Goal: Task Accomplishment & Management: Manage account settings

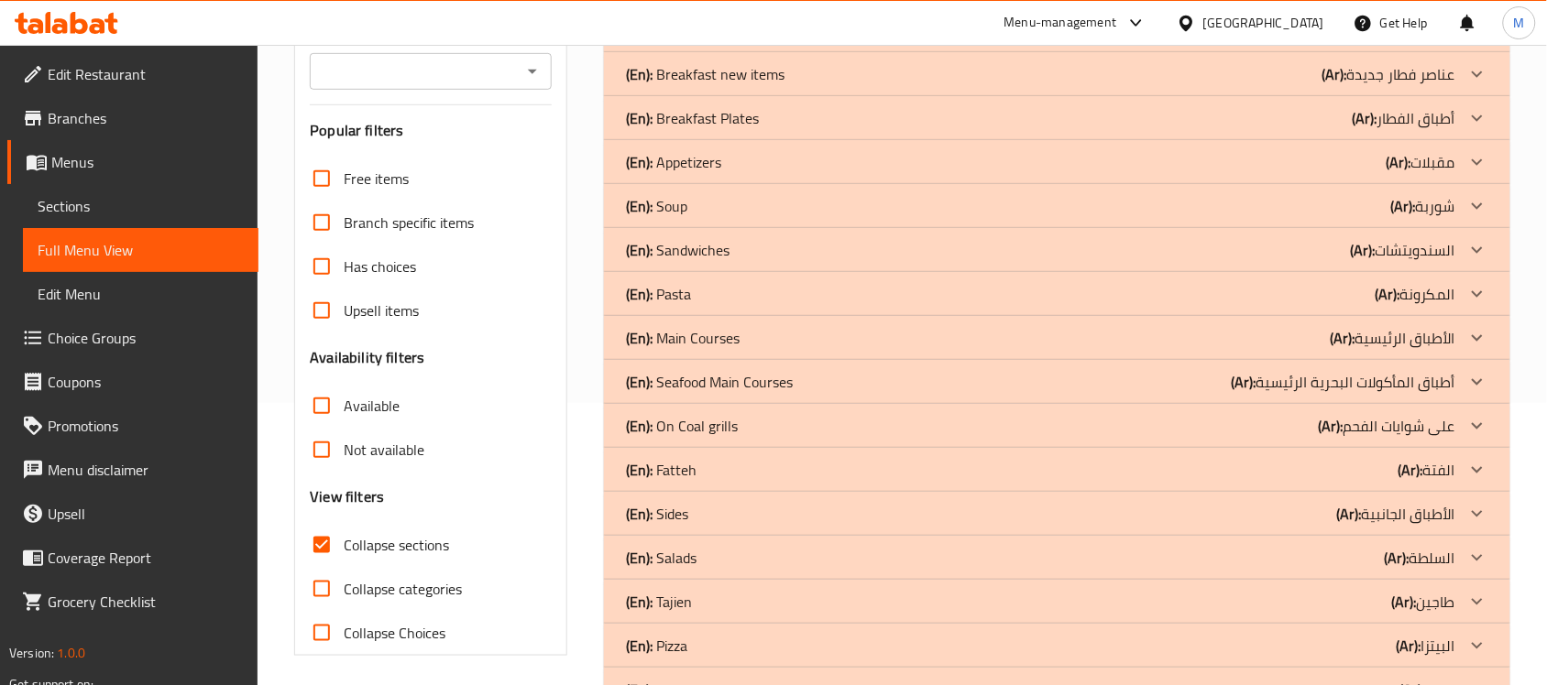
scroll to position [397, 0]
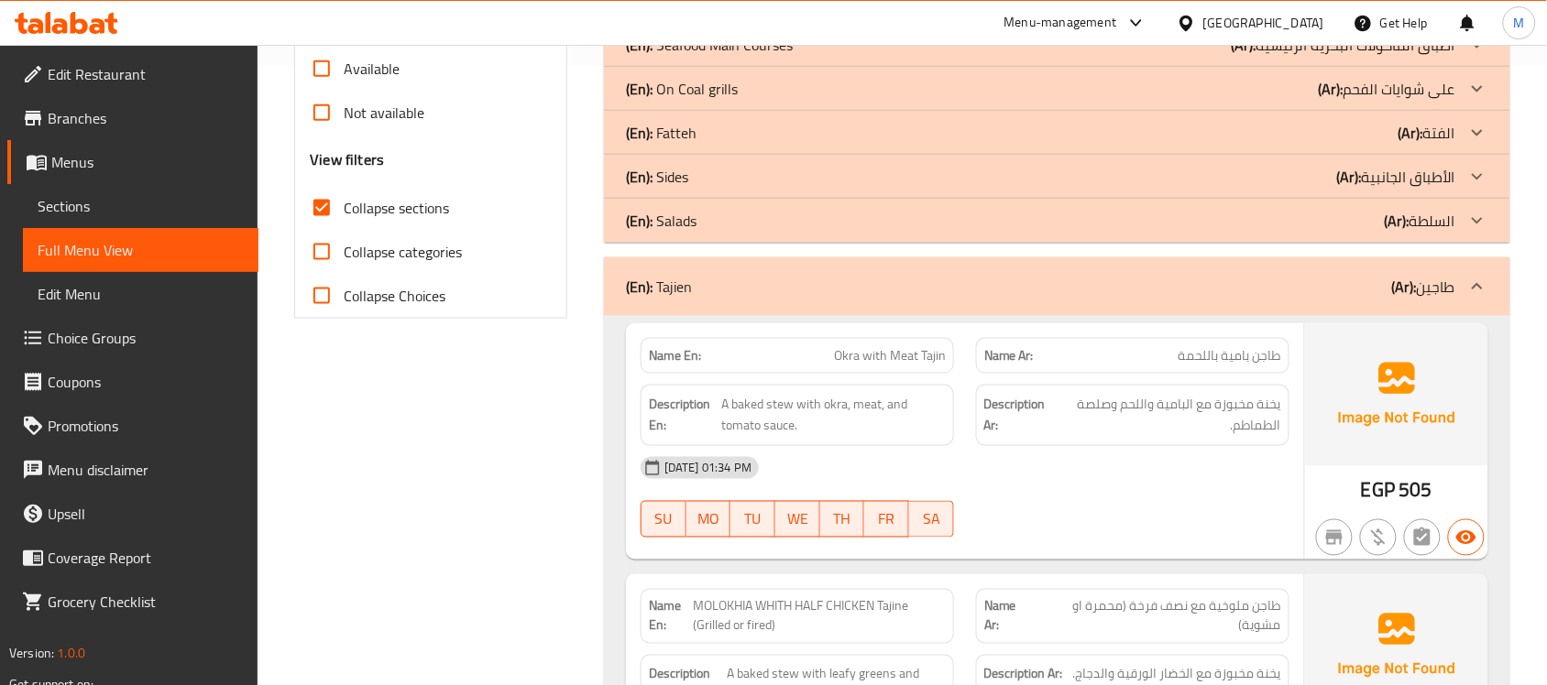
scroll to position [626, 0]
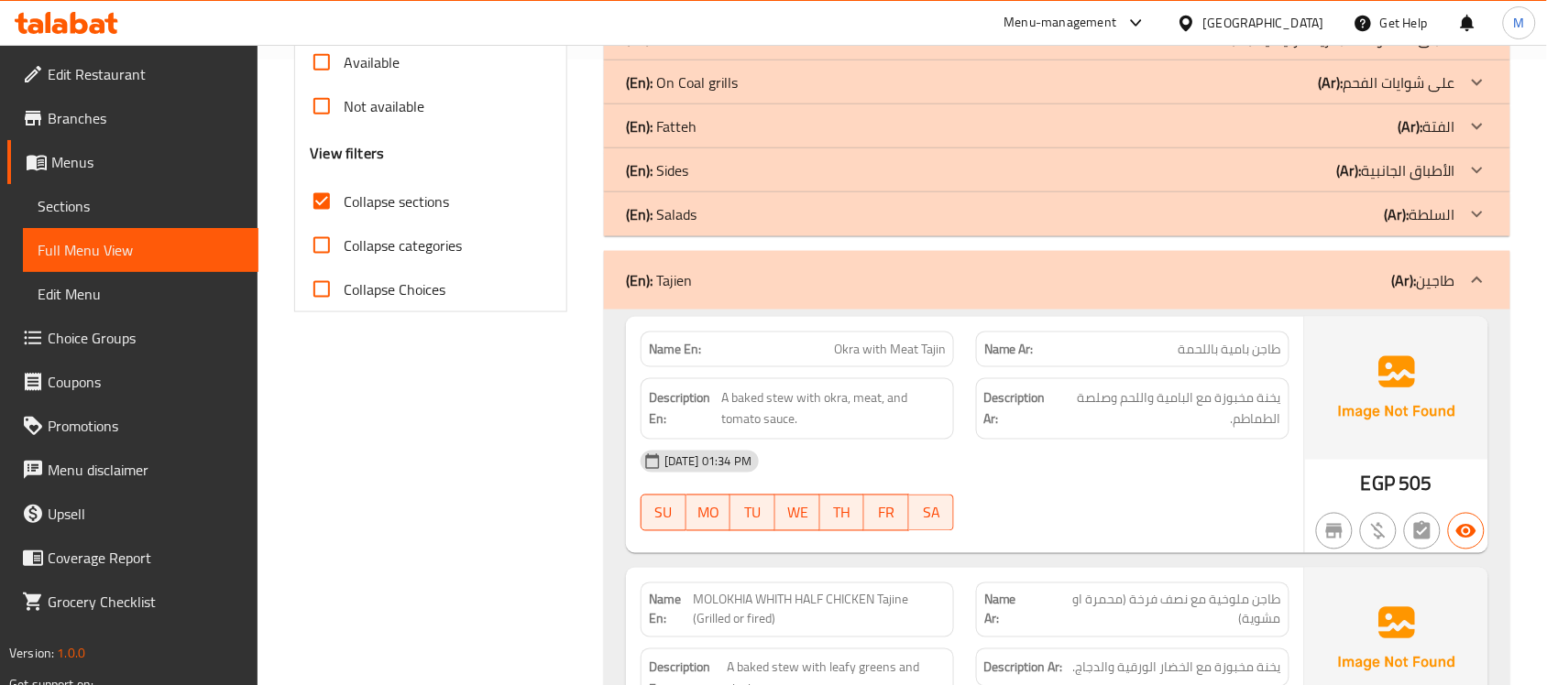
click at [880, 342] on span "Okra with Meat Tajin" at bounding box center [890, 349] width 112 height 19
copy span "Okra with Meat Tajin"
click at [663, 278] on p "(En): Tajien" at bounding box center [659, 280] width 66 height 22
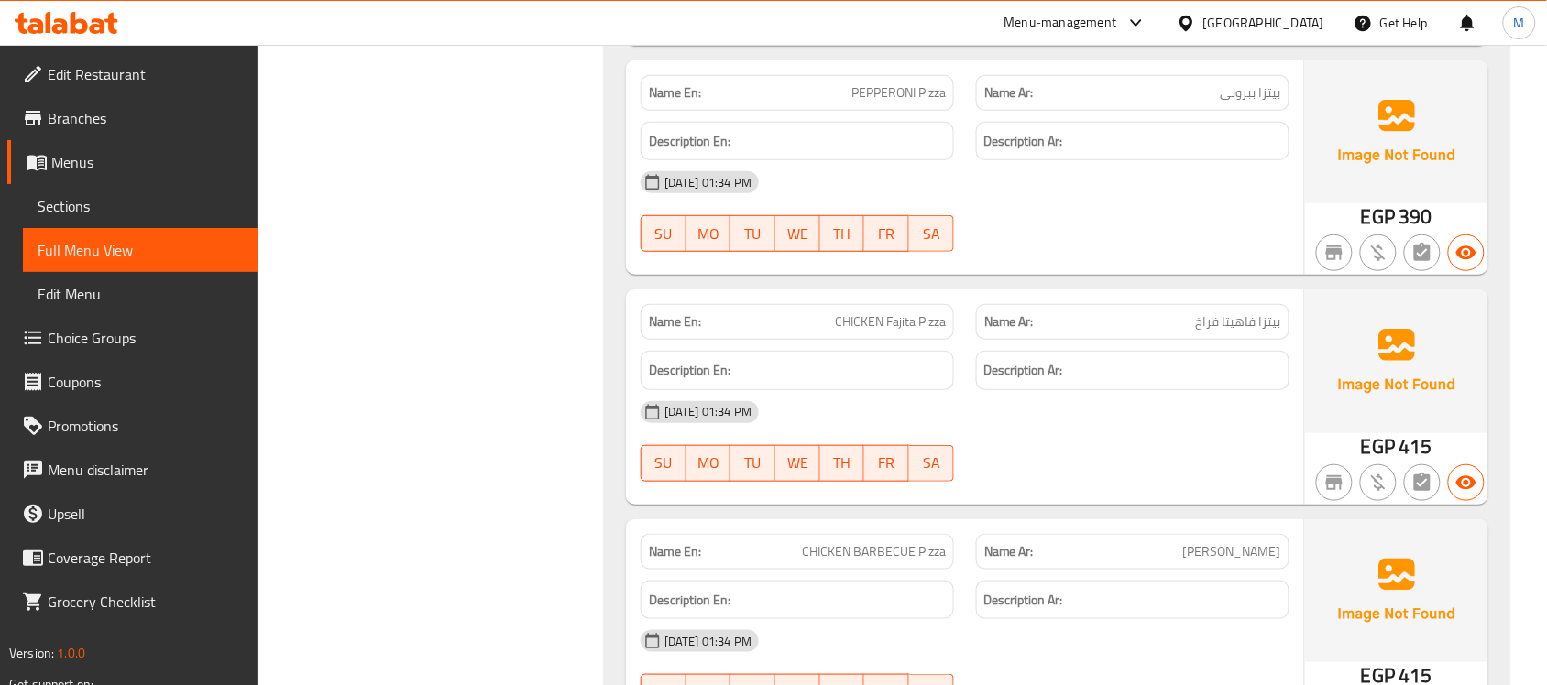
scroll to position [2344, 0]
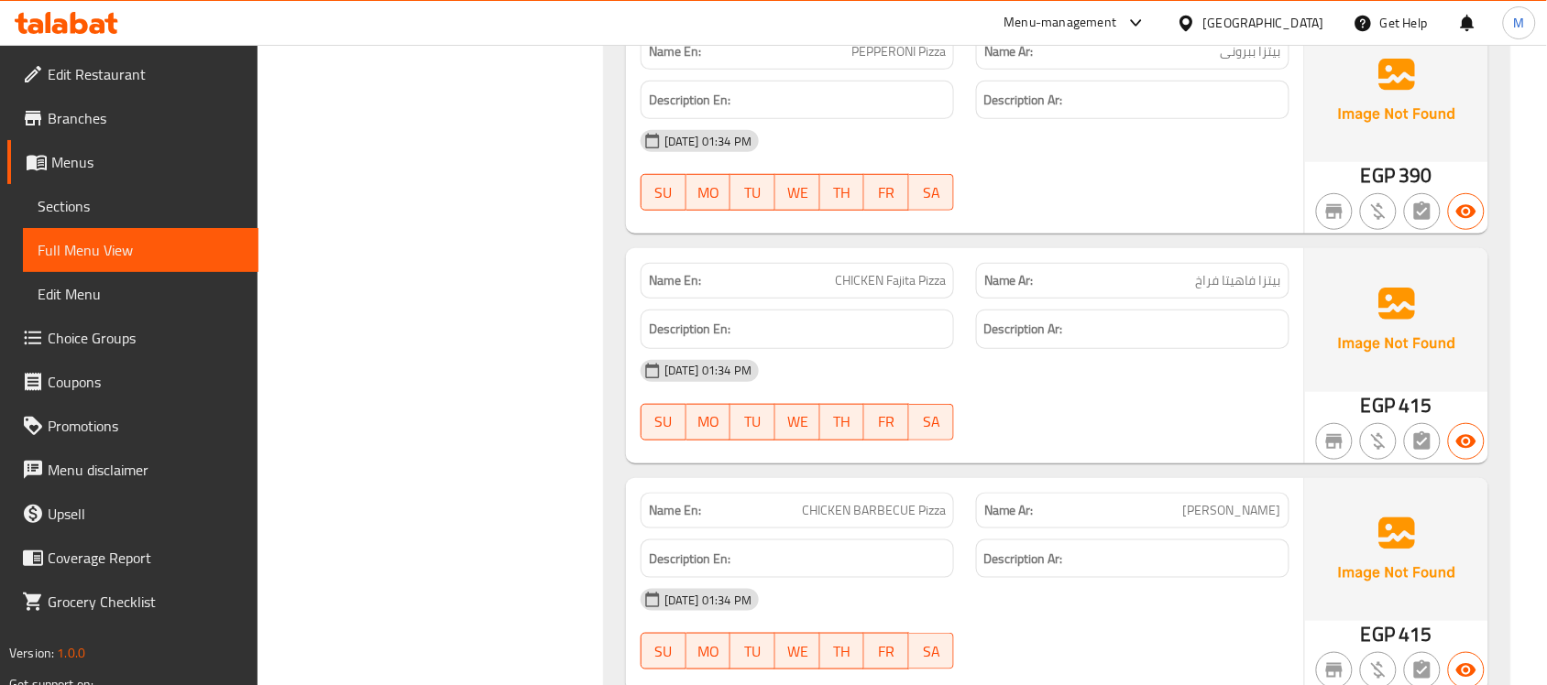
click at [917, 501] on span "CHICKEN BARBECUE Pizza" at bounding box center [874, 510] width 144 height 19
copy span "Pizza"
click at [917, 501] on span "CHICKEN BARBECUE Pizza" at bounding box center [874, 510] width 144 height 19
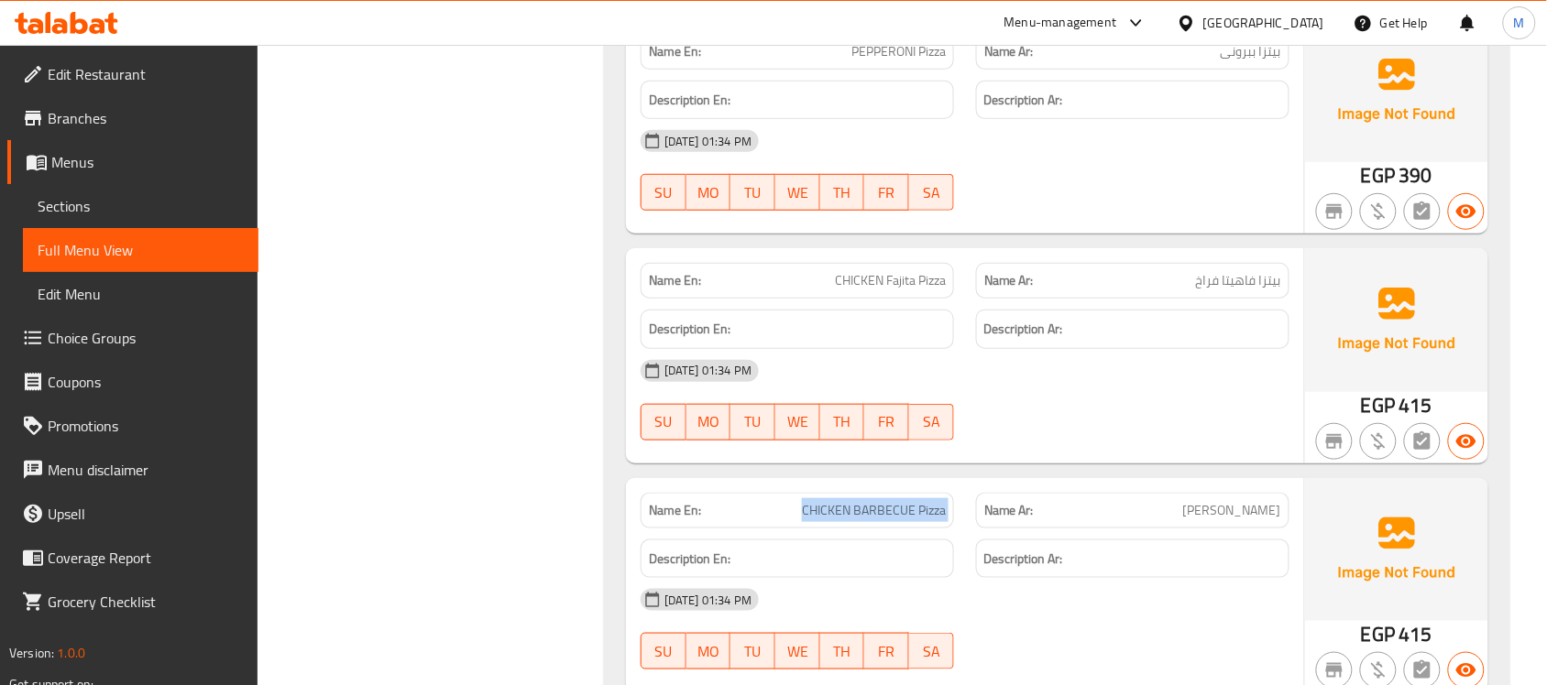
click at [917, 501] on span "CHICKEN BARBECUE Pizza" at bounding box center [874, 510] width 144 height 19
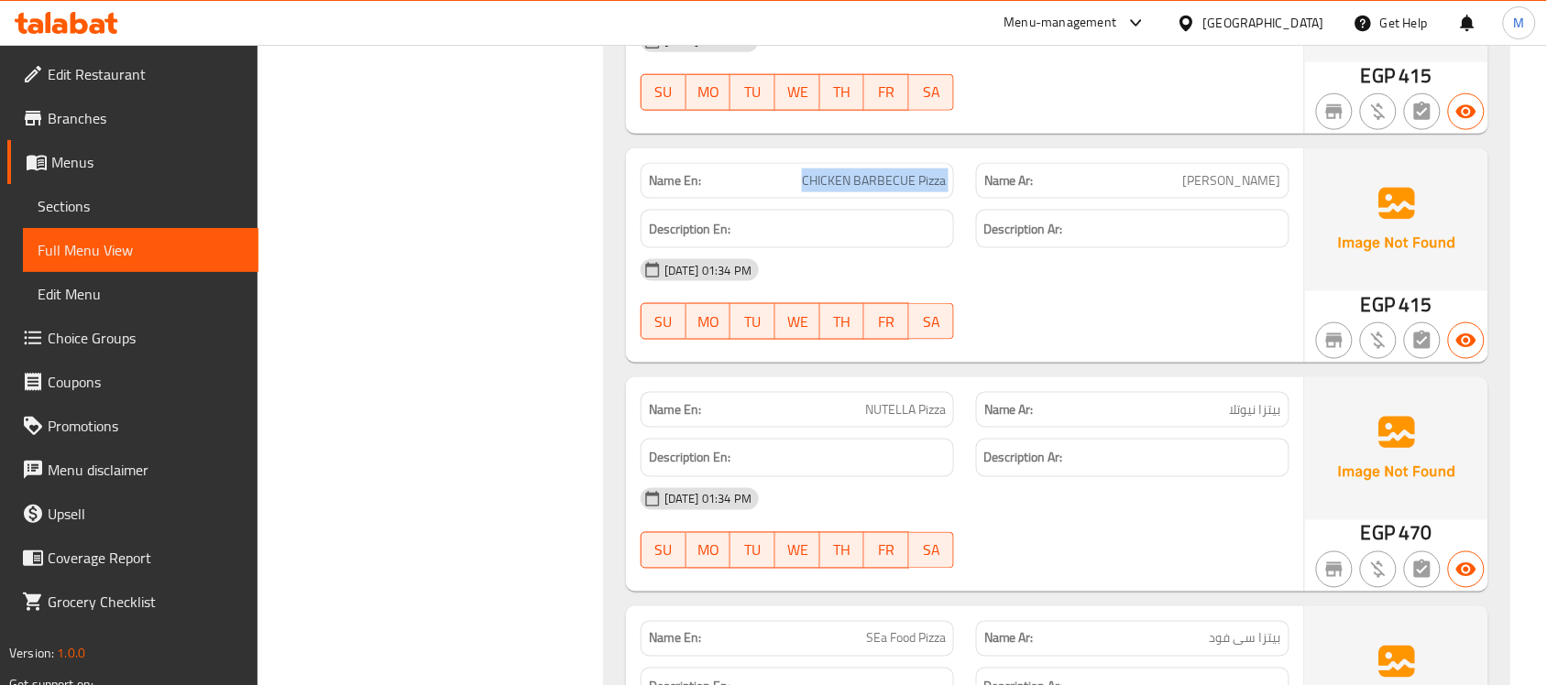
scroll to position [2688, 0]
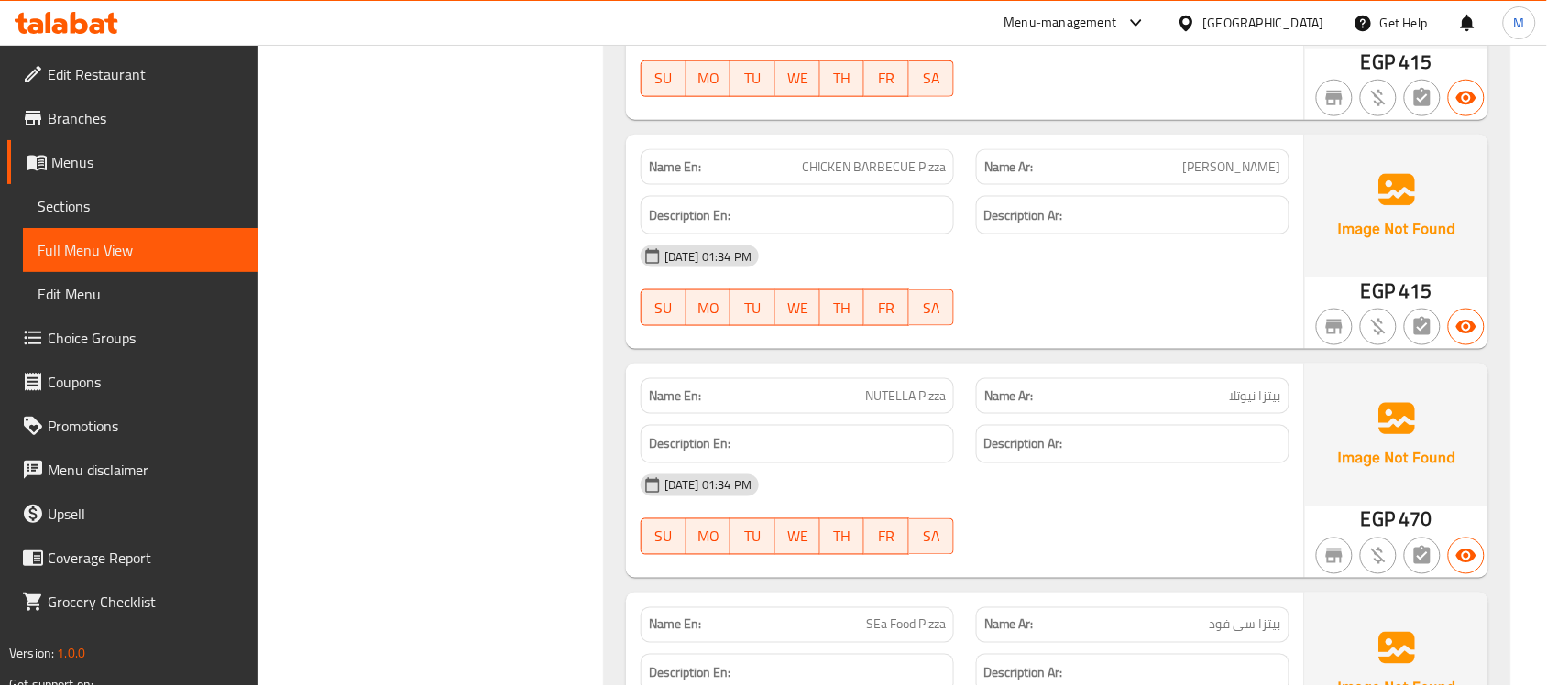
click at [884, 396] on span "NUTELLA Pizza" at bounding box center [905, 396] width 81 height 19
click at [1235, 399] on span "بيتزا نيوتلا" at bounding box center [1255, 396] width 51 height 19
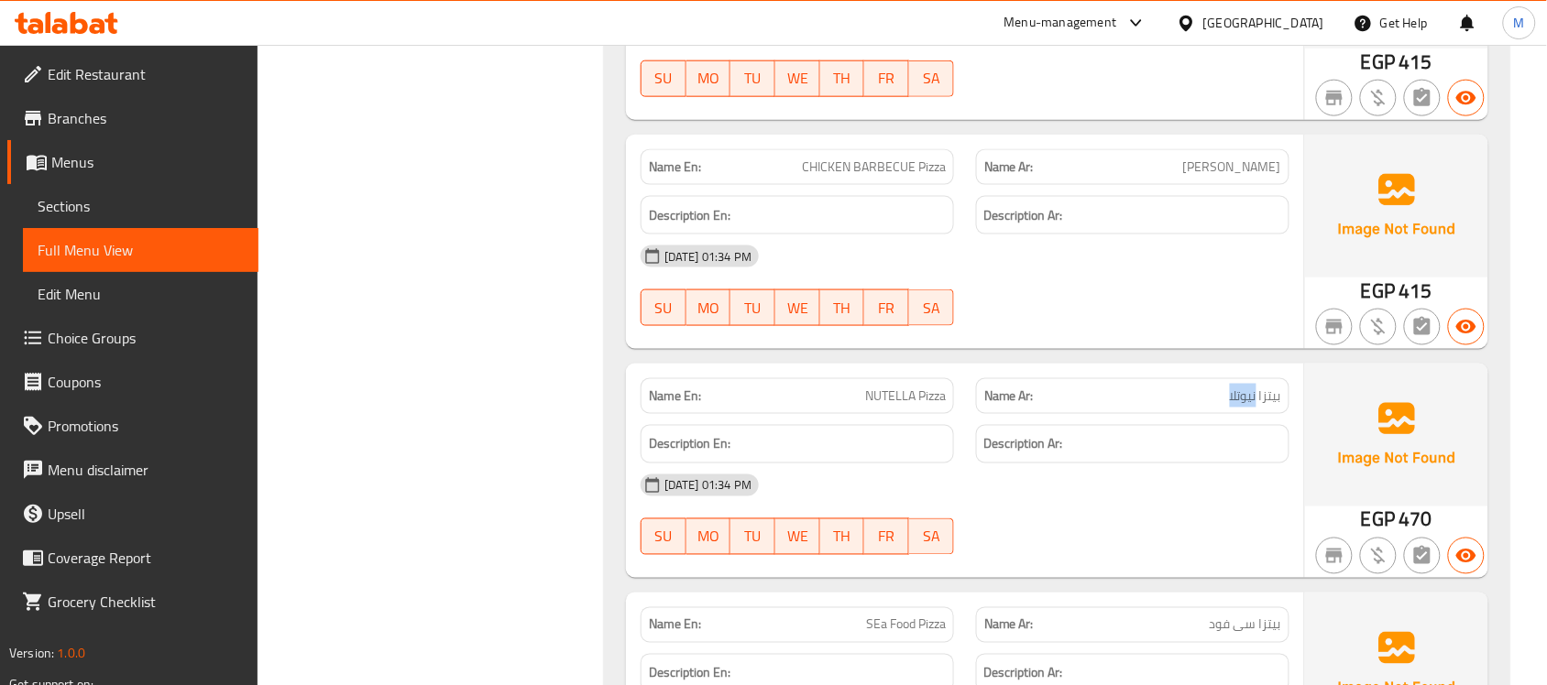
click at [1235, 399] on span "بيتزا نيوتلا" at bounding box center [1255, 396] width 51 height 19
copy span "نيوتلا"
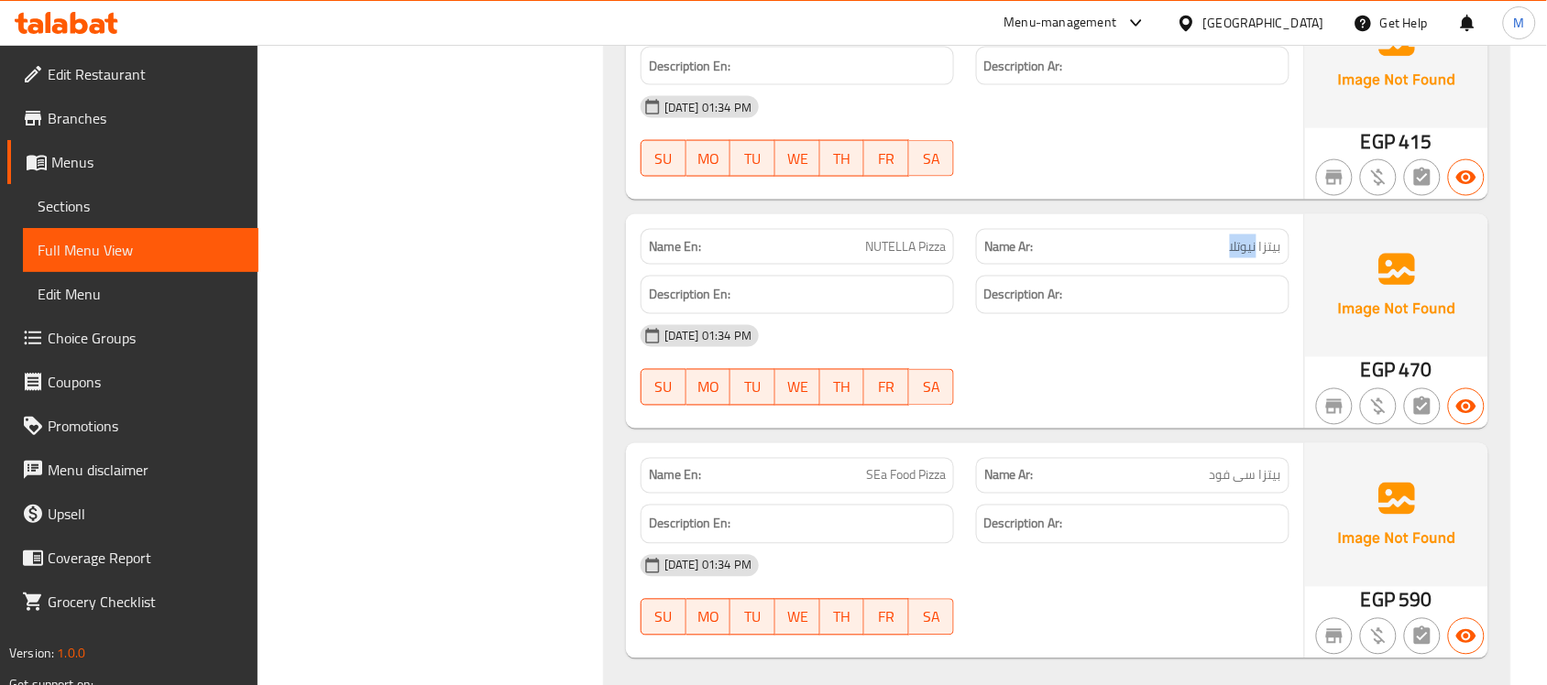
scroll to position [3031, 0]
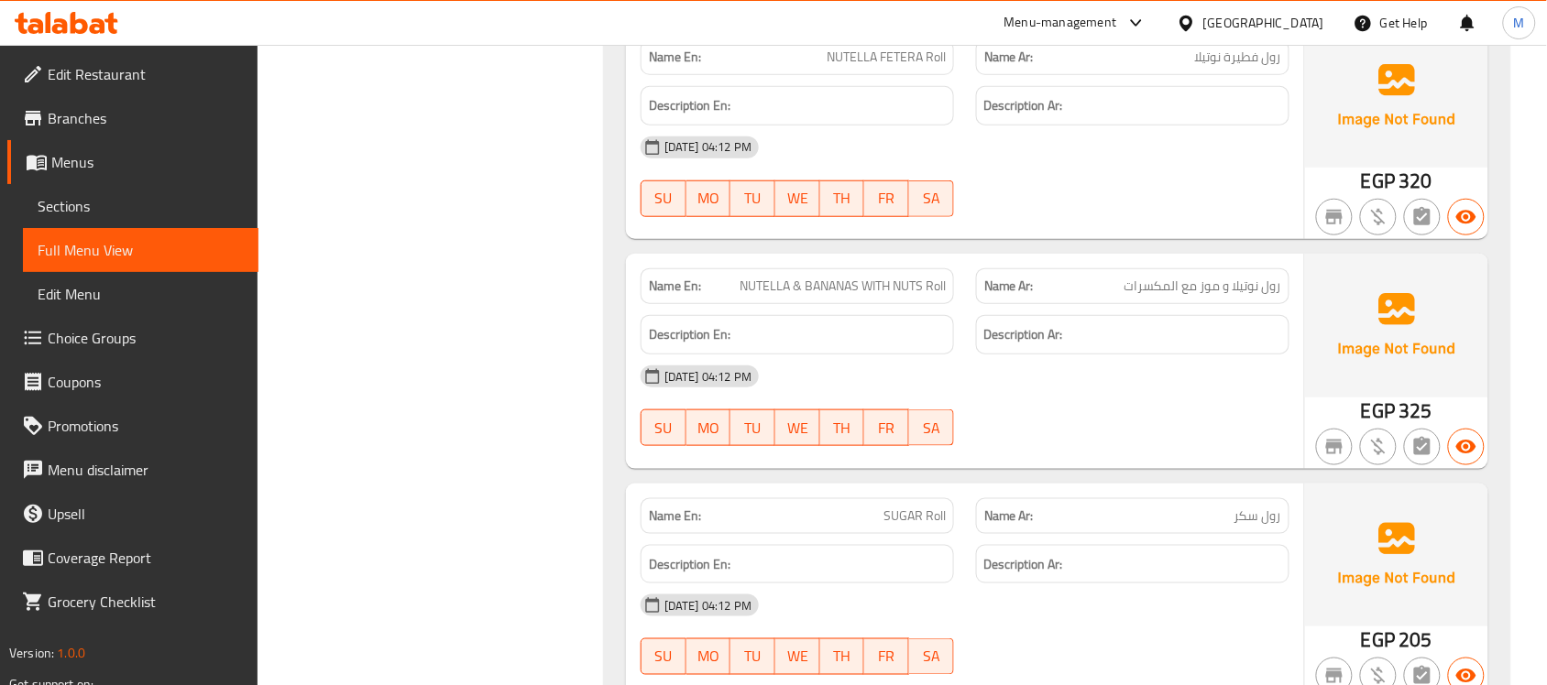
scroll to position [6582, 0]
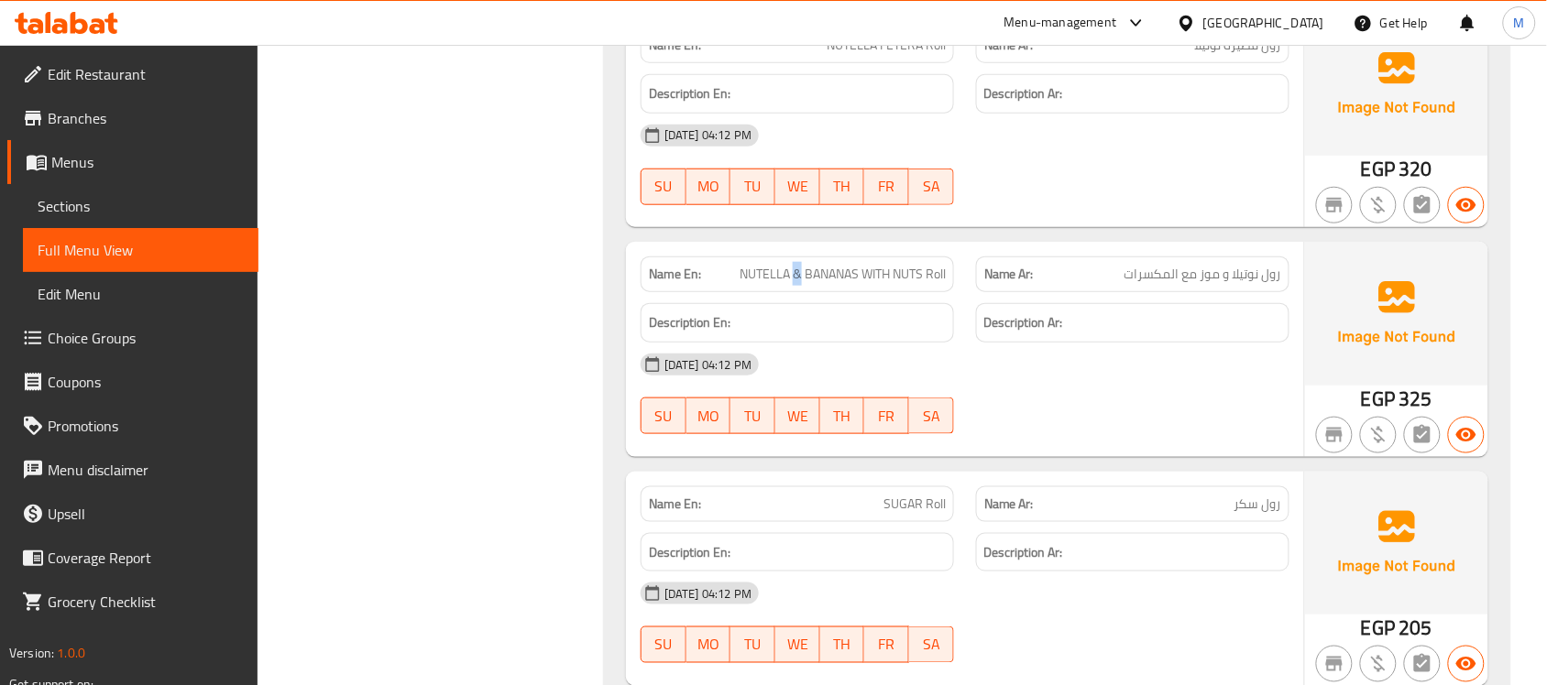
click at [790, 271] on span "NUTELLA & BANANAS WITH NUTS Roll" at bounding box center [842, 274] width 206 height 19
copy span "&"
click at [1063, 405] on div "[DATE] 04:12 PM SU MO TU WE TH FR SA" at bounding box center [965, 394] width 671 height 103
click at [798, 270] on span "NUTELLA & BANANAS WITH NUTS Roll" at bounding box center [842, 274] width 206 height 19
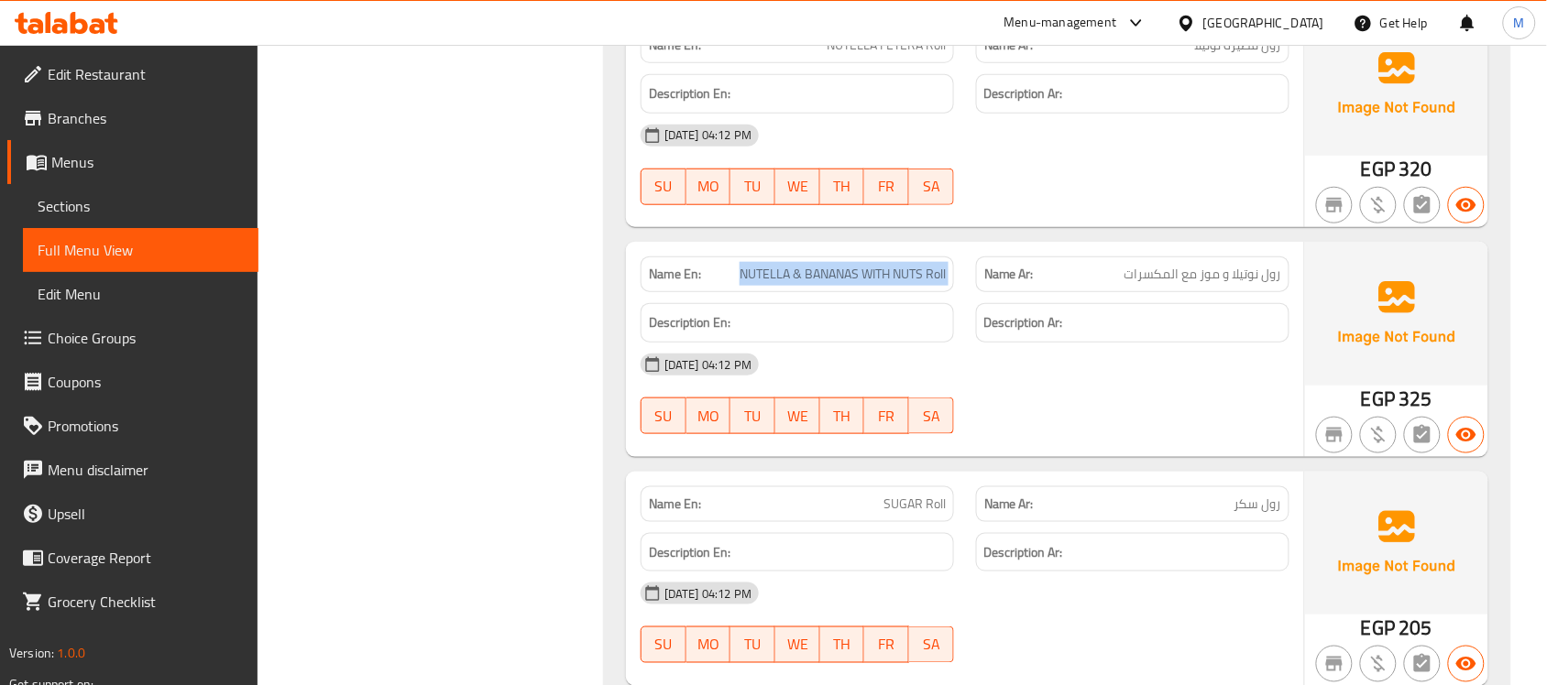
click at [798, 270] on span "NUTELLA & BANANAS WITH NUTS Roll" at bounding box center [842, 274] width 206 height 19
copy span "NUTELLA & BANANAS WITH NUTS Roll"
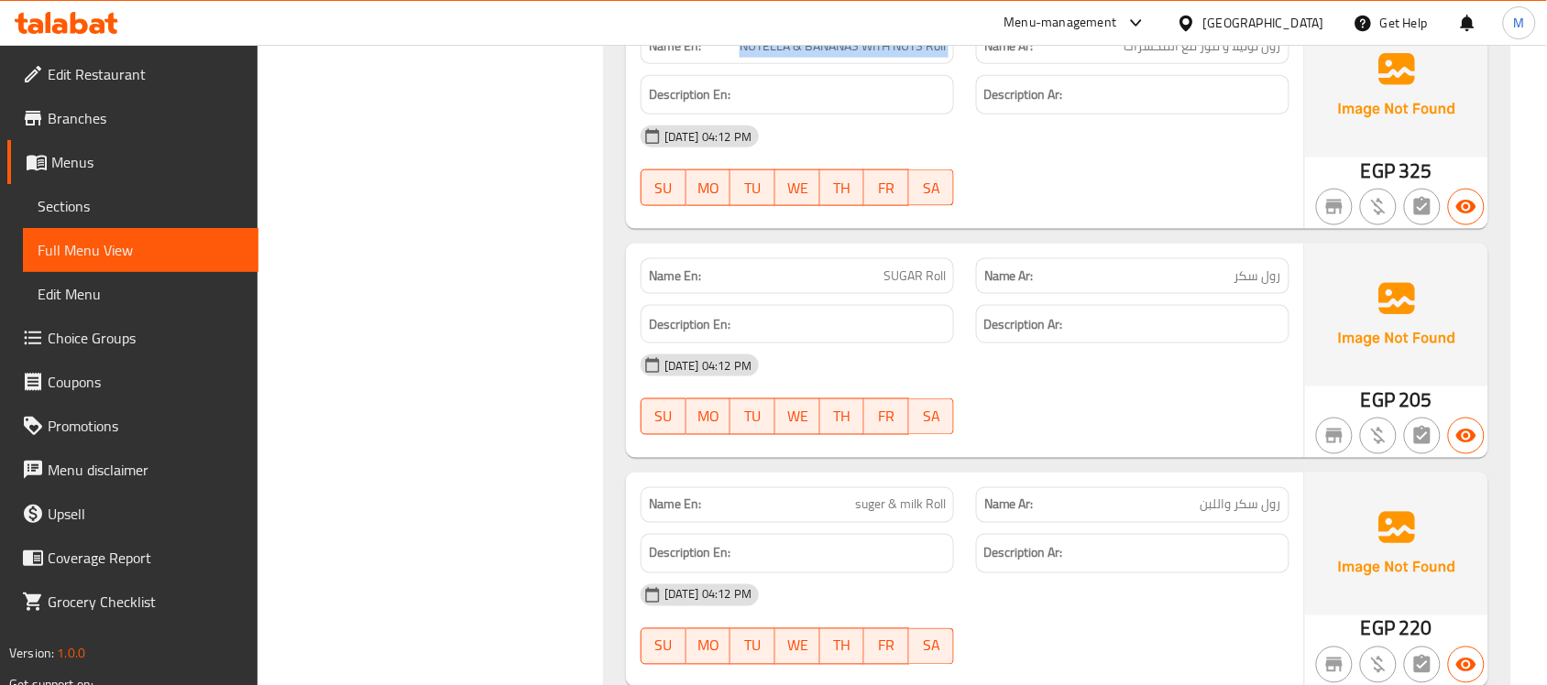
scroll to position [6811, 0]
click at [867, 511] on span "suger & milk Roll" at bounding box center [900, 504] width 91 height 19
copy span "suger & milk Roll"
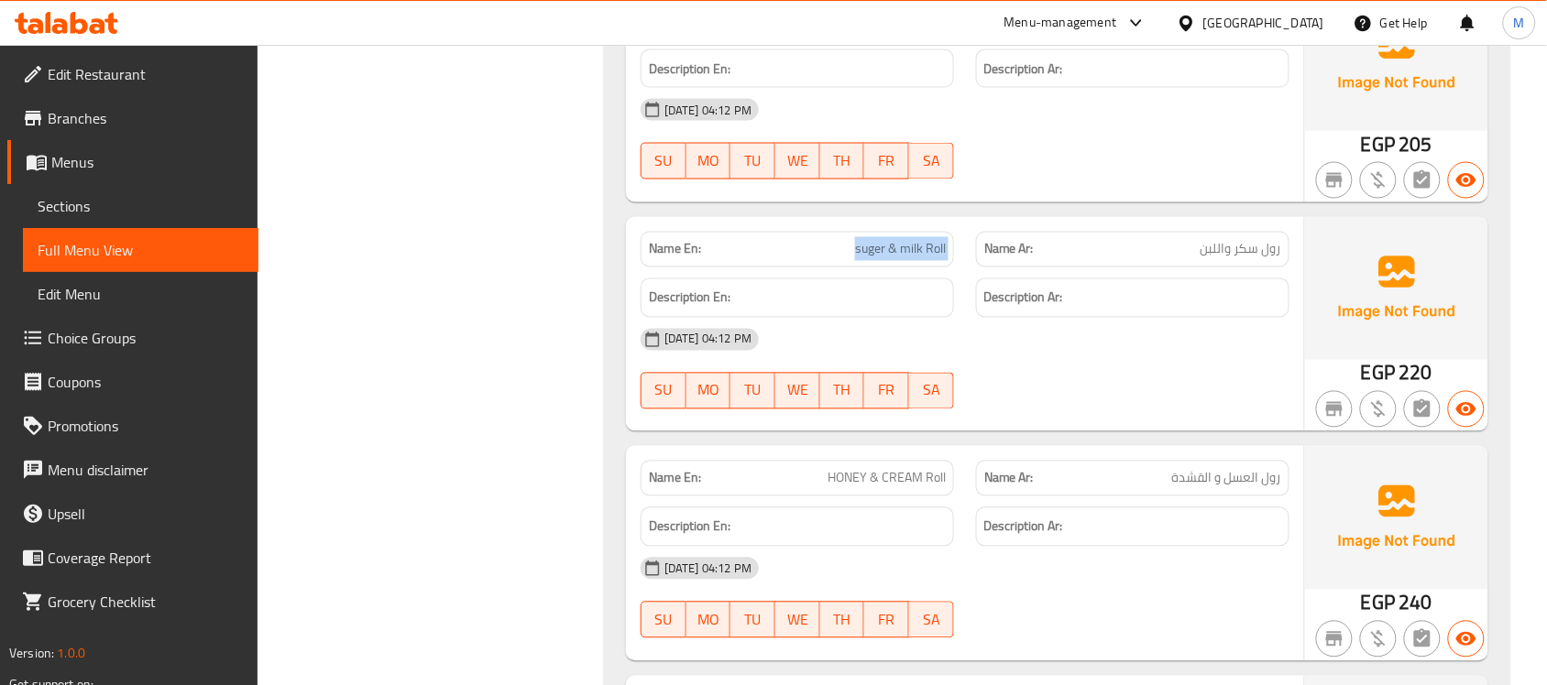
scroll to position [7155, 0]
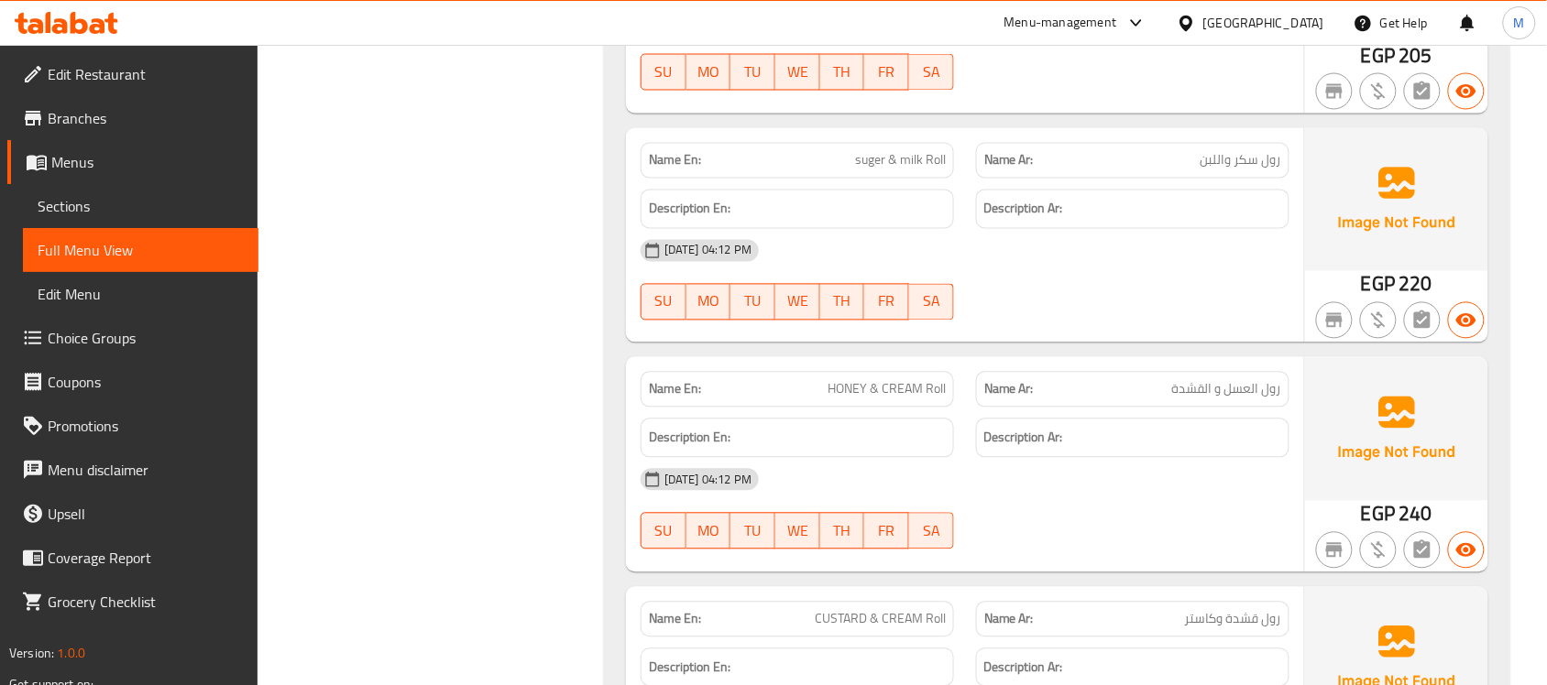
click at [868, 388] on span "HONEY & CREAM Roll" at bounding box center [886, 389] width 118 height 19
copy span "HONEY & CREAM Roll"
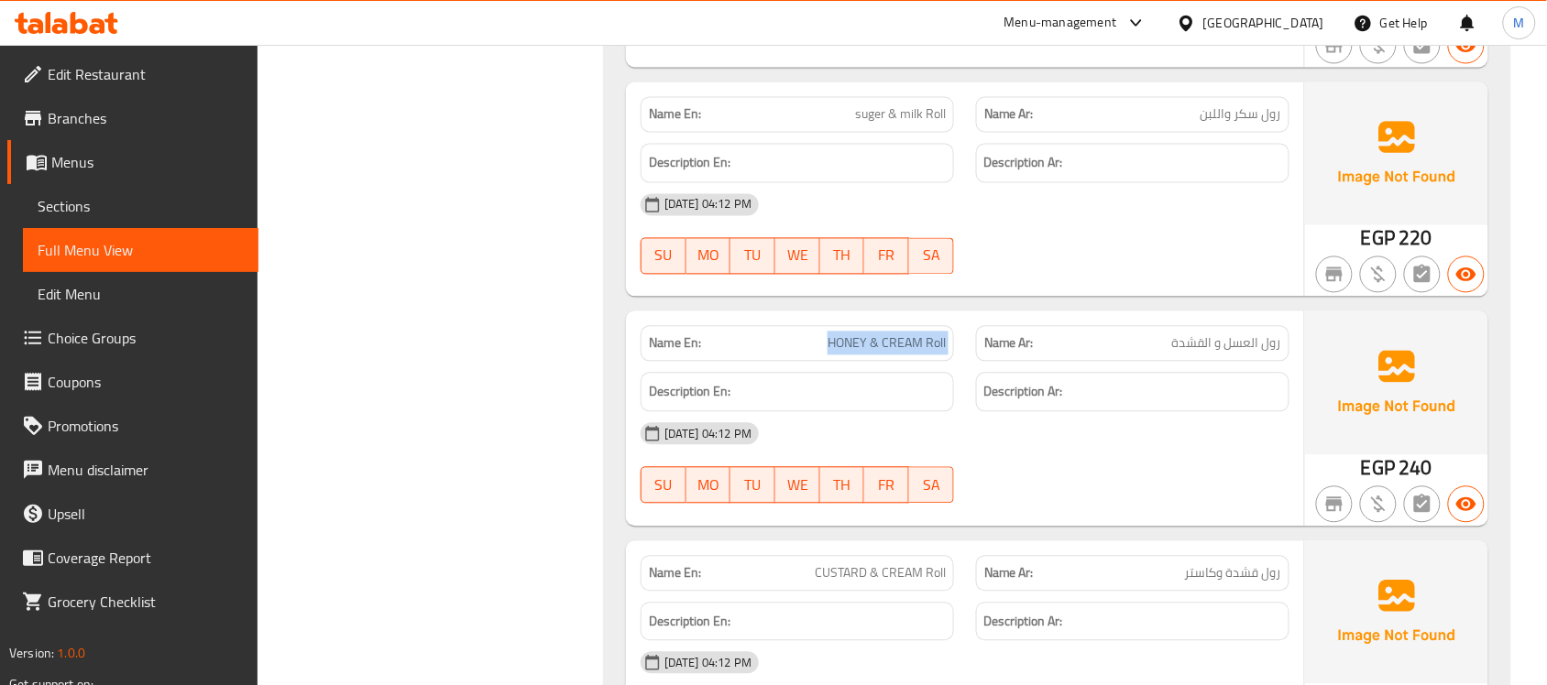
scroll to position [7498, 0]
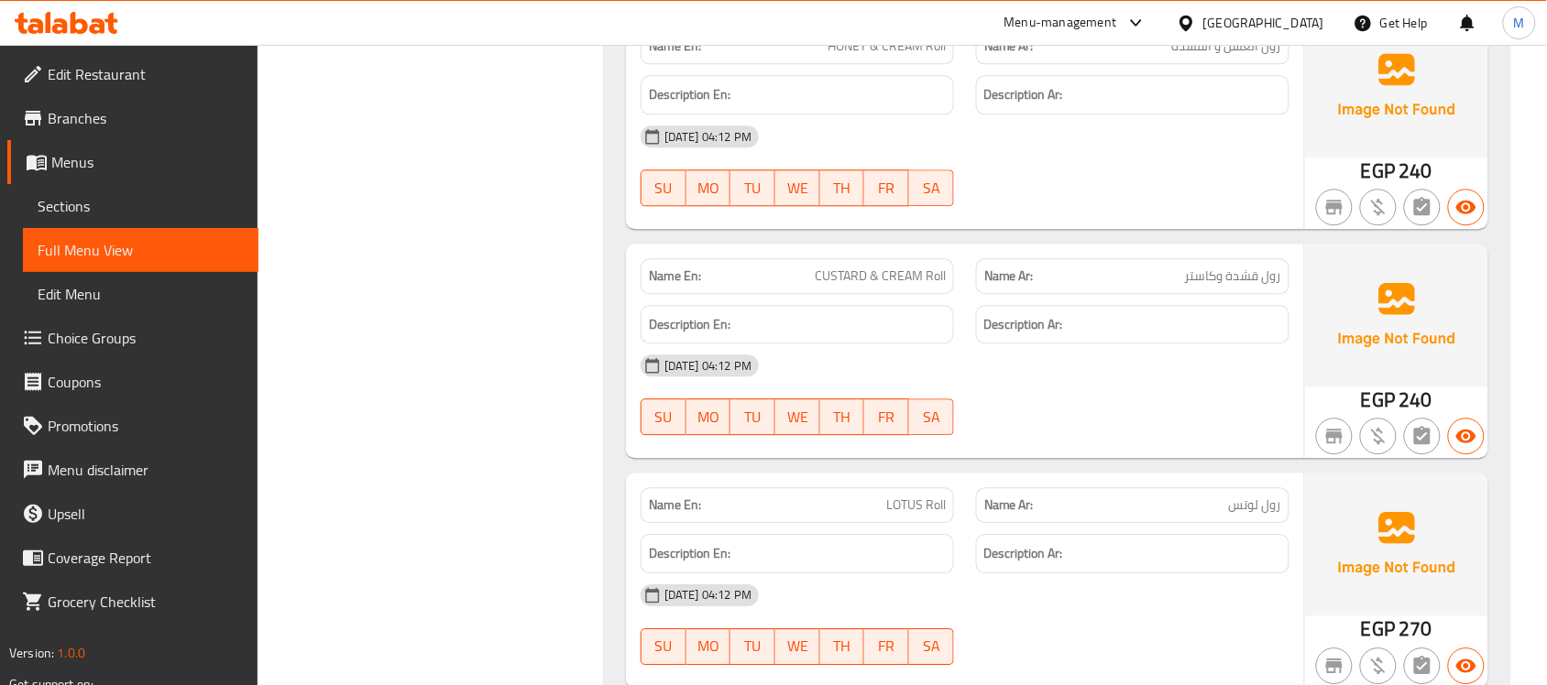
click at [867, 267] on span "CUSTARD & CREAM Roll" at bounding box center [880, 276] width 131 height 19
copy span "CUSTARD & CREAM Roll"
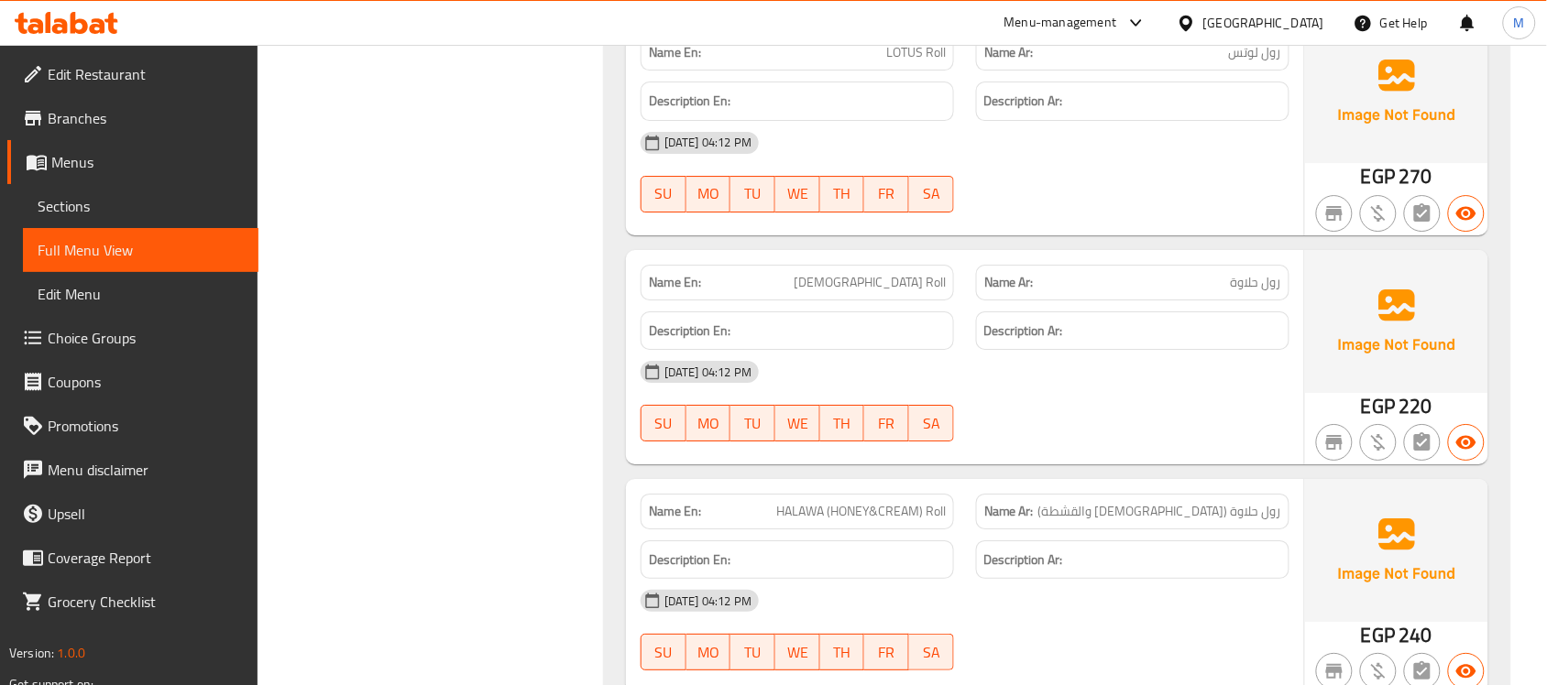
scroll to position [7956, 0]
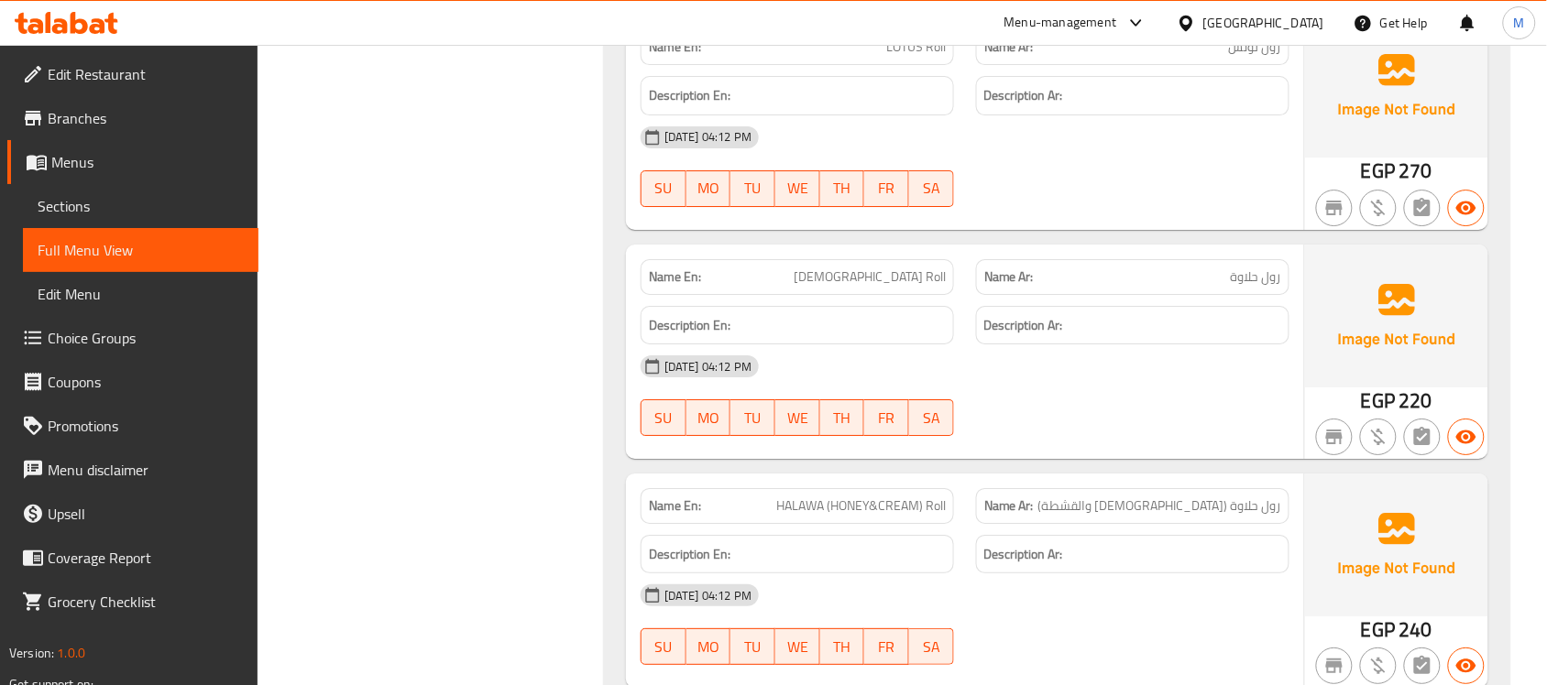
click at [913, 509] on span "HALAWA (HONEY&CREAM) Roll" at bounding box center [861, 506] width 170 height 19
copy span "HALAWA (HONEY&CREAM) Roll"
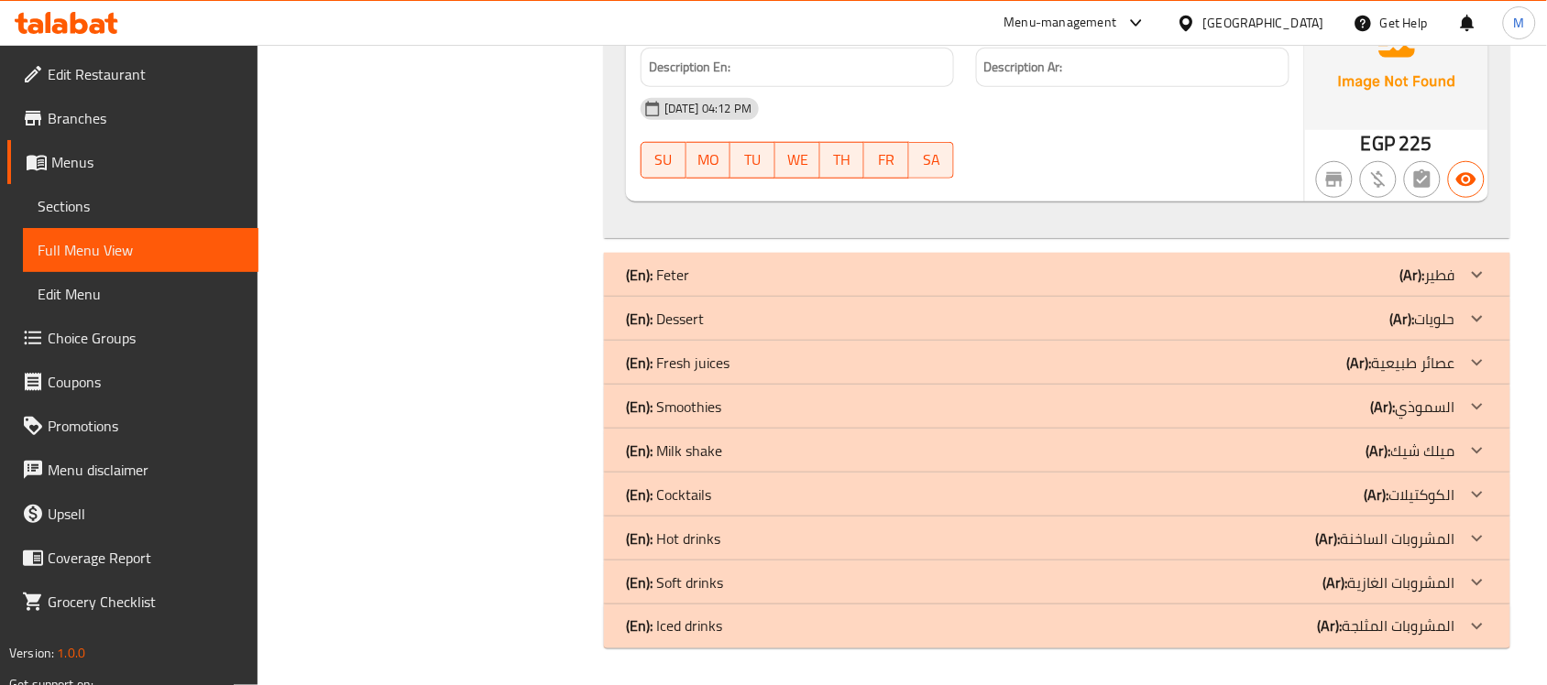
scroll to position [8444, 0]
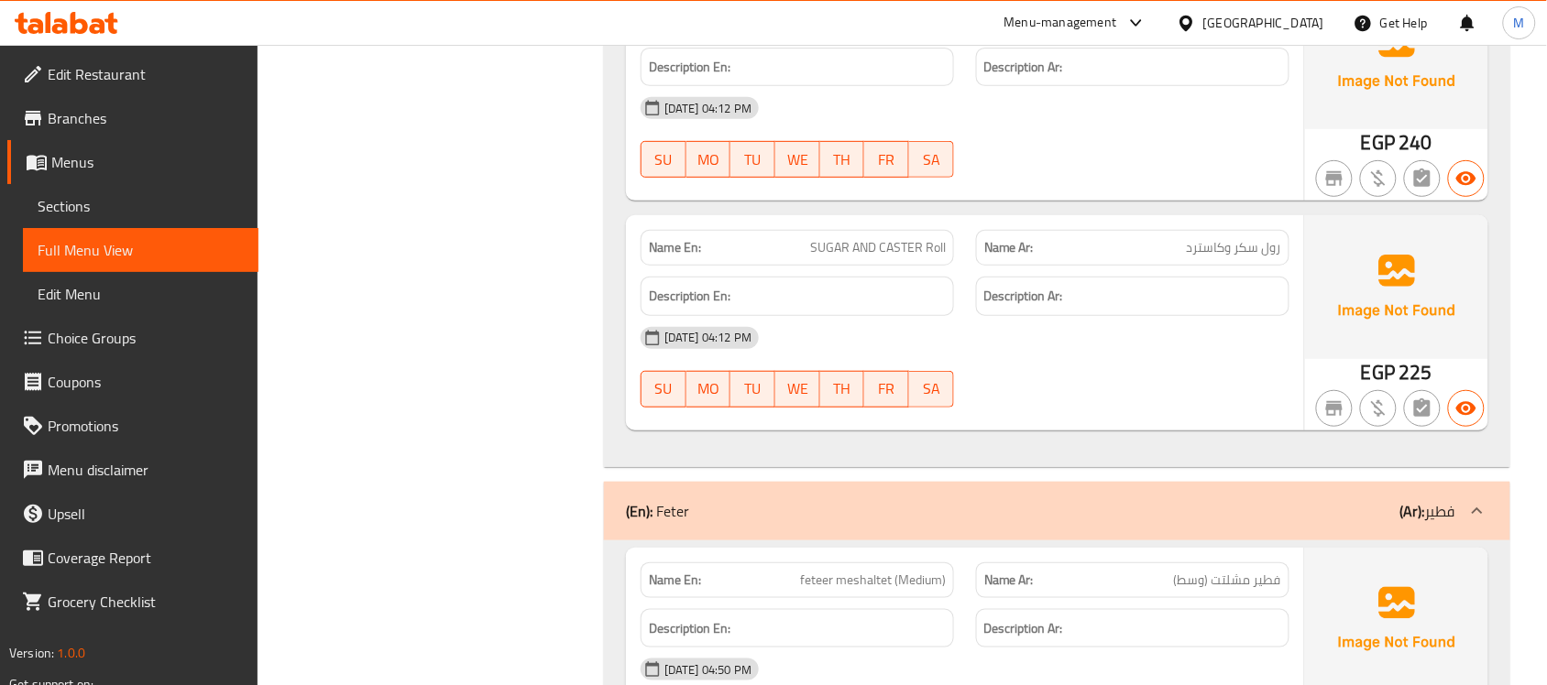
scroll to position [8673, 0]
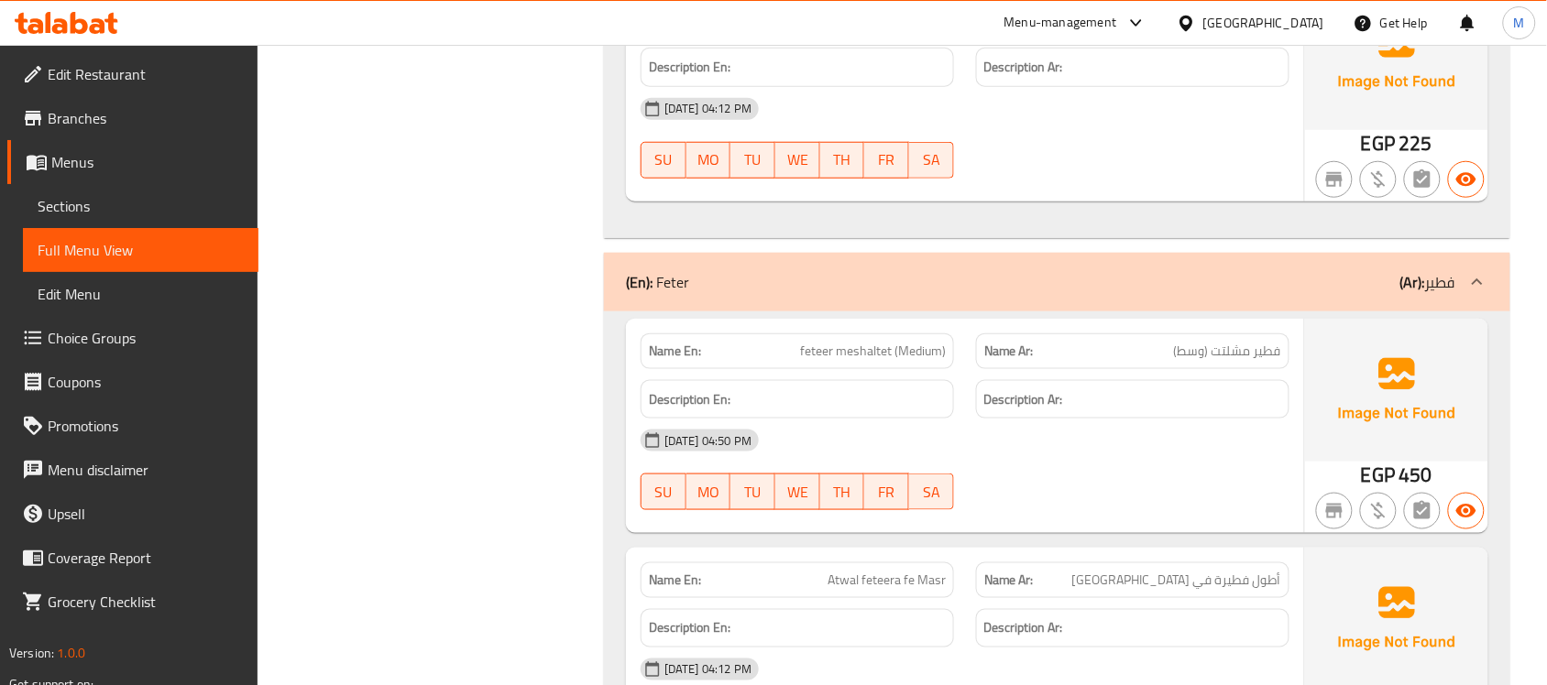
copy span "feteer meshaltet (Medium)"
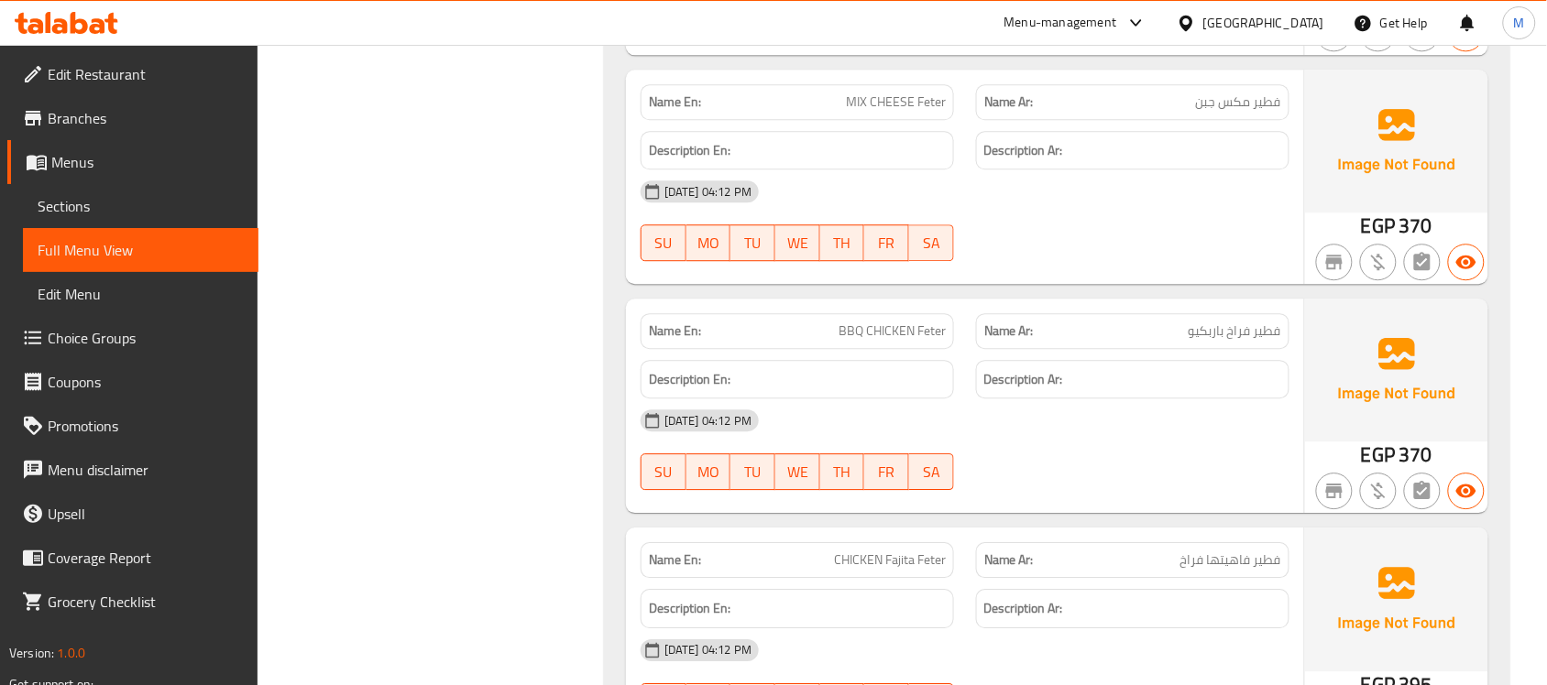
scroll to position [9818, 0]
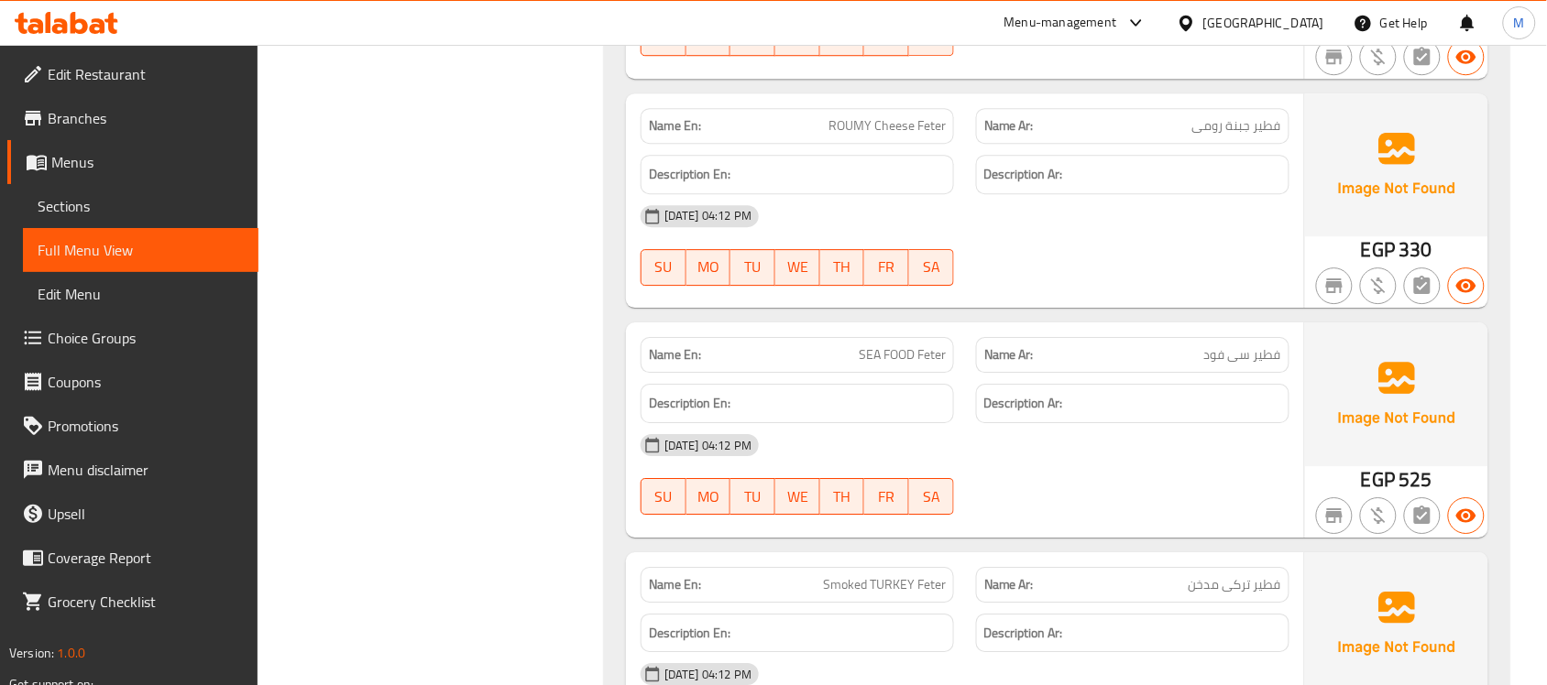
scroll to position [12109, 0]
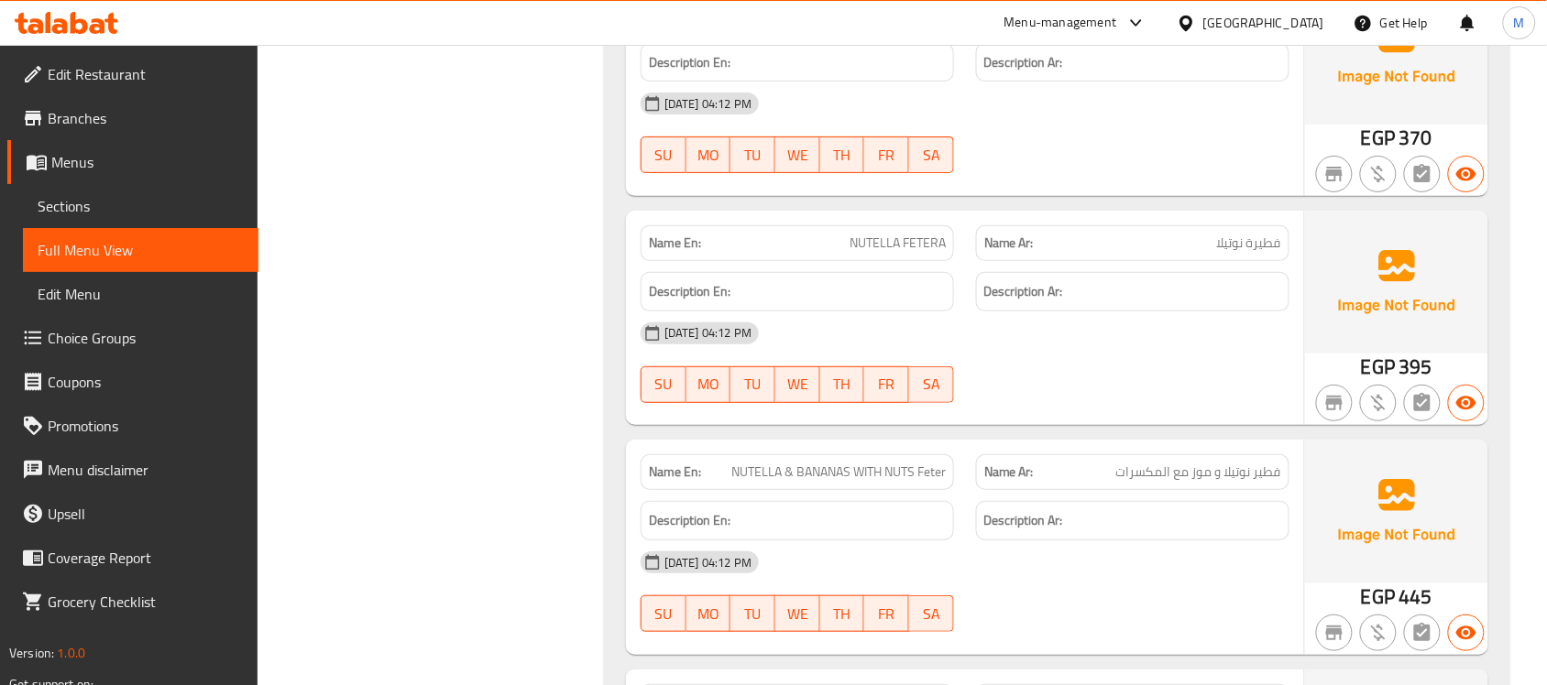
scroll to position [12453, 0]
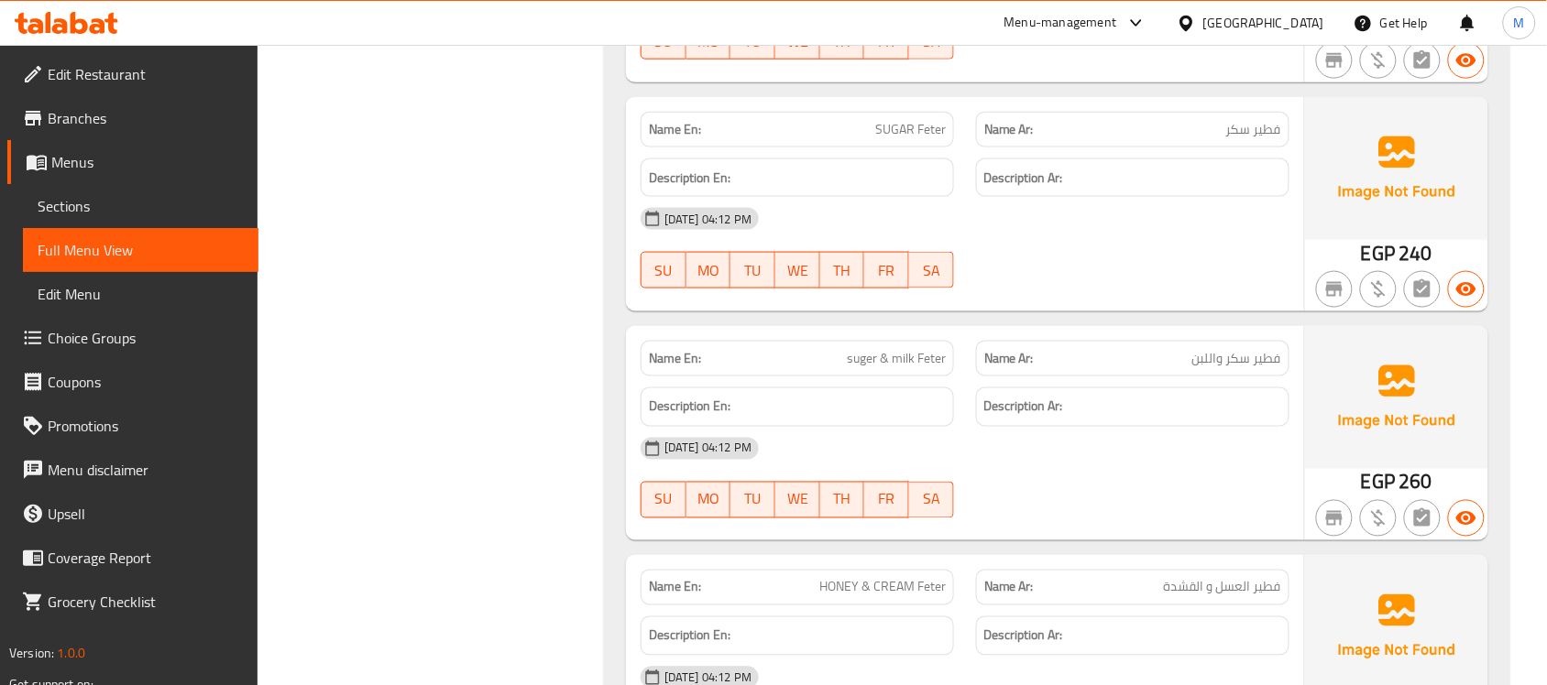
scroll to position [13026, 0]
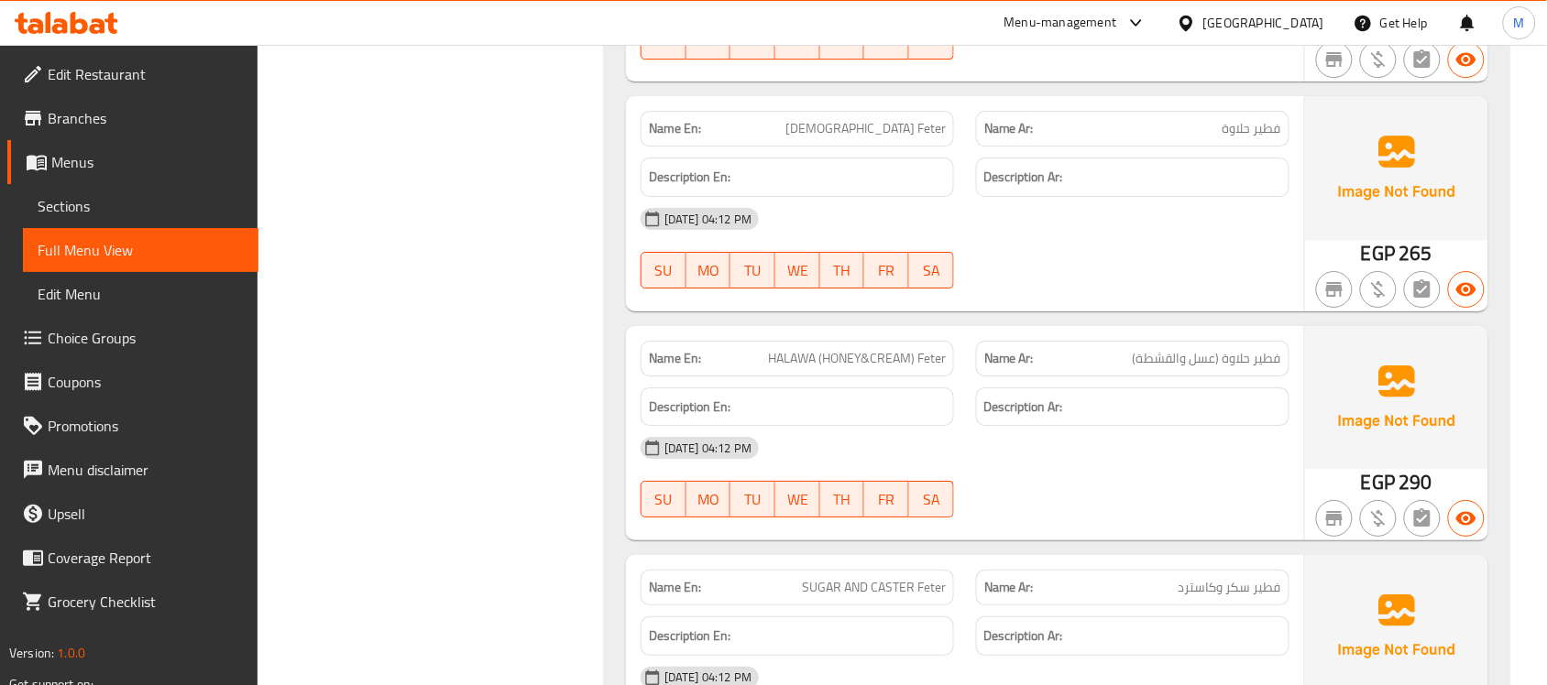
click at [860, 368] on span "HALAWA (HONEY&CREAM) Feter" at bounding box center [857, 358] width 178 height 19
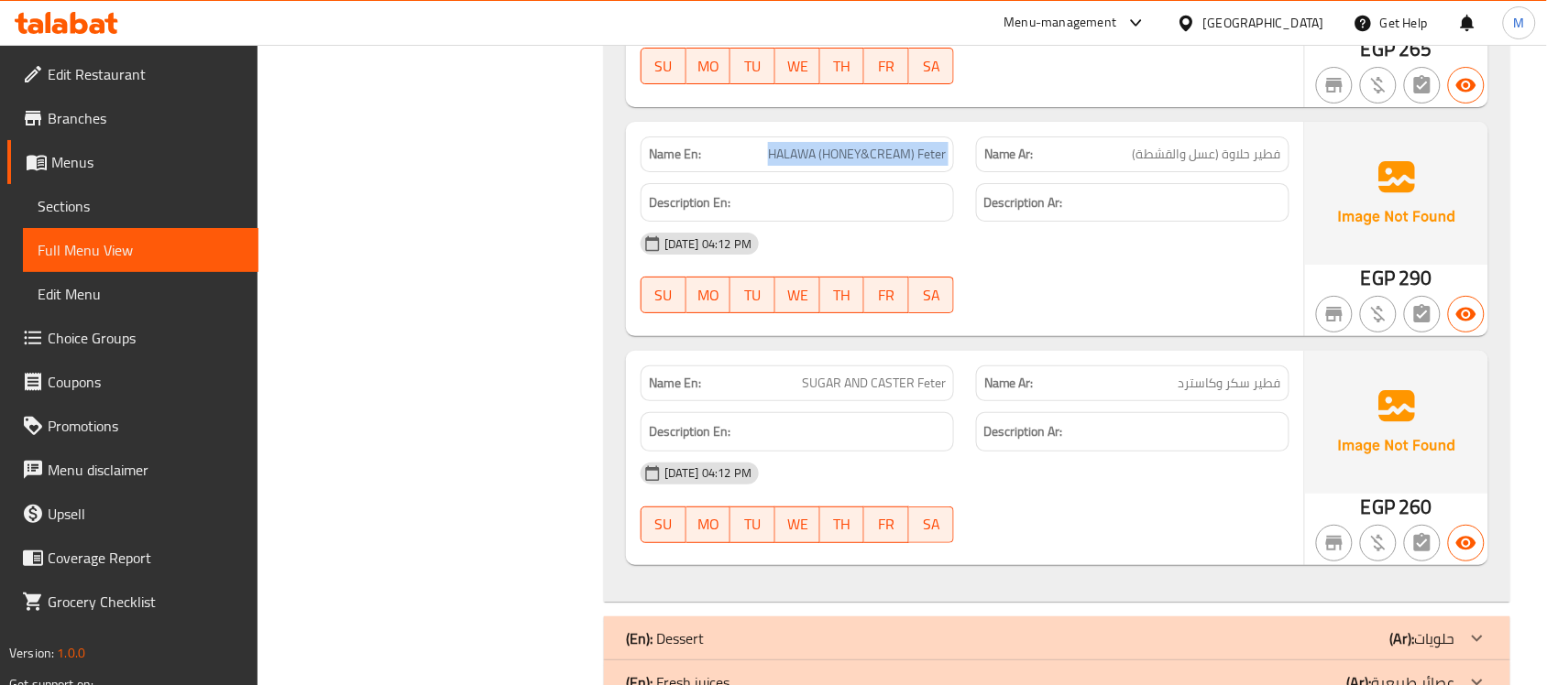
scroll to position [14400, 0]
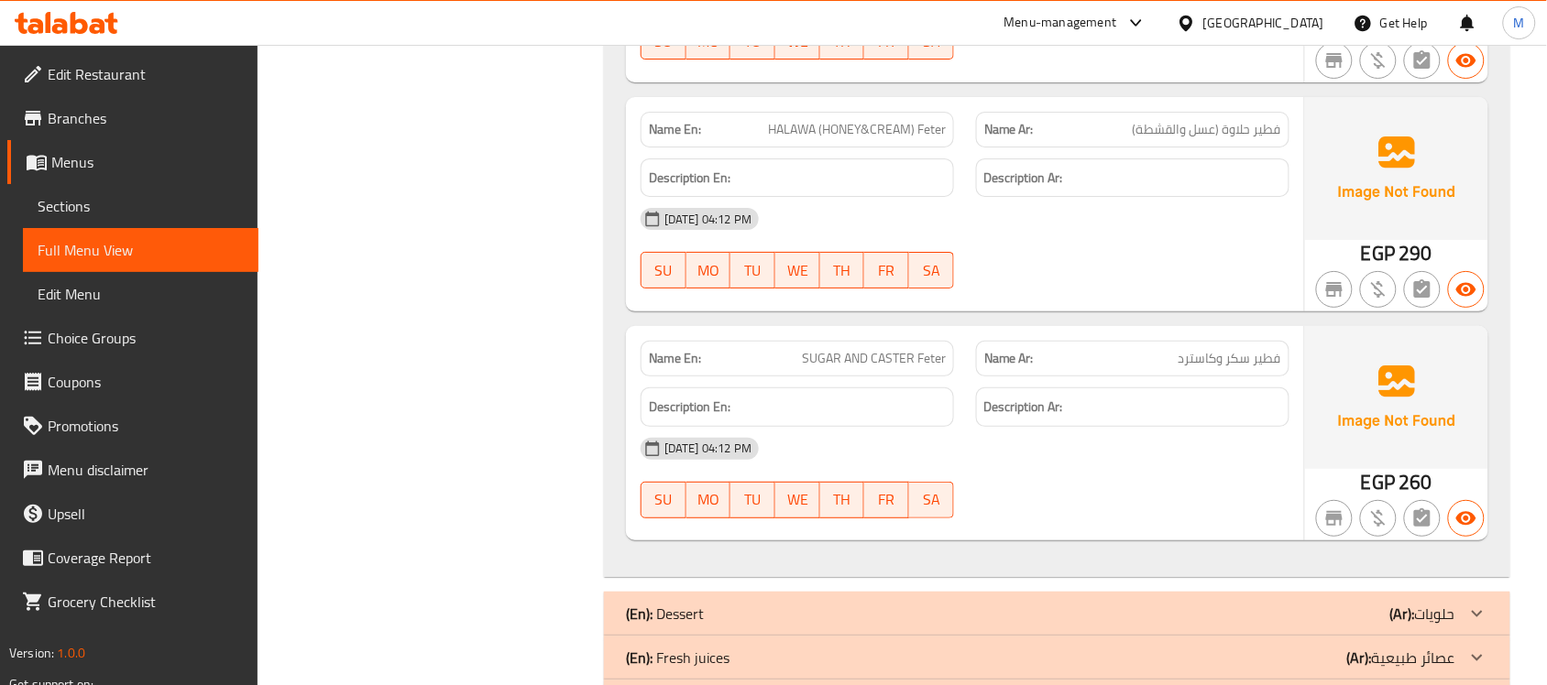
click at [909, 356] on span "SUGAR AND CASTER Feter" at bounding box center [874, 358] width 144 height 19
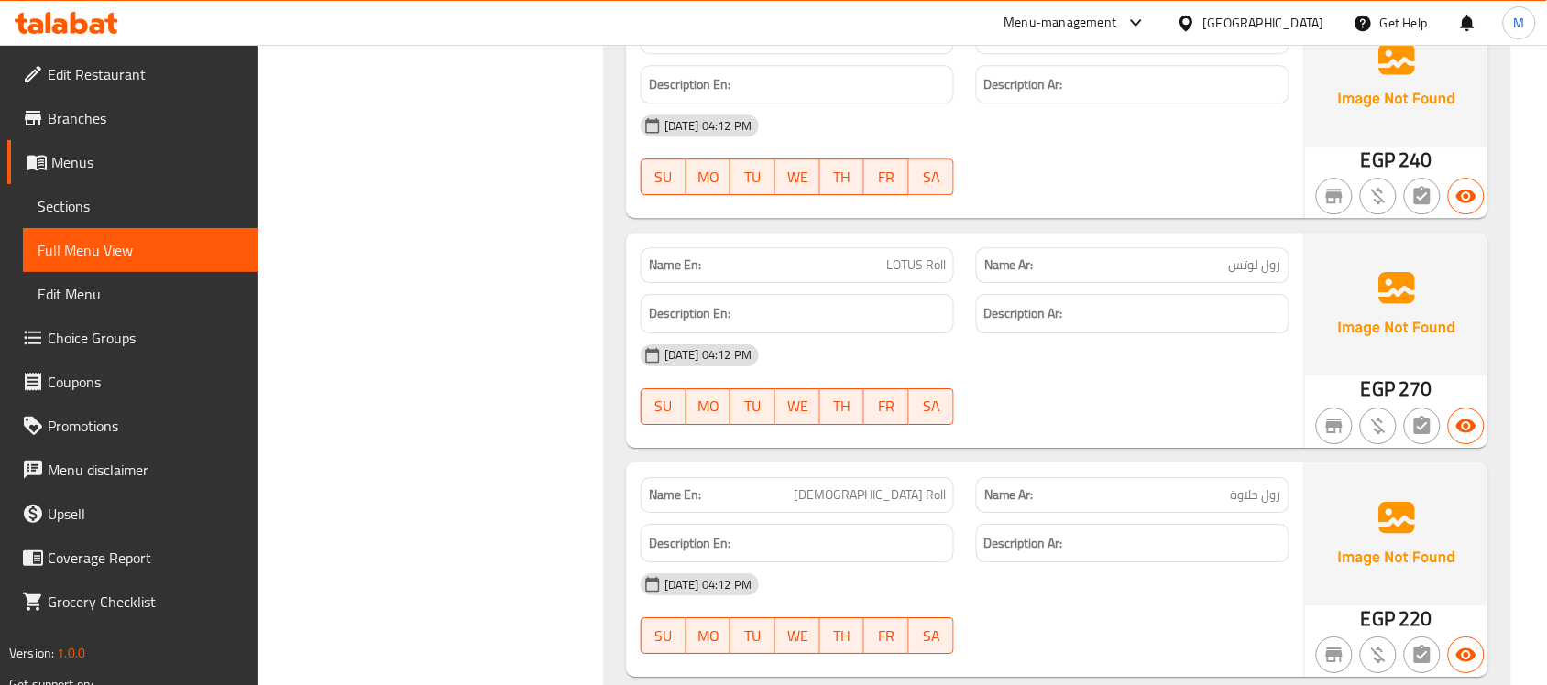
scroll to position [8311, 0]
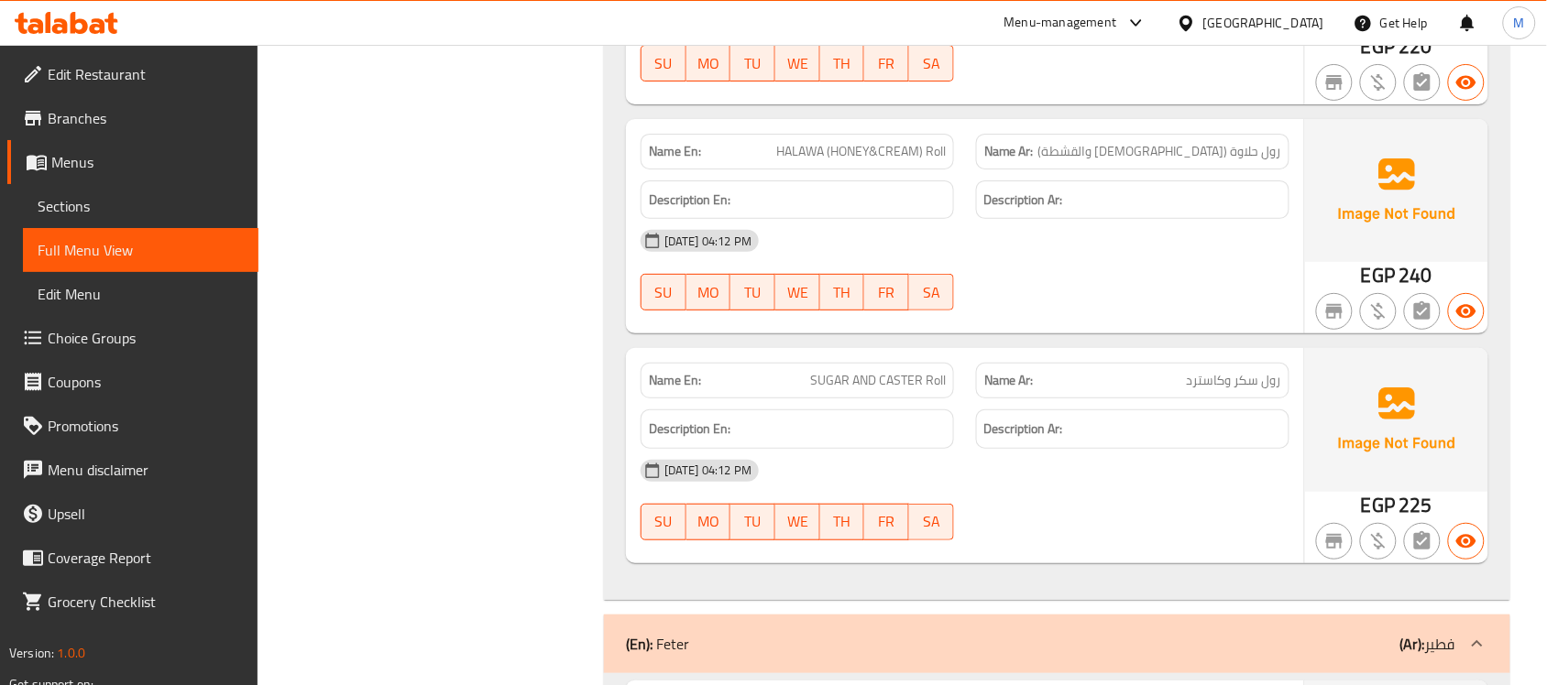
drag, startPoint x: 651, startPoint y: 630, endPoint x: 515, endPoint y: 616, distance: 136.4
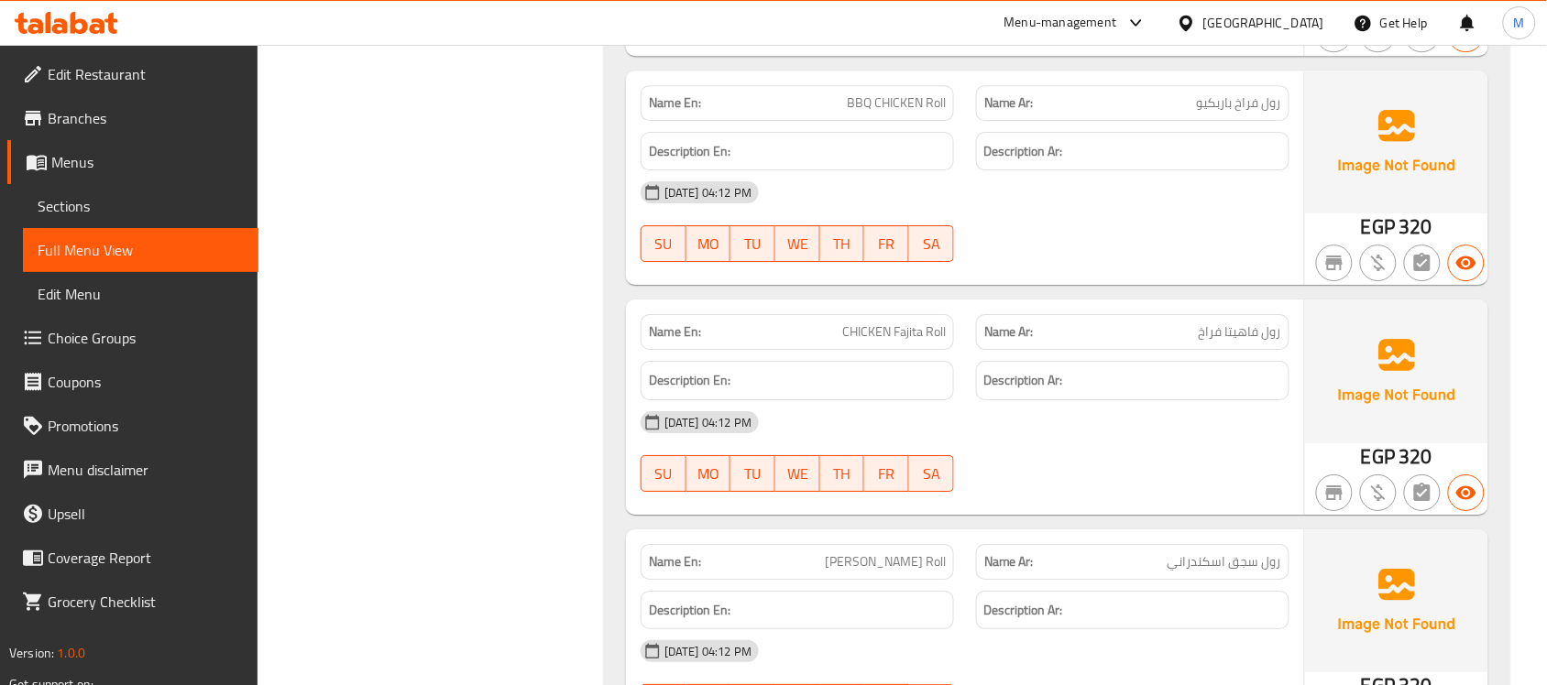
scroll to position [3303, 0]
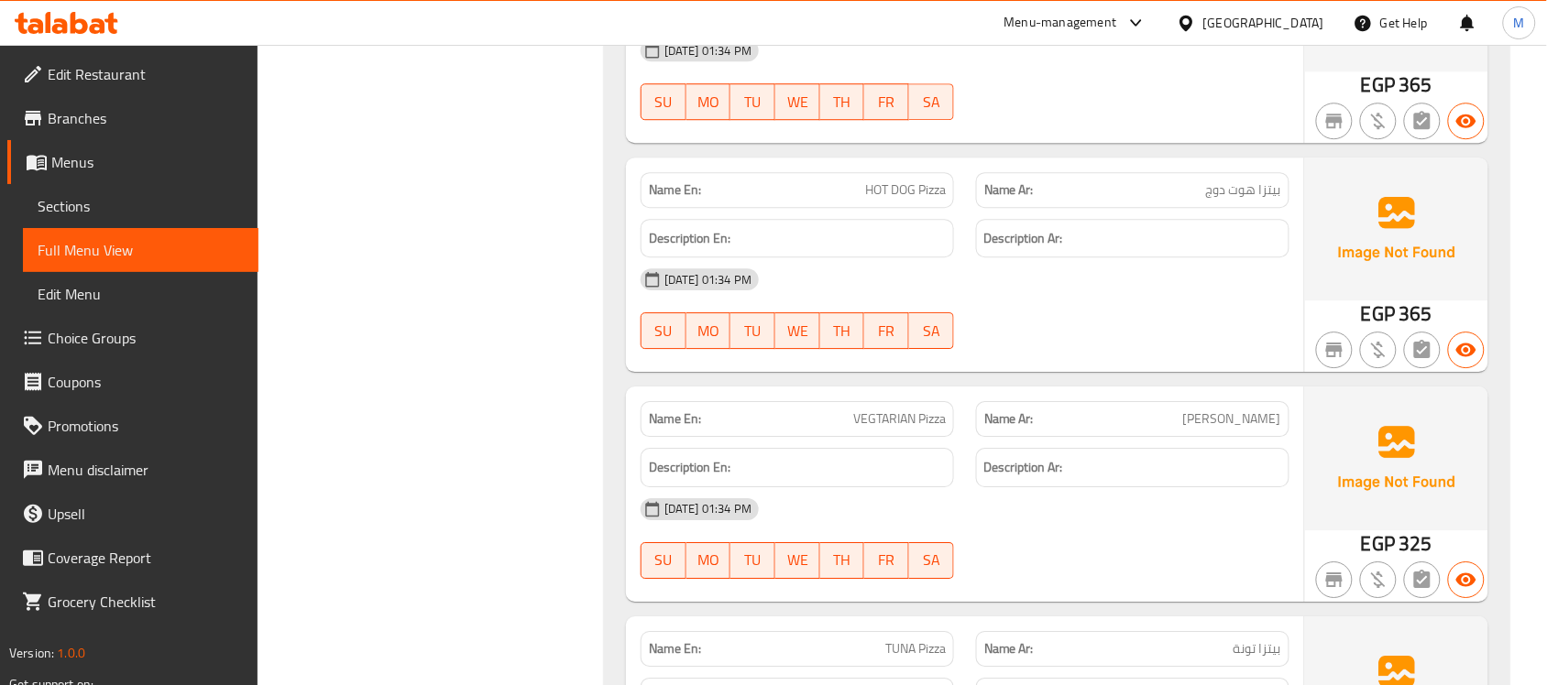
scroll to position [566, 0]
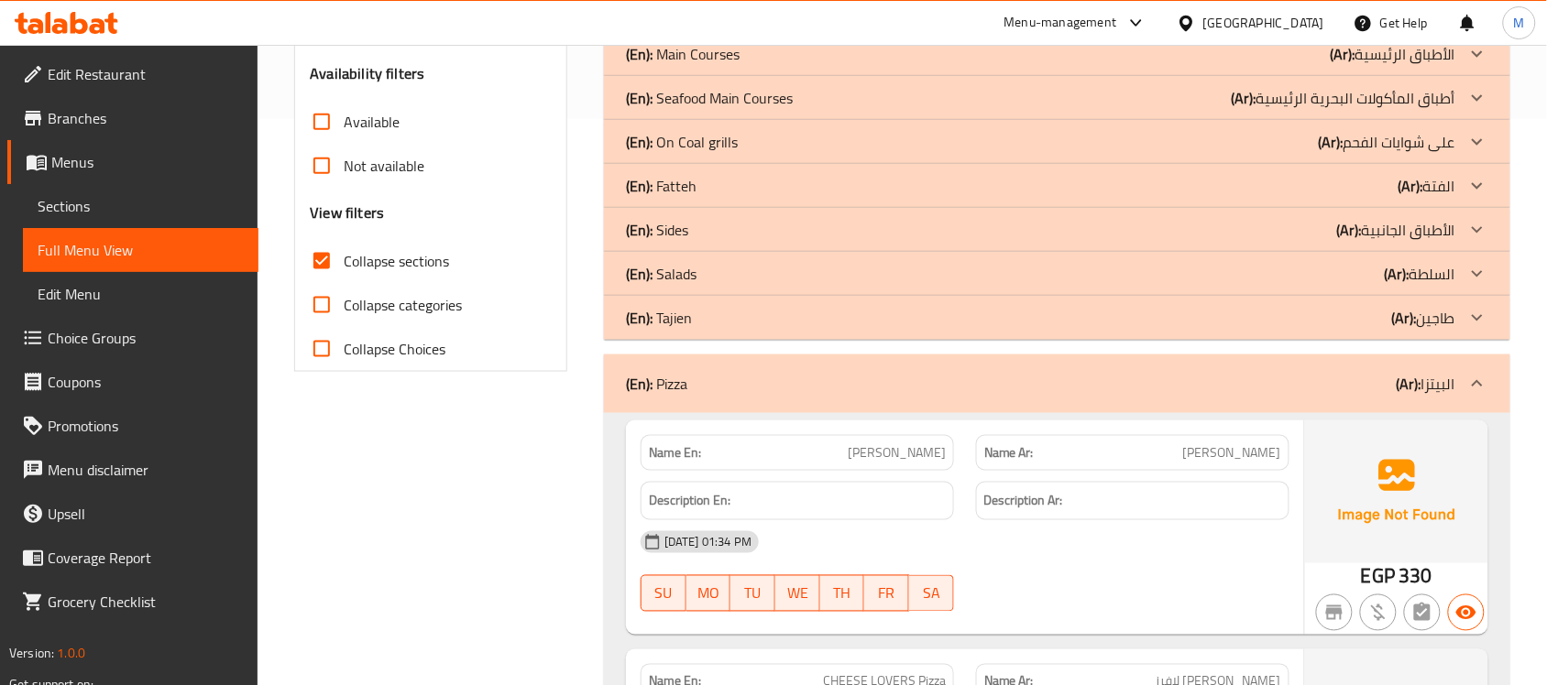
click at [630, 391] on b "(En):" at bounding box center [639, 383] width 27 height 27
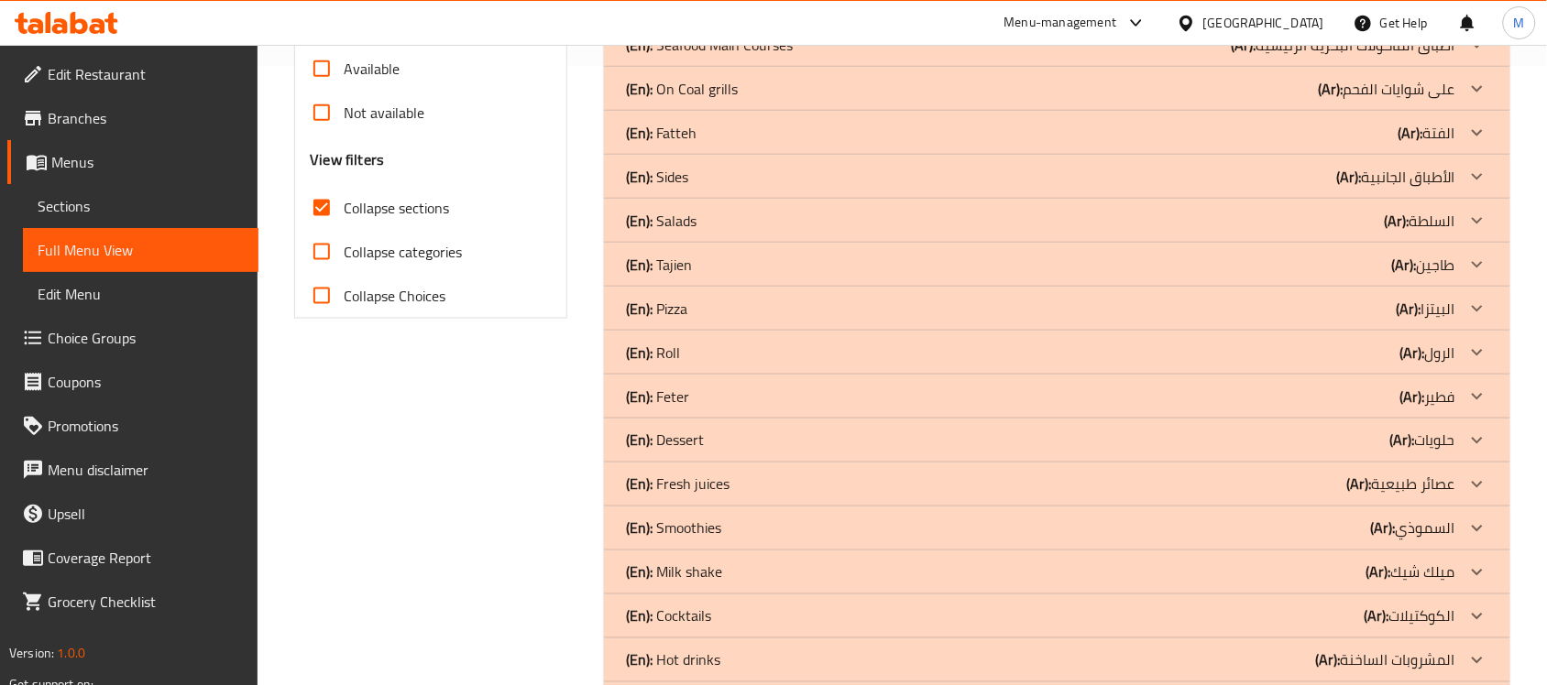
scroll to position [740, 0]
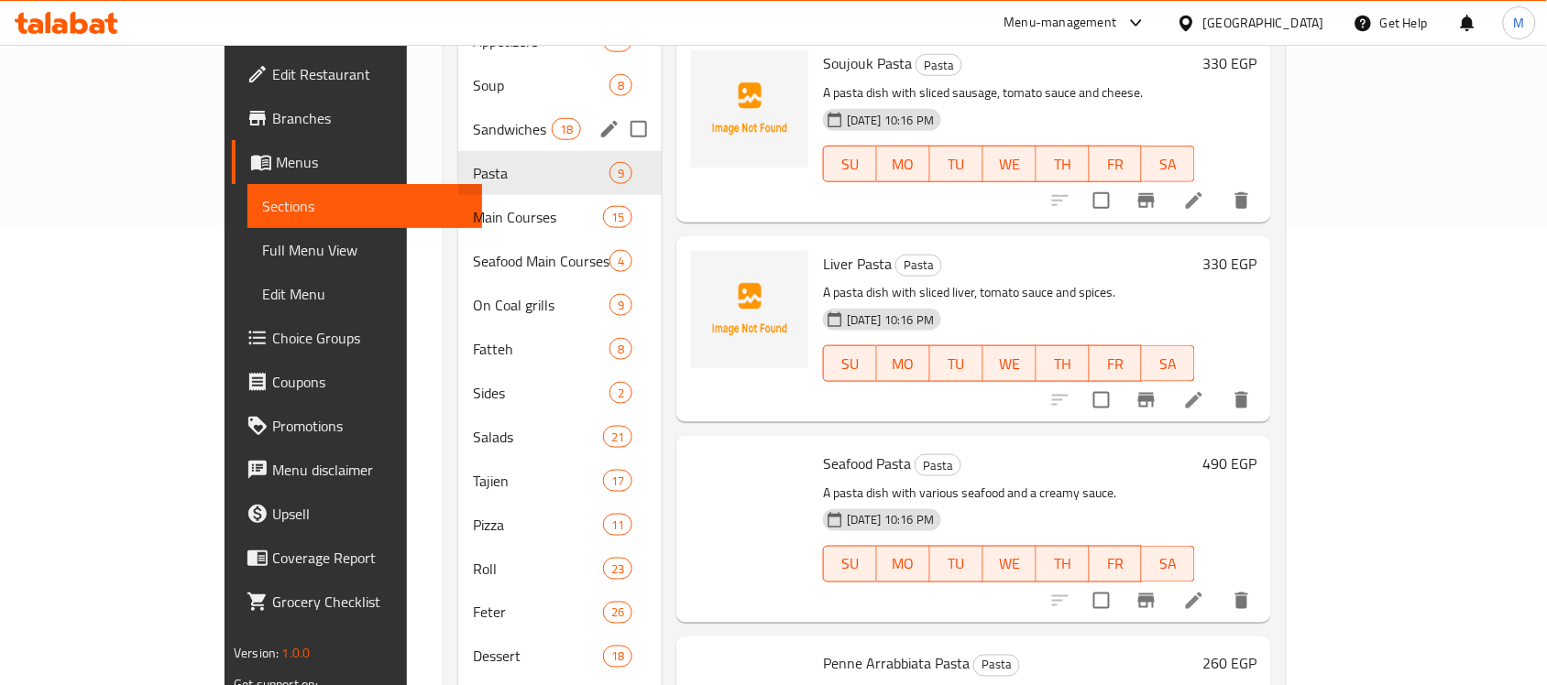
scroll to position [458, 0]
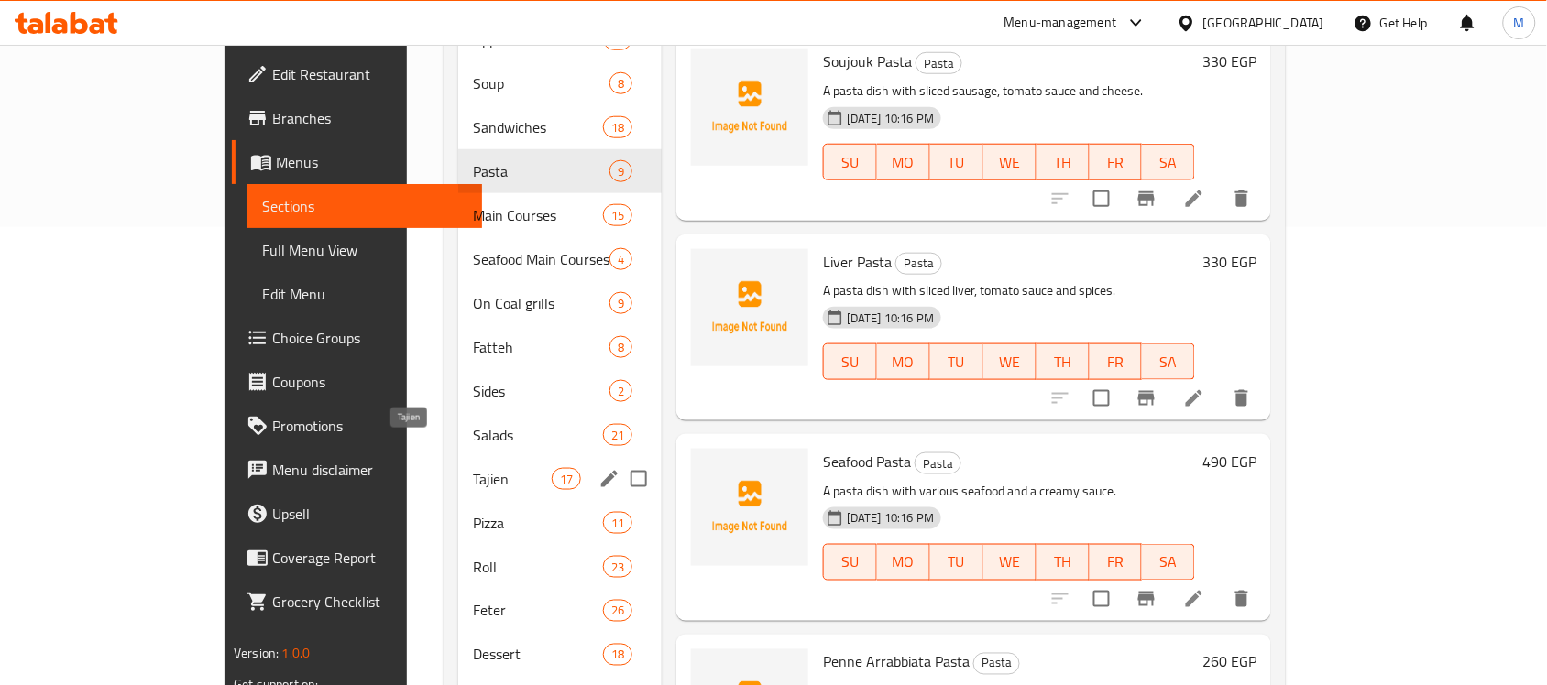
click at [473, 468] on span "Tajien" at bounding box center [512, 479] width 78 height 22
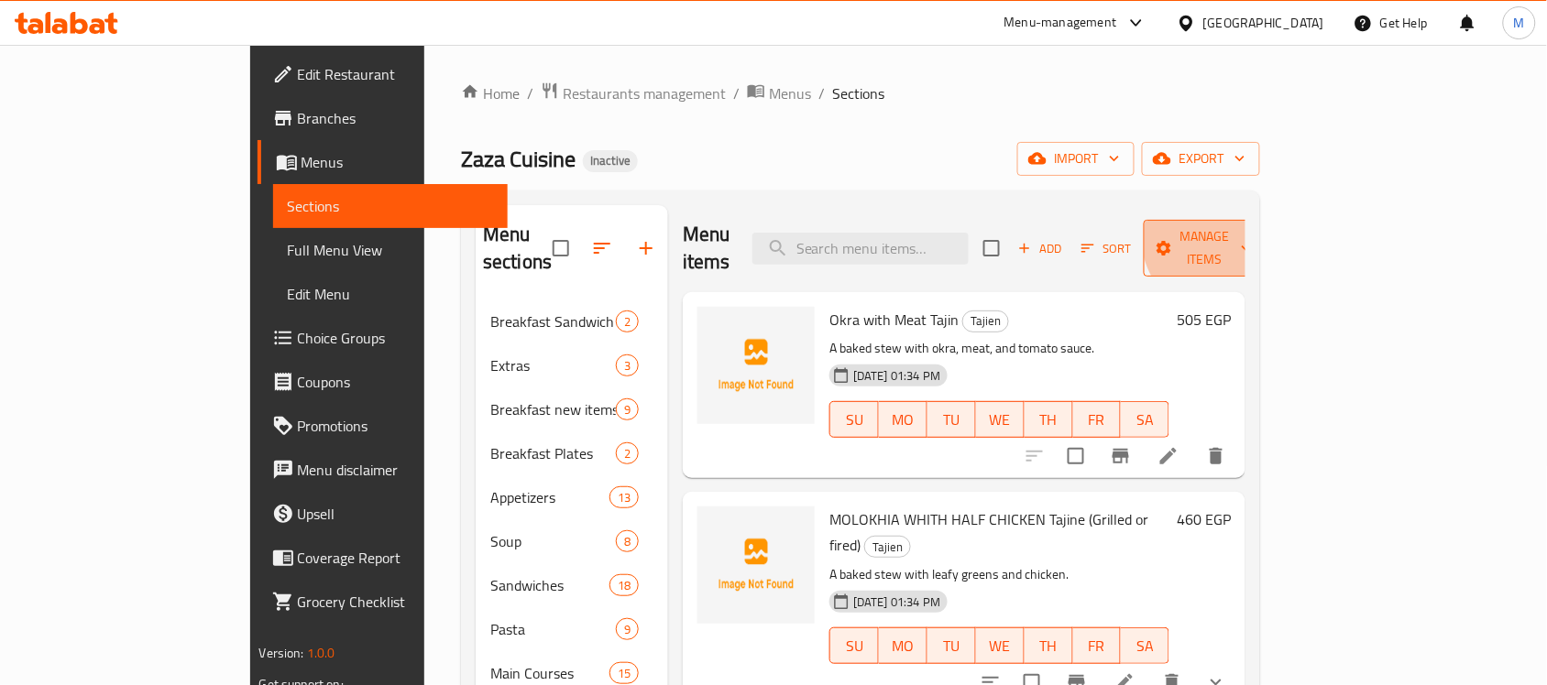
click at [1252, 232] on span "Manage items" at bounding box center [1204, 248] width 93 height 46
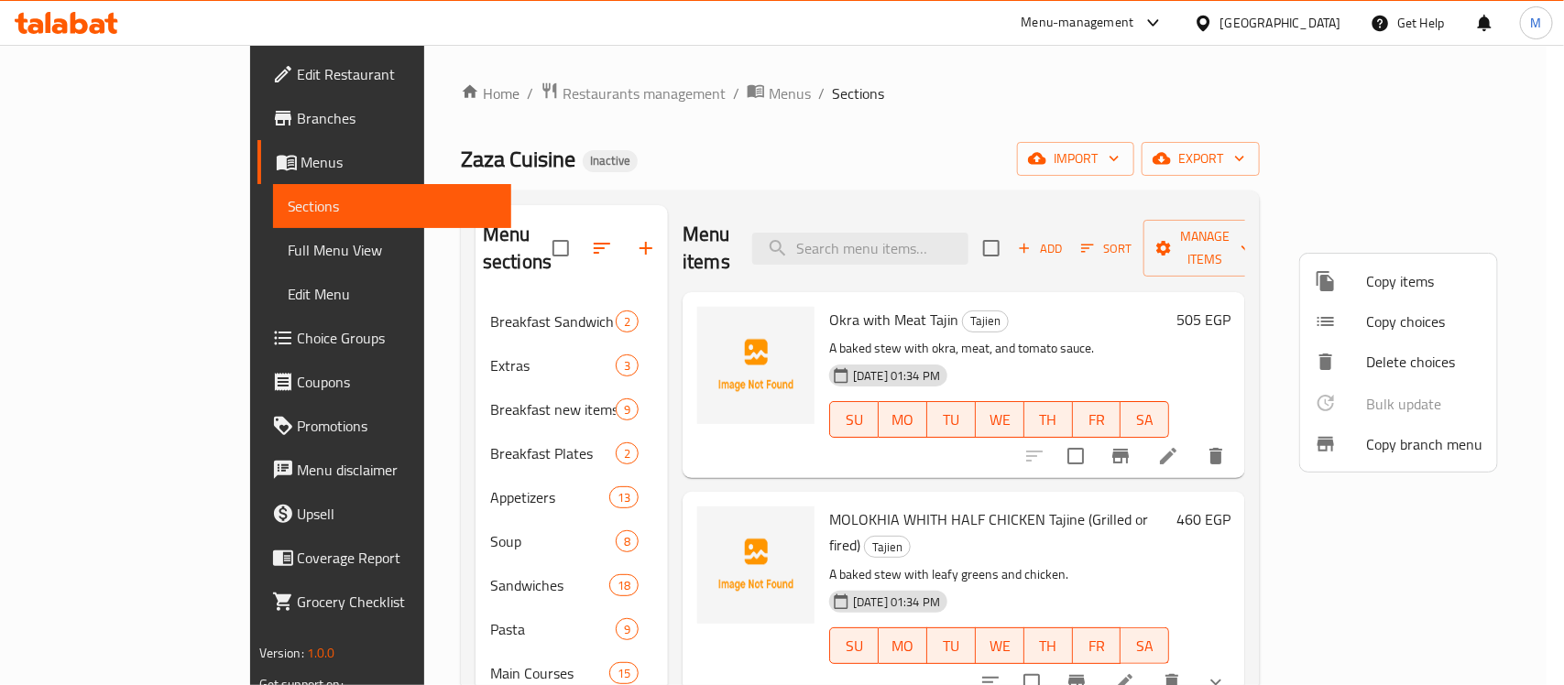
click at [1000, 171] on div at bounding box center [782, 342] width 1564 height 685
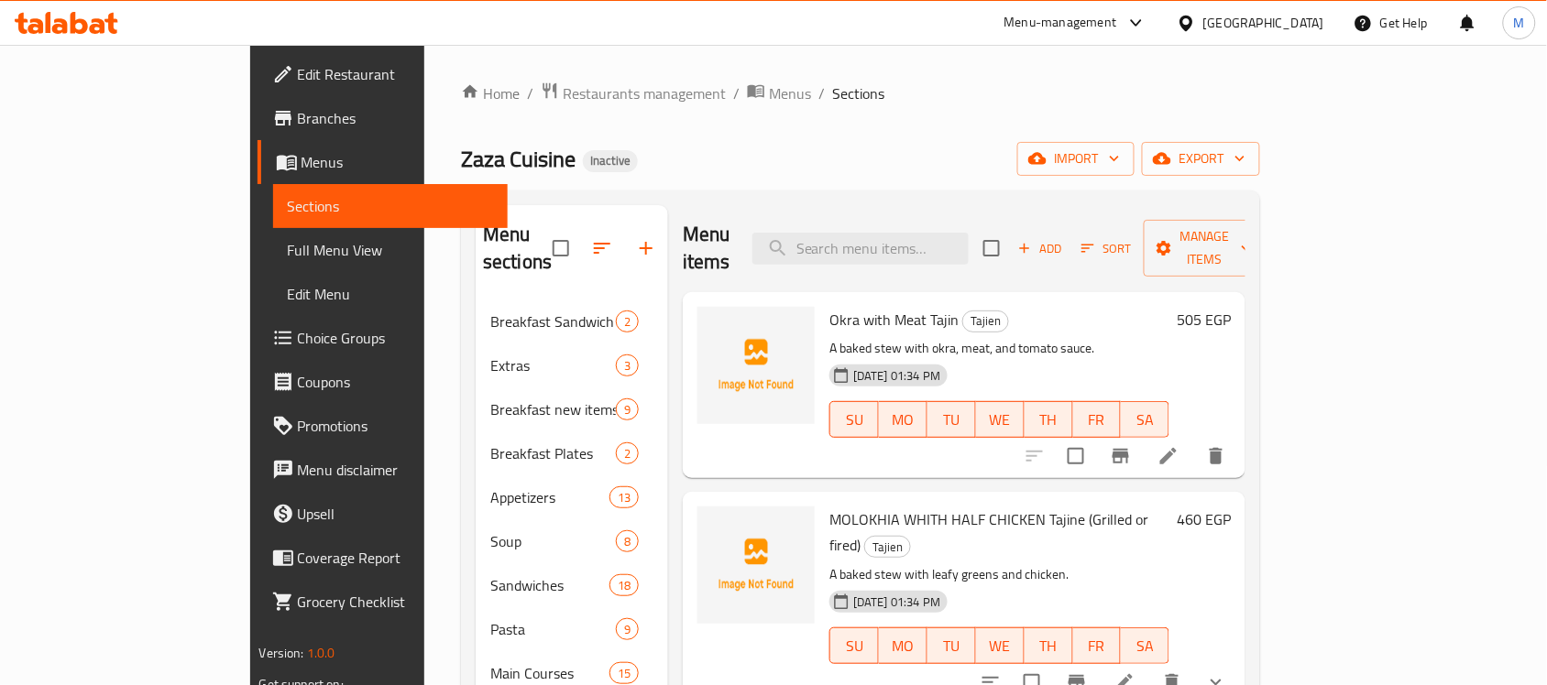
click at [1179, 445] on icon at bounding box center [1168, 456] width 22 height 22
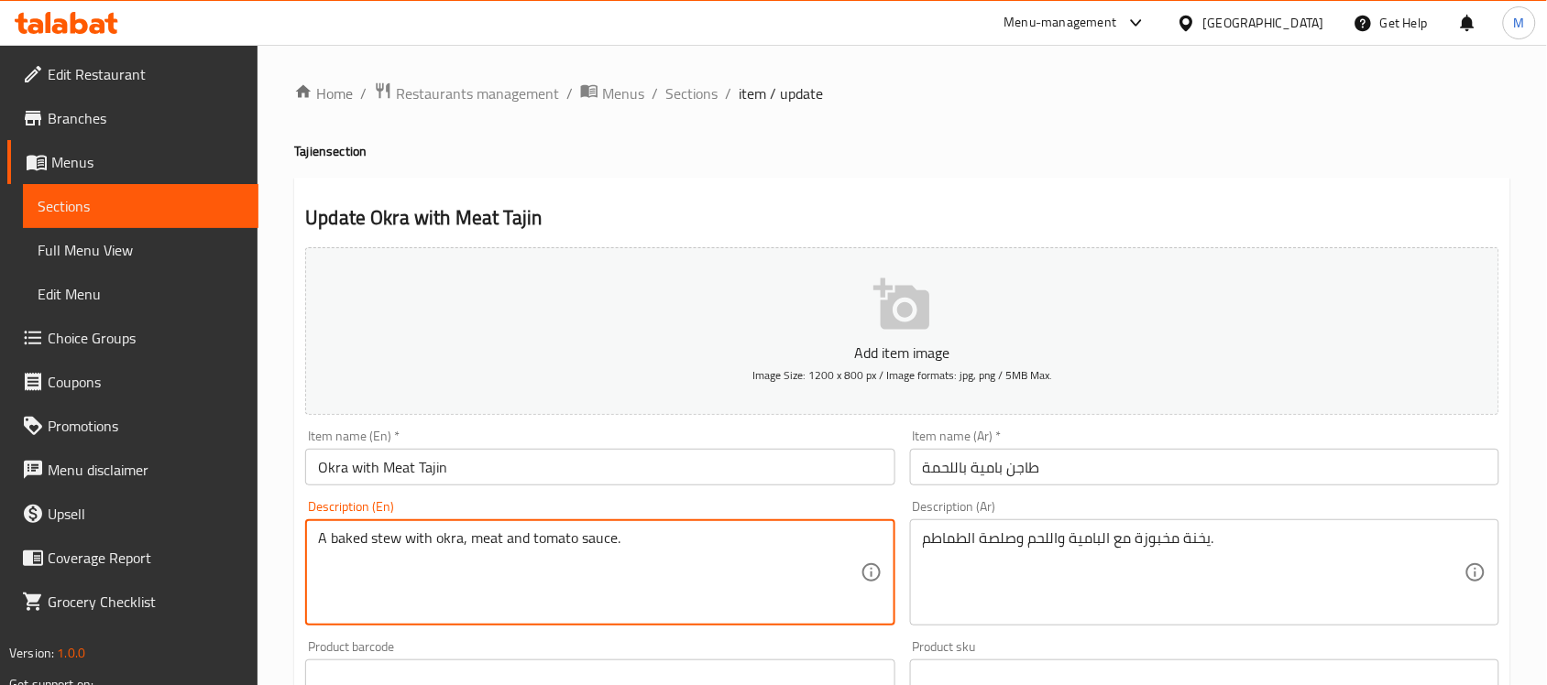
type textarea "A baked stew with okra, meat and tomato sauce."
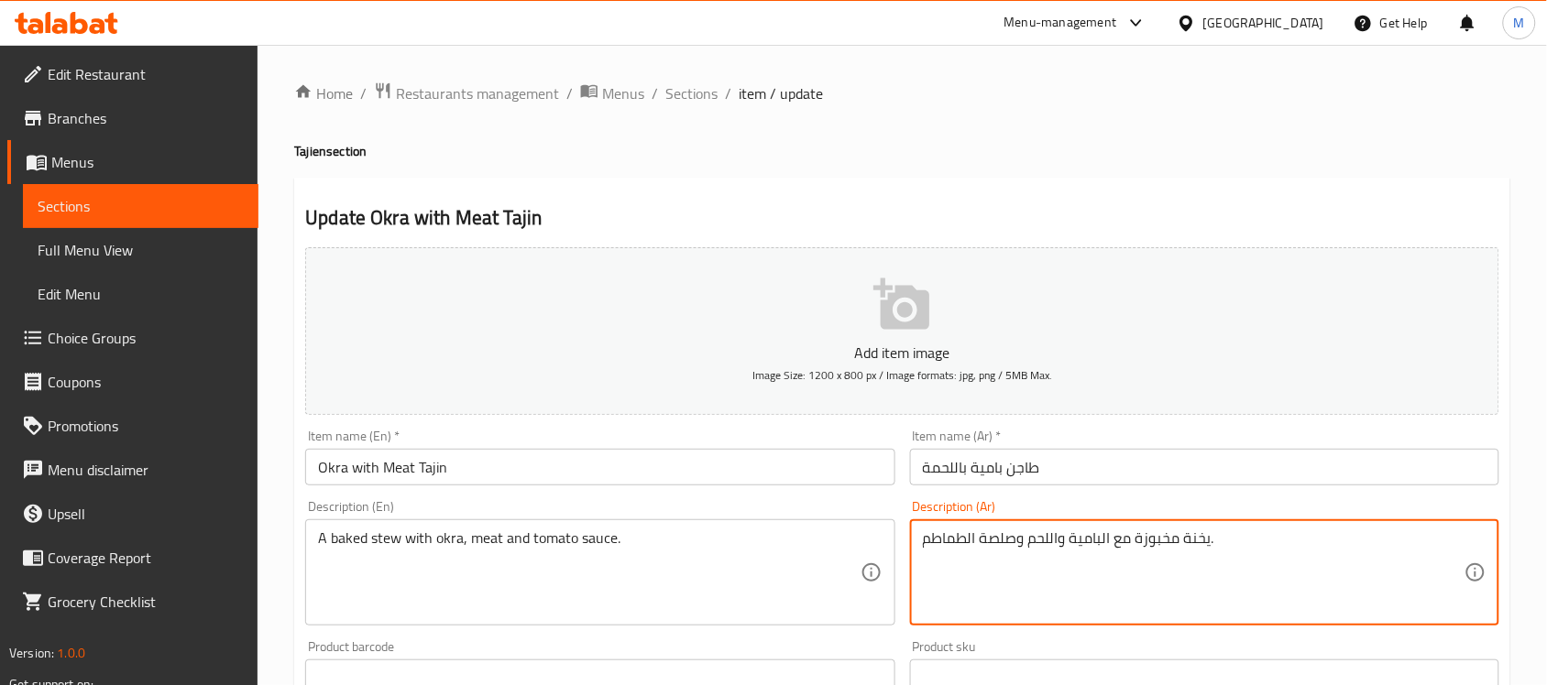
drag, startPoint x: 1052, startPoint y: 539, endPoint x: 1069, endPoint y: 541, distance: 17.5
type textarea "يخنة مخبوزة مع البامية، لحم وصلصة الطماطم."
click at [788, 474] on input "Okra with Meat Tajin" at bounding box center [599, 467] width 589 height 37
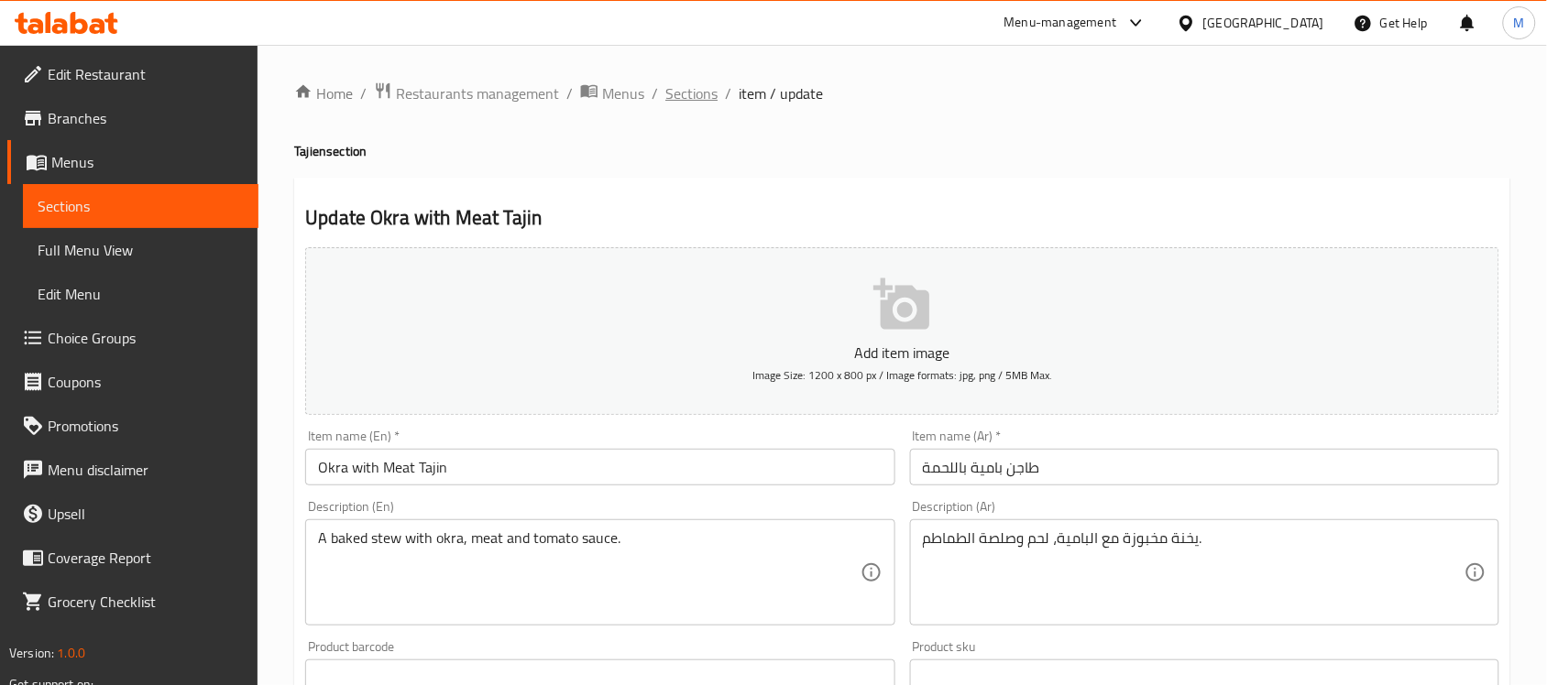
click at [690, 98] on span "Sections" at bounding box center [691, 93] width 52 height 22
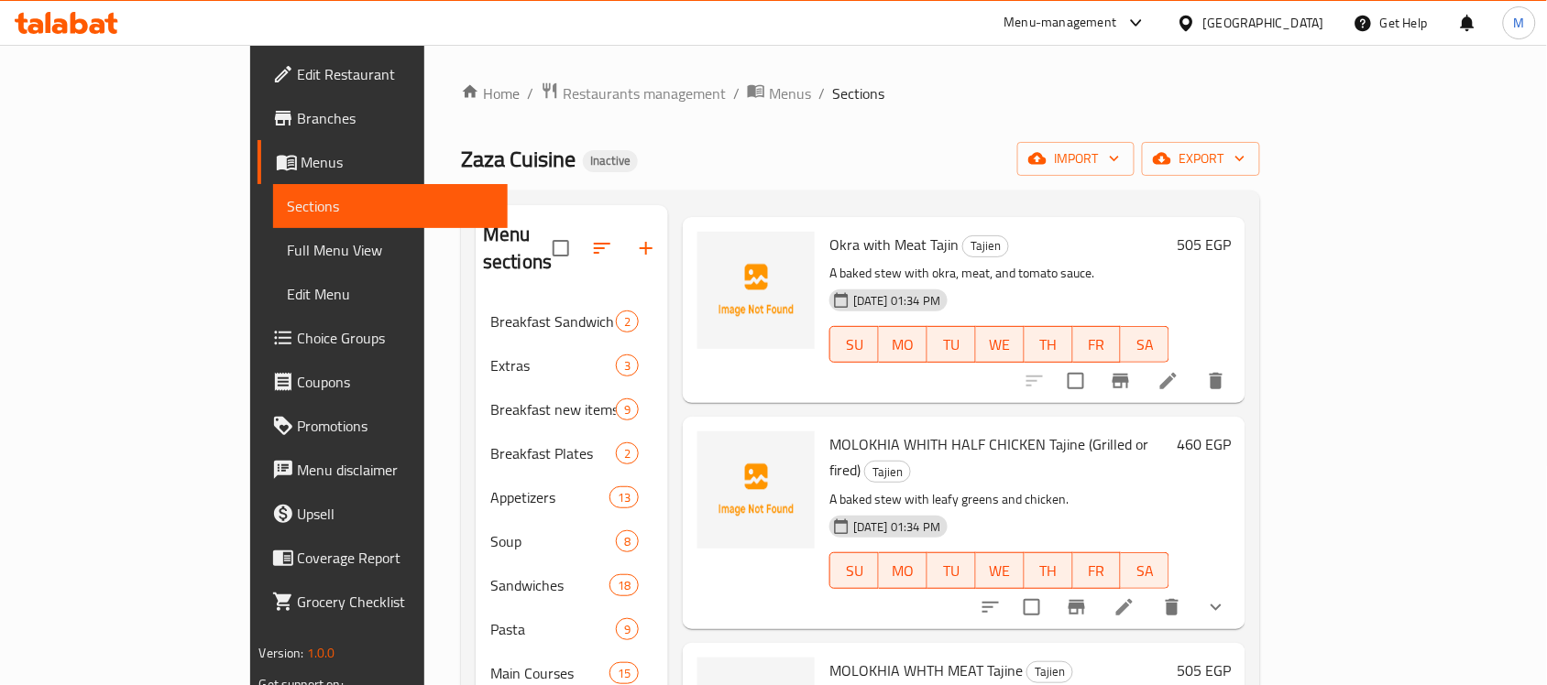
scroll to position [115, 0]
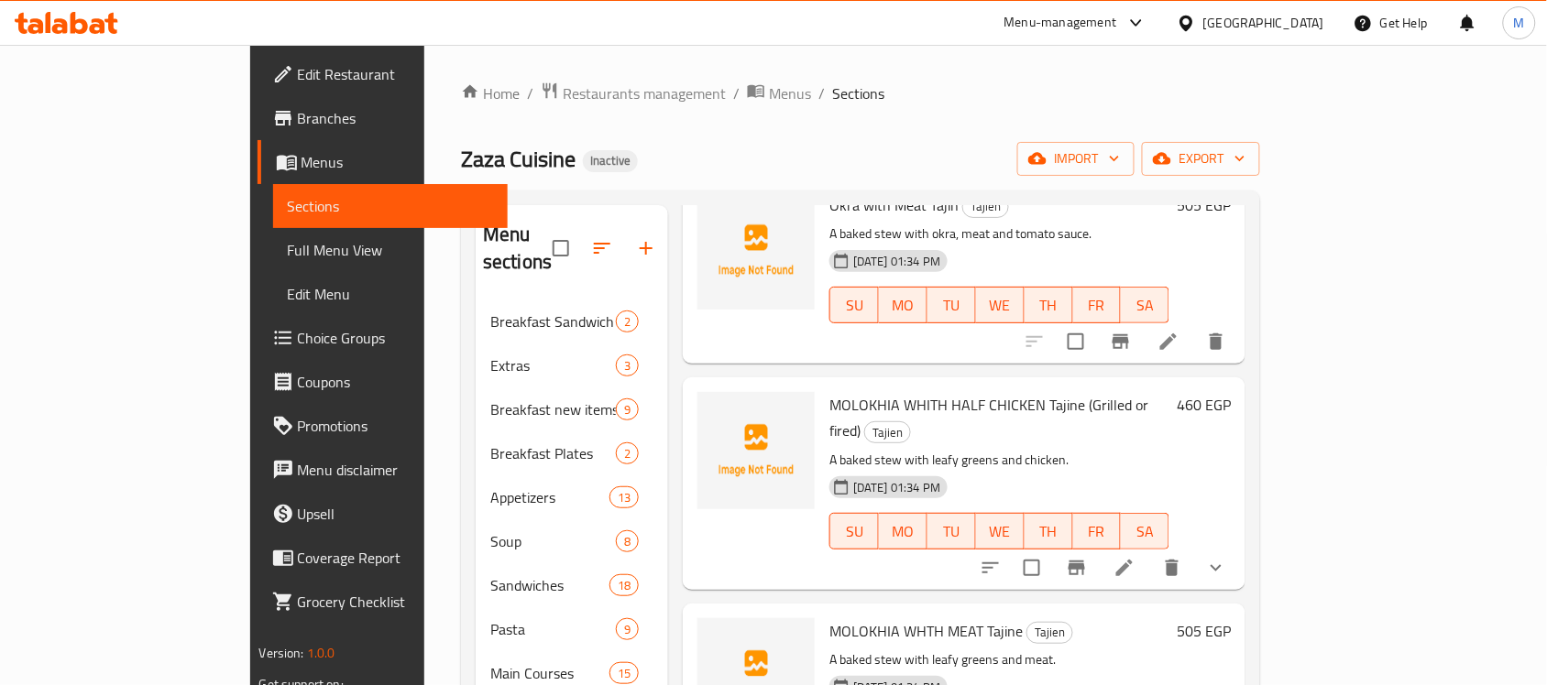
click at [1227, 557] on icon "show more" at bounding box center [1216, 568] width 22 height 22
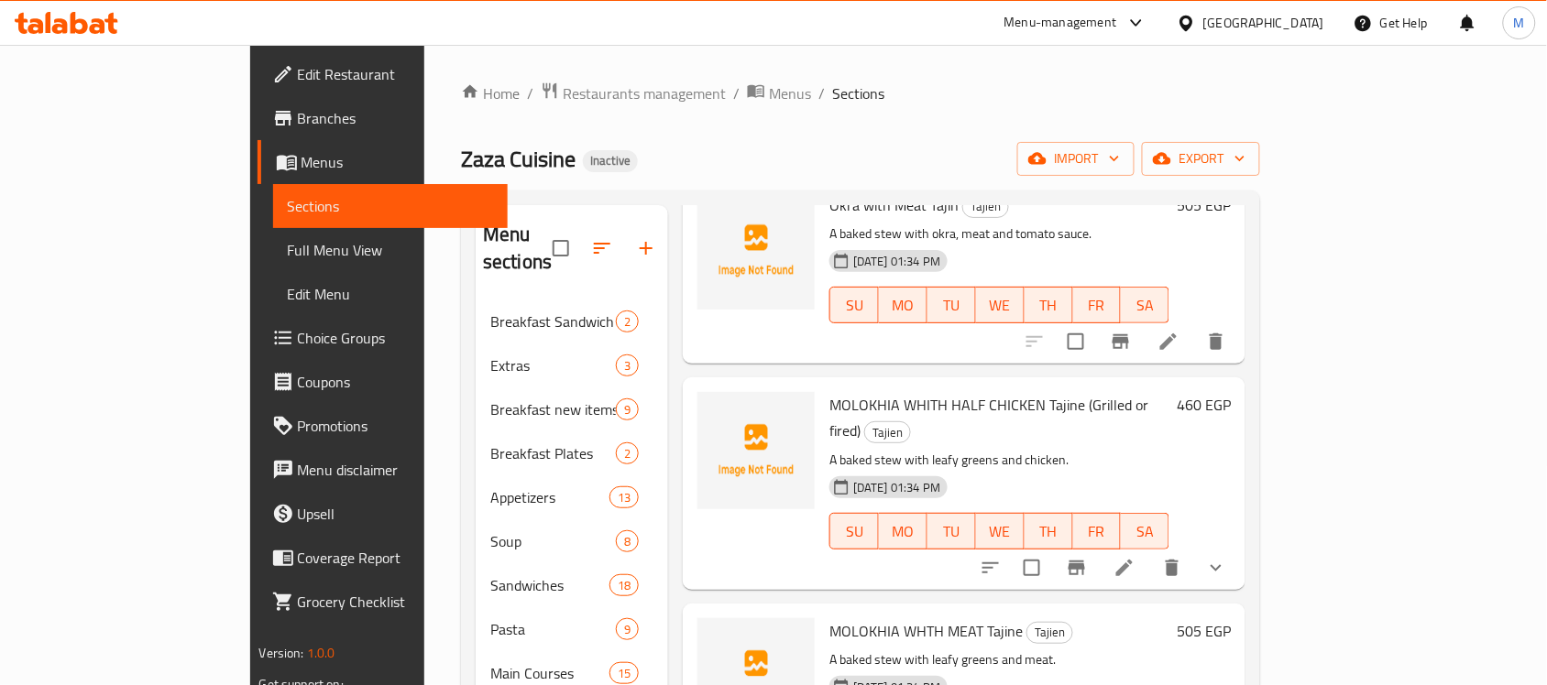
click at [1133, 560] on icon at bounding box center [1124, 568] width 16 height 16
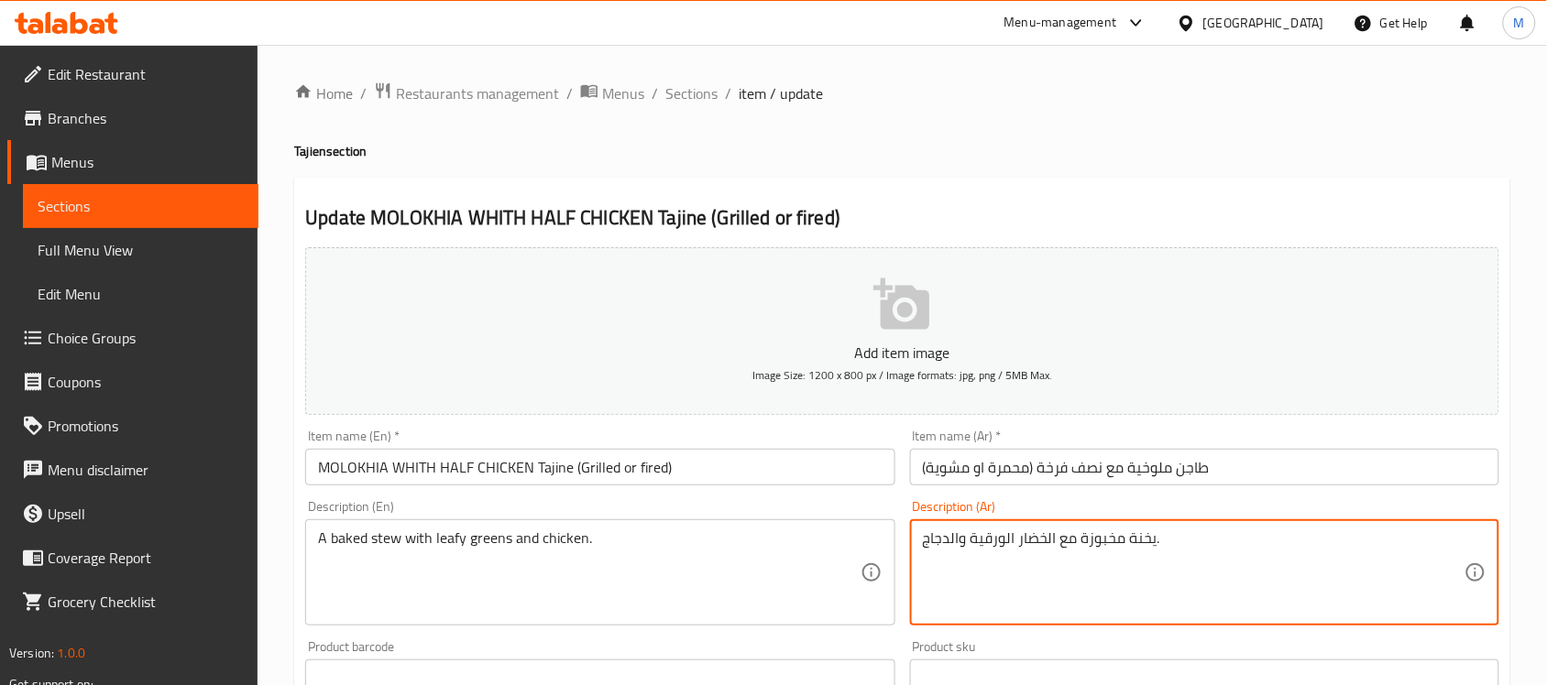
click at [1046, 536] on textarea "يخنة مخبوزة مع الخضار الورقية والدجاج." at bounding box center [1194, 573] width 542 height 87
type textarea "يخنة مخبوزة مع خضروات ورقية ودجاج."
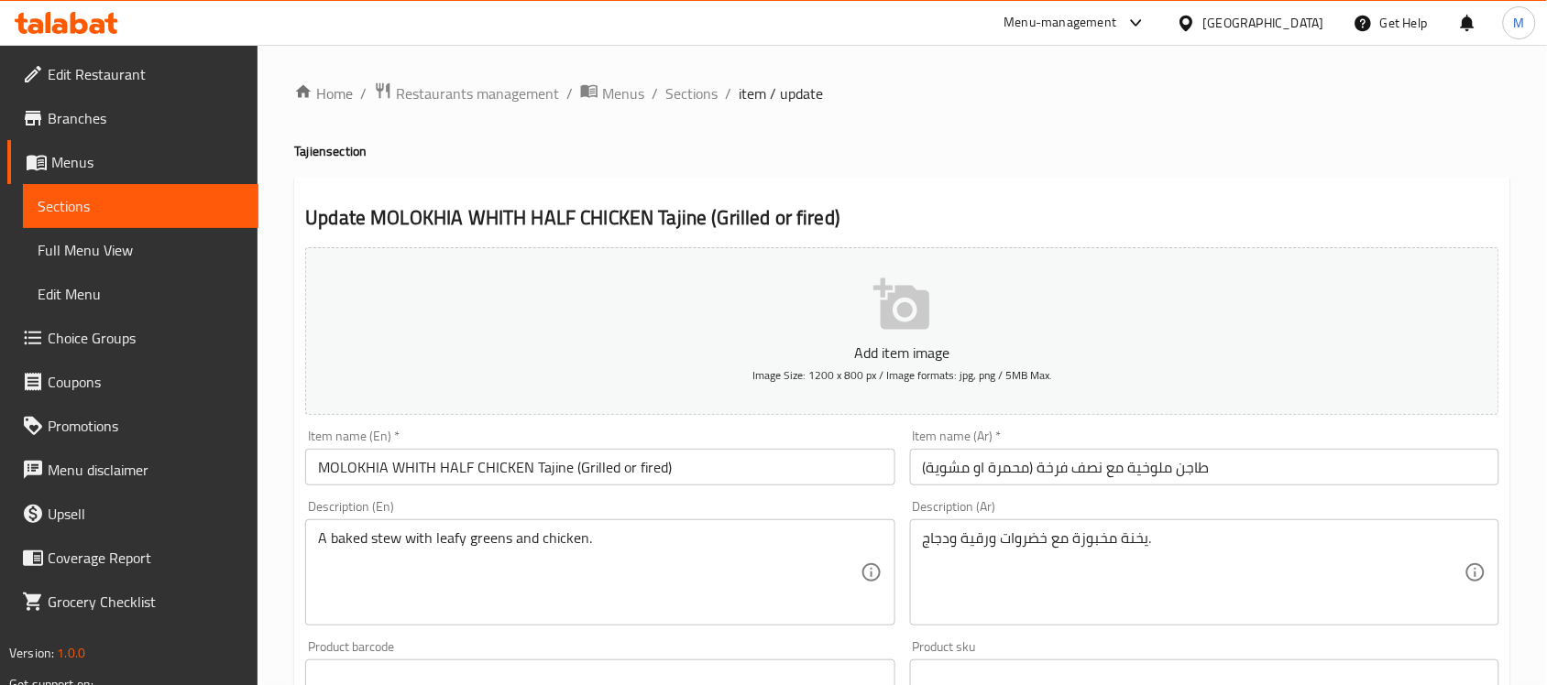
click at [743, 482] on input "MOLOKHIA WHITH HALF CHICKEN Tajine (Grilled or fired)" at bounding box center [599, 467] width 589 height 37
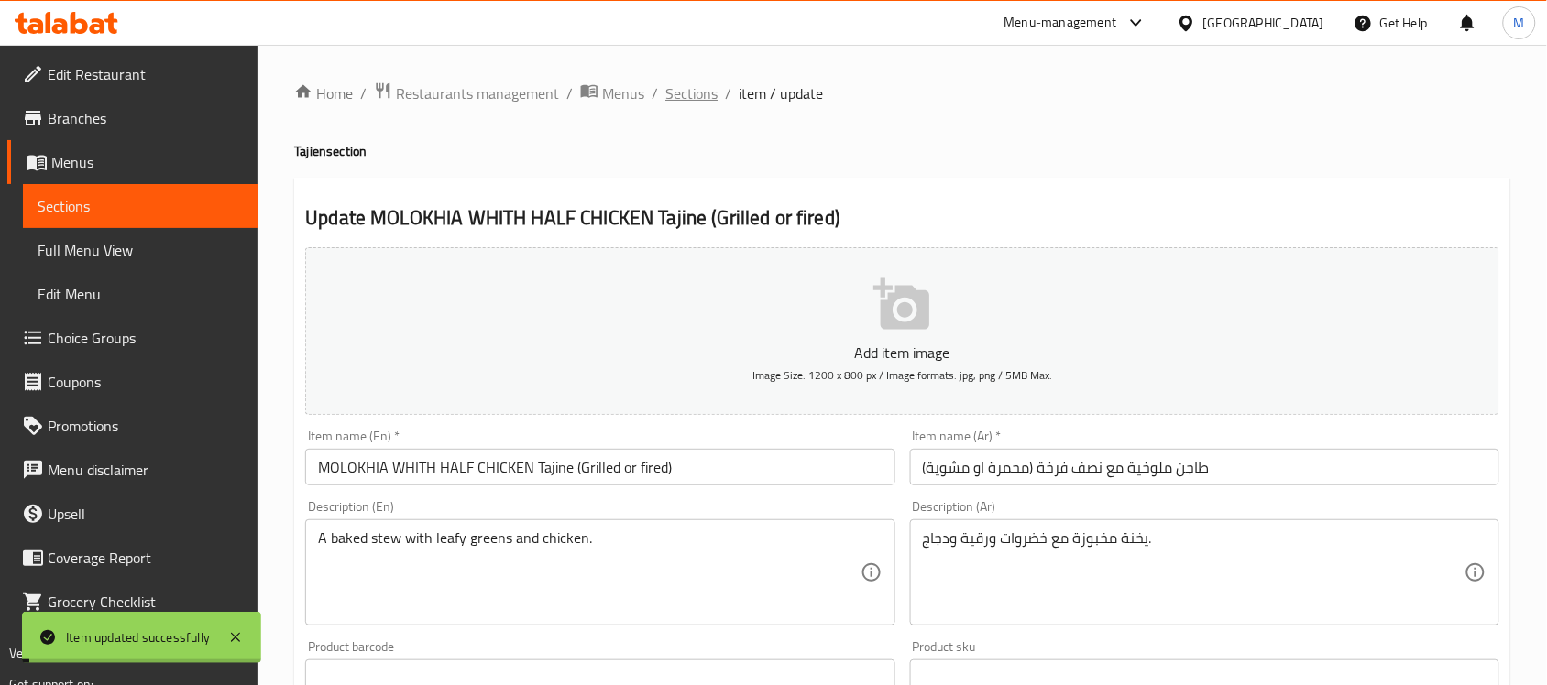
click at [701, 94] on span "Sections" at bounding box center [691, 93] width 52 height 22
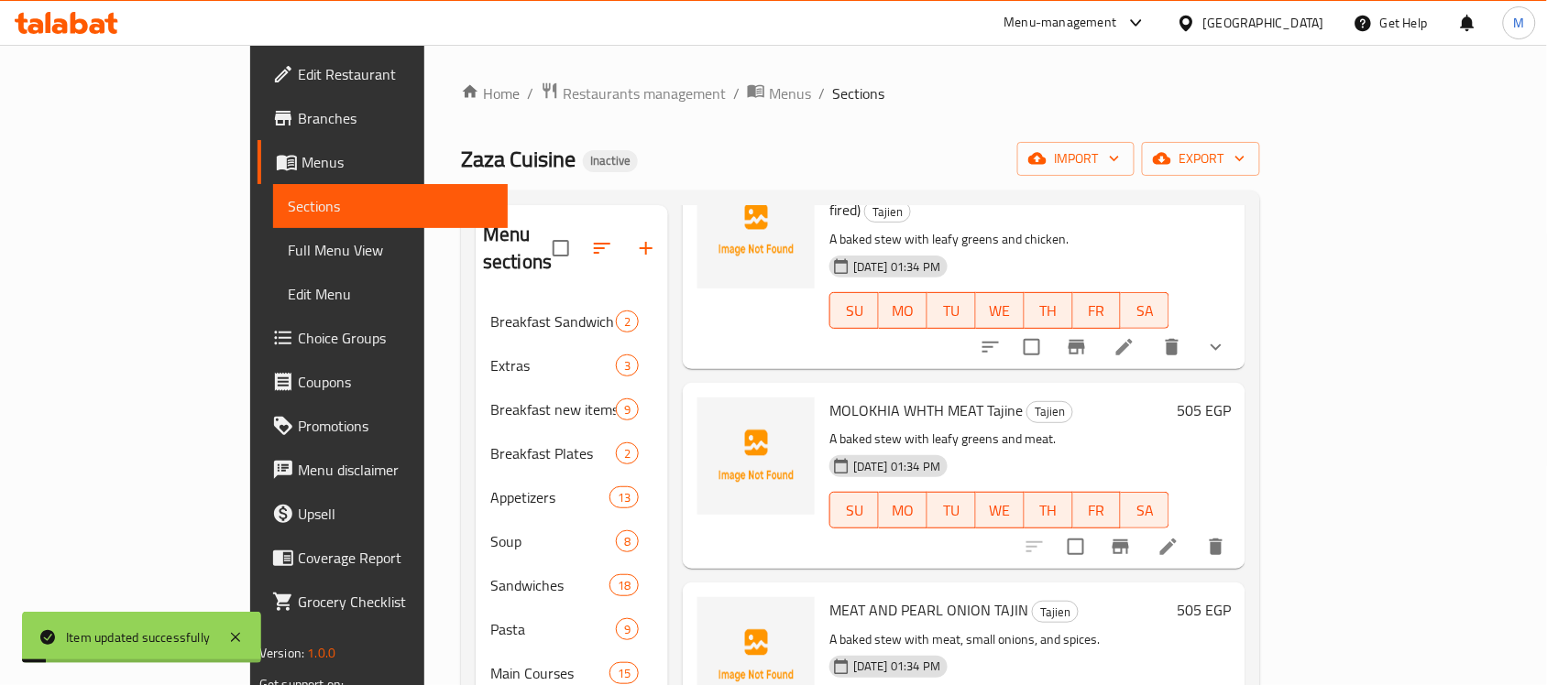
scroll to position [344, 0]
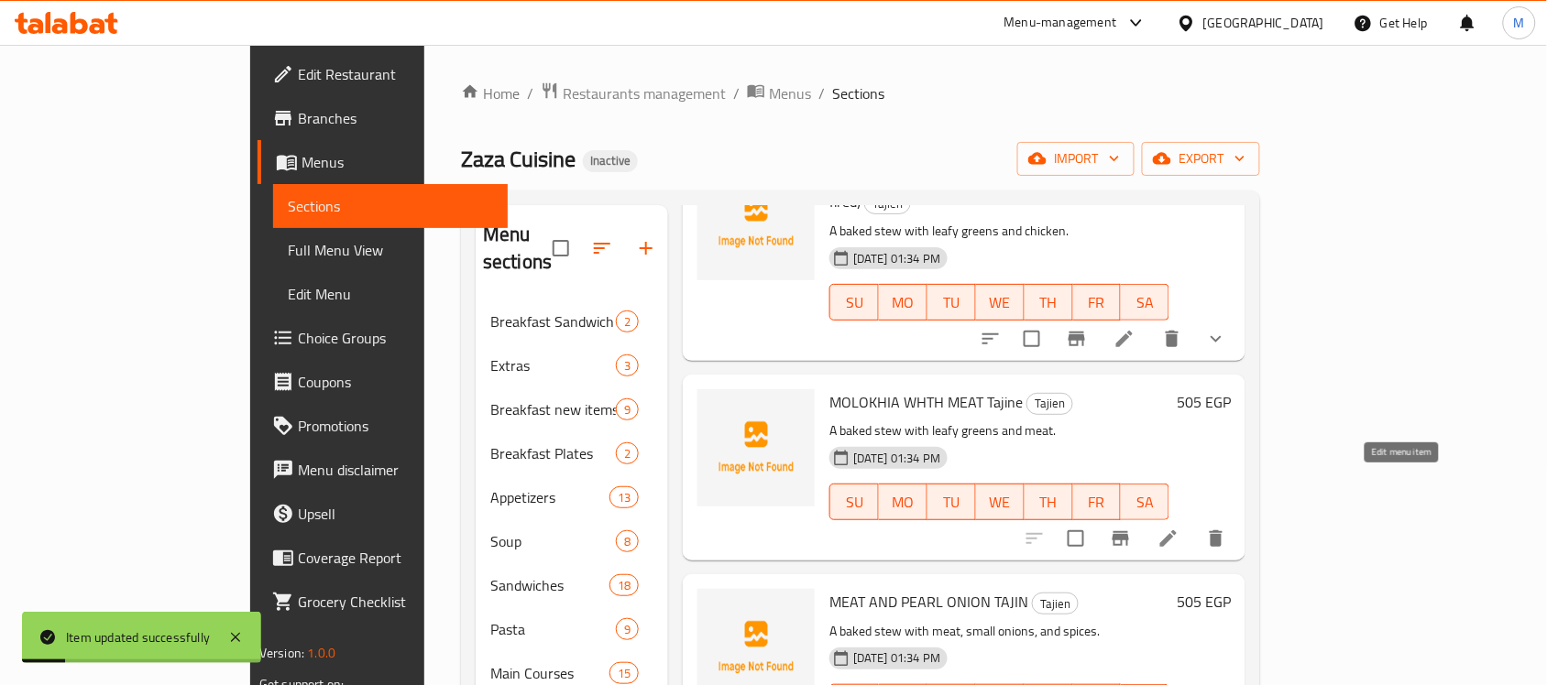
click at [1179, 528] on icon at bounding box center [1168, 539] width 22 height 22
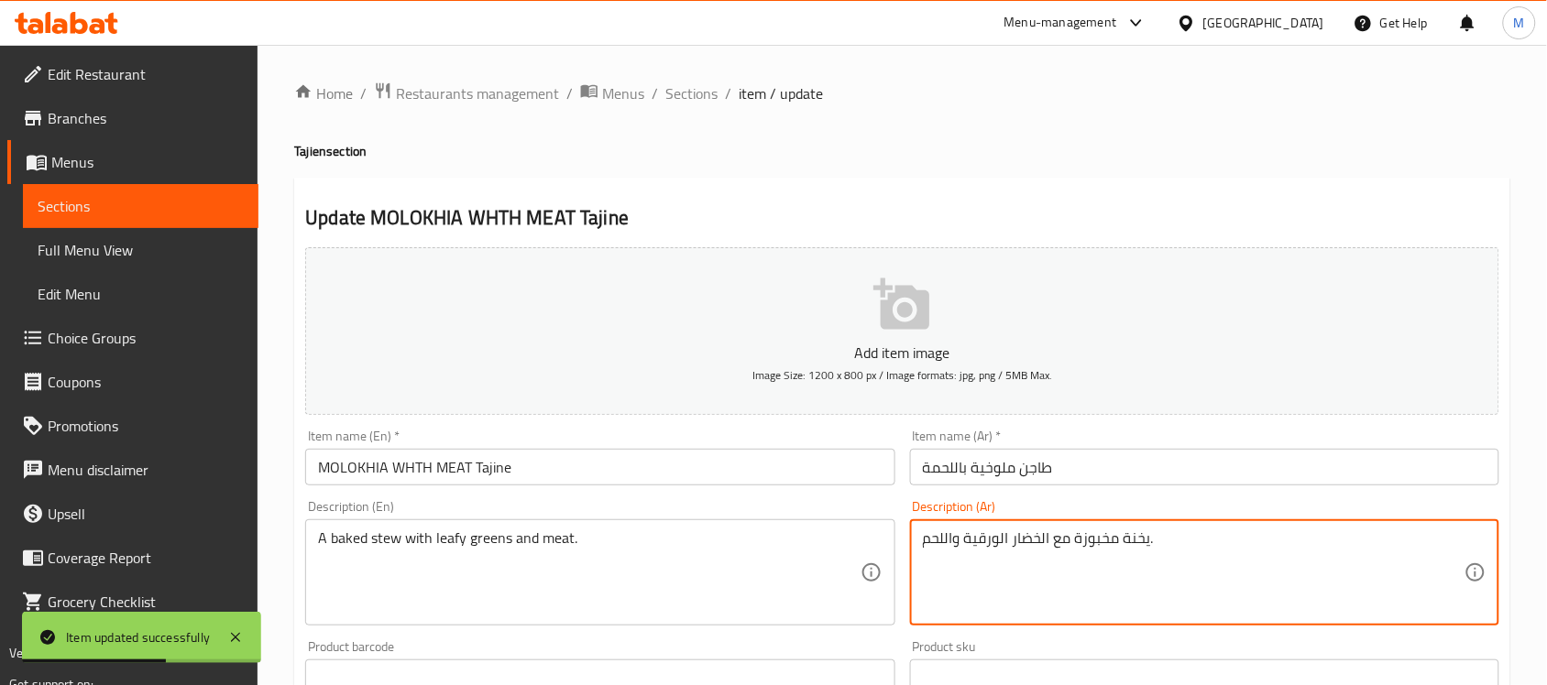
click at [1033, 542] on textarea "يخنة مخبوزة مع الخضار الورقية واللحم." at bounding box center [1194, 573] width 542 height 87
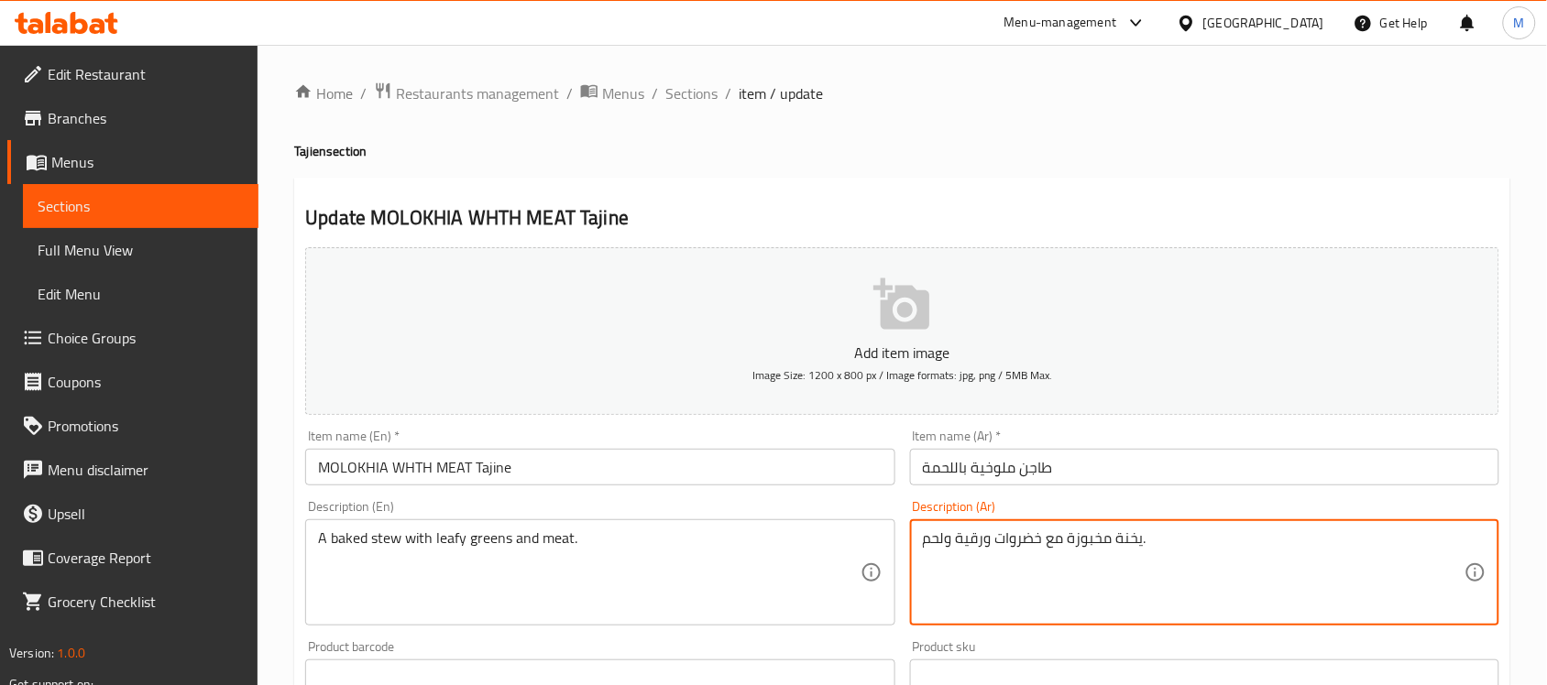
type textarea "يخنة مخبوزة مع خضروات ورقية ولحم."
click at [844, 478] on input "MOLOKHIA WHTH MEAT Tajine" at bounding box center [599, 467] width 589 height 37
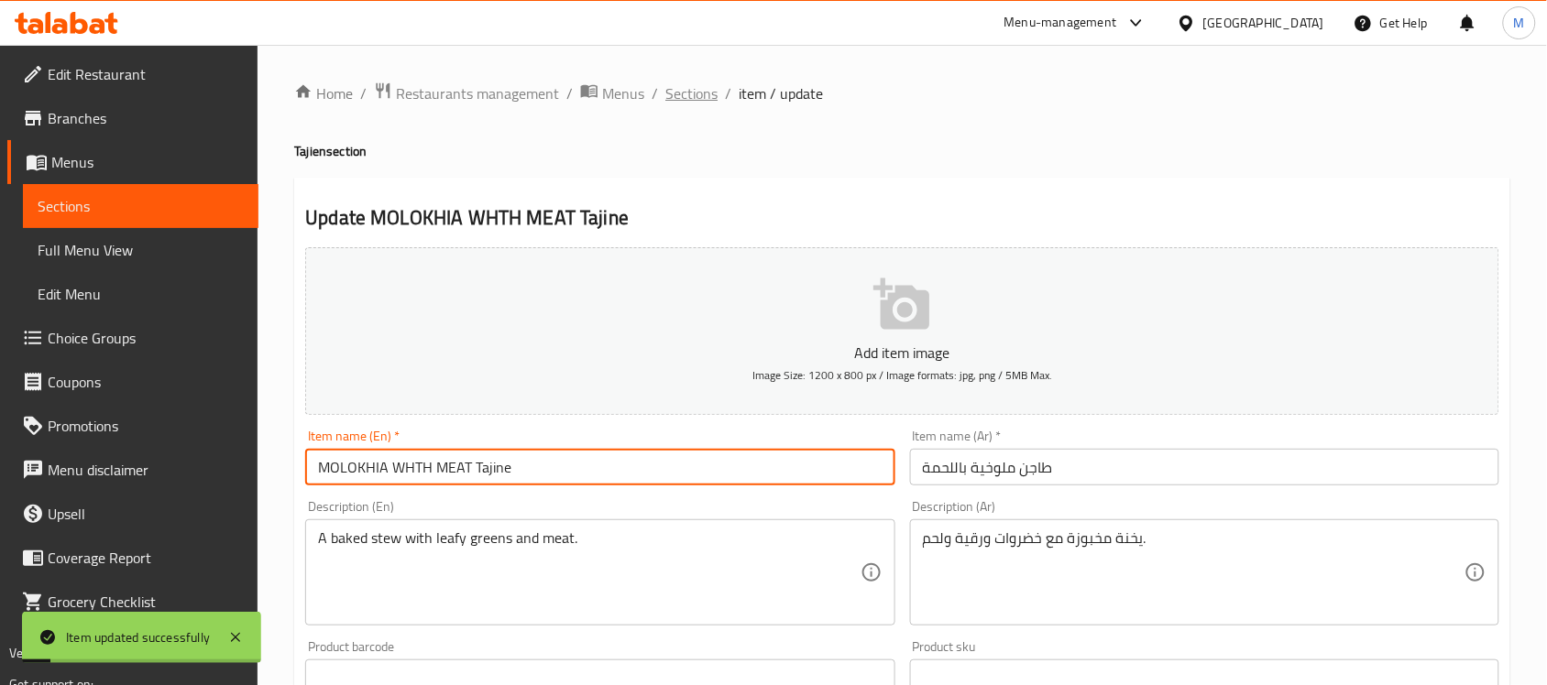
click at [672, 92] on span "Sections" at bounding box center [691, 93] width 52 height 22
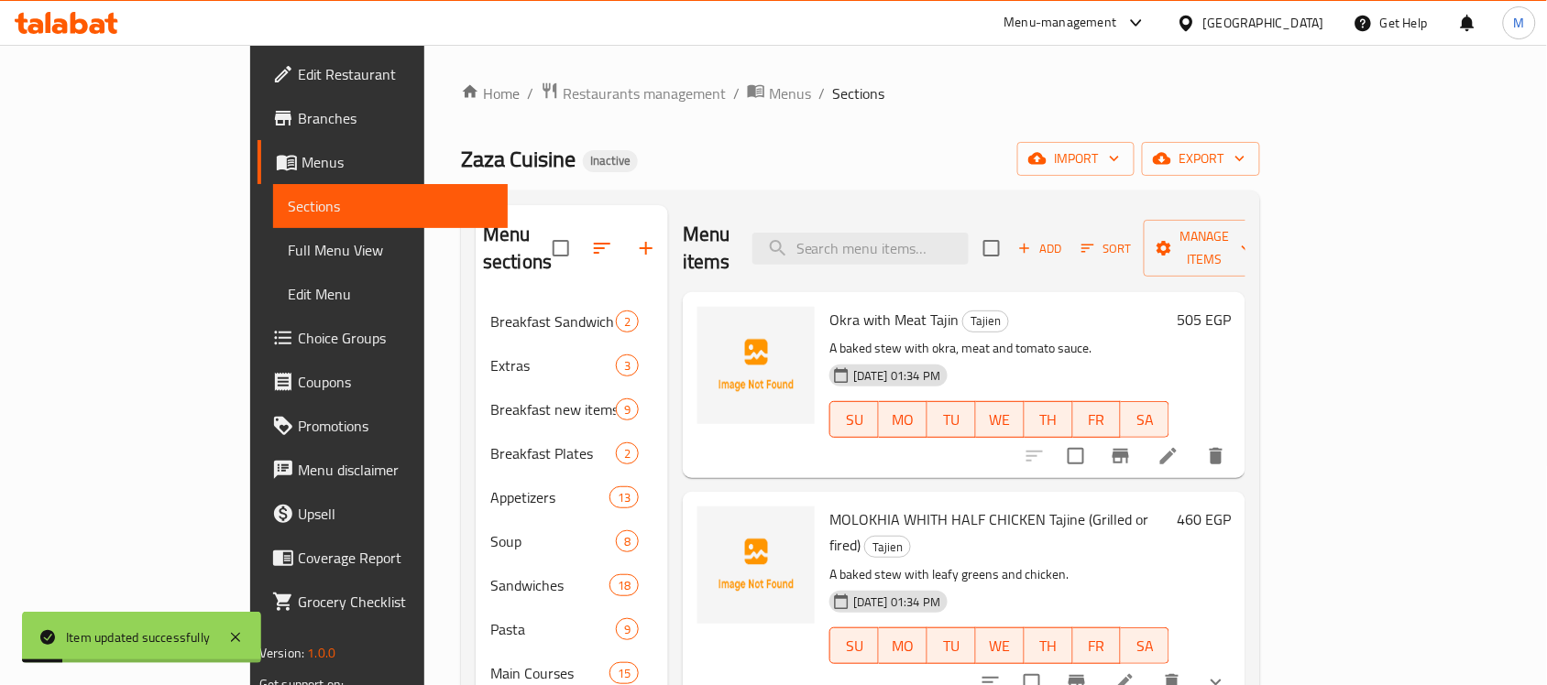
click at [1127, 158] on div "Zaza Cuisine Inactive import export" at bounding box center [860, 159] width 799 height 34
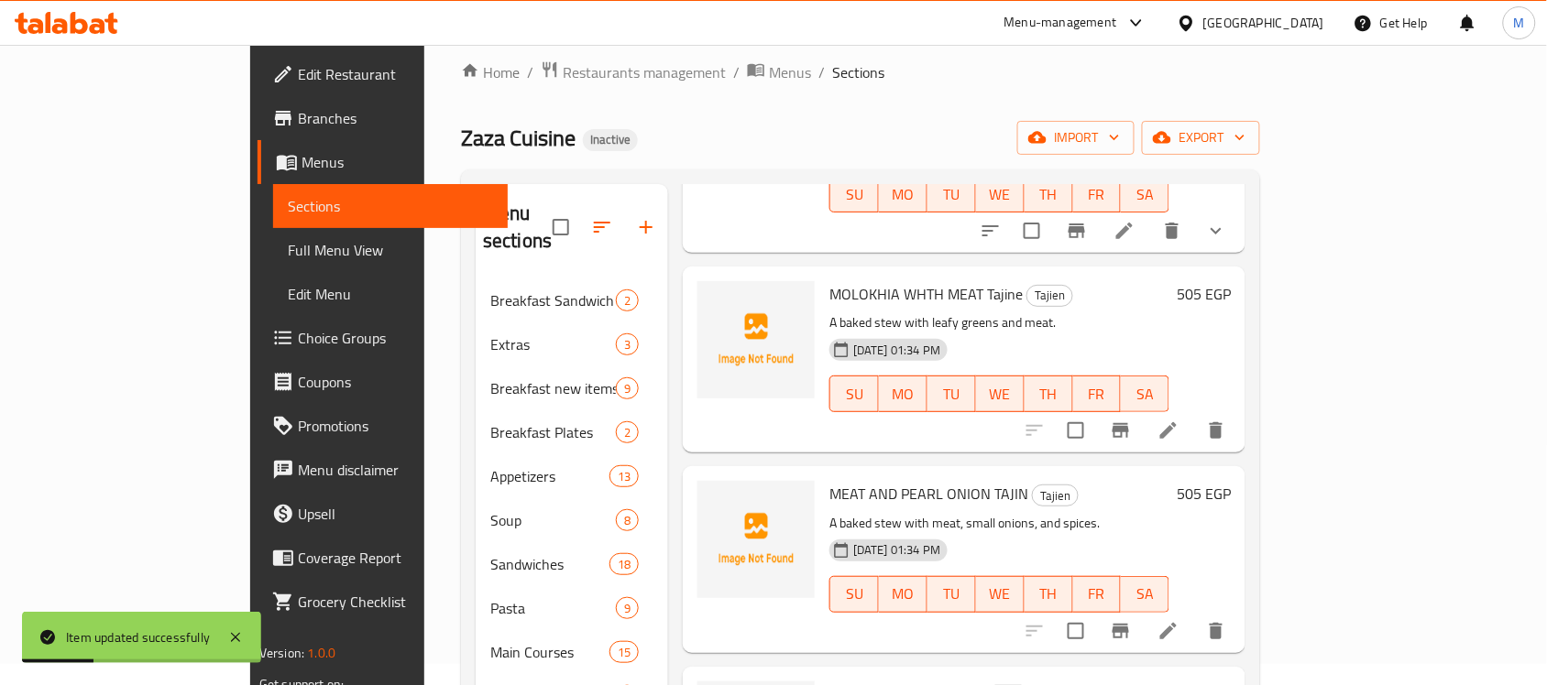
scroll to position [458, 0]
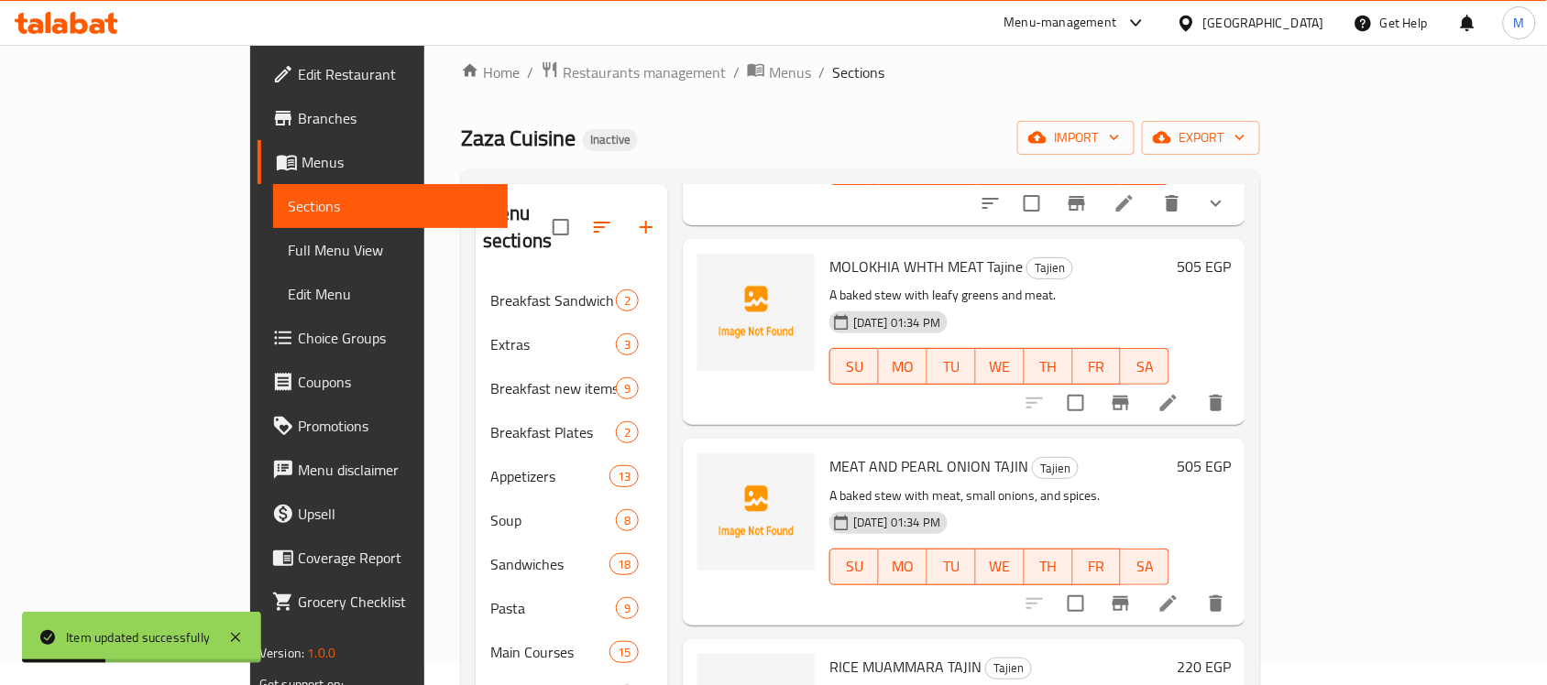
click at [1179, 593] on icon at bounding box center [1168, 604] width 22 height 22
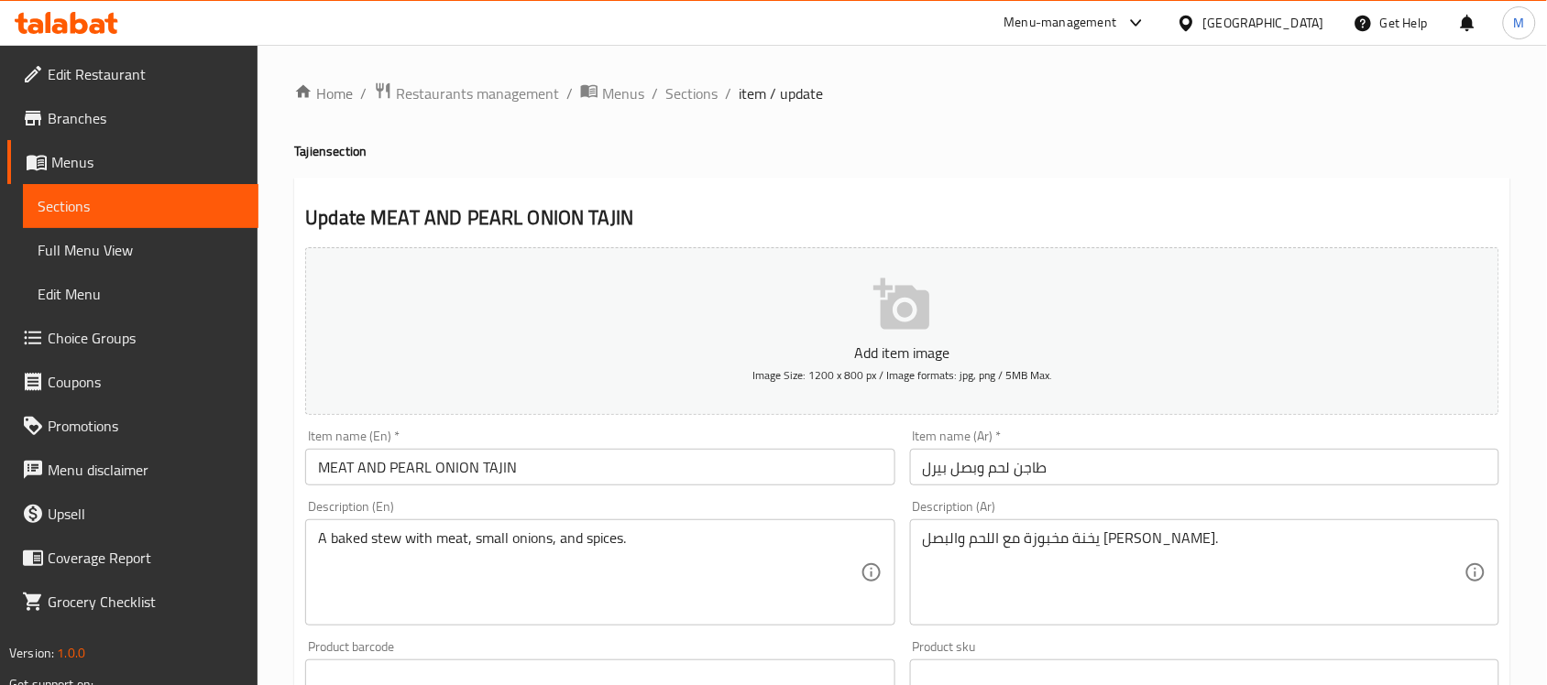
drag, startPoint x: 1046, startPoint y: 534, endPoint x: 1123, endPoint y: 591, distance: 96.4
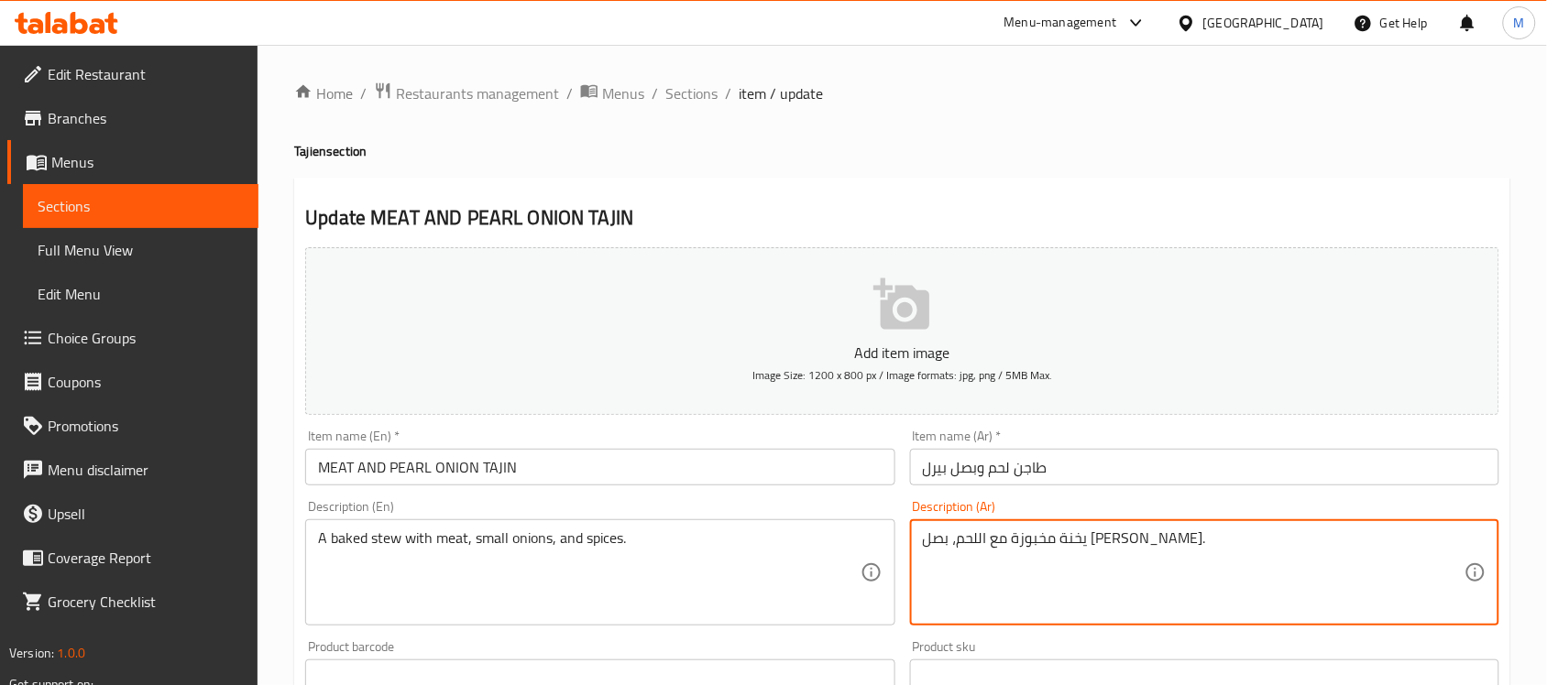
click at [1001, 538] on textarea "يخنة مخبوزة مع اللحم، بصل الصغير والتوابل." at bounding box center [1194, 573] width 542 height 87
click at [953, 533] on textarea "يخنة مخبوزة مع اللحم، بصل صغير والتوابل." at bounding box center [1194, 573] width 542 height 87
type textarea "يخنة مخبوزة مع اللحم، بصل صغير وتوابل."
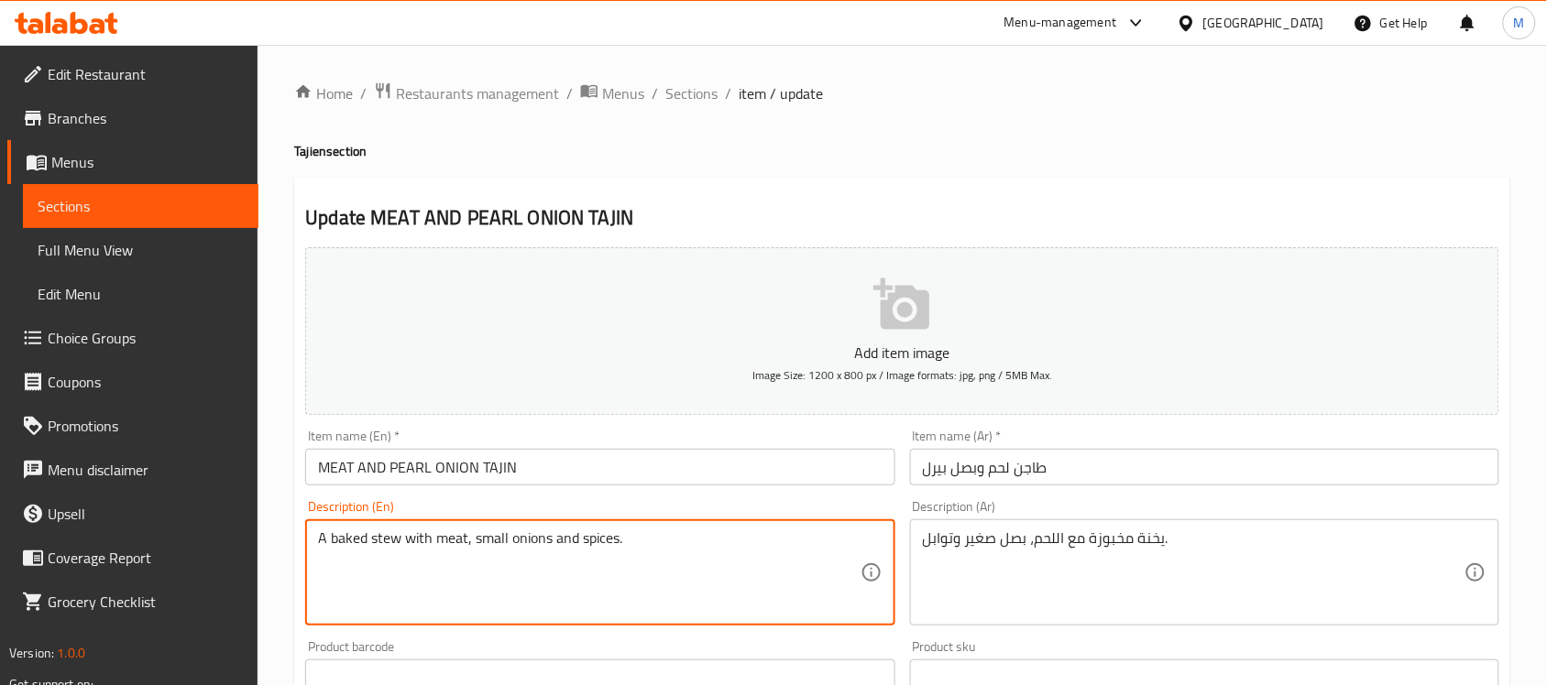
type textarea "A baked stew with meat, small onions and spices."
click at [663, 473] on input "MEAT AND PEARL ONION TAJIN" at bounding box center [599, 467] width 589 height 37
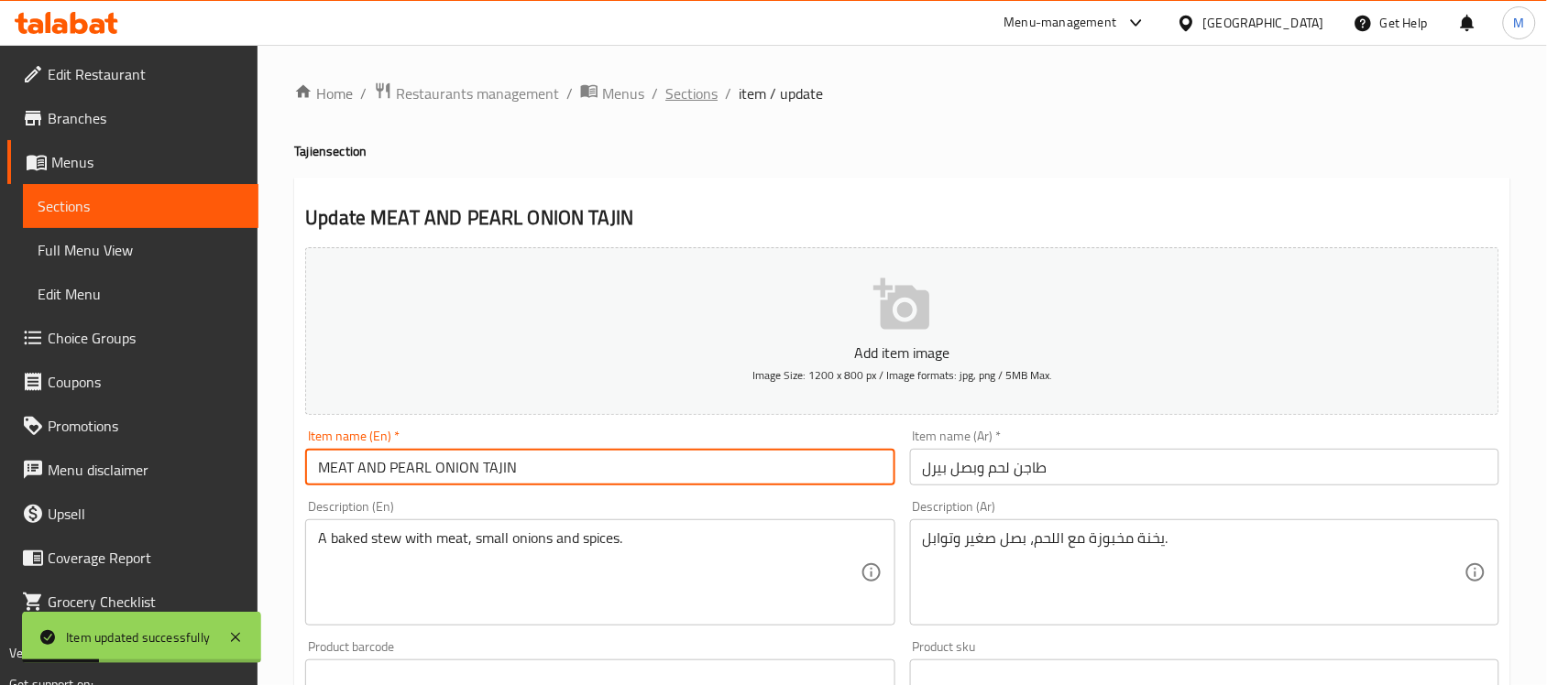
click at [684, 87] on span "Sections" at bounding box center [691, 93] width 52 height 22
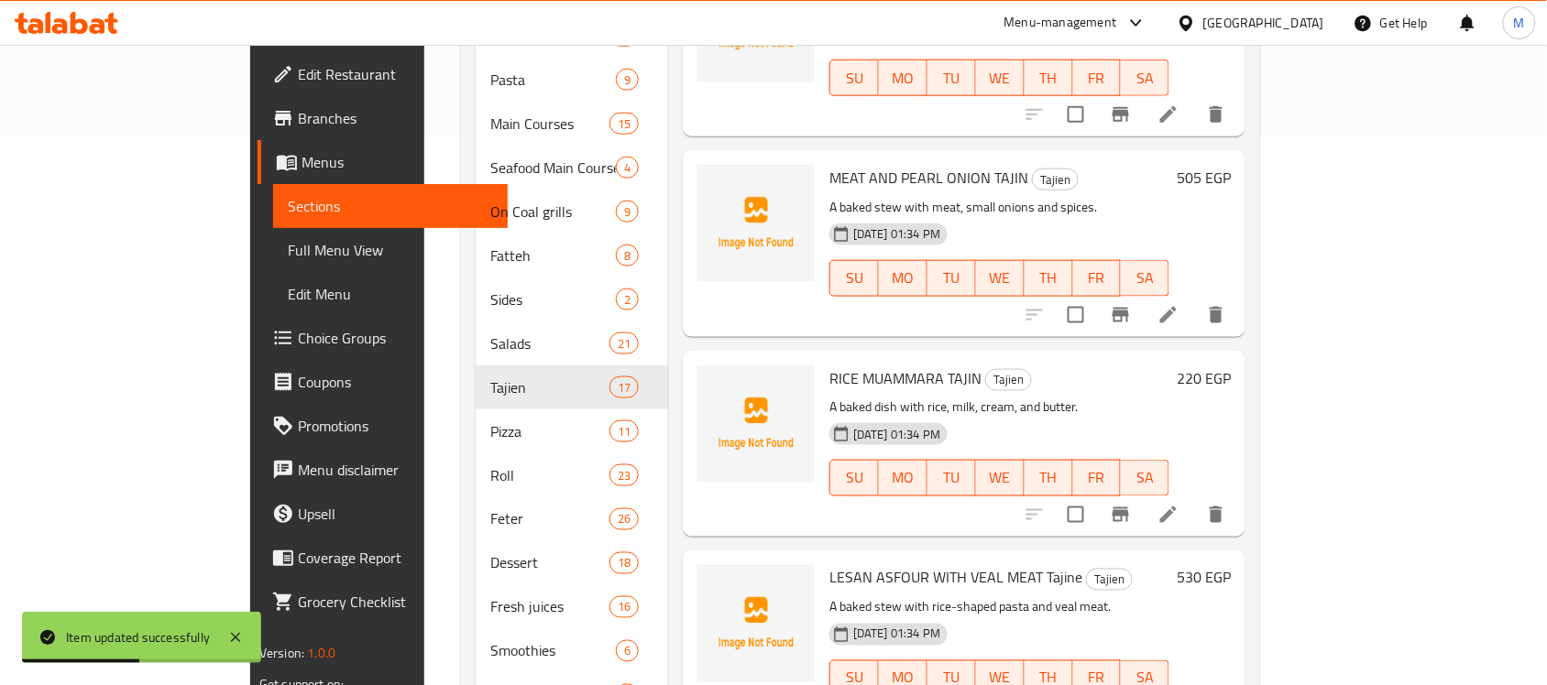
scroll to position [229, 0]
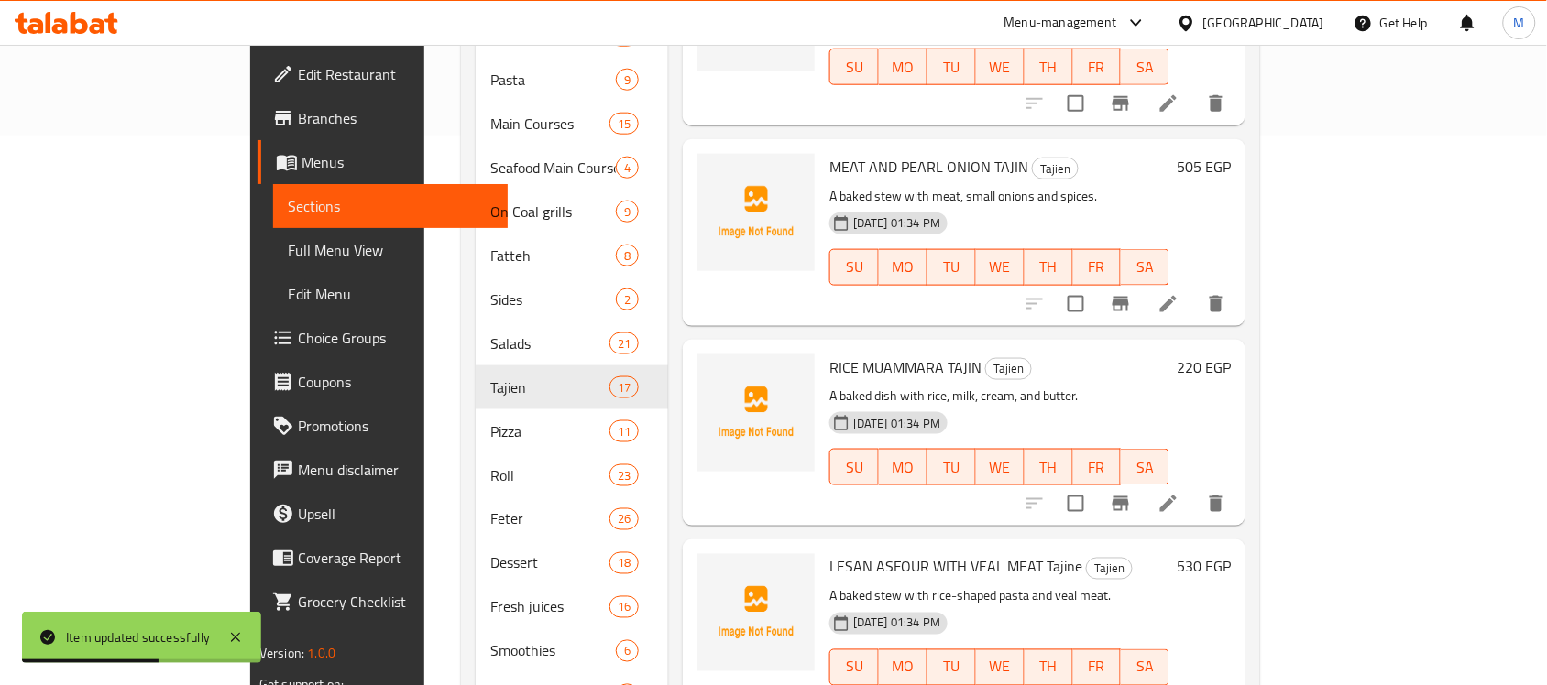
click at [1177, 496] on icon at bounding box center [1168, 504] width 16 height 16
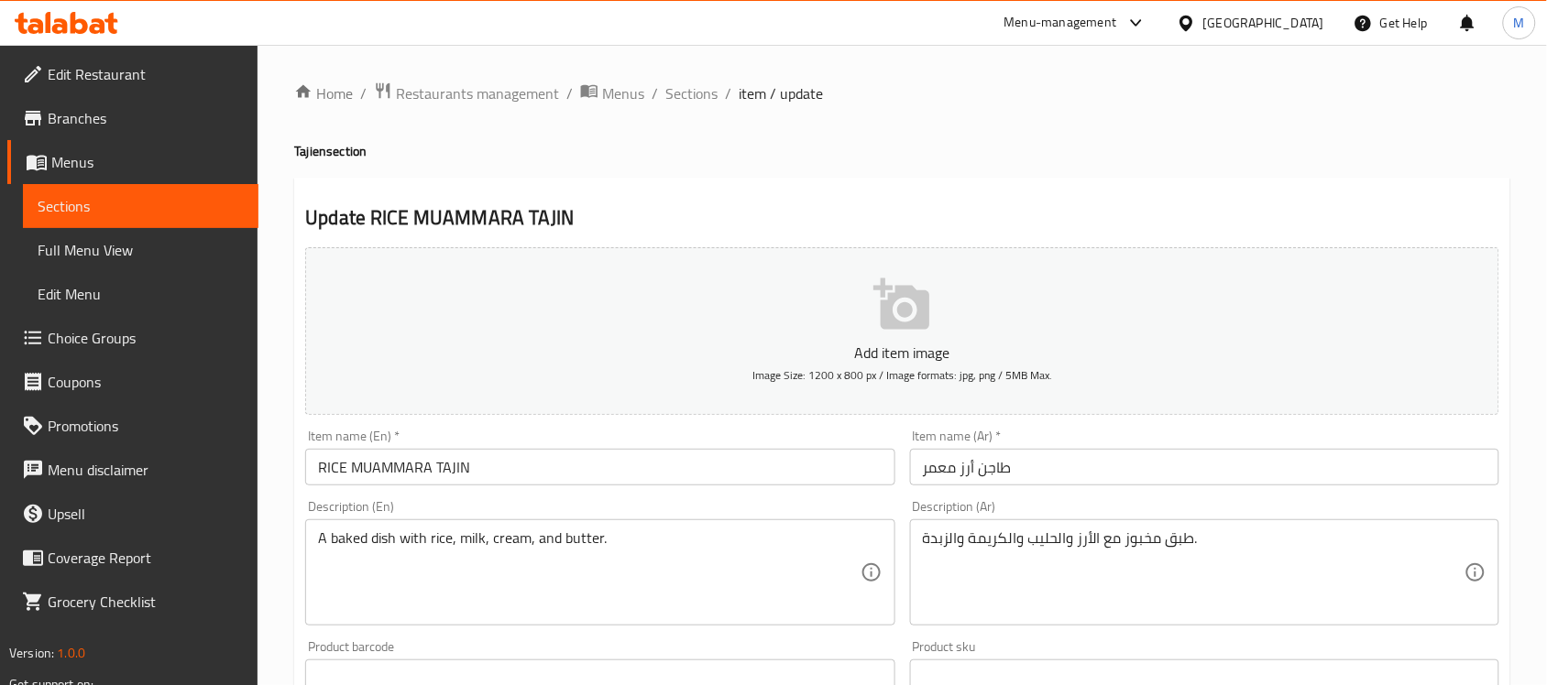
click at [431, 469] on input "RICE MUAMMARA TAJIN" at bounding box center [599, 467] width 589 height 37
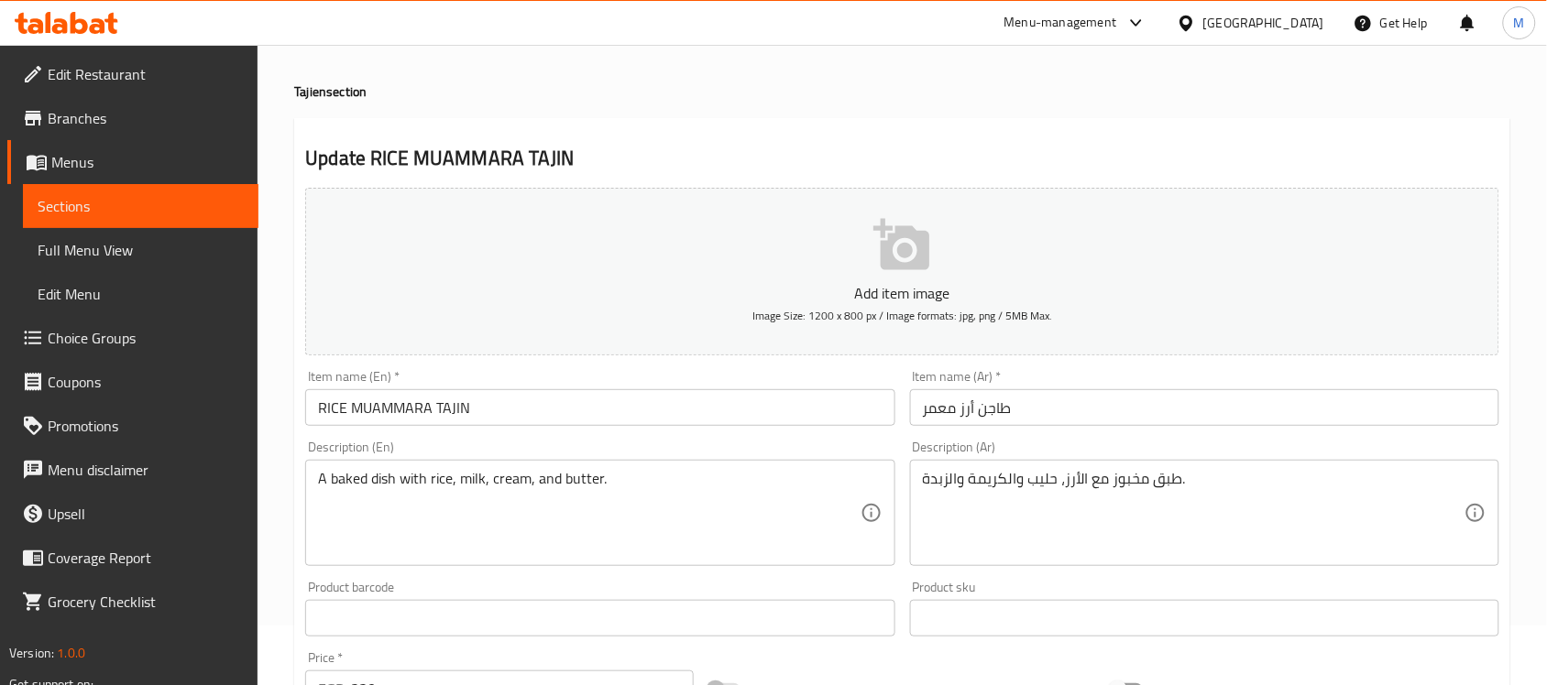
scroll to position [115, 0]
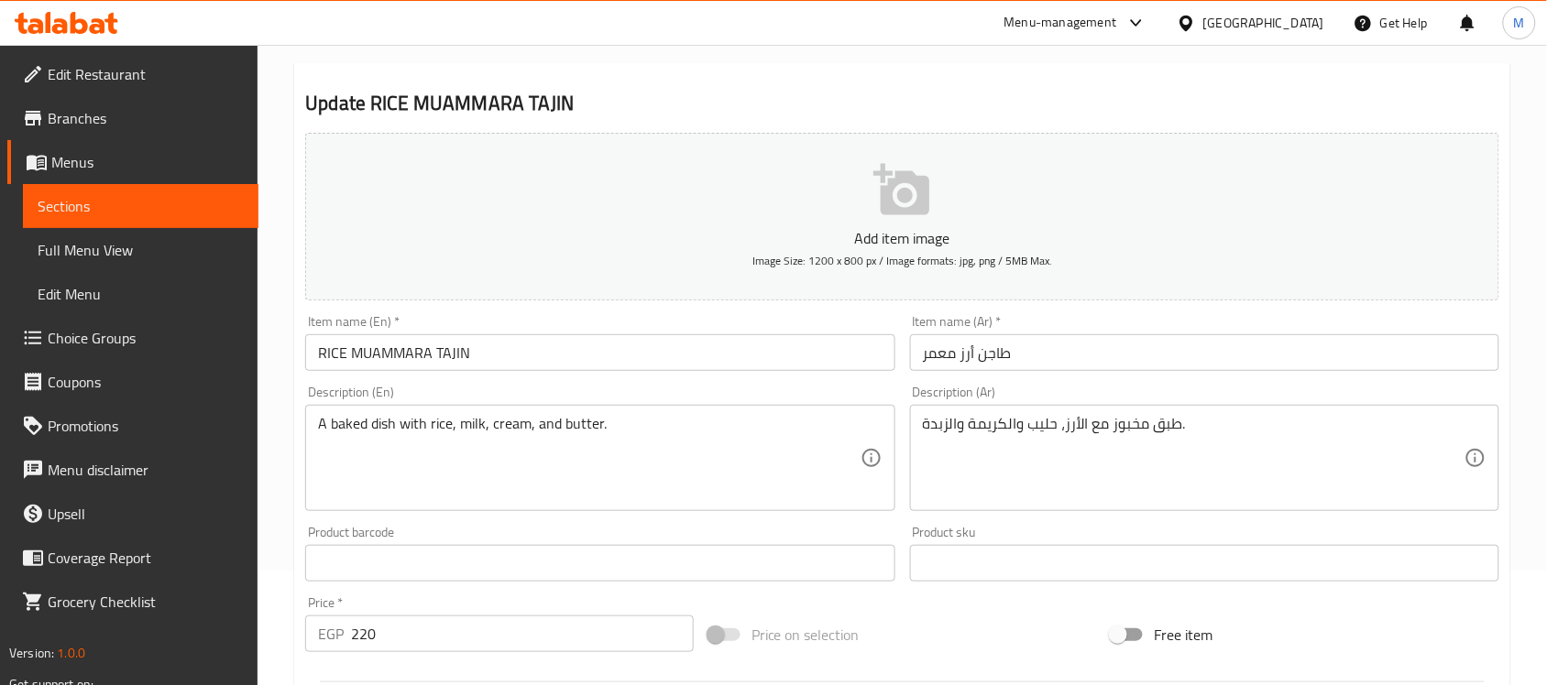
click at [1009, 420] on textarea "طبق مخبوز مع الأرز، حليب والكريمة والزبدة." at bounding box center [1194, 458] width 542 height 87
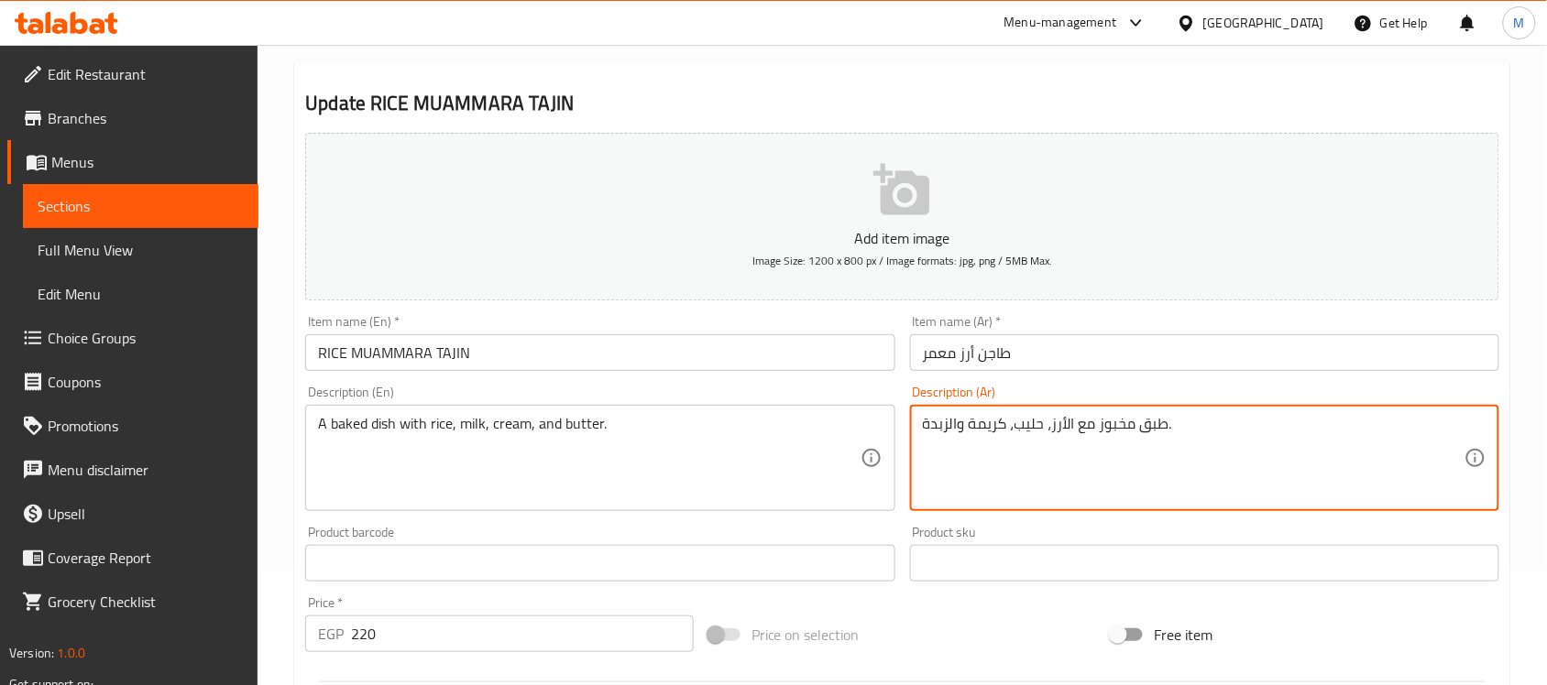
click at [951, 420] on textarea "طبق مخبوز مع الأرز، حليب، كريمة والزبدة." at bounding box center [1194, 458] width 542 height 87
type textarea "طبق مخبوز مع الأرز، حليب، كريمة وزبدة."
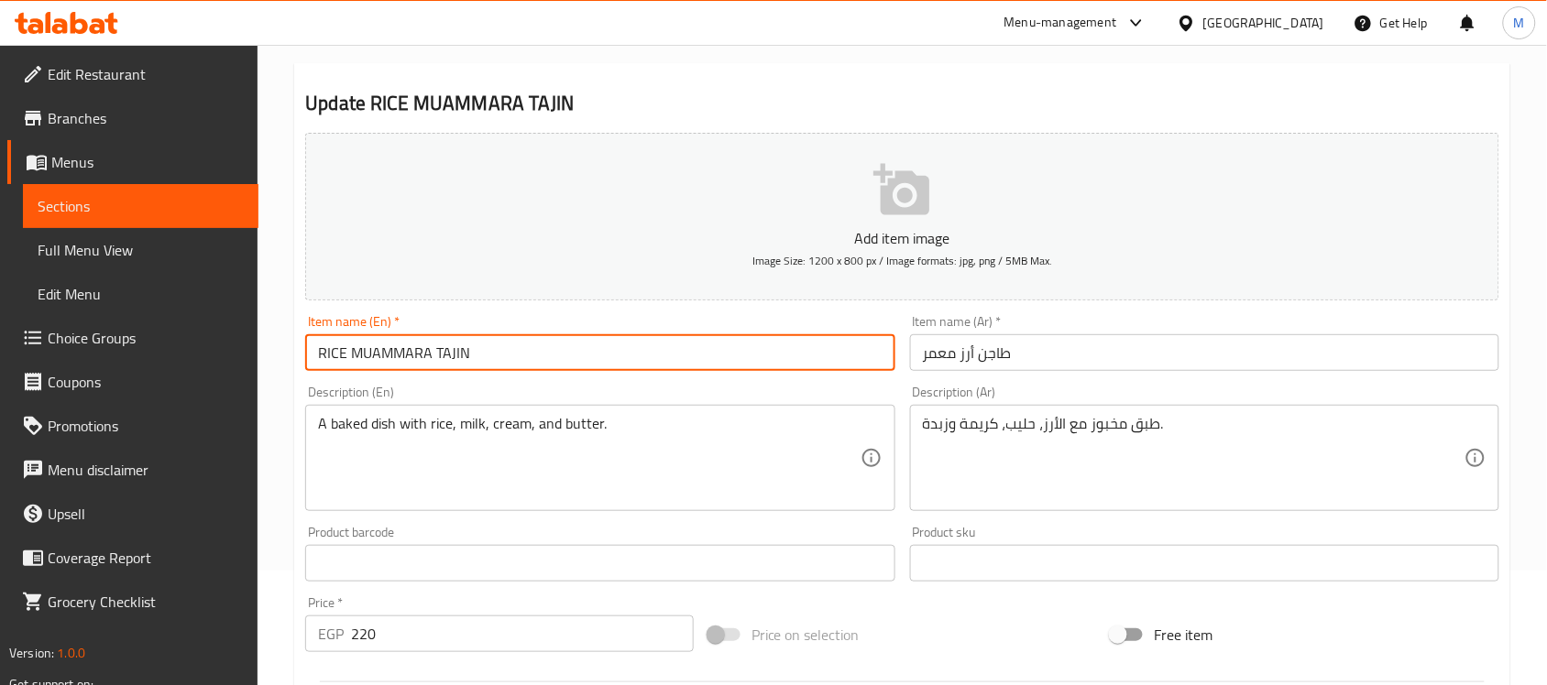
click at [738, 359] on input "RICE MUAMMARA TAJIN" at bounding box center [599, 352] width 589 height 37
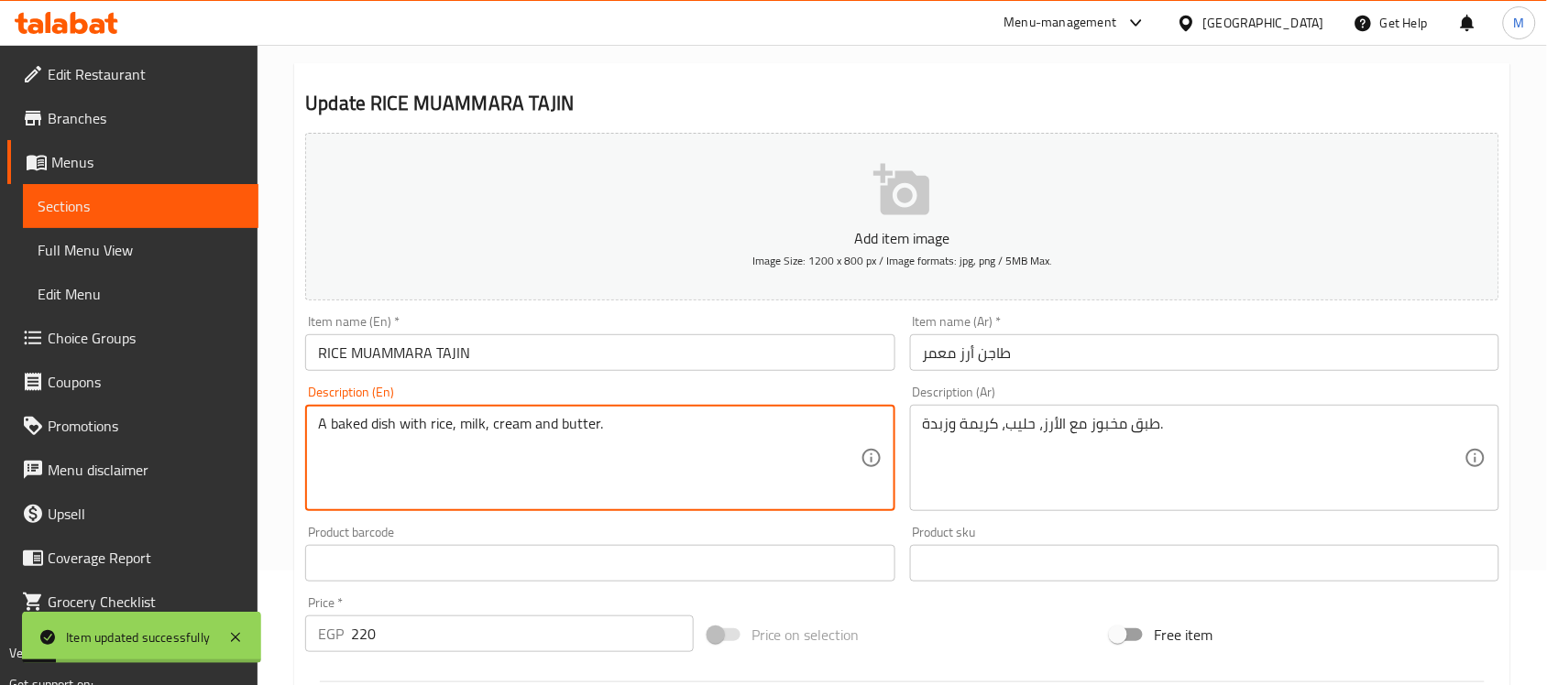
type textarea "A baked dish with rice, milk, cream and butter."
click at [575, 345] on input "RICE MUAMMARA TAJIN" at bounding box center [599, 352] width 589 height 37
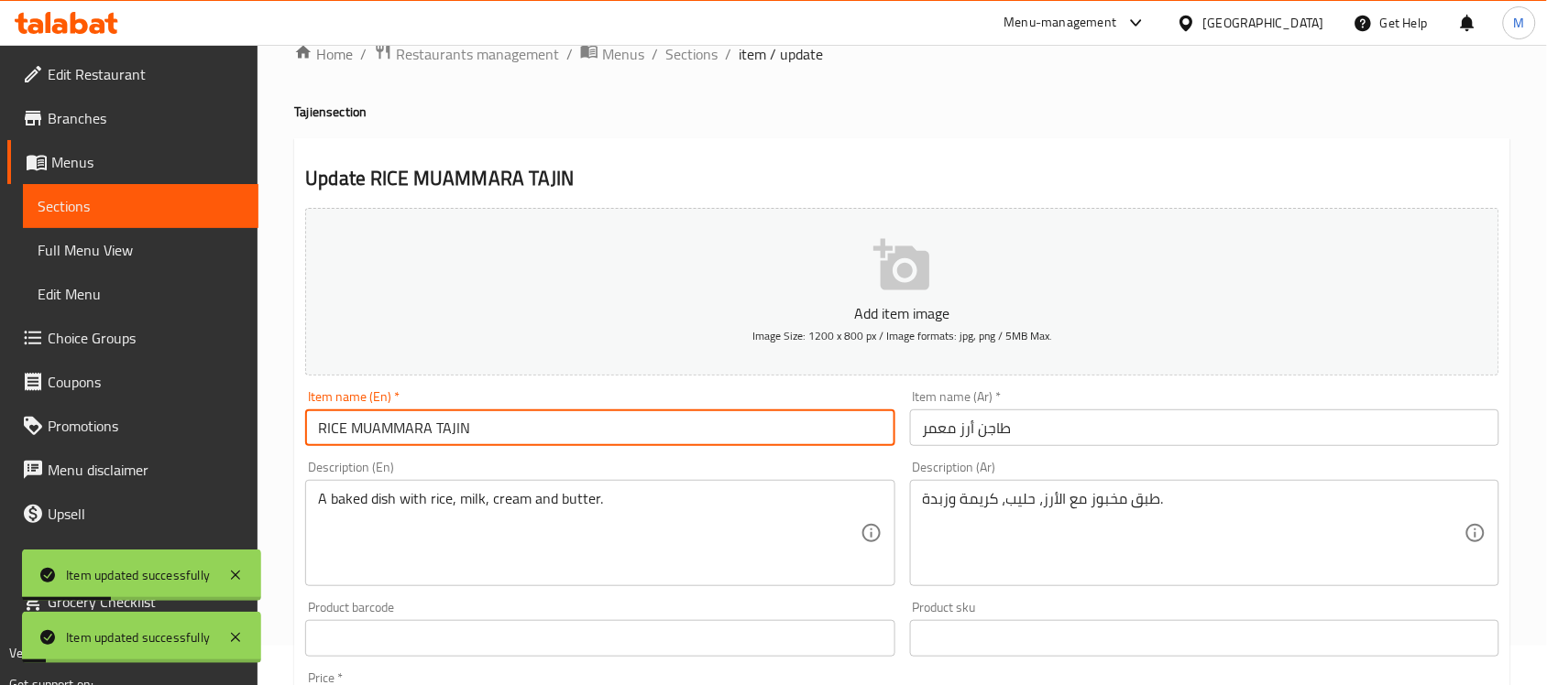
scroll to position [0, 0]
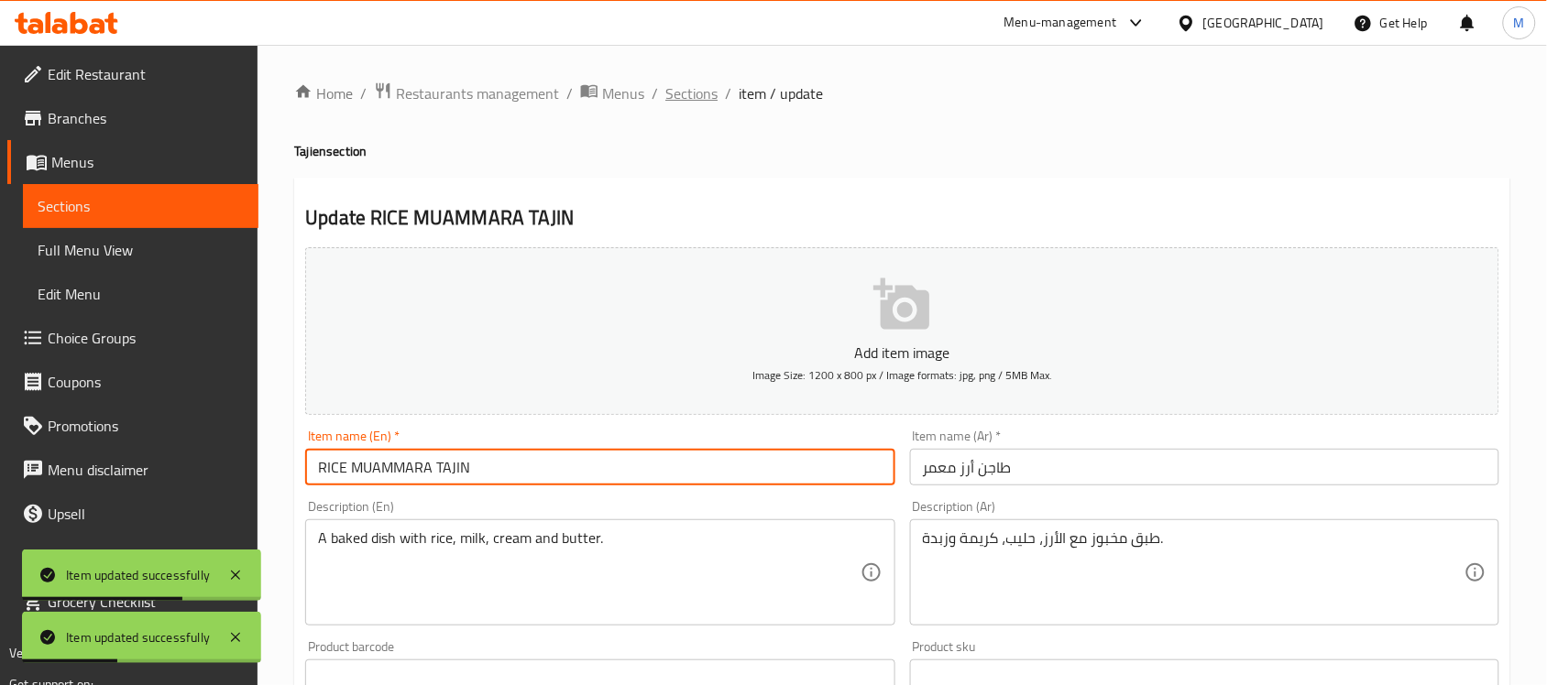
click at [678, 83] on span "Sections" at bounding box center [691, 93] width 52 height 22
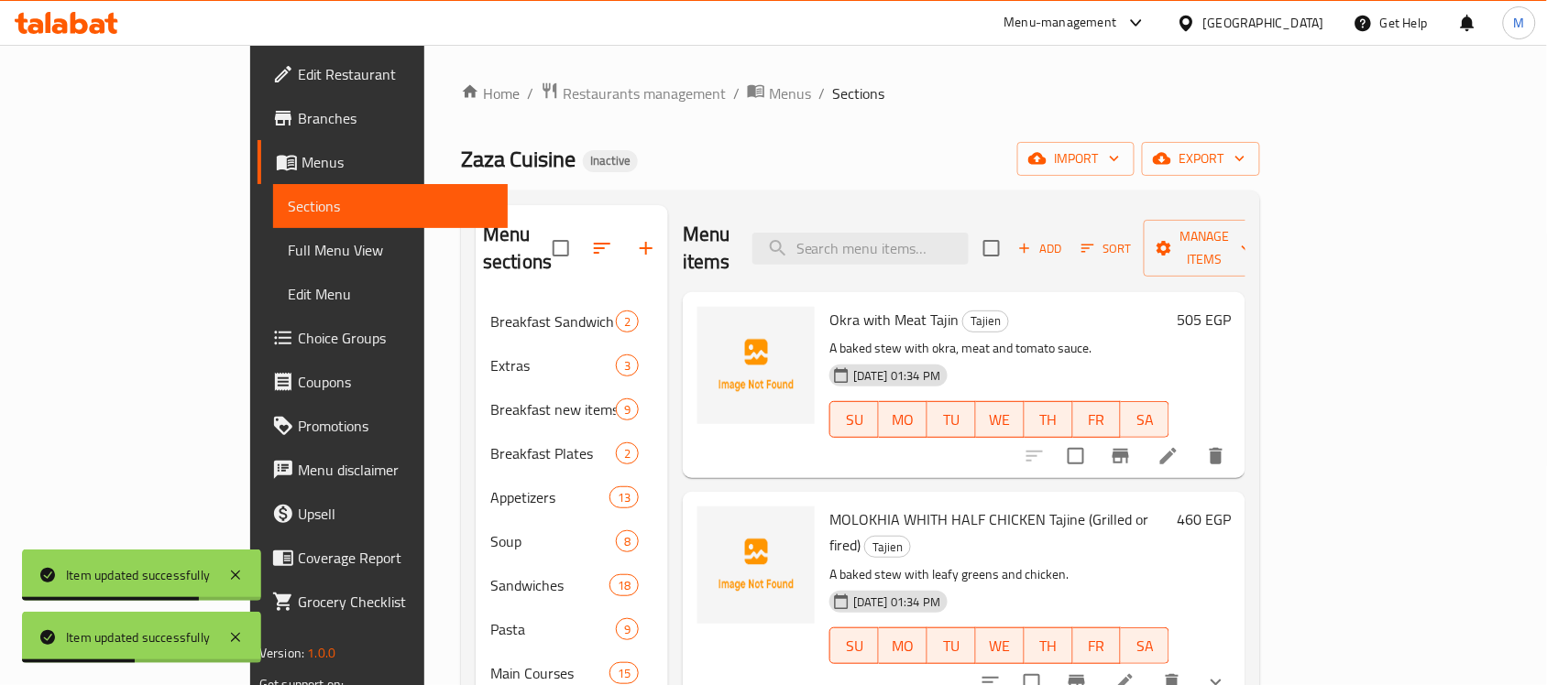
click at [899, 101] on ol "Home / Restaurants management / Menus / Sections" at bounding box center [860, 94] width 799 height 24
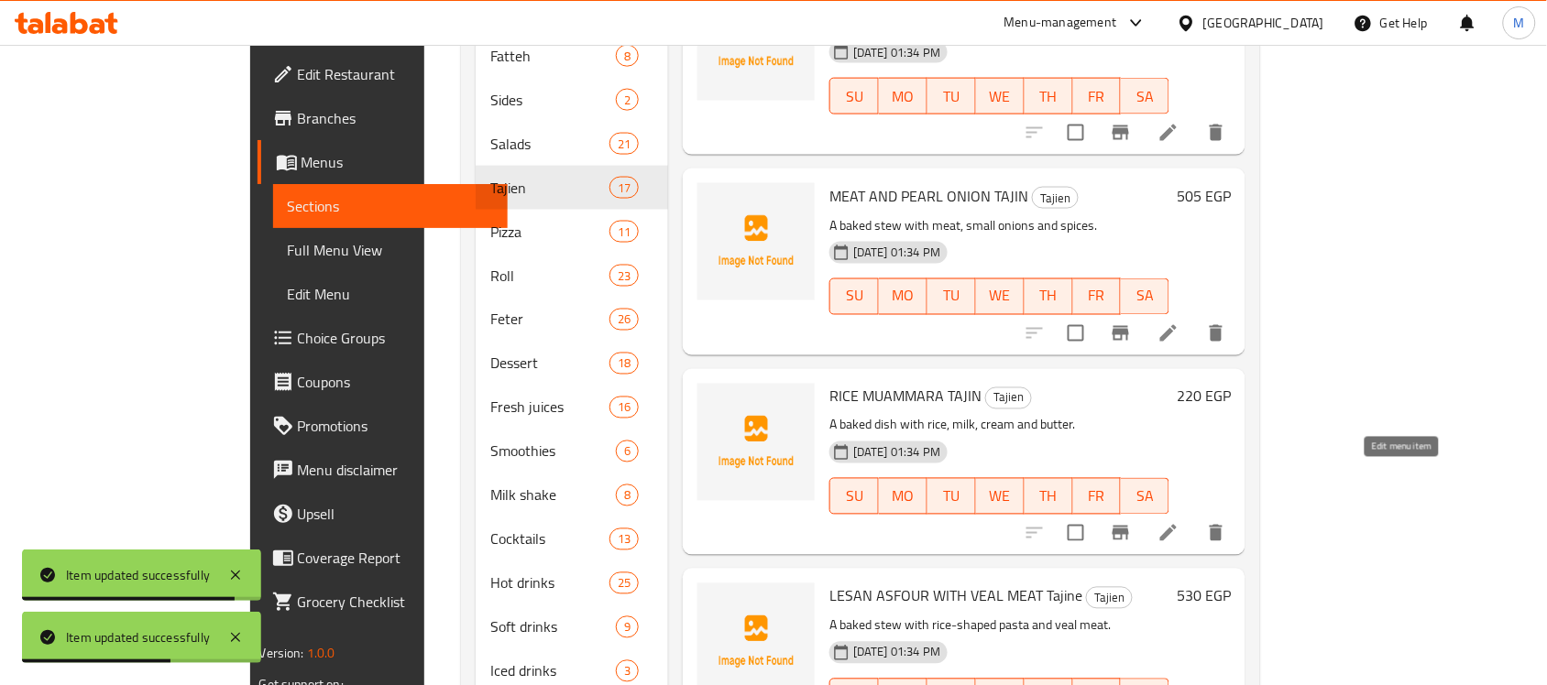
click at [1177, 525] on icon at bounding box center [1168, 533] width 16 height 16
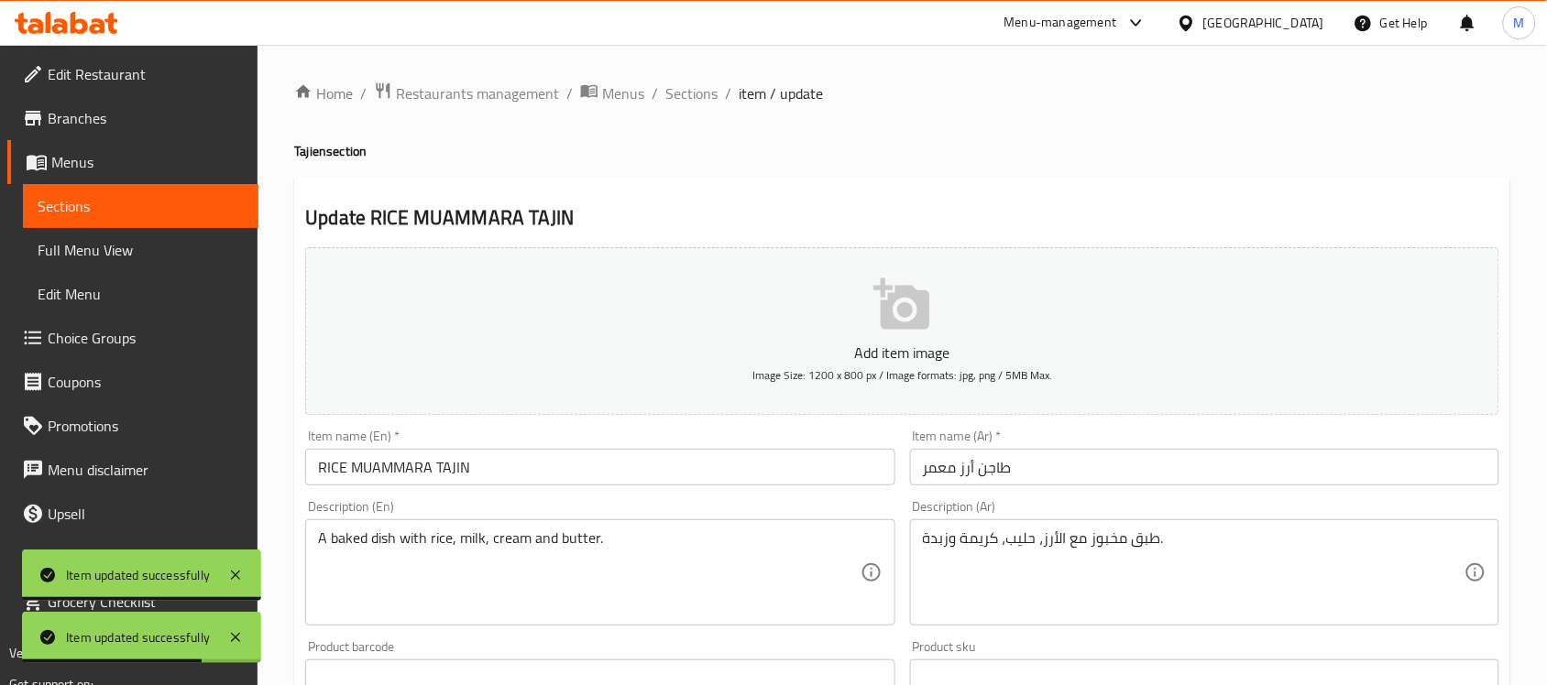
click at [429, 461] on input "RICE MUAMMARA TAJIN" at bounding box center [599, 467] width 589 height 37
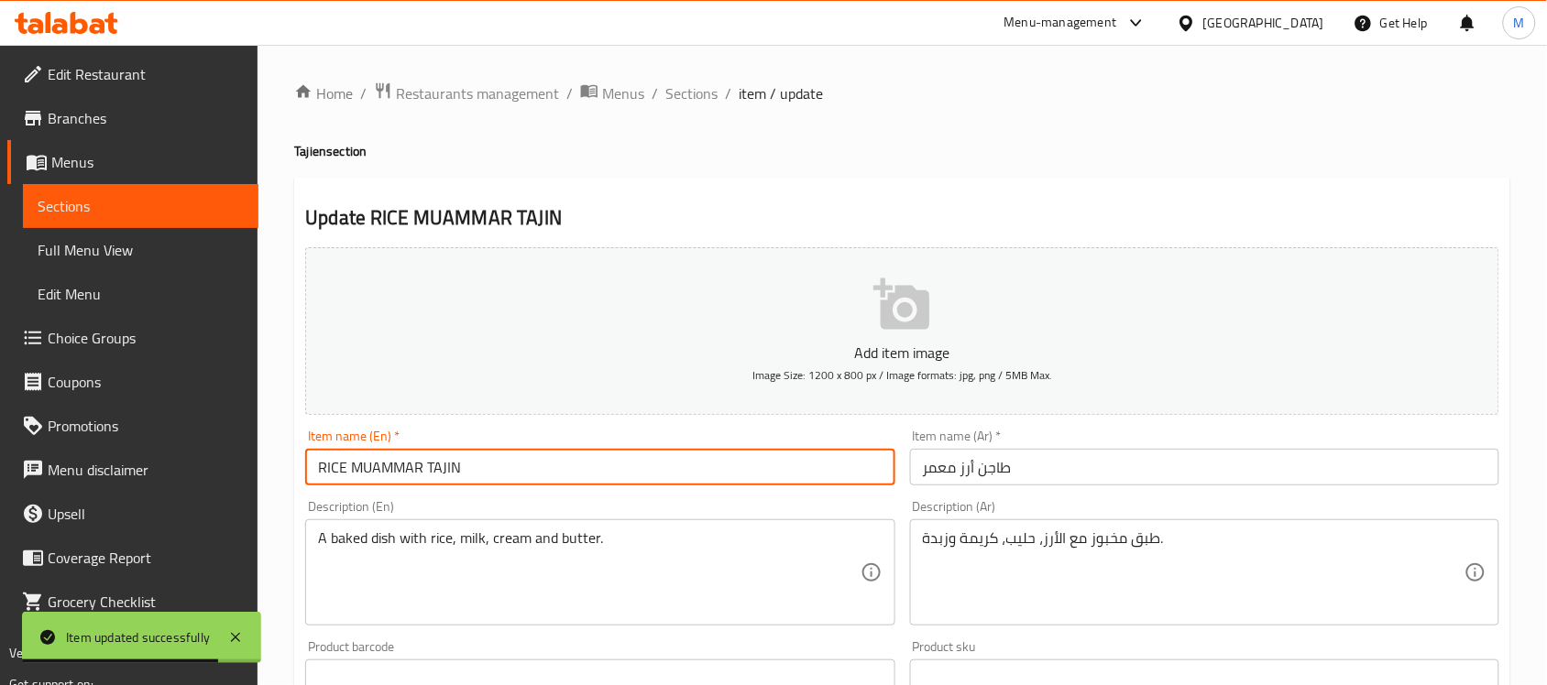
type input "RICE MUAMMAR TAJIN"
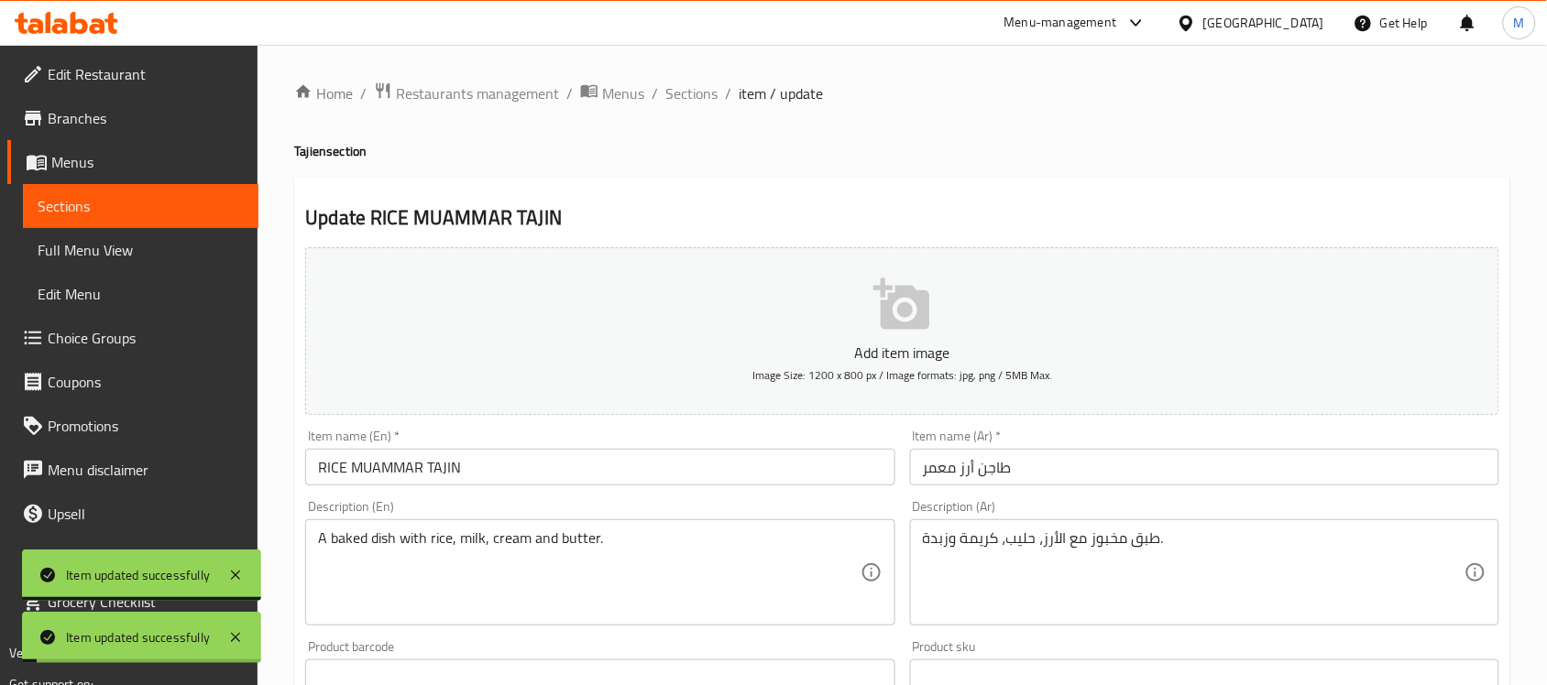
click at [697, 97] on span "Sections" at bounding box center [691, 93] width 52 height 22
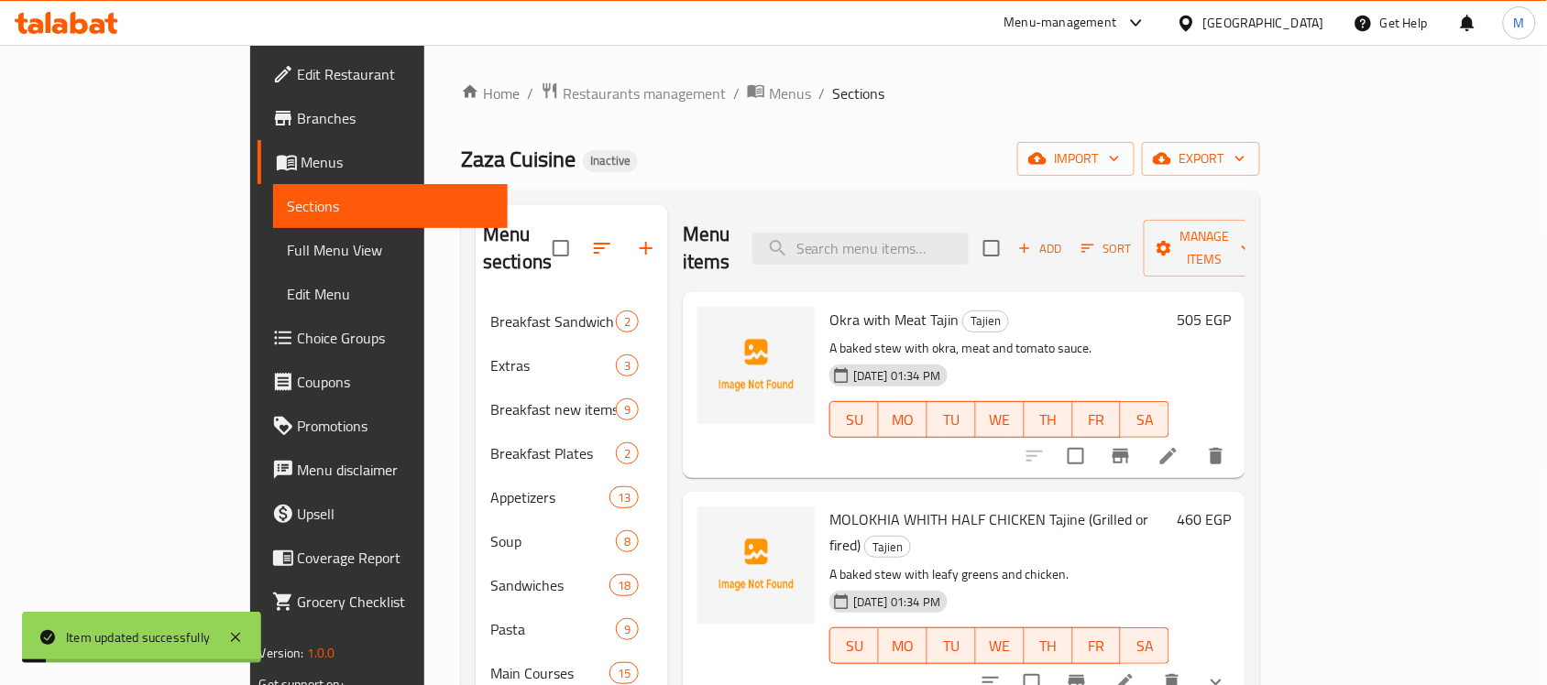
click at [909, 154] on div "Zaza Cuisine Inactive import export" at bounding box center [860, 159] width 799 height 34
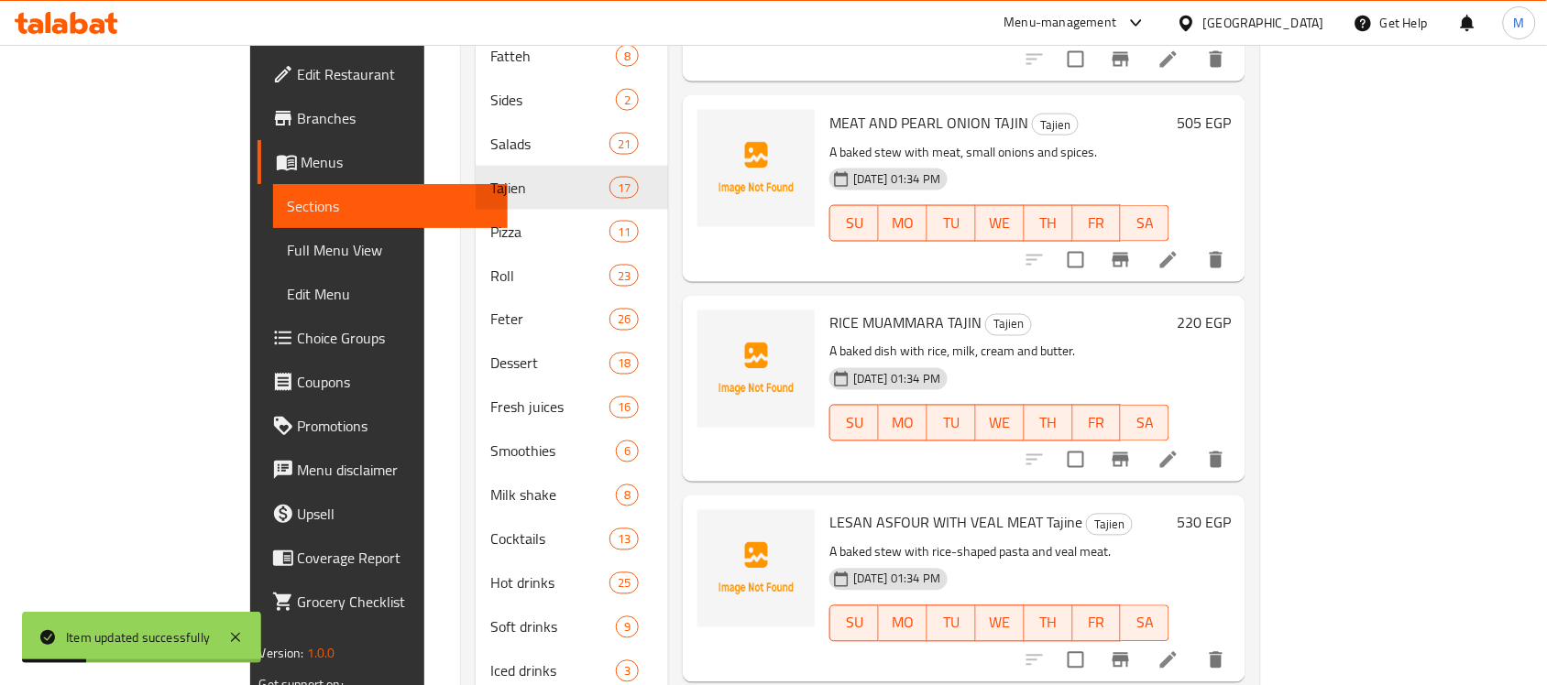
scroll to position [115, 0]
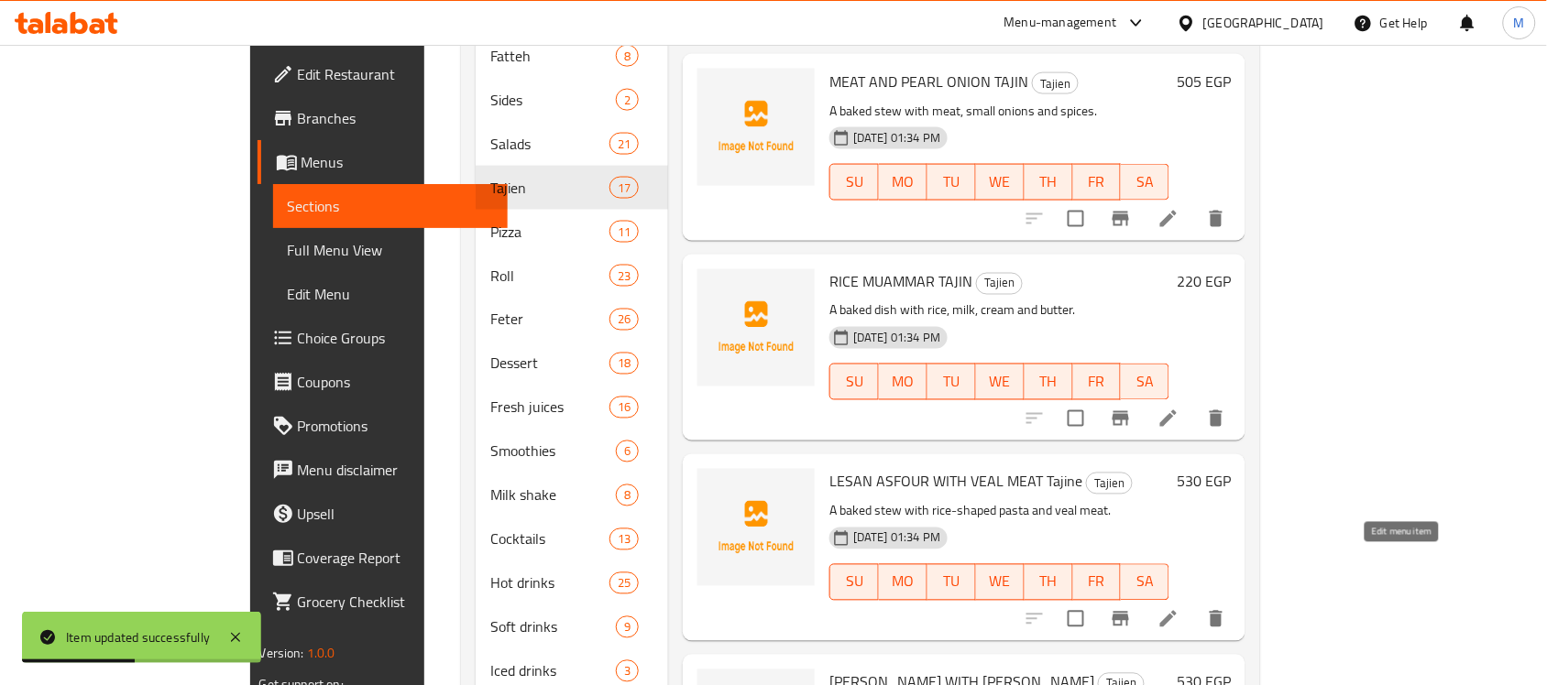
click at [1177, 611] on icon at bounding box center [1168, 619] width 16 height 16
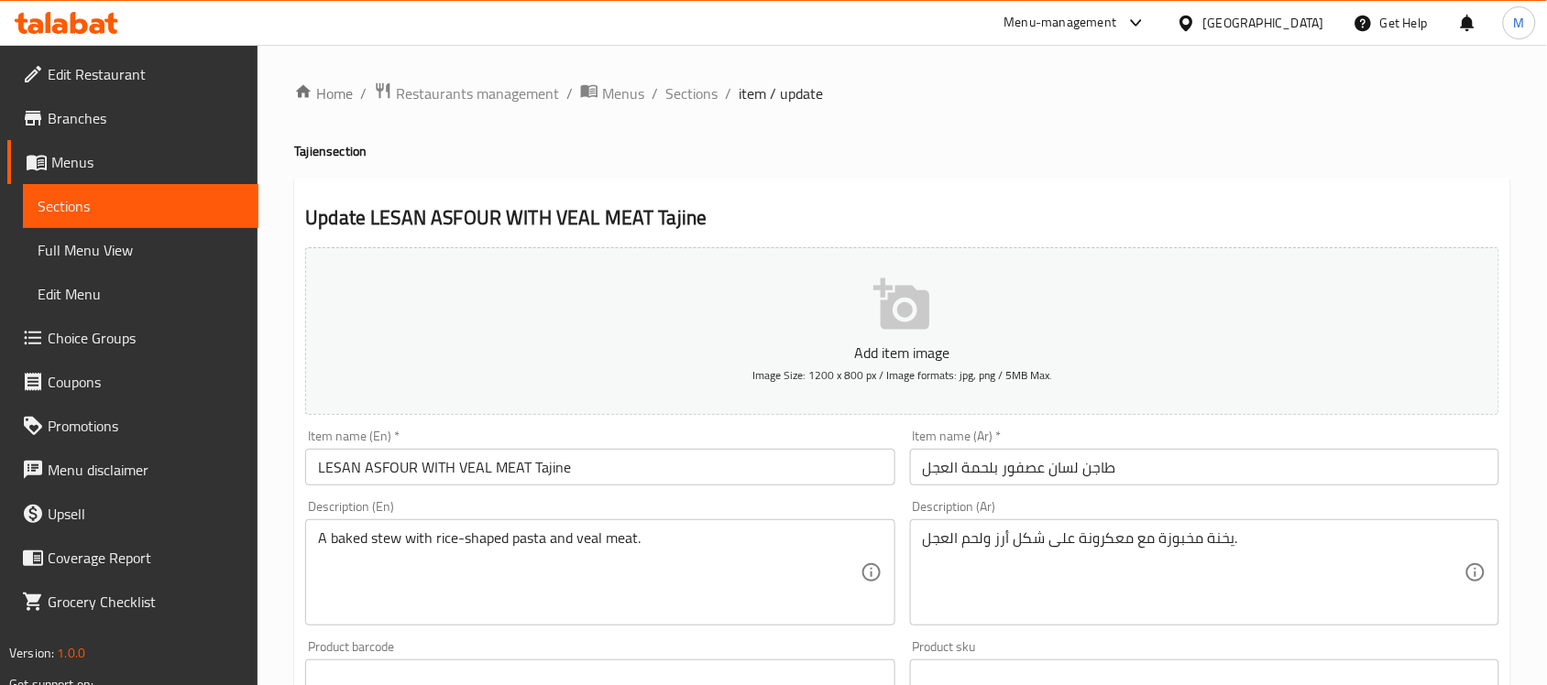
click at [467, 469] on input "LESAN ASFOUR WITH VEAL MEAT Tajine" at bounding box center [599, 467] width 589 height 37
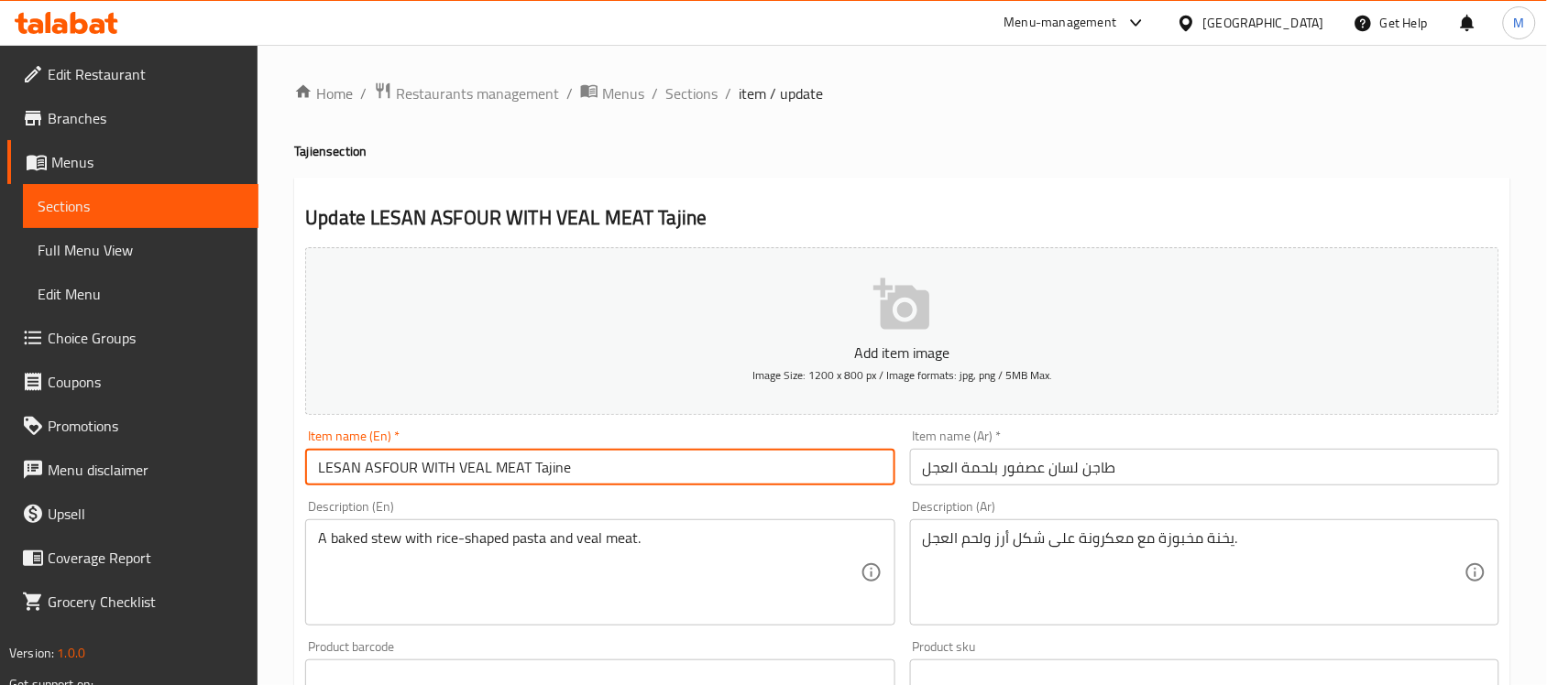
click at [467, 469] on input "LESAN ASFOUR WITH VEAL MEAT Tajine" at bounding box center [599, 467] width 589 height 37
click at [995, 465] on input "طاجن لسان عصفور بلحمة العجل" at bounding box center [1204, 467] width 589 height 37
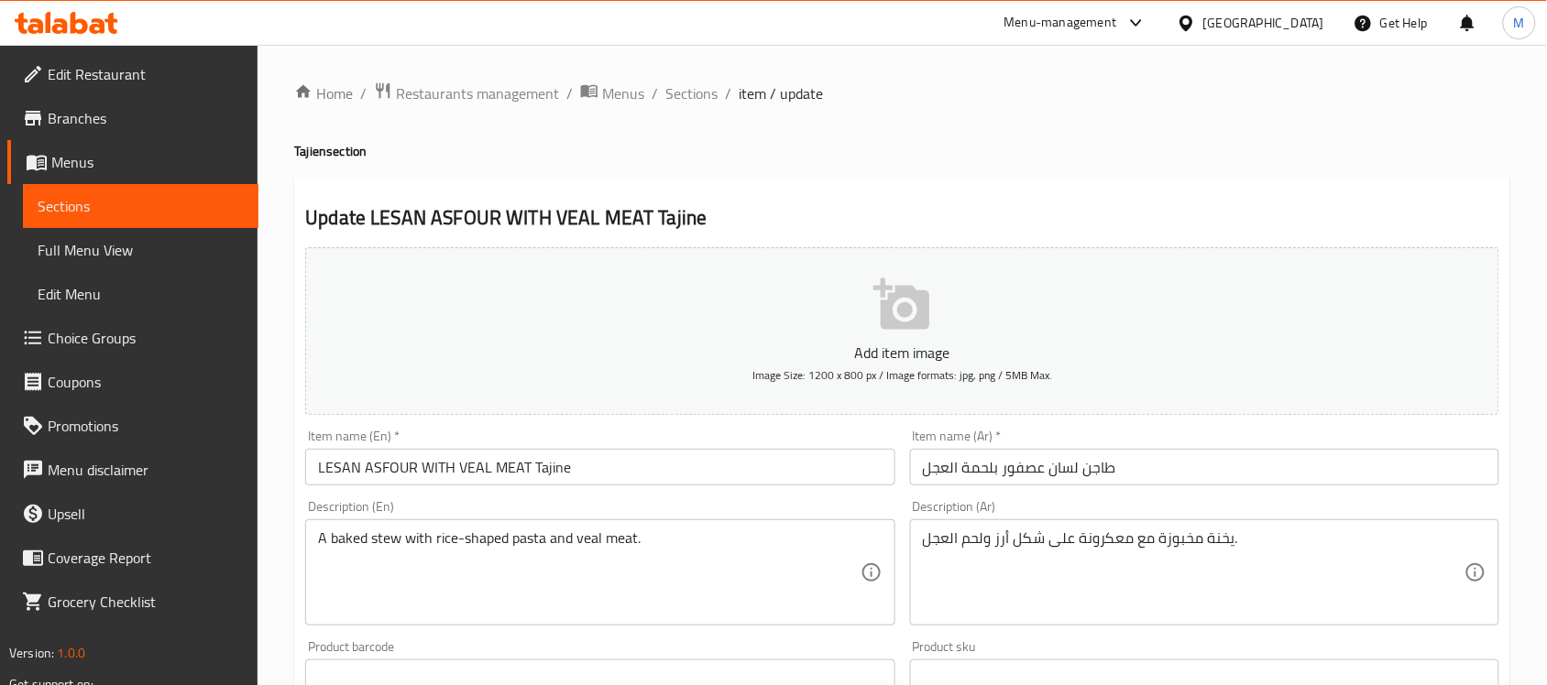
click at [1032, 475] on input "طاجن لسان عصفور بلحمة العجل" at bounding box center [1204, 467] width 589 height 37
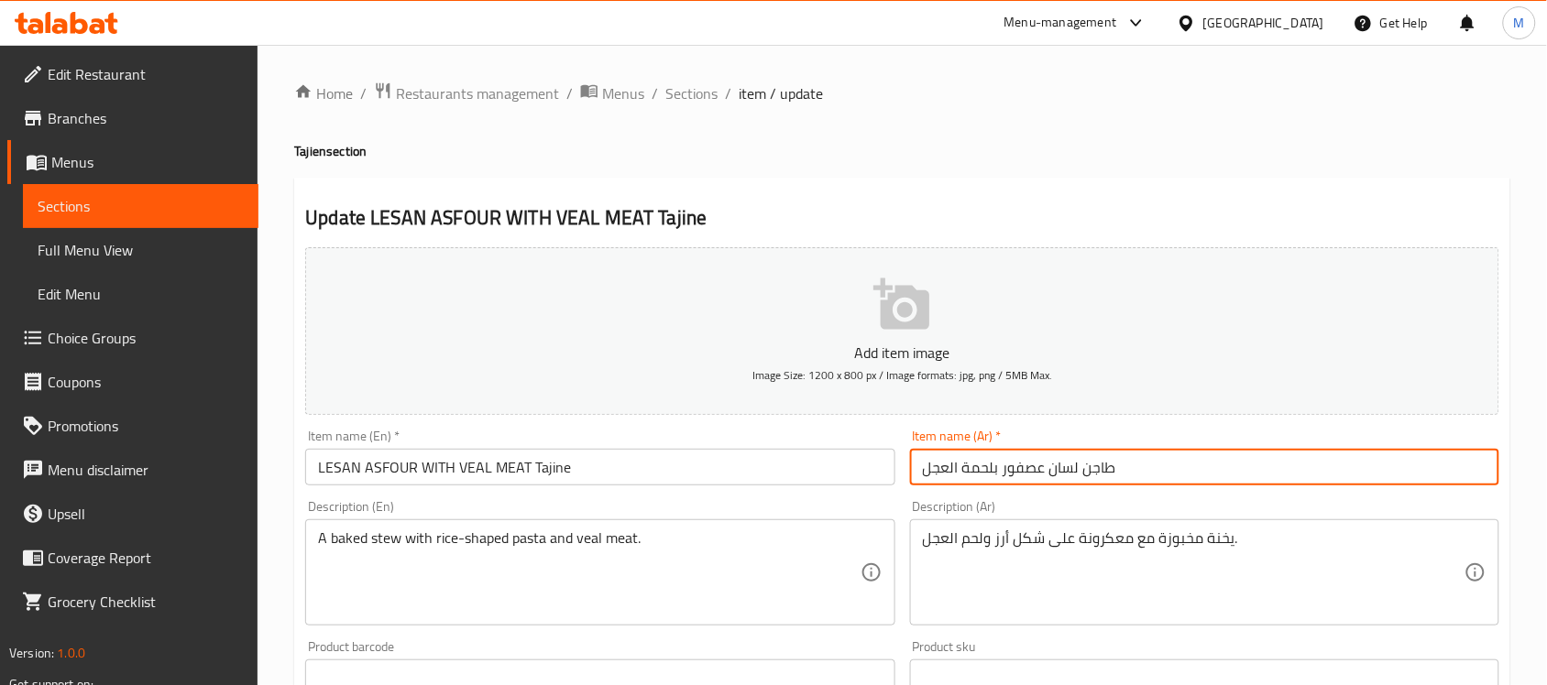
click at [1032, 475] on input "طاجن لسان عصفور بلحمة العجل" at bounding box center [1204, 467] width 589 height 37
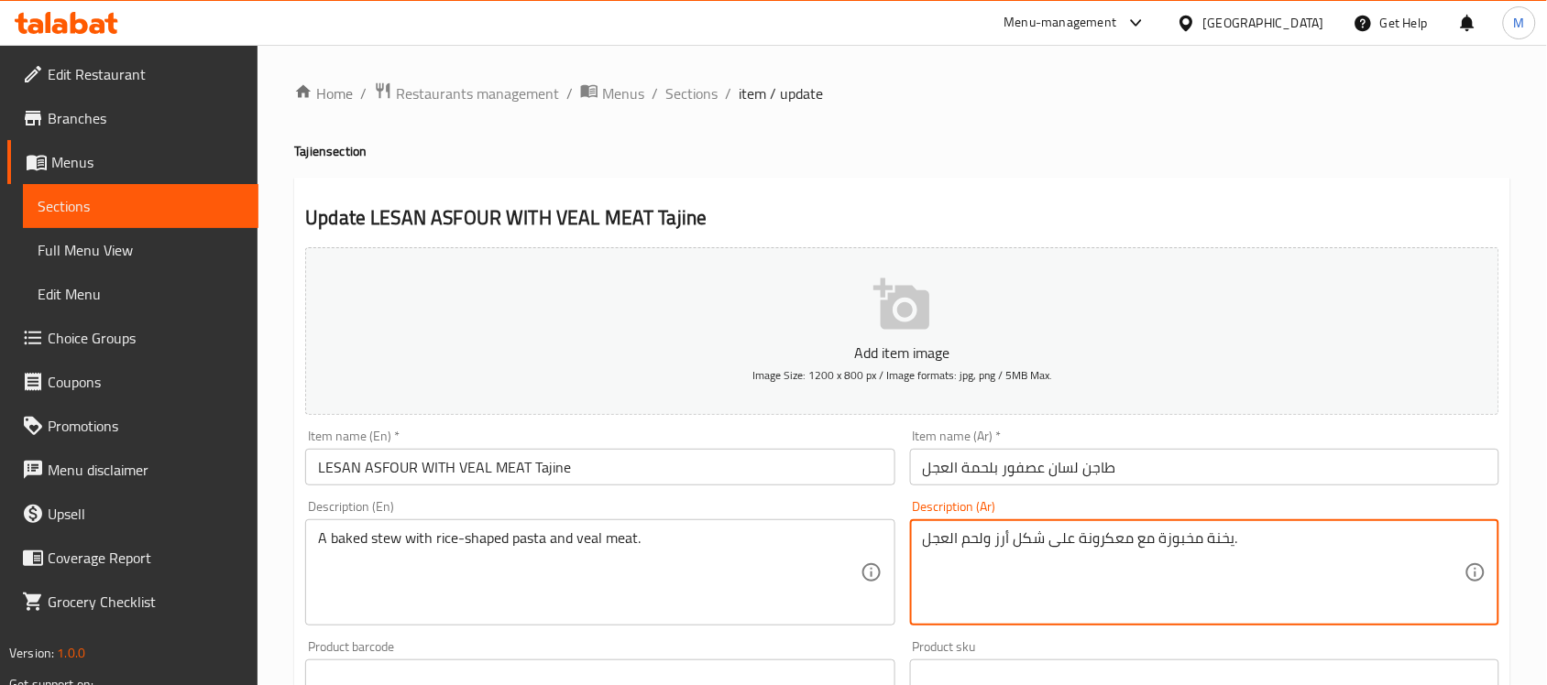
click at [994, 474] on input "طاجن لسان عصفور بلحمة العجل" at bounding box center [1204, 467] width 589 height 37
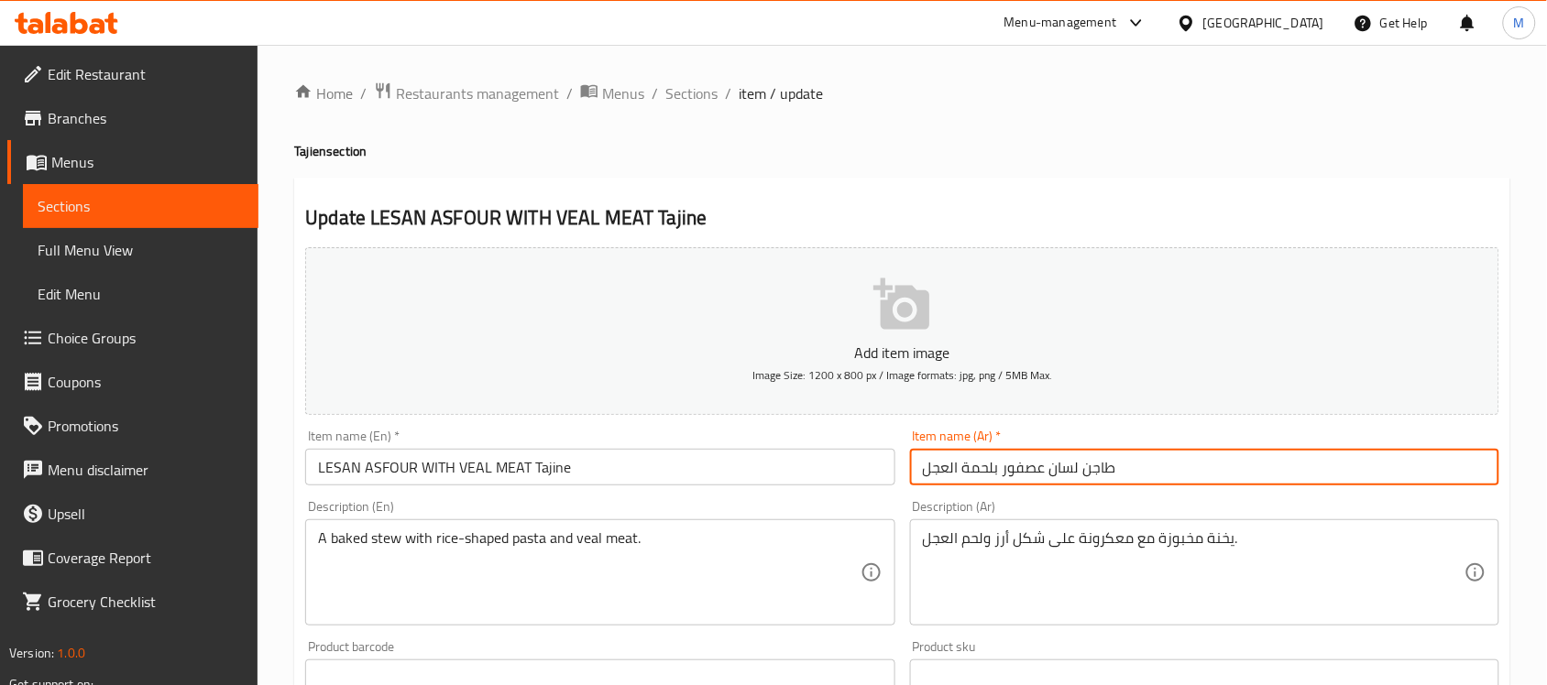
click at [994, 474] on input "طاجن لسان عصفور بلحمة العجل" at bounding box center [1204, 467] width 589 height 37
type input "طاجن لسان عصفور مع لحم بتلو"
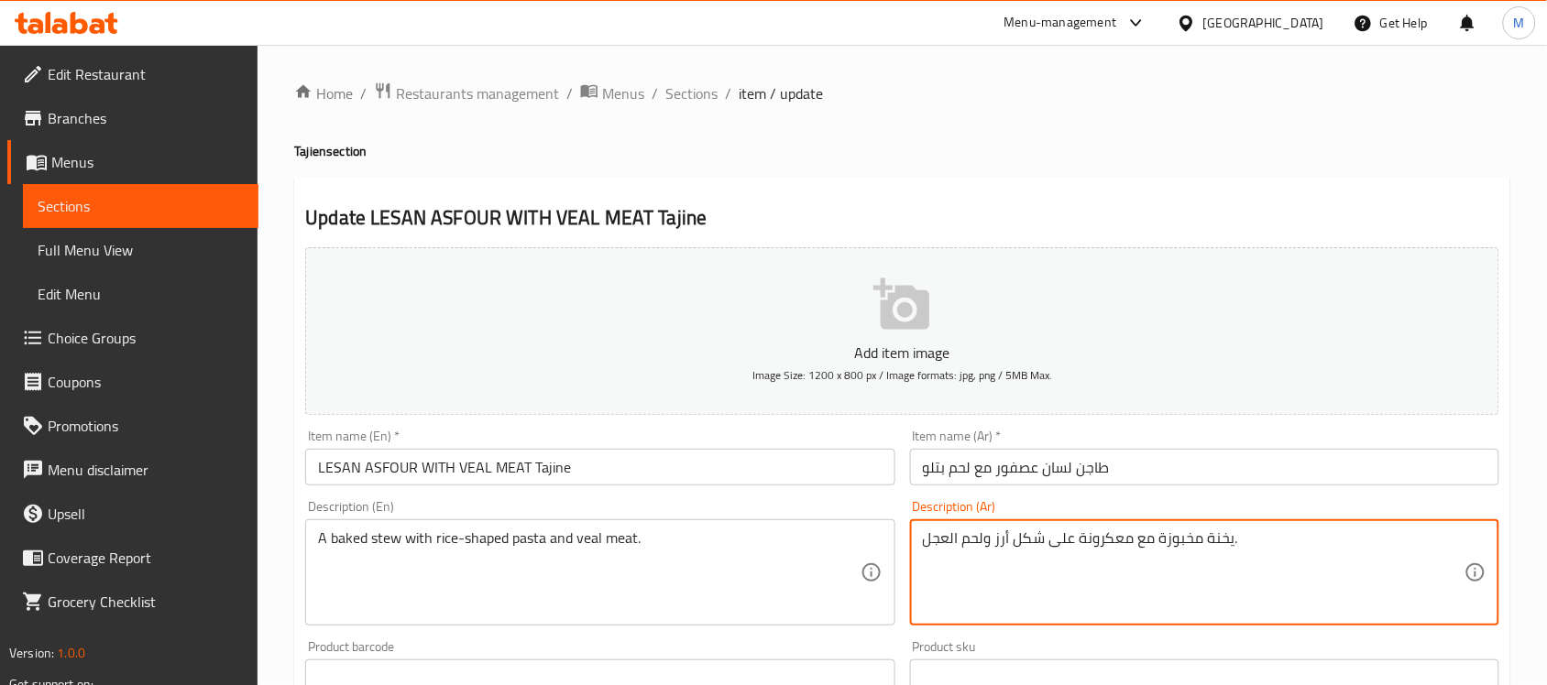
drag, startPoint x: 985, startPoint y: 539, endPoint x: 913, endPoint y: 539, distance: 72.4
click at [937, 538] on textarea "يخنة مخبوزة مع معكرونة على شكل أرز ولحم العجل." at bounding box center [1194, 573] width 542 height 87
click at [1100, 538] on textarea "يخنة مخبوزة مع معكرونة على شكل أرز ولحم بتلو." at bounding box center [1194, 573] width 542 height 87
type textarea "يخنة مخبوزة مع مكرونة على شكل أرز ولحم بتلو."
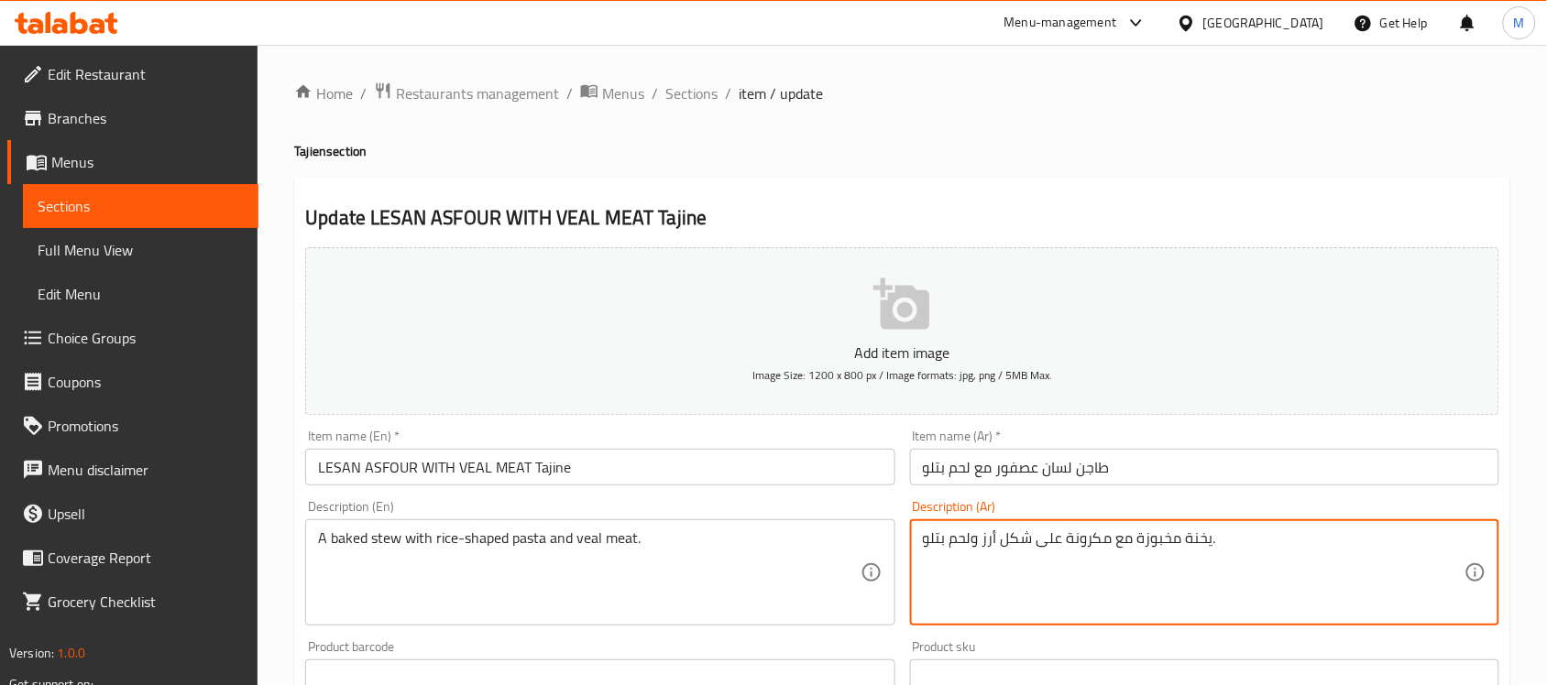
click at [617, 456] on input "LESAN ASFOUR WITH VEAL MEAT Tajine" at bounding box center [599, 467] width 589 height 37
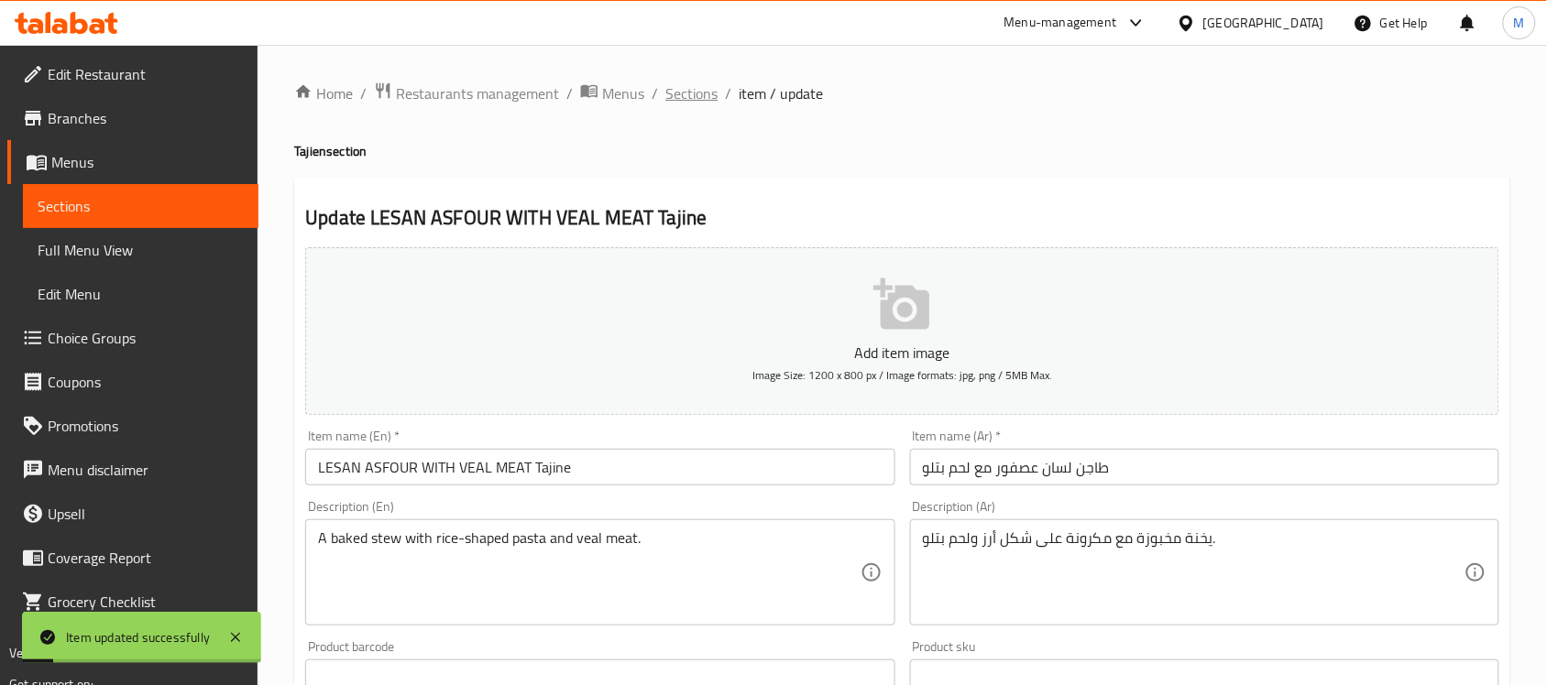
click at [678, 93] on span "Sections" at bounding box center [691, 93] width 52 height 22
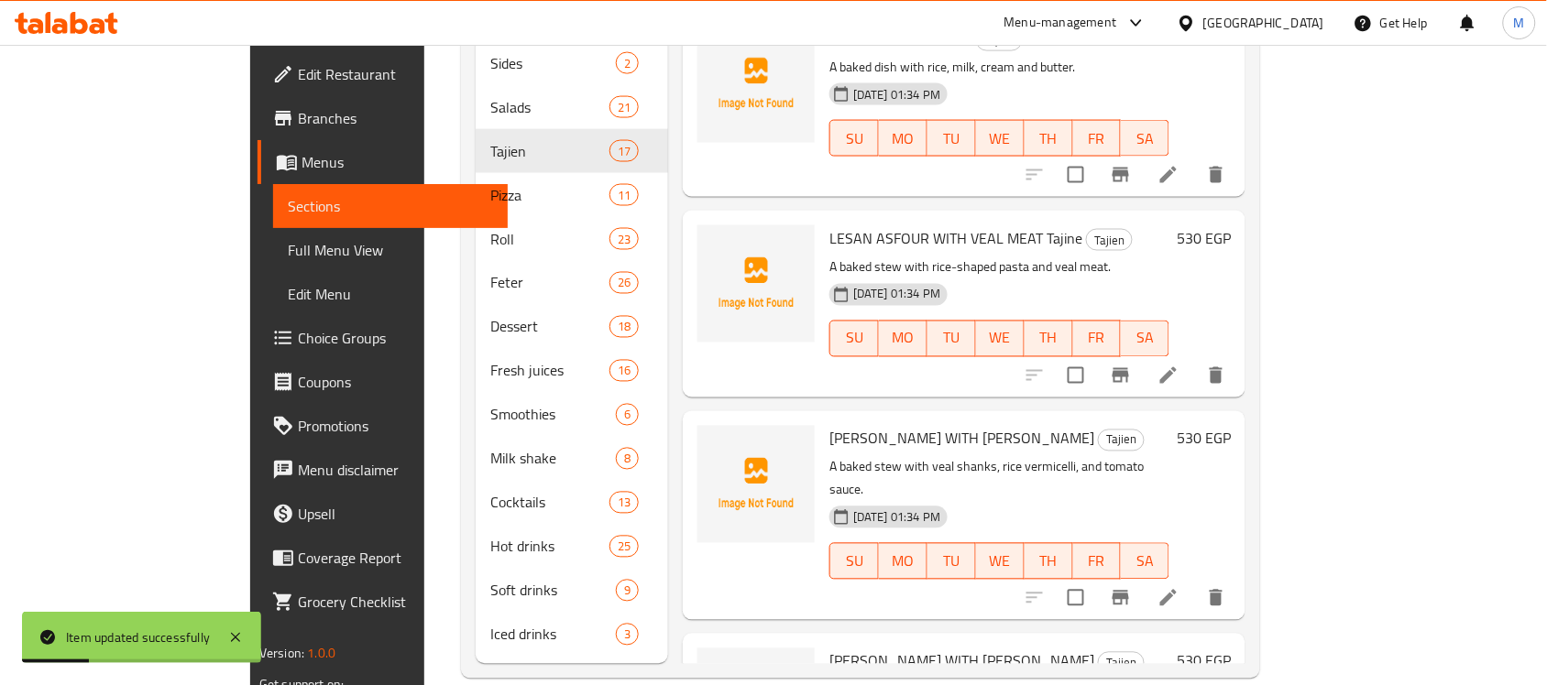
scroll to position [344, 0]
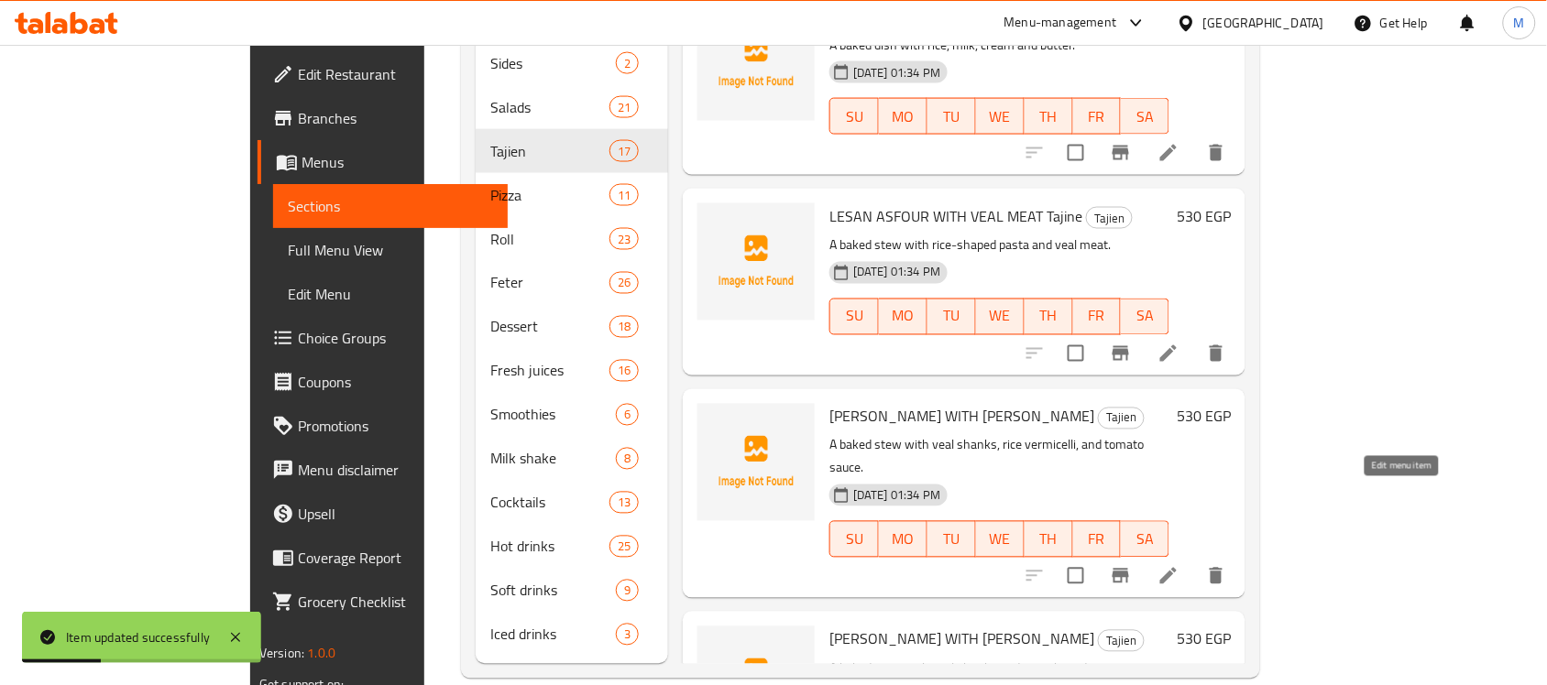
click at [1177, 568] on icon at bounding box center [1168, 576] width 16 height 16
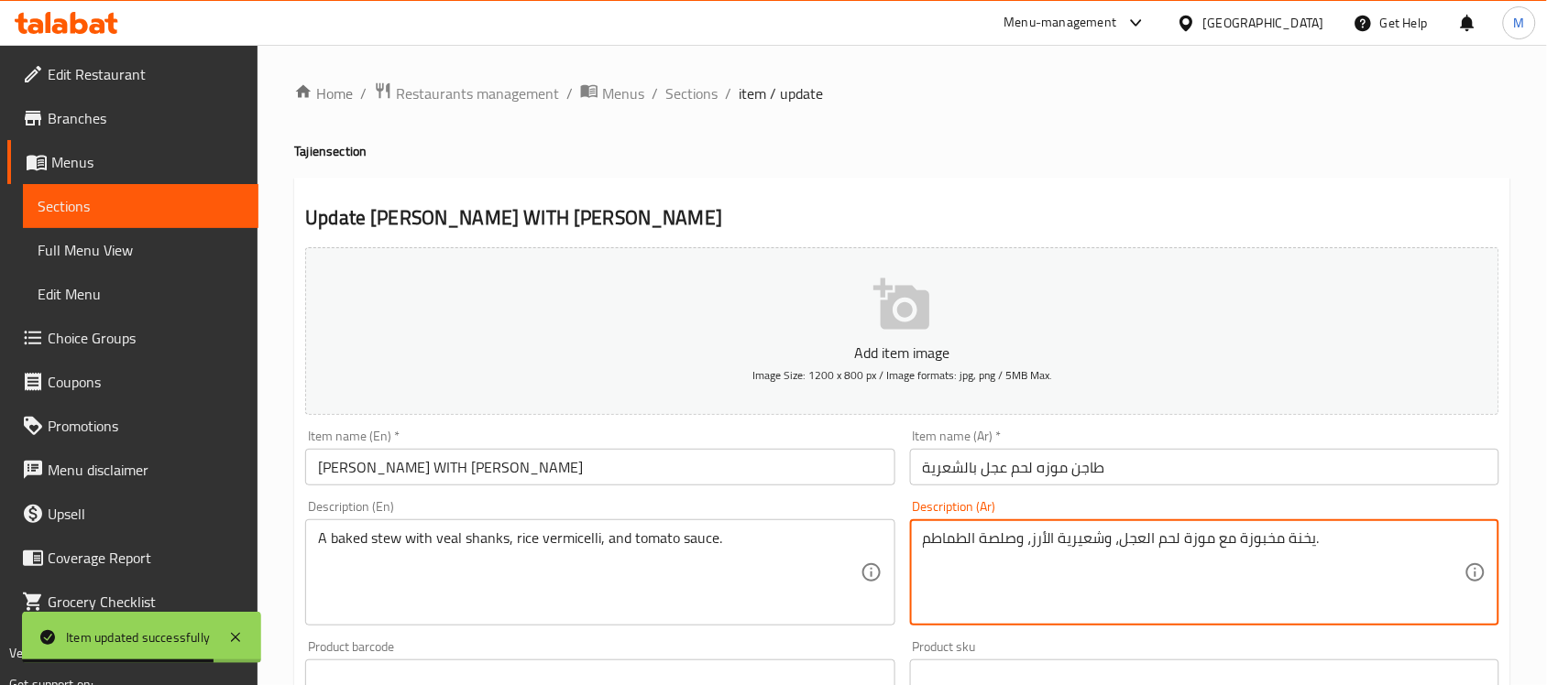
click at [1145, 539] on textarea "يخنة مخبوزة مع موزة لحم العجل، وشعيرية الأرز، وصلصة الطماطم." at bounding box center [1194, 573] width 542 height 87
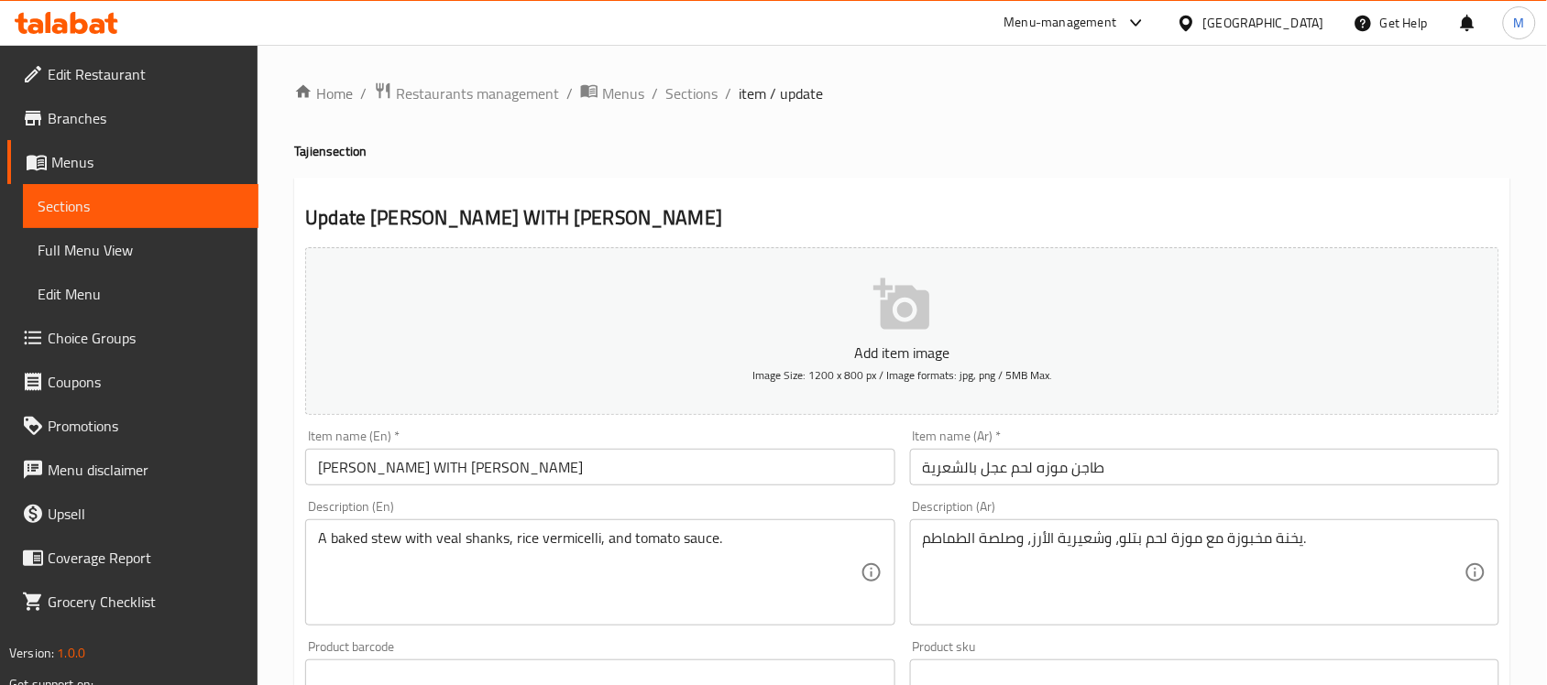
drag, startPoint x: 1105, startPoint y: 542, endPoint x: 1153, endPoint y: 603, distance: 77.7
click at [1105, 542] on textarea "يخنة مخبوزة مع موزة لحم بتلو، وشعيرية الأرز، وصلصة الطماطم." at bounding box center [1194, 573] width 542 height 87
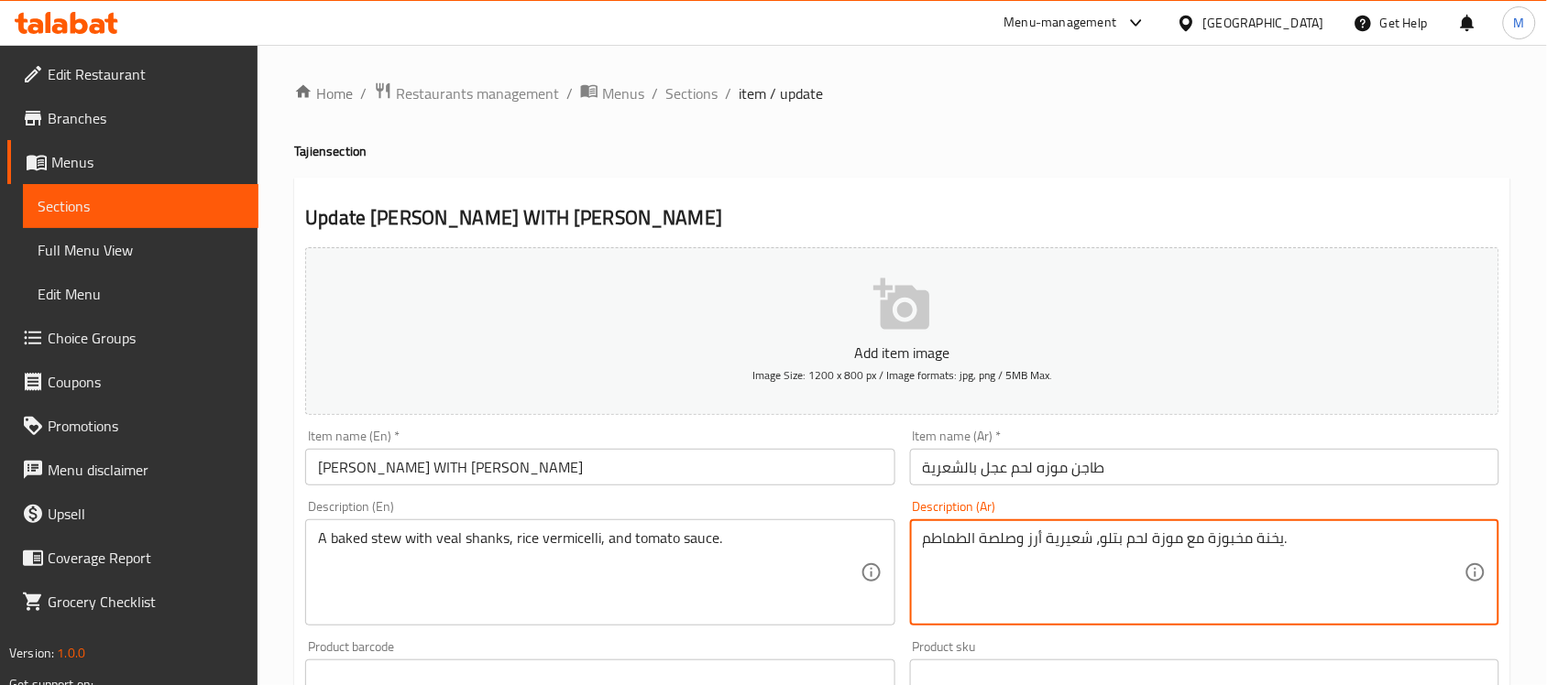
type textarea "يخنة مخبوزة مع موزة لحم بتلو، شعيرية أرز وصلصة الطماطم."
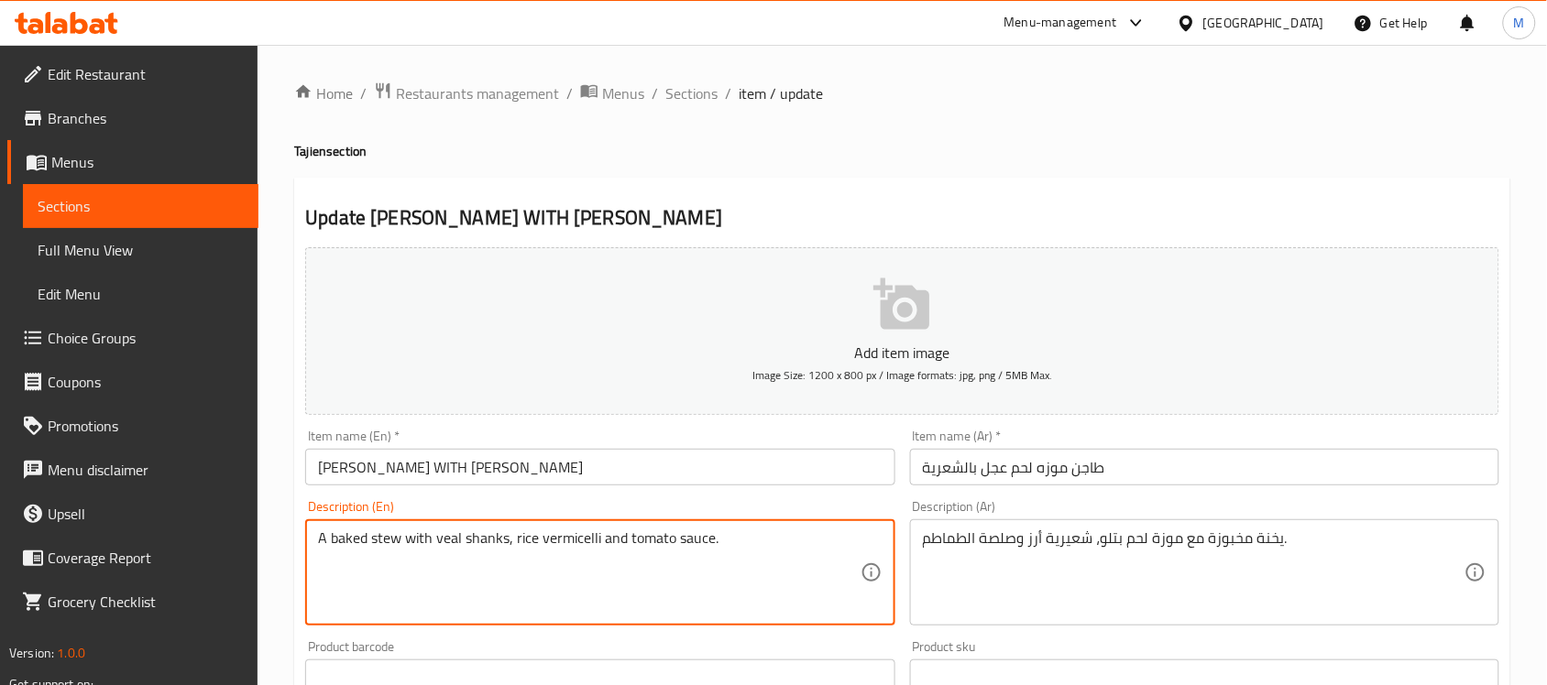
type textarea "A baked stew with veal shanks, rice vermicelli and tomato sauce."
click at [638, 477] on input "[PERSON_NAME] WITH [PERSON_NAME]" at bounding box center [599, 467] width 589 height 37
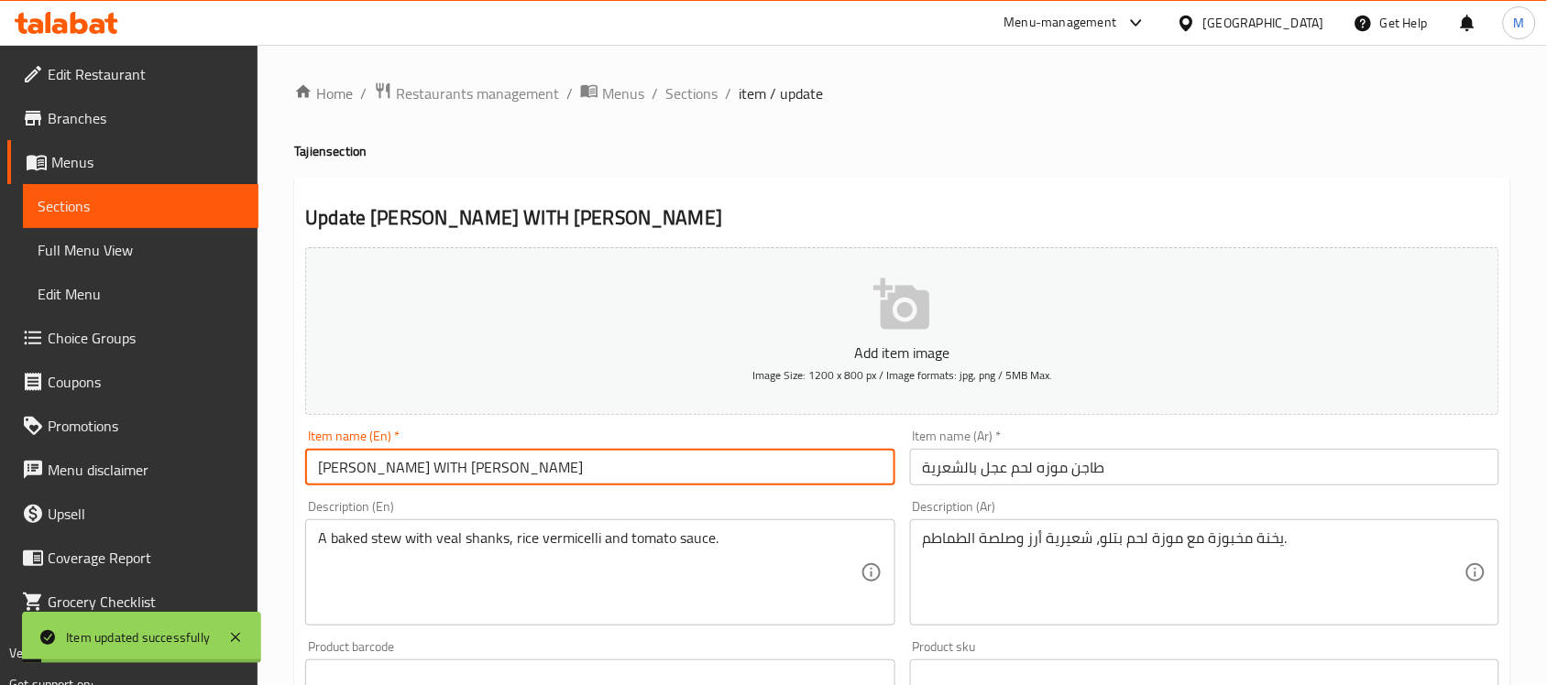
click at [670, 115] on div "Home / Restaurants management / Menus / Sections / item / update Tajien section…" at bounding box center [902, 670] width 1216 height 1177
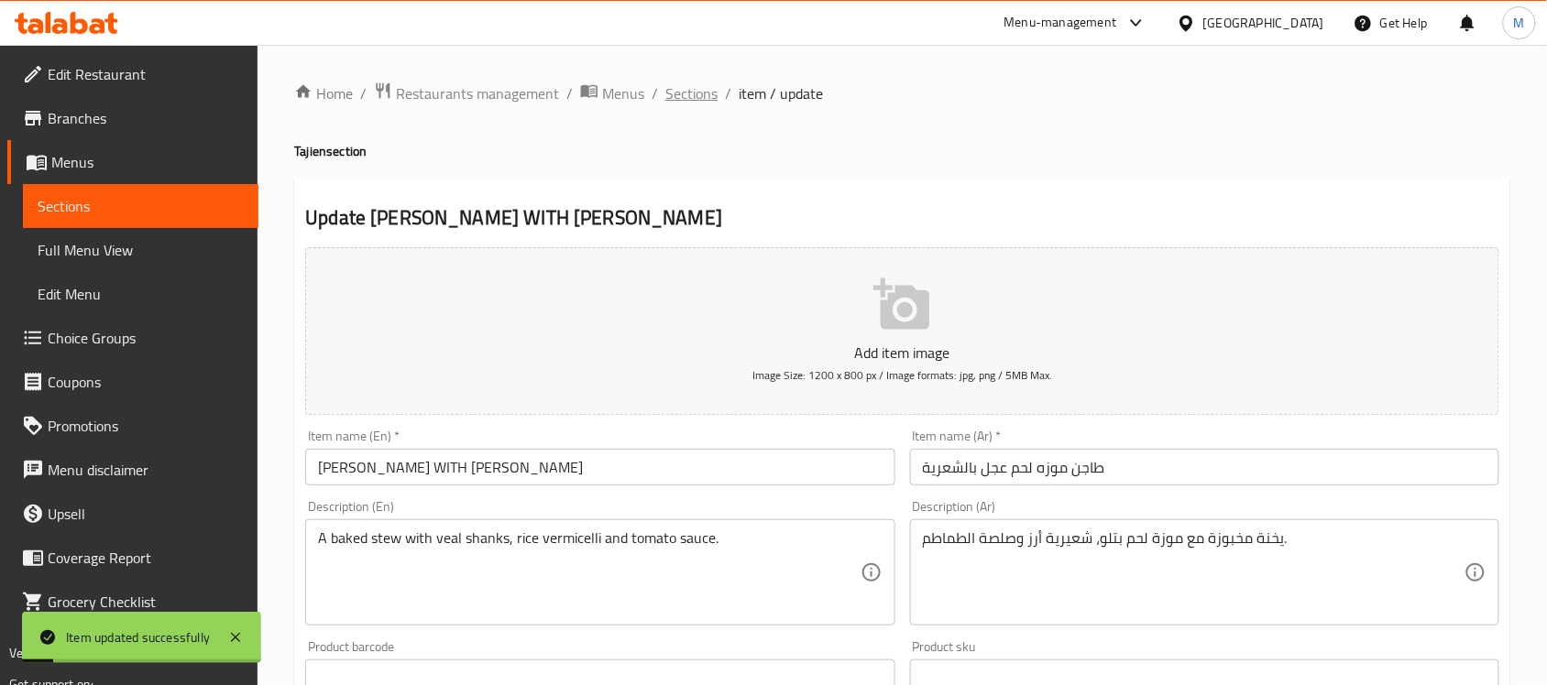
click at [678, 92] on span "Sections" at bounding box center [691, 93] width 52 height 22
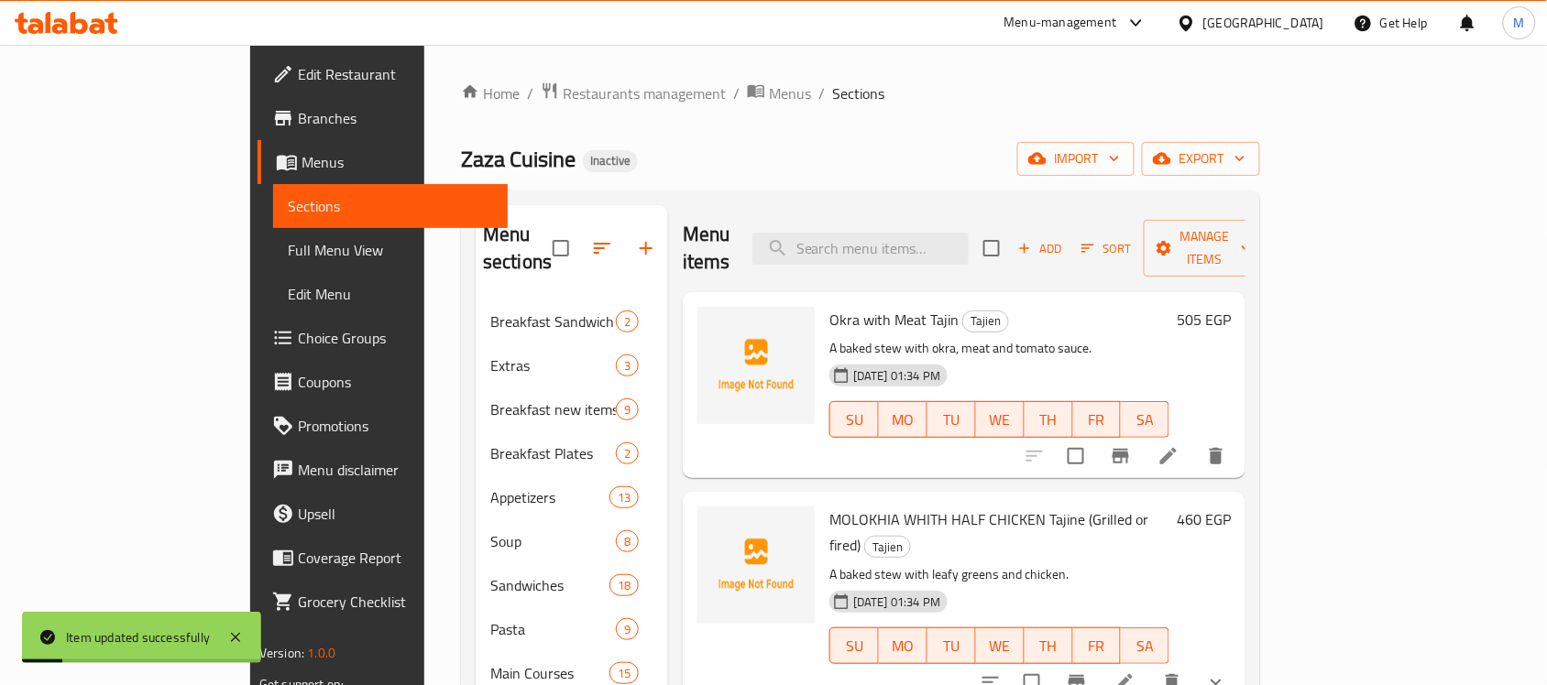
click at [1014, 159] on div "Zaza Cuisine Inactive import export" at bounding box center [860, 159] width 799 height 34
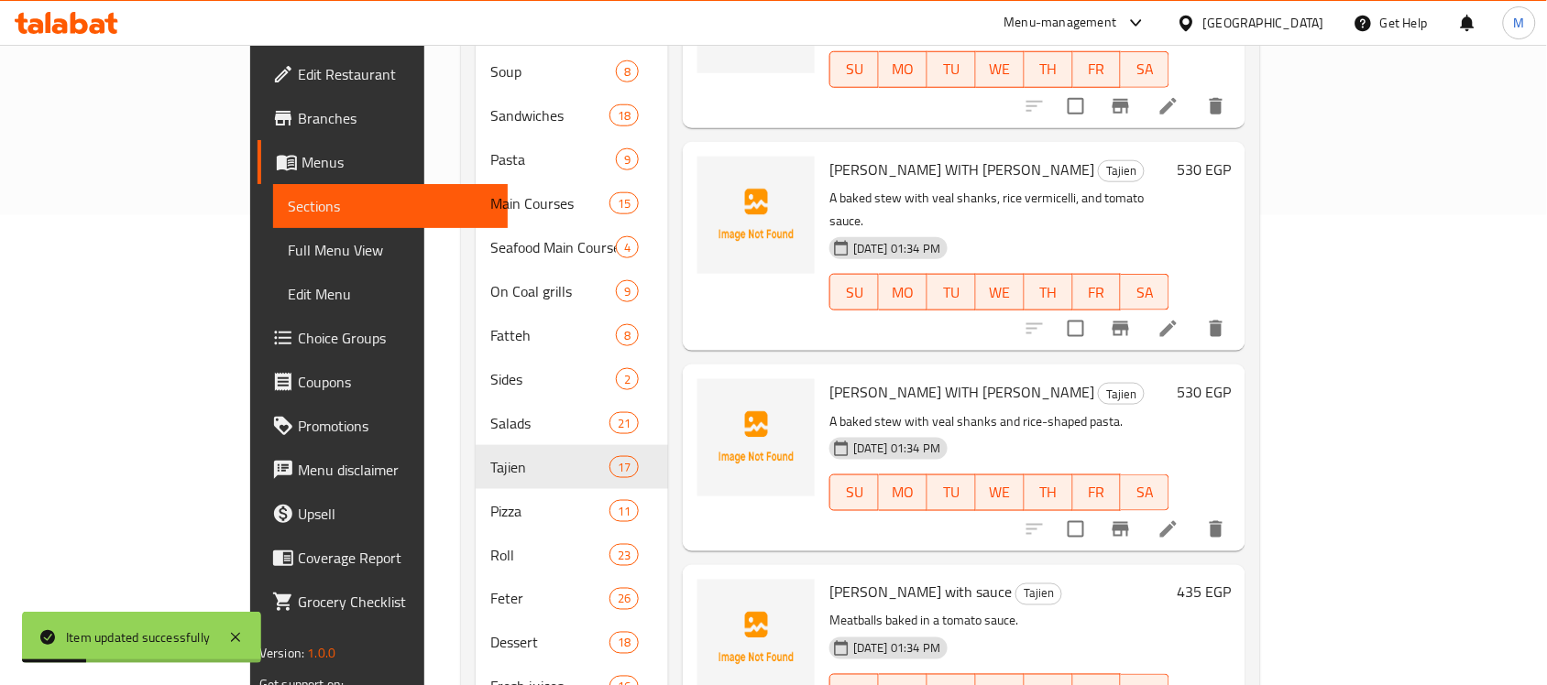
scroll to position [908, 0]
click at [1179, 518] on icon at bounding box center [1168, 529] width 22 height 22
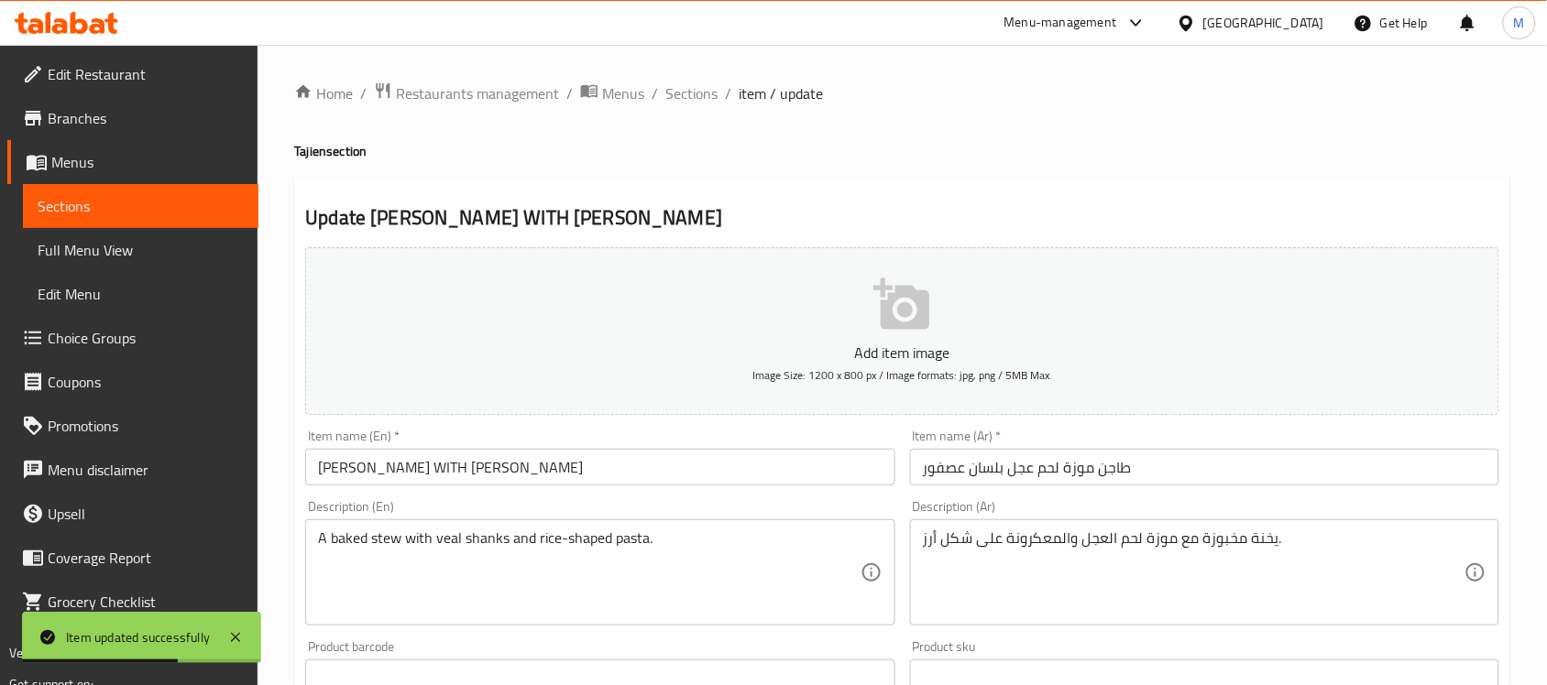
click at [1027, 479] on input "طاجن موزة لحم عجل بلسان عصفور" at bounding box center [1204, 467] width 589 height 37
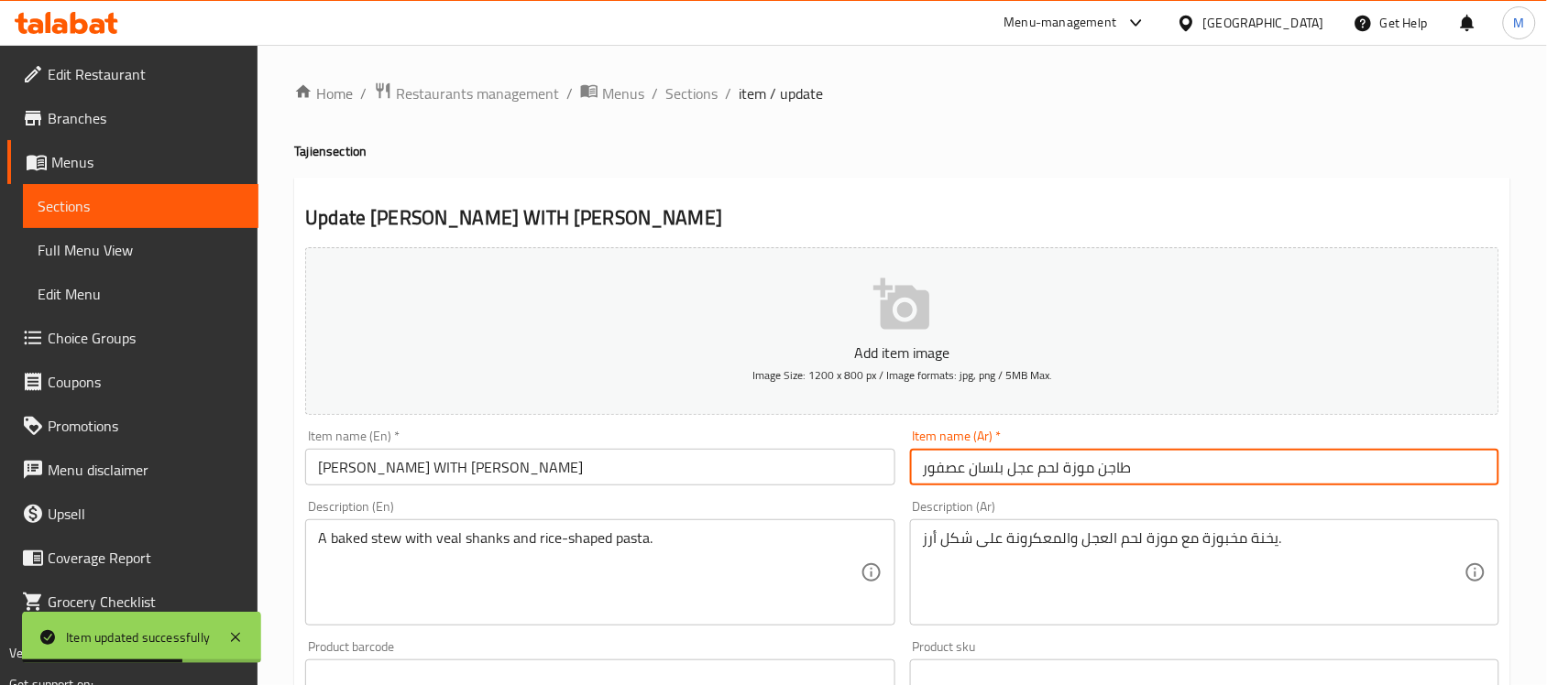
click at [1027, 479] on input "طاجن موزة لحم عجل بلسان عصفور" at bounding box center [1204, 467] width 589 height 37
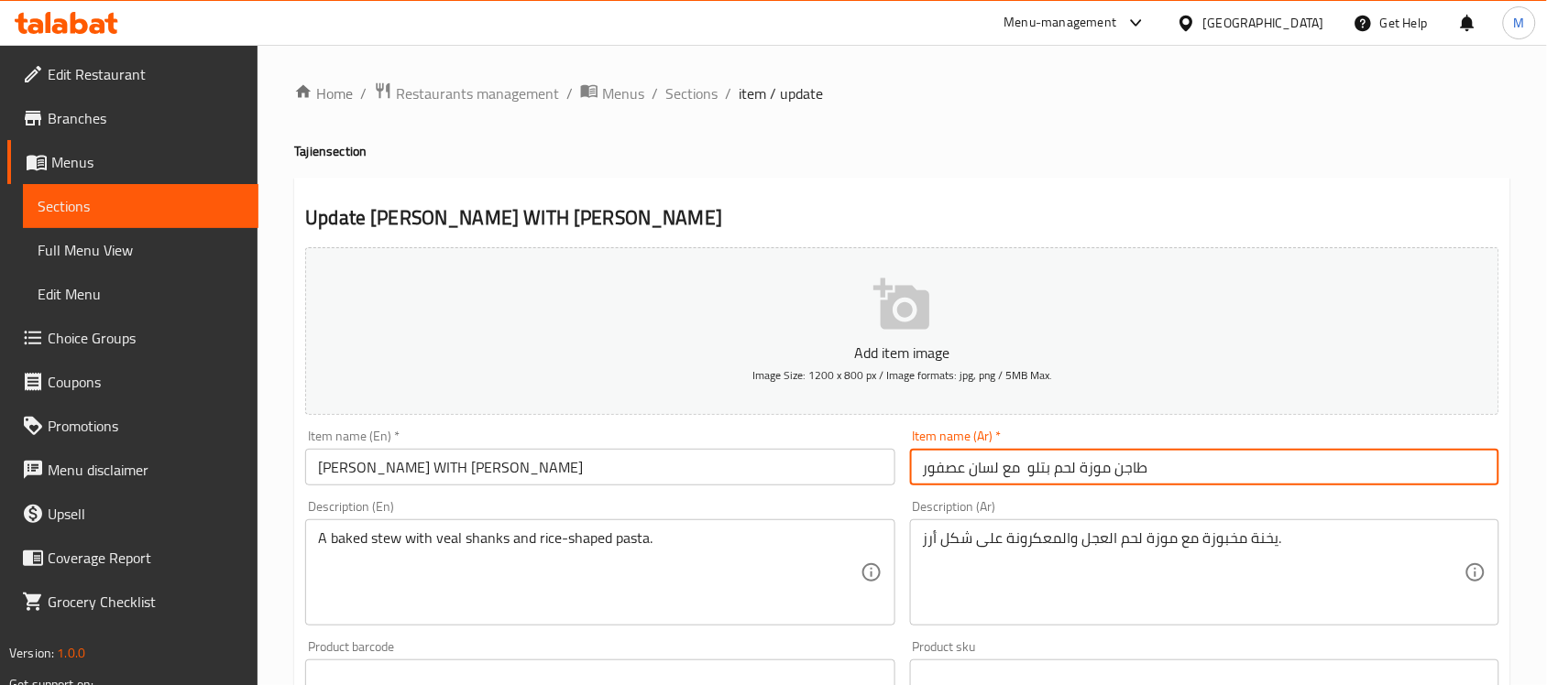
type input "طاجن موزة لحم بتلو مع لسان عصفور"
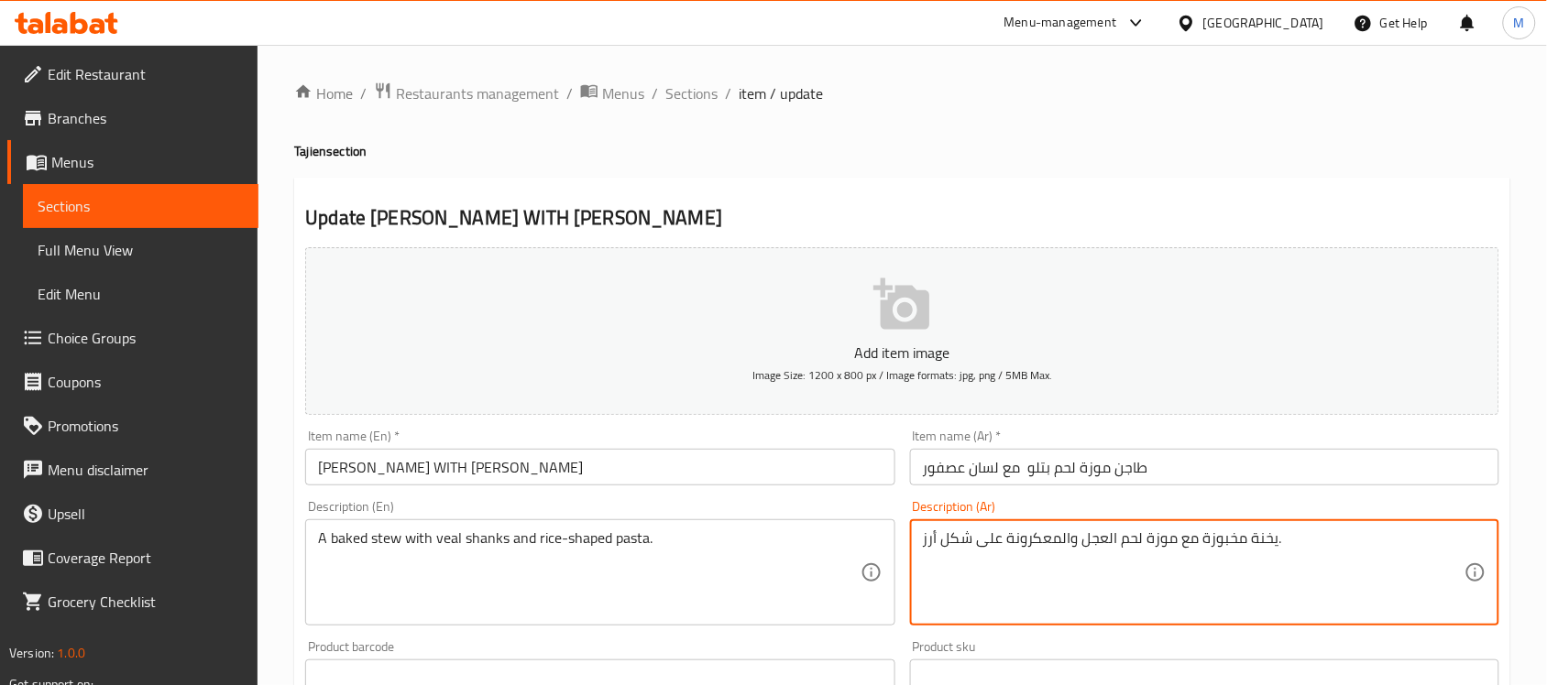
click at [1092, 534] on textarea "يخنة مخبوزة مع موزة لحم العجل والمعكرونة على شكل أرز." at bounding box center [1194, 573] width 542 height 87
click at [1043, 530] on textarea "يخنة مخبوزة مع موزة لحم بتلو، معكرونة على شكل أرز." at bounding box center [1194, 573] width 542 height 87
click at [1051, 541] on textarea "يخنة مخبوزة مع موزة لحم بتلو، مكرونة على شكل أرز." at bounding box center [1194, 573] width 542 height 87
type textarea "يخنة مخبوزة مع موزة لحم بتلو ومكرونة على شكل أرز."
click at [699, 474] on input "[PERSON_NAME] WITH [PERSON_NAME]" at bounding box center [599, 467] width 589 height 37
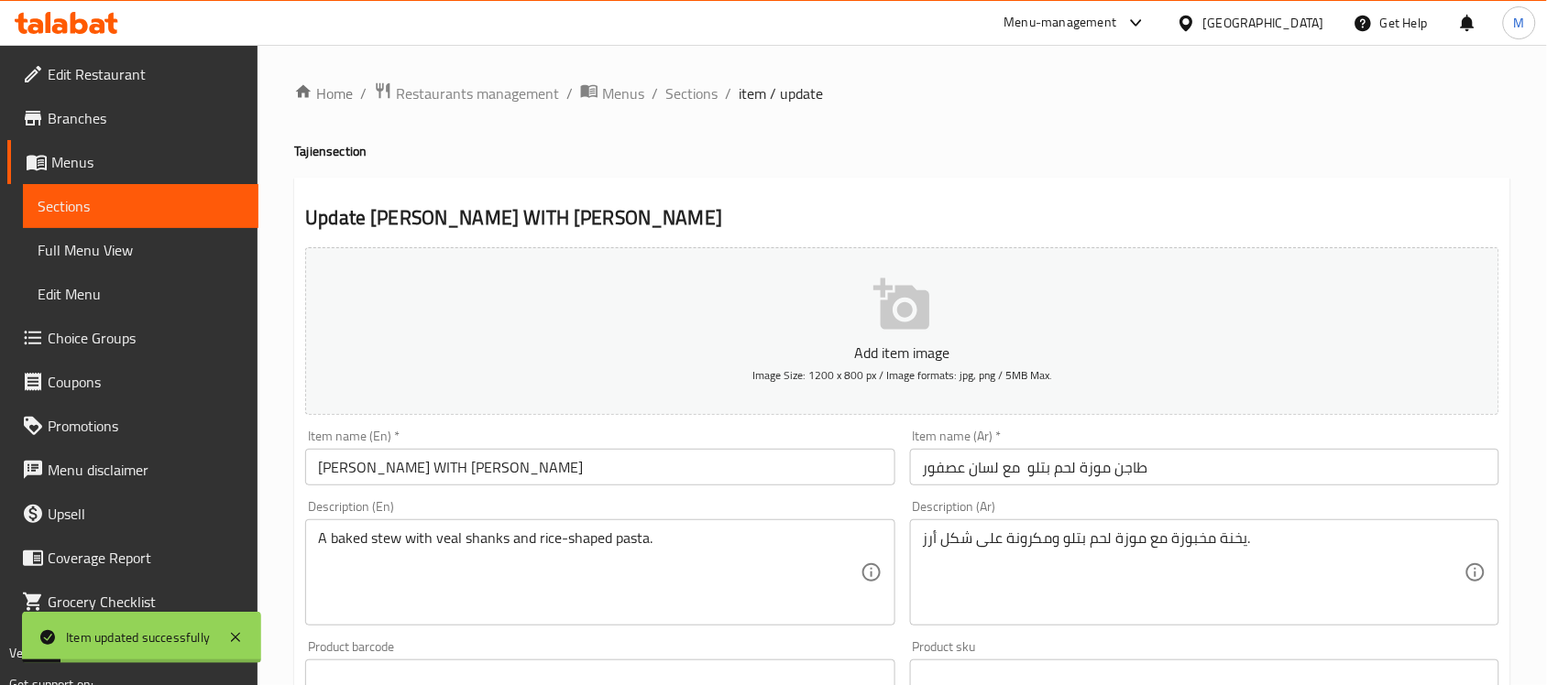
click at [676, 74] on div "Home / Restaurants management / Menus / Sections / item / update Tajien section…" at bounding box center [901, 670] width 1289 height 1250
click at [680, 83] on span "Sections" at bounding box center [691, 93] width 52 height 22
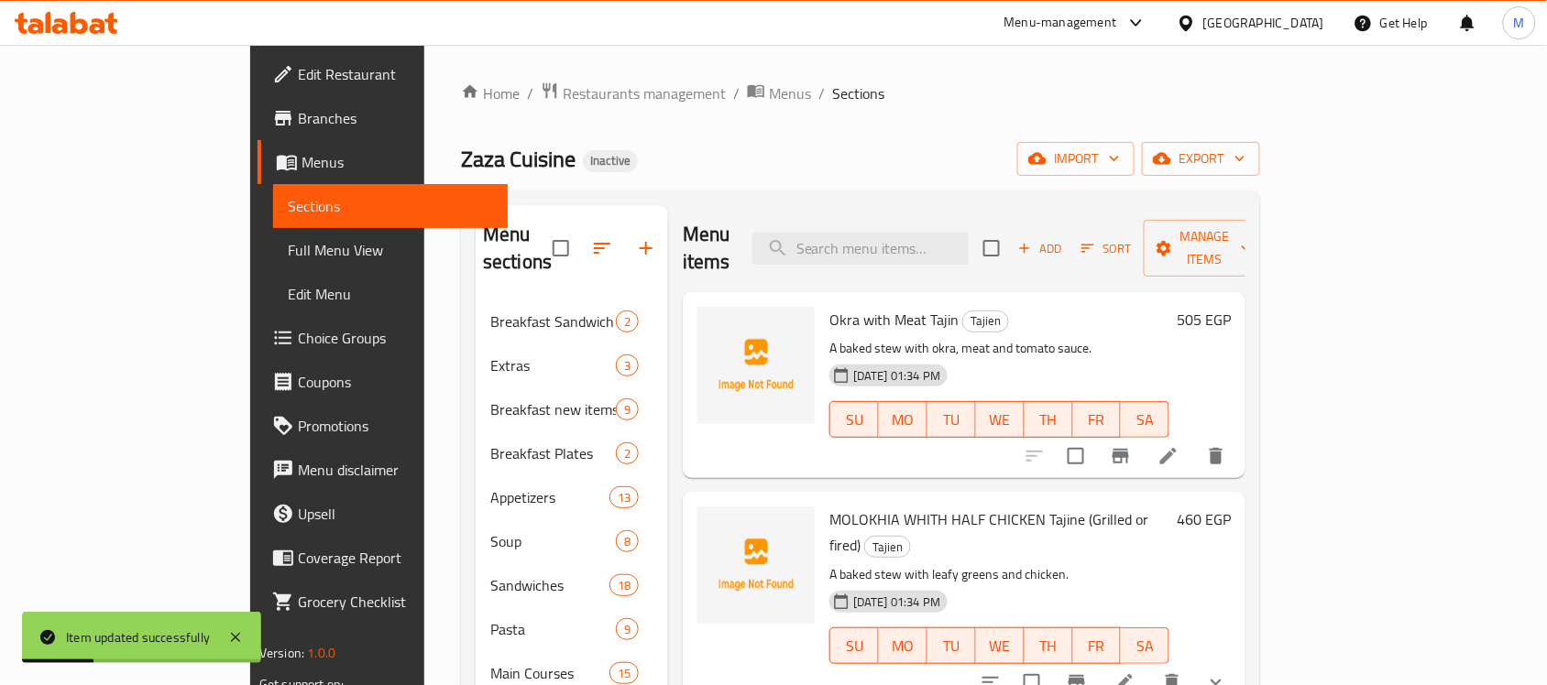
click at [859, 147] on div "Zaza Cuisine Inactive import export" at bounding box center [860, 159] width 799 height 34
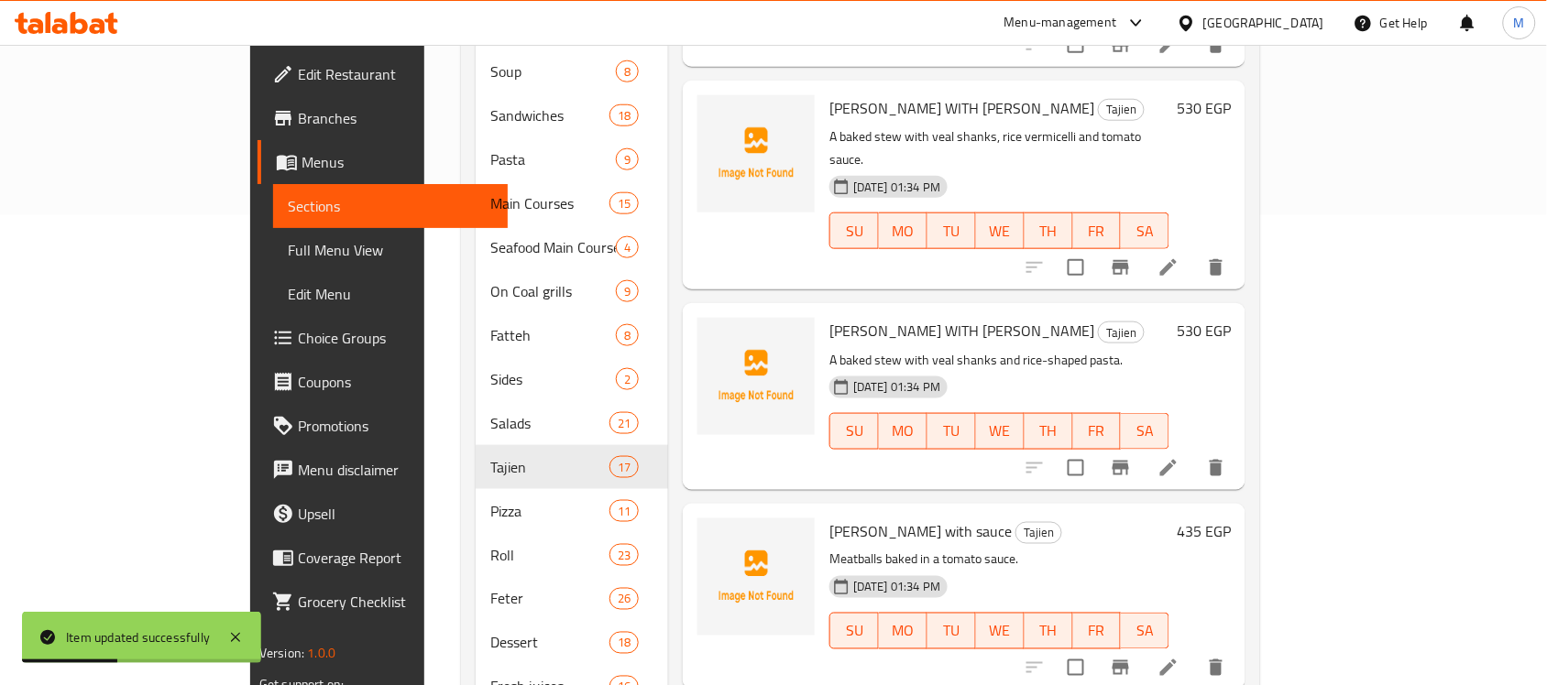
scroll to position [1109, 0]
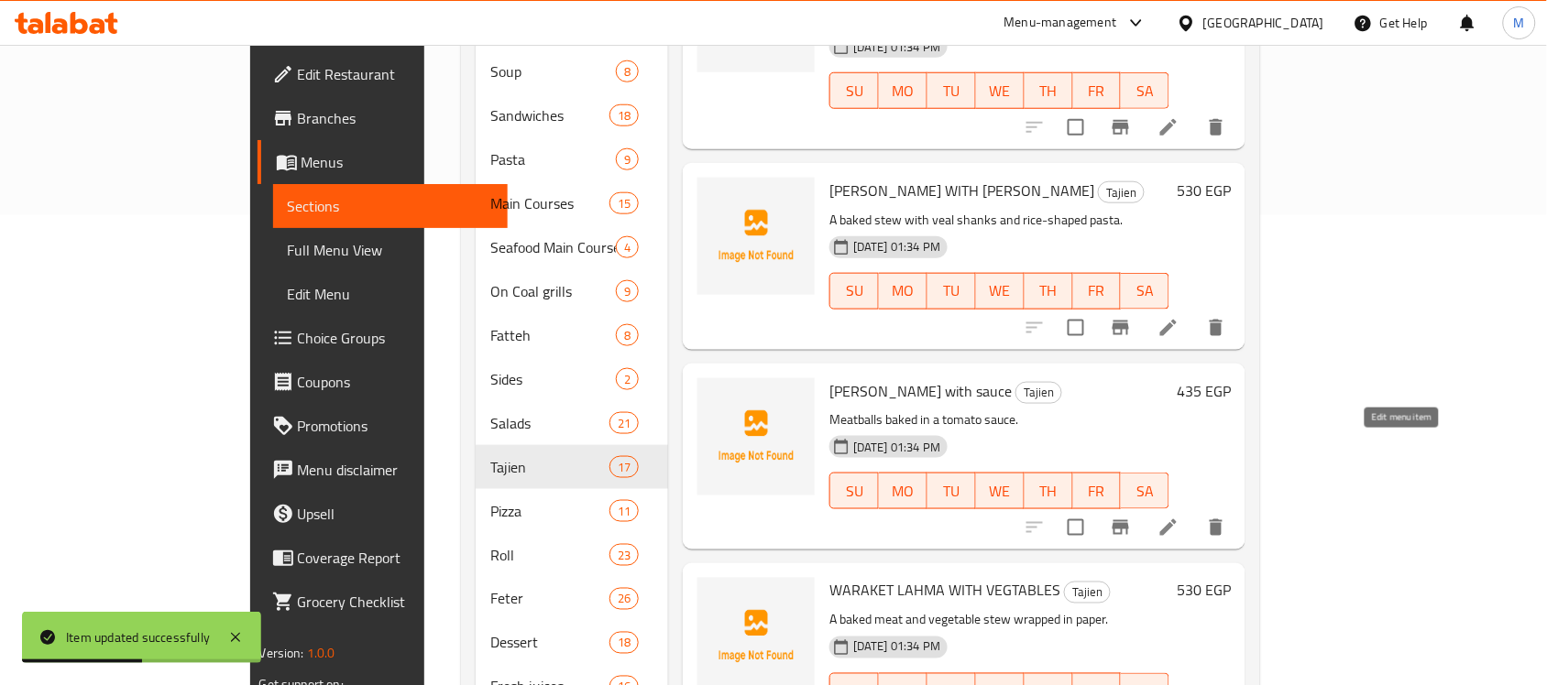
click at [1179, 517] on icon at bounding box center [1168, 528] width 22 height 22
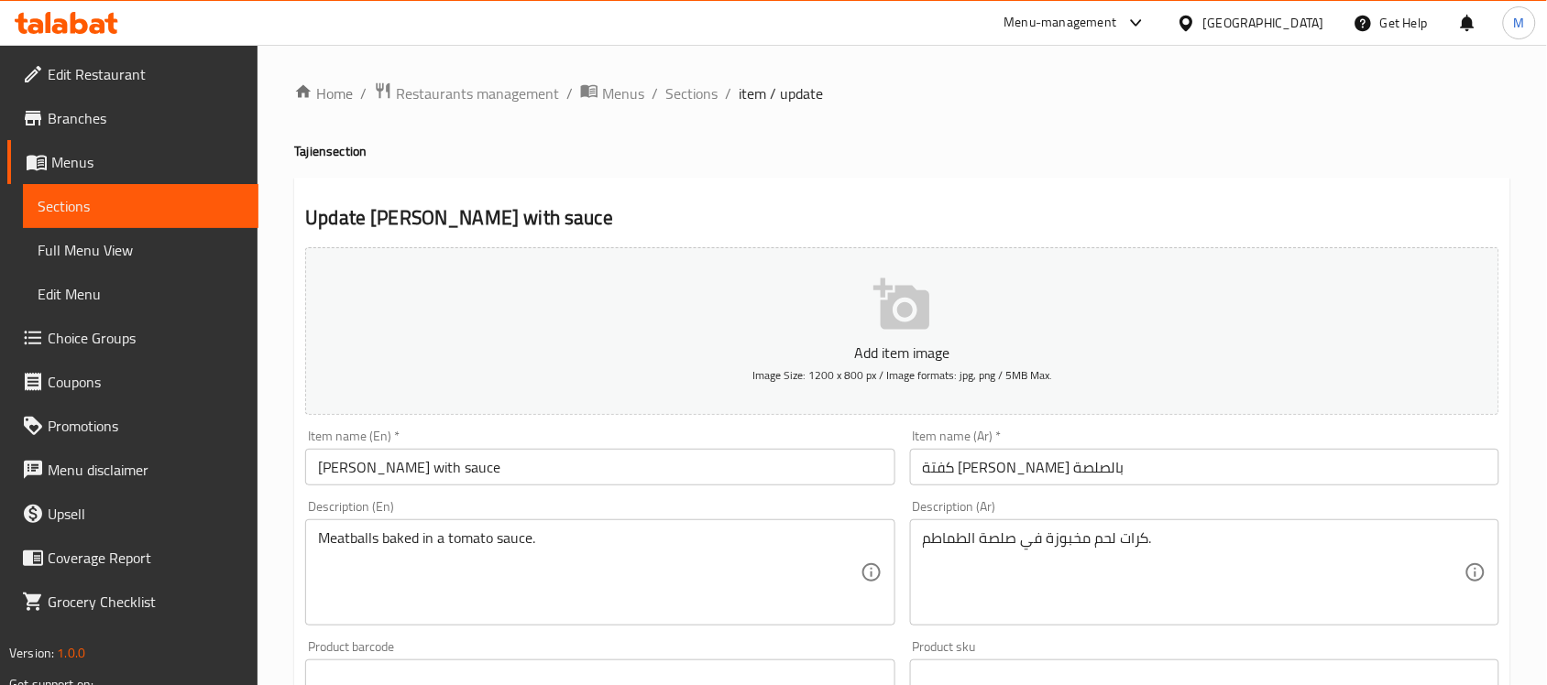
click at [655, 478] on input "[PERSON_NAME] with sauce" at bounding box center [599, 467] width 589 height 37
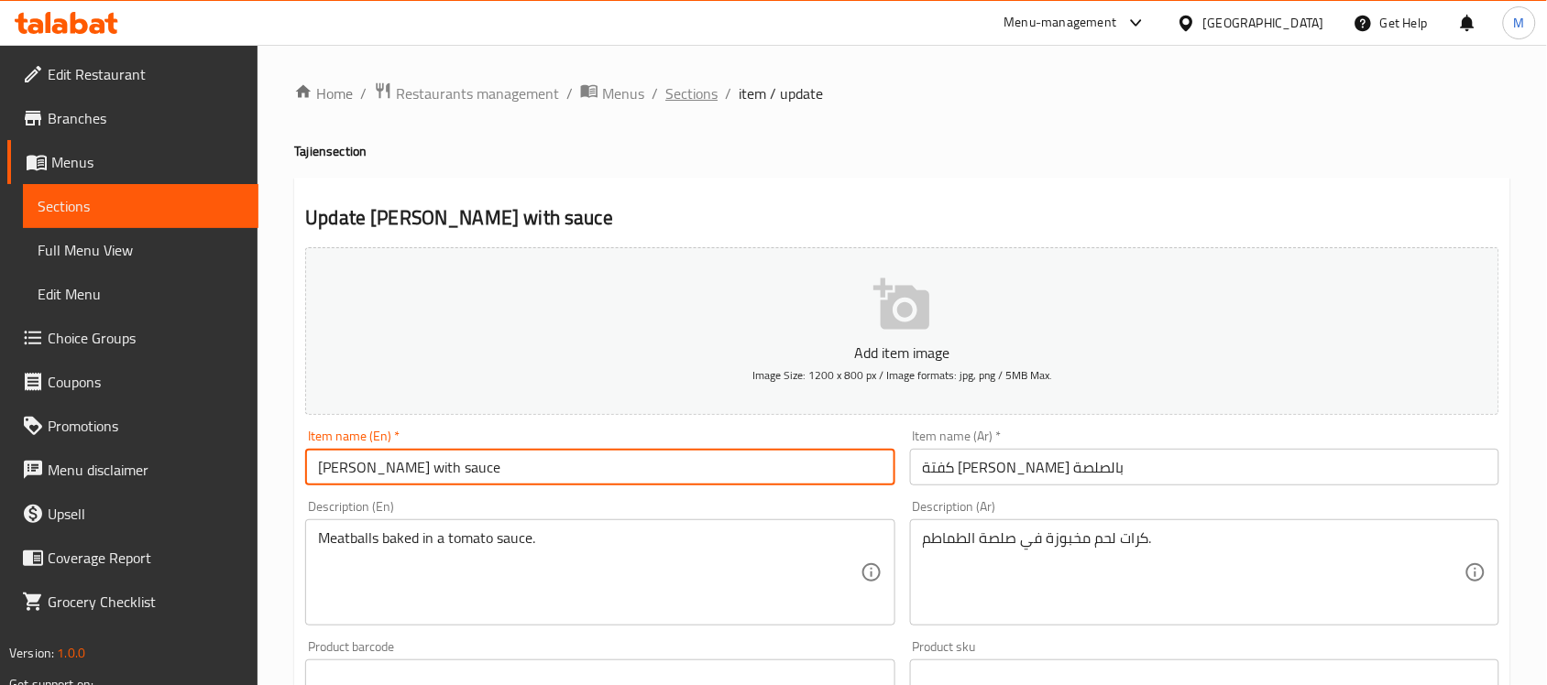
click at [701, 82] on span "Sections" at bounding box center [691, 93] width 52 height 22
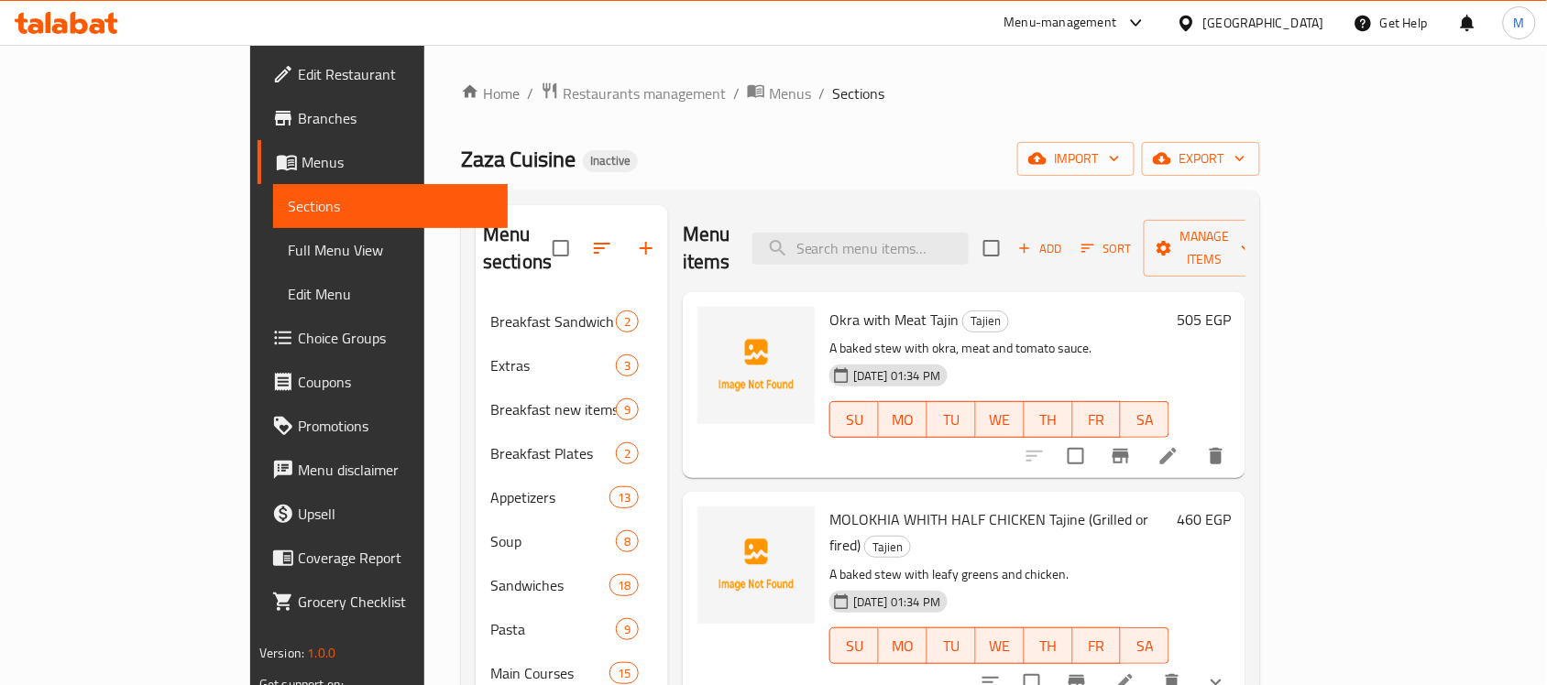
click at [1014, 170] on div "Zaza Cuisine Inactive import export" at bounding box center [860, 159] width 799 height 34
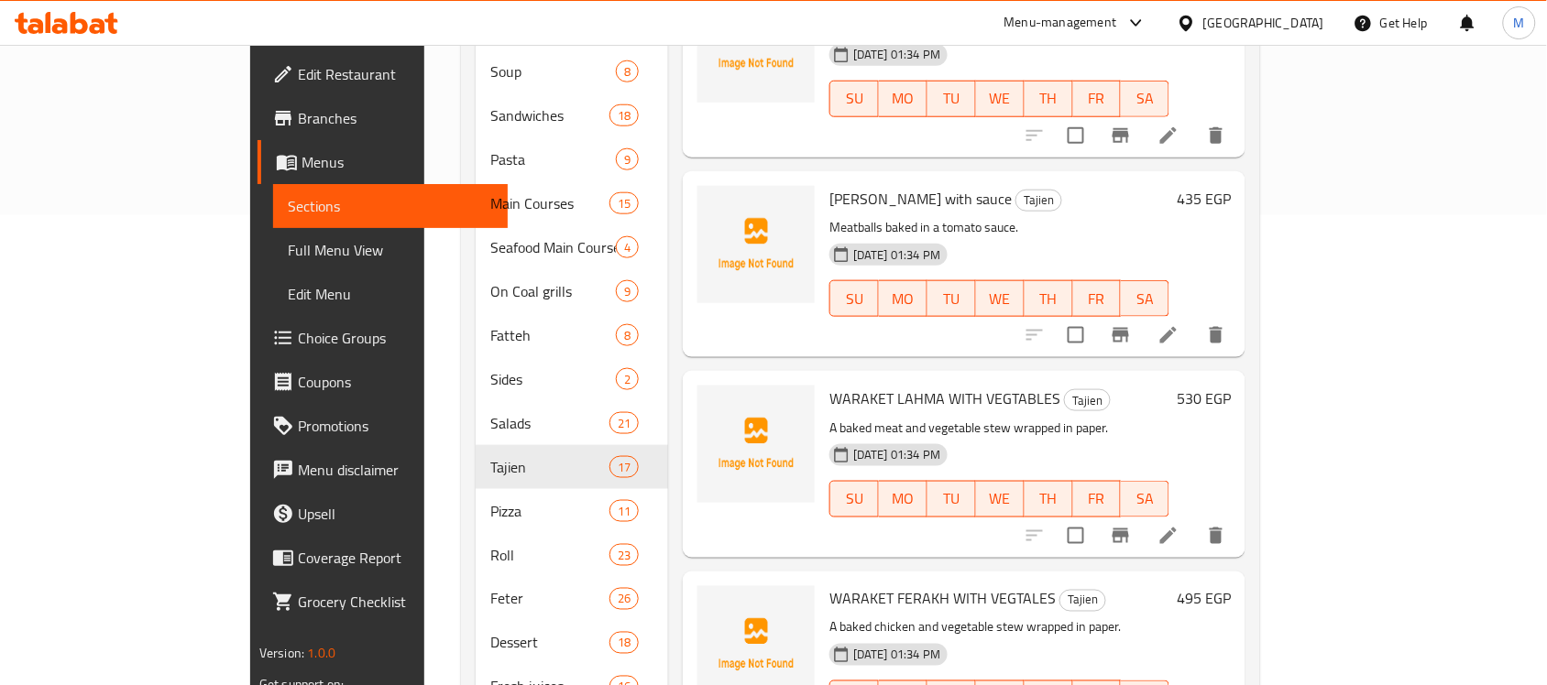
scroll to position [1538, 0]
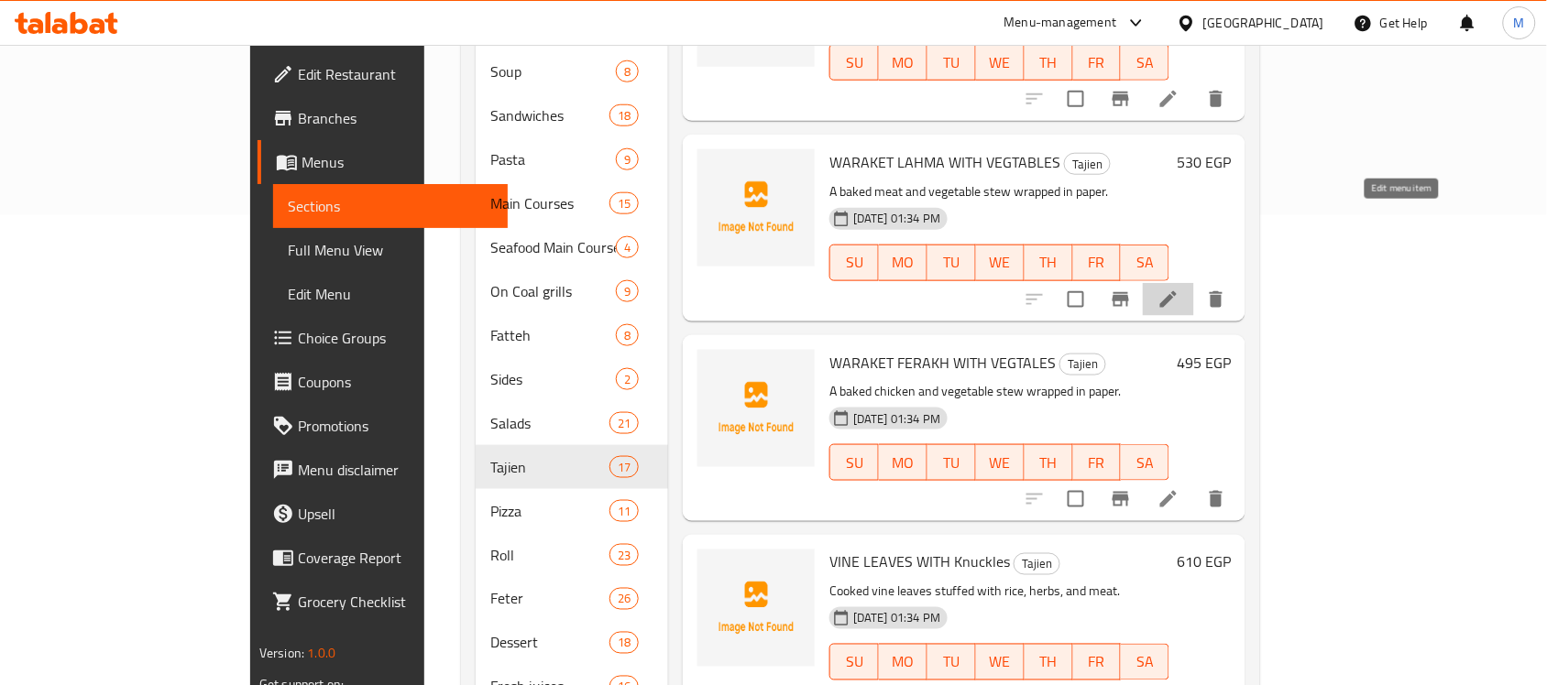
click at [1177, 291] on icon at bounding box center [1168, 299] width 16 height 16
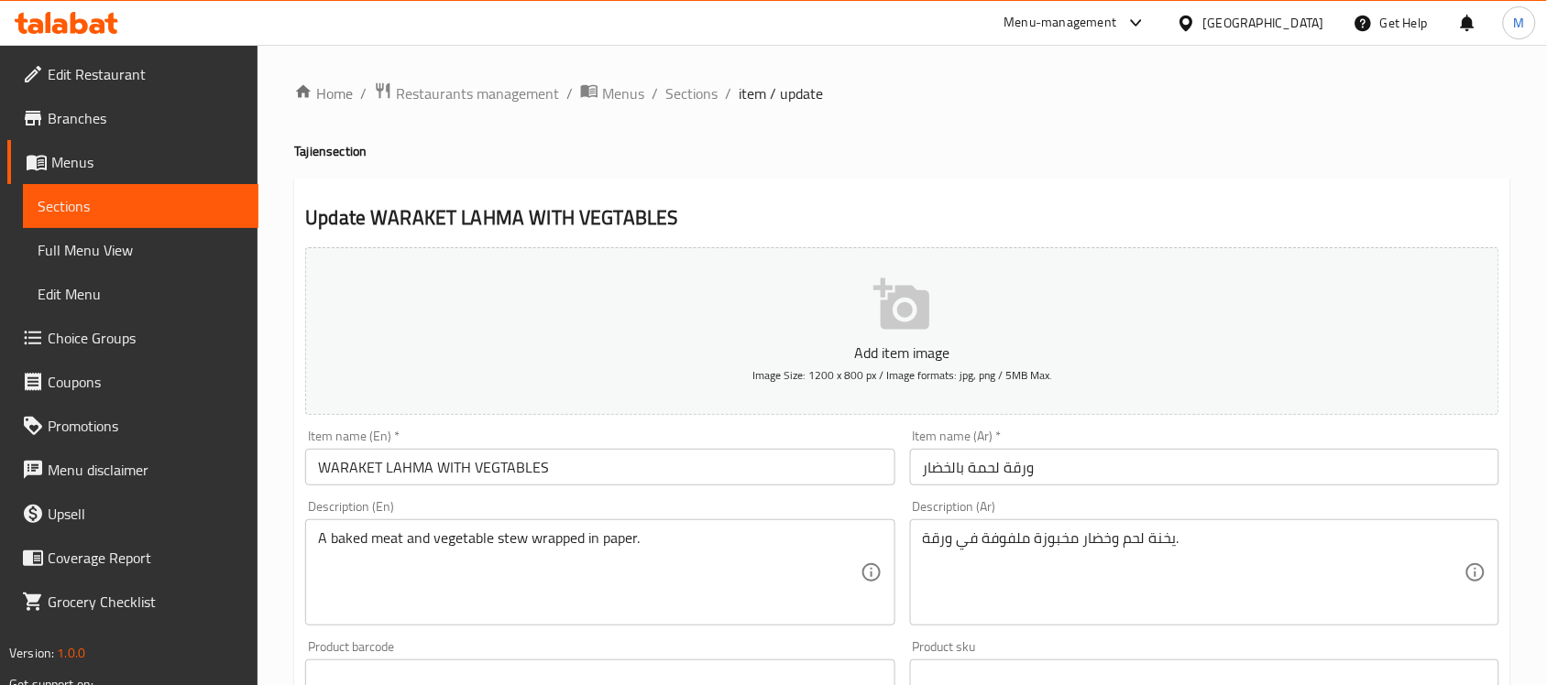
click at [620, 474] on input "WARAKET LAHMA WITH VEGTABLES" at bounding box center [599, 467] width 589 height 37
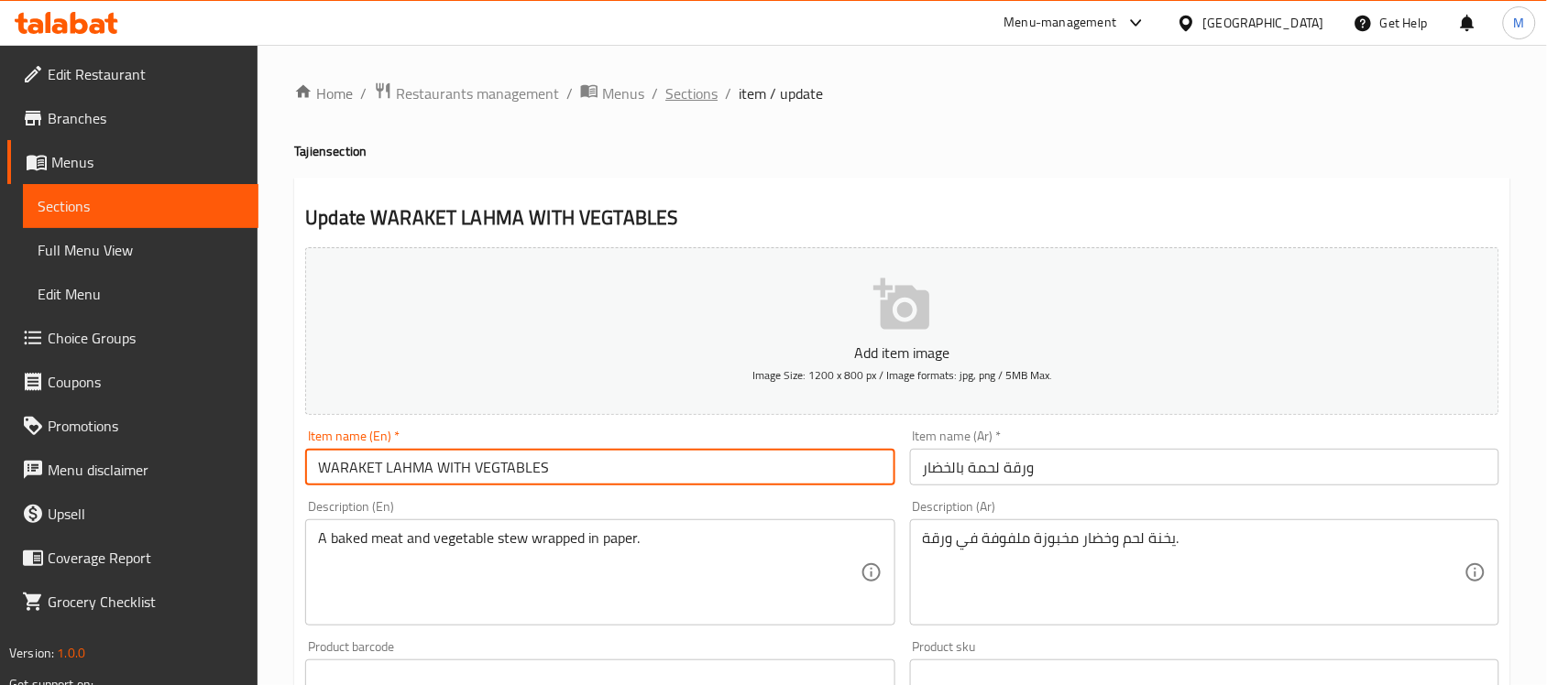
click at [694, 83] on span "Sections" at bounding box center [691, 93] width 52 height 22
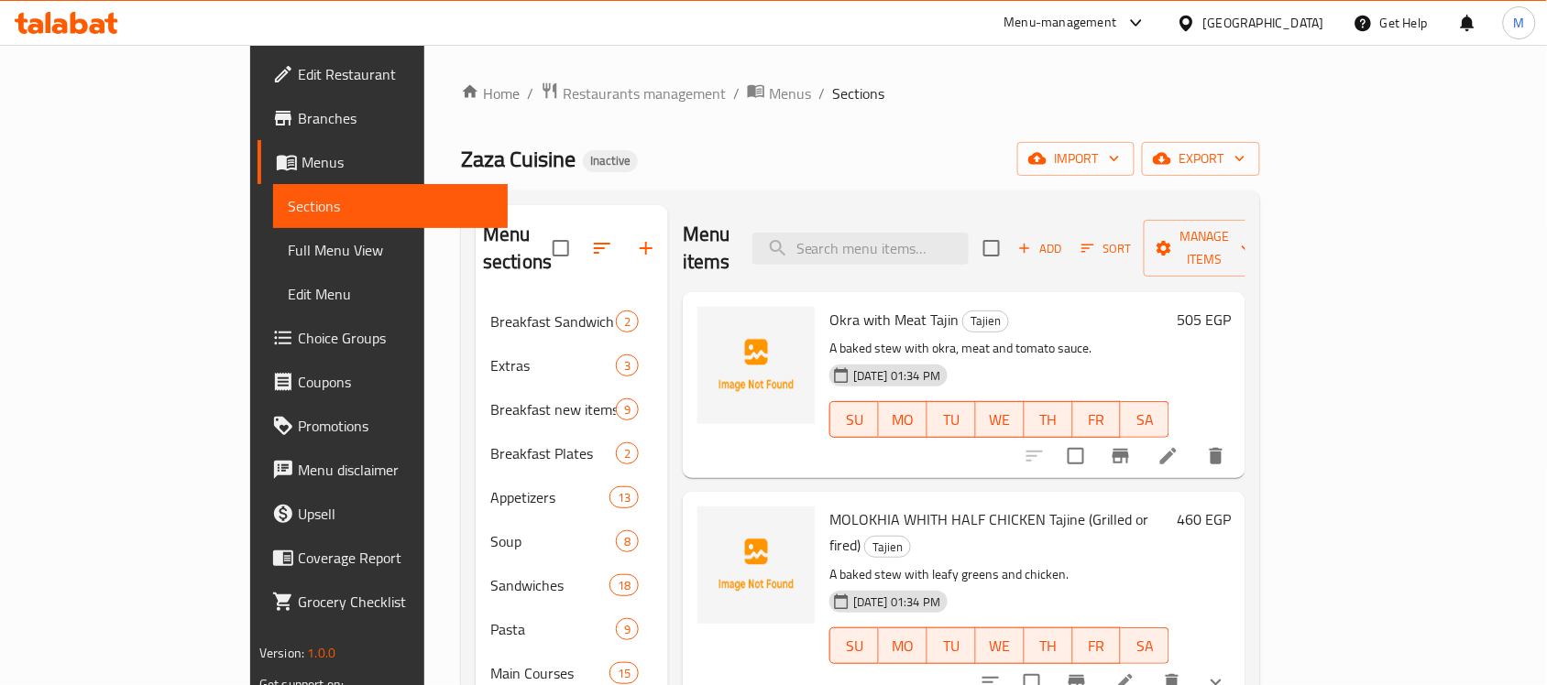
click at [826, 94] on ol "Home / Restaurants management / Menus / Sections" at bounding box center [860, 94] width 799 height 24
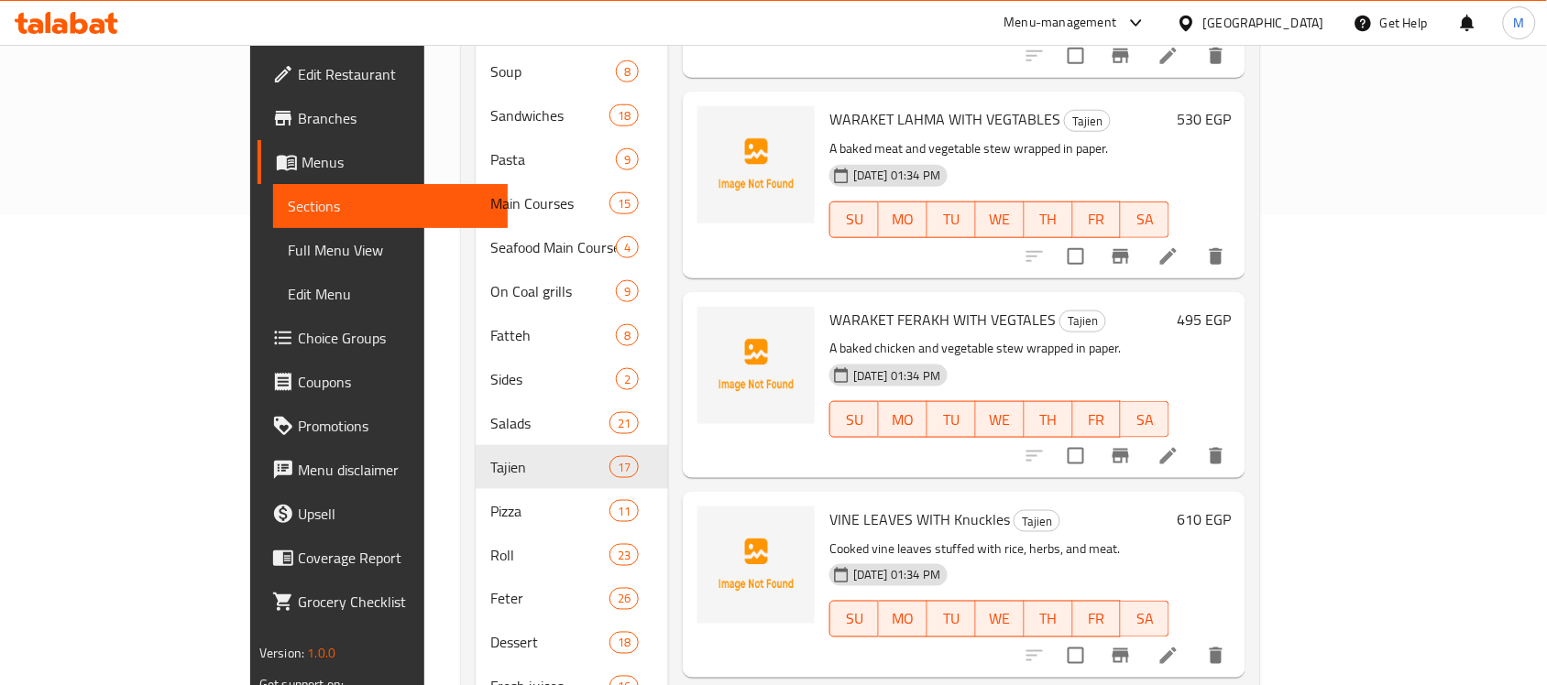
scroll to position [1623, 0]
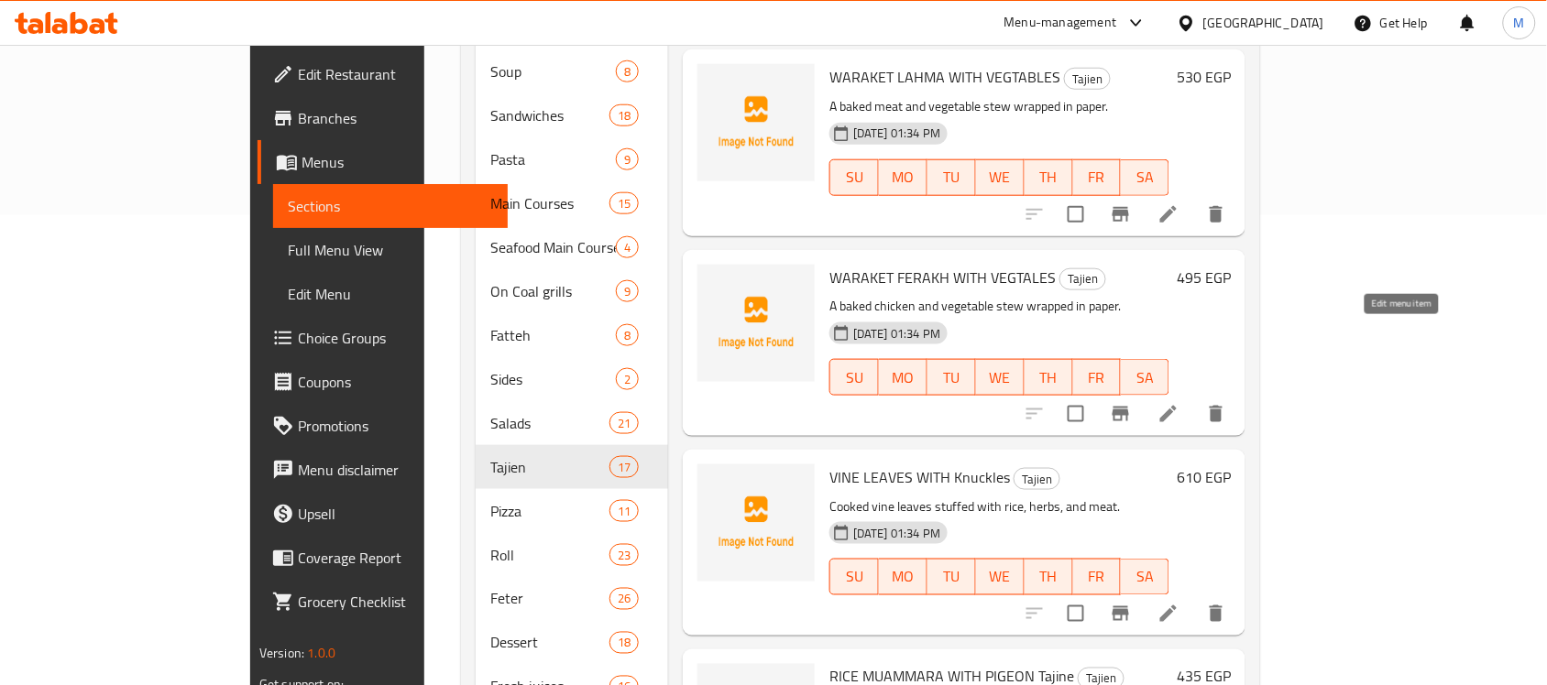
click at [1177, 406] on icon at bounding box center [1168, 414] width 16 height 16
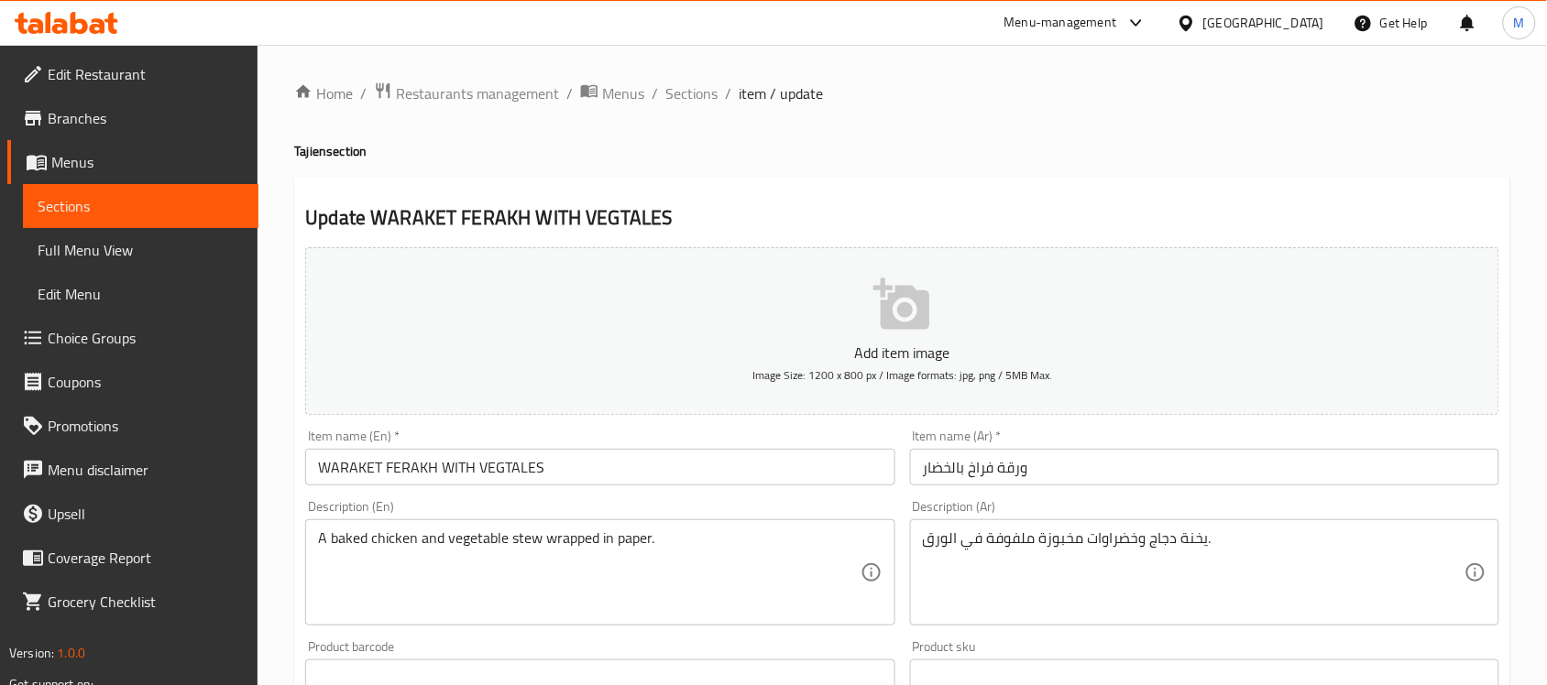
click at [940, 533] on textarea "يخنة دجاج وخضراوات مخبوزة ملفوفة في الورق." at bounding box center [1194, 573] width 542 height 87
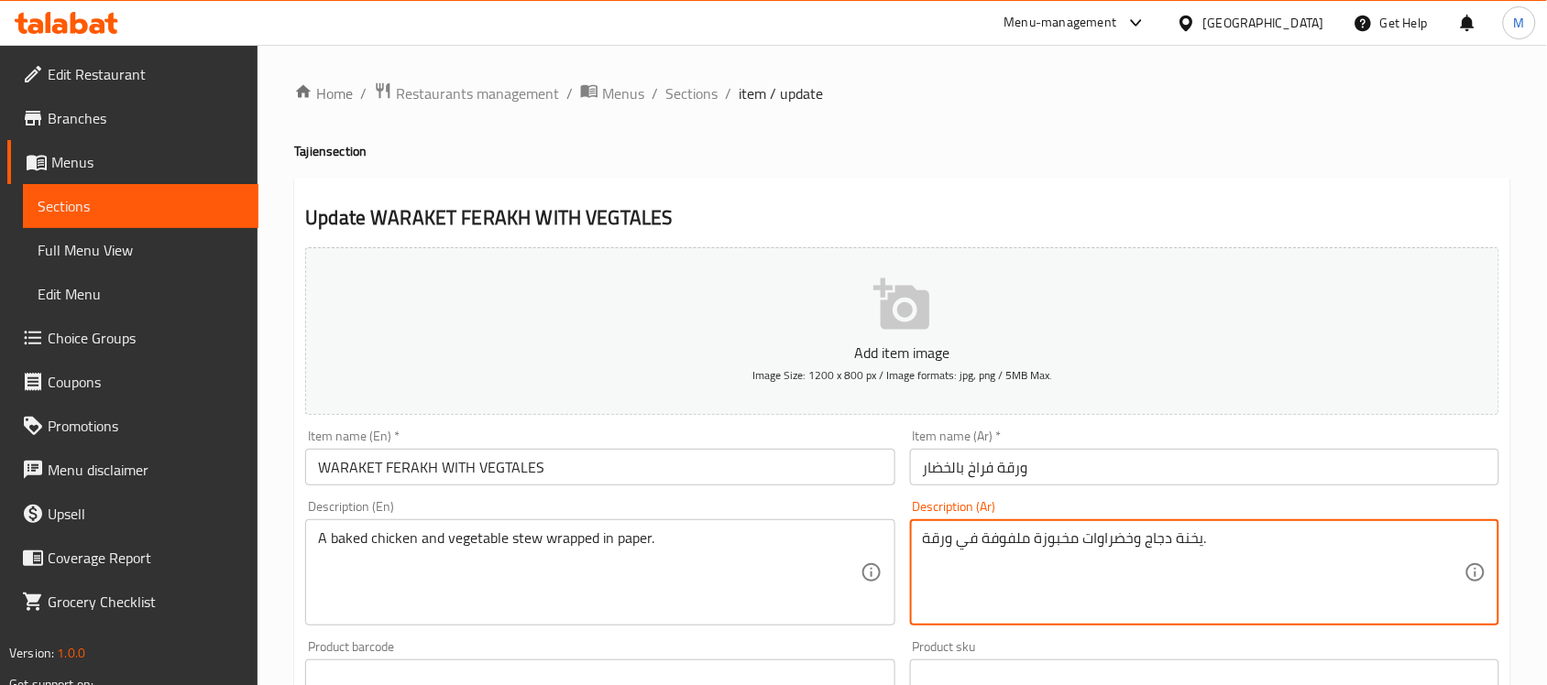
type textarea "يخنة دجاج وخضراوات مخبوزة ملفوفة في ورقة."
click at [717, 473] on input "WARAKET FERAKH WITH VEGTALES" at bounding box center [599, 467] width 589 height 37
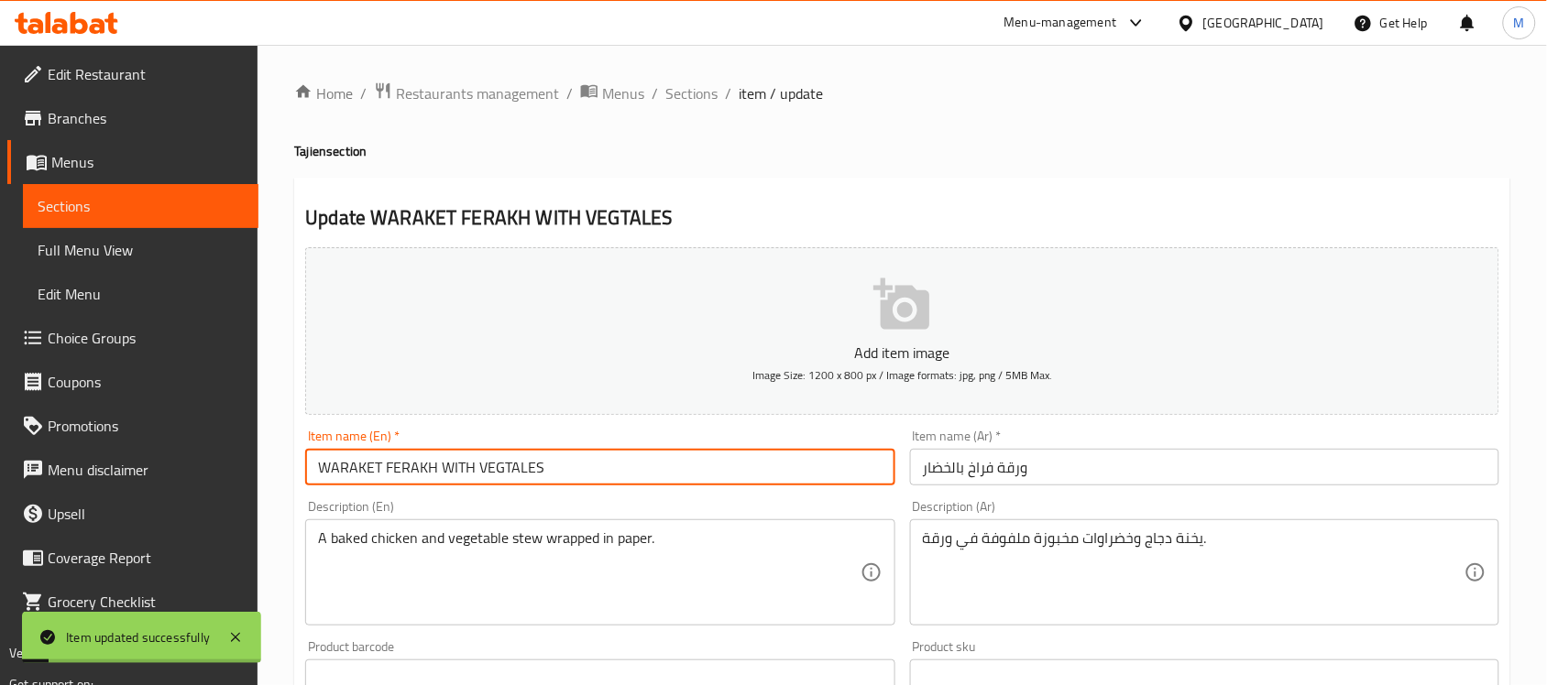
click at [671, 64] on div "Home / Restaurants management / Menus / Sections / item / update Tajien section…" at bounding box center [901, 670] width 1289 height 1250
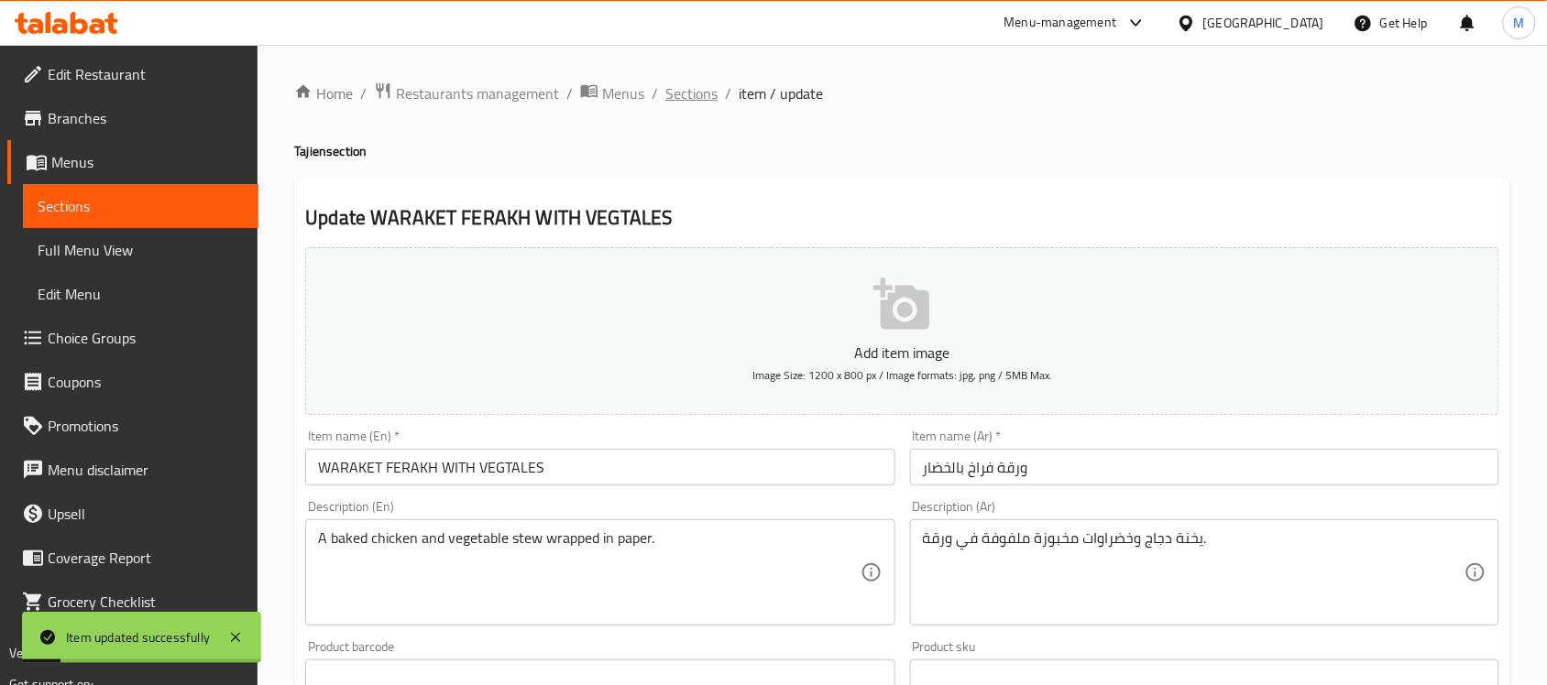
click at [684, 82] on span "Sections" at bounding box center [691, 93] width 52 height 22
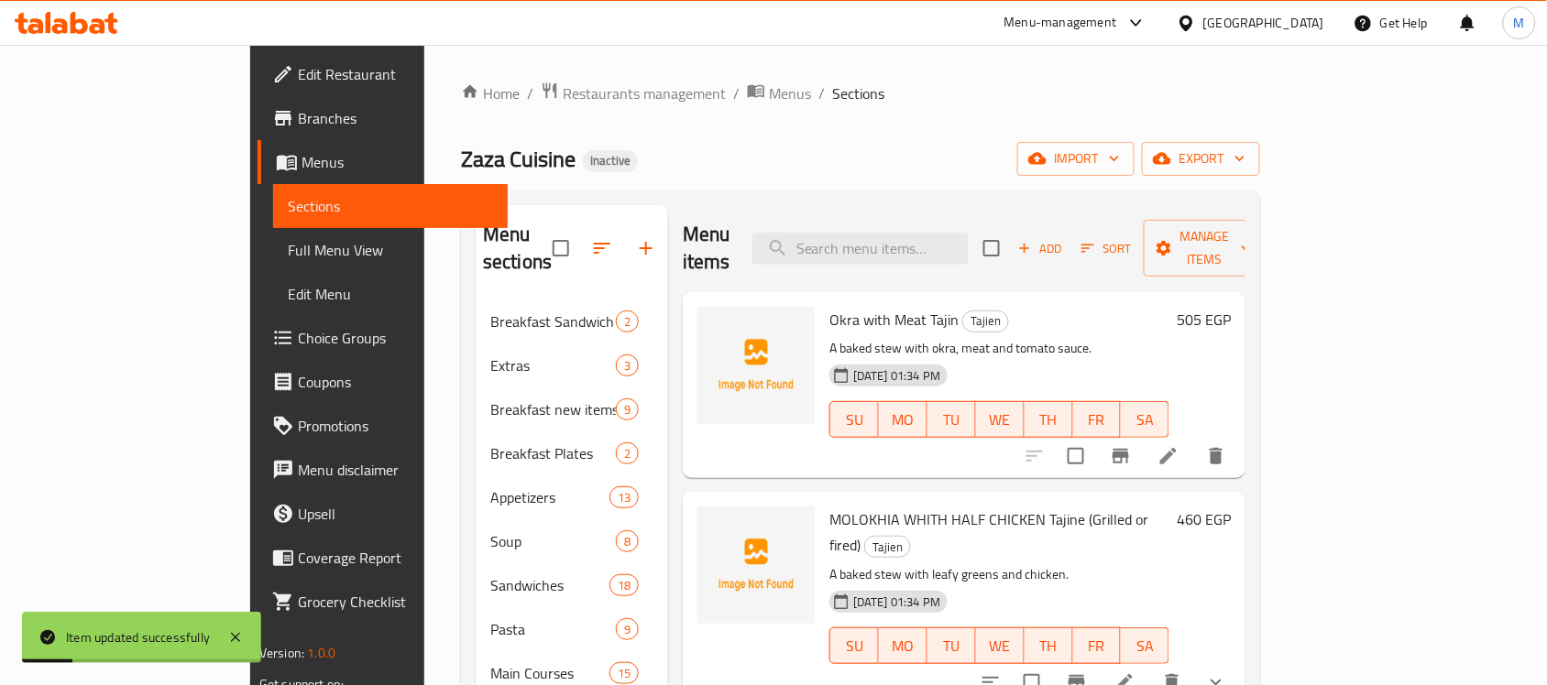
click at [1014, 174] on div "Zaza Cuisine Inactive import export" at bounding box center [860, 159] width 799 height 34
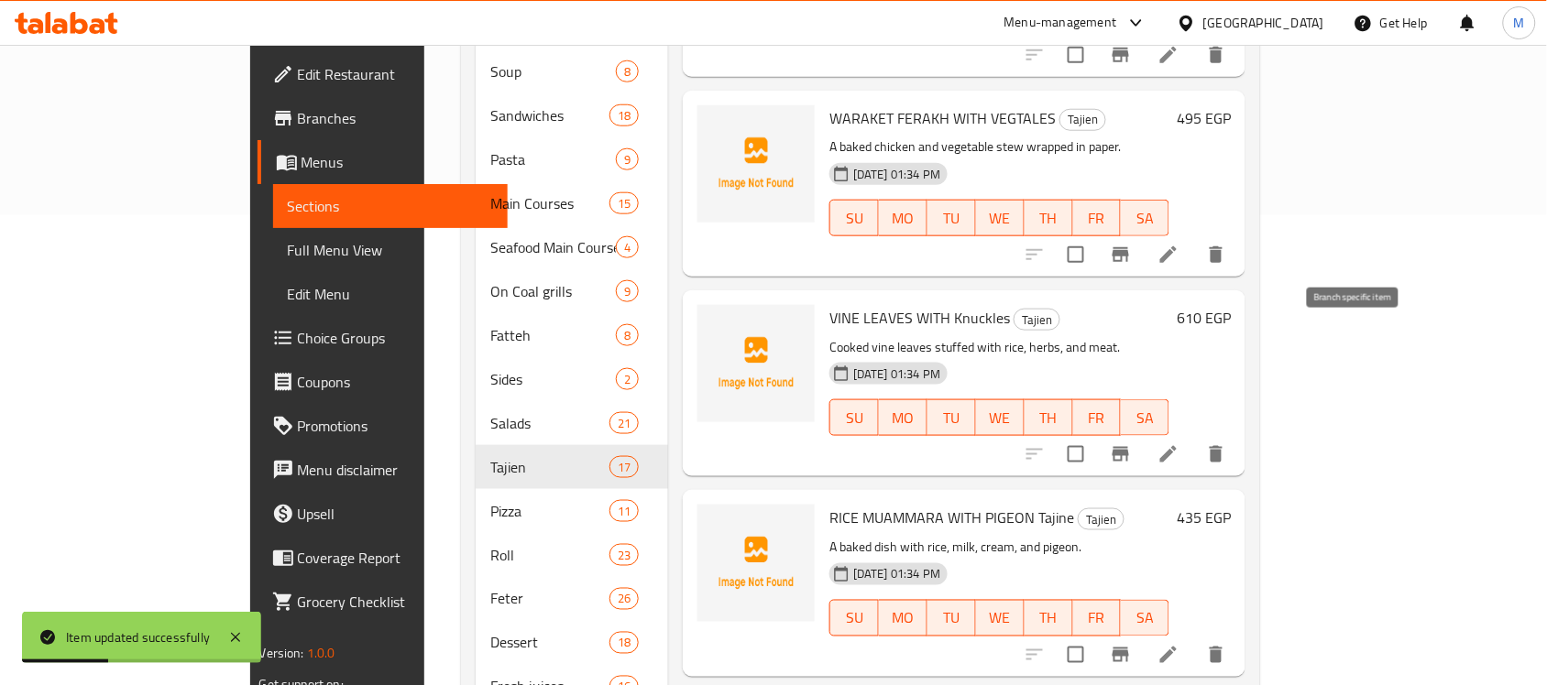
scroll to position [1823, 0]
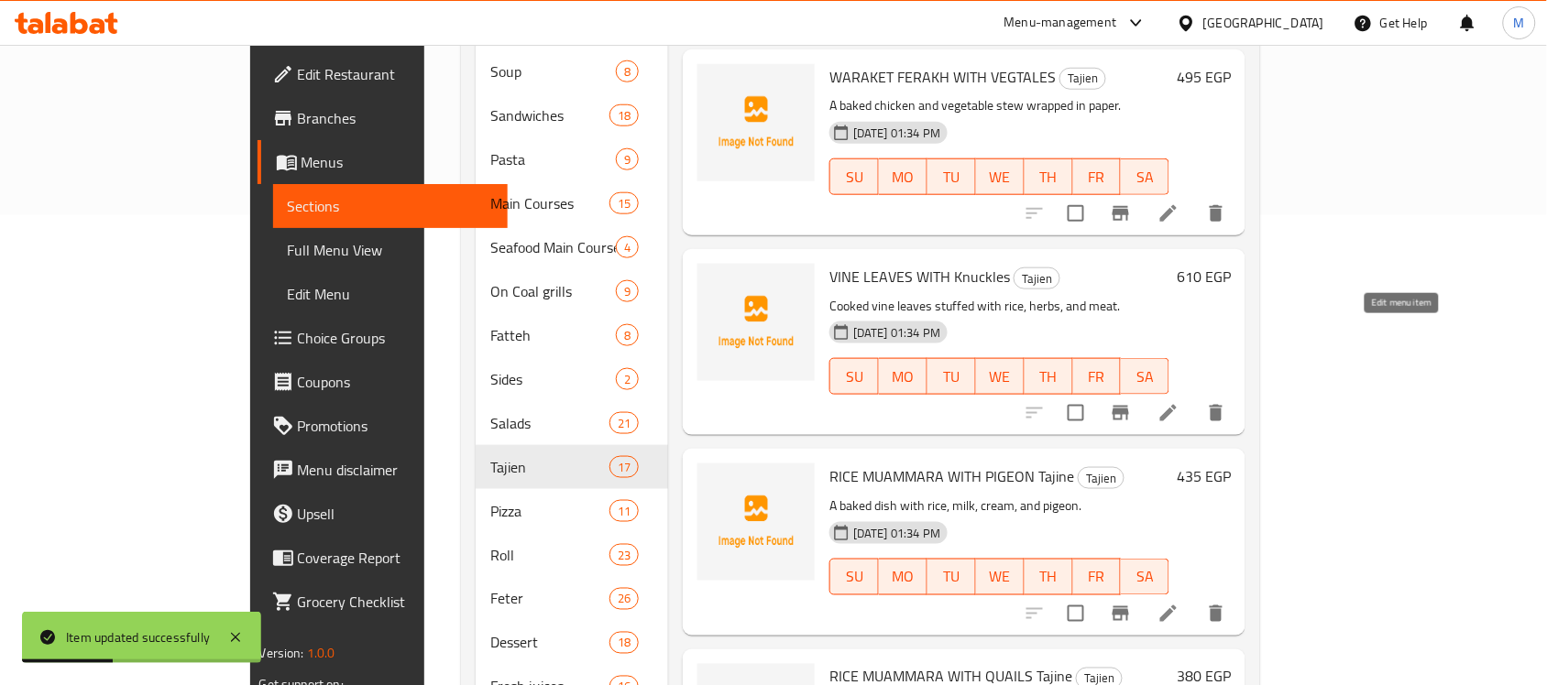
click at [1177, 405] on icon at bounding box center [1168, 413] width 16 height 16
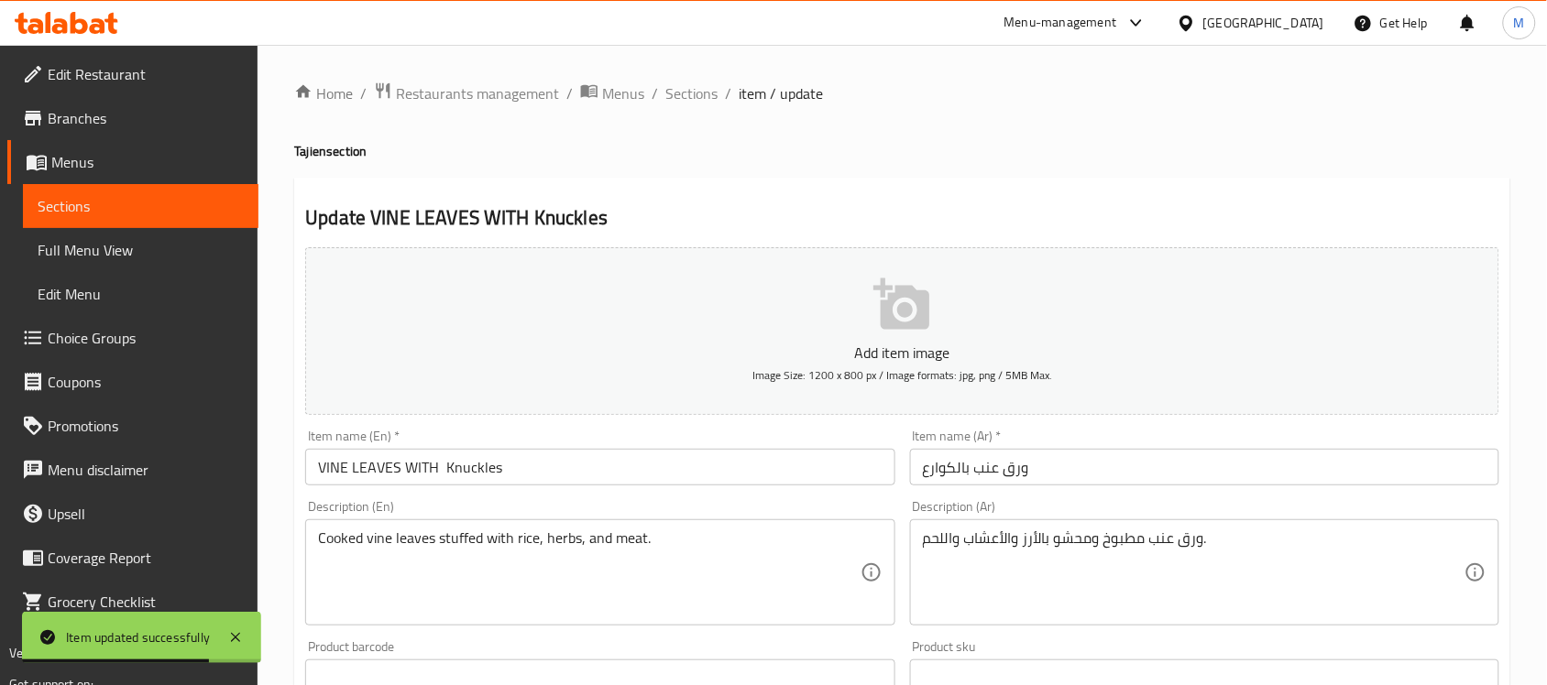
click at [443, 467] on input "VINE LEAVES WITH Knuckles" at bounding box center [599, 467] width 589 height 37
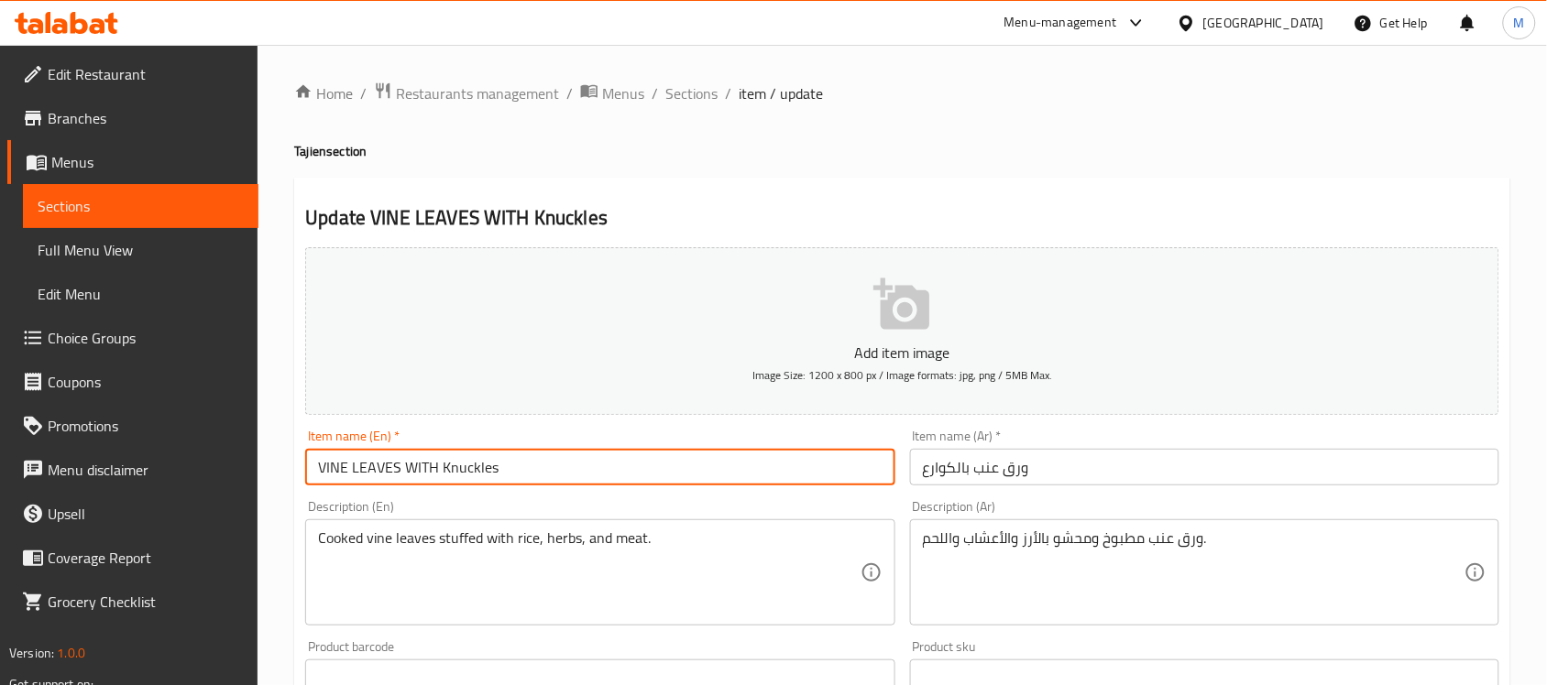
type input "VINE LEAVES WITH Knuckles"
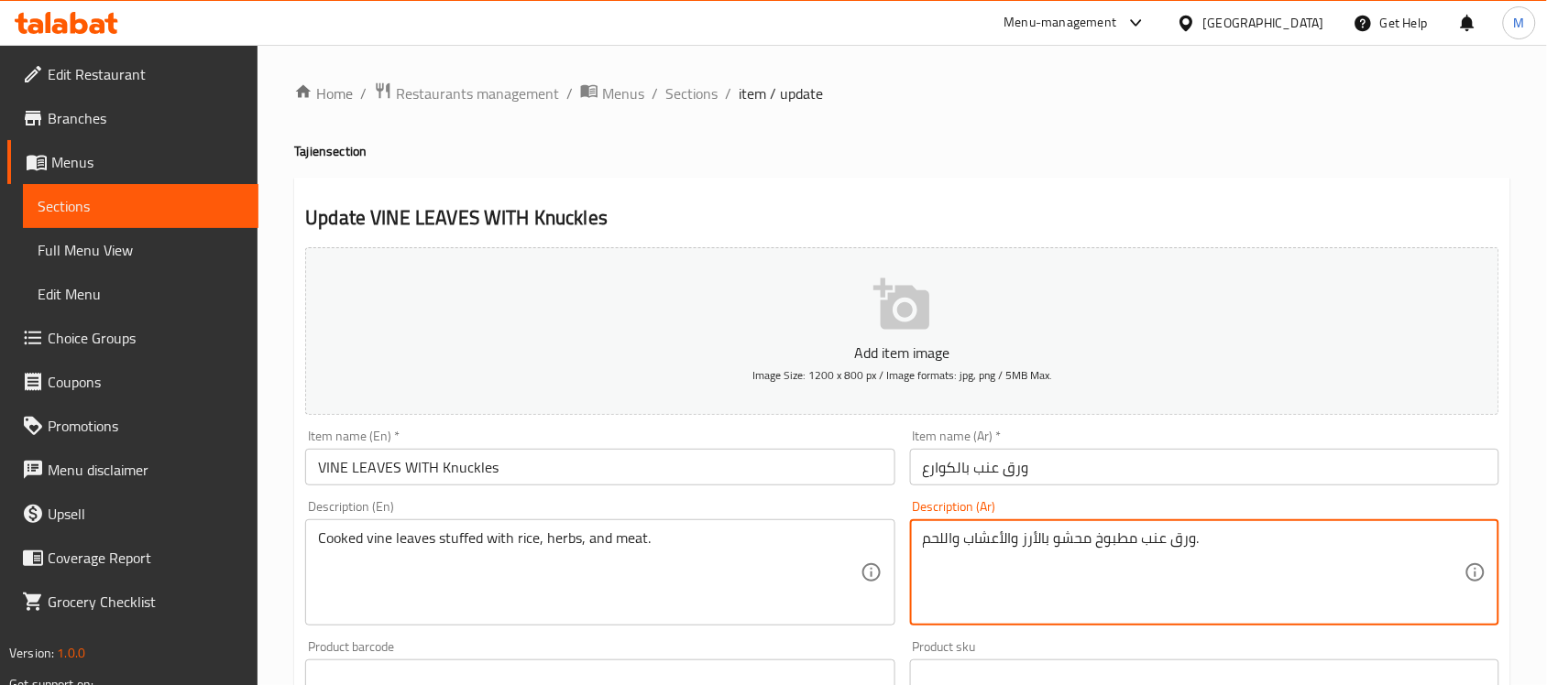
click at [1003, 538] on textarea "ورق عنب مطبوخ محشو بالأرز والأعشاب واللحم." at bounding box center [1194, 573] width 542 height 87
click at [945, 538] on textarea "ورق عنب مطبوخ محشو بالأرز، أعشاب واللحم." at bounding box center [1194, 573] width 542 height 87
type textarea "ورق عنب مطبوخ محشو بالأرز، أعشاب ولحم."
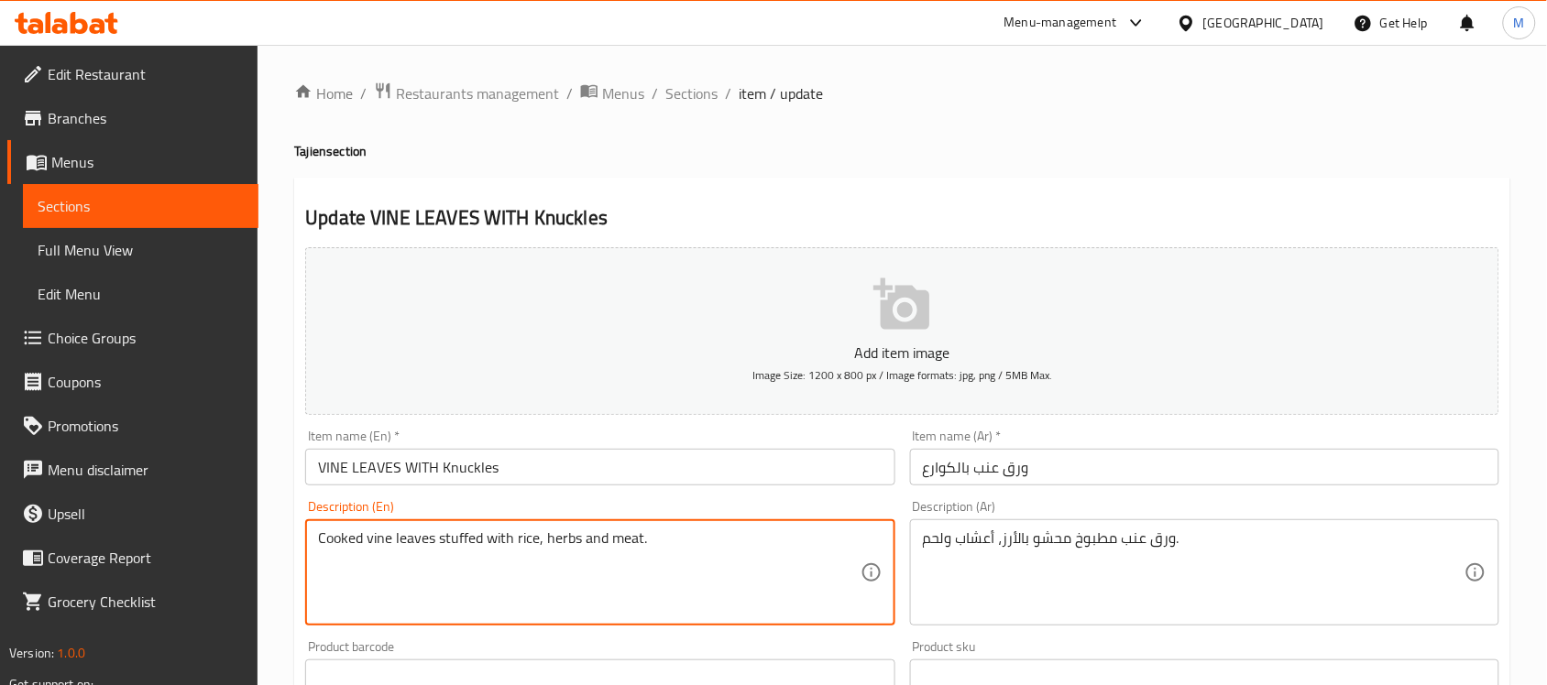
type textarea "Cooked vine leaves stuffed with rice, herbs and meat."
click at [642, 473] on input "VINE LEAVES WITH Knuckles" at bounding box center [599, 467] width 589 height 37
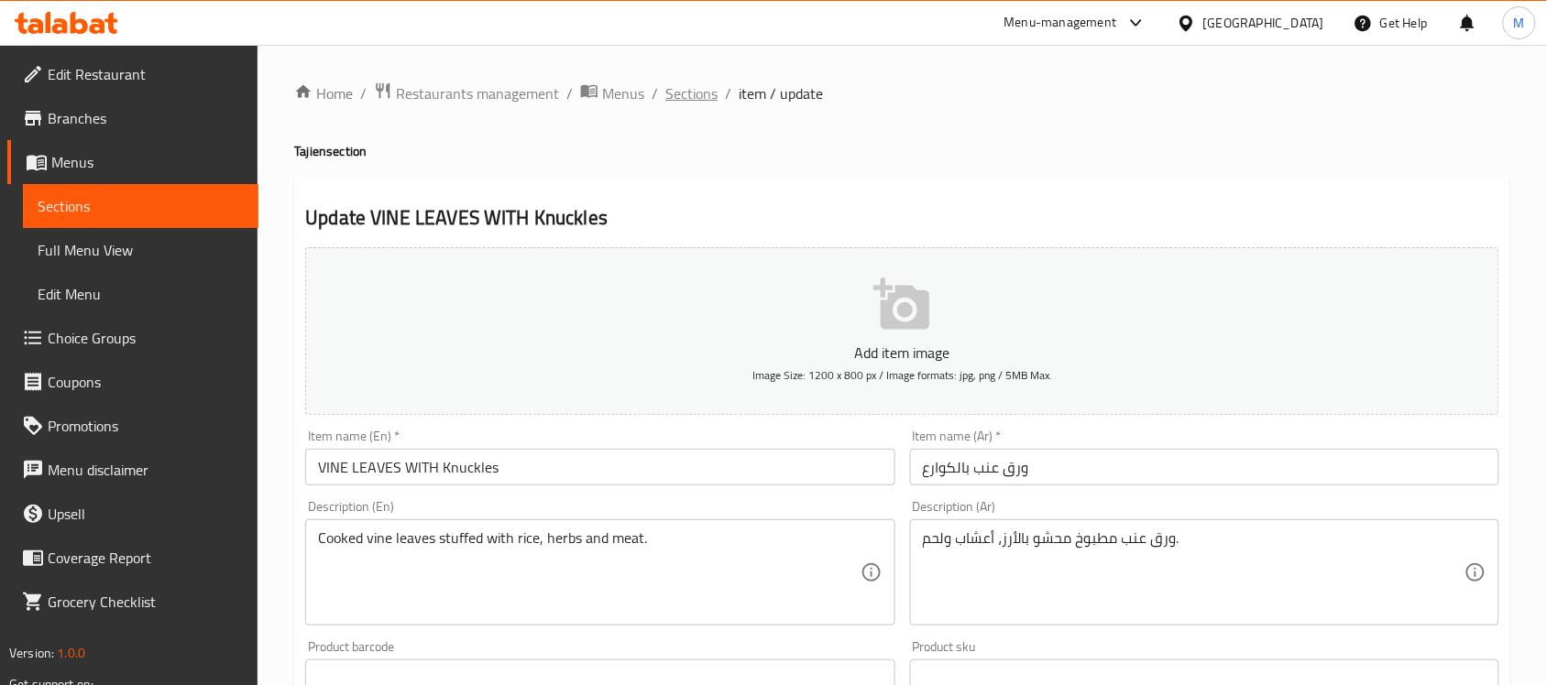
click at [692, 94] on span "Sections" at bounding box center [691, 93] width 52 height 22
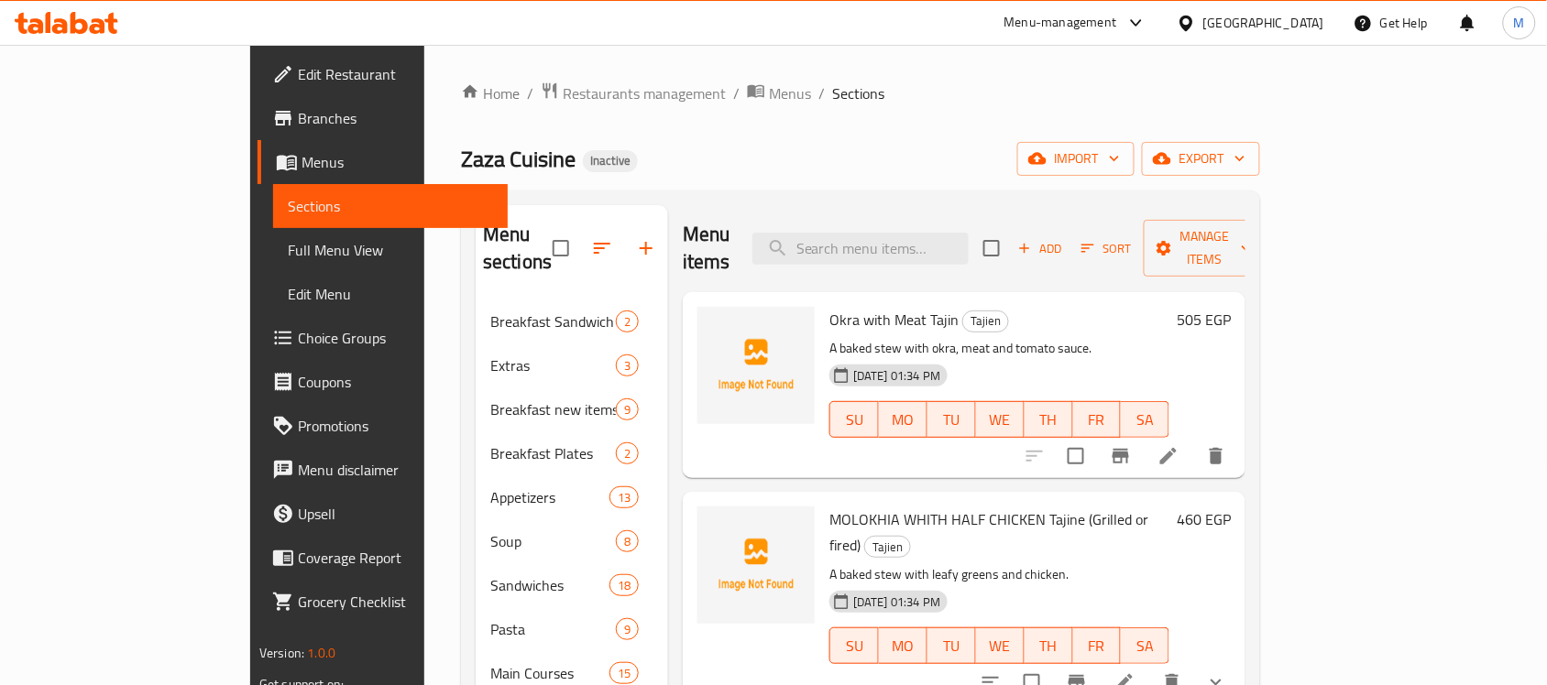
click at [831, 163] on div "Zaza Cuisine Inactive import export" at bounding box center [860, 159] width 799 height 34
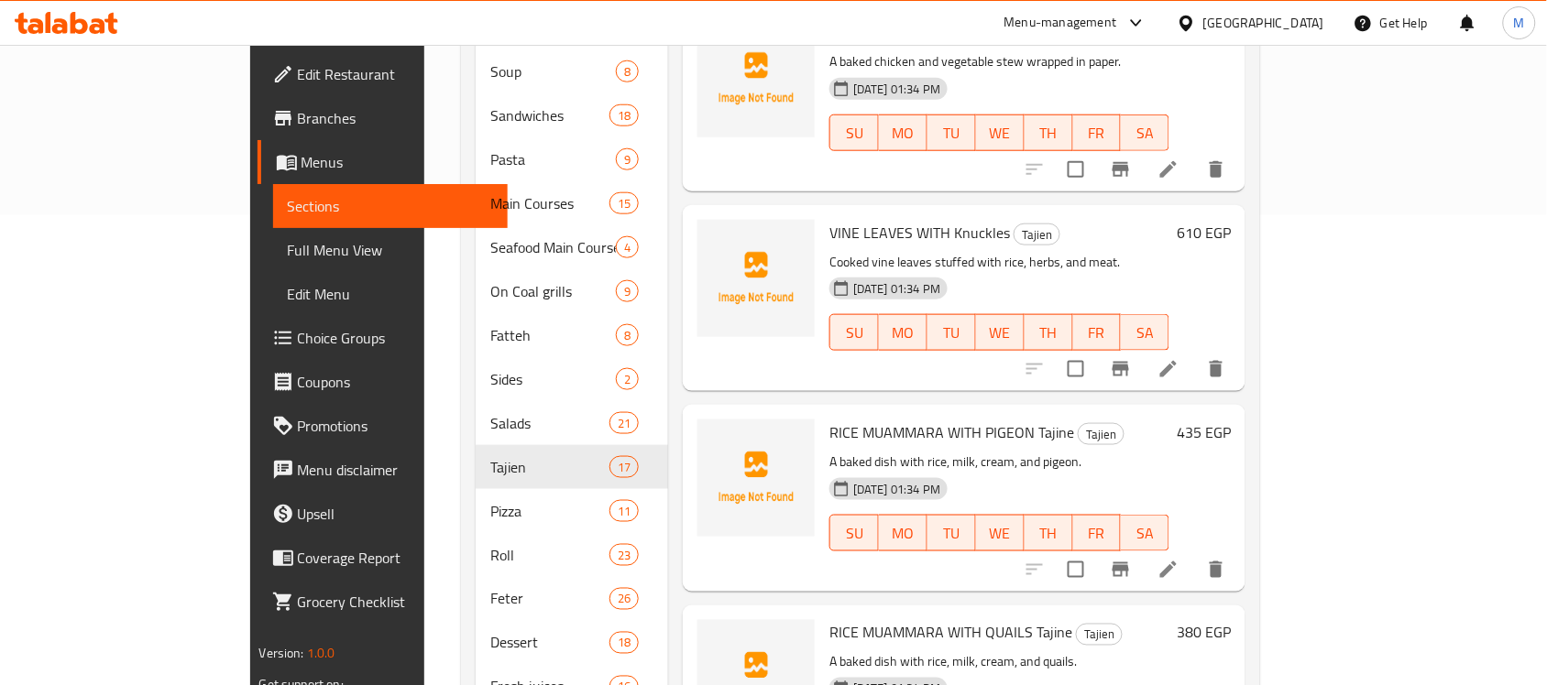
scroll to position [1909, 0]
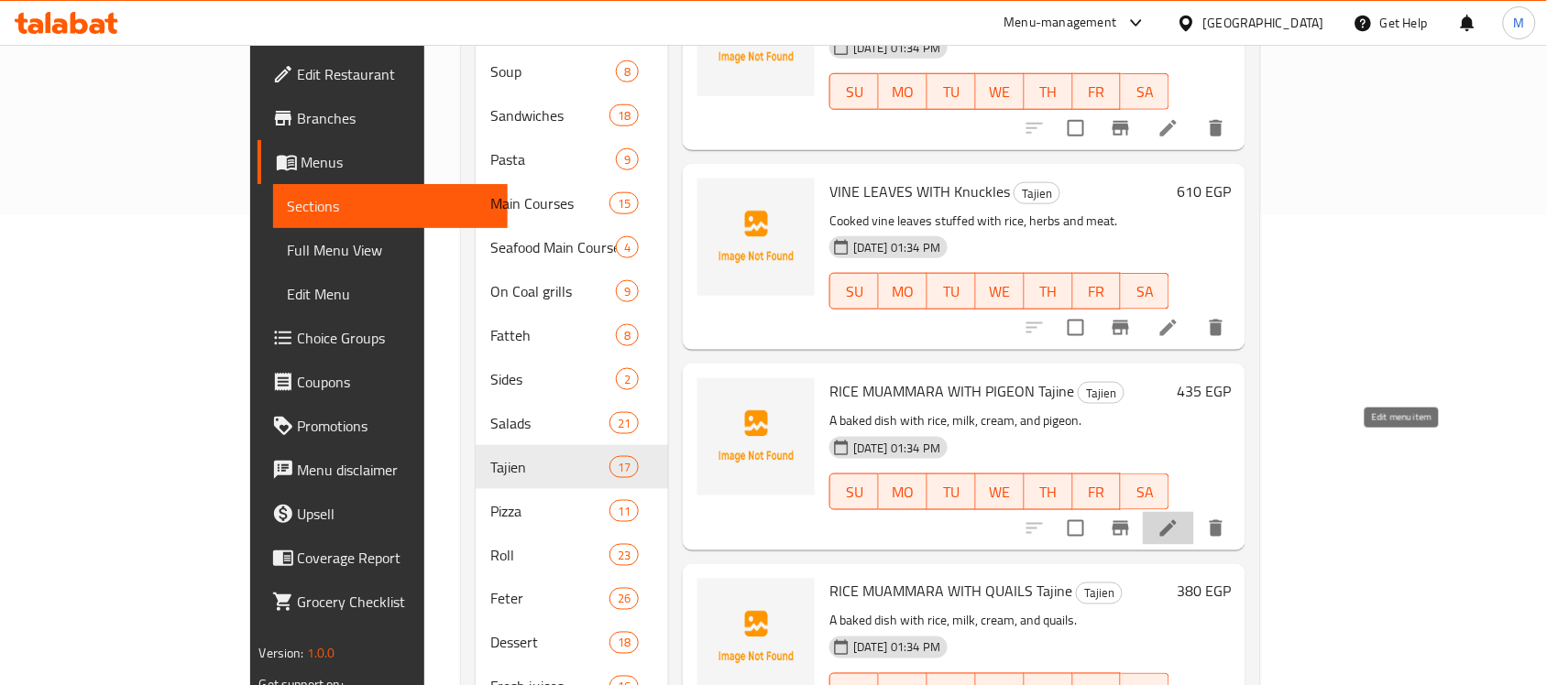
click at [1179, 518] on icon at bounding box center [1168, 529] width 22 height 22
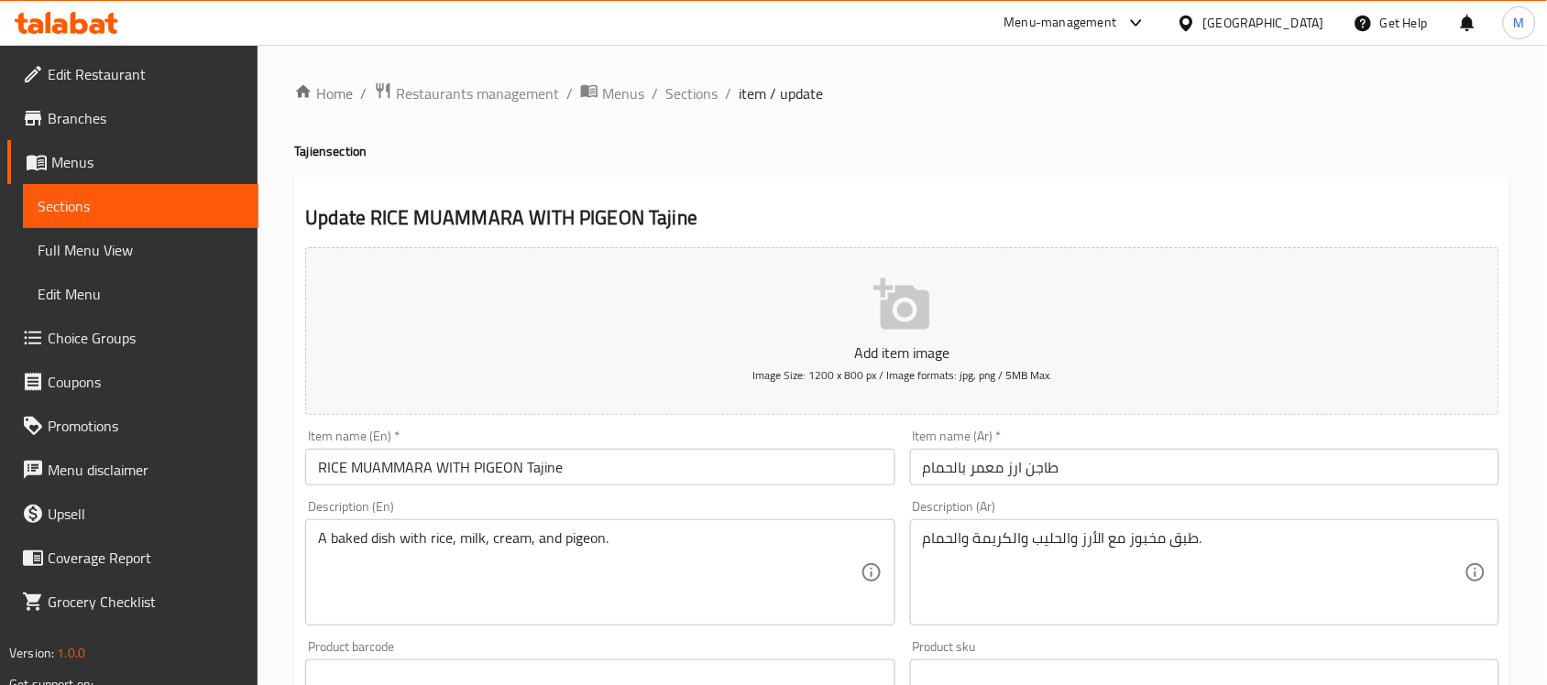
click at [427, 468] on input "RICE MUAMMARA WITH PIGEON Tajine" at bounding box center [599, 467] width 589 height 37
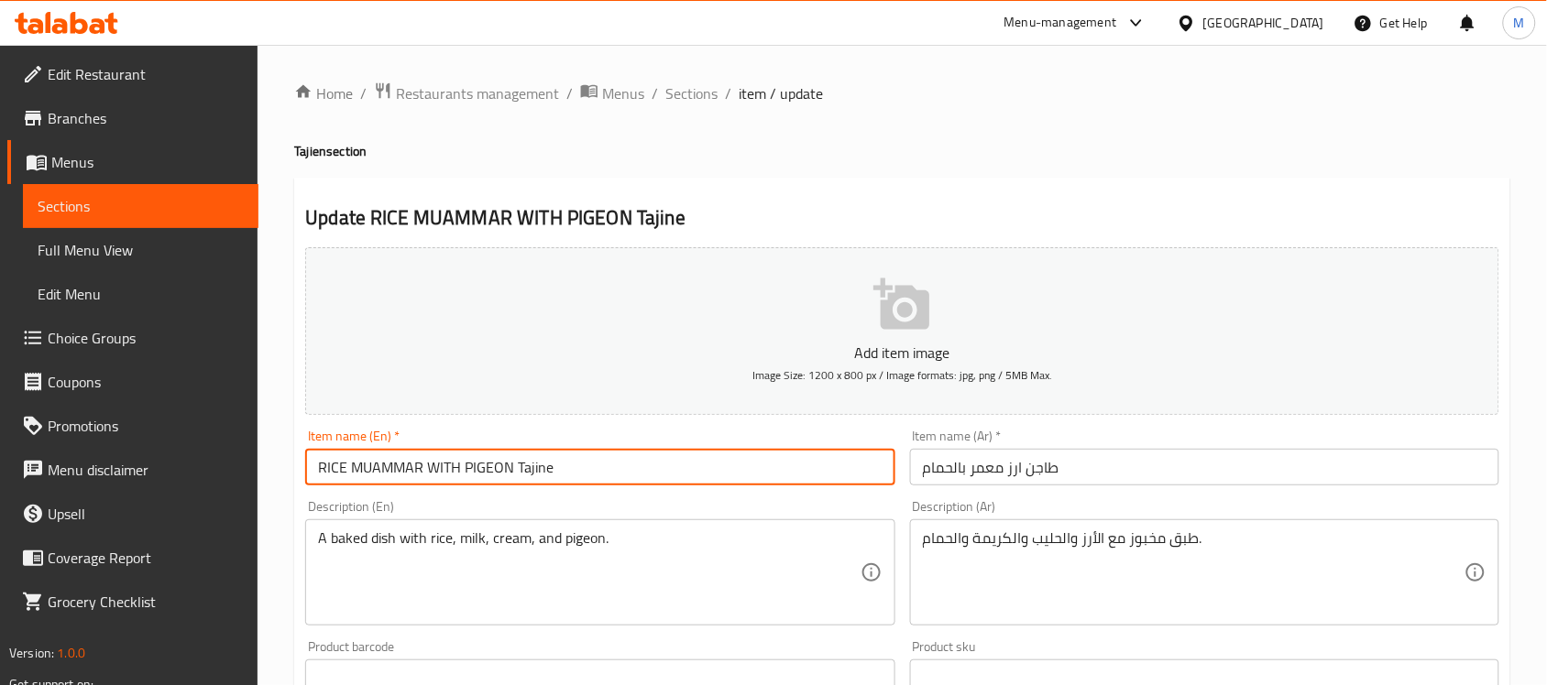
type input "RICE MUAMMAR WITH PIGEON Tajine"
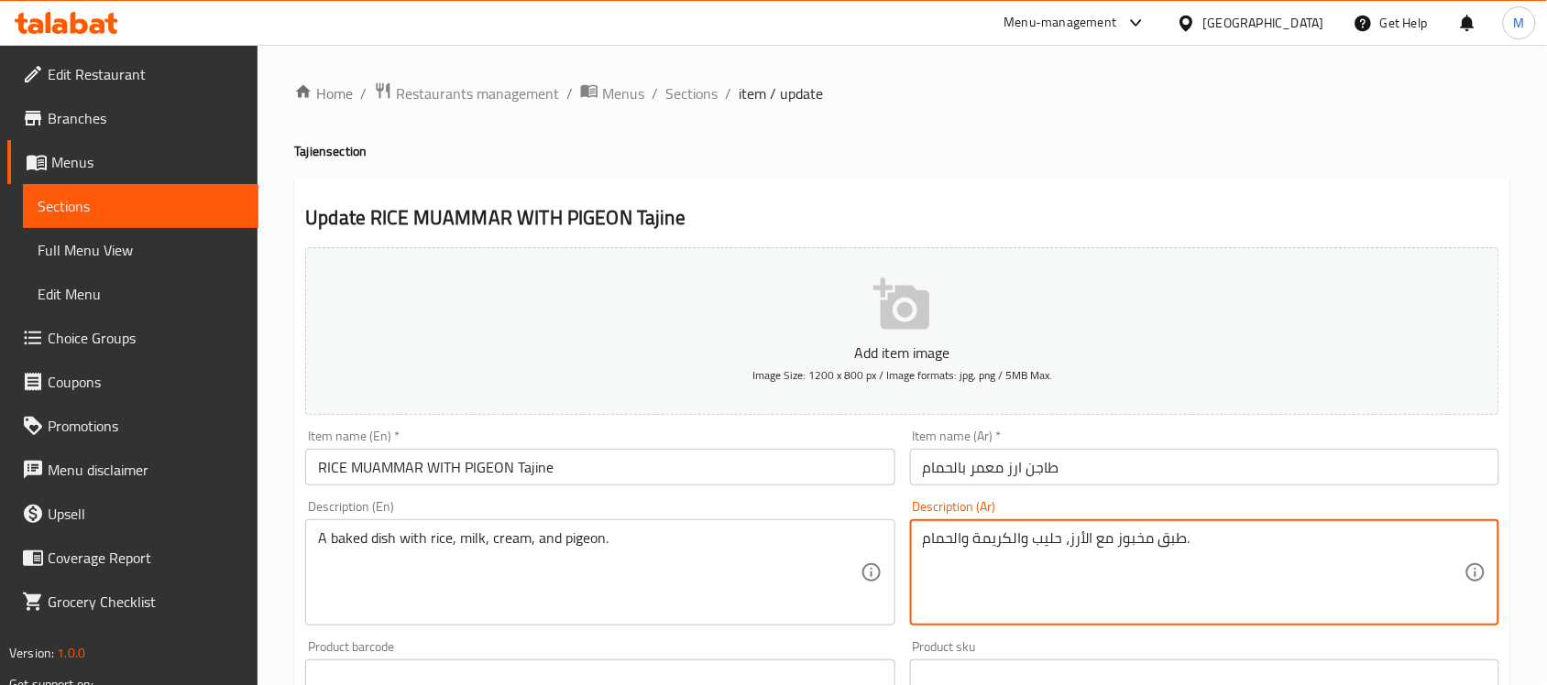
click at [1013, 539] on textarea "طبق مخبوز مع الأرز، حليب والكريمة والحمام." at bounding box center [1194, 573] width 542 height 87
click at [951, 530] on textarea "طبق مخبوز مع الأرز، حليب، كريمة والحمام." at bounding box center [1194, 573] width 542 height 87
type textarea "طبق مخبوز مع الأرز، حليب، كريمة وحمام."
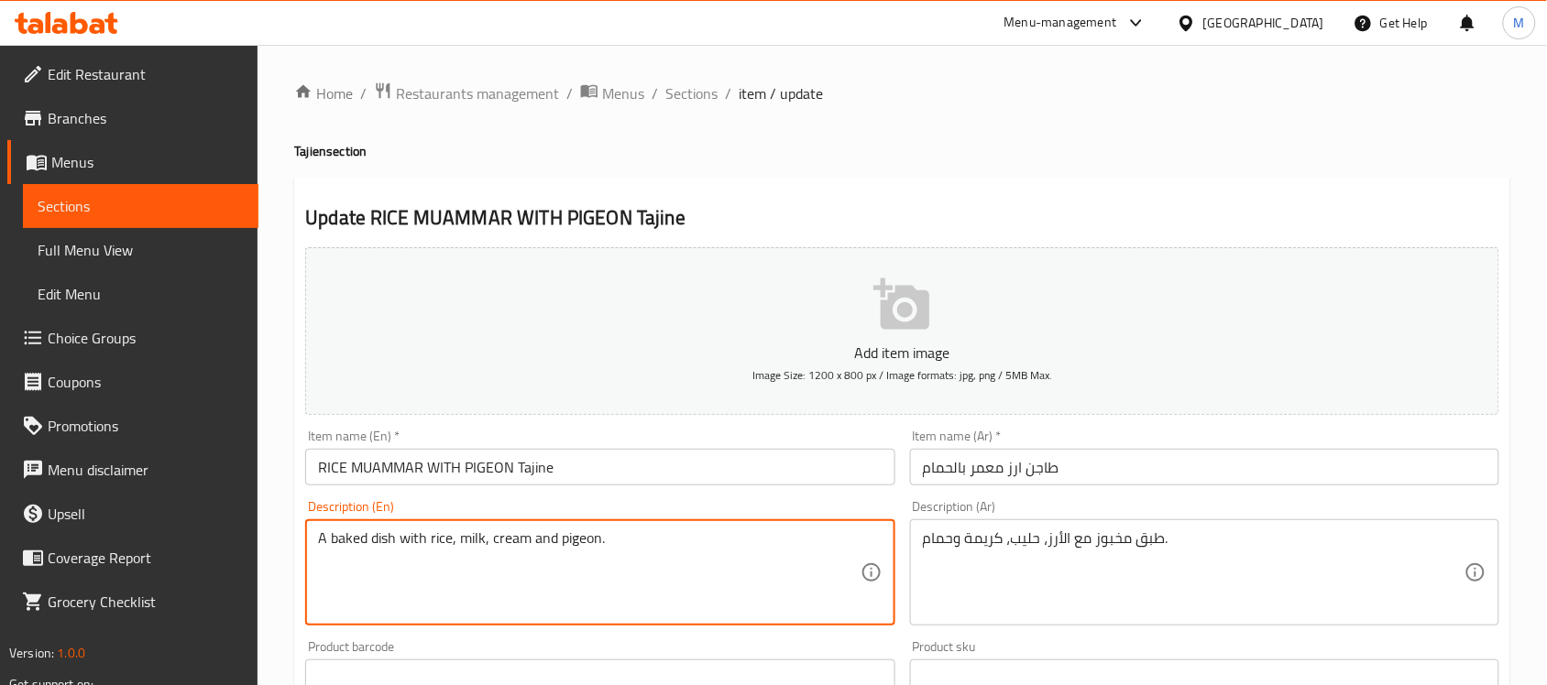
type textarea "A baked dish with rice, milk, cream and pigeon."
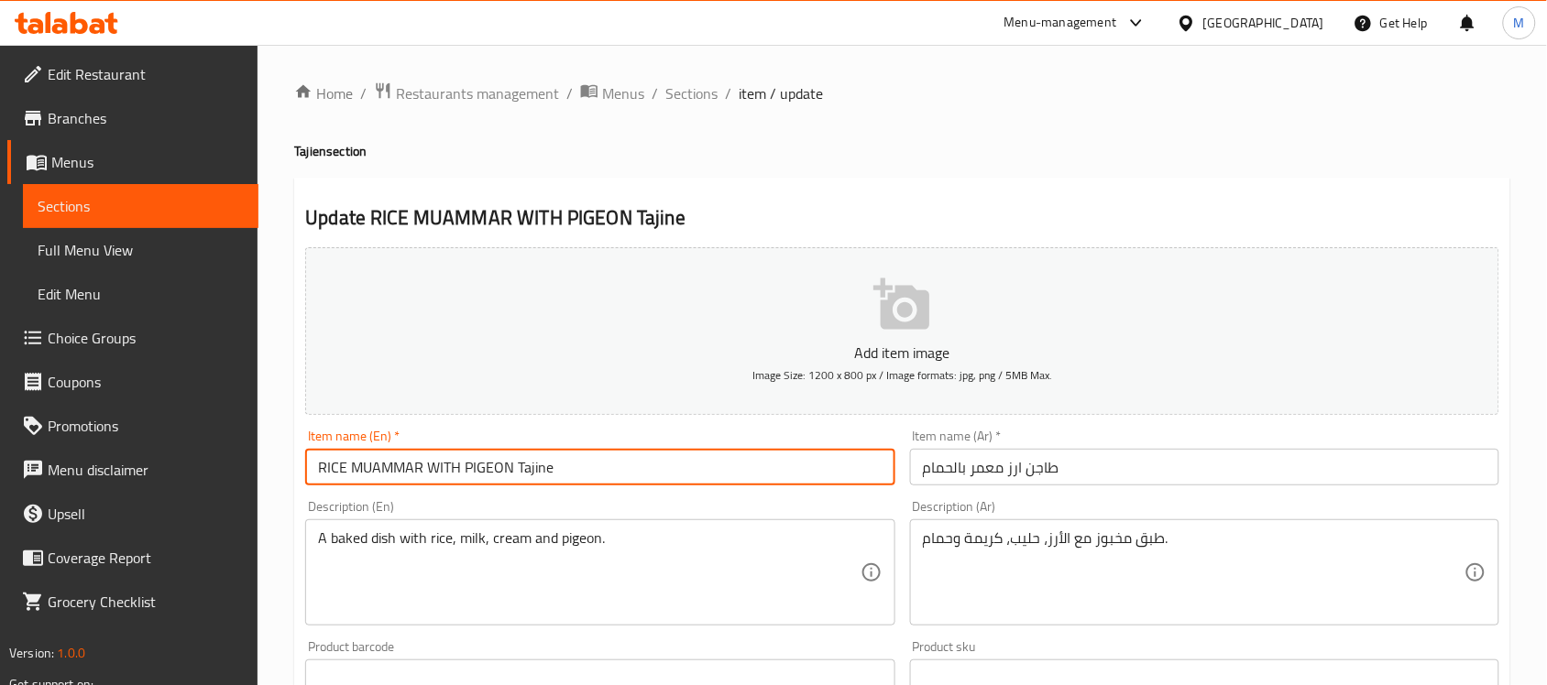
click at [640, 455] on input "RICE MUAMMAR WITH PIGEON Tajine" at bounding box center [599, 467] width 589 height 37
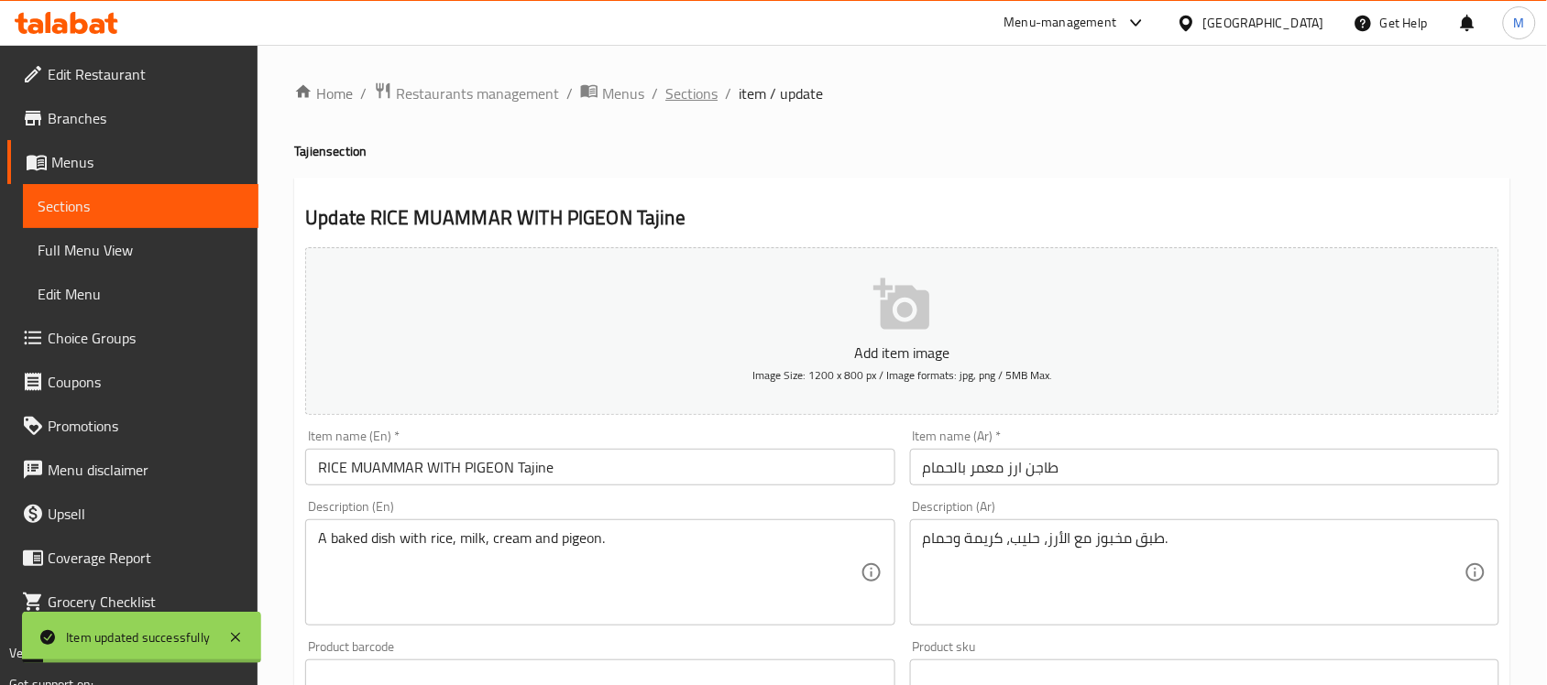
click at [676, 88] on span "Sections" at bounding box center [691, 93] width 52 height 22
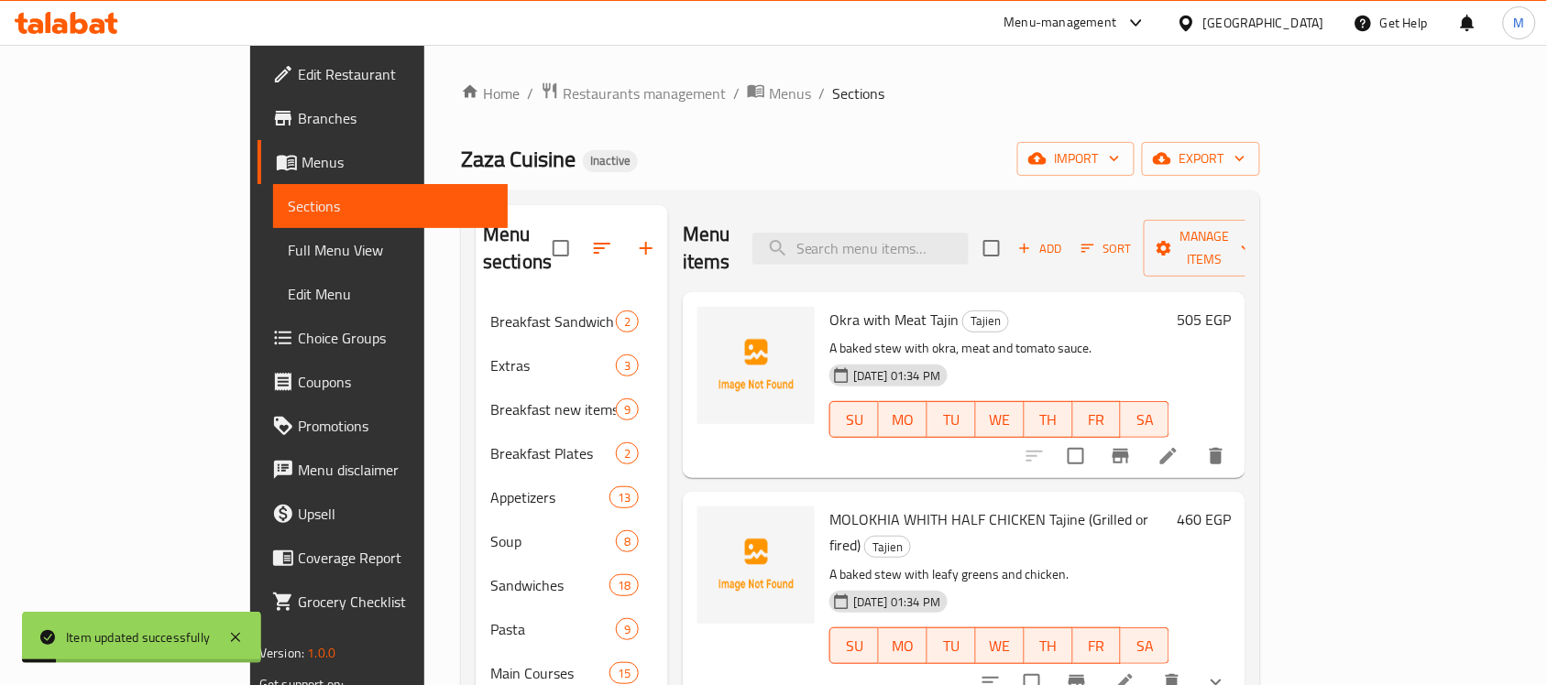
click at [873, 165] on div "Zaza Cuisine Inactive import export" at bounding box center [860, 159] width 799 height 34
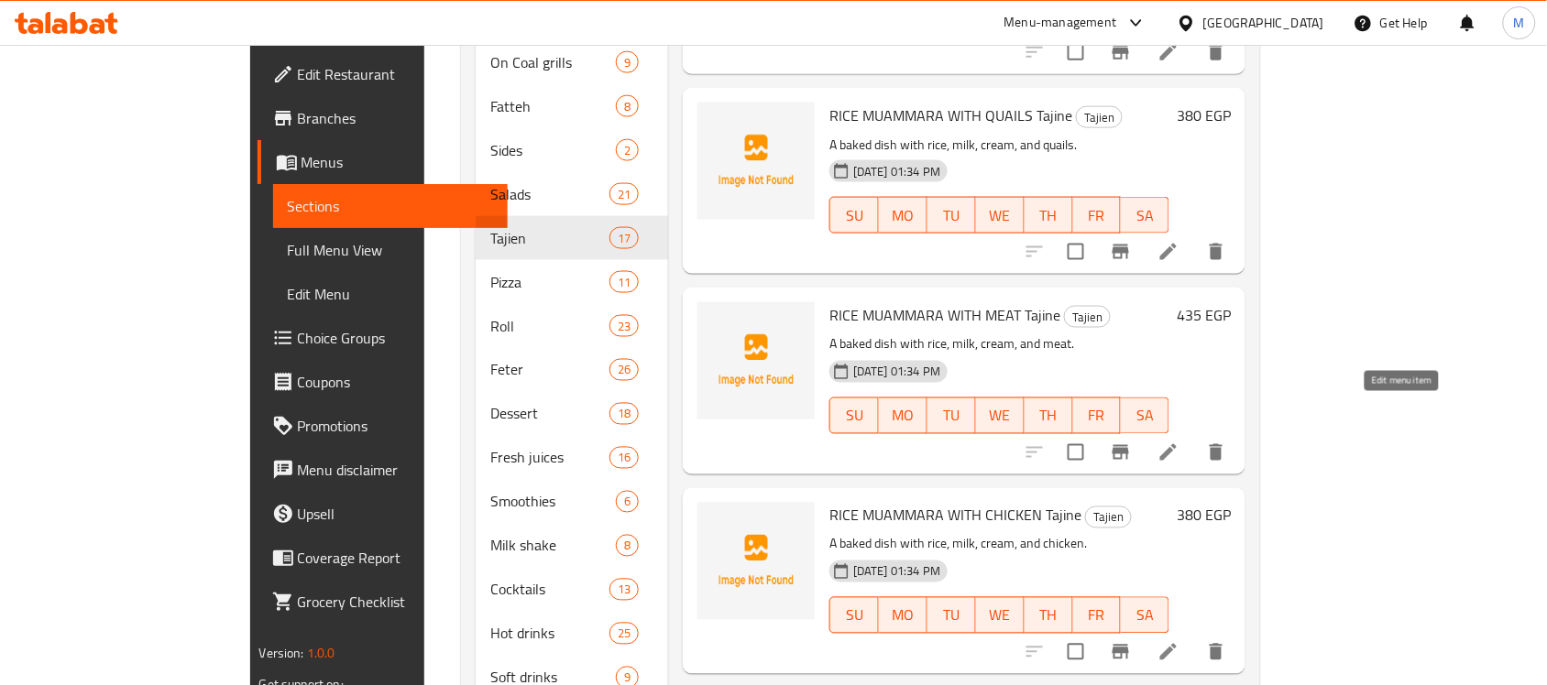
scroll to position [2117, 0]
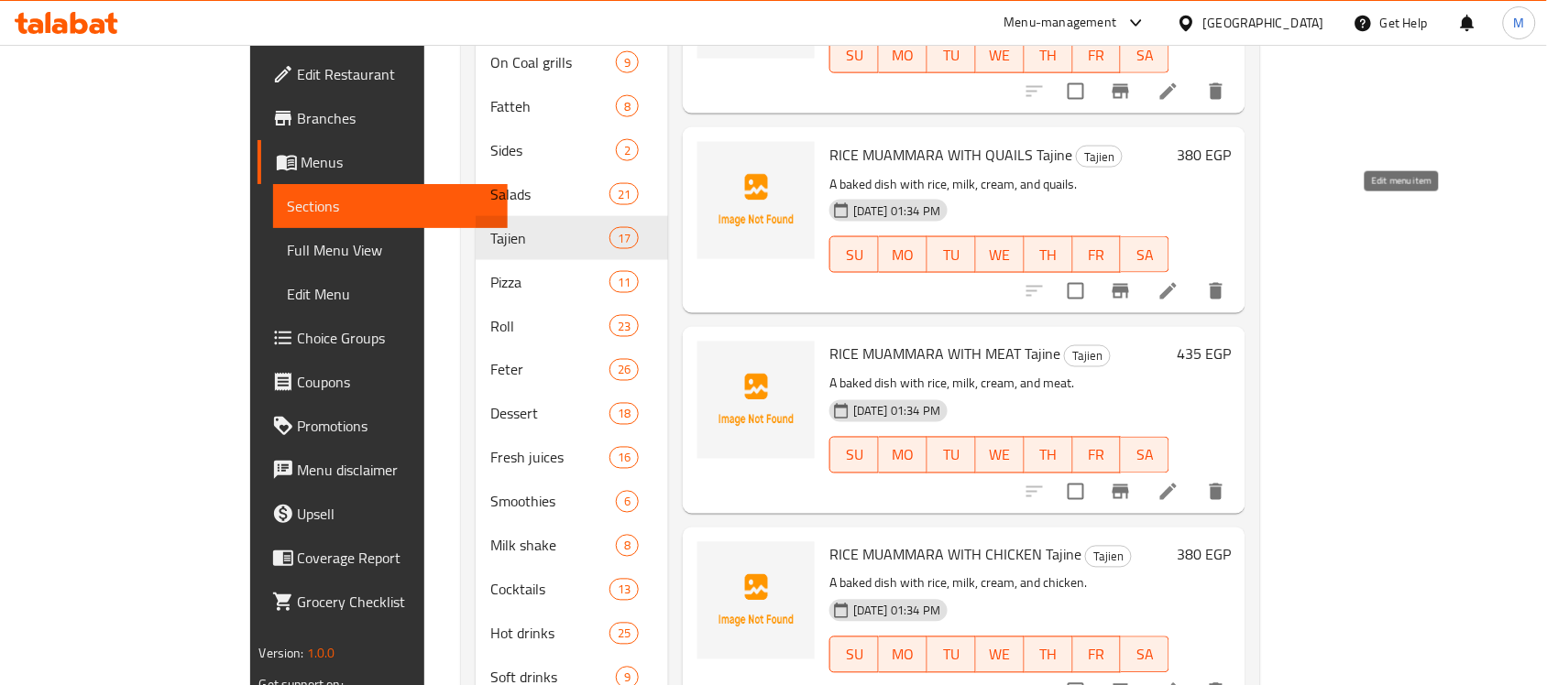
click at [1179, 280] on icon at bounding box center [1168, 291] width 22 height 22
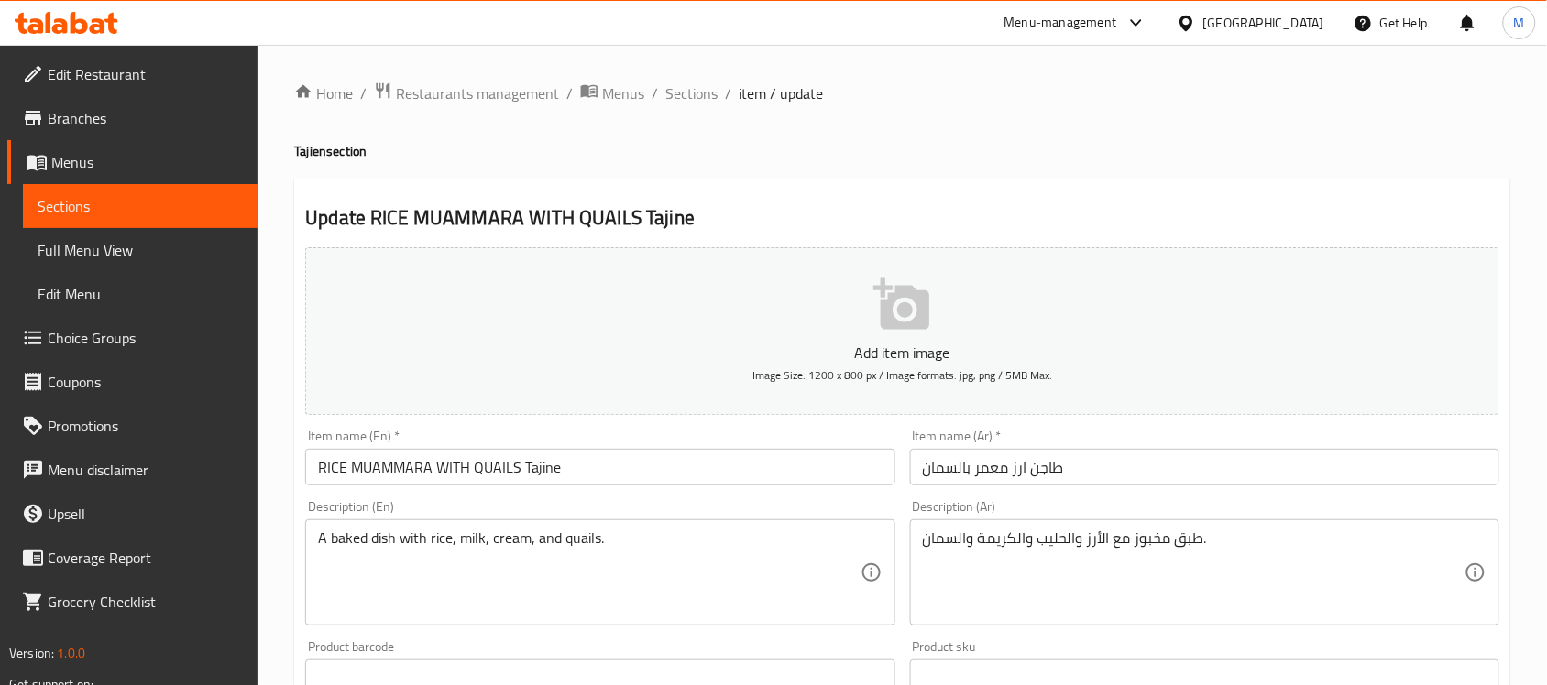
click at [432, 465] on input "RICE MUAMMARA WITH QUAILS Tajine" at bounding box center [599, 467] width 589 height 37
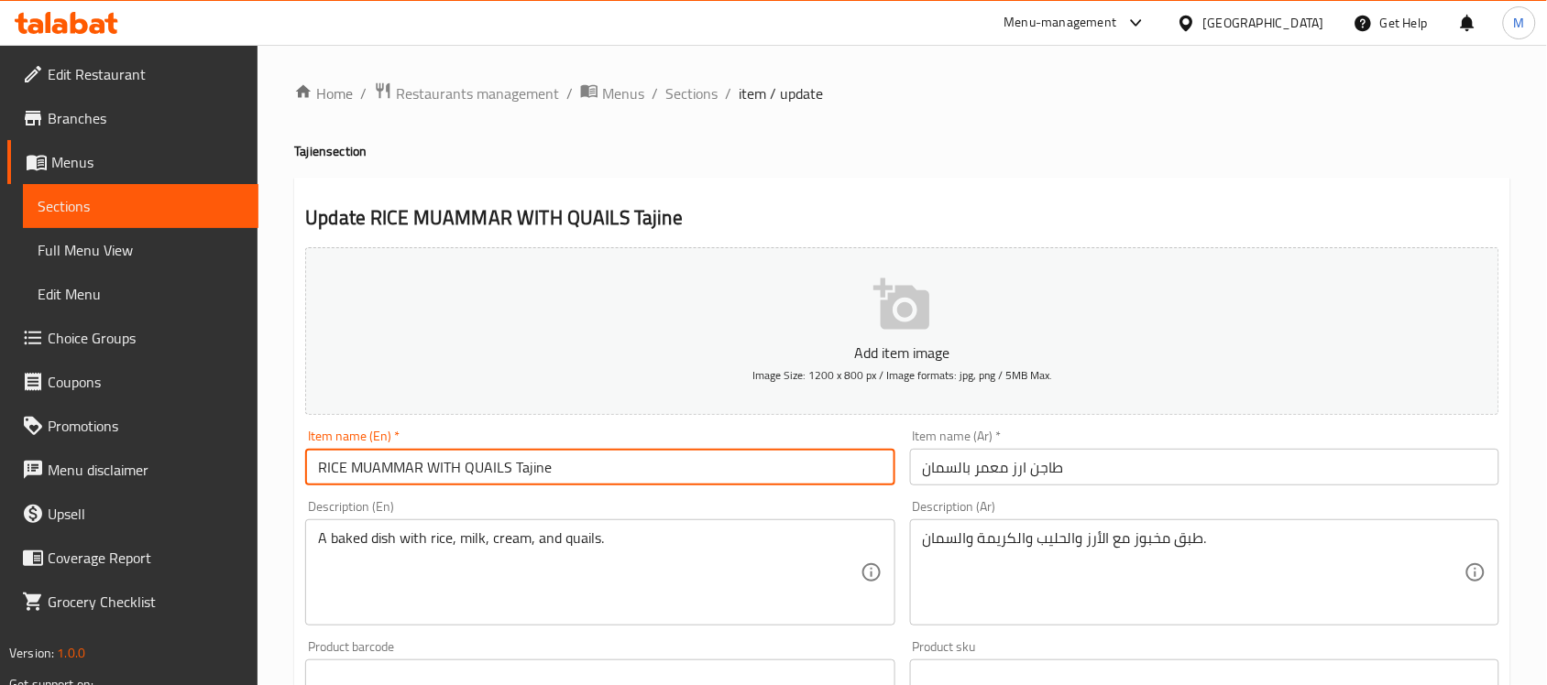
type input "RICE MUAMMAR WITH QUAILS Tajine"
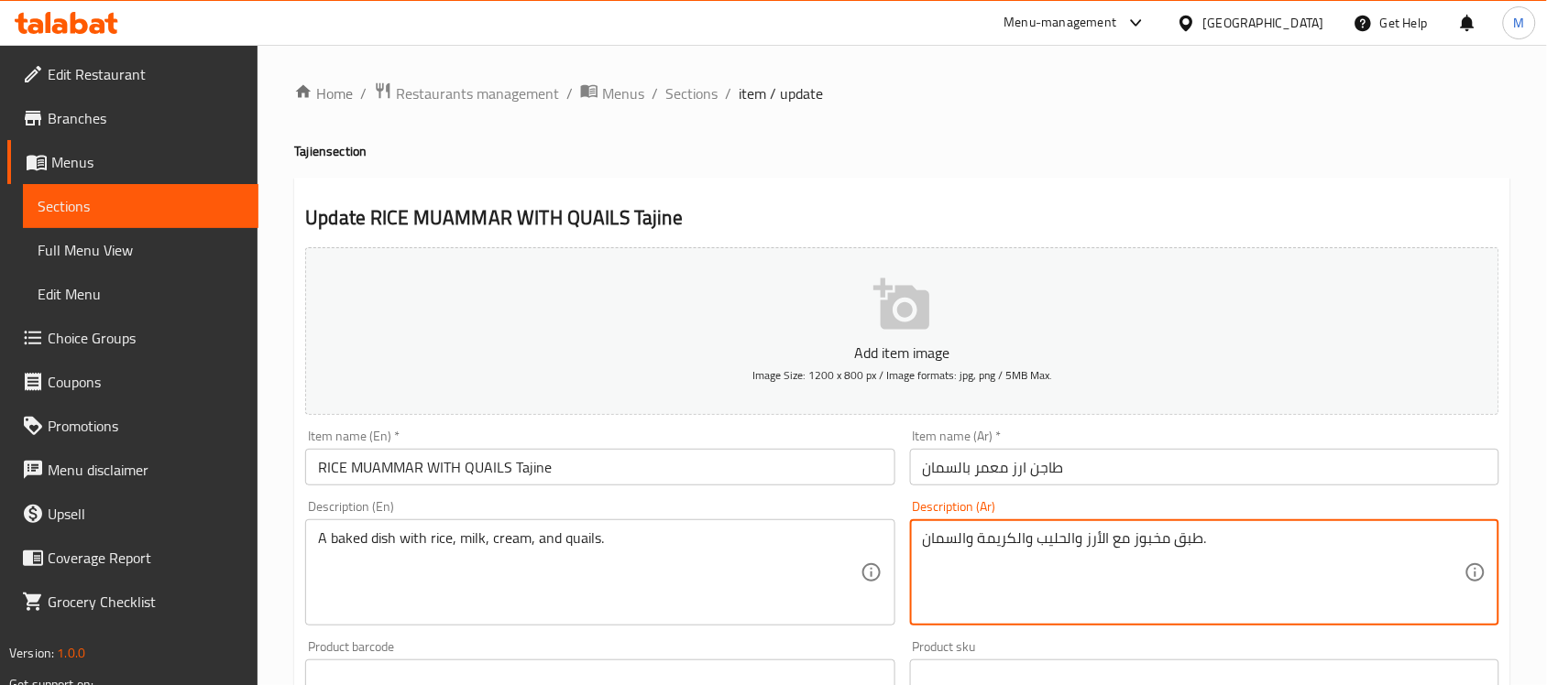
drag, startPoint x: 1066, startPoint y: 534, endPoint x: 1083, endPoint y: 541, distance: 18.6
type textarea "طبق مخبوز مع الأرز، حليب، كريمة وسمان."
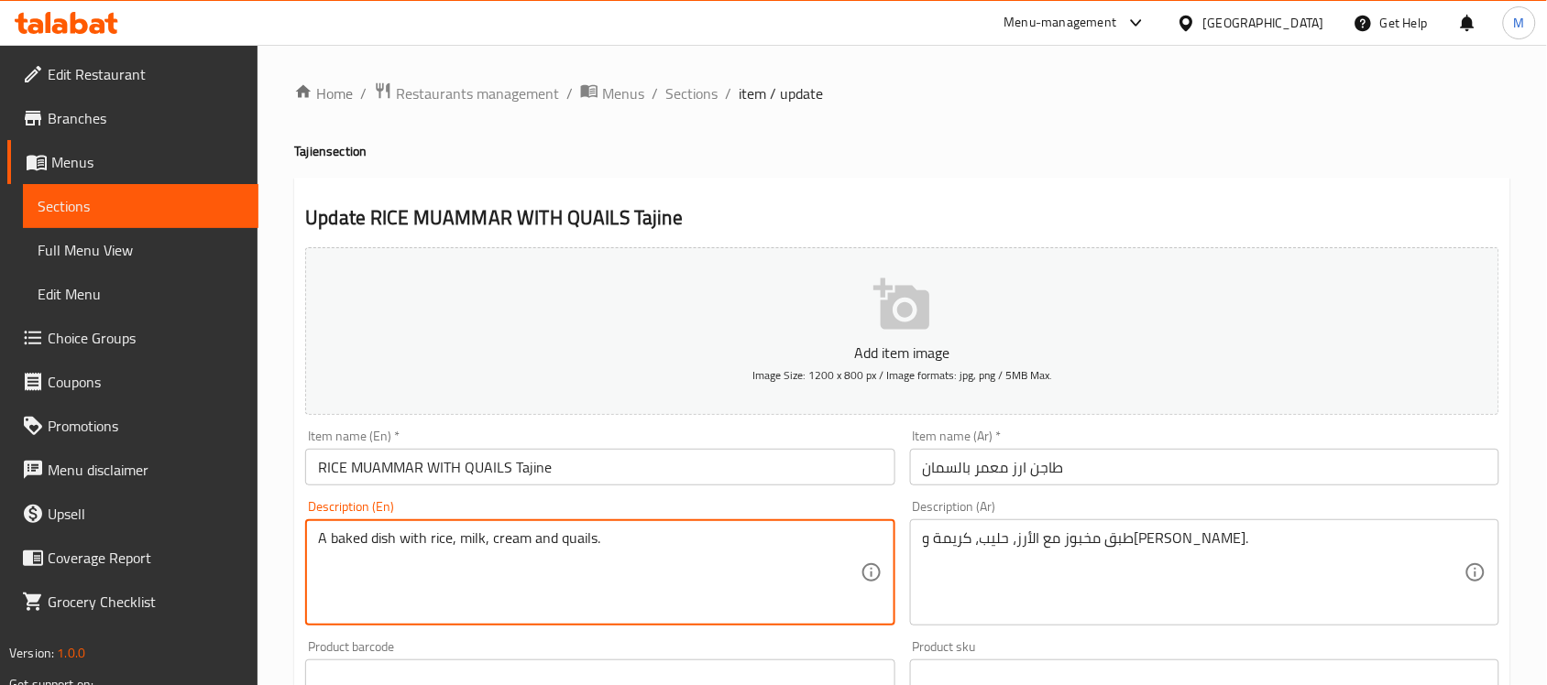
type textarea "A baked dish with rice, milk, cream and quails."
click at [606, 472] on input "RICE MUAMMAR WITH QUAILS Tajine" at bounding box center [599, 467] width 589 height 37
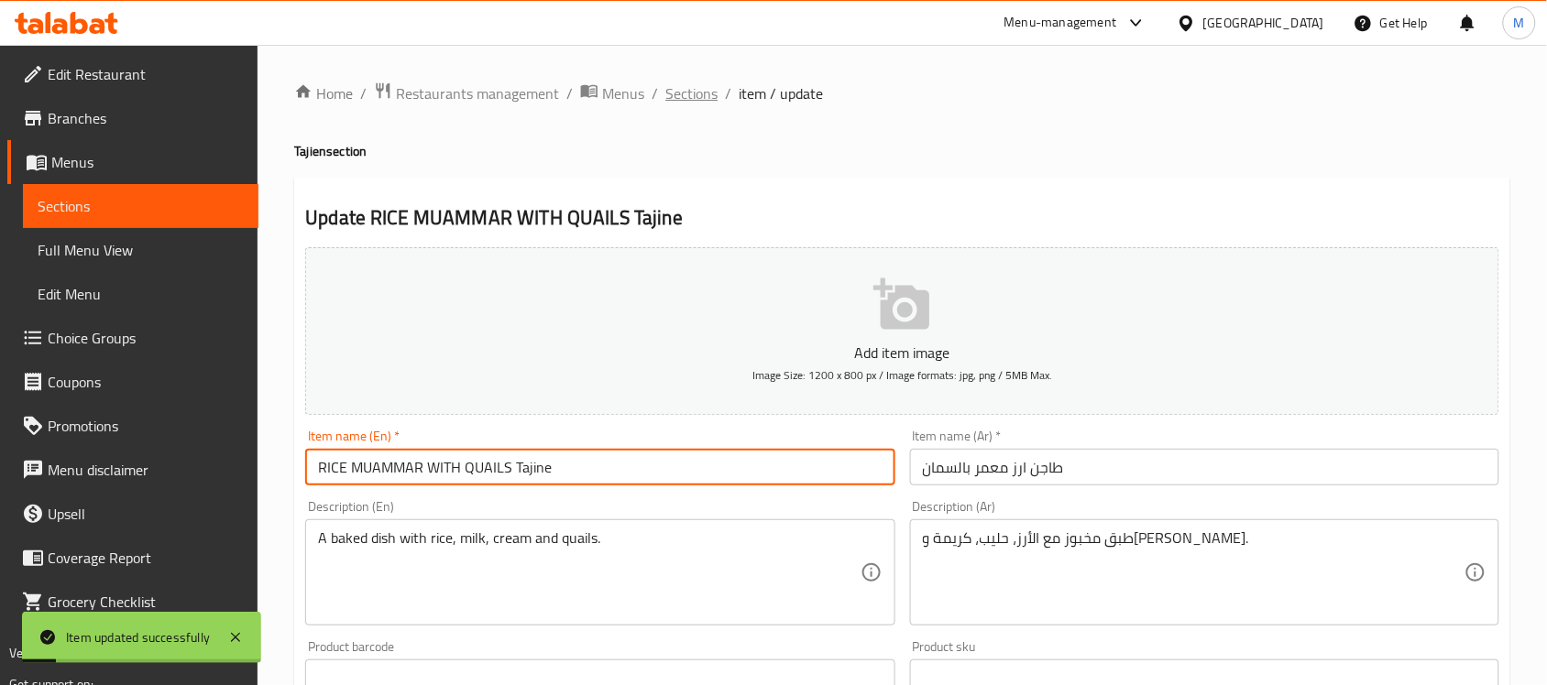
click at [681, 103] on span "Sections" at bounding box center [691, 93] width 52 height 22
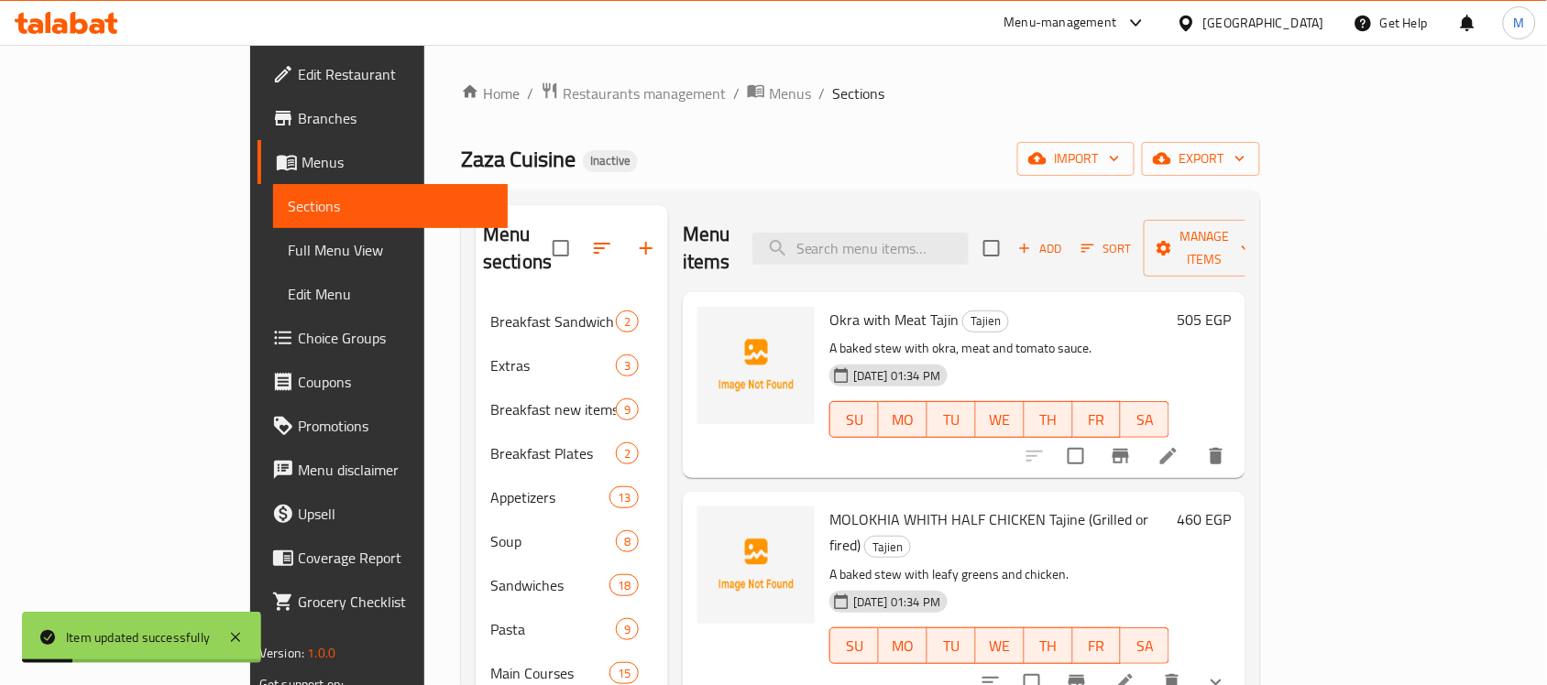
click at [909, 142] on div "Zaza Cuisine Inactive import export" at bounding box center [860, 159] width 799 height 34
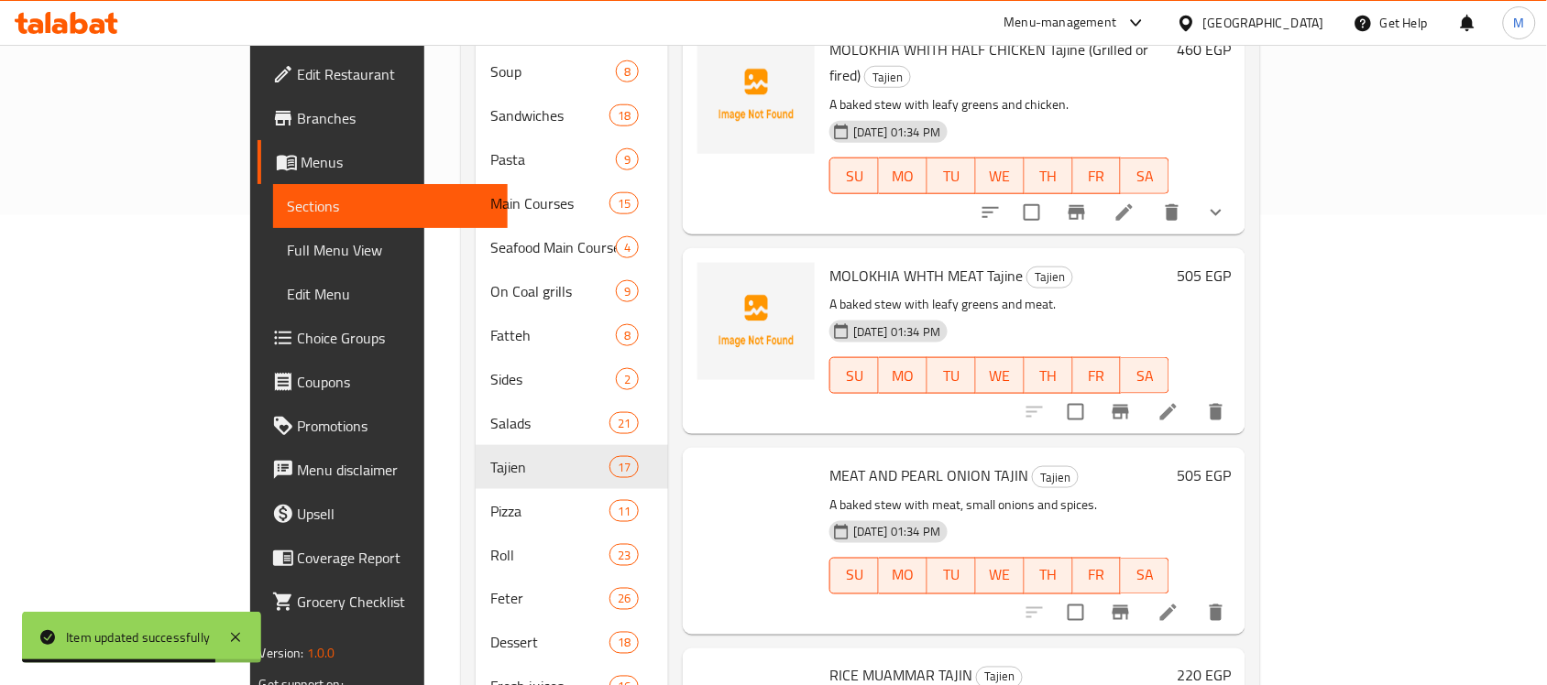
scroll to position [2080, 0]
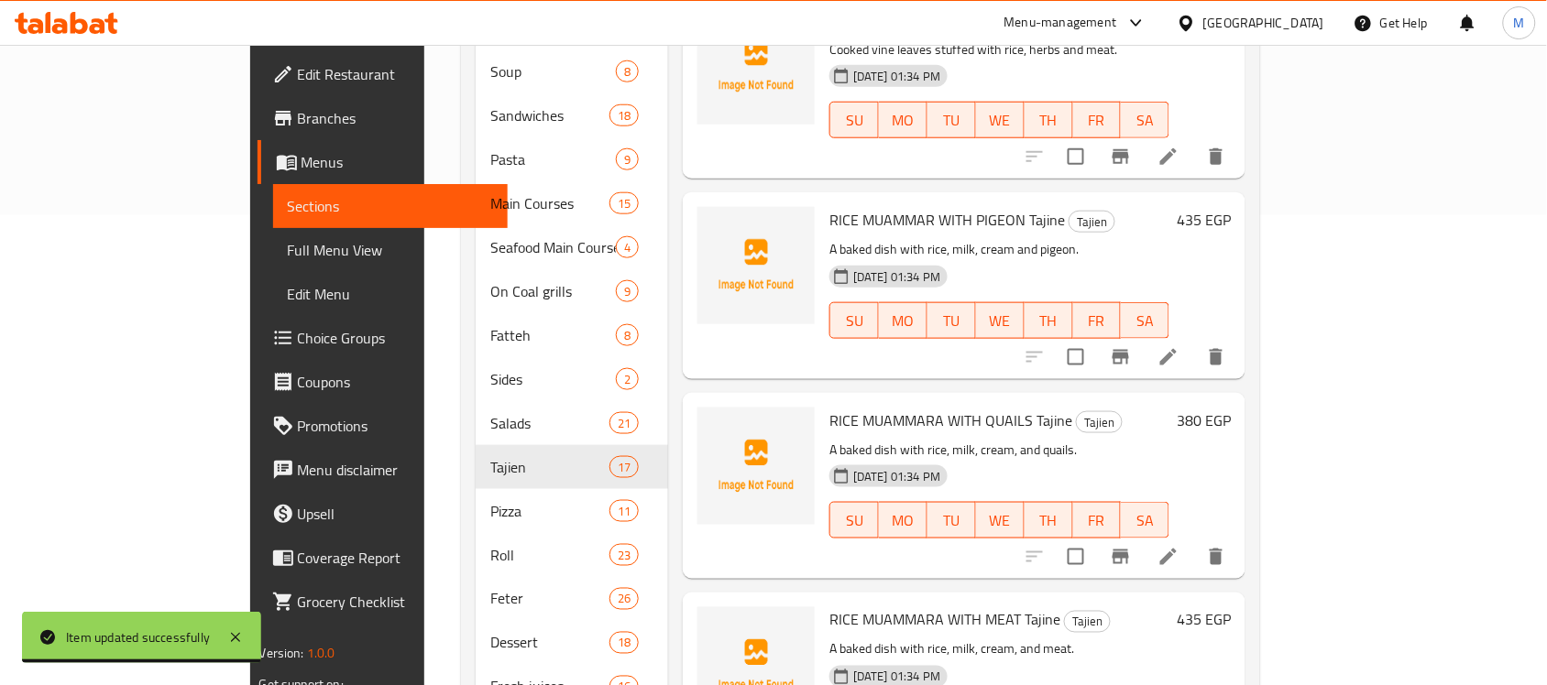
click at [964, 407] on span "RICE MUAMMARA WITH QUAILS Tajine" at bounding box center [950, 420] width 243 height 27
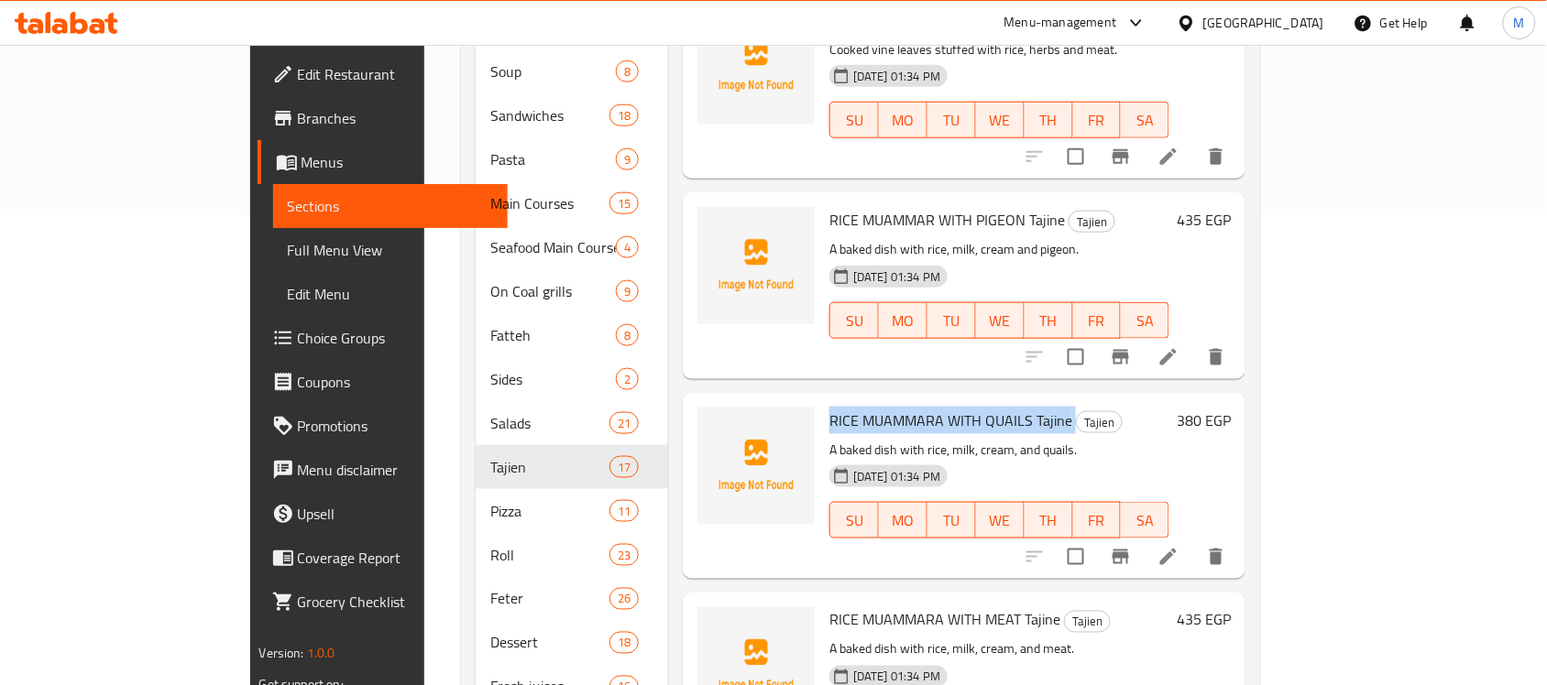
click at [964, 407] on span "RICE MUAMMARA WITH QUAILS Tajine" at bounding box center [950, 420] width 243 height 27
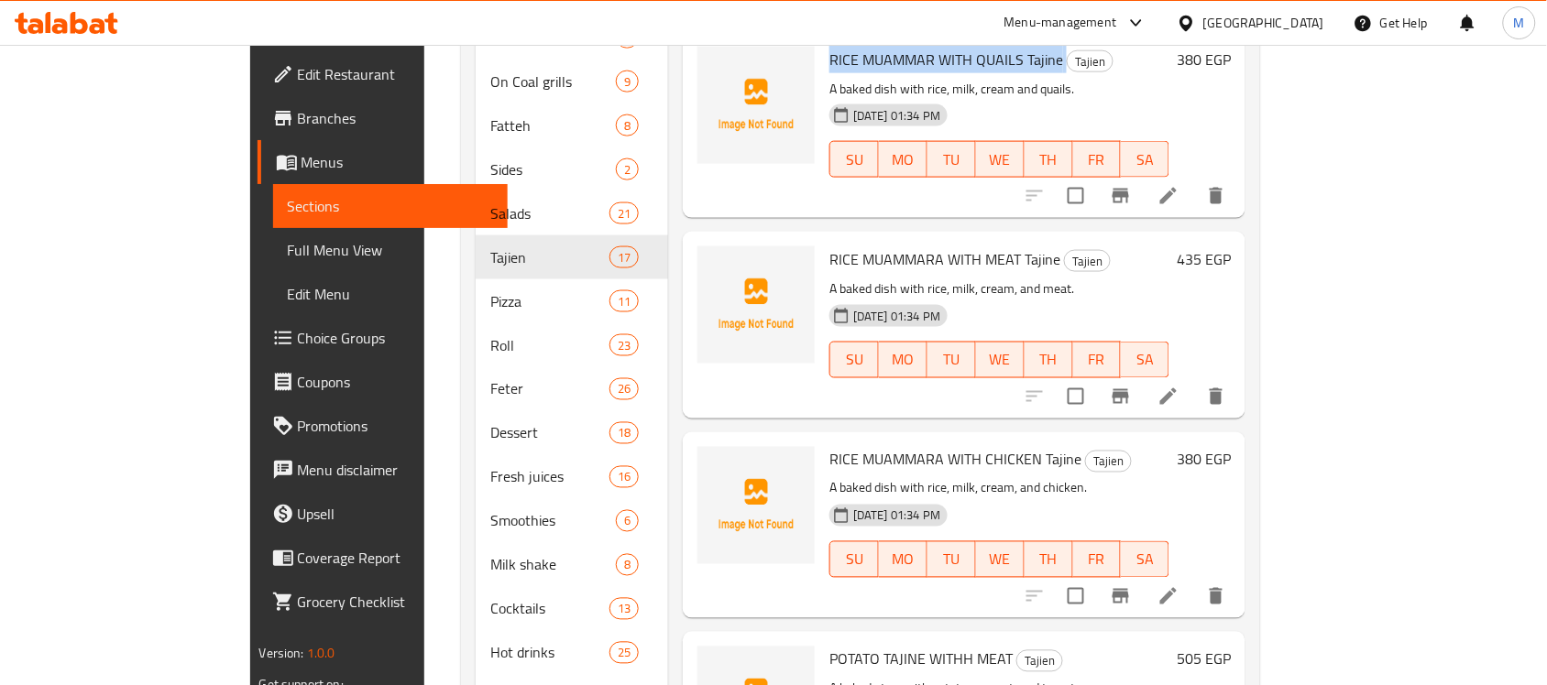
scroll to position [699, 0]
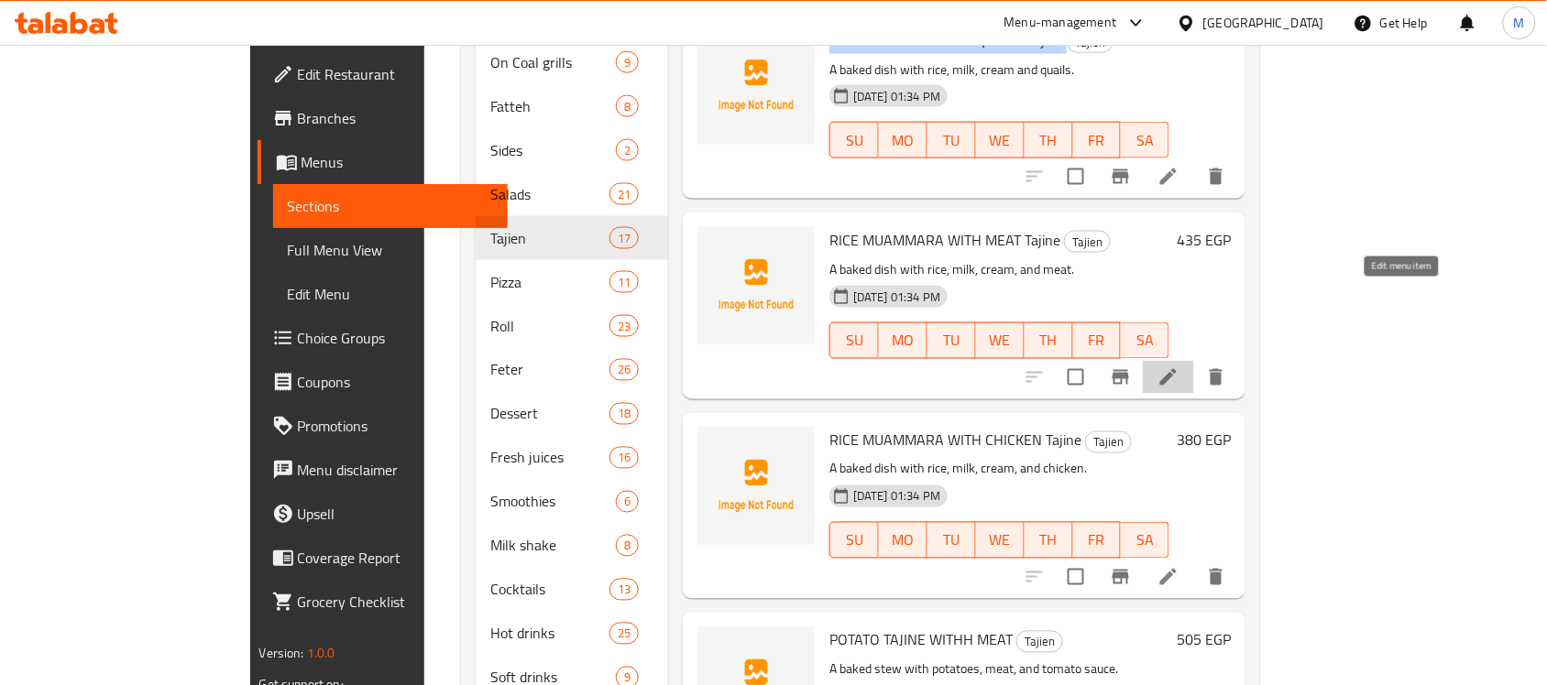
click at [1179, 367] on icon at bounding box center [1168, 378] width 22 height 22
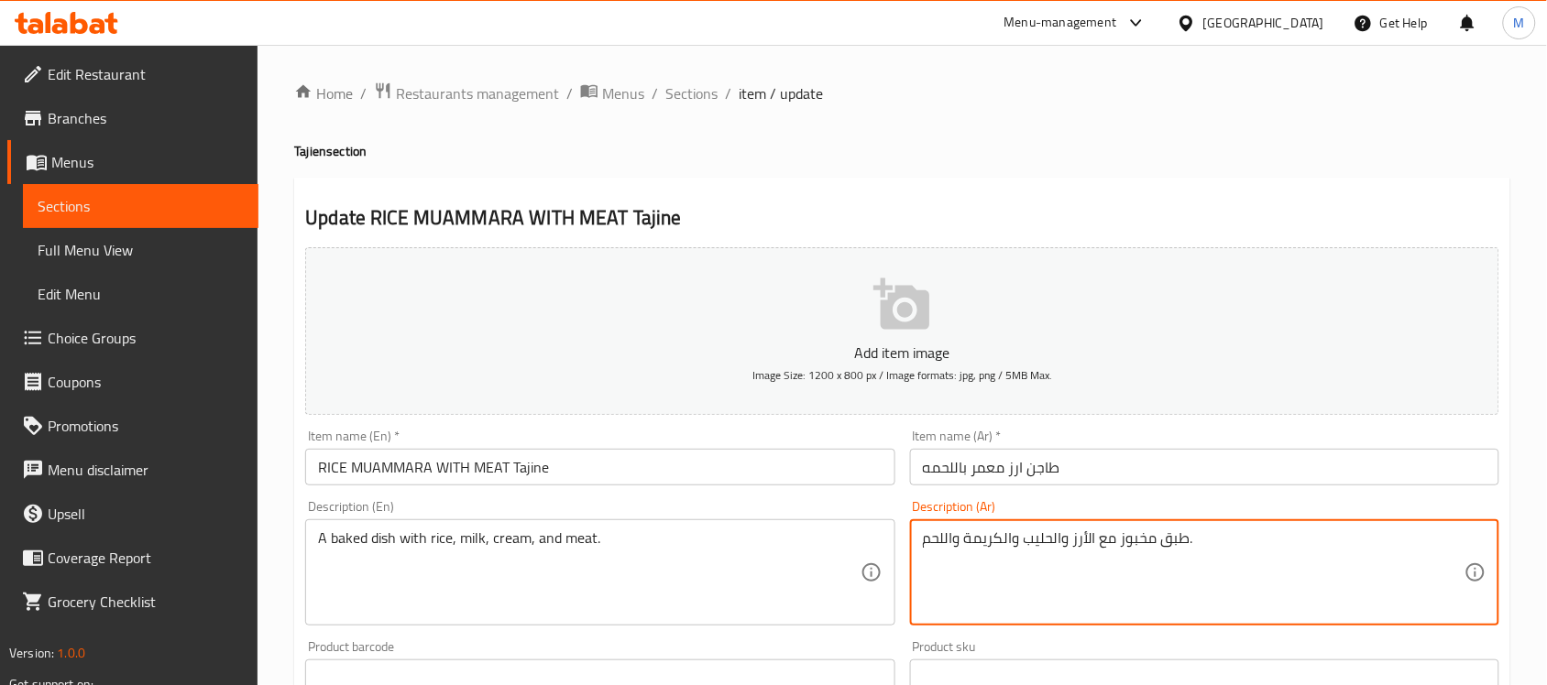
drag, startPoint x: 1055, startPoint y: 534, endPoint x: 1070, endPoint y: 538, distance: 16.0
drag, startPoint x: 1003, startPoint y: 534, endPoint x: 1024, endPoint y: 538, distance: 20.5
click at [1024, 538] on textarea "طبق مخبوز مع الأرز، حليب والكريمة واللحم." at bounding box center [1194, 573] width 542 height 87
click at [944, 533] on textarea "طبق مخبوز مع الأرز، حليب، كريمة واللحم." at bounding box center [1194, 573] width 542 height 87
type textarea "طبق مخبوز مع الأرز، حليب، كريمة ولحم."
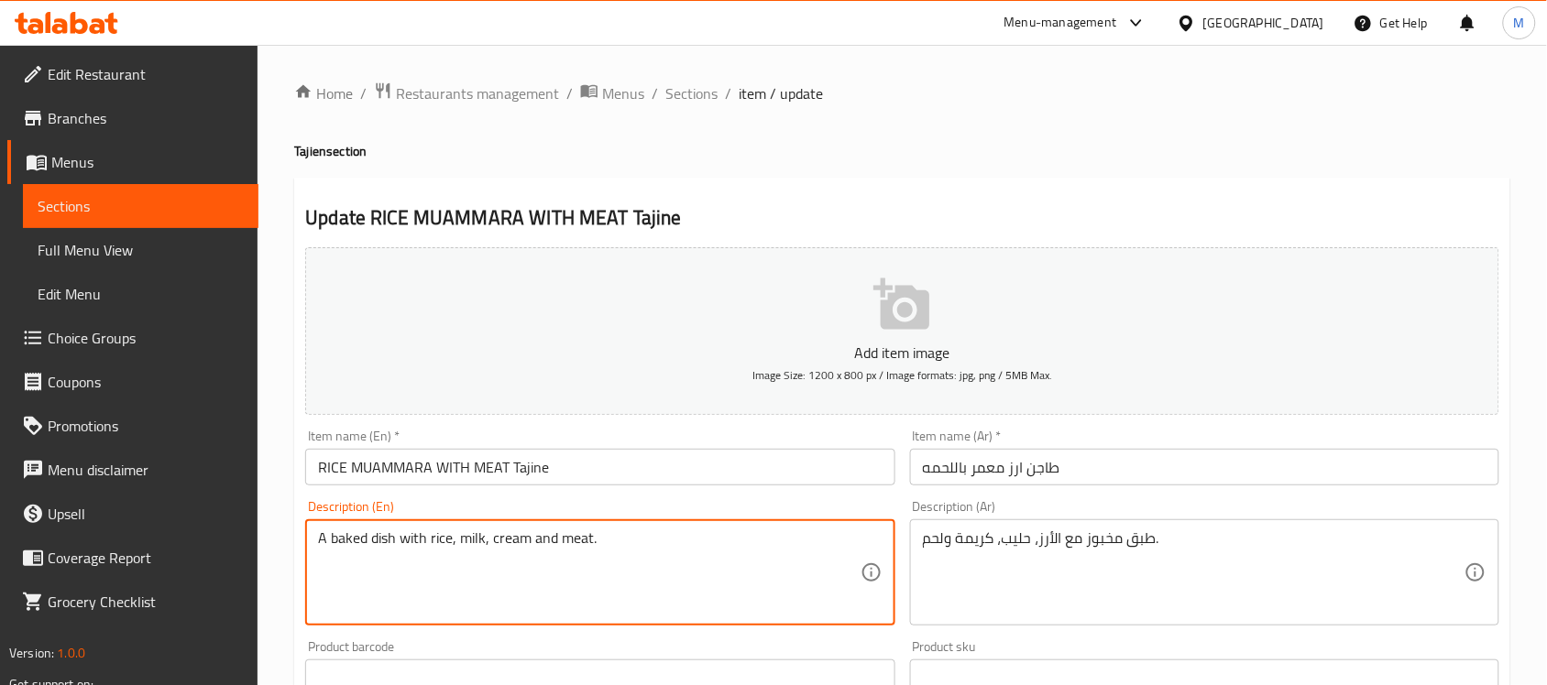
type textarea "A baked dish with rice, milk, cream and meat."
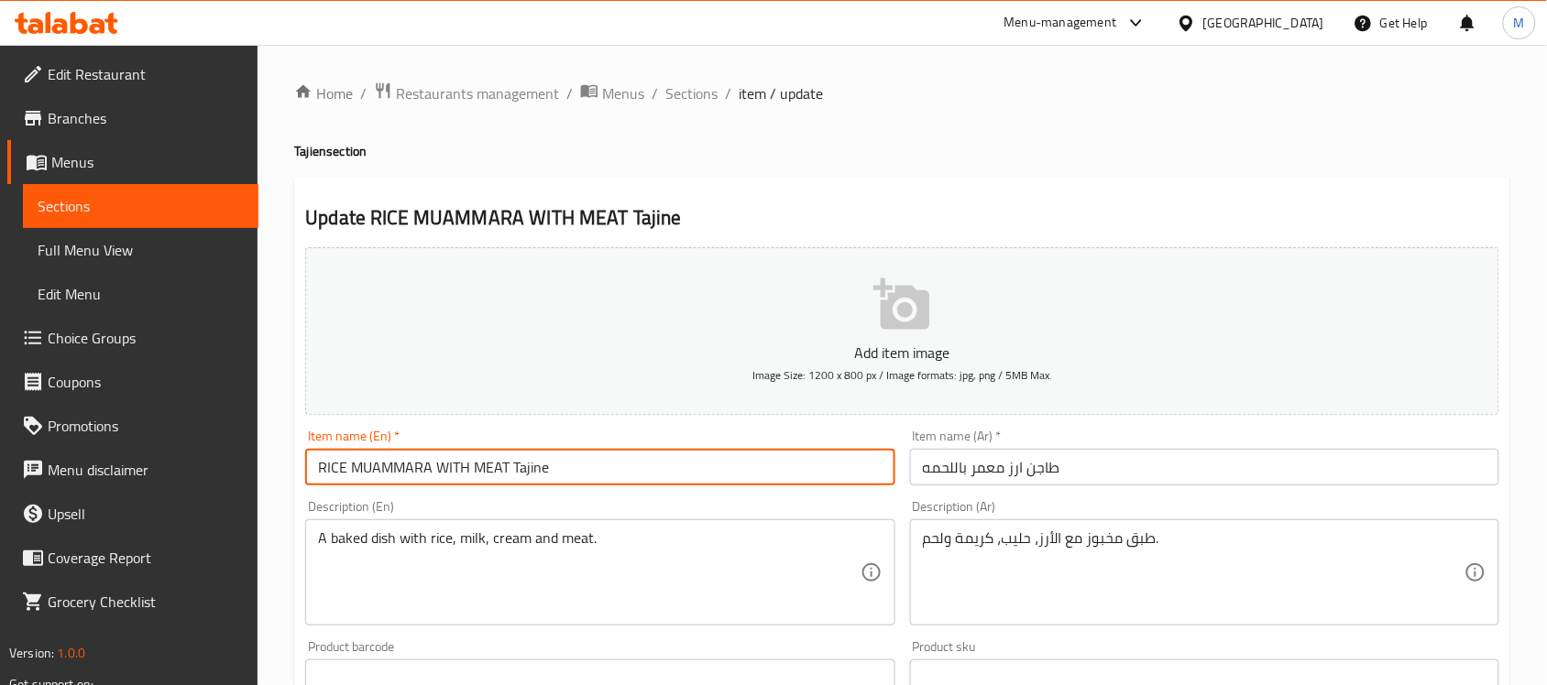
click at [598, 470] on input "RICE MUAMMARA WITH MEAT Tajine" at bounding box center [599, 467] width 589 height 37
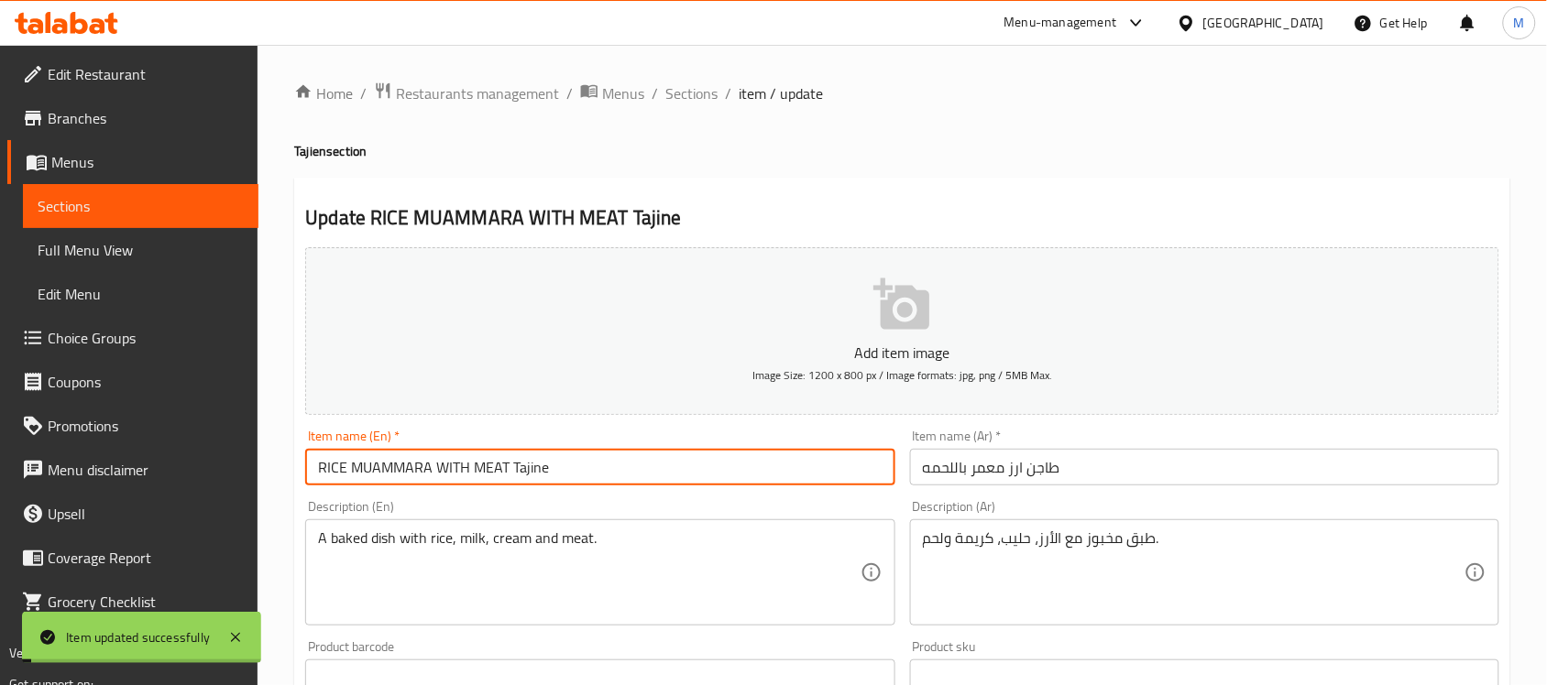
click at [427, 465] on input "RICE MUAMMARA WITH MEAT Tajine" at bounding box center [599, 467] width 589 height 37
type input "RICE MUAMMAR WITH MEAT Tajine"
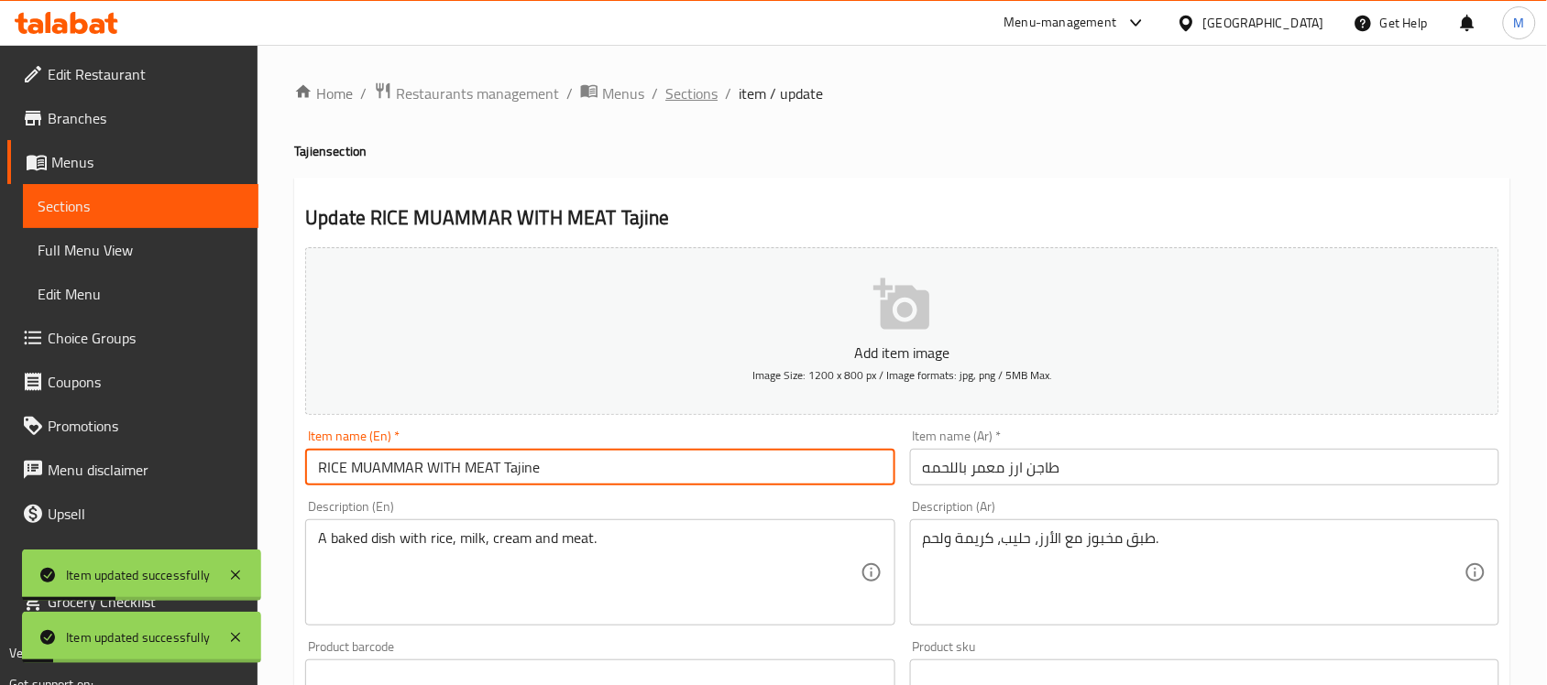
click at [696, 99] on span "Sections" at bounding box center [691, 93] width 52 height 22
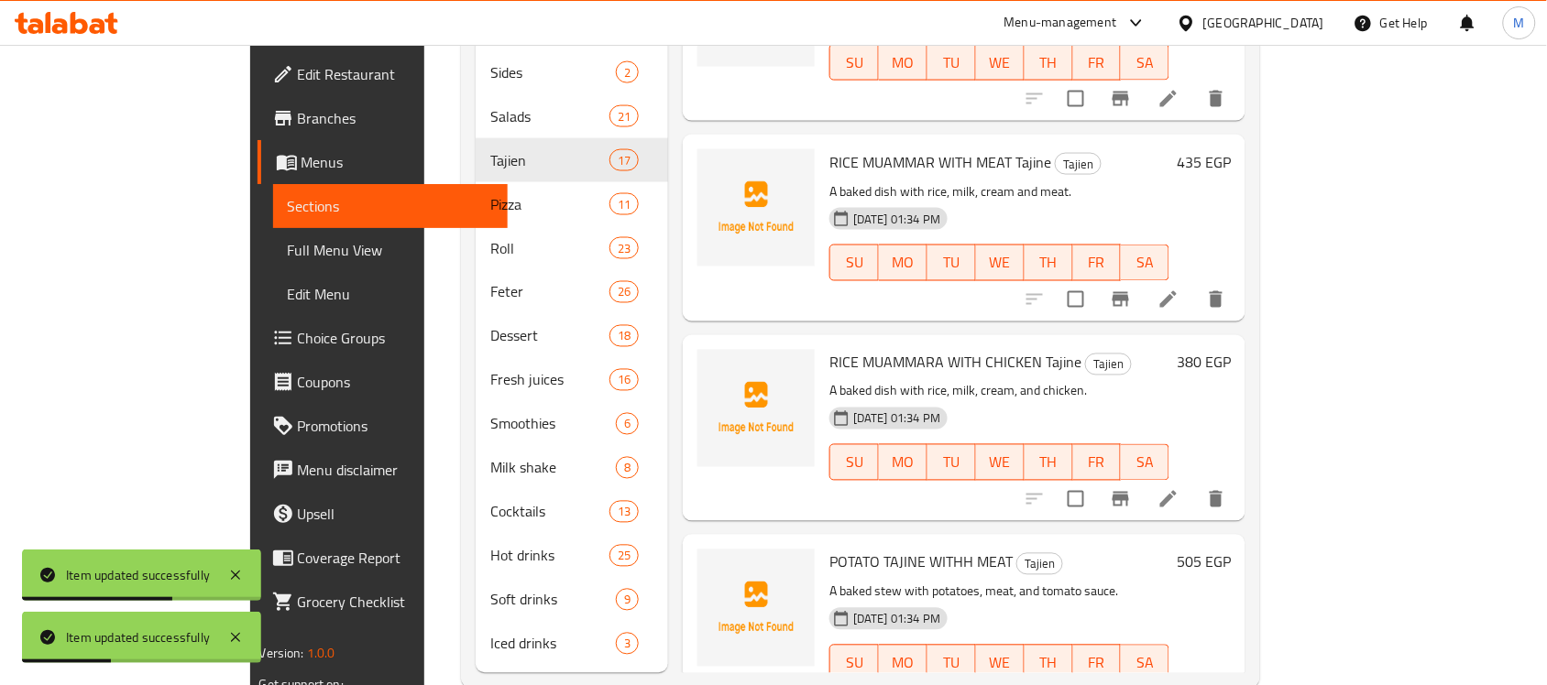
scroll to position [786, 0]
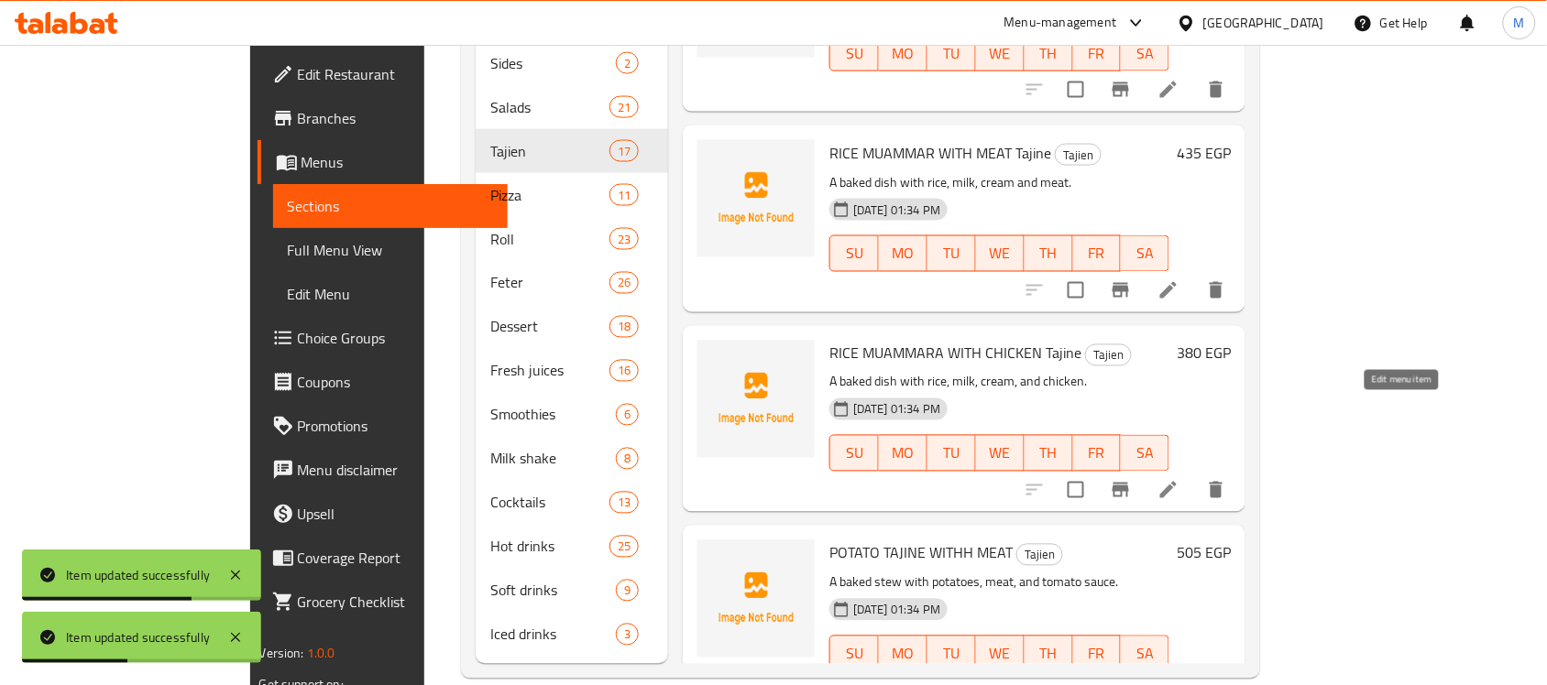
click at [1179, 479] on icon at bounding box center [1168, 490] width 22 height 22
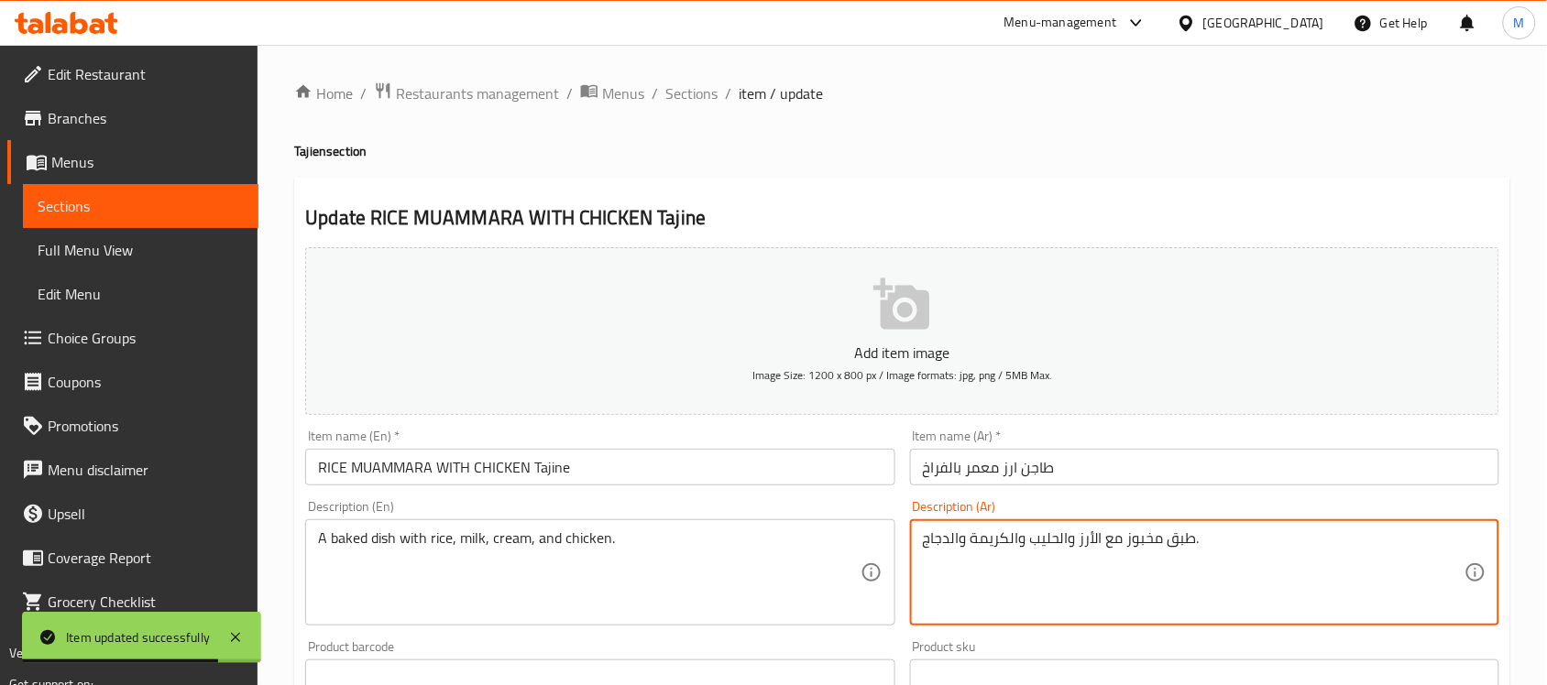
drag, startPoint x: 1060, startPoint y: 538, endPoint x: 1078, endPoint y: 539, distance: 17.4
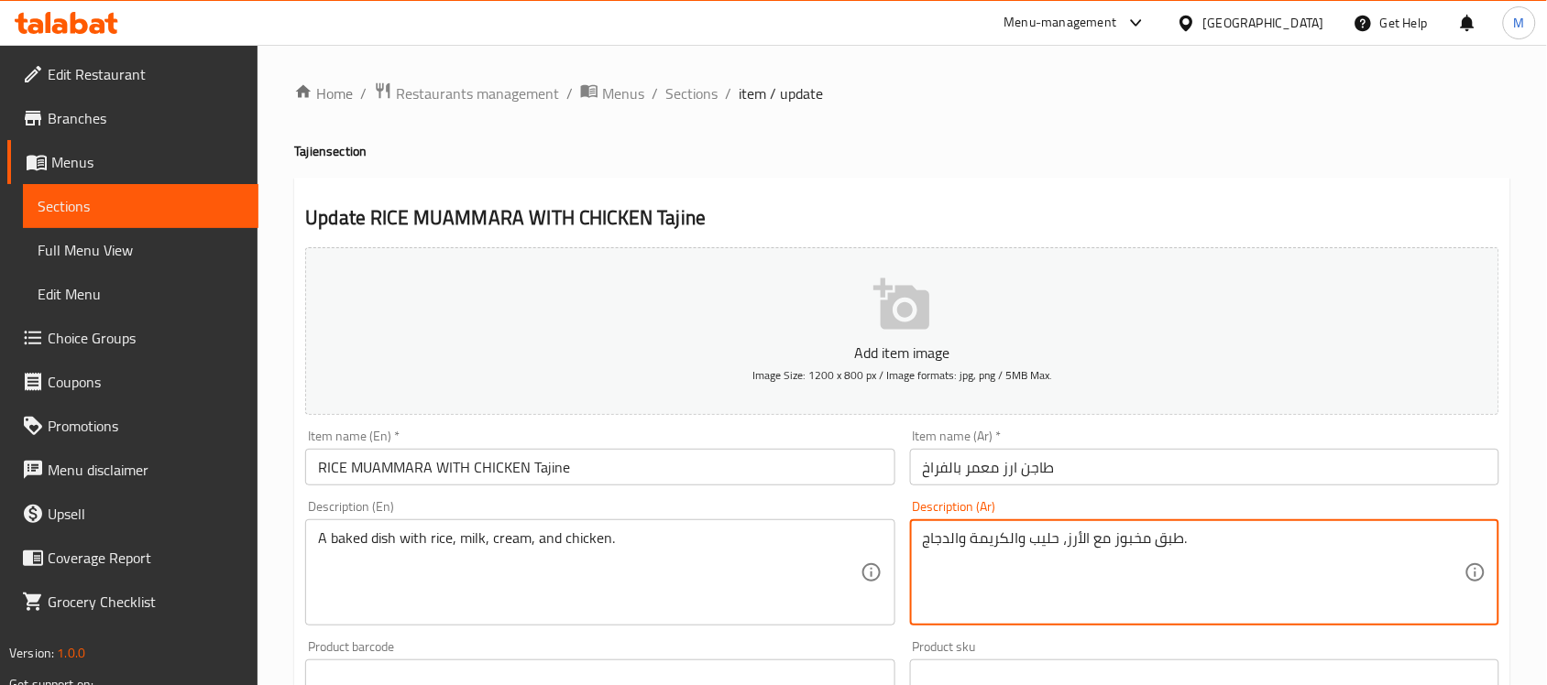
drag, startPoint x: 1008, startPoint y: 531, endPoint x: 1027, endPoint y: 533, distance: 19.3
click at [1027, 533] on textarea "طبق مخبوز مع الأرز، حليب والكريمة والدجاج." at bounding box center [1194, 573] width 542 height 87
click at [946, 534] on textarea "طبق مخبوز مع الأرز، حليب، كريمة والدجاج." at bounding box center [1194, 573] width 542 height 87
type textarea "طبق مخبوز مع الأرز، حليب، كريمة ودجاج."
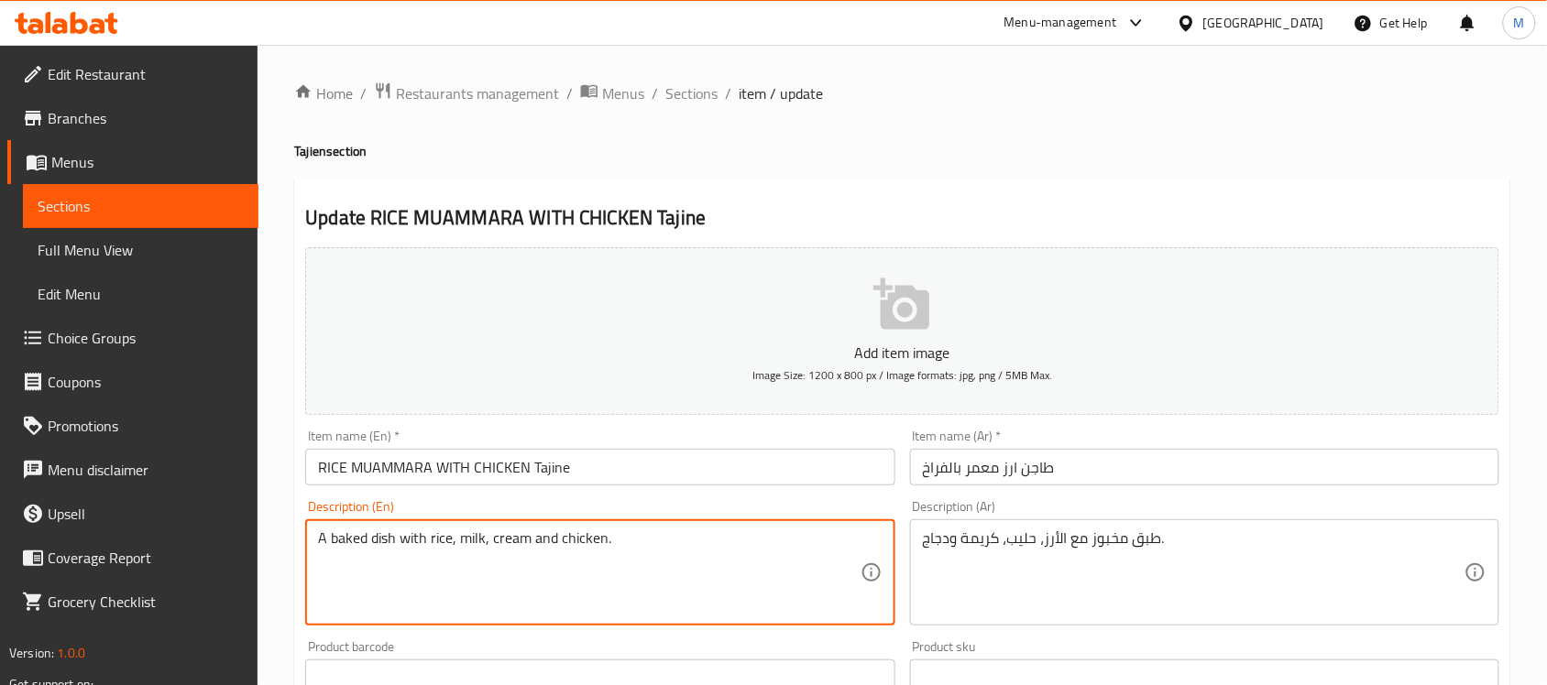
type textarea "A baked dish with rice, milk, cream and chicken."
click at [661, 475] on input "RICE MUAMMARA WITH CHICKEN Tajine" at bounding box center [599, 467] width 589 height 37
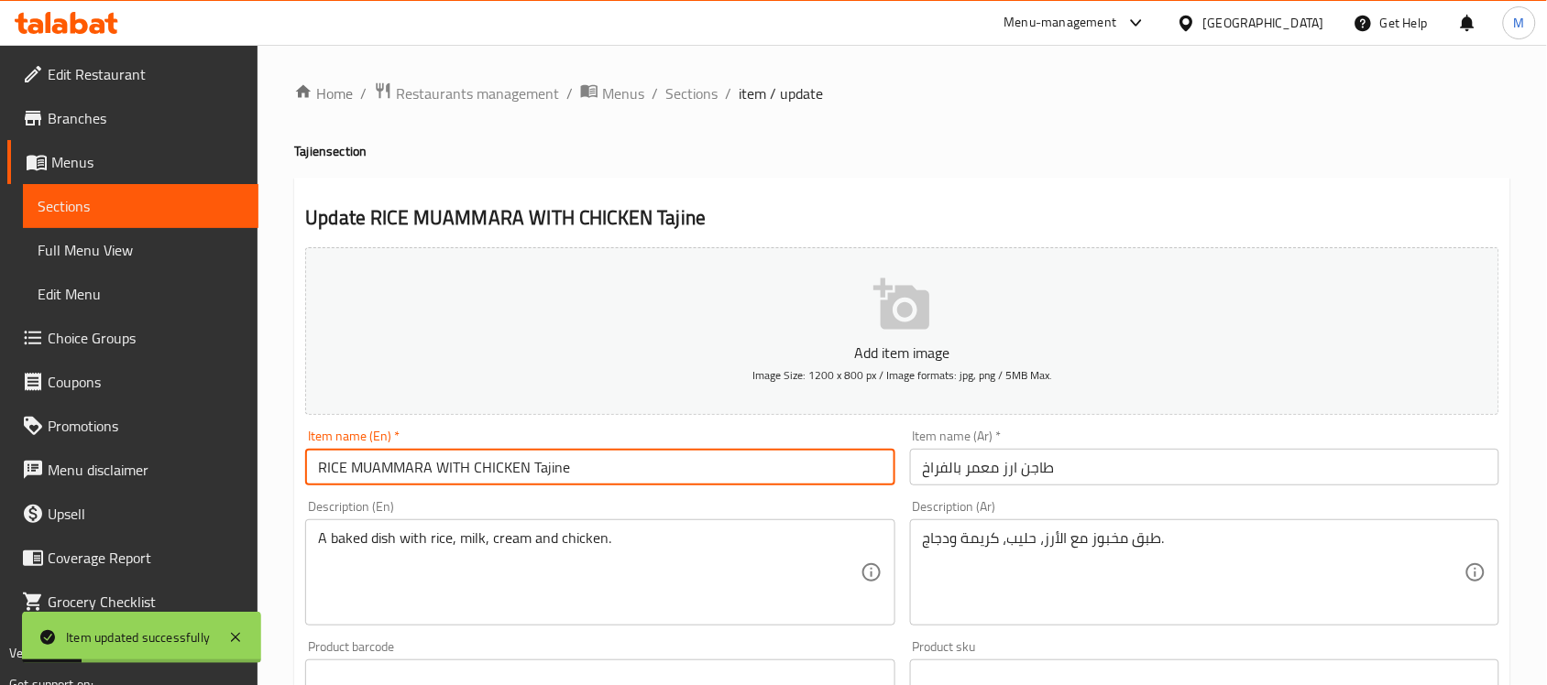
click at [428, 463] on input "RICE MUAMMARA WITH CHICKEN Tajine" at bounding box center [599, 467] width 589 height 37
type input "RICE MUAMMAR WITH CHICKEN Tajine"
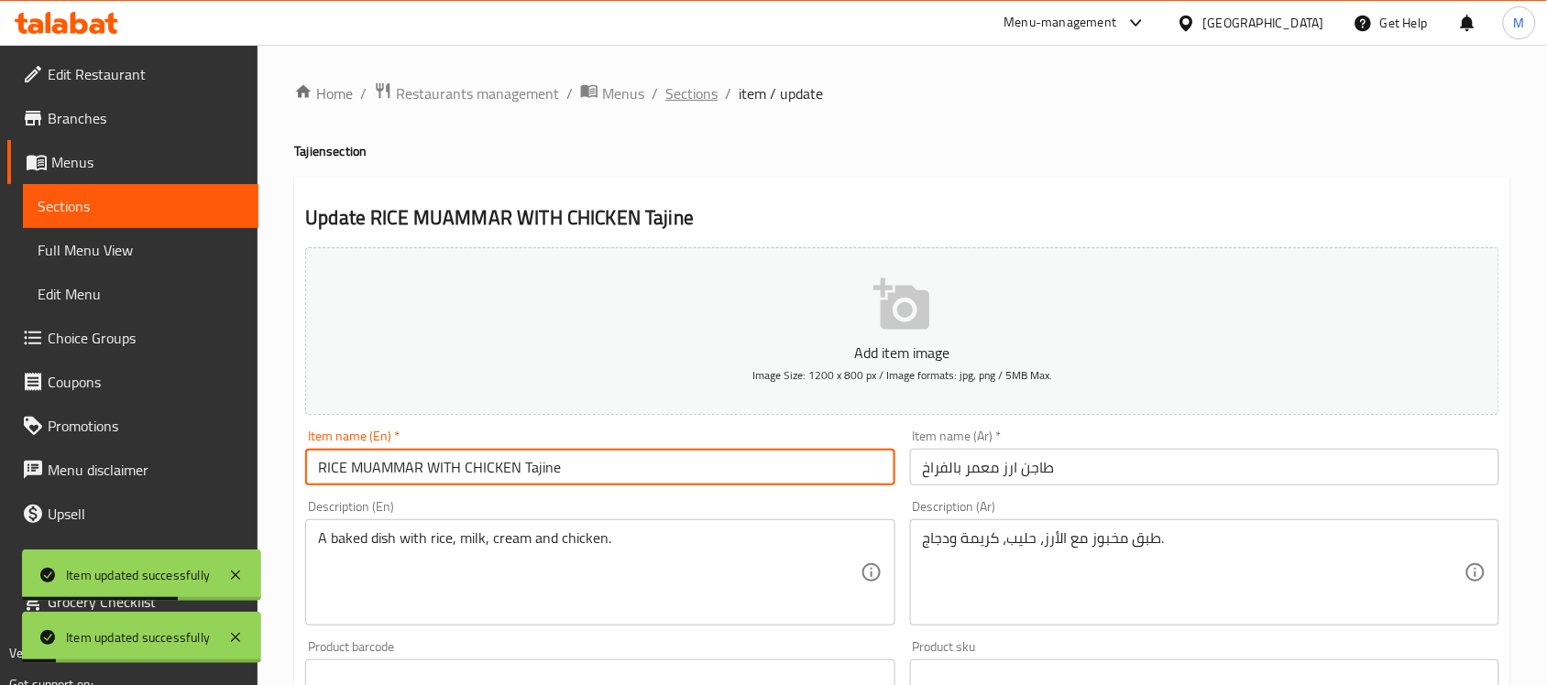
click at [711, 93] on span "Sections" at bounding box center [691, 93] width 52 height 22
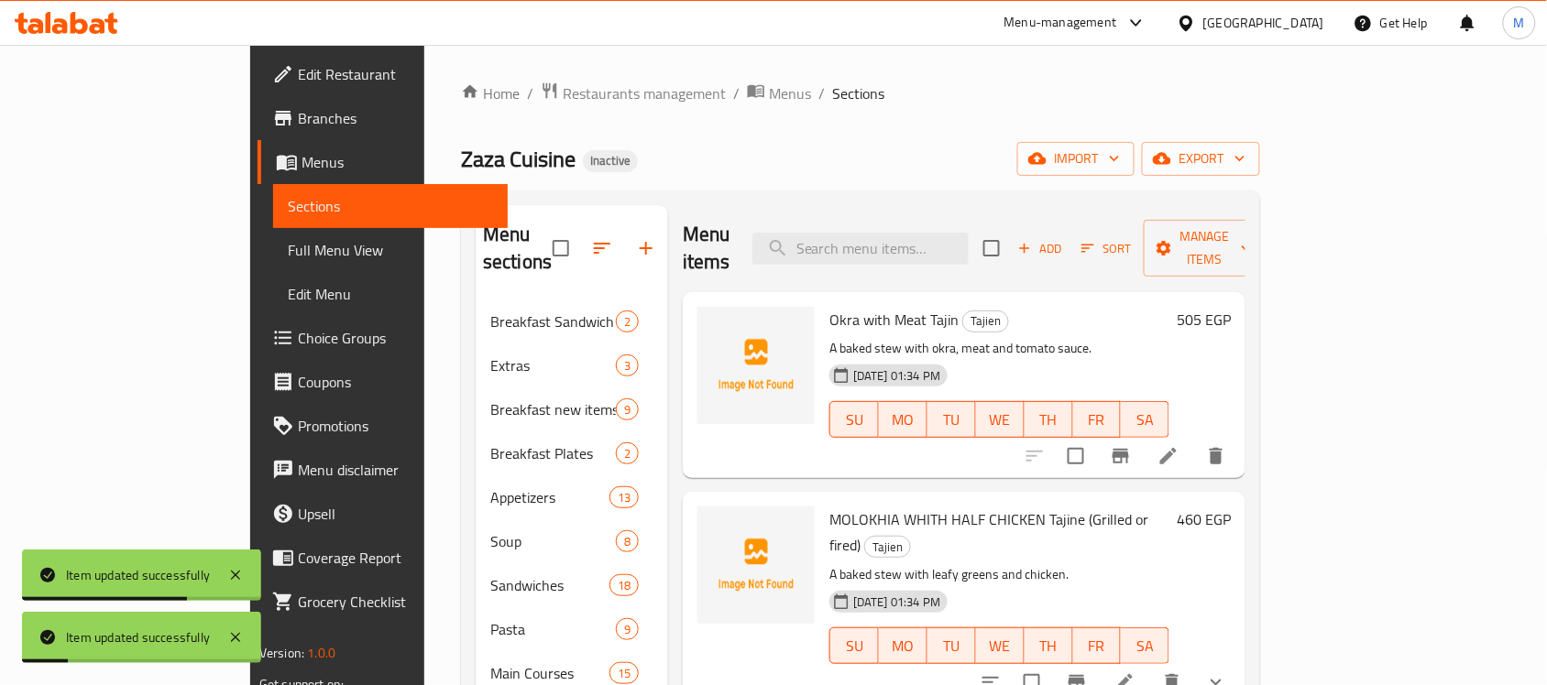
click at [918, 101] on ol "Home / Restaurants management / Menus / Sections" at bounding box center [860, 94] width 799 height 24
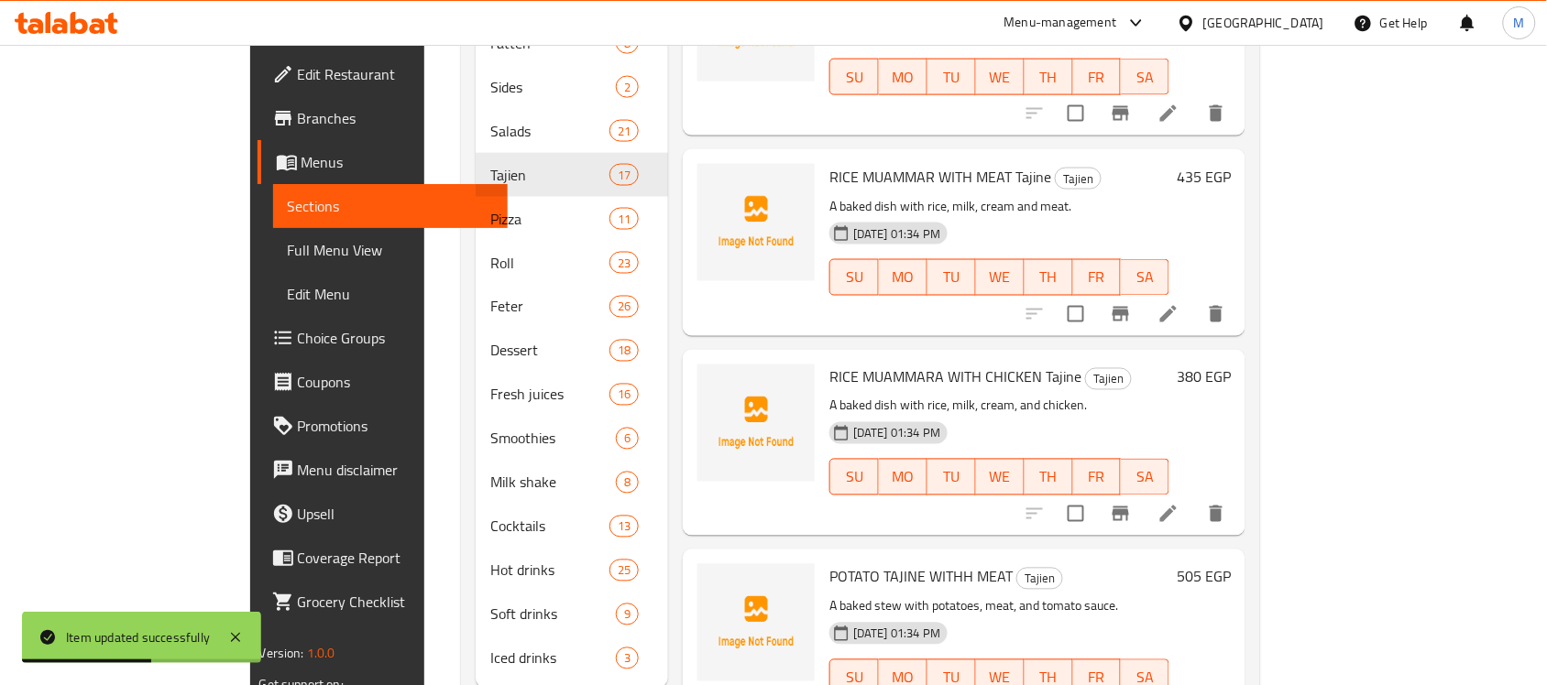
scroll to position [786, 0]
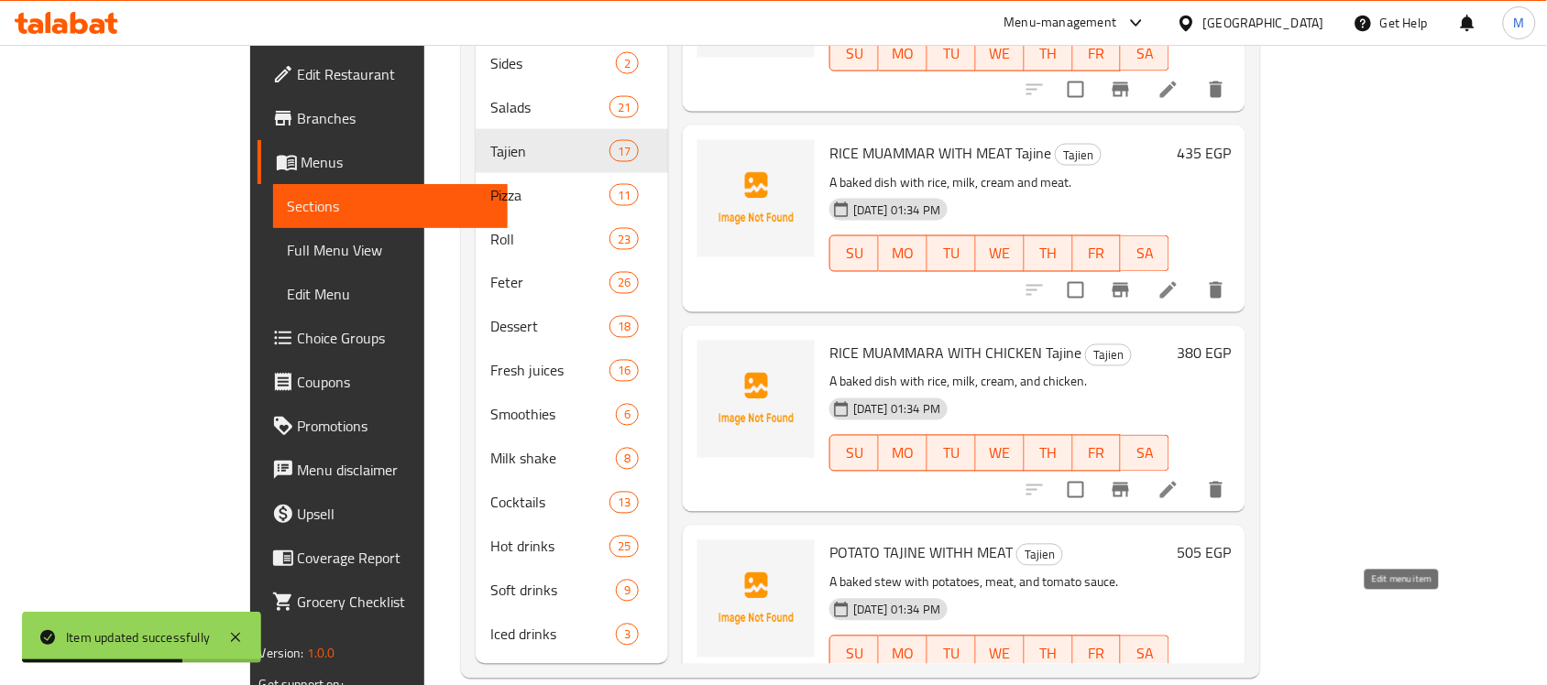
click at [1179, 680] on icon at bounding box center [1168, 691] width 22 height 22
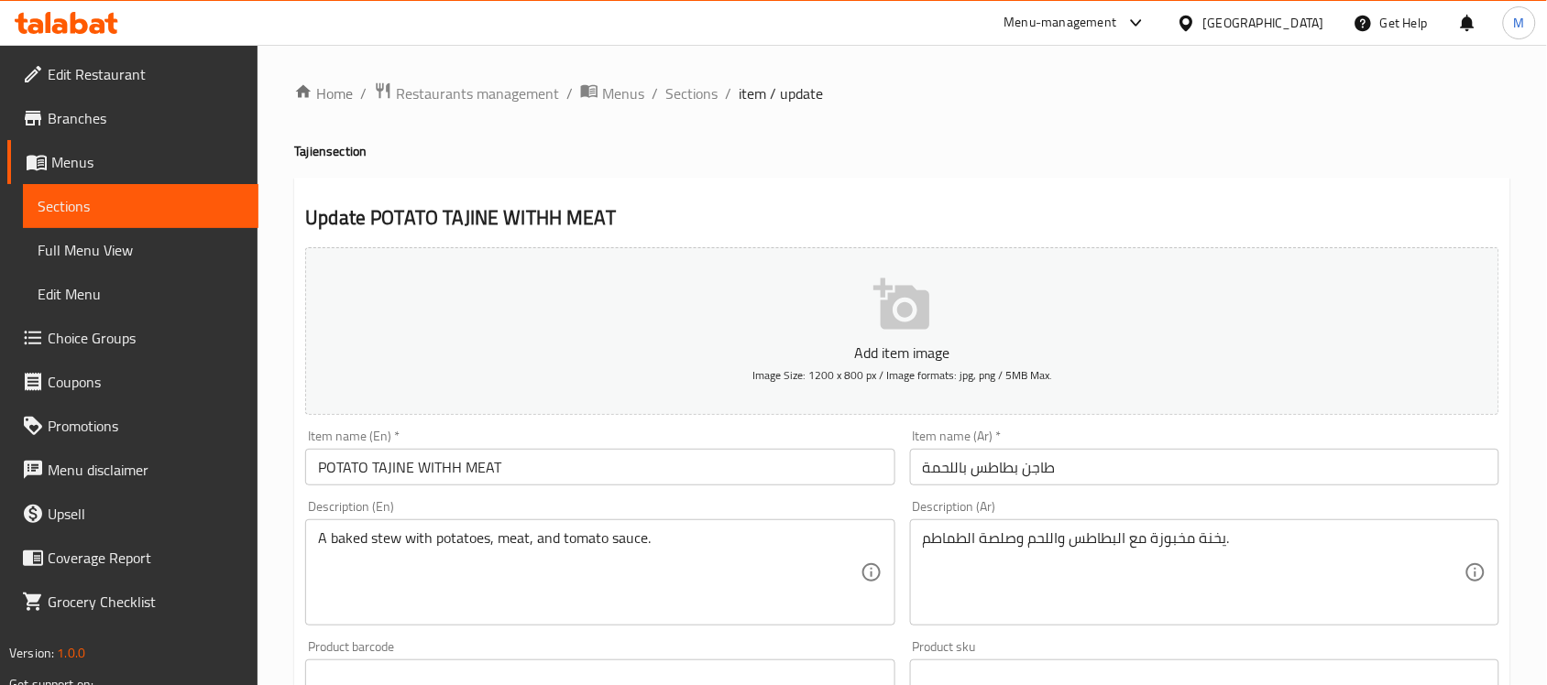
click at [438, 469] on input "POTATO TAJINE WITHH MEAT" at bounding box center [599, 467] width 589 height 37
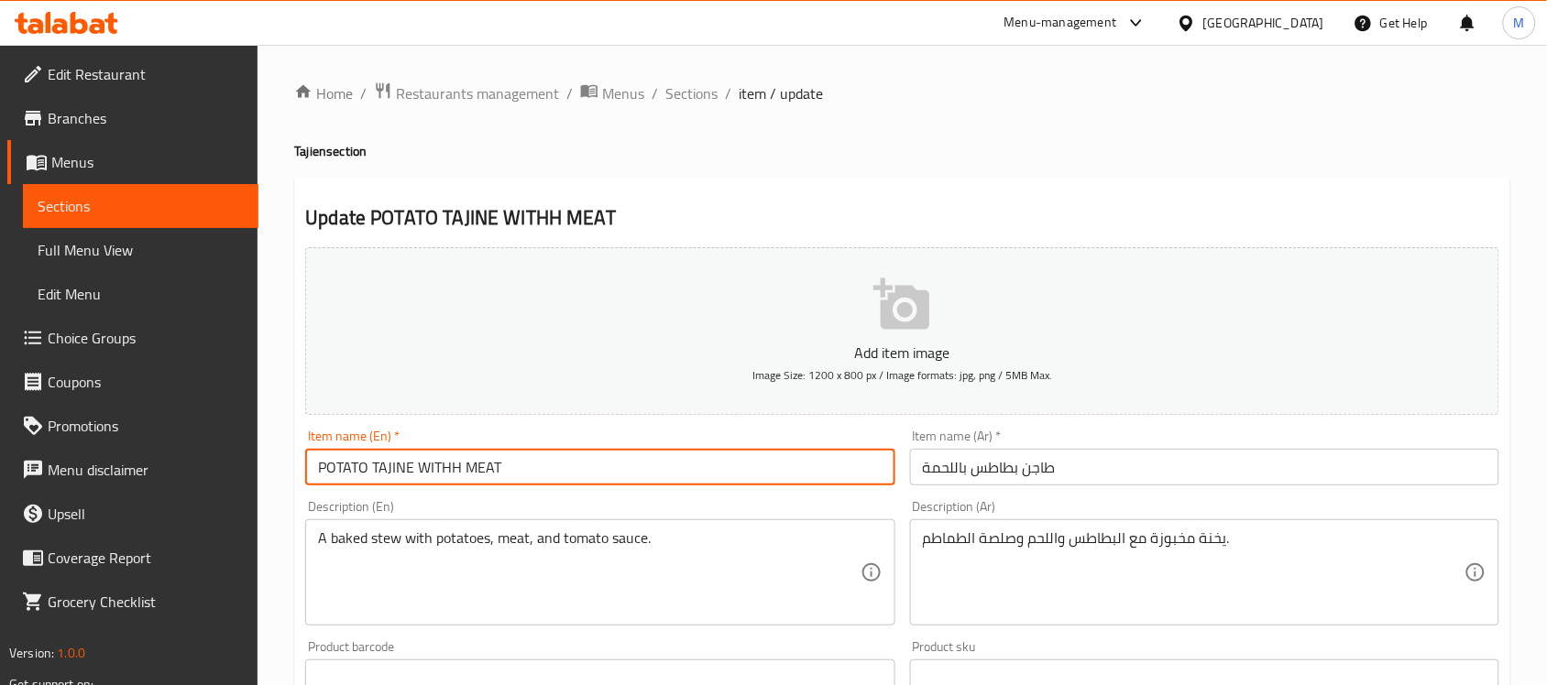
click at [438, 469] on input "POTATO TAJINE WITHH MEAT" at bounding box center [599, 467] width 589 height 37
click at [455, 472] on input "POTATO TAJINE WITHH MEAT" at bounding box center [599, 467] width 589 height 37
type input "POTATO TAJINE WITH MEAT"
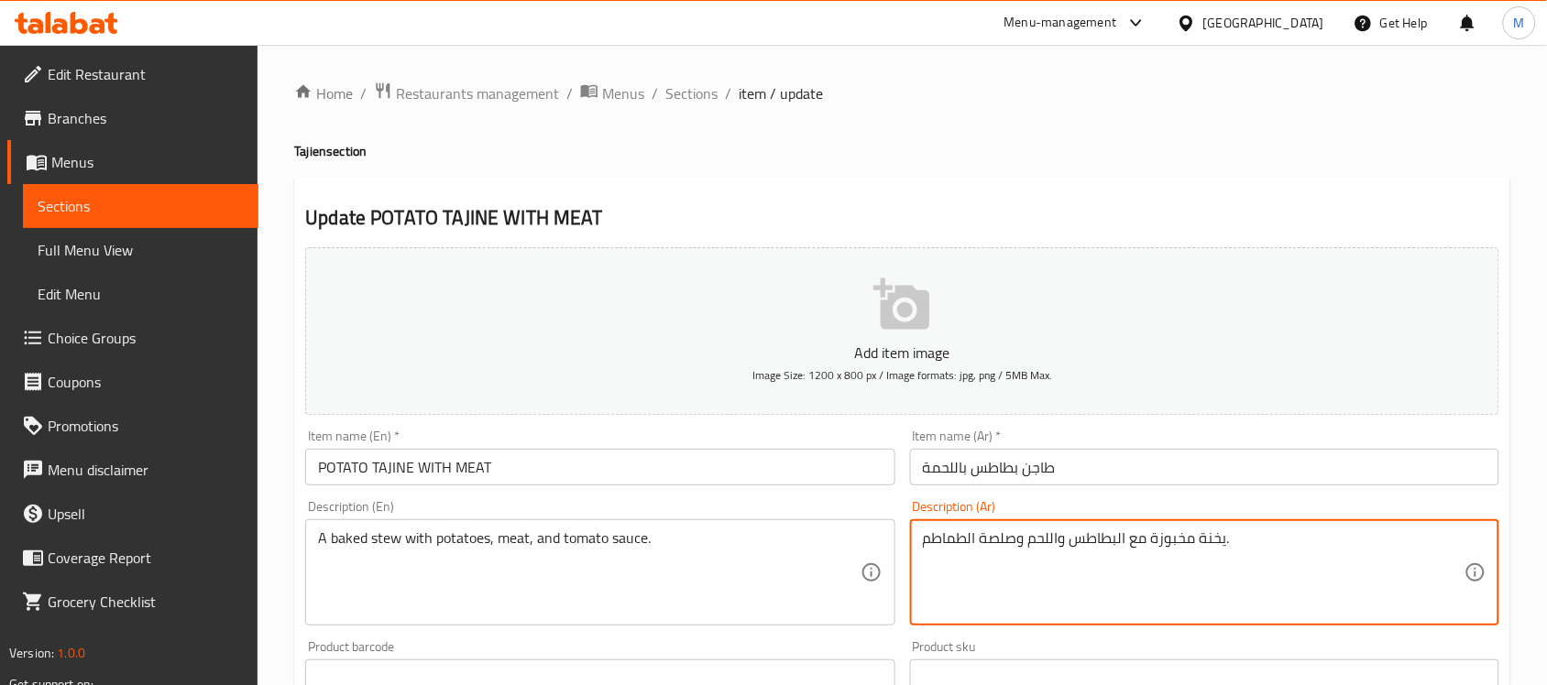
drag, startPoint x: 1052, startPoint y: 539, endPoint x: 1073, endPoint y: 543, distance: 21.6
click at [965, 531] on textarea "يخنة مخبوزة مع البطاطس، لحم وصلصة الطماطم." at bounding box center [1194, 573] width 542 height 87
type textarea "يخنة مخبوزة مع البطاطس، لحم وصلصة طماطم."
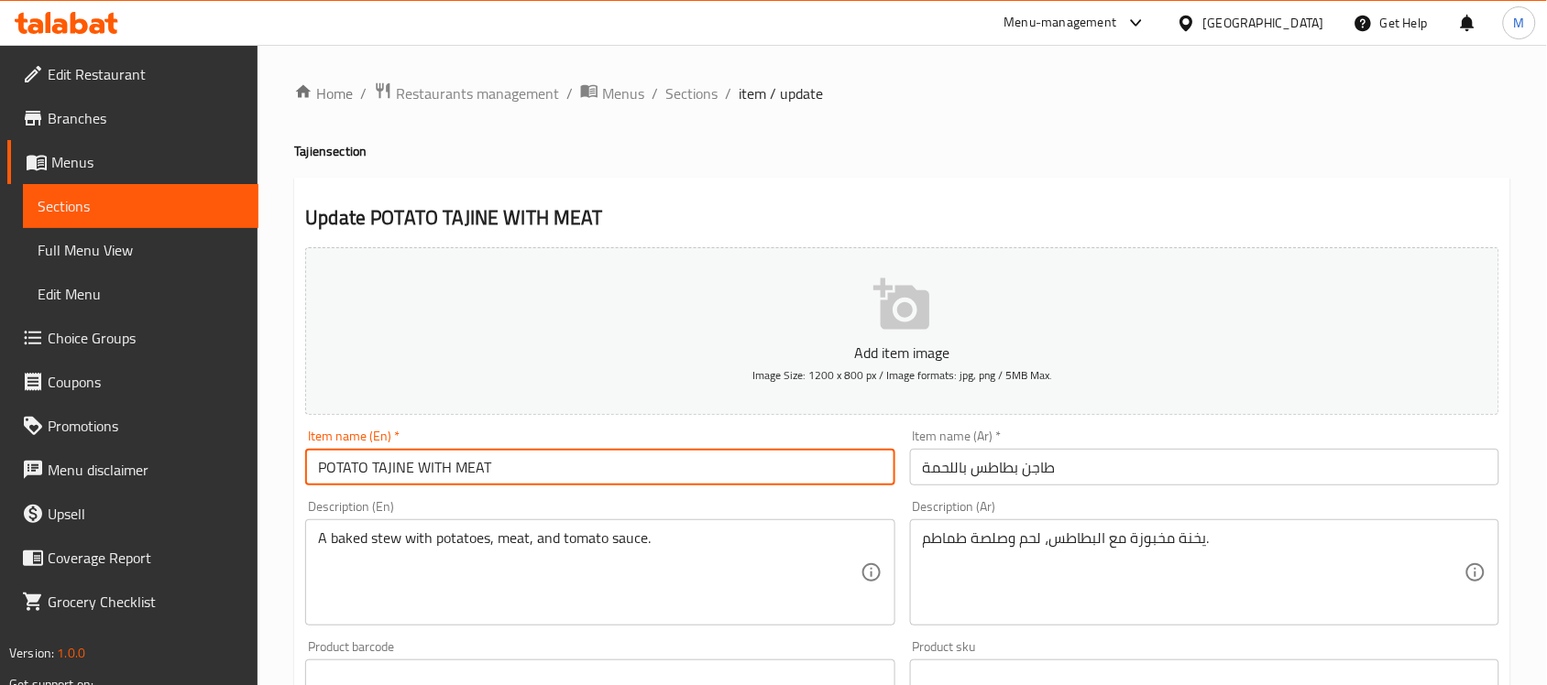
click at [696, 477] on input "POTATO TAJINE WITH MEAT" at bounding box center [599, 467] width 589 height 37
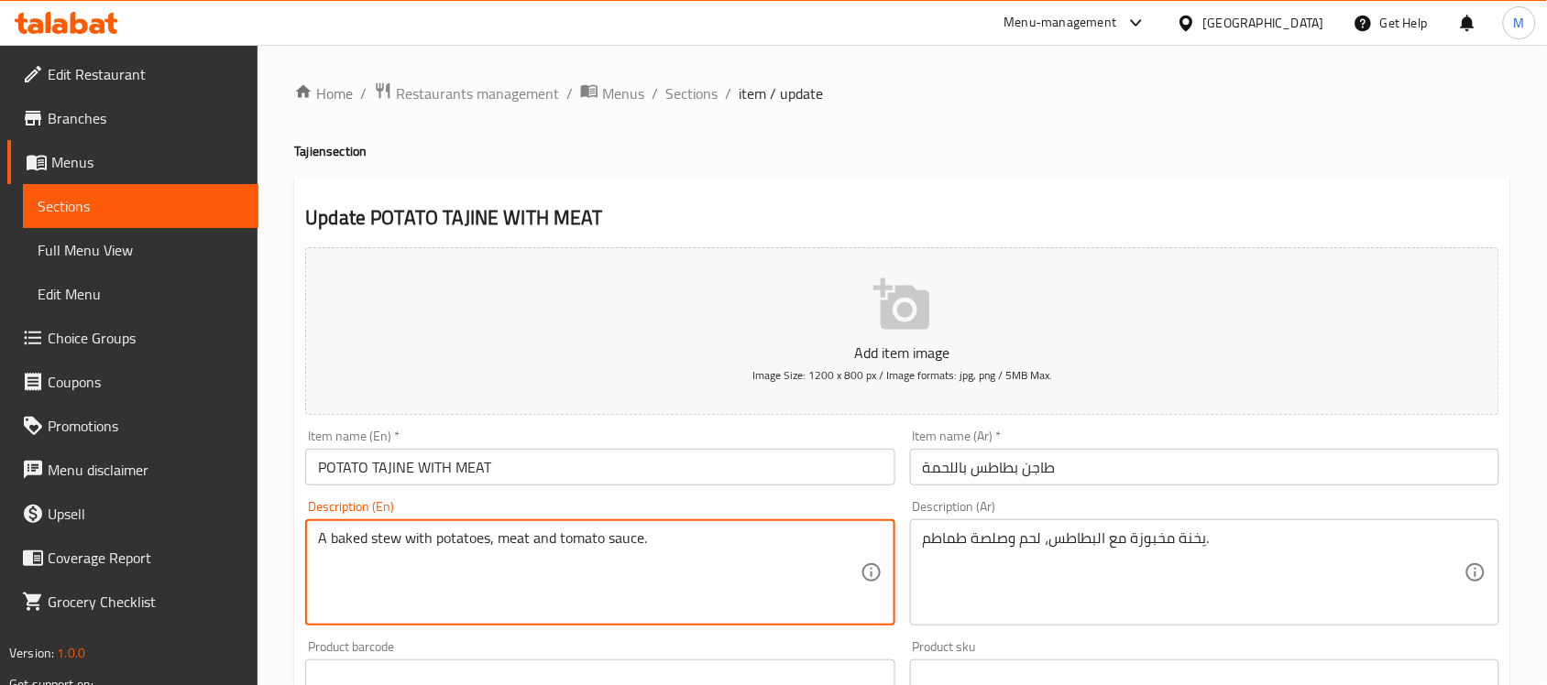
type textarea "A baked stew with potatoes, meat and tomato sauce."
click at [591, 468] on input "POTATO TAJINE WITH MEAT" at bounding box center [599, 467] width 589 height 37
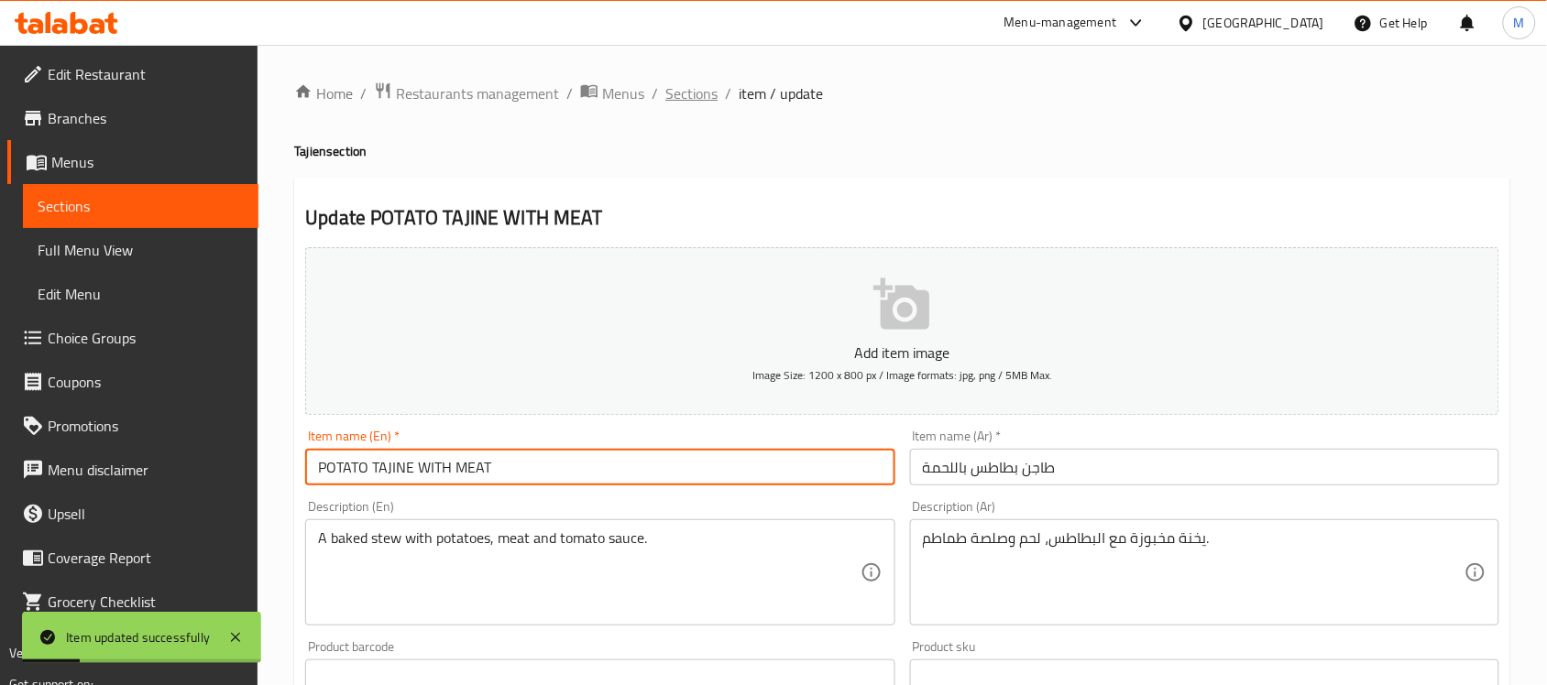
click at [703, 93] on span "Sections" at bounding box center [691, 93] width 52 height 22
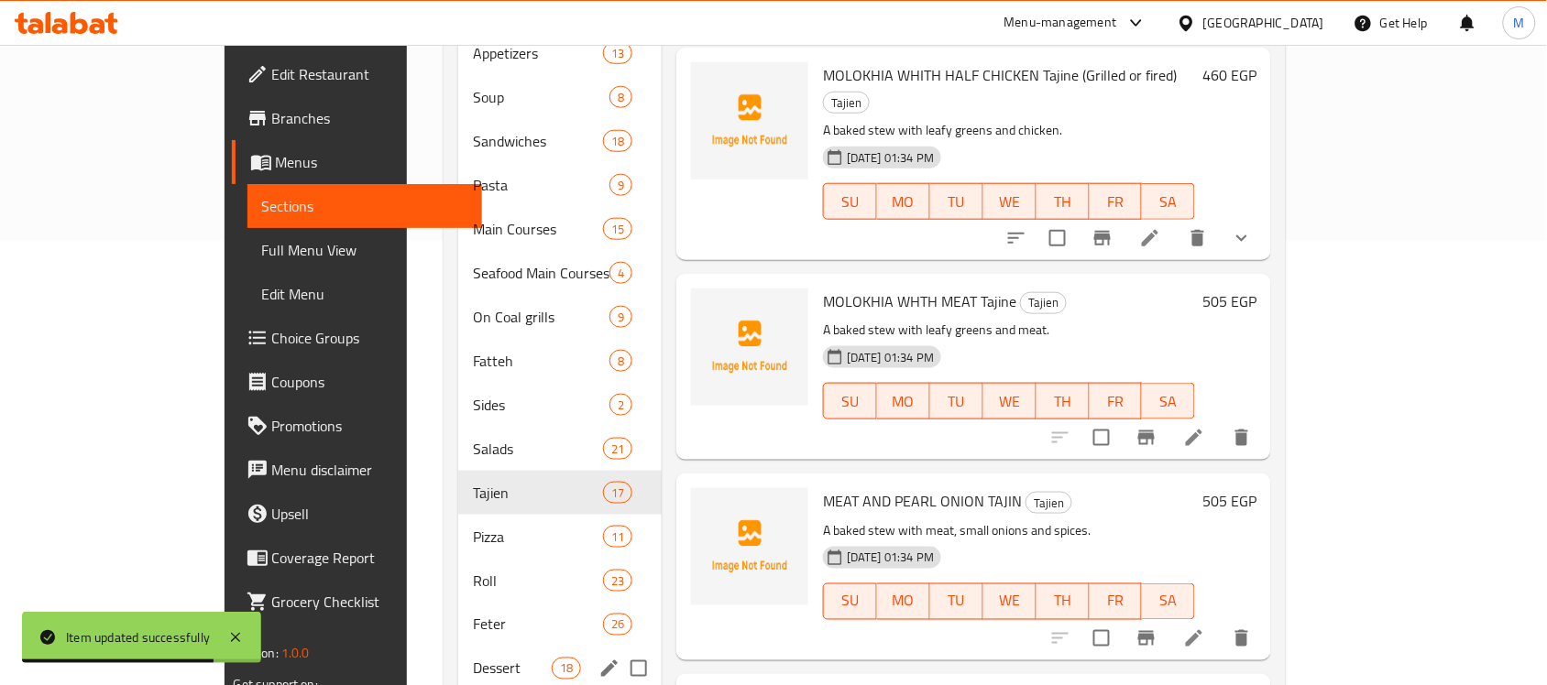
scroll to position [458, 0]
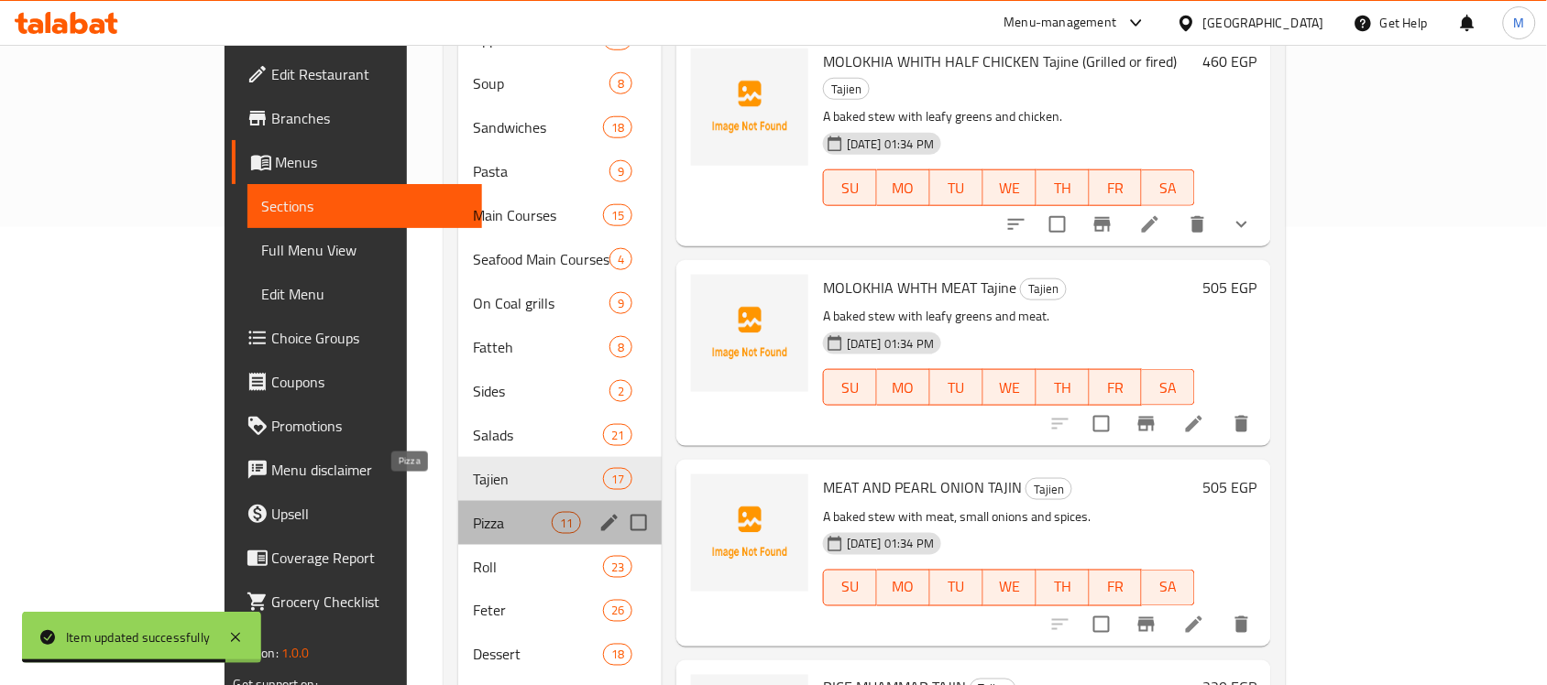
click at [473, 512] on span "Pizza" at bounding box center [512, 523] width 78 height 22
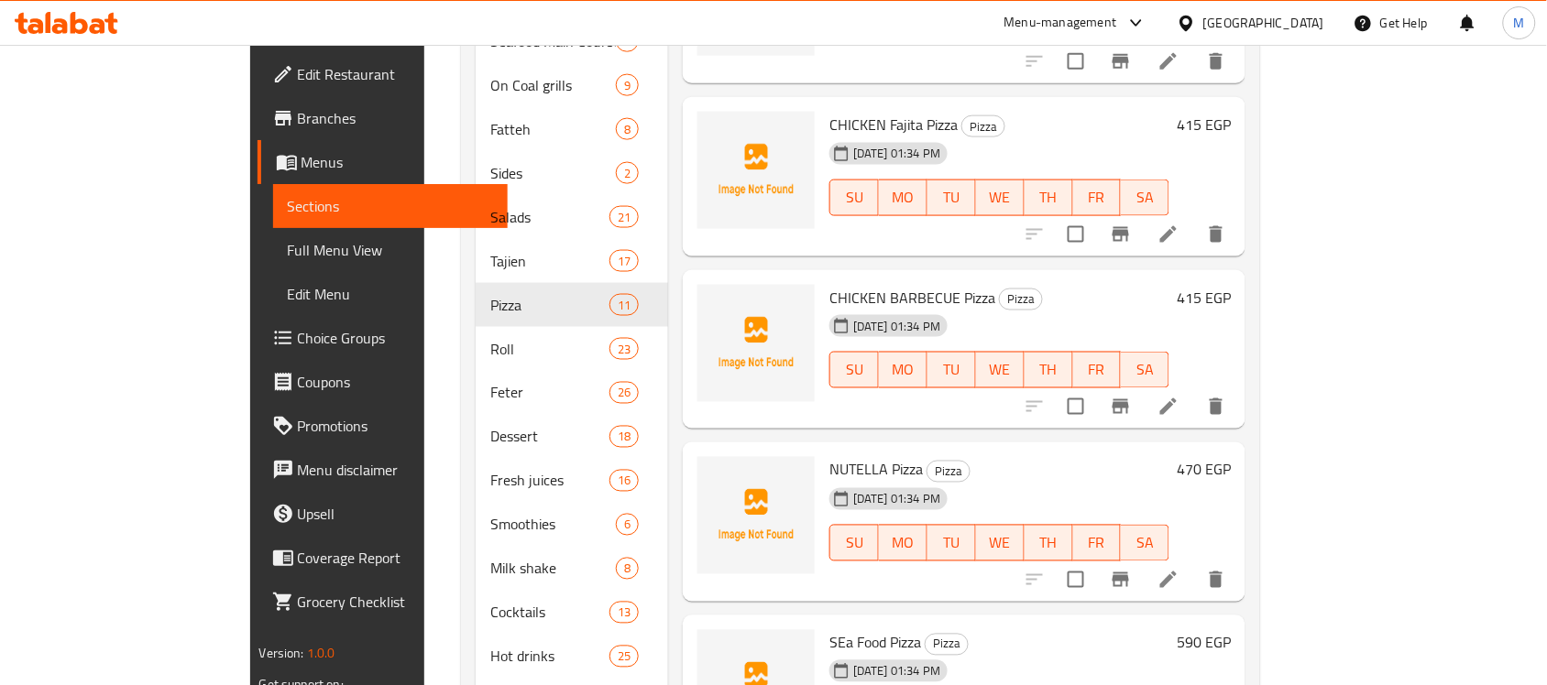
scroll to position [717, 0]
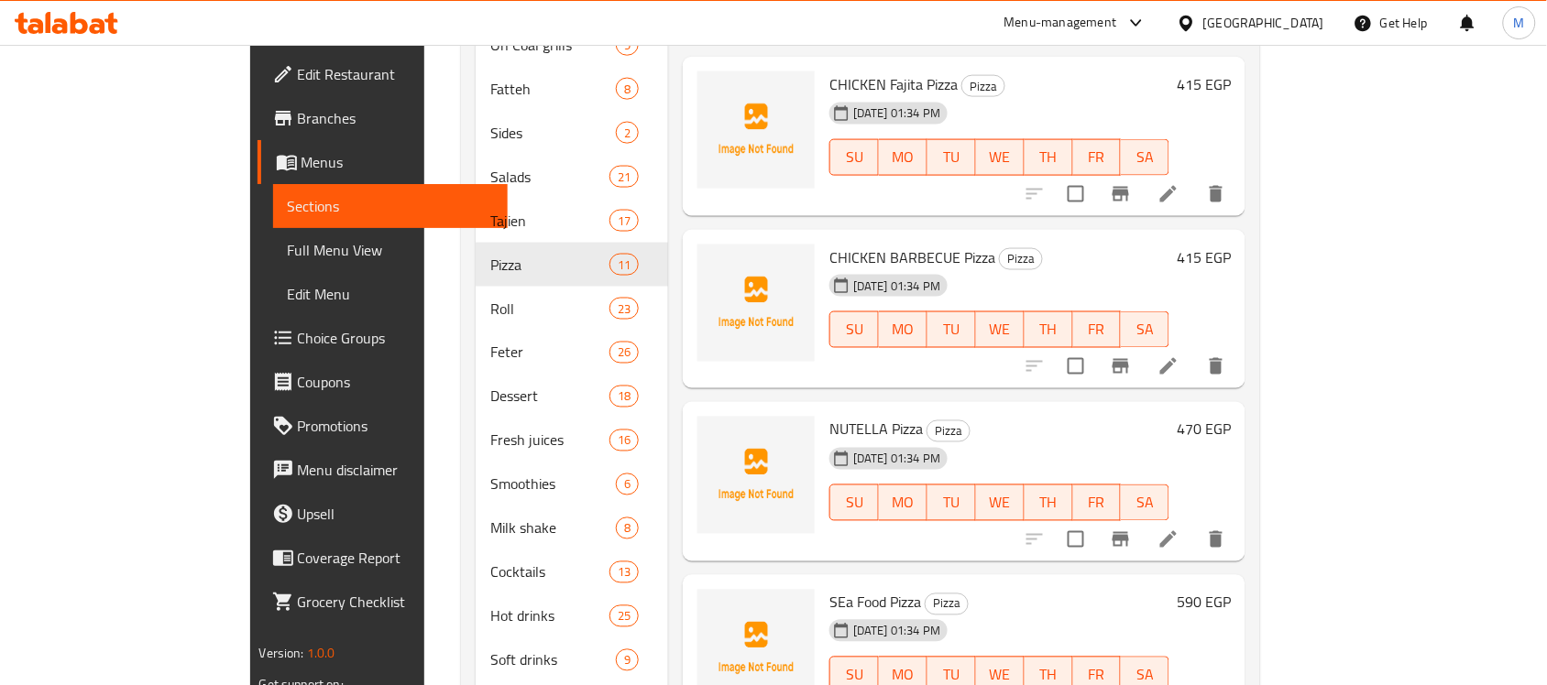
click at [1179, 356] on icon at bounding box center [1168, 367] width 22 height 22
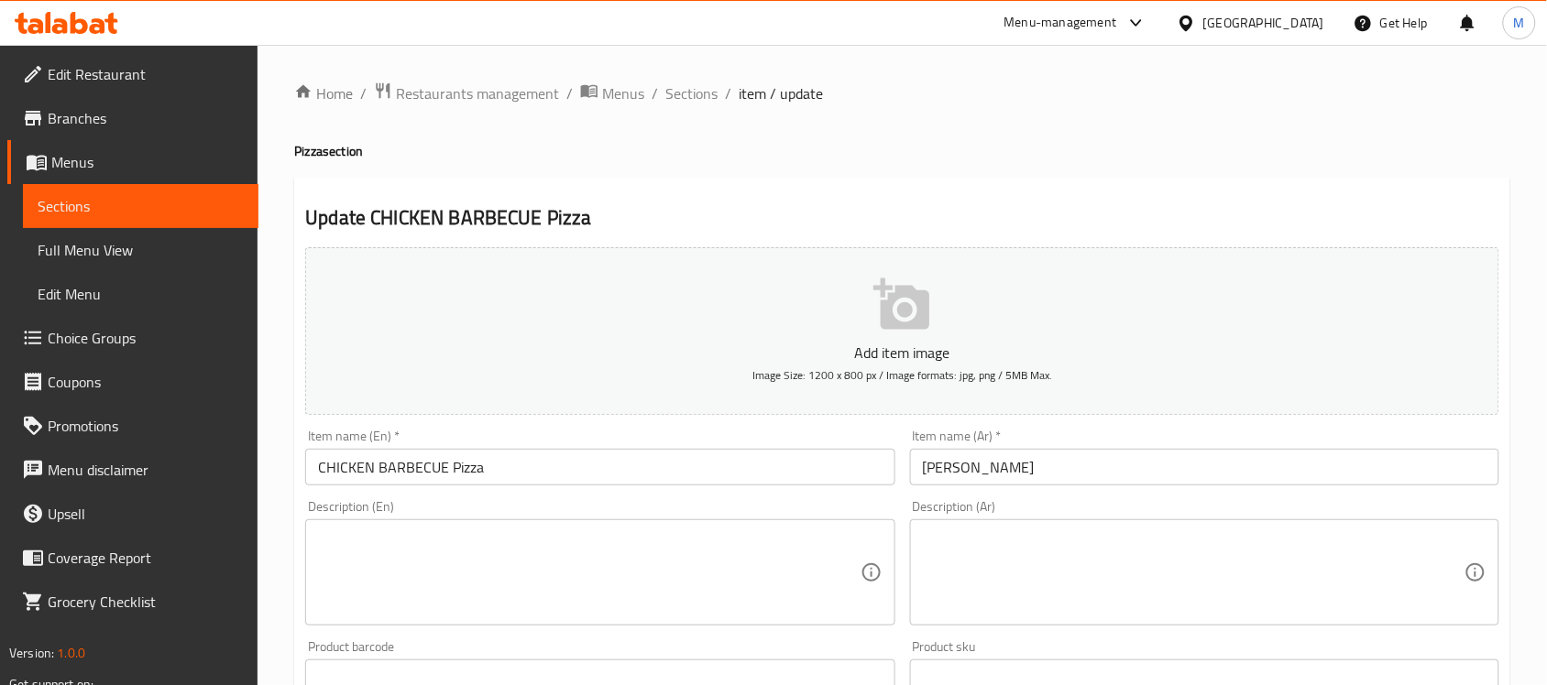
click at [959, 469] on input "[PERSON_NAME]" at bounding box center [1204, 467] width 589 height 37
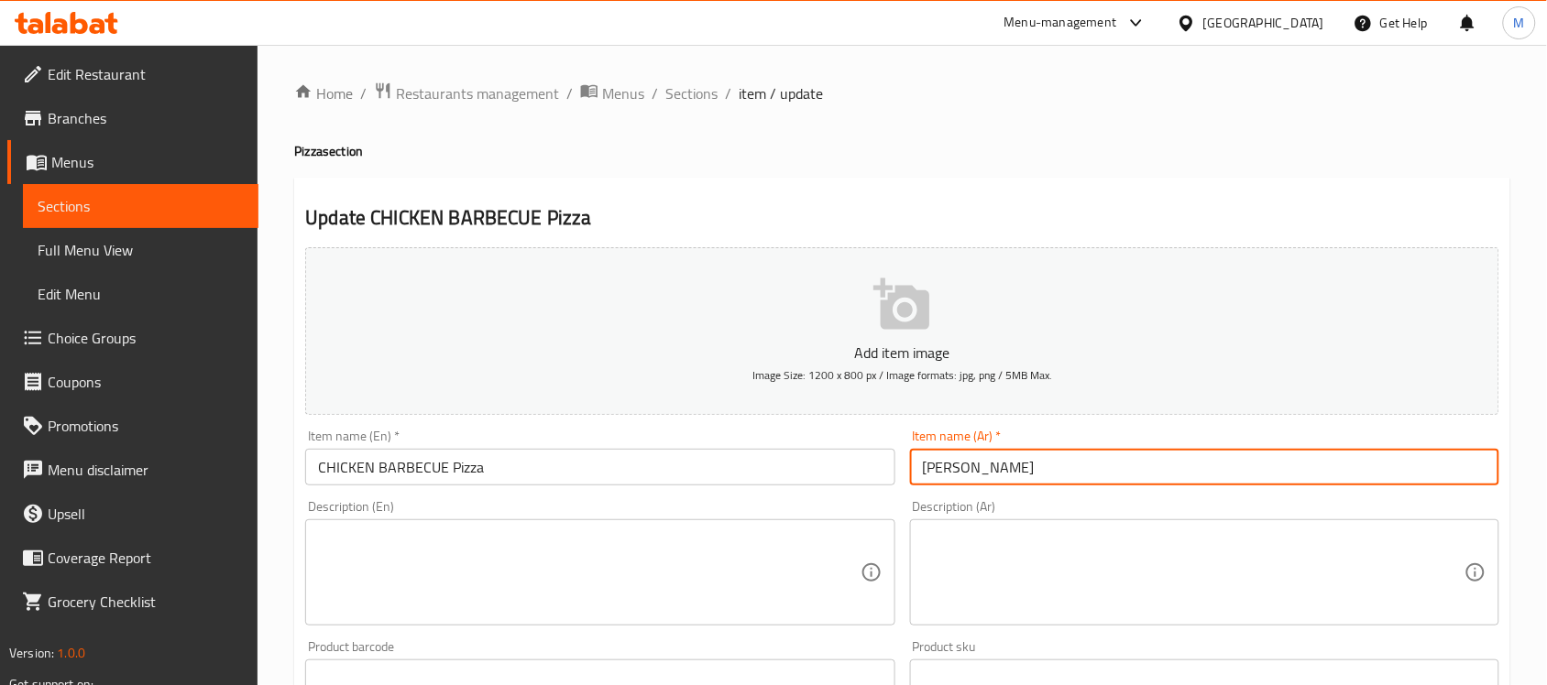
click at [947, 470] on input "بيتزا فراخ بارييكيو" at bounding box center [1204, 467] width 589 height 37
click at [950, 465] on input "بيتزا فراخ بارييكيو" at bounding box center [1204, 467] width 589 height 37
click at [960, 460] on input "بيتزا فراخ بارييكيو" at bounding box center [1204, 467] width 589 height 37
click at [949, 470] on input "[PERSON_NAME]" at bounding box center [1204, 467] width 589 height 37
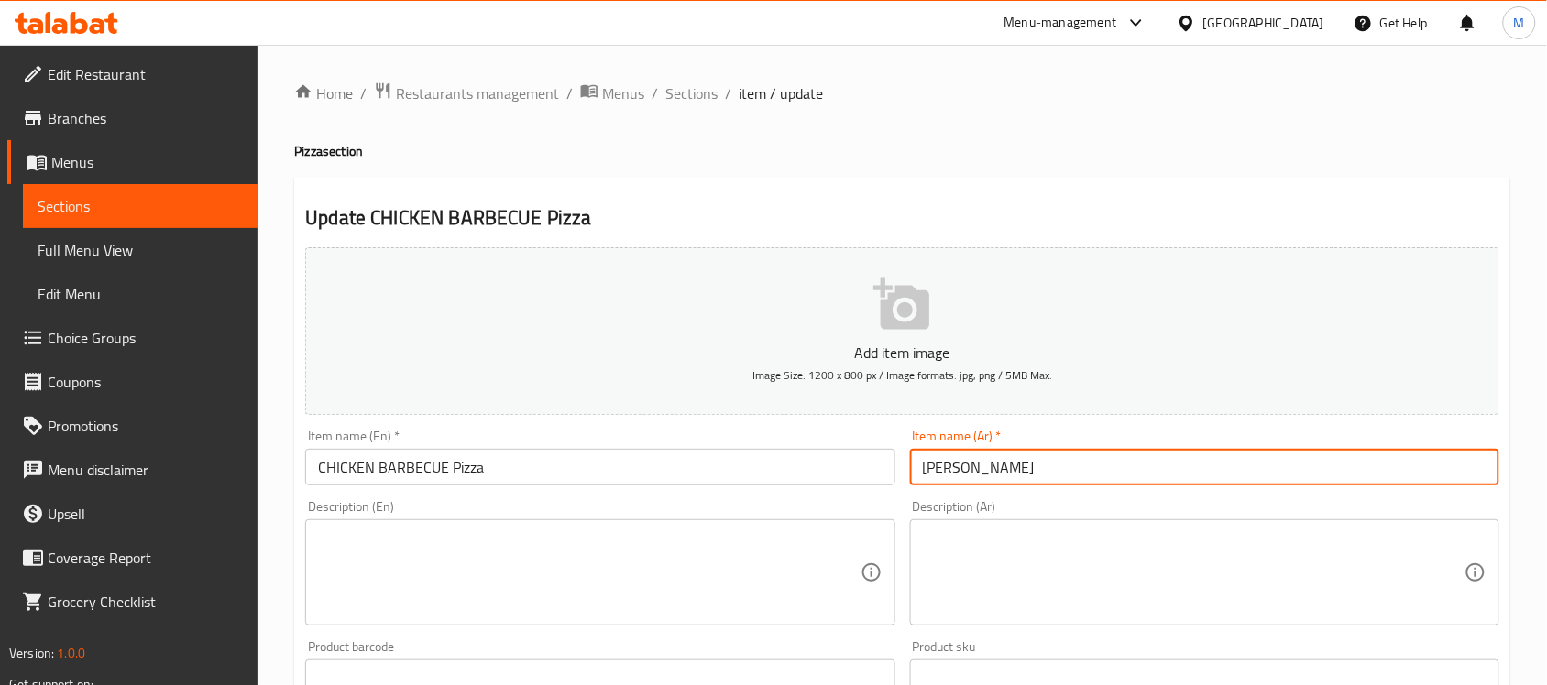
click at [949, 470] on input "[PERSON_NAME]" at bounding box center [1204, 467] width 589 height 37
click at [951, 465] on input "[PERSON_NAME]" at bounding box center [1204, 467] width 589 height 37
type input "بيتزا فراخ باربيكيو"
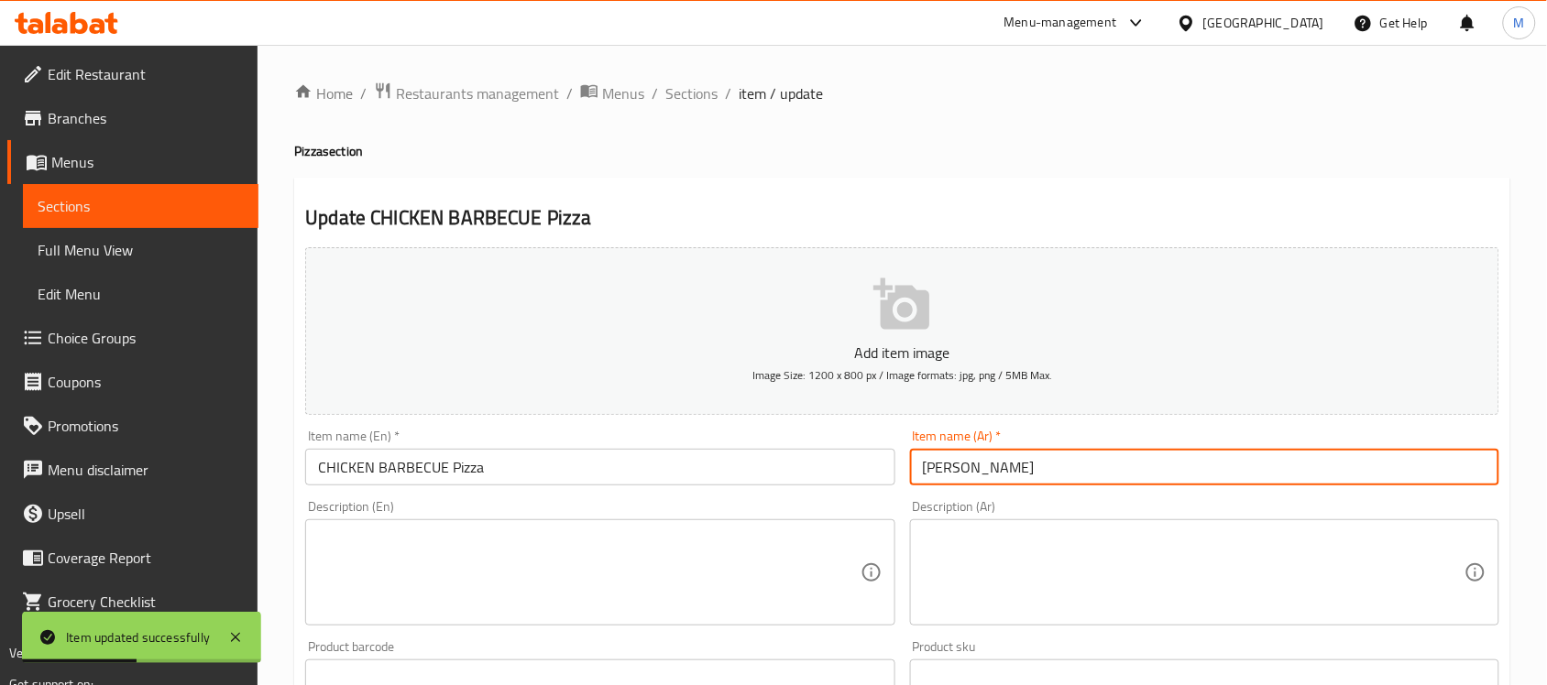
click at [692, 71] on div "Home / Restaurants management / Menus / Sections / item / update Pizza section …" at bounding box center [901, 670] width 1289 height 1250
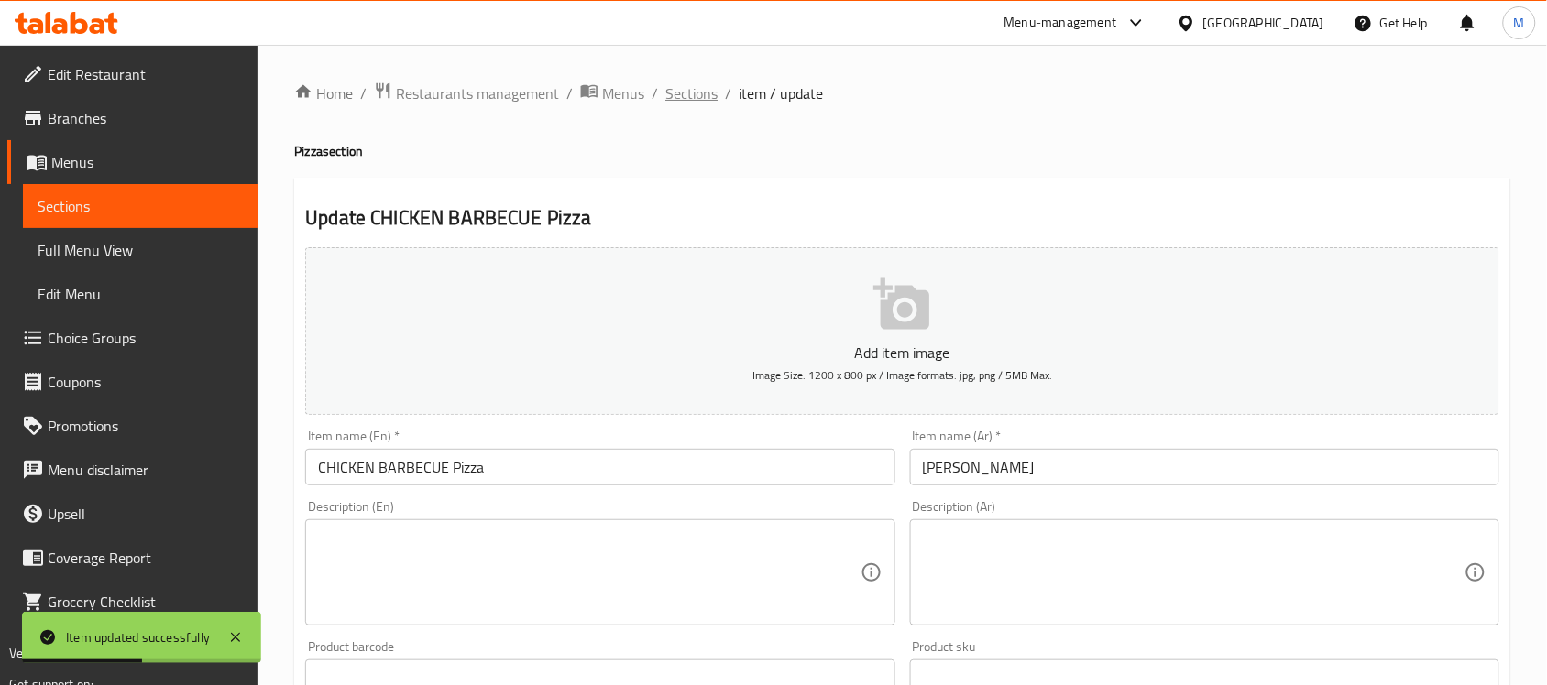
click at [692, 85] on span "Sections" at bounding box center [691, 93] width 52 height 22
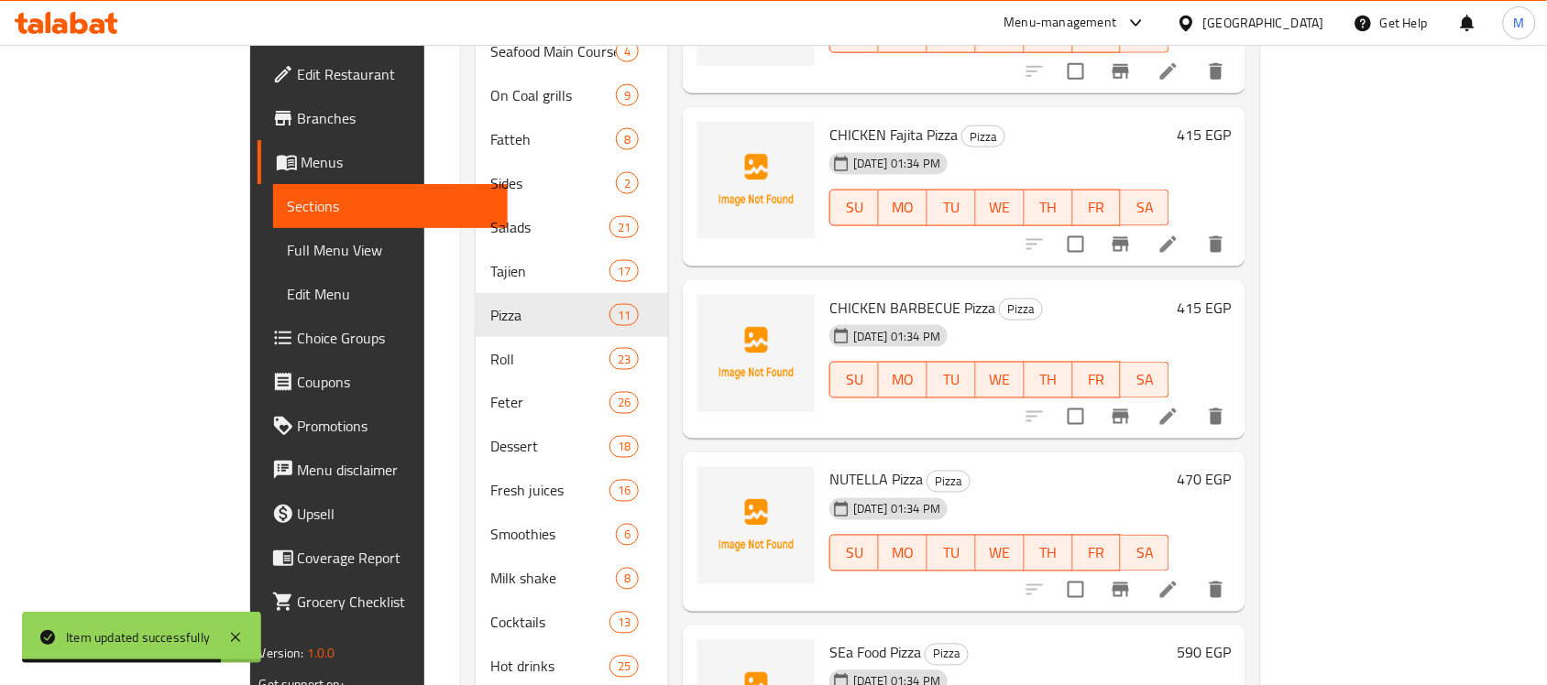
scroll to position [786, 0]
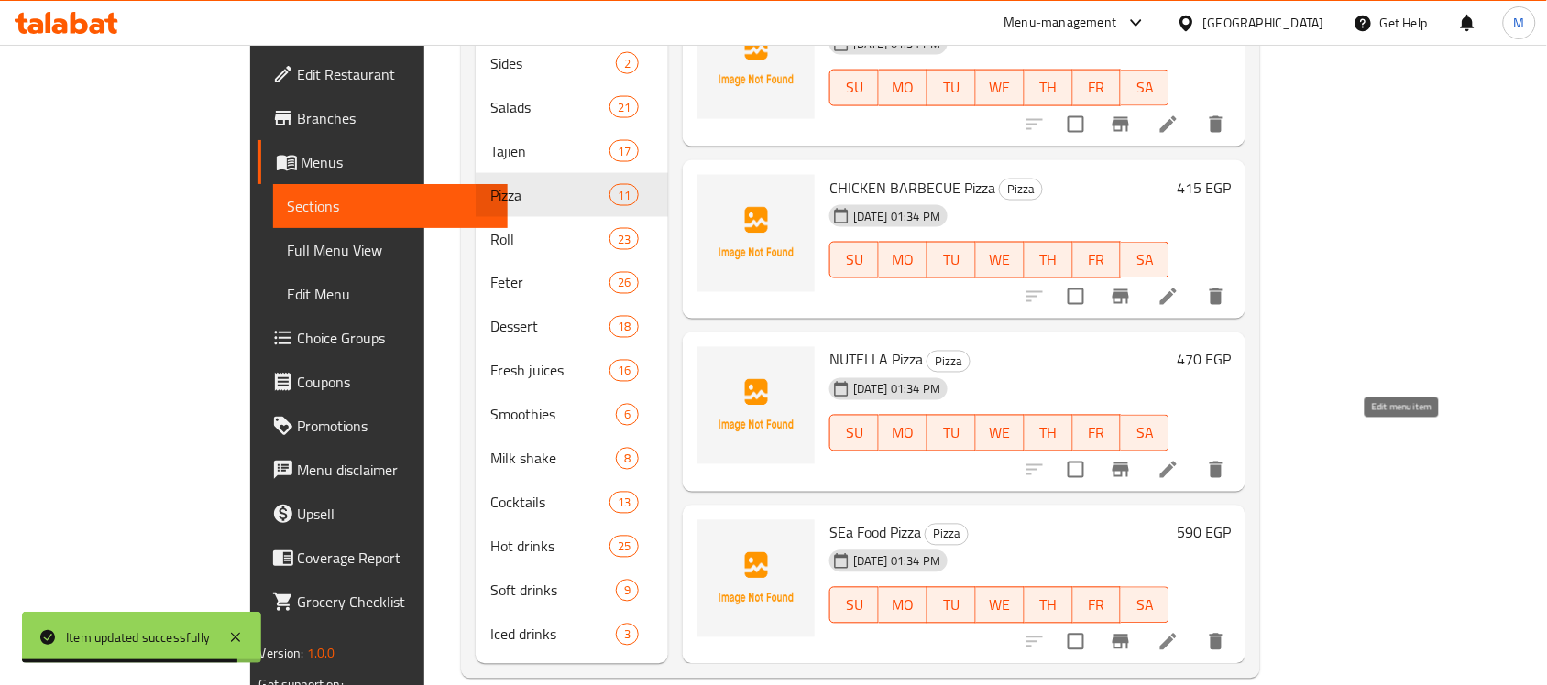
click at [1179, 459] on icon at bounding box center [1168, 470] width 22 height 22
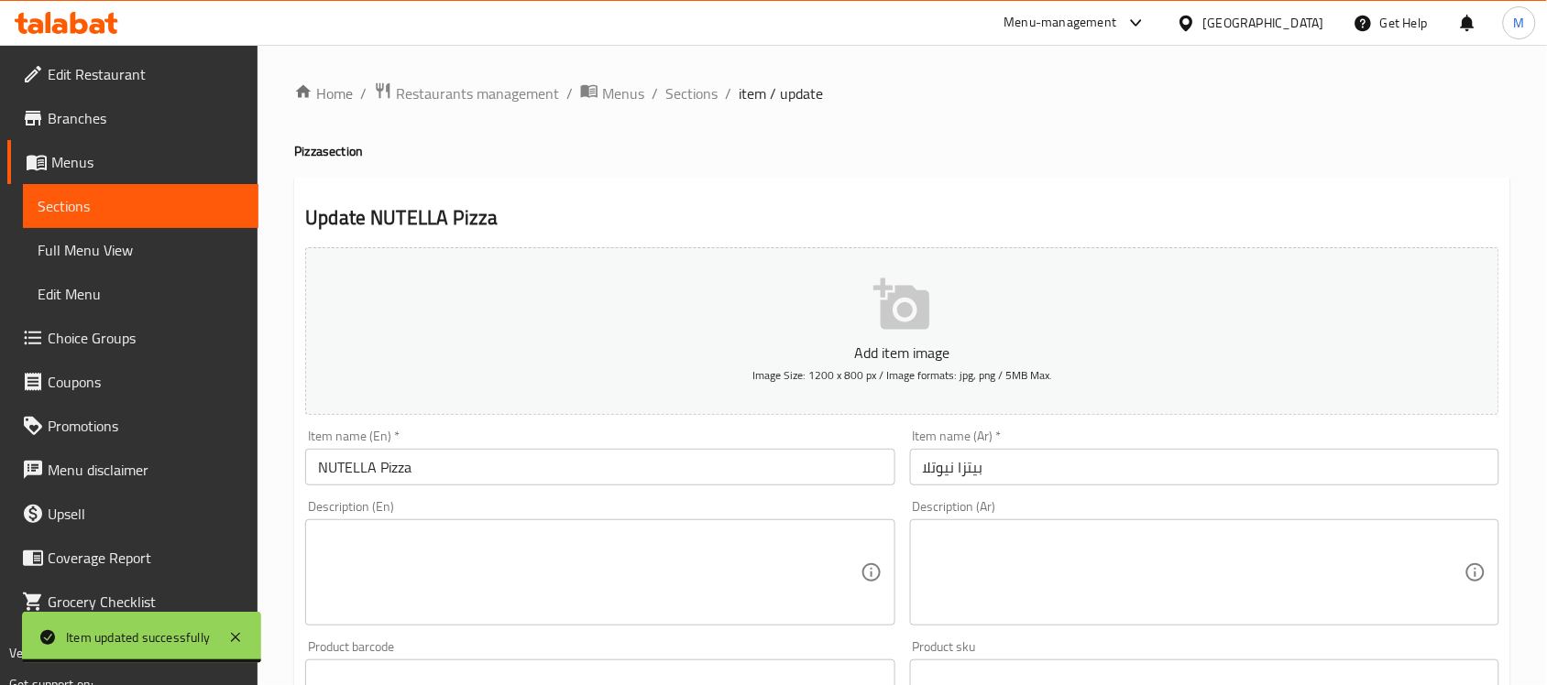
click at [947, 472] on input "بيتزا نيوتلا" at bounding box center [1204, 467] width 589 height 37
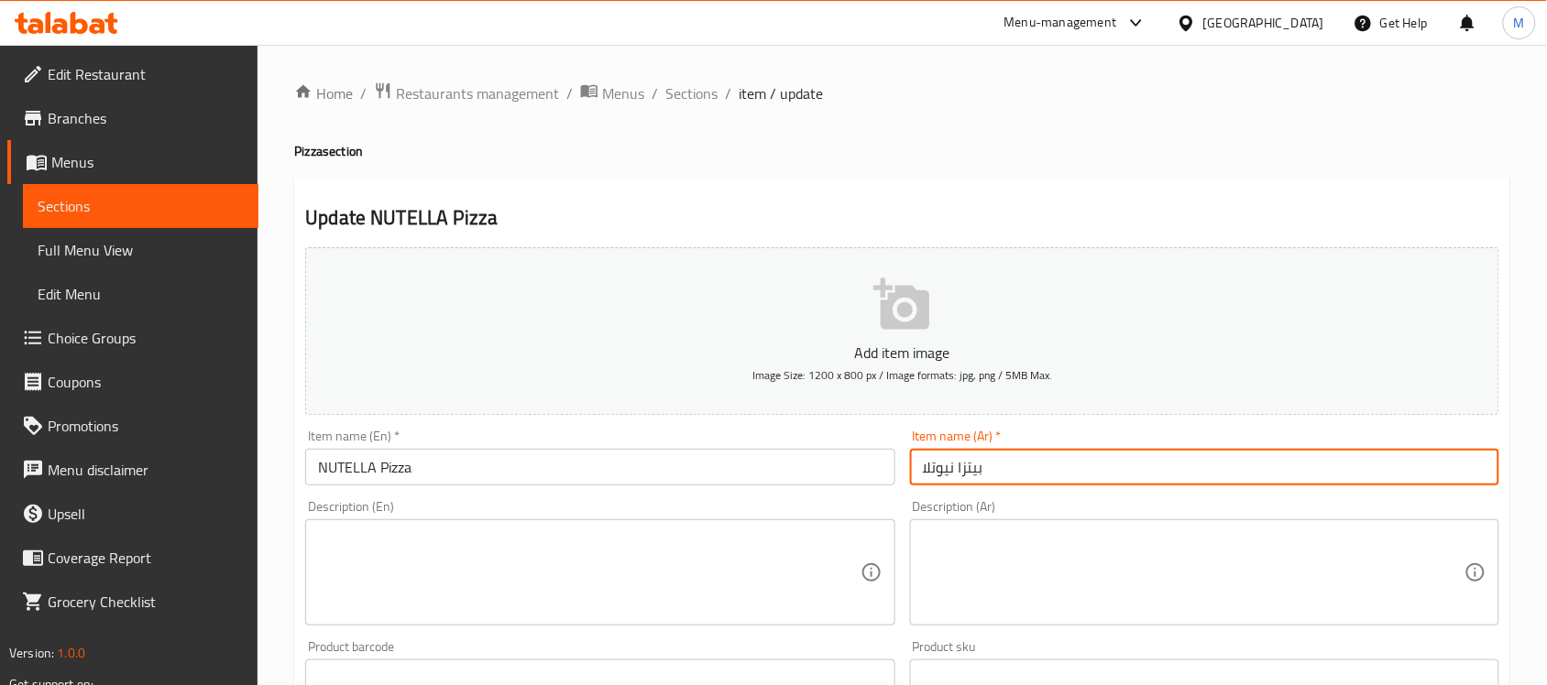
click at [947, 472] on input "بيتزا نيوتلا" at bounding box center [1204, 467] width 589 height 37
type input "بيتزا نوتيلا"
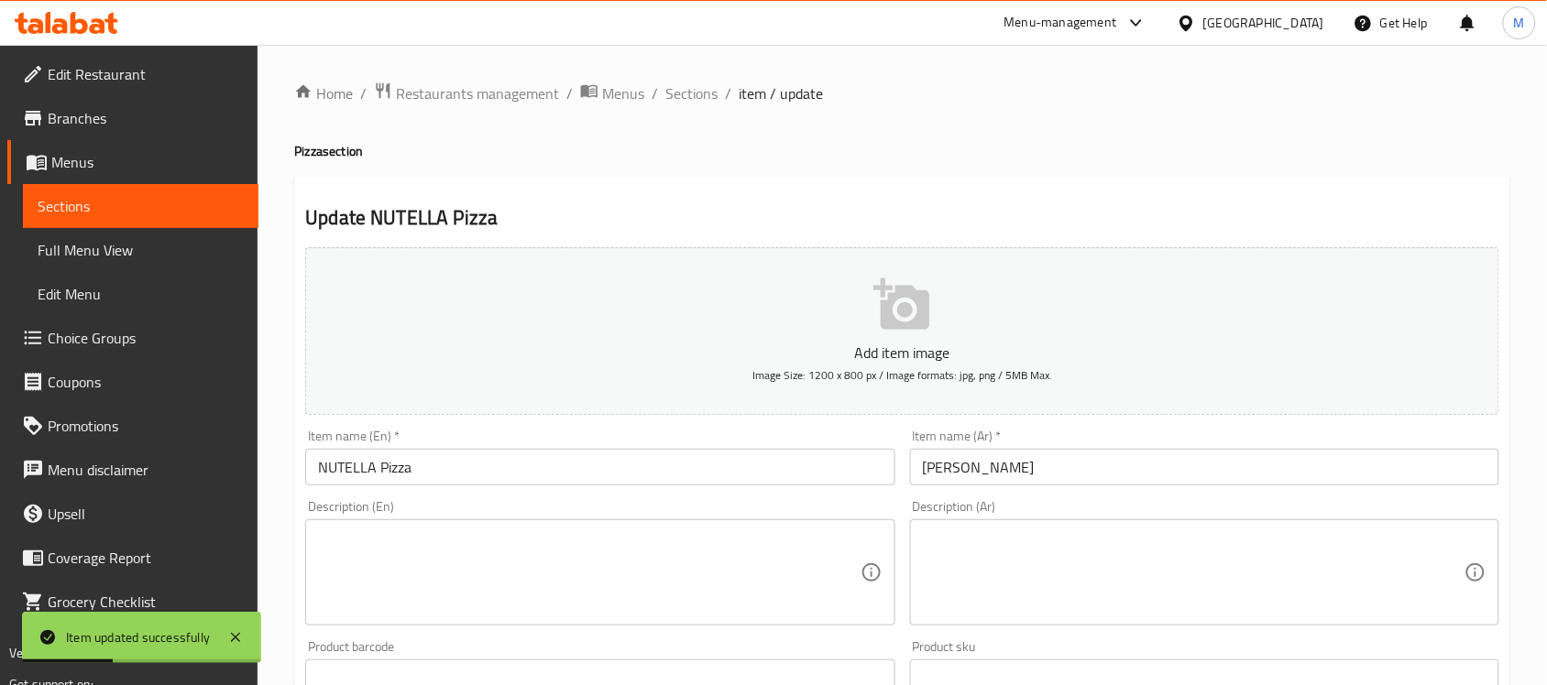
drag, startPoint x: 694, startPoint y: 89, endPoint x: 565, endPoint y: 3, distance: 154.5
click at [694, 89] on span "Sections" at bounding box center [691, 93] width 52 height 22
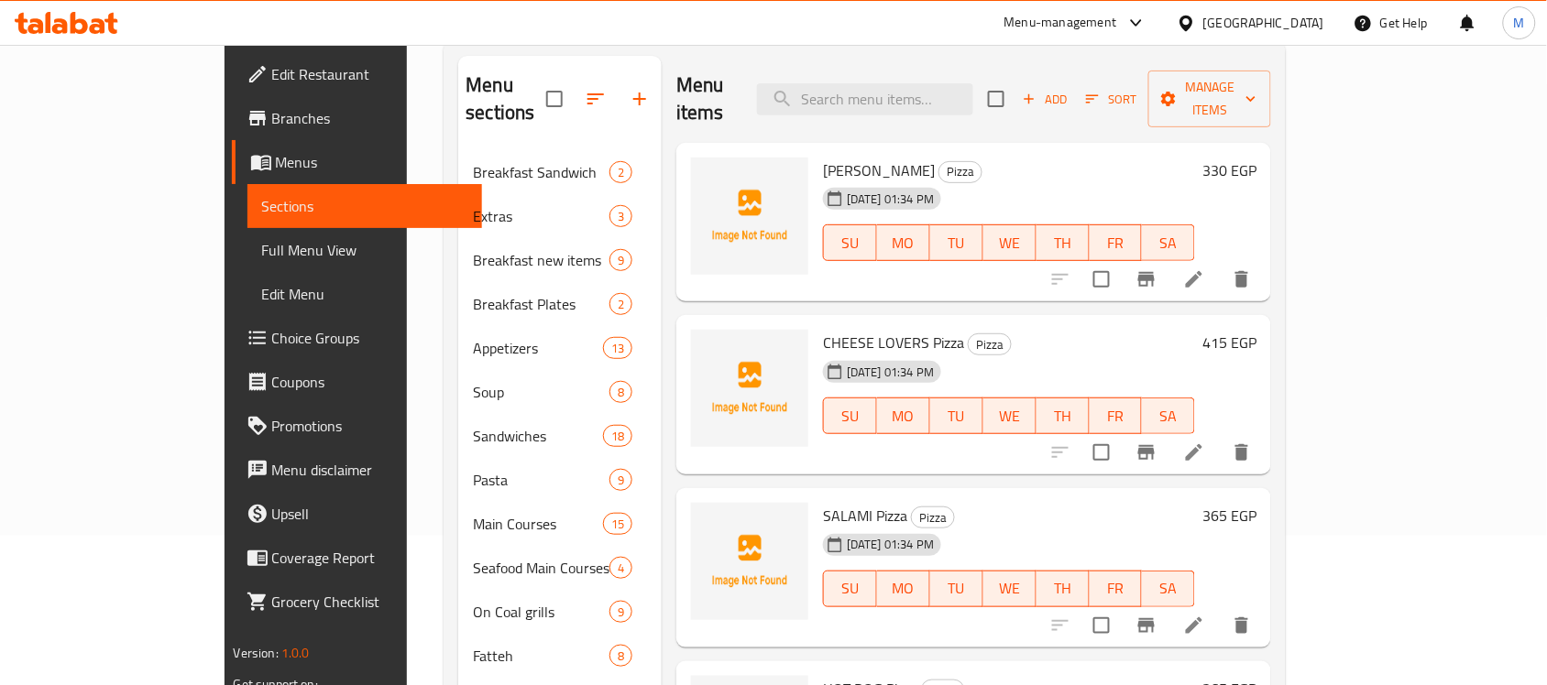
scroll to position [344, 0]
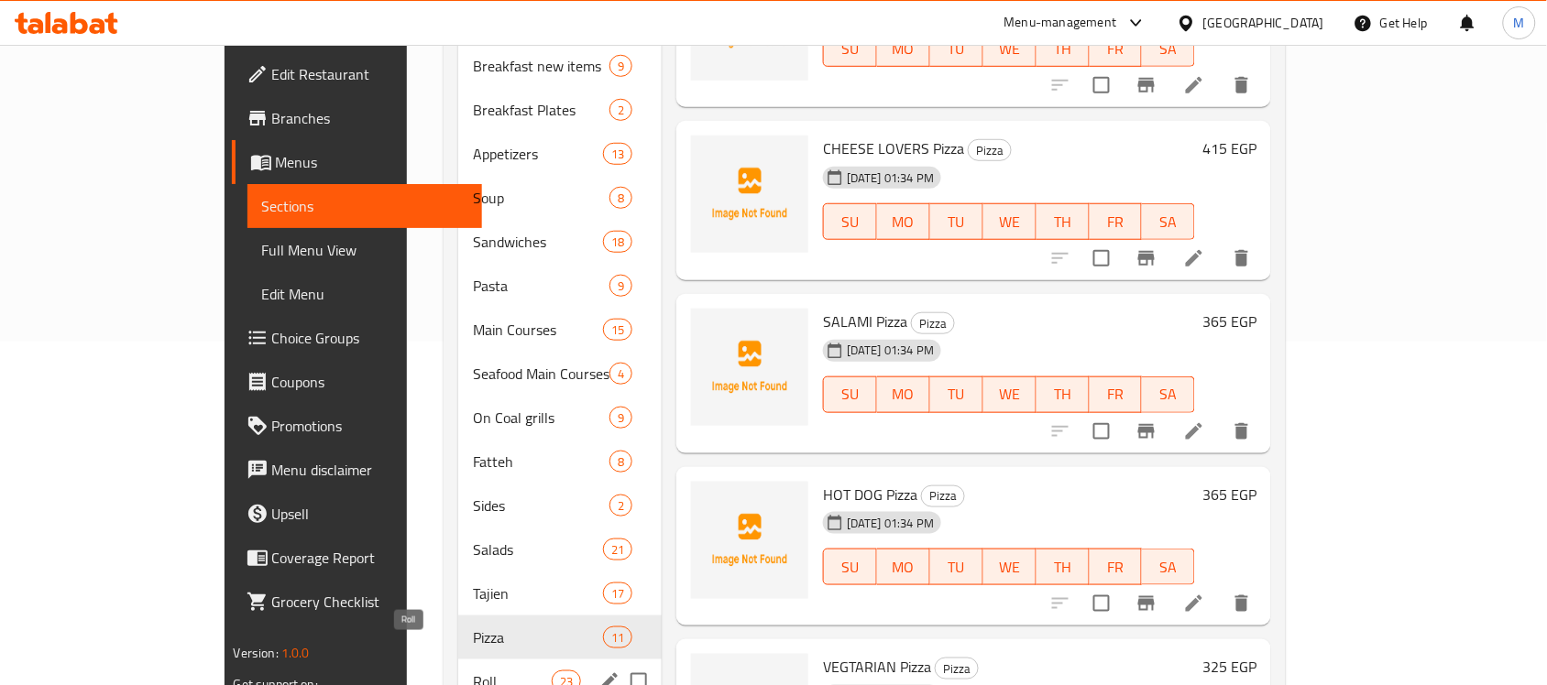
click at [473, 671] on span "Roll" at bounding box center [512, 682] width 78 height 22
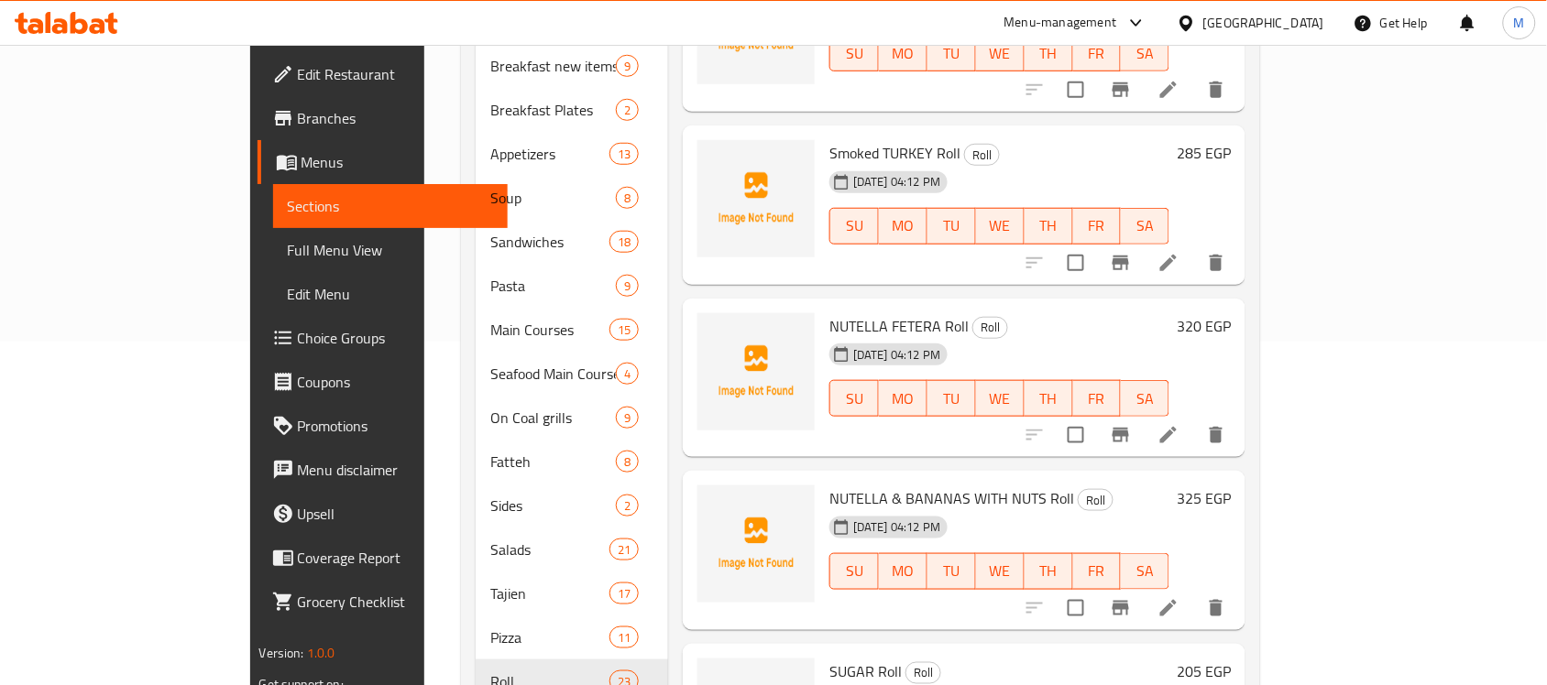
scroll to position [2011, 0]
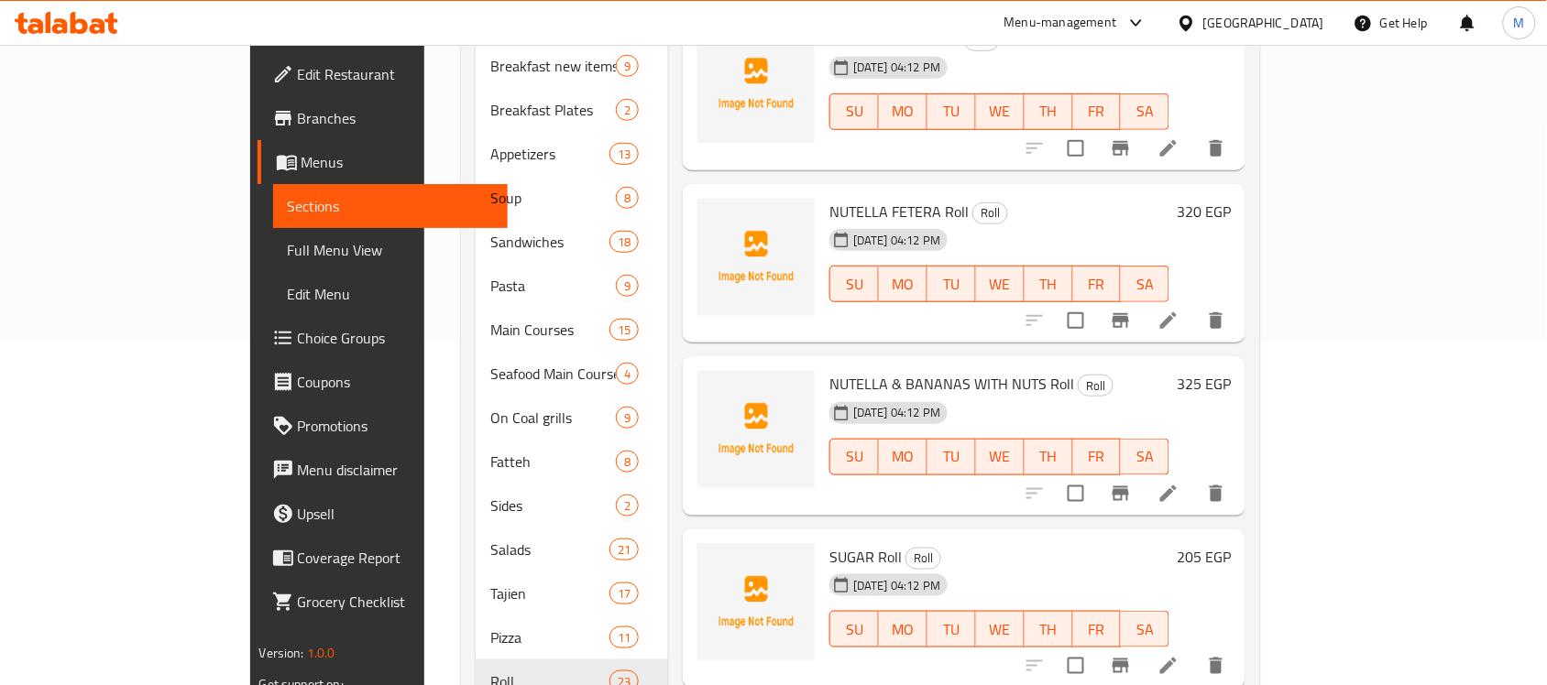
click at [1179, 483] on icon at bounding box center [1168, 494] width 22 height 22
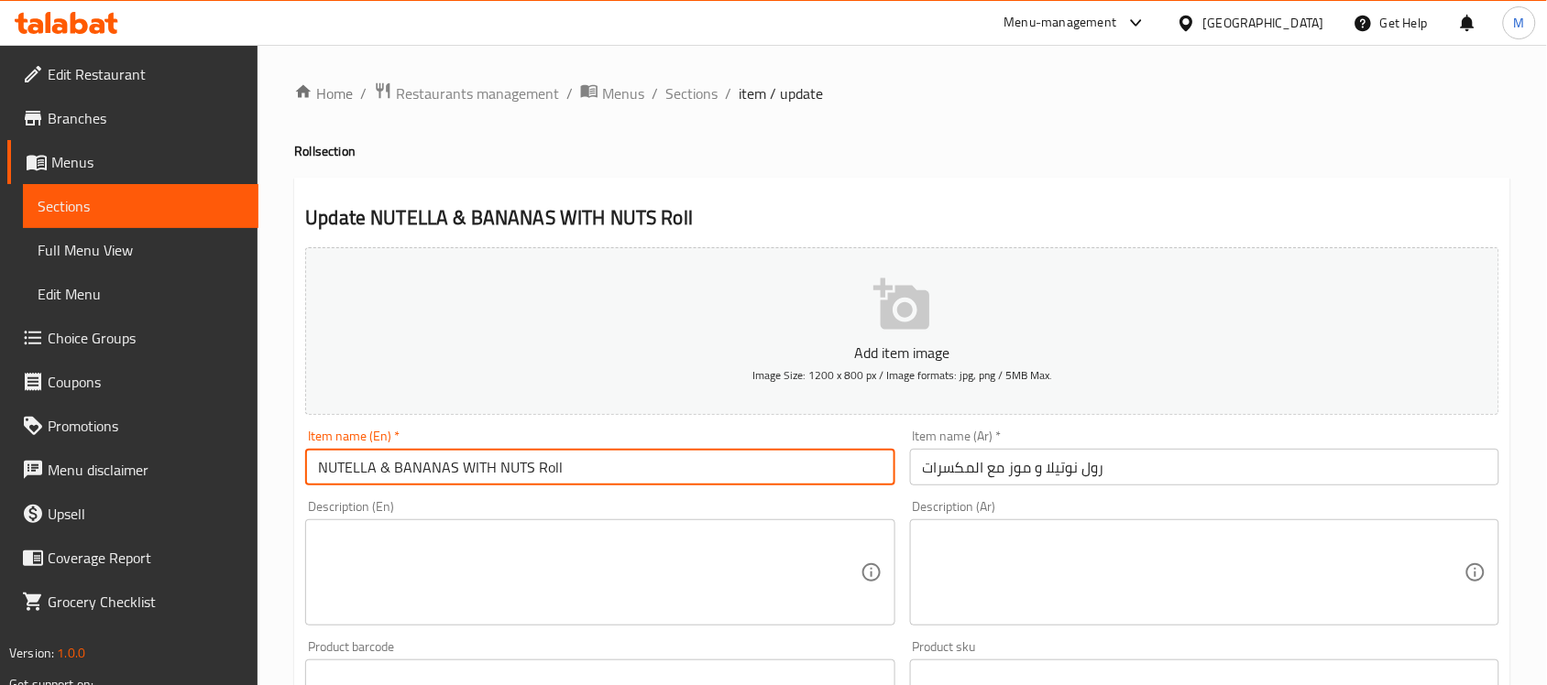
click at [380, 469] on input "NUTELLA & BANANAS WITH NUTS Roll" at bounding box center [599, 467] width 589 height 37
type input "NUTELLA And BANANAS WITH NUTS Roll"
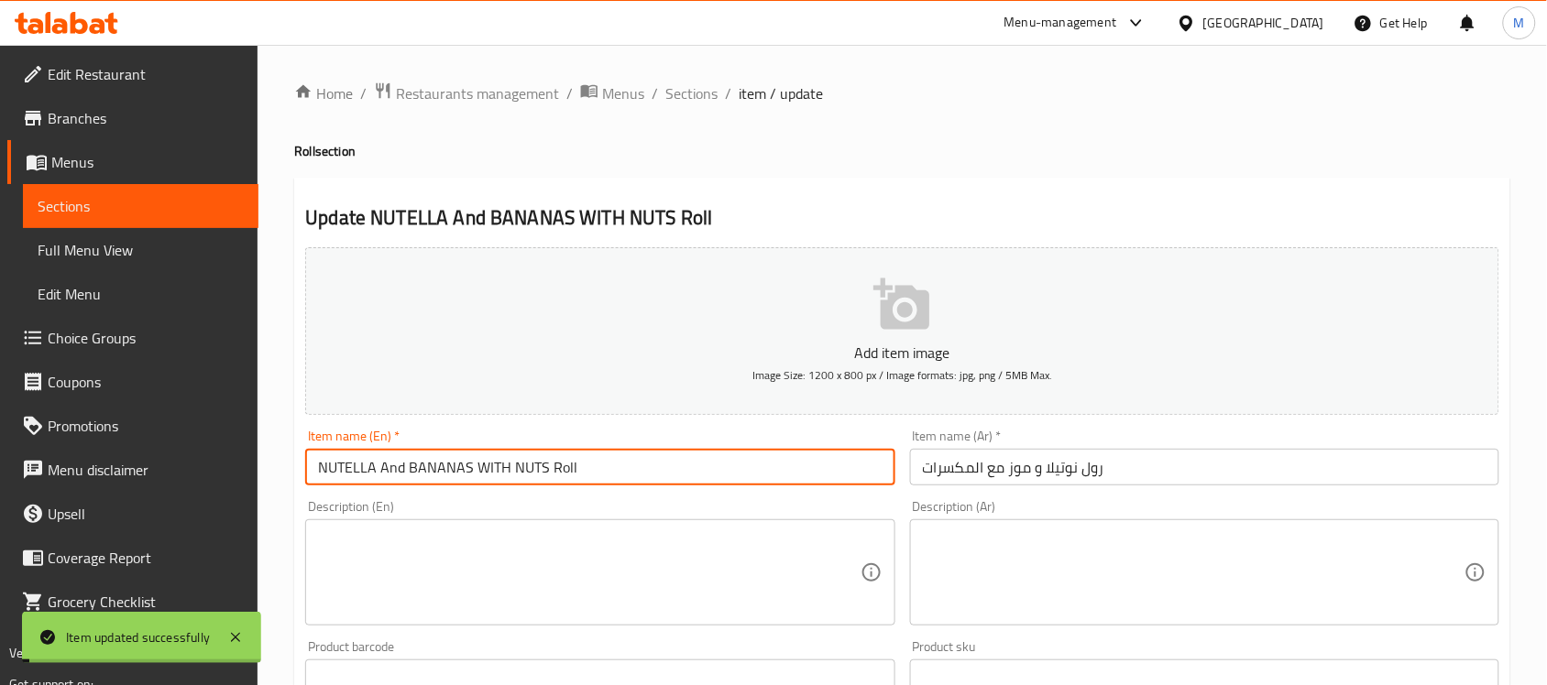
click at [1024, 465] on input "رول نوتيلا و موز مع المكسرات" at bounding box center [1204, 467] width 589 height 37
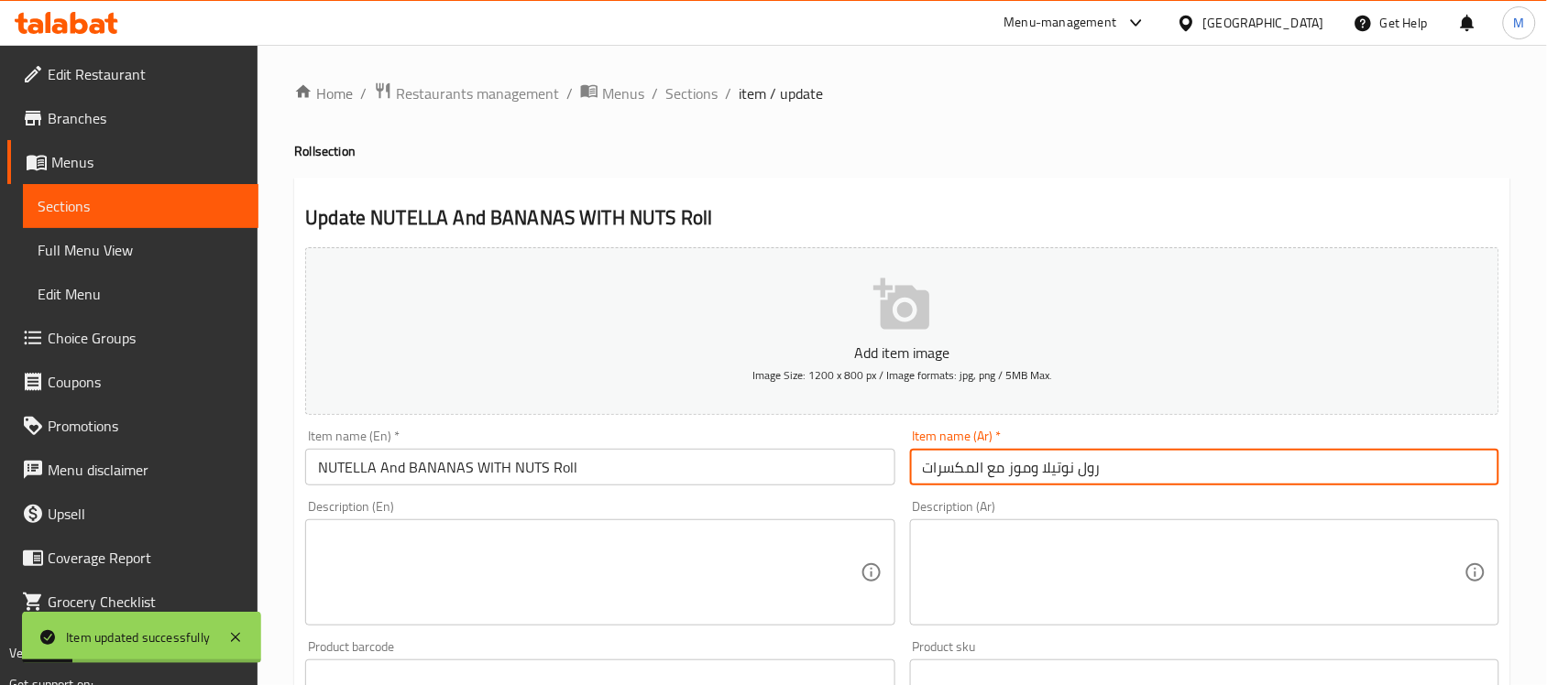
type input "رول نوتيلا وموز مع المكسرات"
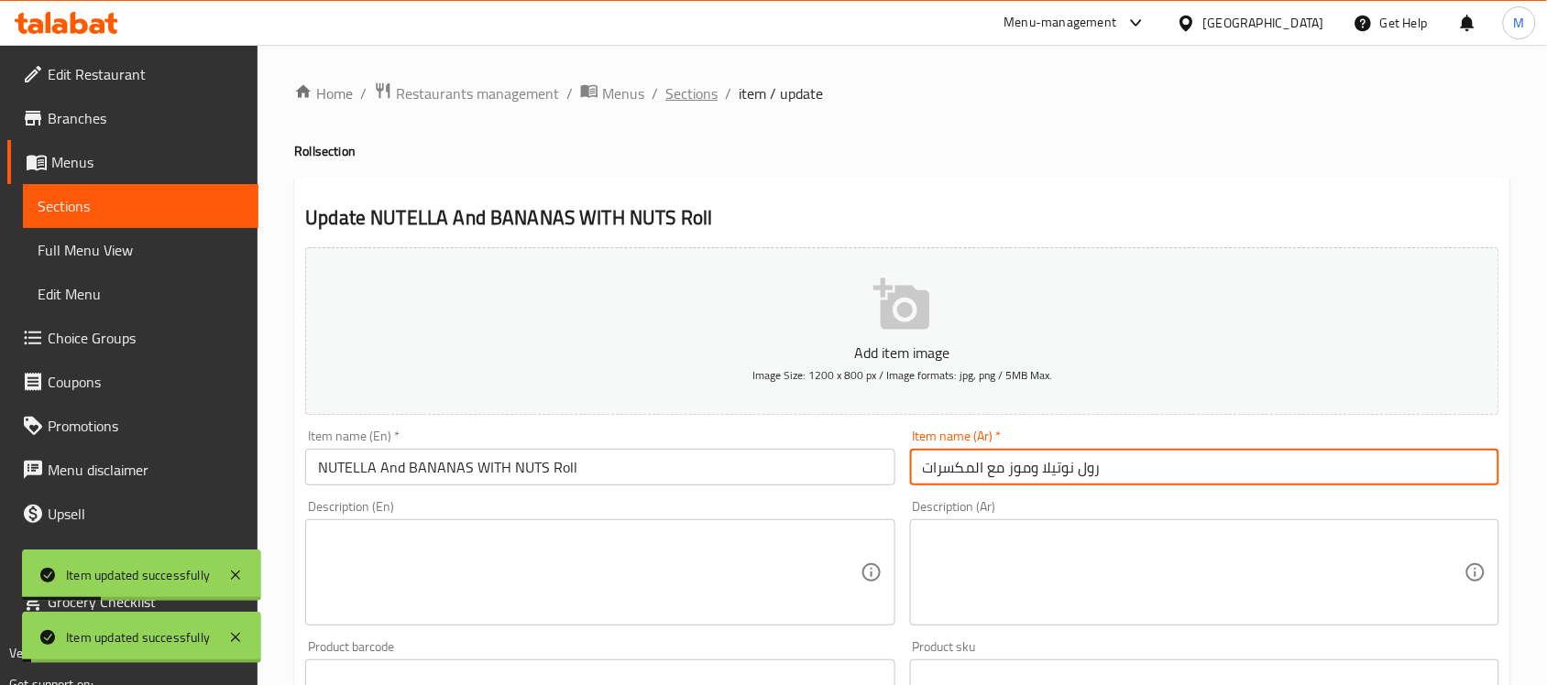
click at [689, 93] on span "Sections" at bounding box center [691, 93] width 52 height 22
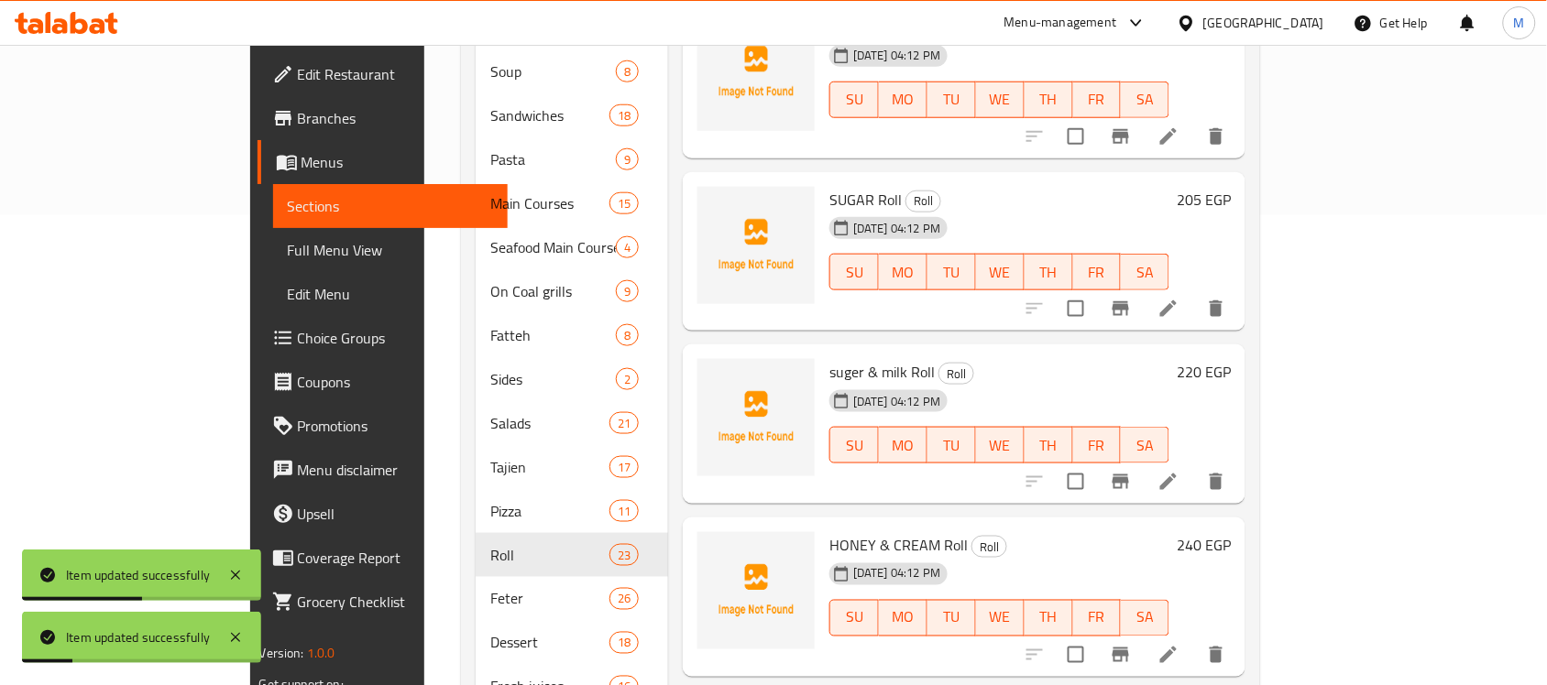
scroll to position [2357, 0]
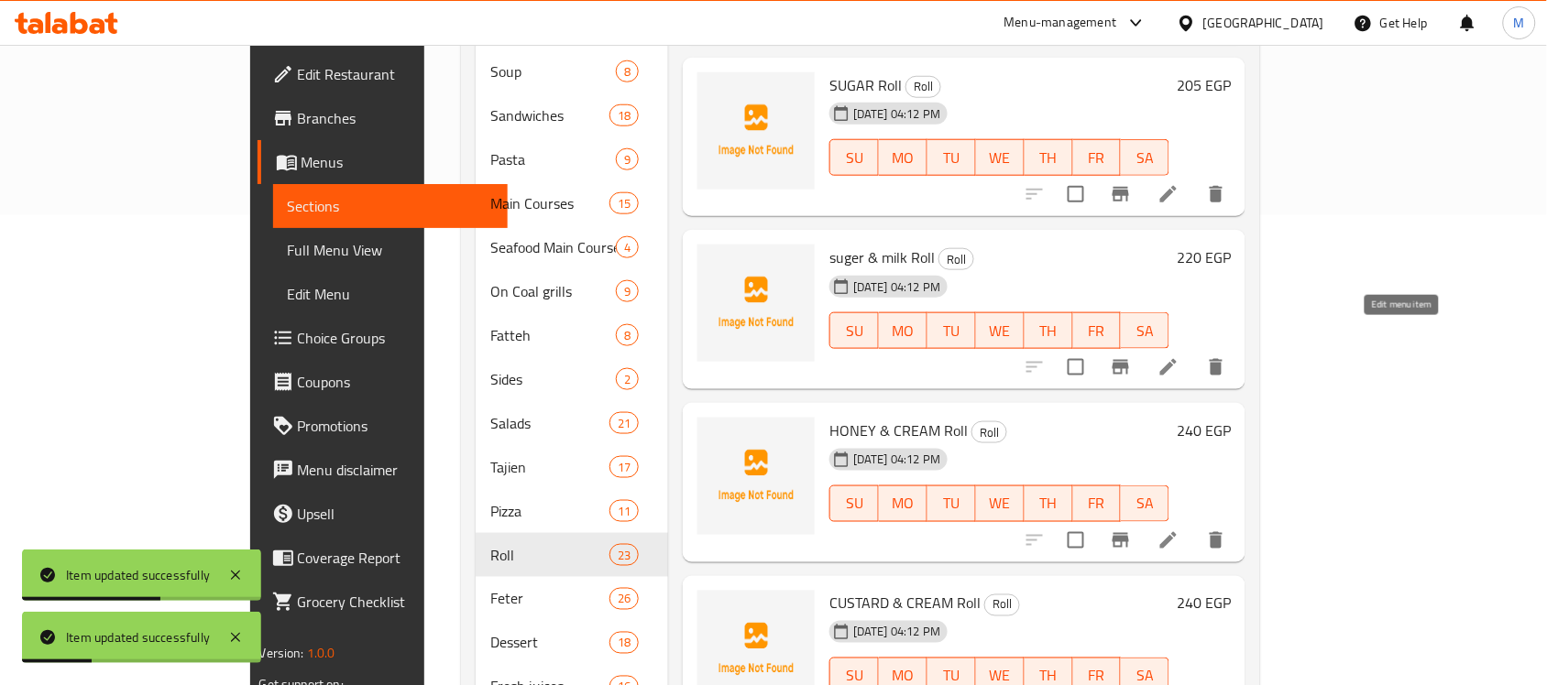
click at [1179, 356] on icon at bounding box center [1168, 367] width 22 height 22
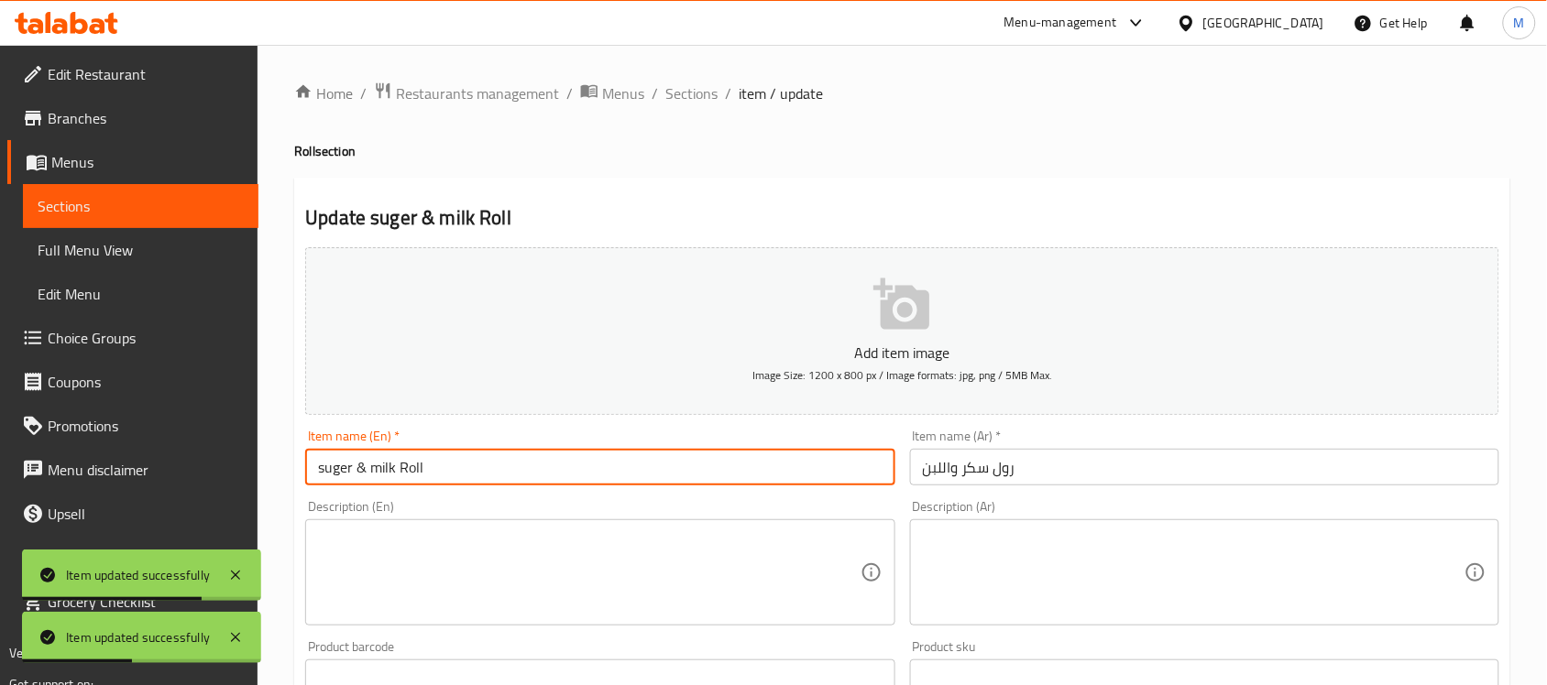
click at [356, 463] on input "suger & milk Roll" at bounding box center [599, 467] width 589 height 37
type input "suger And milk Roll"
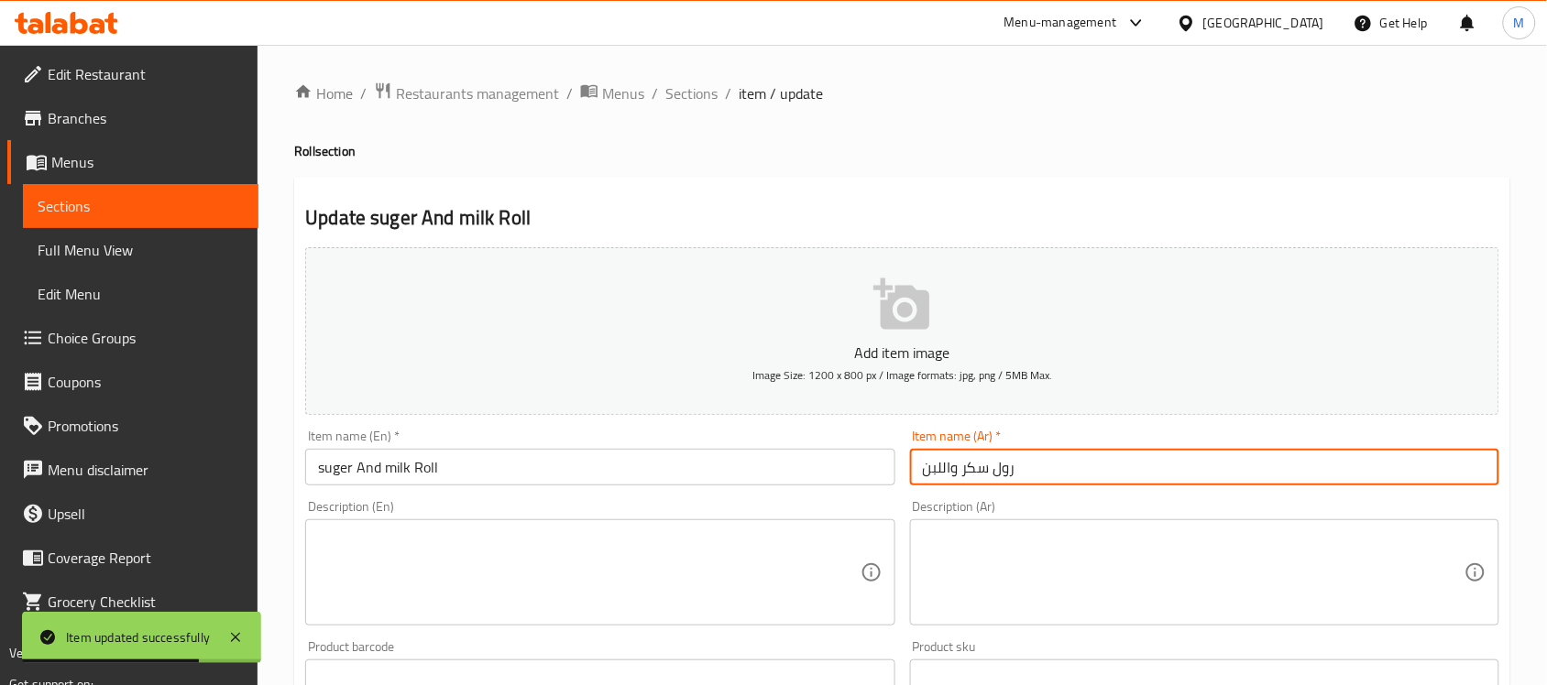
click at [945, 464] on input "رول سكر واللبن" at bounding box center [1204, 467] width 589 height 37
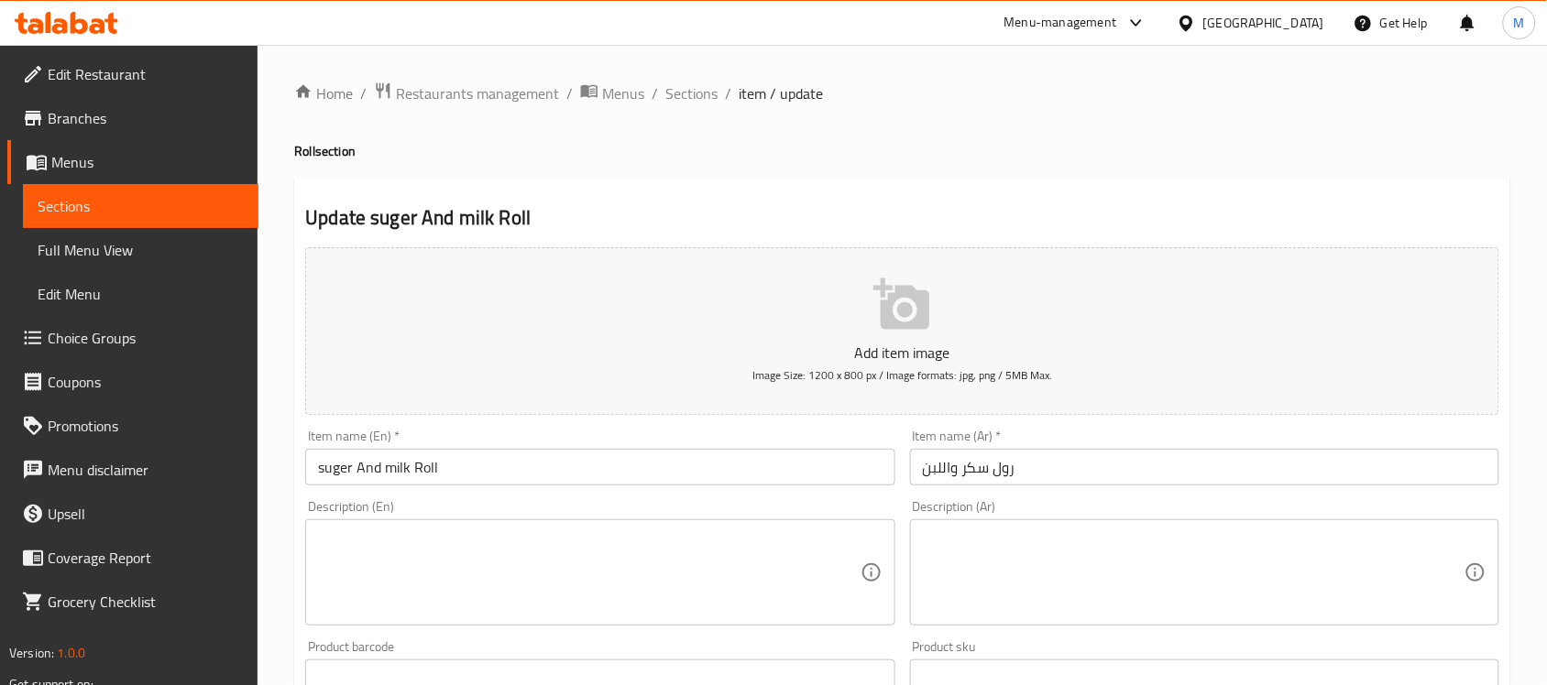
click at [763, 465] on input "suger And milk Roll" at bounding box center [599, 467] width 589 height 37
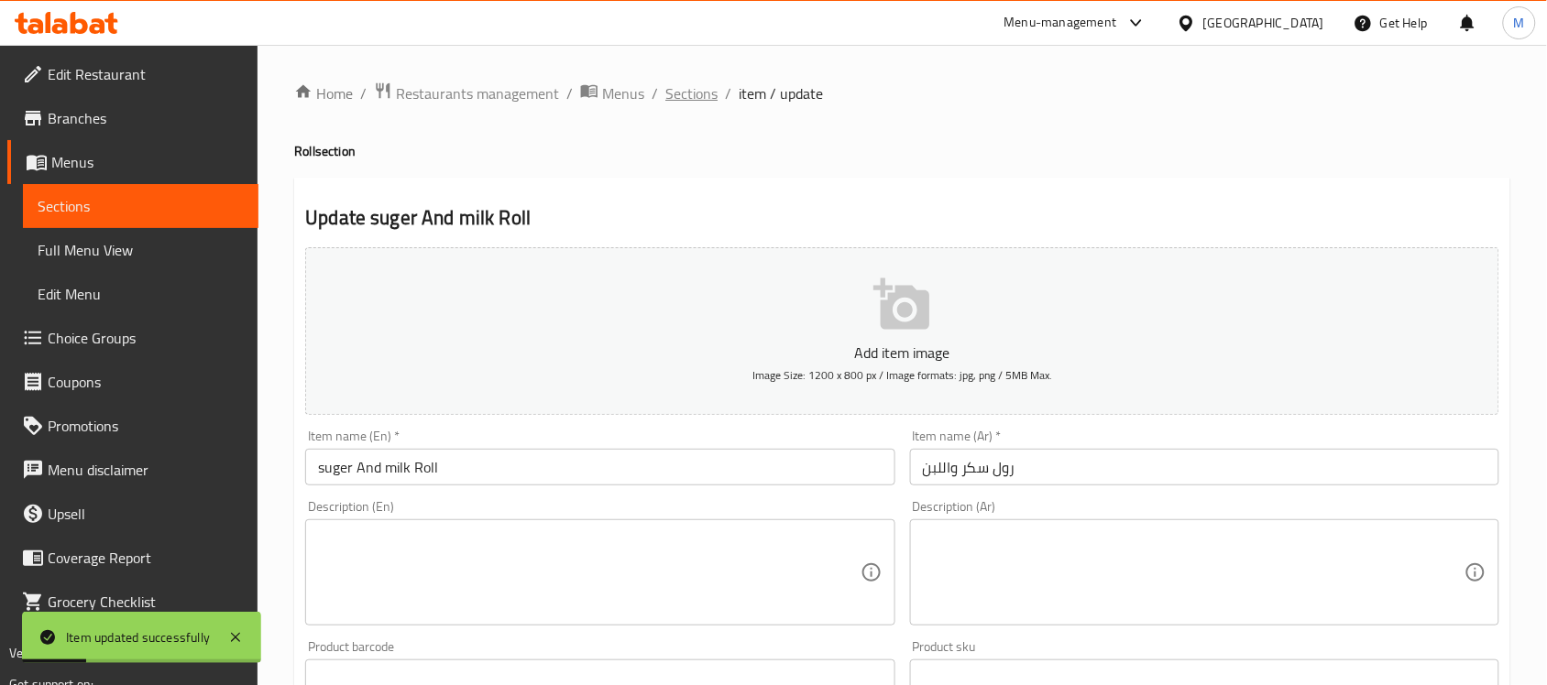
click at [680, 98] on span "Sections" at bounding box center [691, 93] width 52 height 22
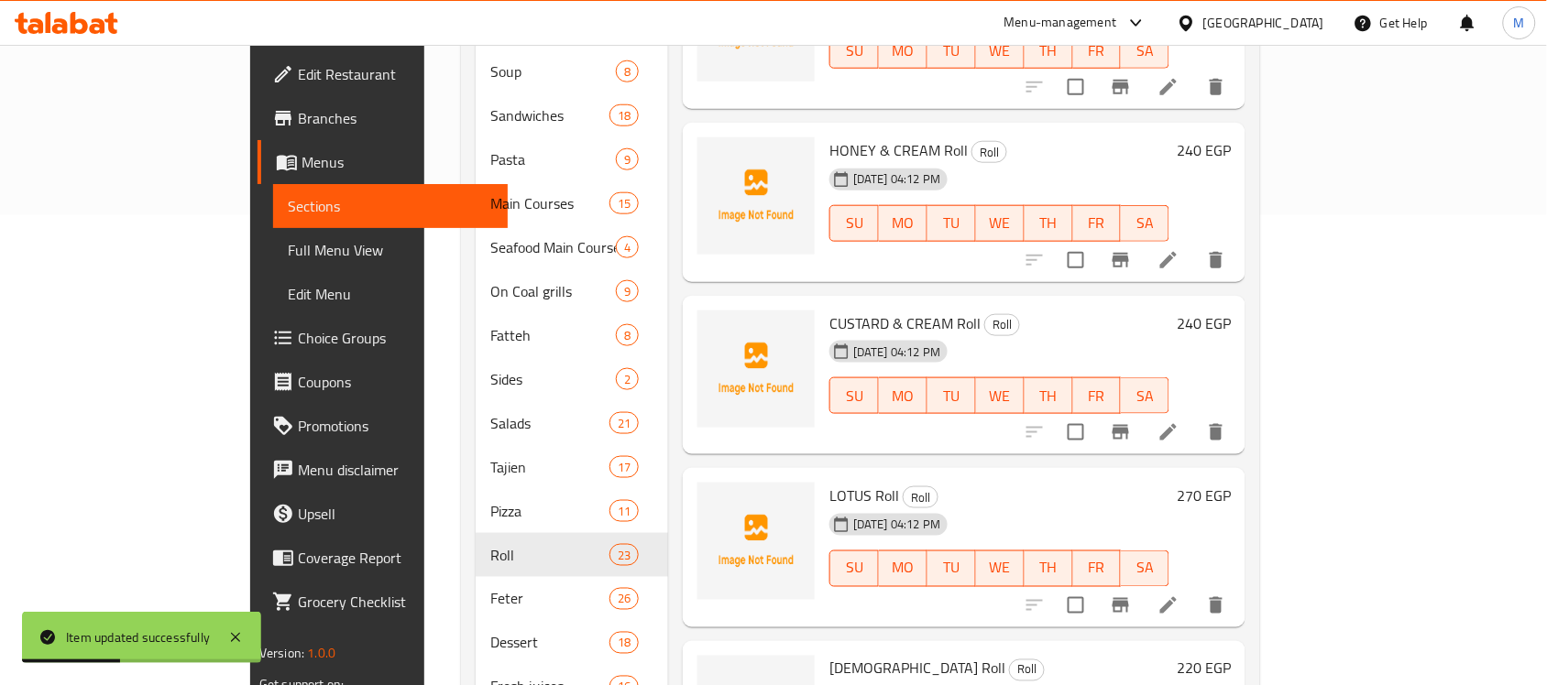
scroll to position [2645, 0]
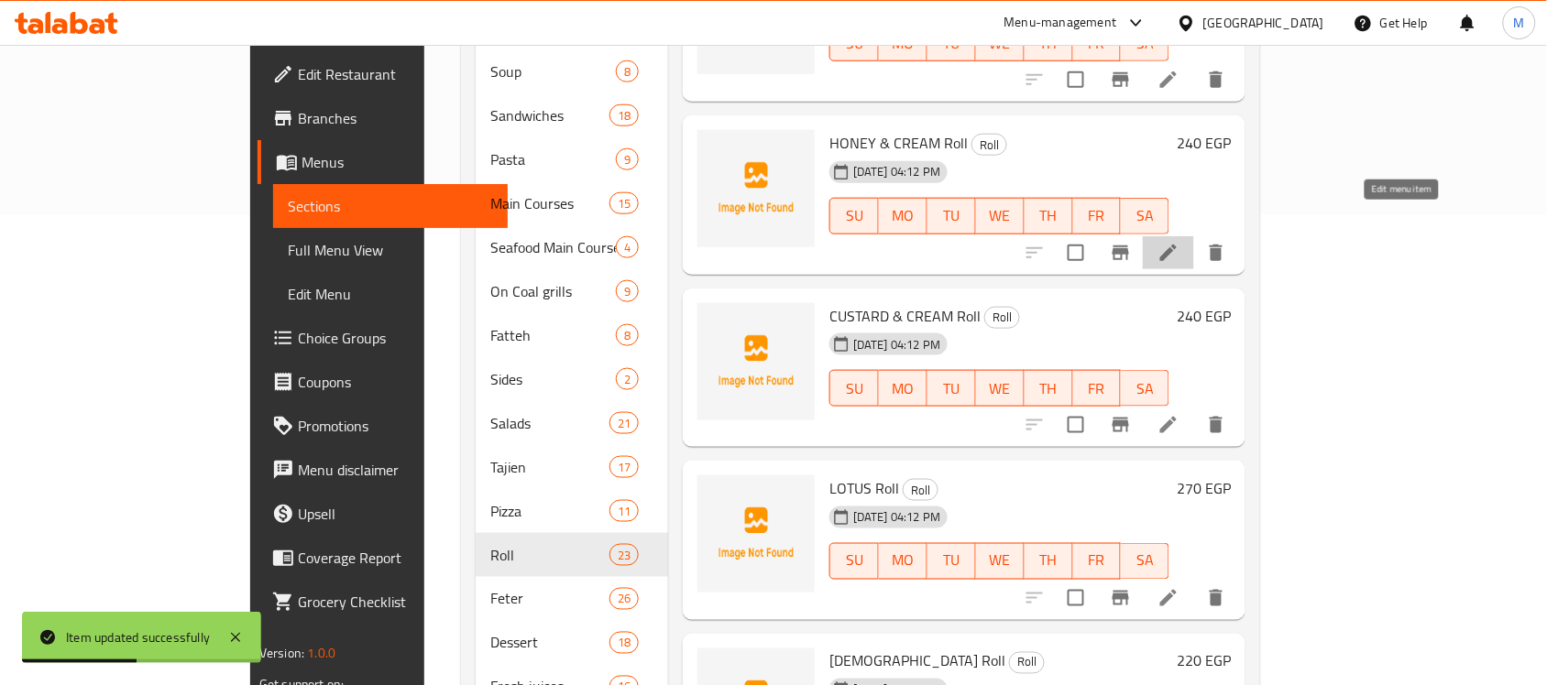
click at [1179, 242] on icon at bounding box center [1168, 253] width 22 height 22
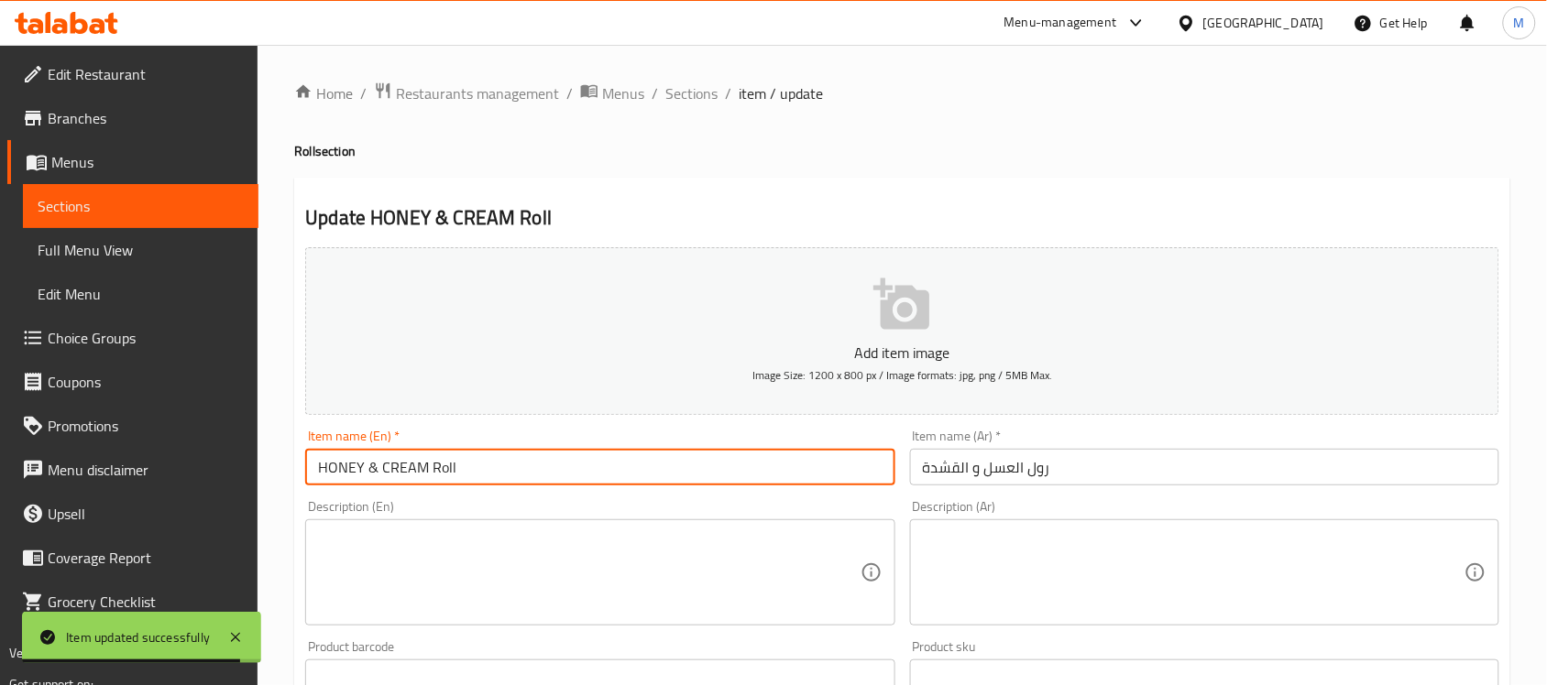
click at [368, 468] on input "HONEY & CREAM Roll" at bounding box center [599, 467] width 589 height 37
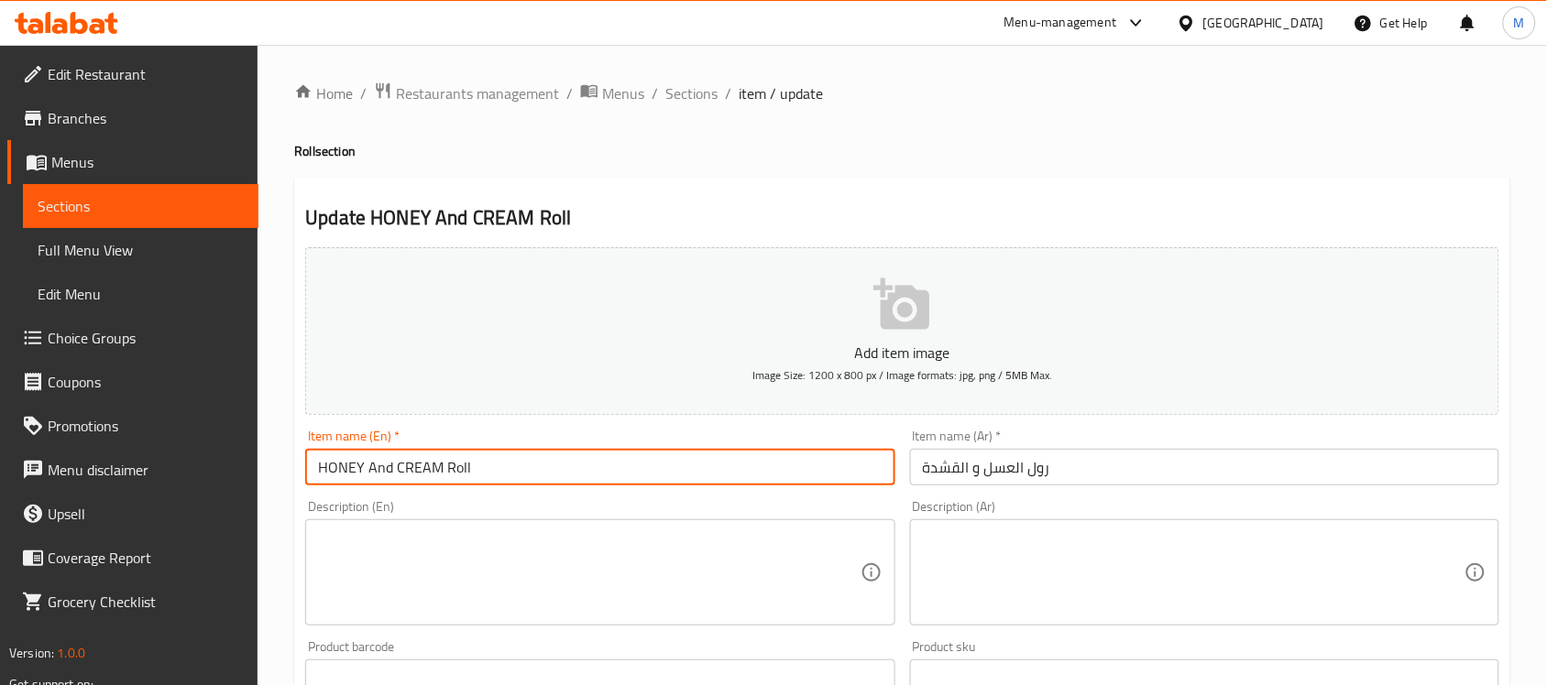
type input "HONEY And CREAM Roll"
click at [1013, 468] on input "رول العسل و القشدة" at bounding box center [1204, 467] width 589 height 37
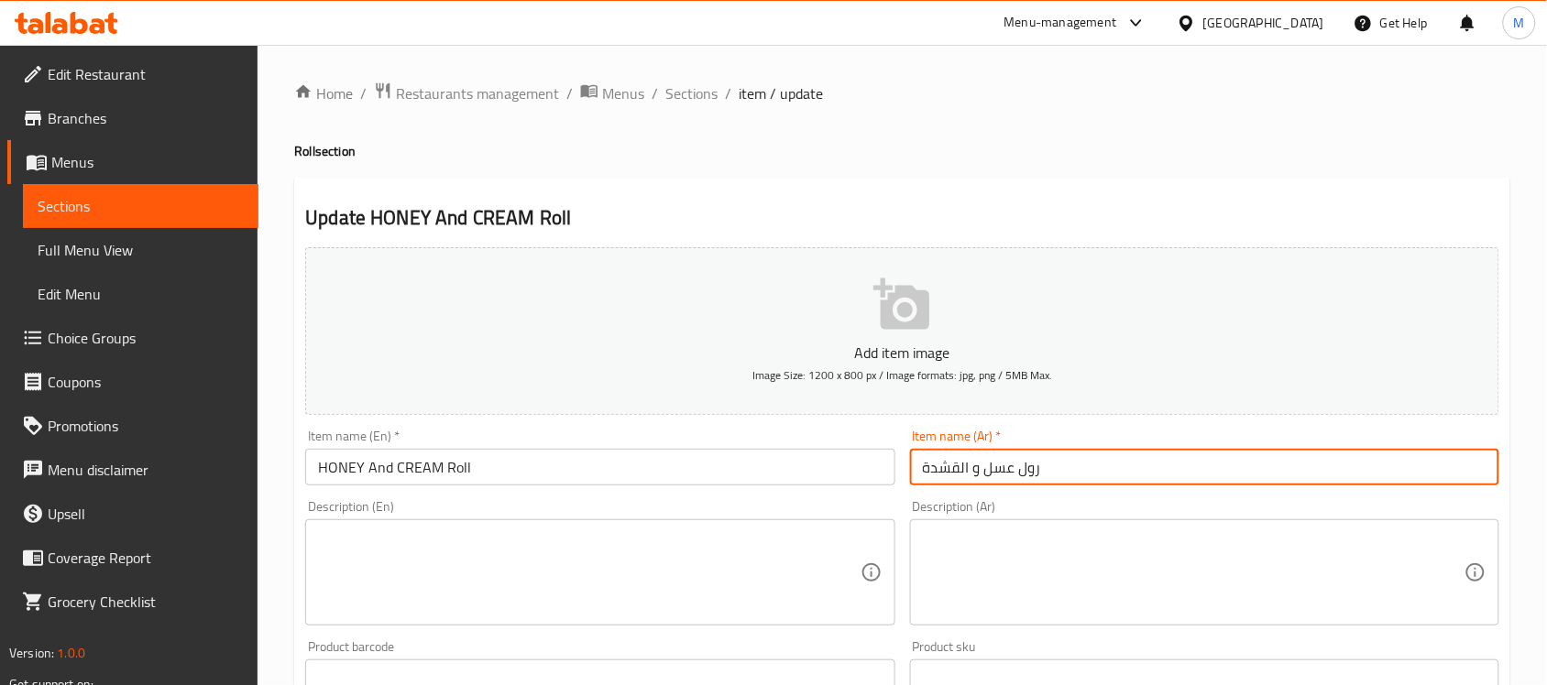
click at [965, 470] on input "رول عسل و القشدة" at bounding box center [1204, 467] width 589 height 37
click at [959, 467] on input "رول عسل والقشدة" at bounding box center [1204, 467] width 589 height 37
type input "رول عسل وقشدة"
click at [776, 468] on input "HONEY And CREAM Roll" at bounding box center [599, 467] width 589 height 37
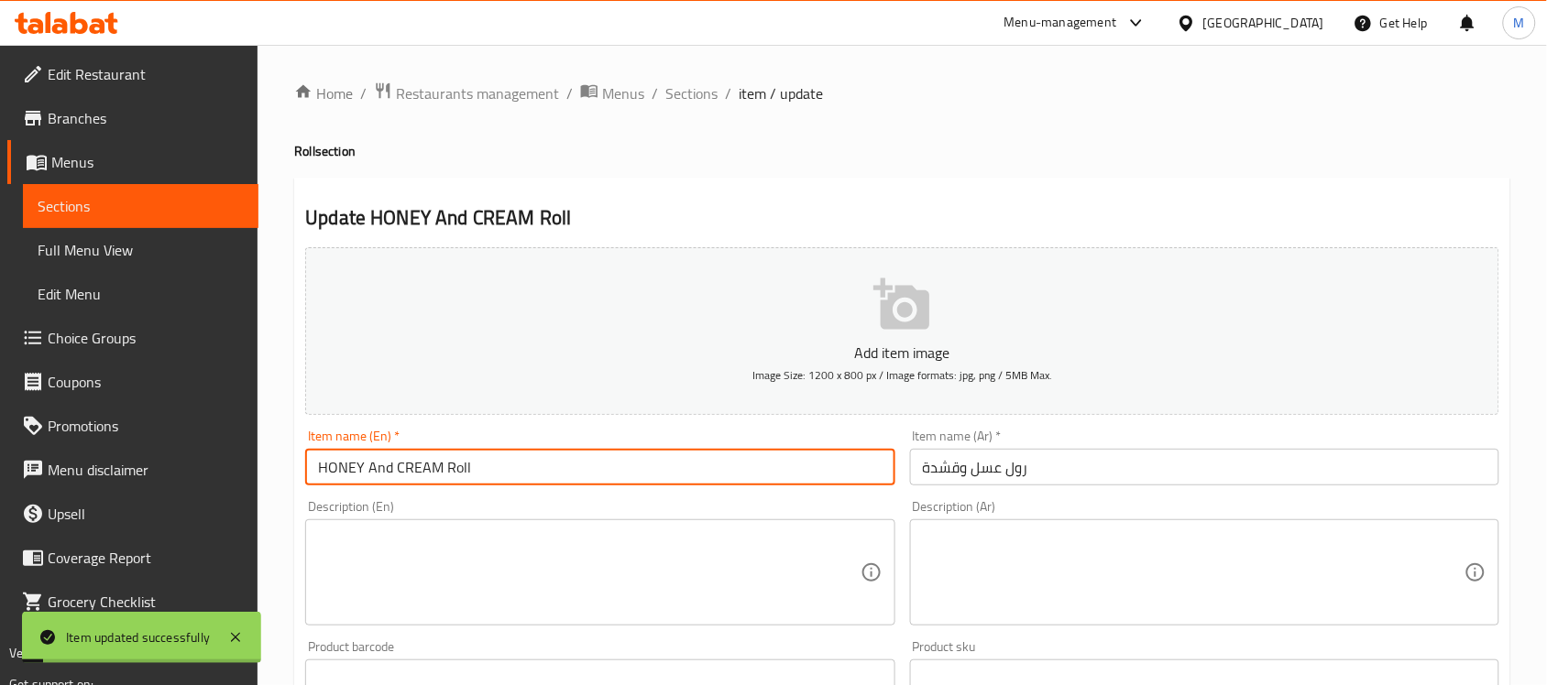
drag, startPoint x: 706, startPoint y: 98, endPoint x: 876, endPoint y: 129, distance: 172.4
click at [706, 98] on span "Sections" at bounding box center [691, 93] width 52 height 22
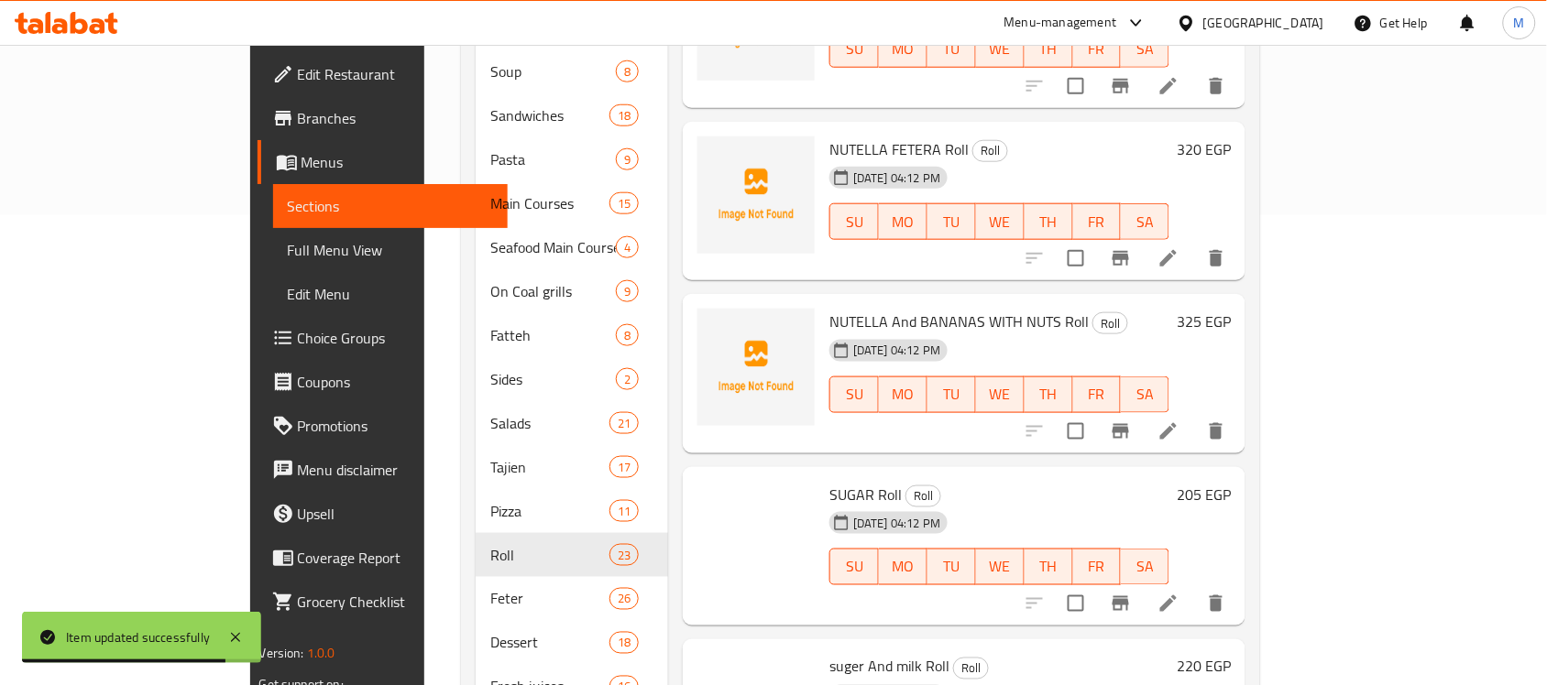
scroll to position [2587, 0]
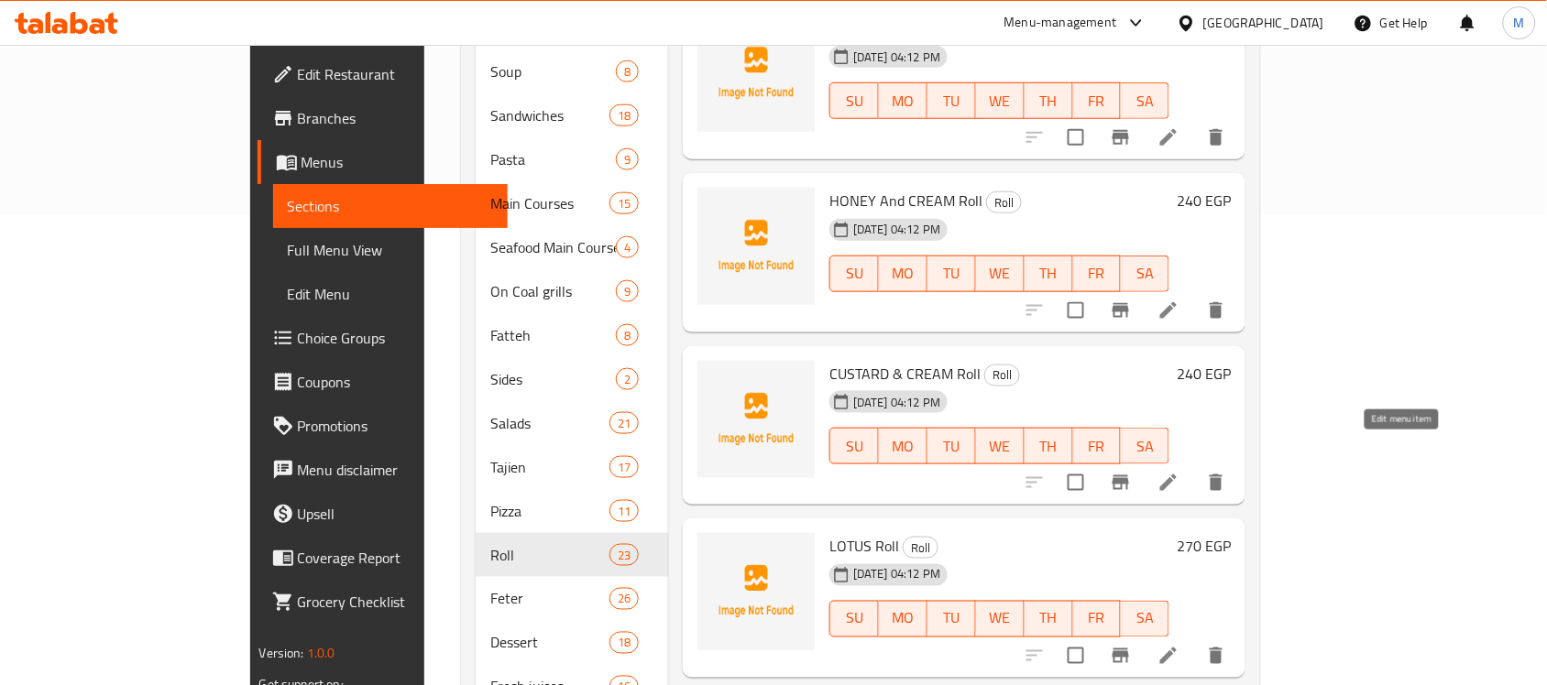
click at [1179, 472] on icon at bounding box center [1168, 483] width 22 height 22
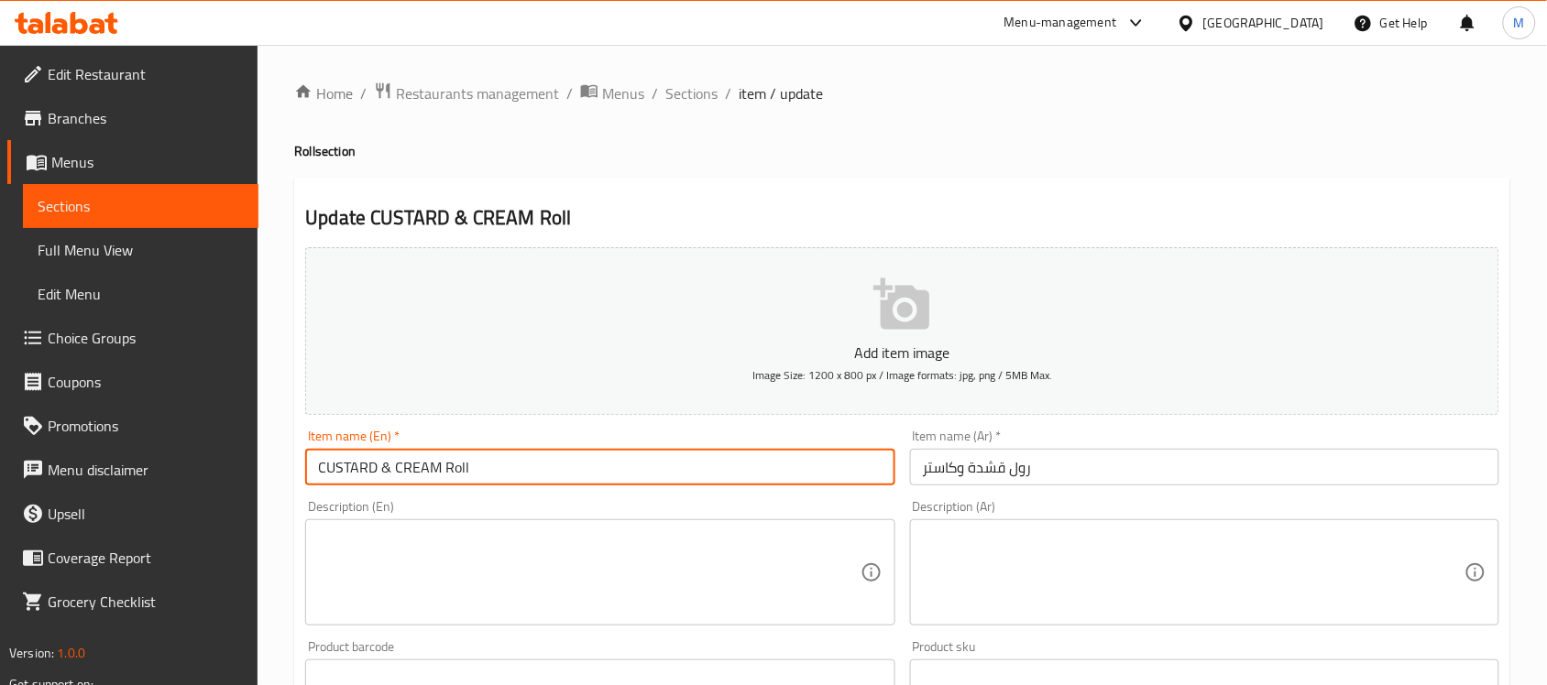
click at [383, 465] on input "CUSTARD & CREAM Roll" at bounding box center [599, 467] width 589 height 37
type input "CUSTARD And CREAM Roll"
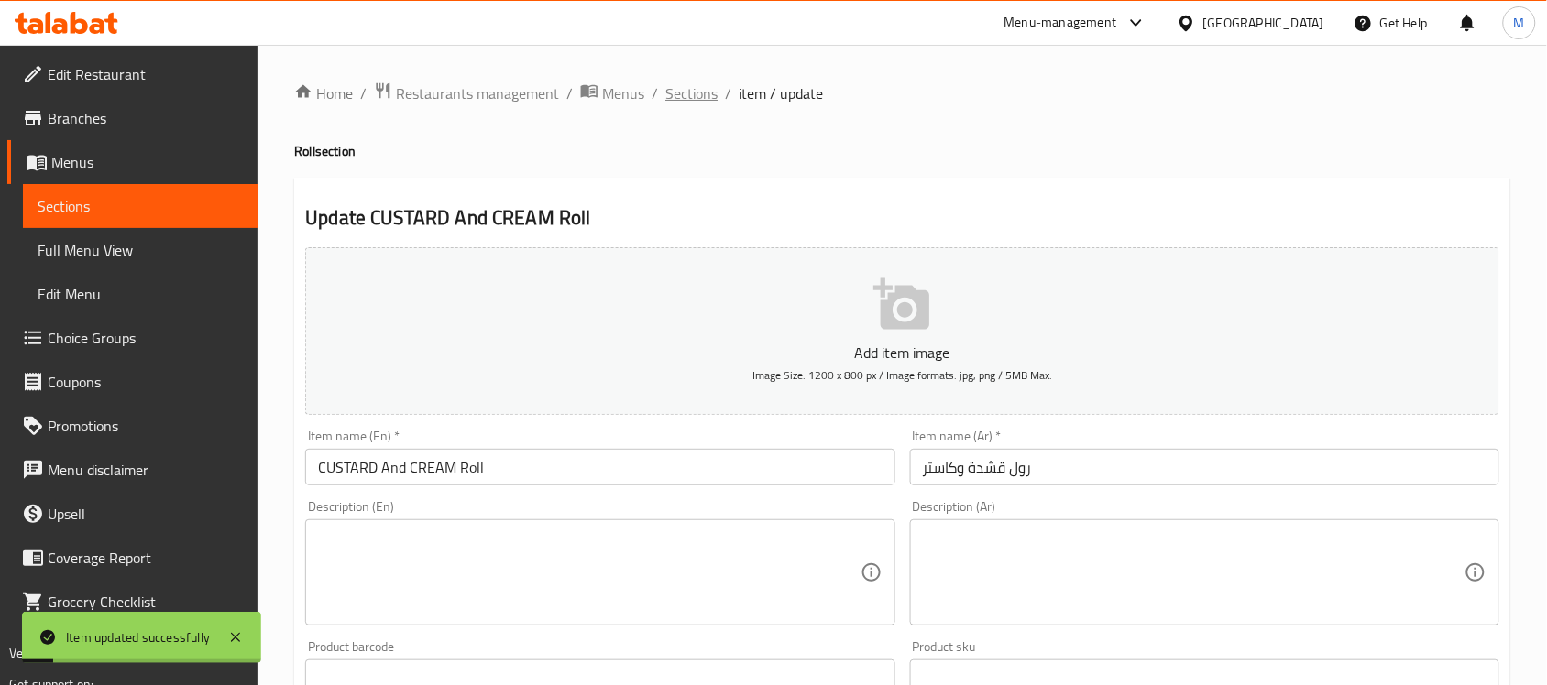
click at [676, 82] on span "Sections" at bounding box center [691, 93] width 52 height 22
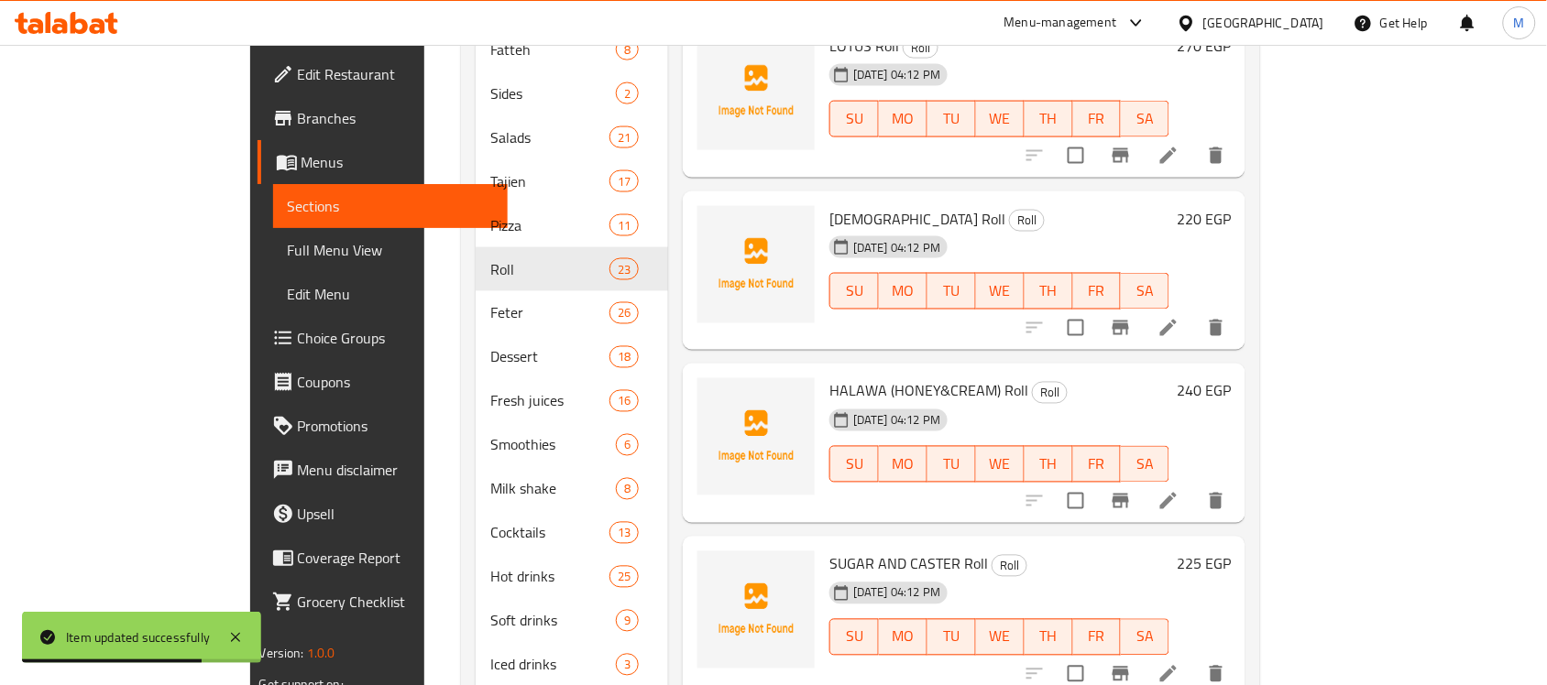
scroll to position [786, 0]
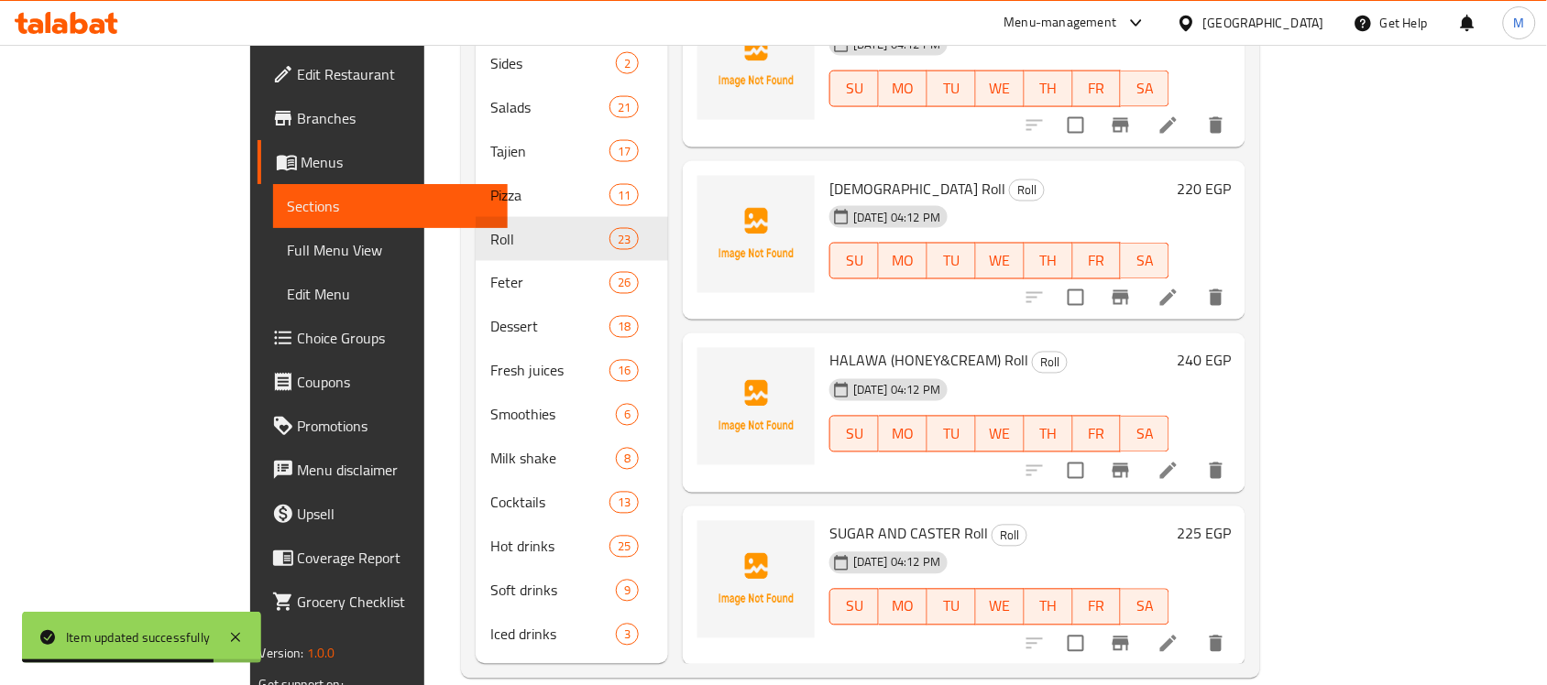
click at [1177, 463] on icon at bounding box center [1168, 471] width 16 height 16
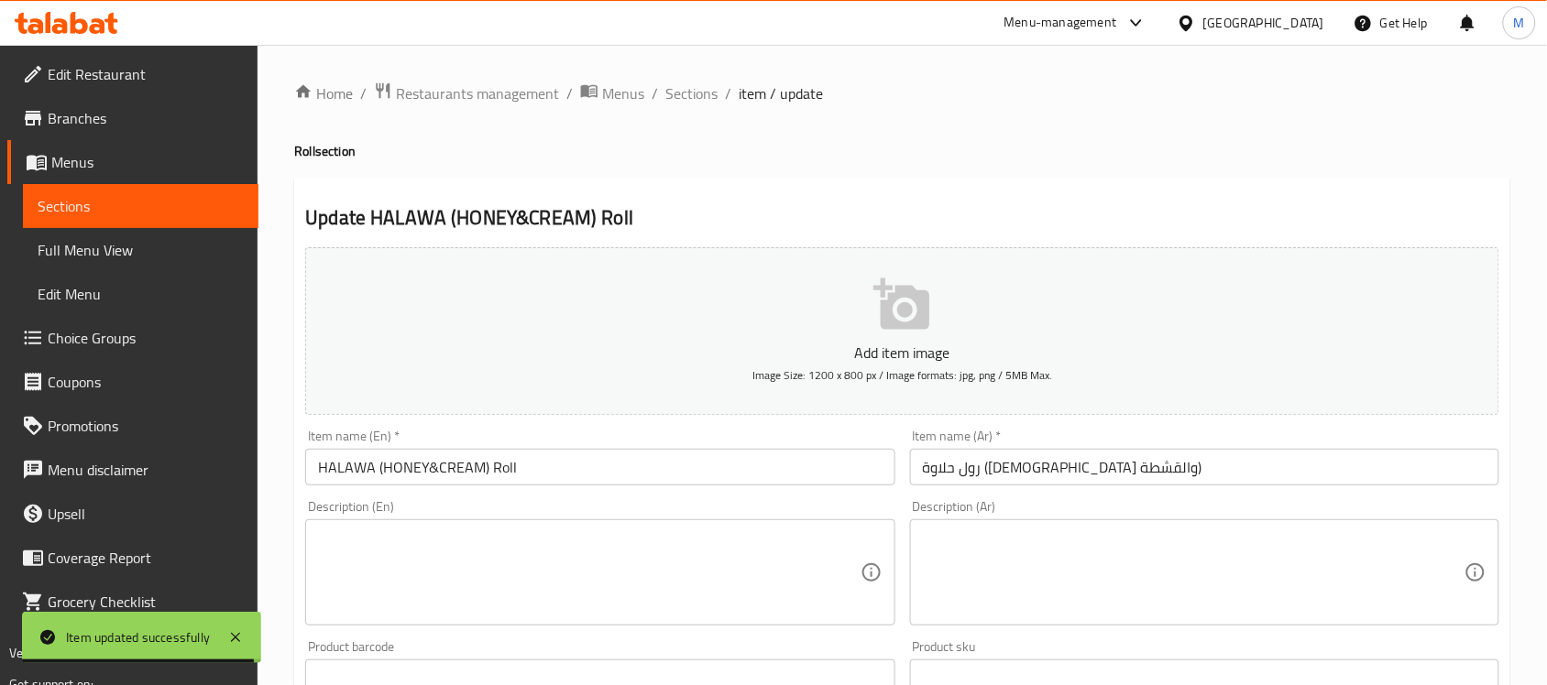
click at [432, 468] on input "HALAWA (HONEY&CREAM) Roll" at bounding box center [599, 467] width 589 height 37
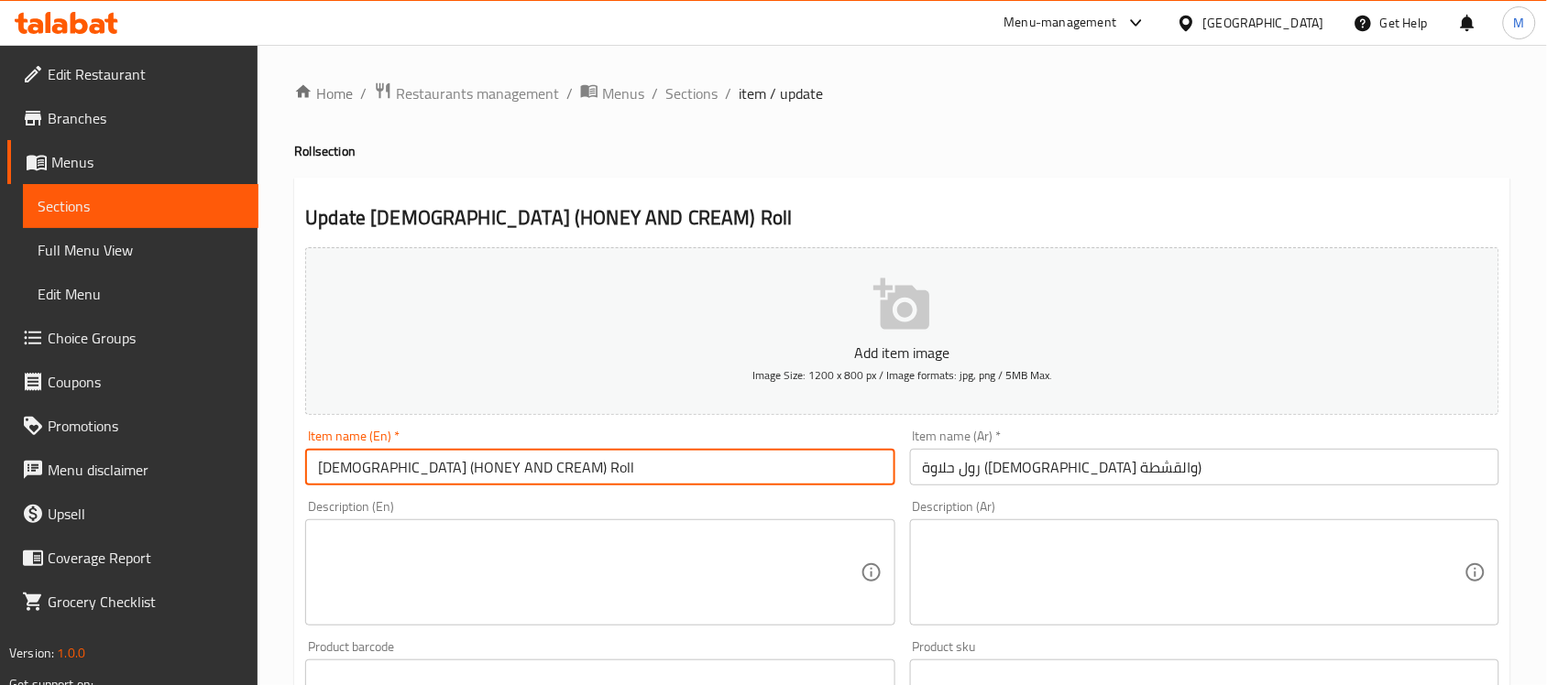
click at [559, 464] on input "HALAWA (HONEY AND CREAM) Roll" at bounding box center [599, 467] width 589 height 37
type input "HALAWA (HONEY AND CREAM) Roll"
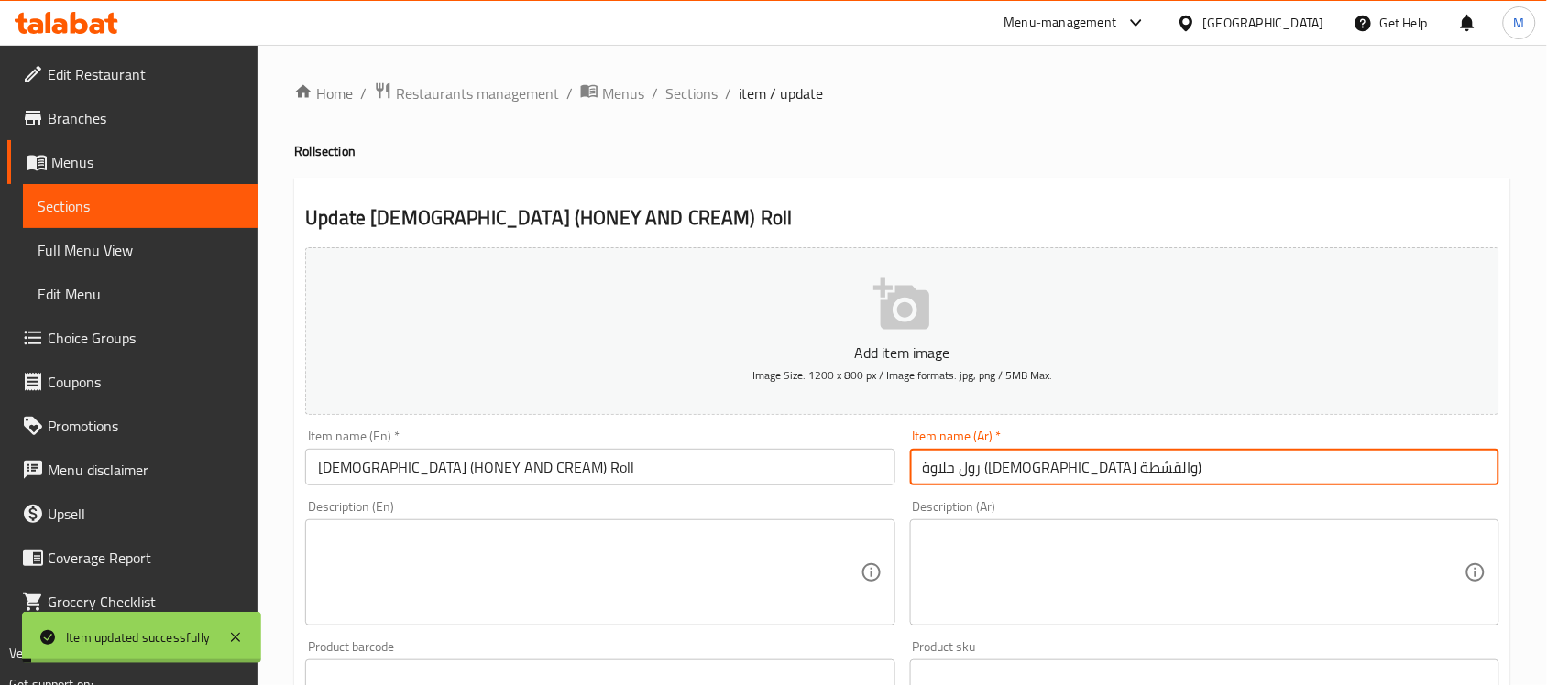
click at [1017, 468] on input "رول حلاوة ([DEMOGRAPHIC_DATA] والقشطة)" at bounding box center [1204, 467] width 589 height 37
click at [967, 467] on input "رول حلاوة (عسل والقشطة)" at bounding box center [1204, 467] width 589 height 37
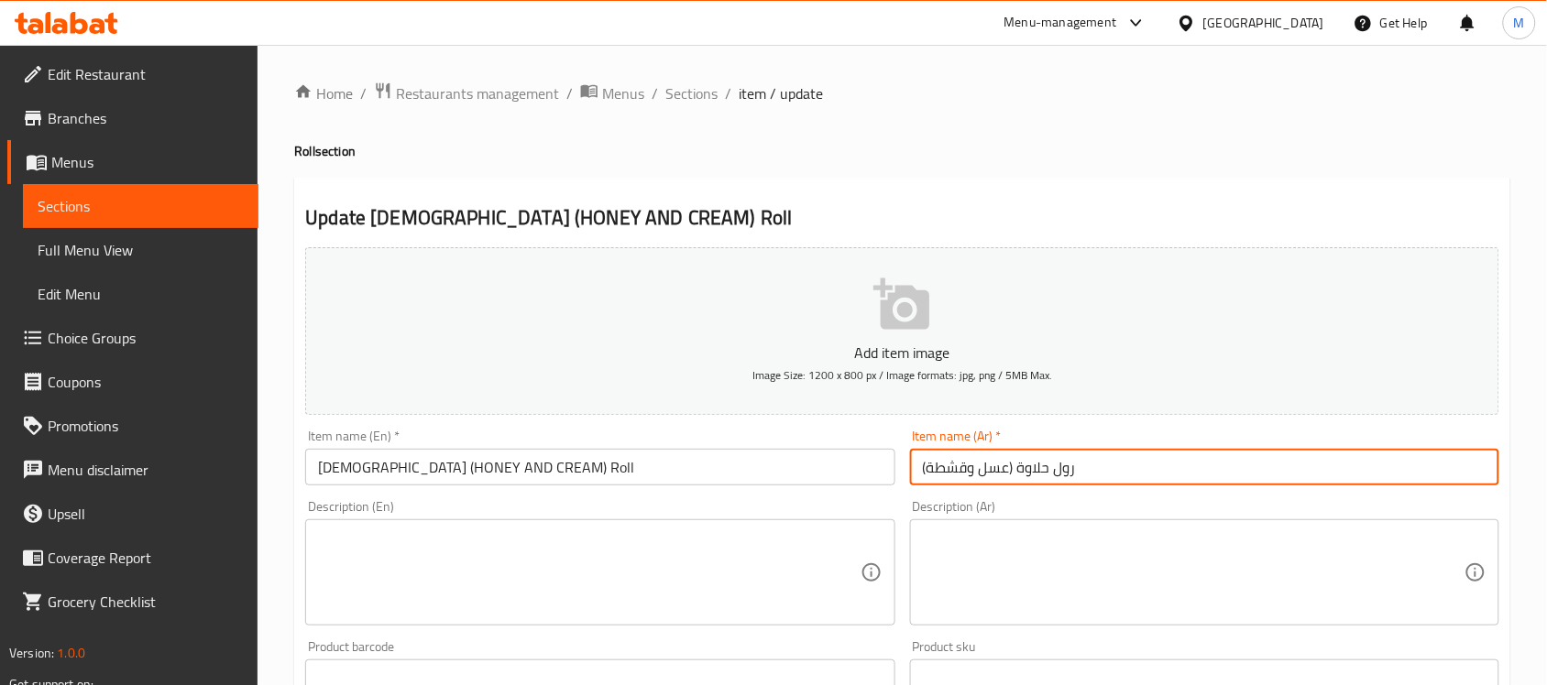
drag, startPoint x: 969, startPoint y: 465, endPoint x: 928, endPoint y: 461, distance: 40.5
click at [928, 461] on input "رول حلاوة (عسل وقشطة)" at bounding box center [1204, 467] width 589 height 37
type input "رول حلاوة (عسل وكريمة)"
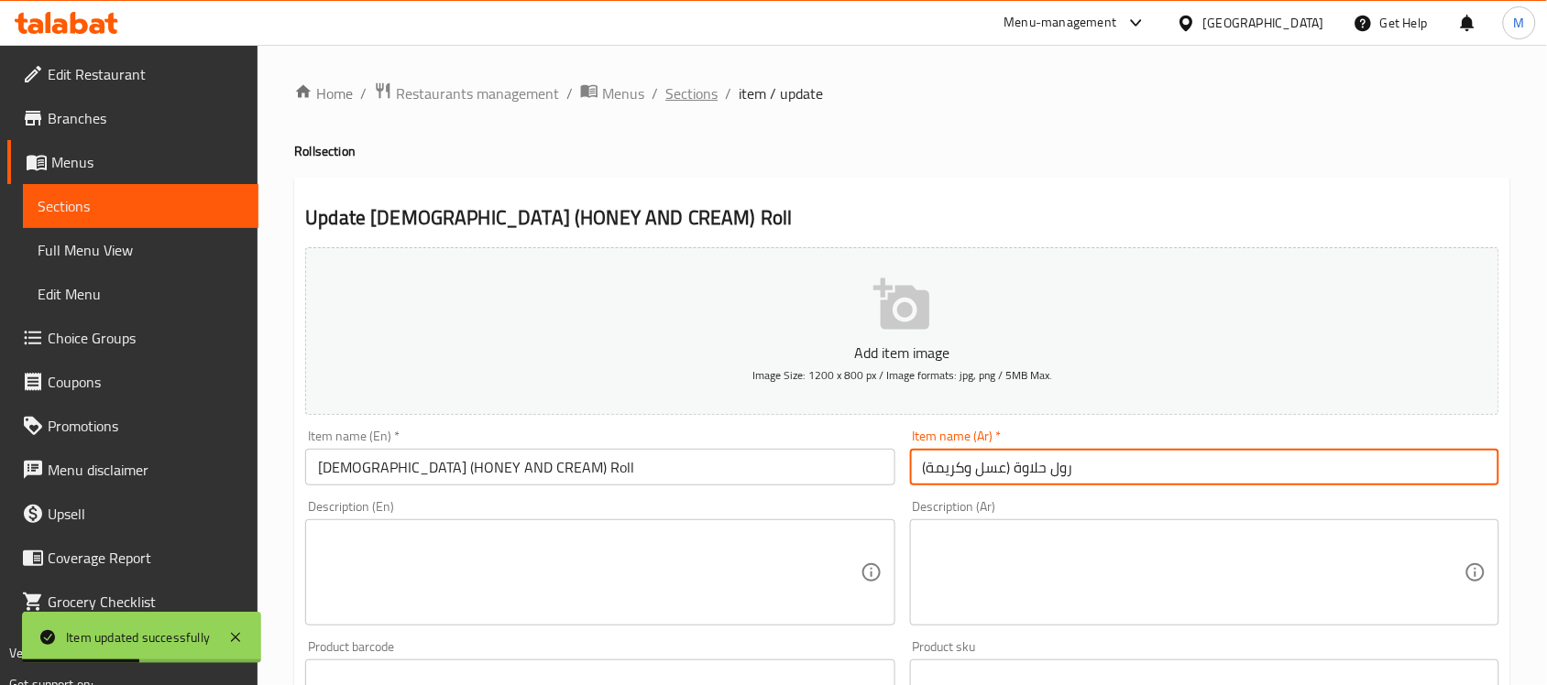
click at [674, 88] on span "Sections" at bounding box center [691, 93] width 52 height 22
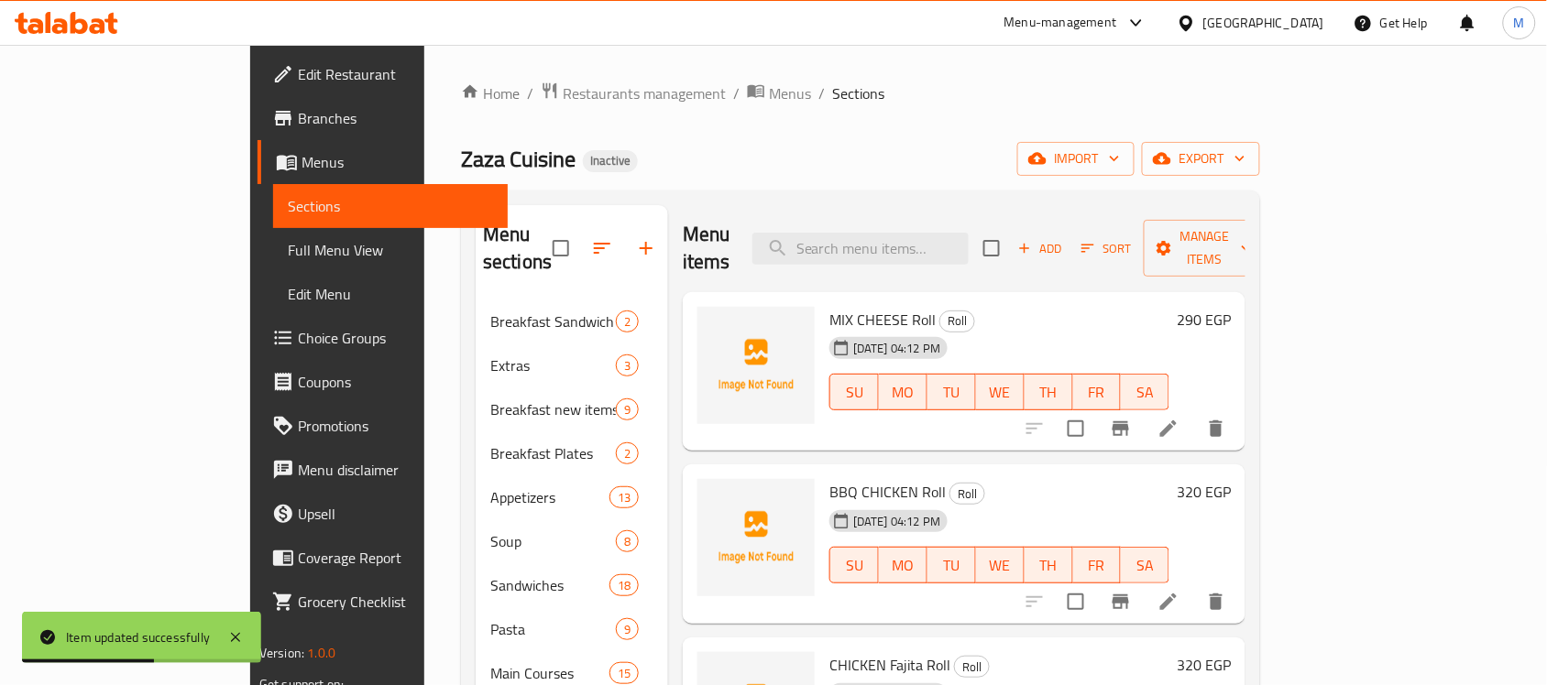
click at [941, 165] on div "Zaza Cuisine Inactive import export" at bounding box center [860, 159] width 799 height 34
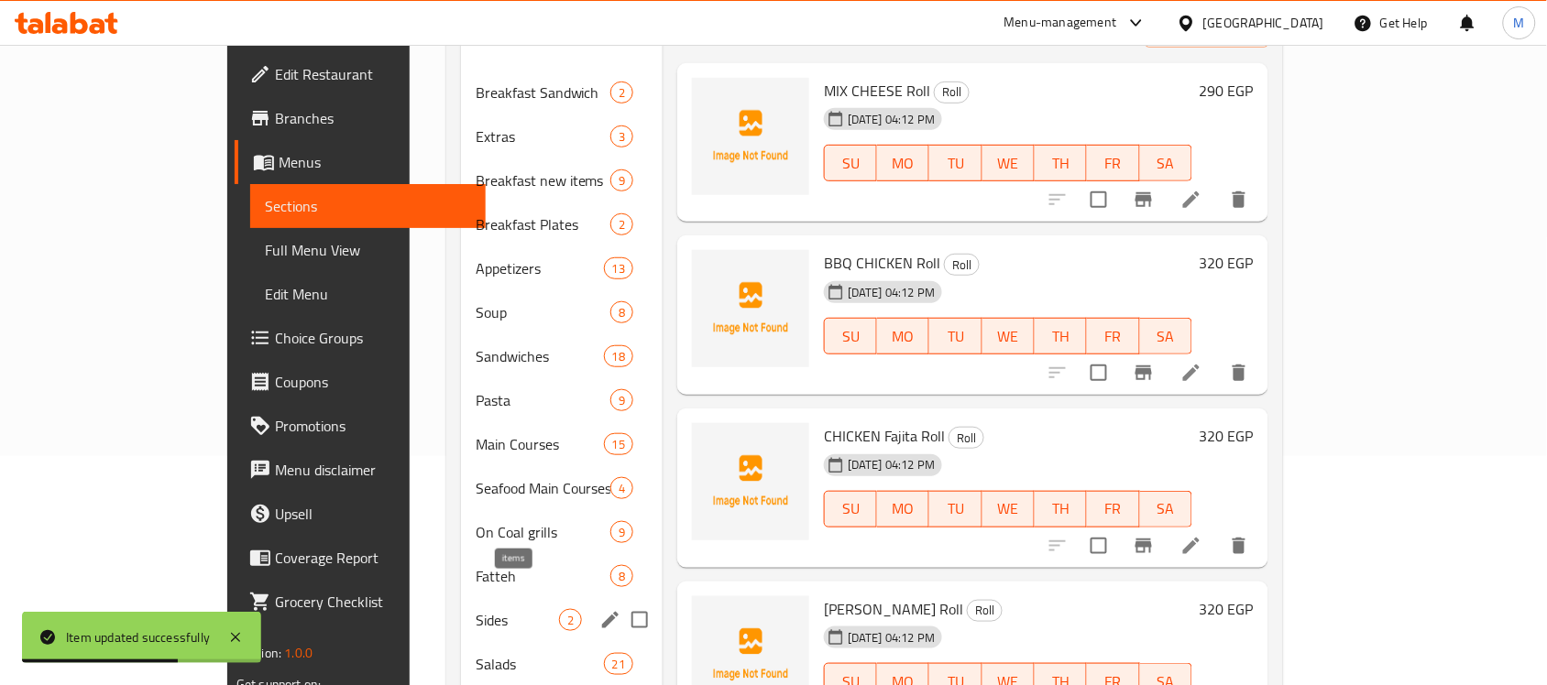
scroll to position [573, 0]
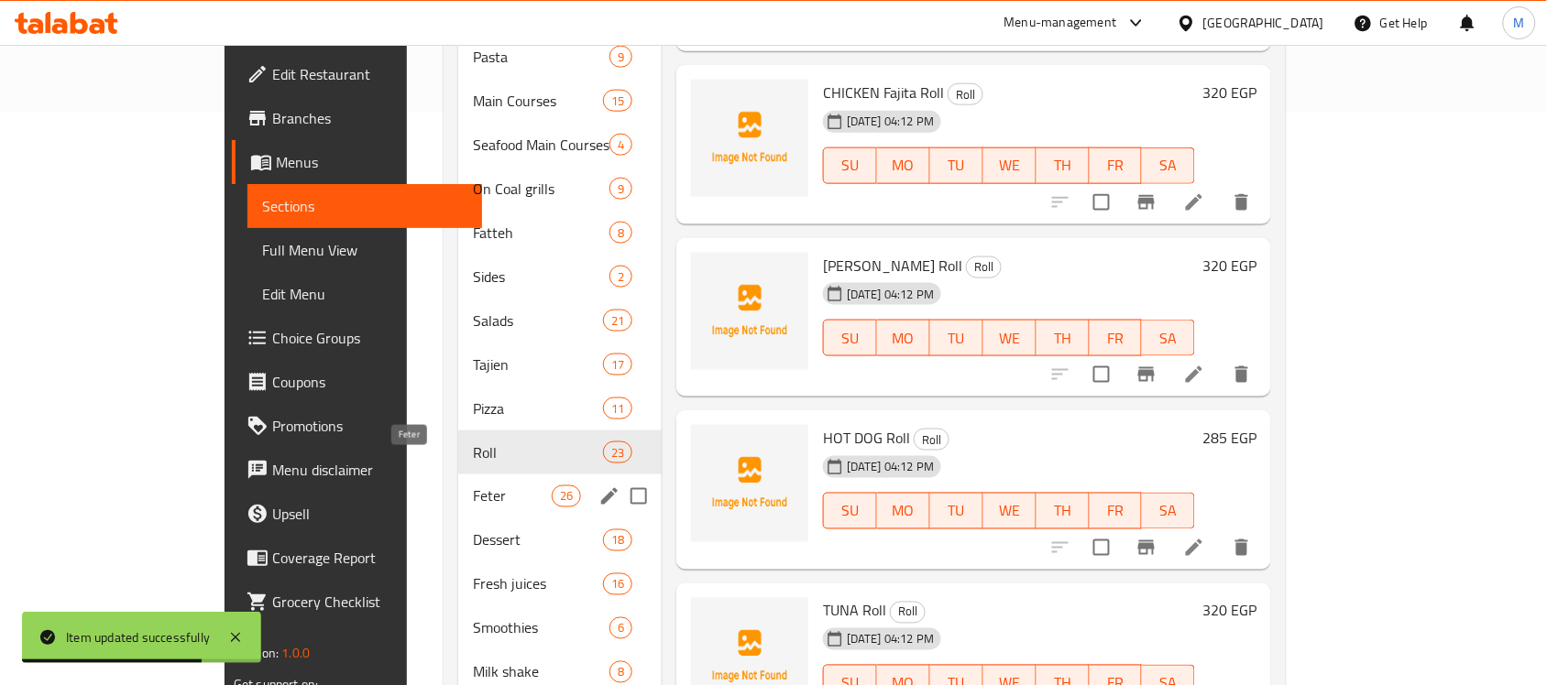
click at [473, 486] on span "Feter" at bounding box center [512, 497] width 78 height 22
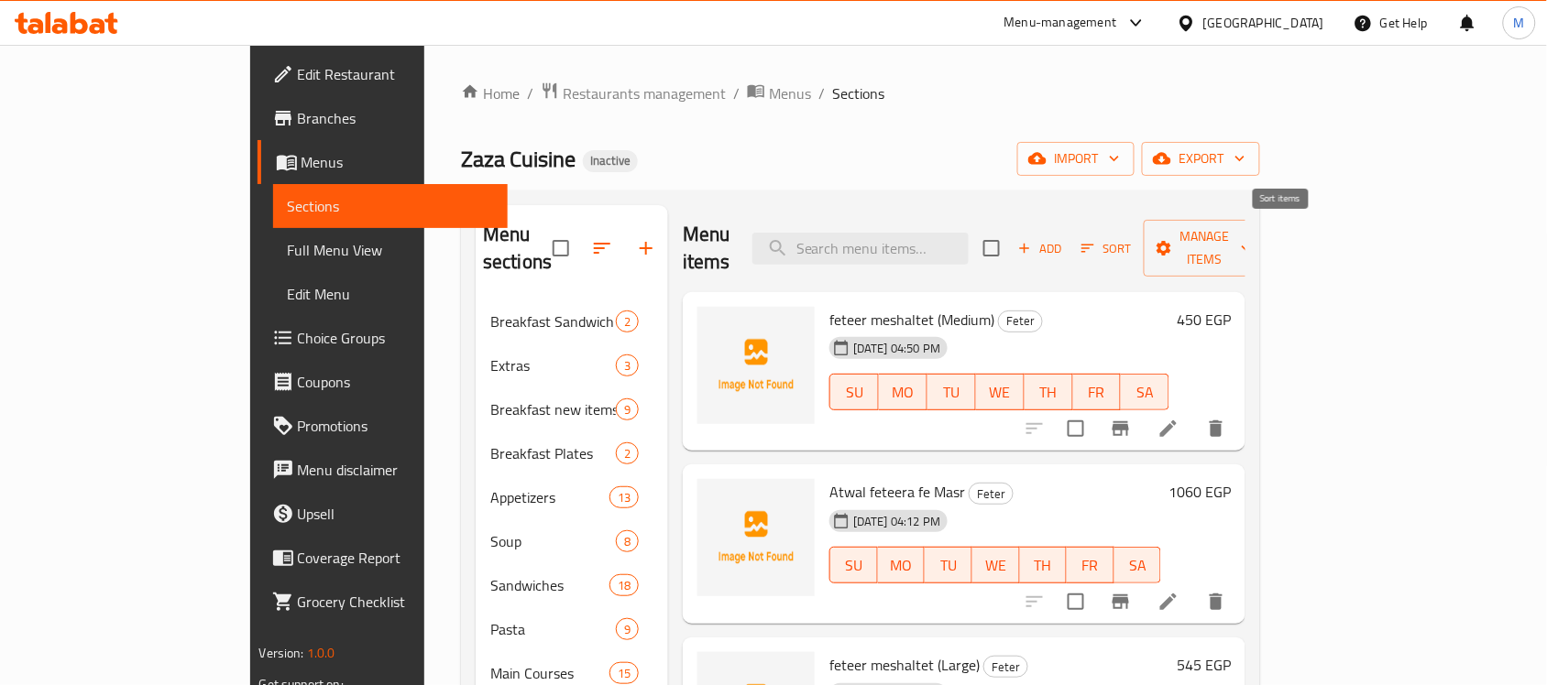
click at [1096, 240] on icon "button" at bounding box center [1087, 248] width 16 height 16
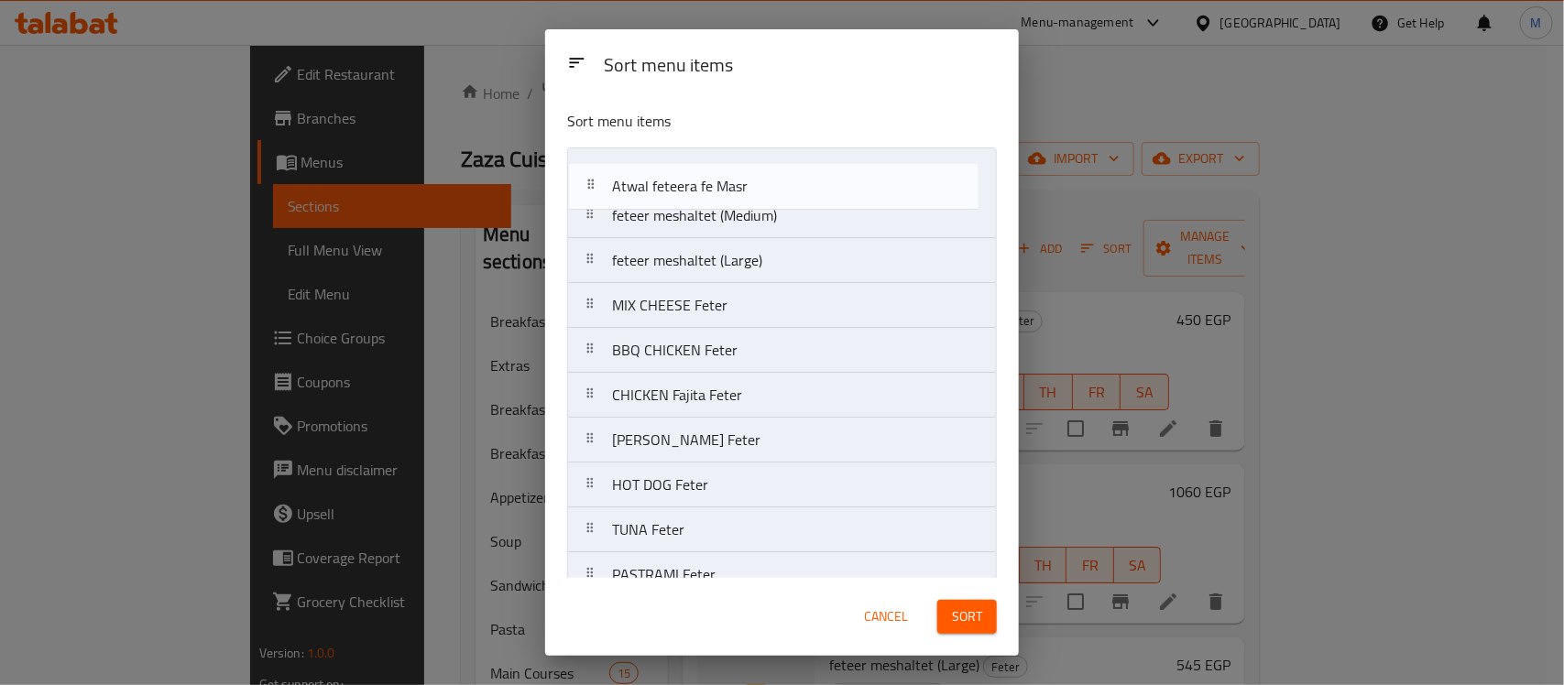
drag, startPoint x: 761, startPoint y: 227, endPoint x: 761, endPoint y: 181, distance: 46.7
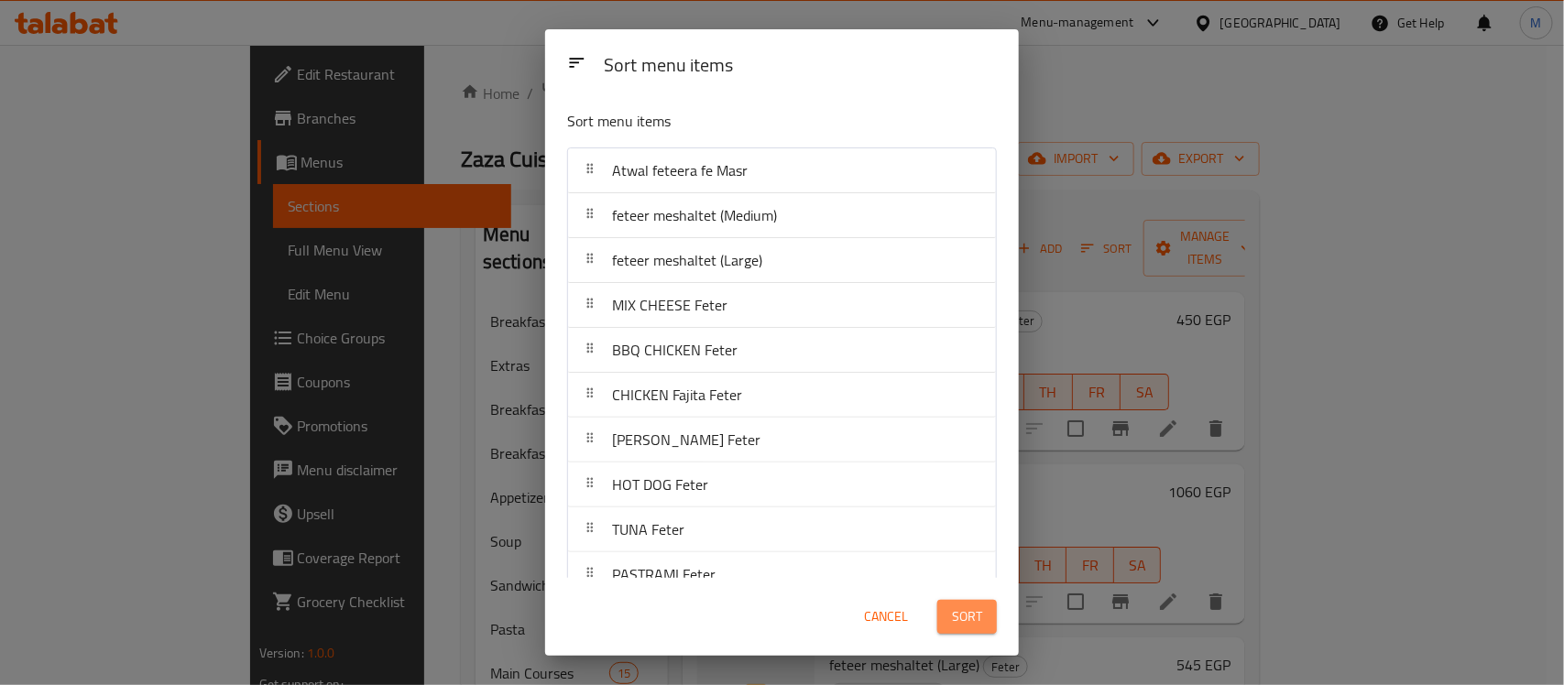
click at [958, 619] on span "Sort" at bounding box center [967, 617] width 30 height 23
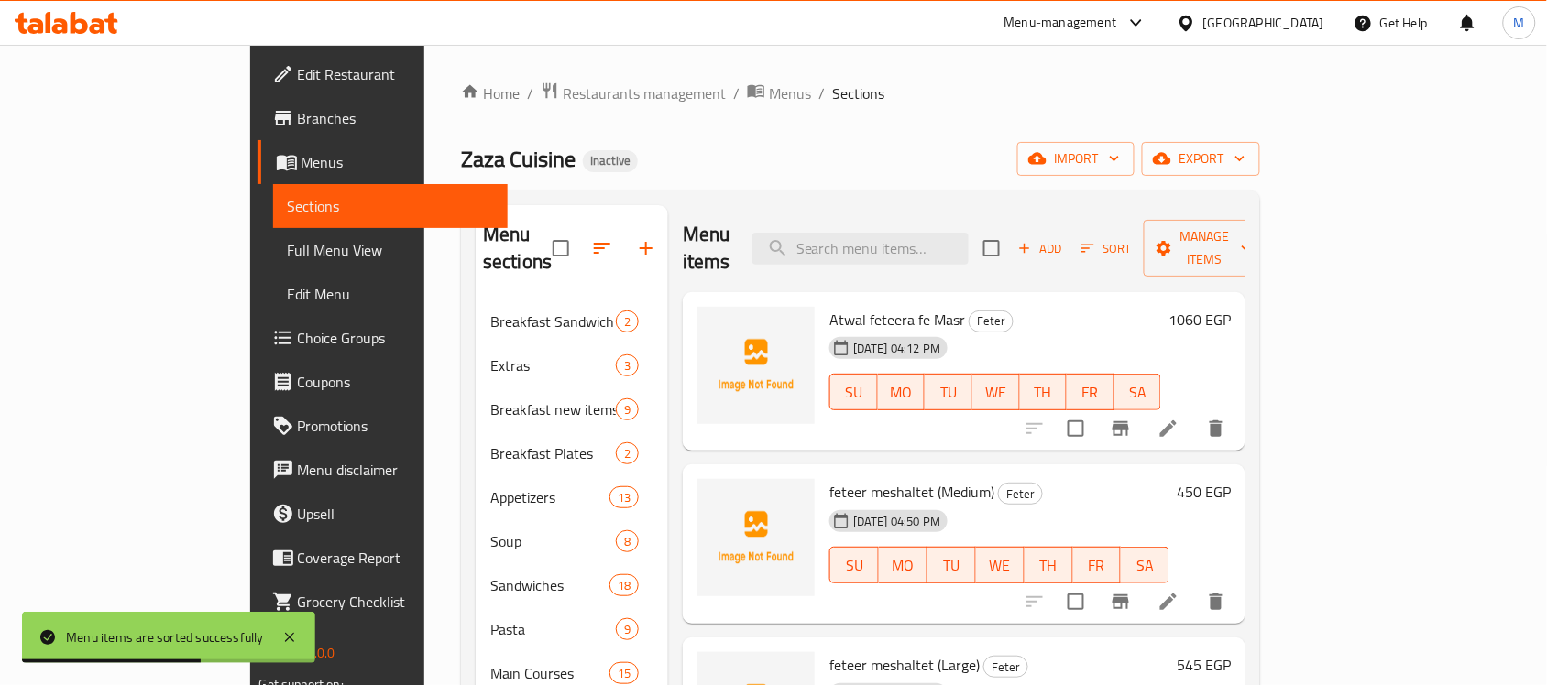
scroll to position [786, 0]
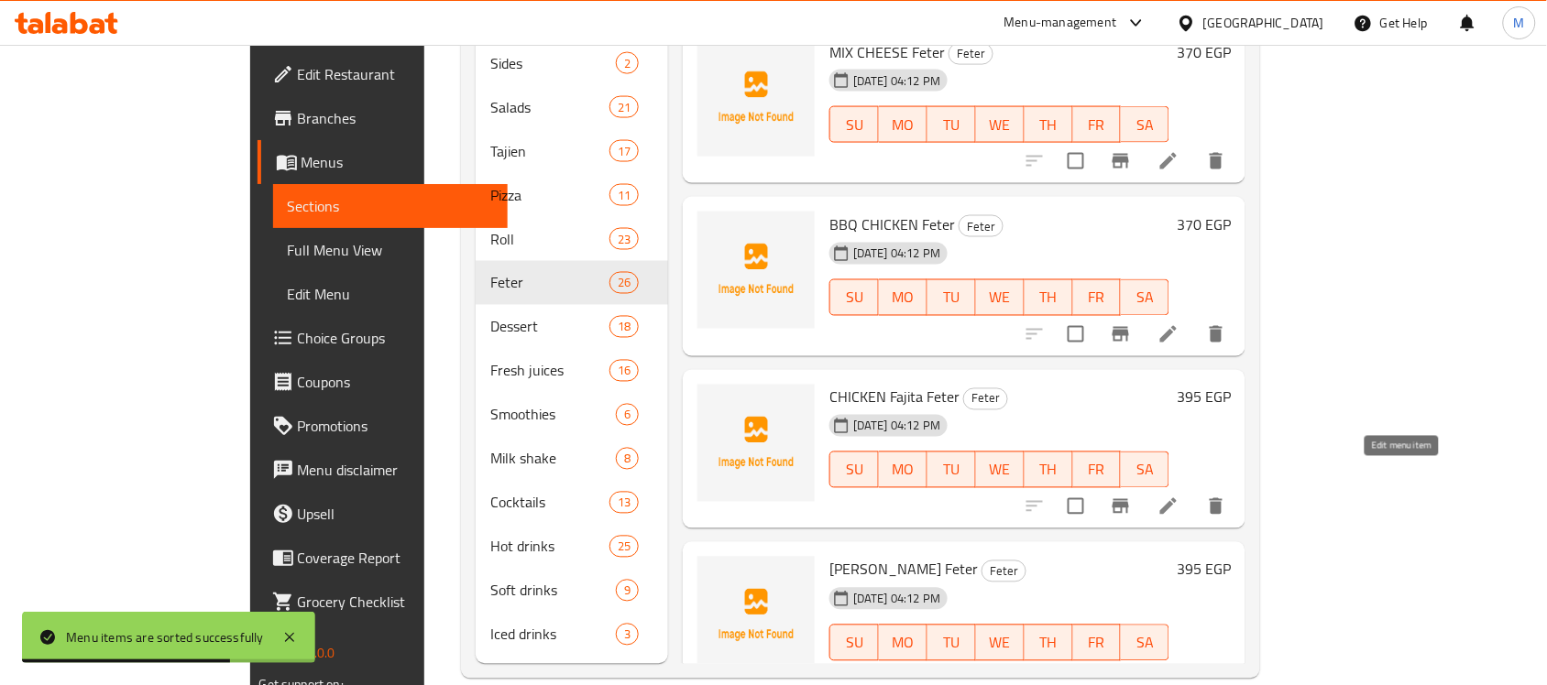
click at [1179, 496] on icon at bounding box center [1168, 507] width 22 height 22
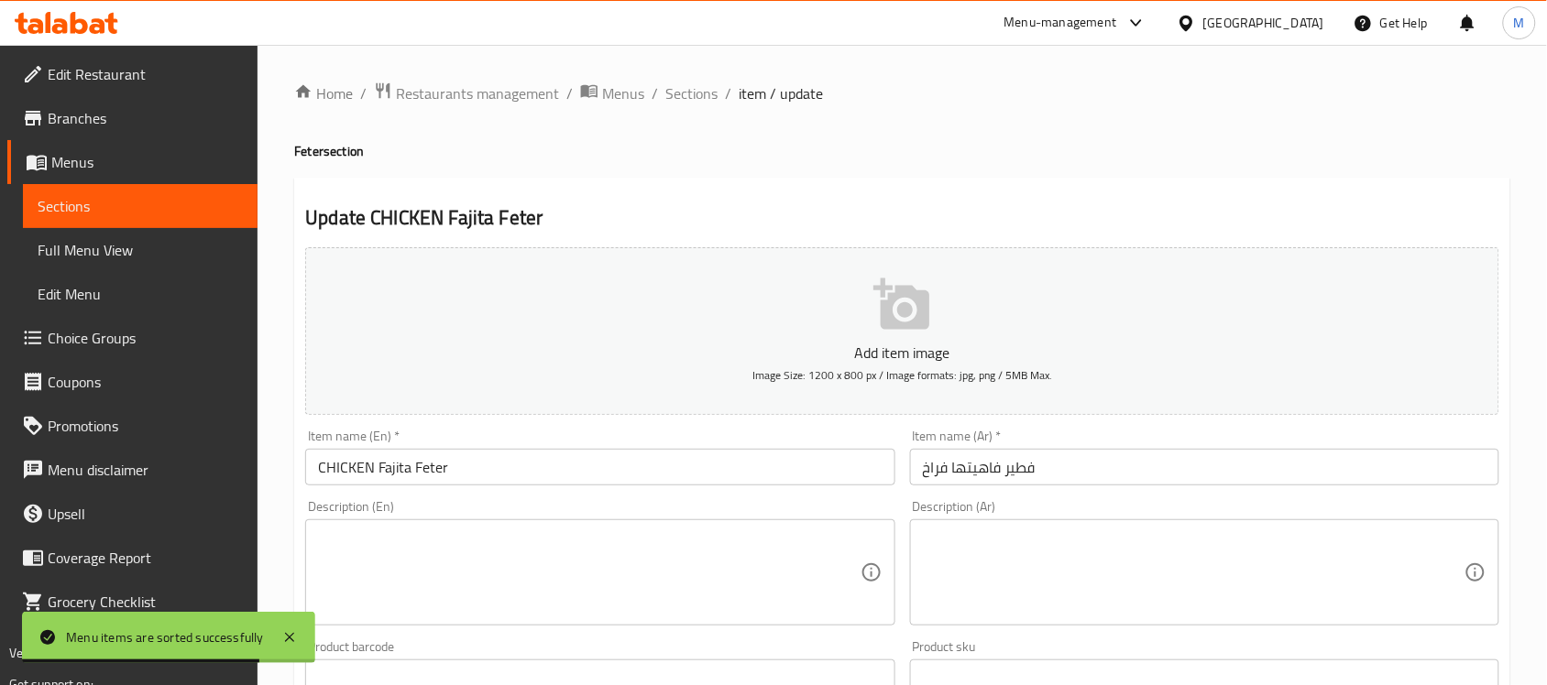
click at [990, 464] on input "فطير فاهيتها فراخ" at bounding box center [1204, 467] width 589 height 37
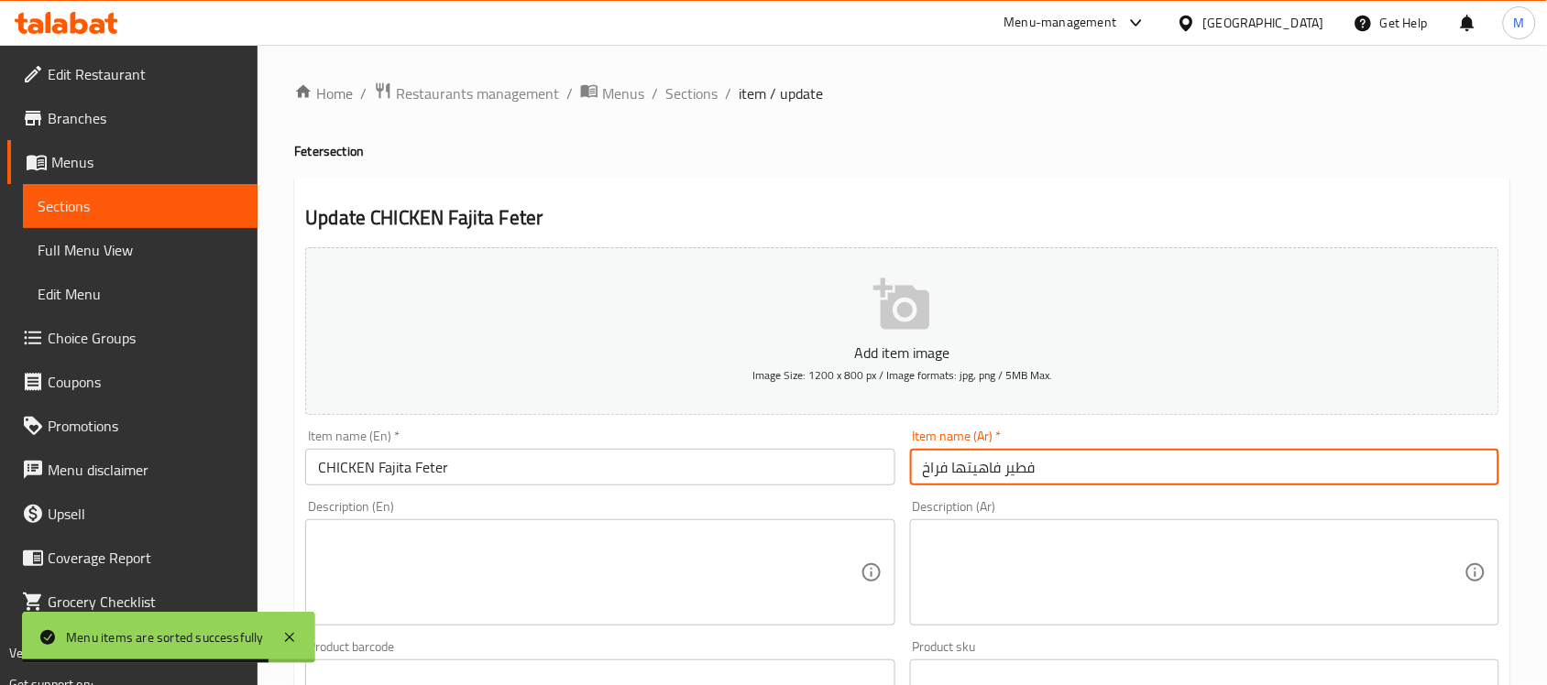
click at [990, 464] on input "فطير فاهيتها فراخ" at bounding box center [1204, 467] width 589 height 37
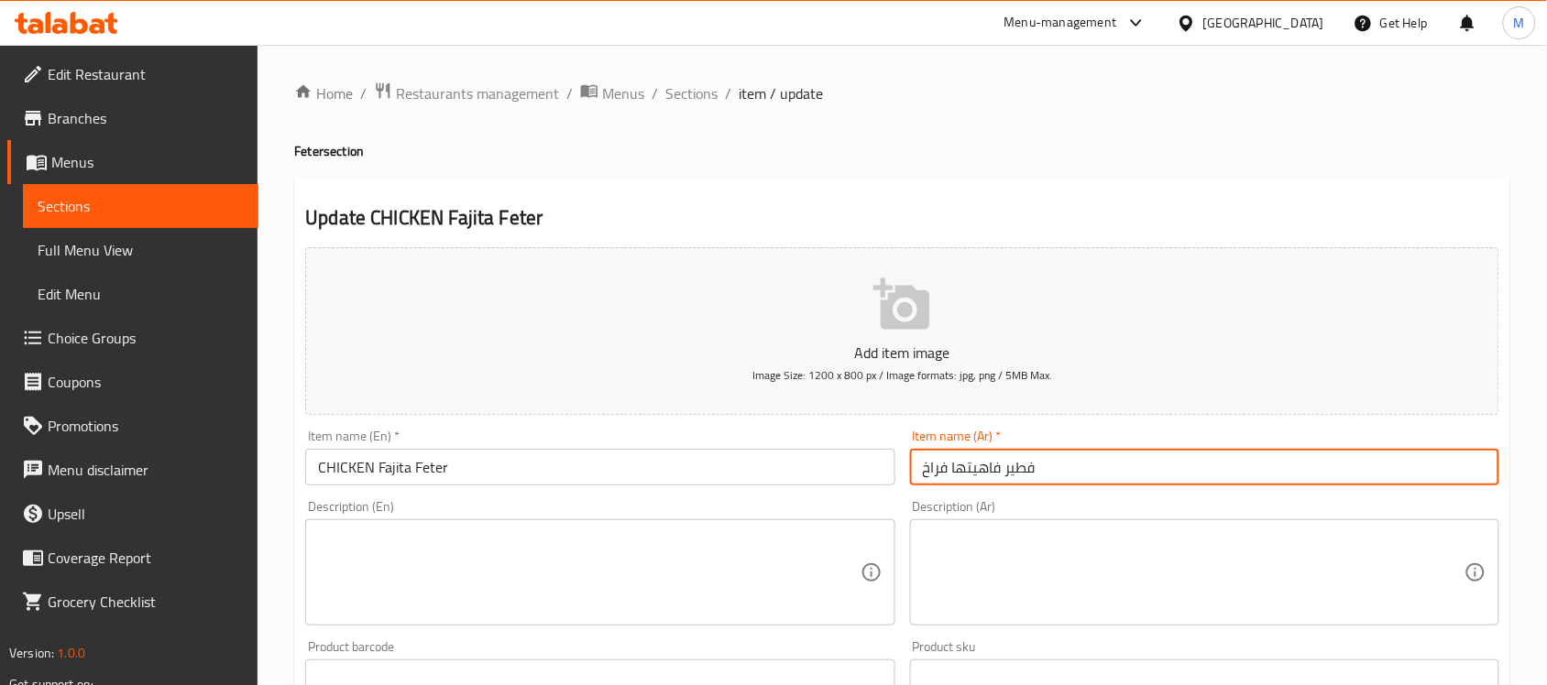
click at [959, 465] on input "فطير فاهيتها فراخ" at bounding box center [1204, 467] width 589 height 37
type input "فطير فاهيتا فراخ"
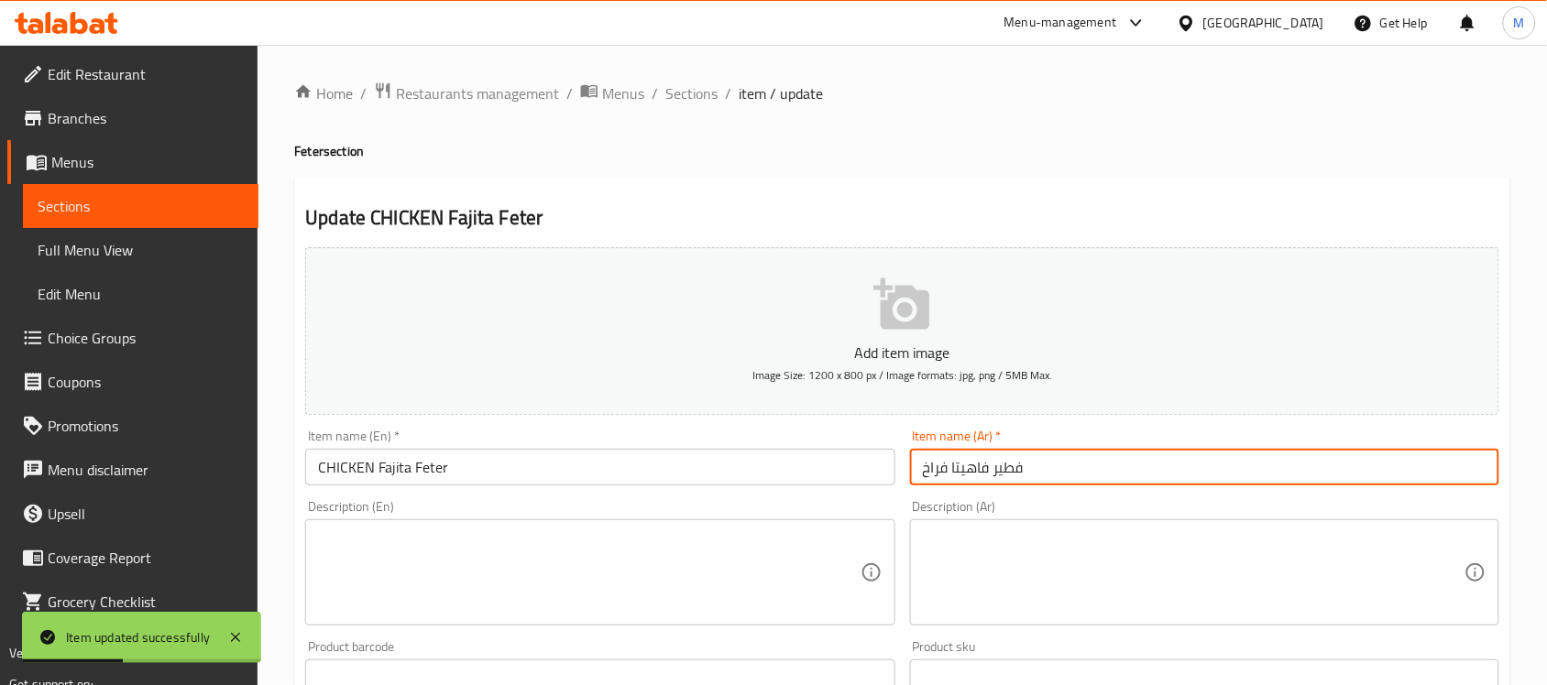
click at [660, 467] on input "CHICKEN Fajita Feter" at bounding box center [599, 467] width 589 height 37
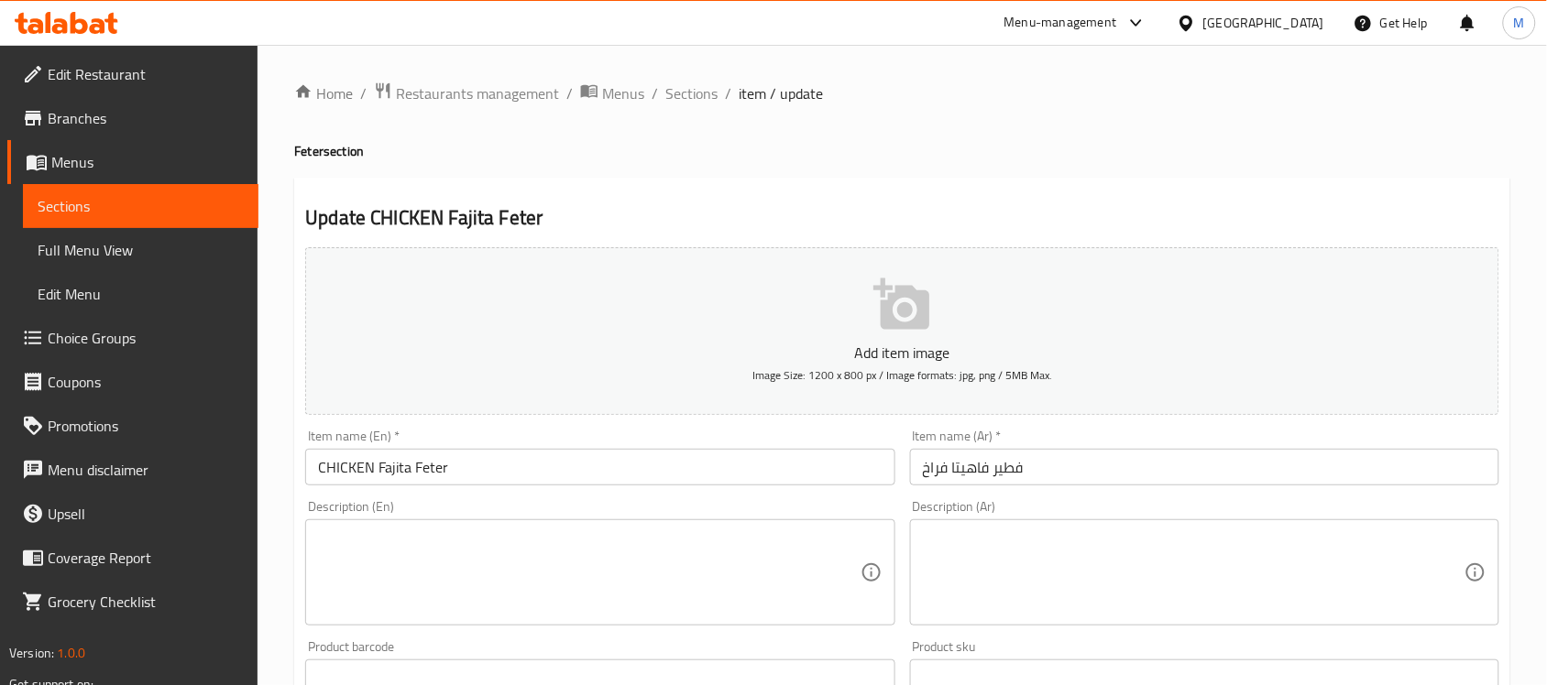
click at [813, 484] on input "CHICKEN Fajita Feter" at bounding box center [599, 467] width 589 height 37
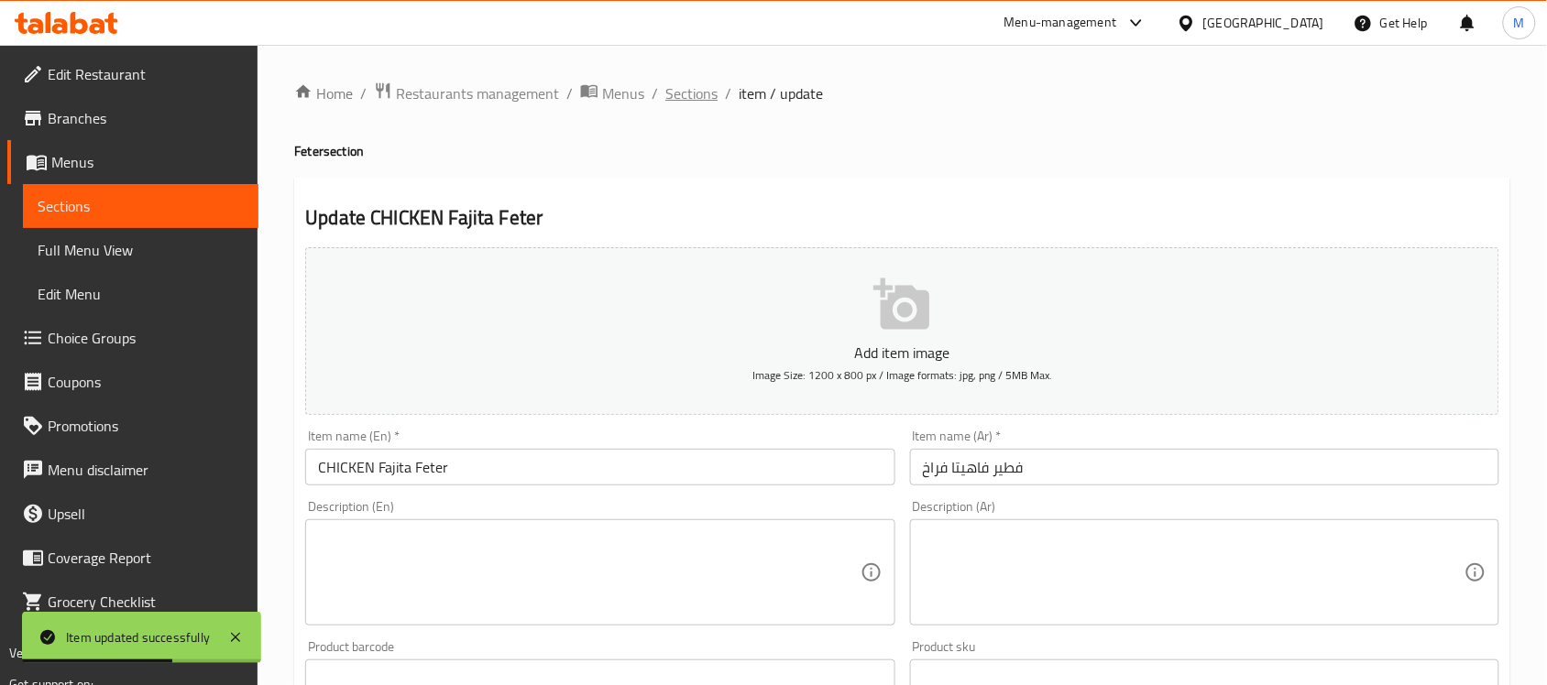
click at [695, 93] on span "Sections" at bounding box center [691, 93] width 52 height 22
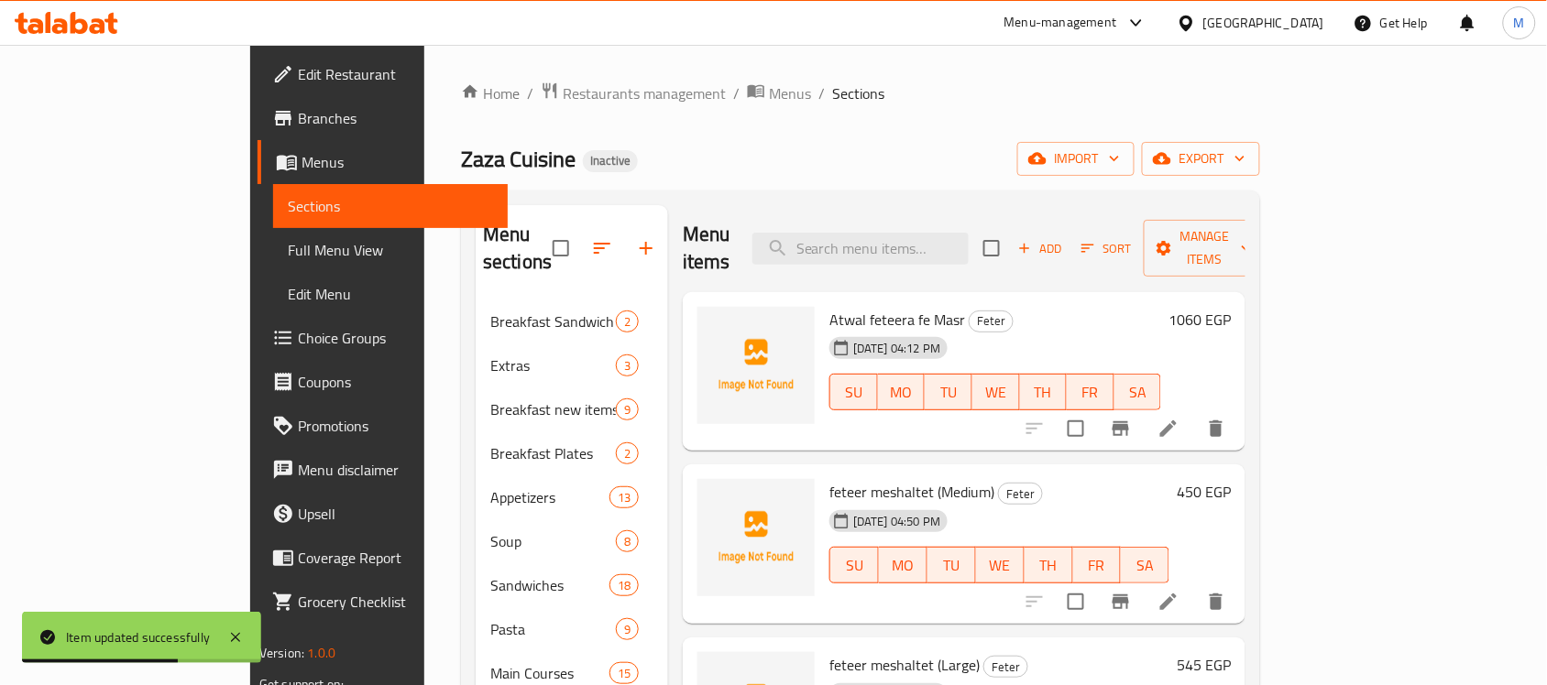
click at [919, 145] on div "Zaza Cuisine Inactive import export" at bounding box center [860, 159] width 799 height 34
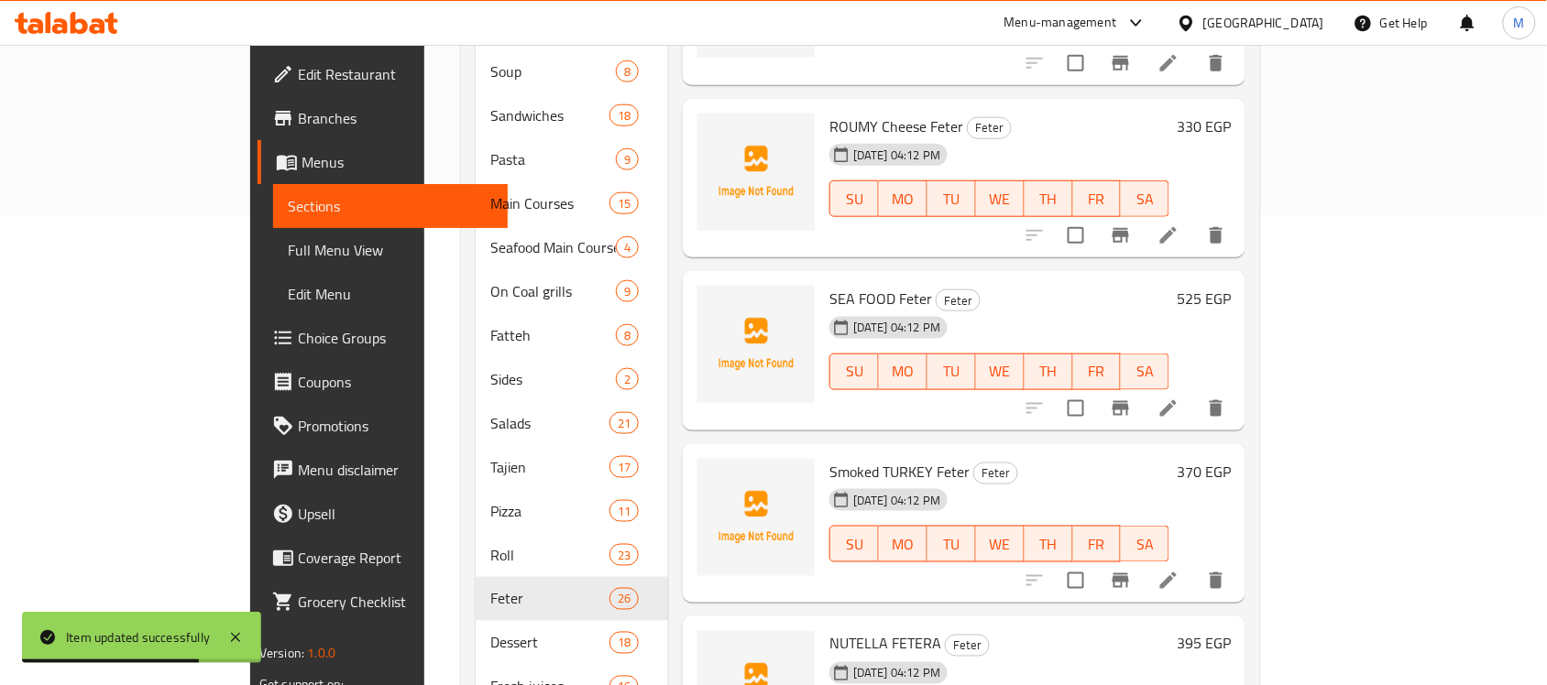
scroll to position [2011, 0]
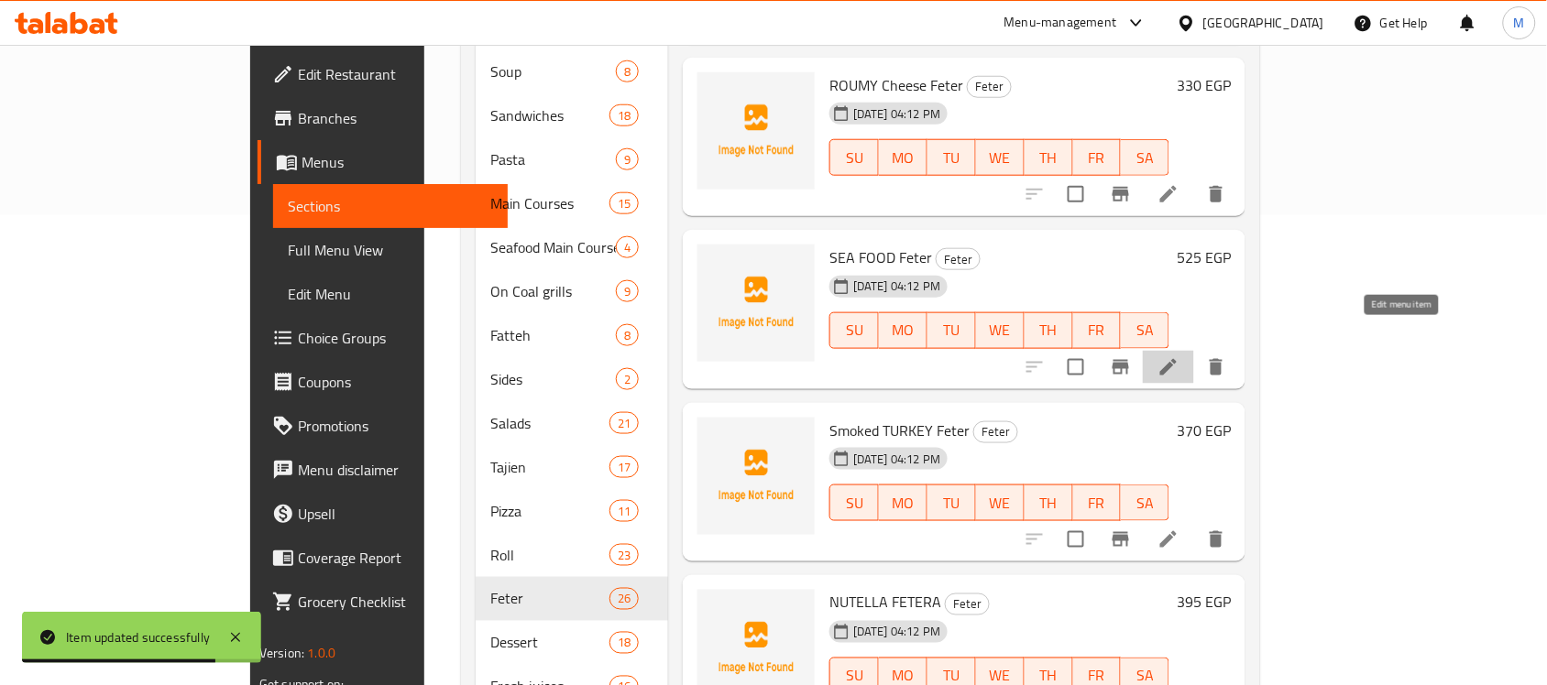
click at [1179, 356] on icon at bounding box center [1168, 367] width 22 height 22
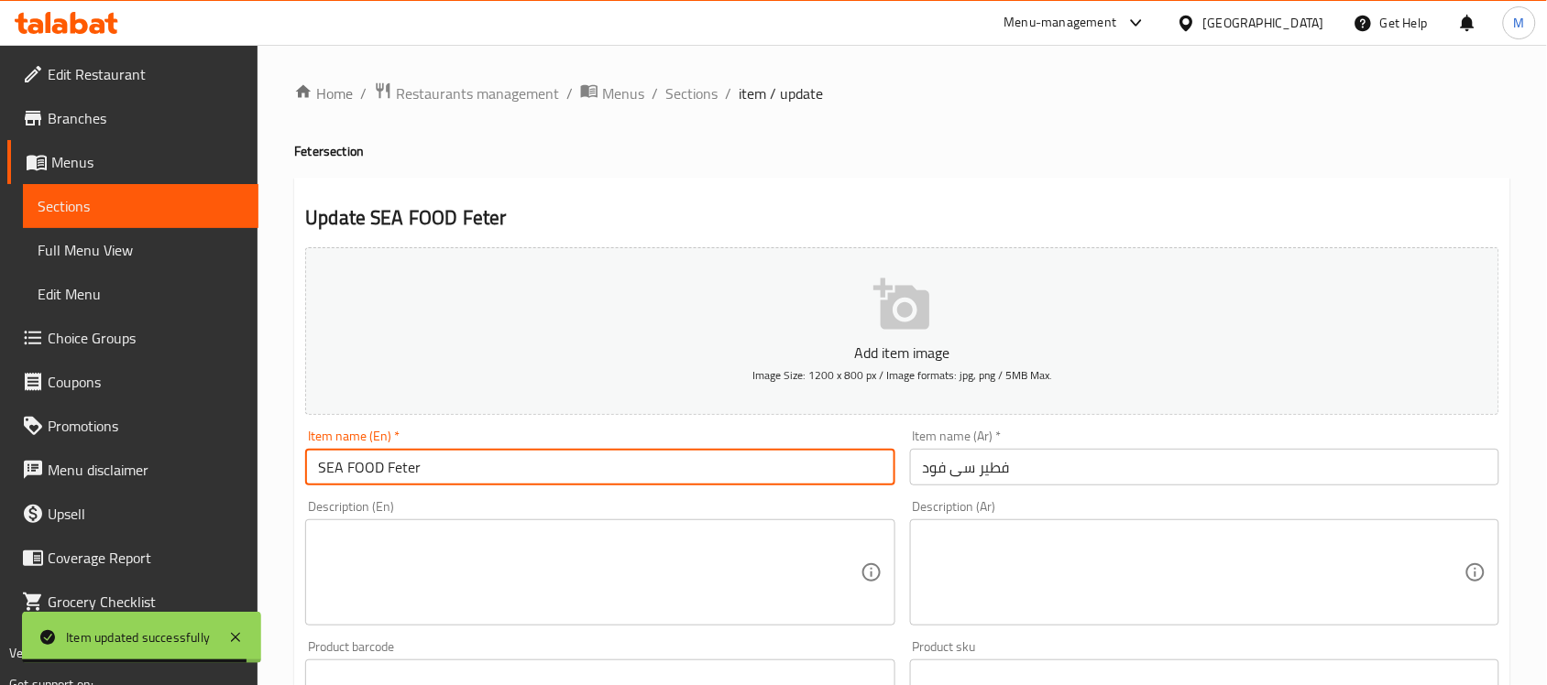
click at [348, 461] on input "SEA FOOD Feter" at bounding box center [599, 467] width 589 height 37
type input "SEAFOOD Feter"
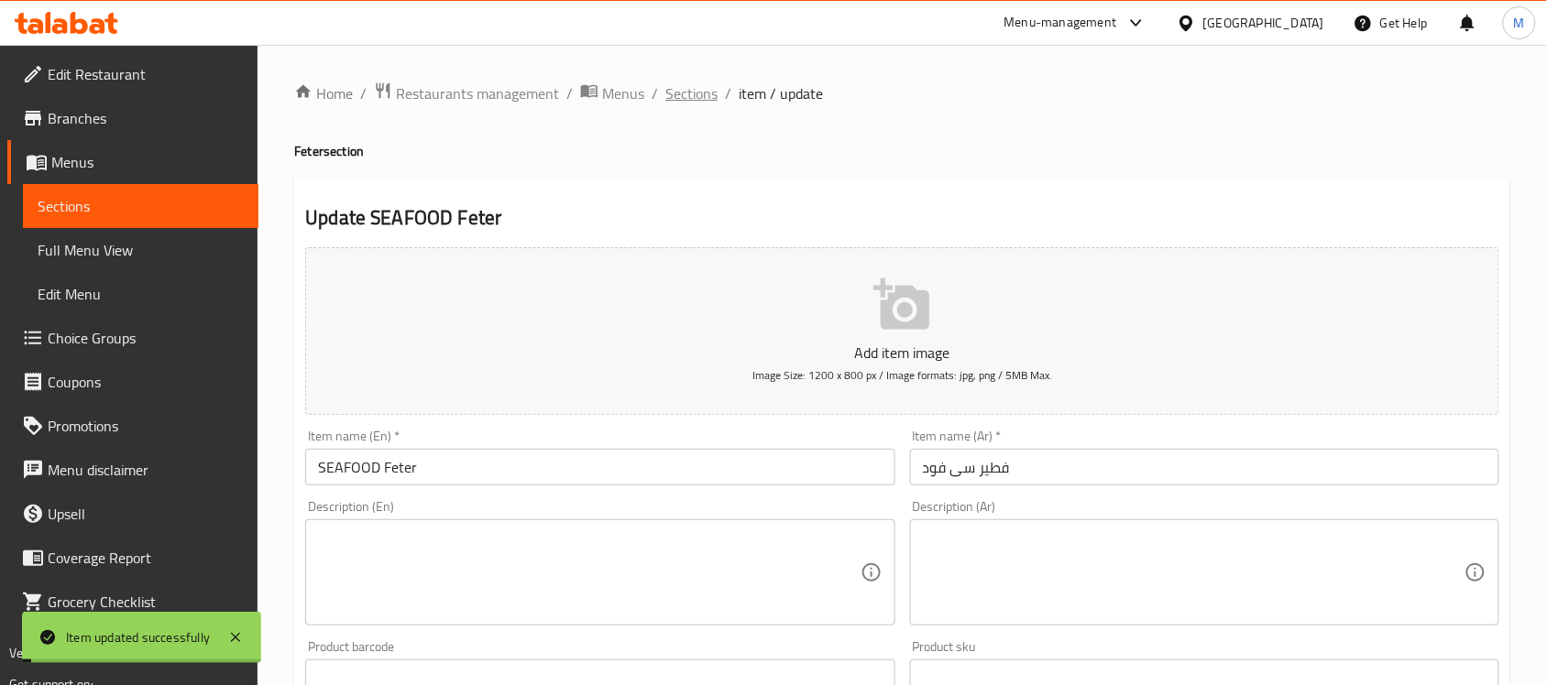
click at [696, 90] on span "Sections" at bounding box center [691, 93] width 52 height 22
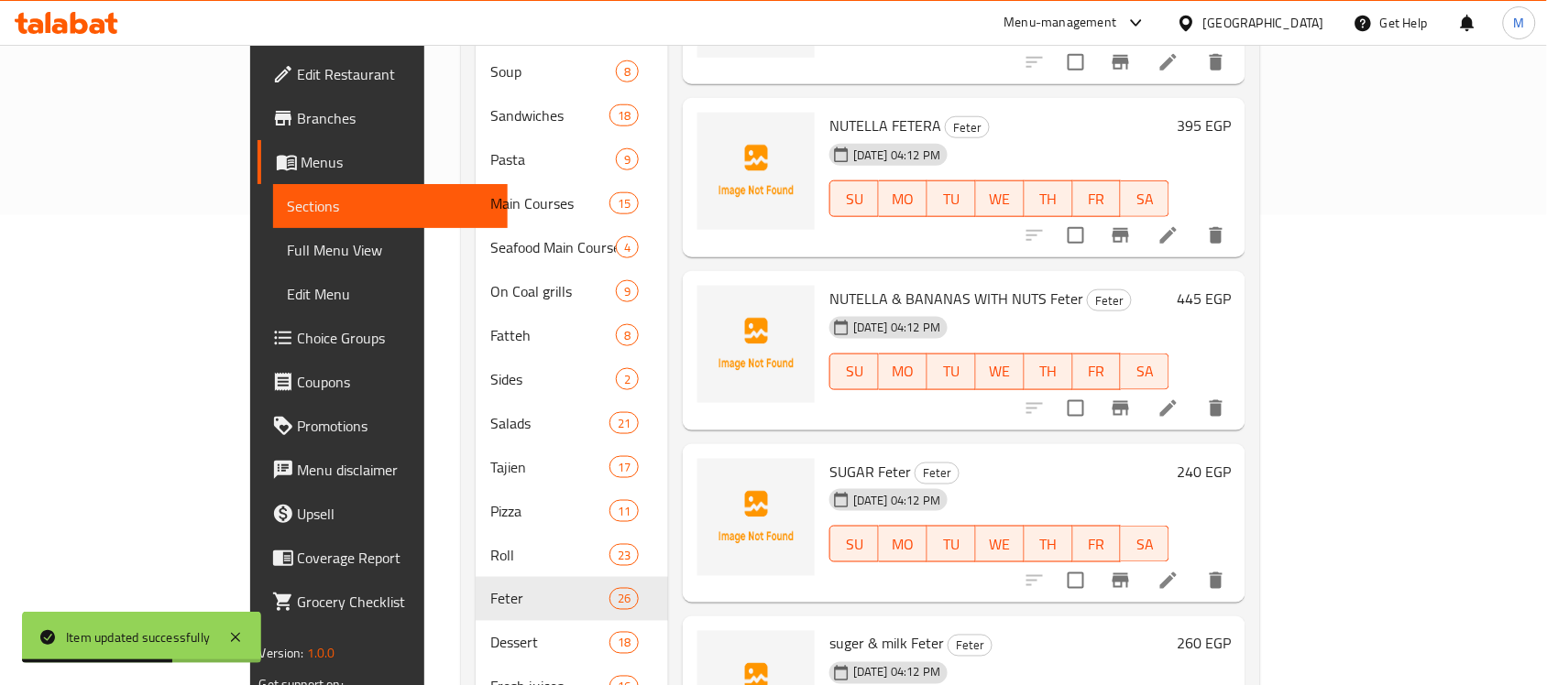
scroll to position [2530, 0]
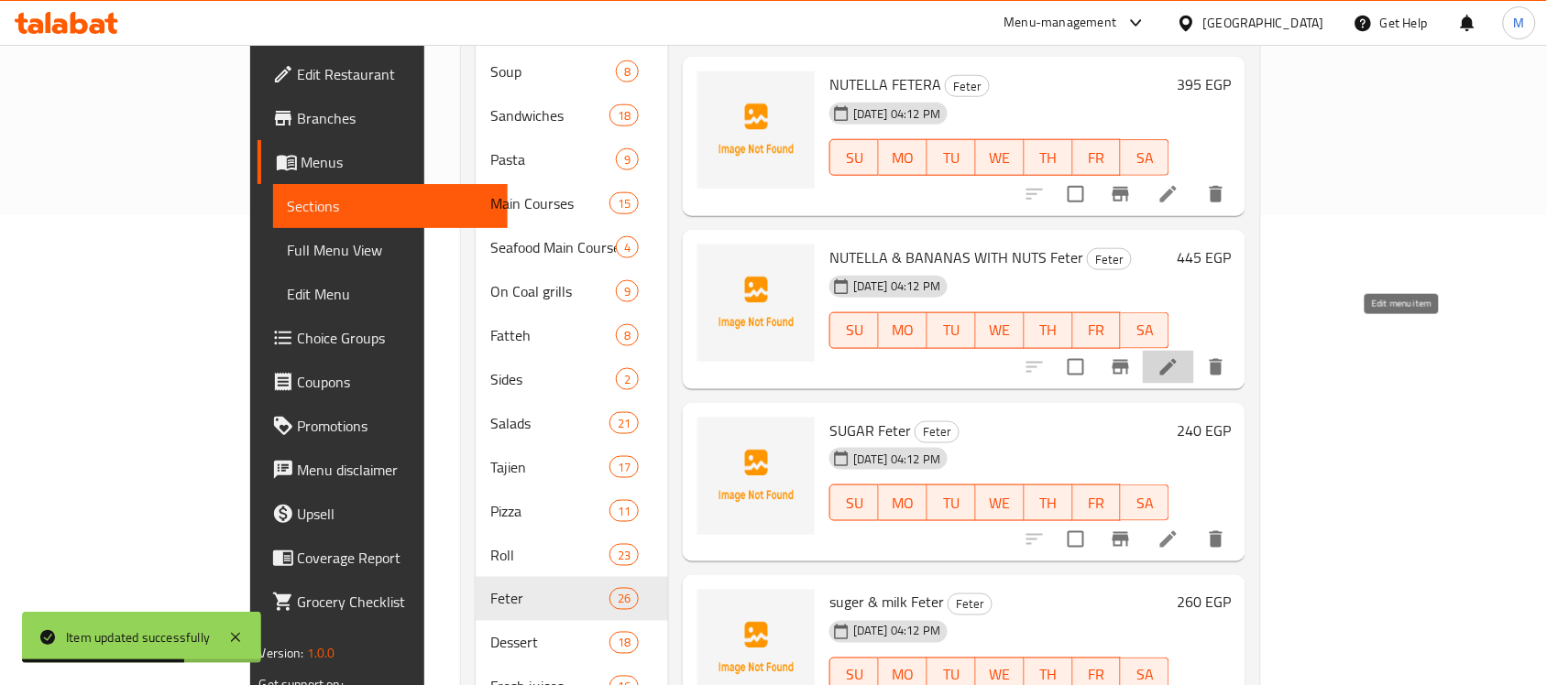
click at [1179, 356] on icon at bounding box center [1168, 367] width 22 height 22
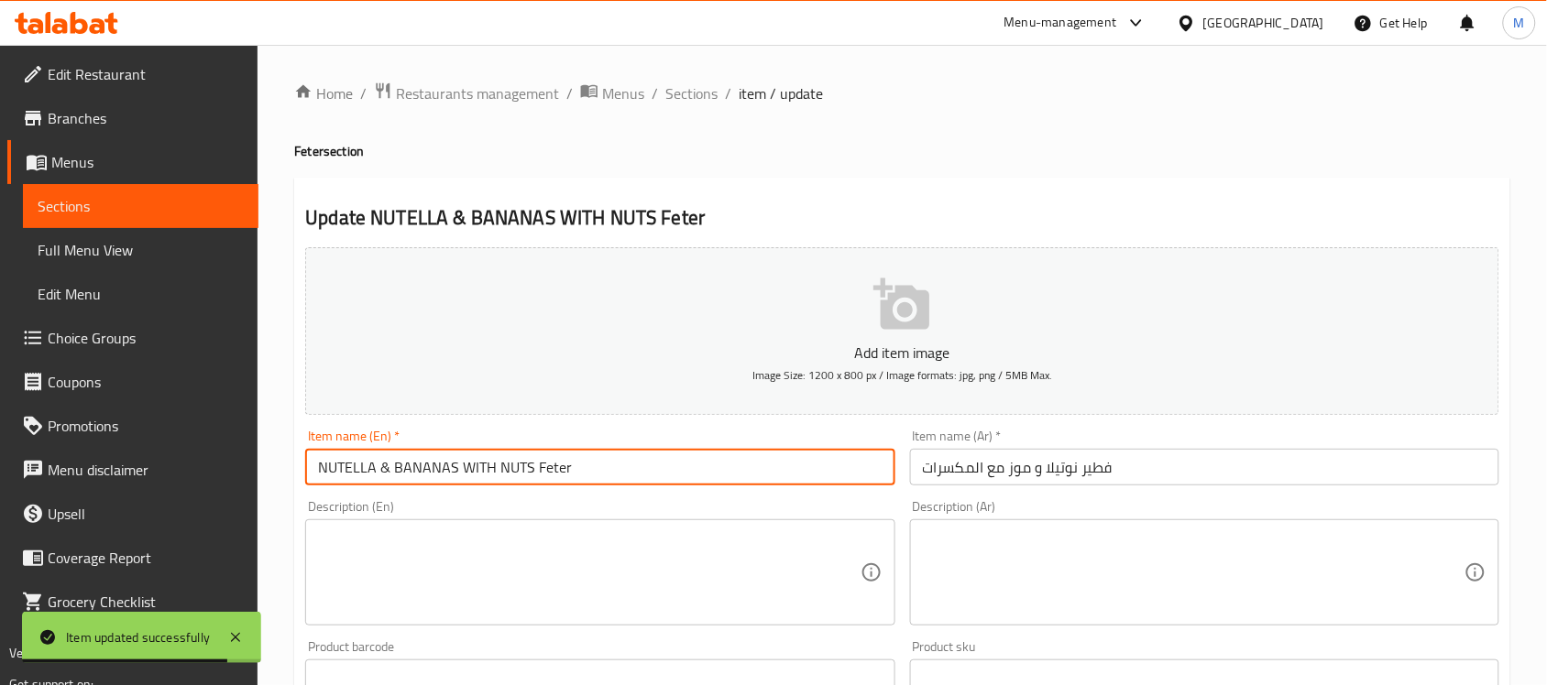
click at [381, 463] on input "NUTELLA & BANANAS WITH NUTS Feter" at bounding box center [599, 467] width 589 height 37
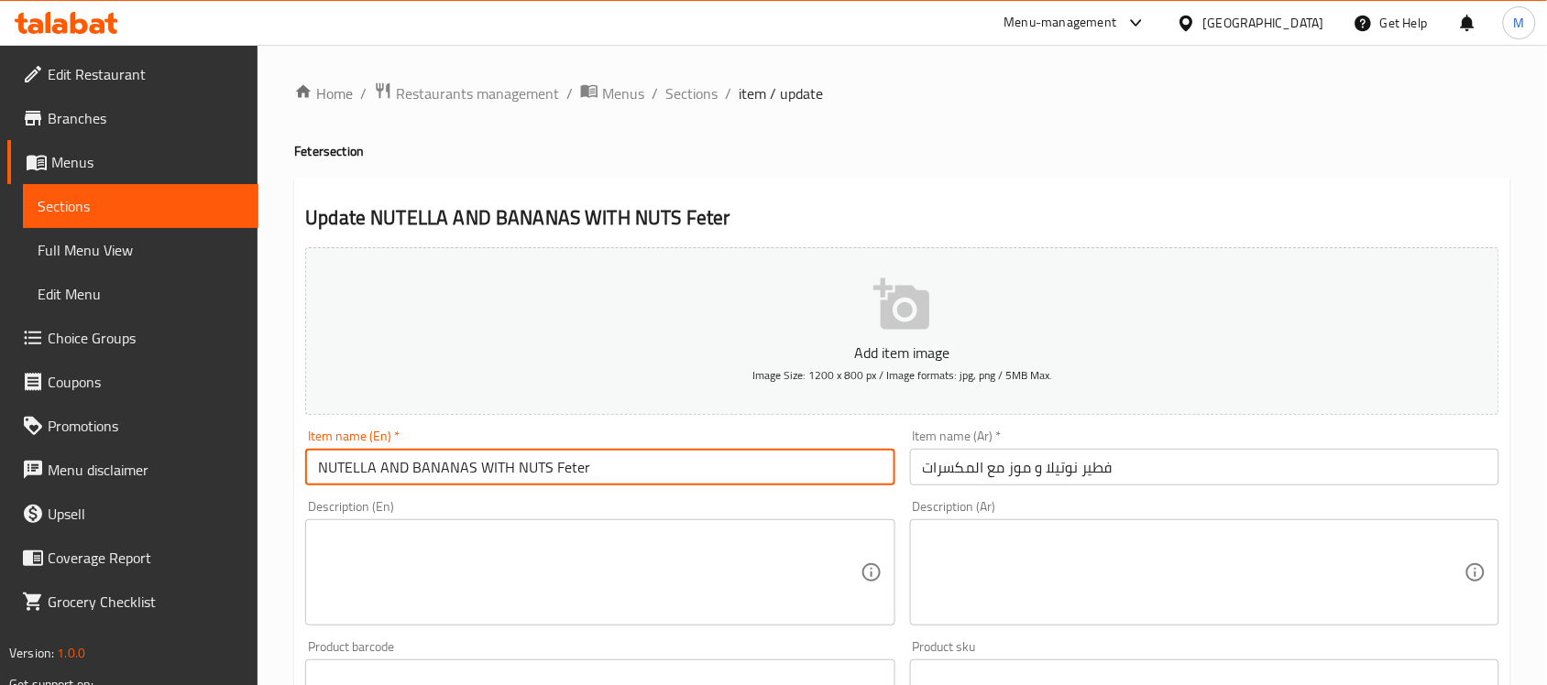
click at [651, 467] on input "NUTELLA AND BANANAS WITH NUTS Feter" at bounding box center [599, 467] width 589 height 37
type input "NUTELLA AND BANANAS WITH NUTS Feter"
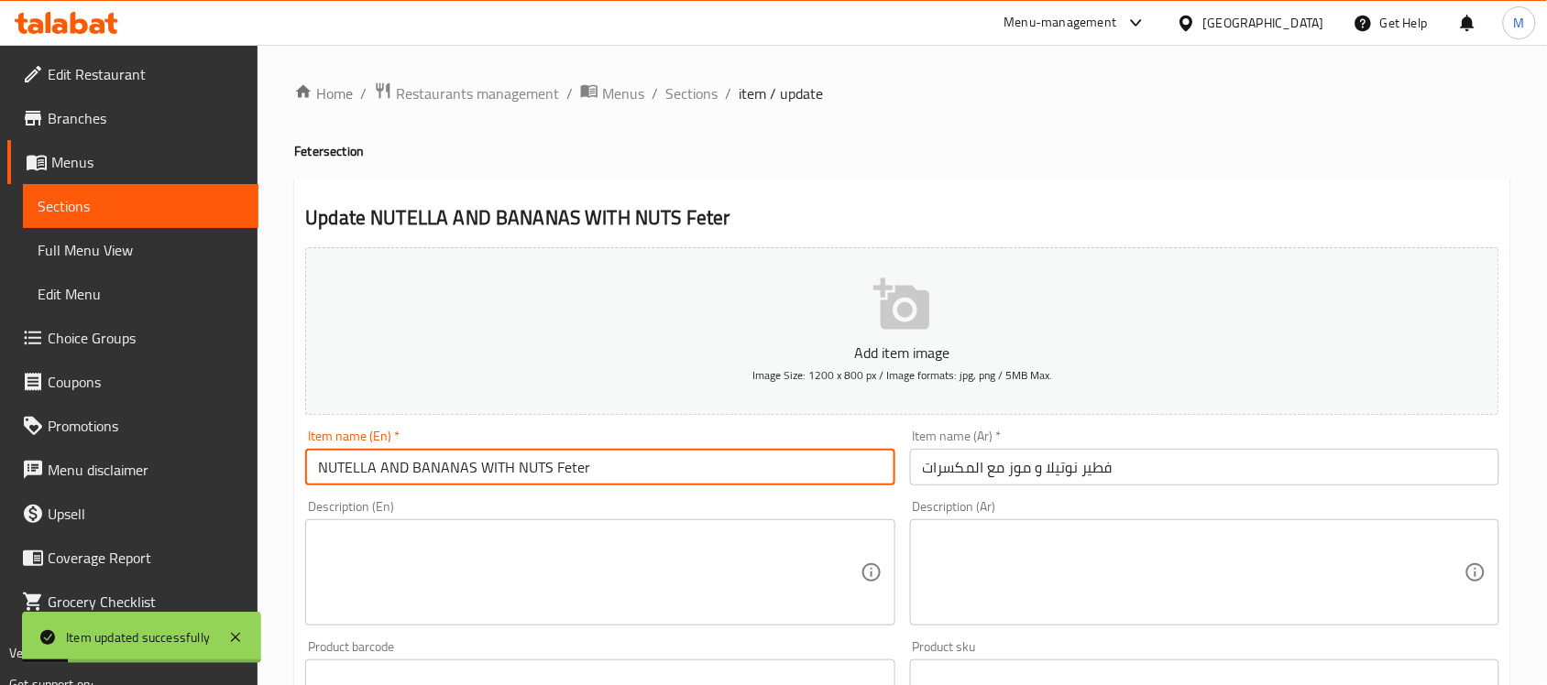
click at [1032, 465] on input "فطير نوتيلا و موز مع المكسرات" at bounding box center [1204, 467] width 589 height 37
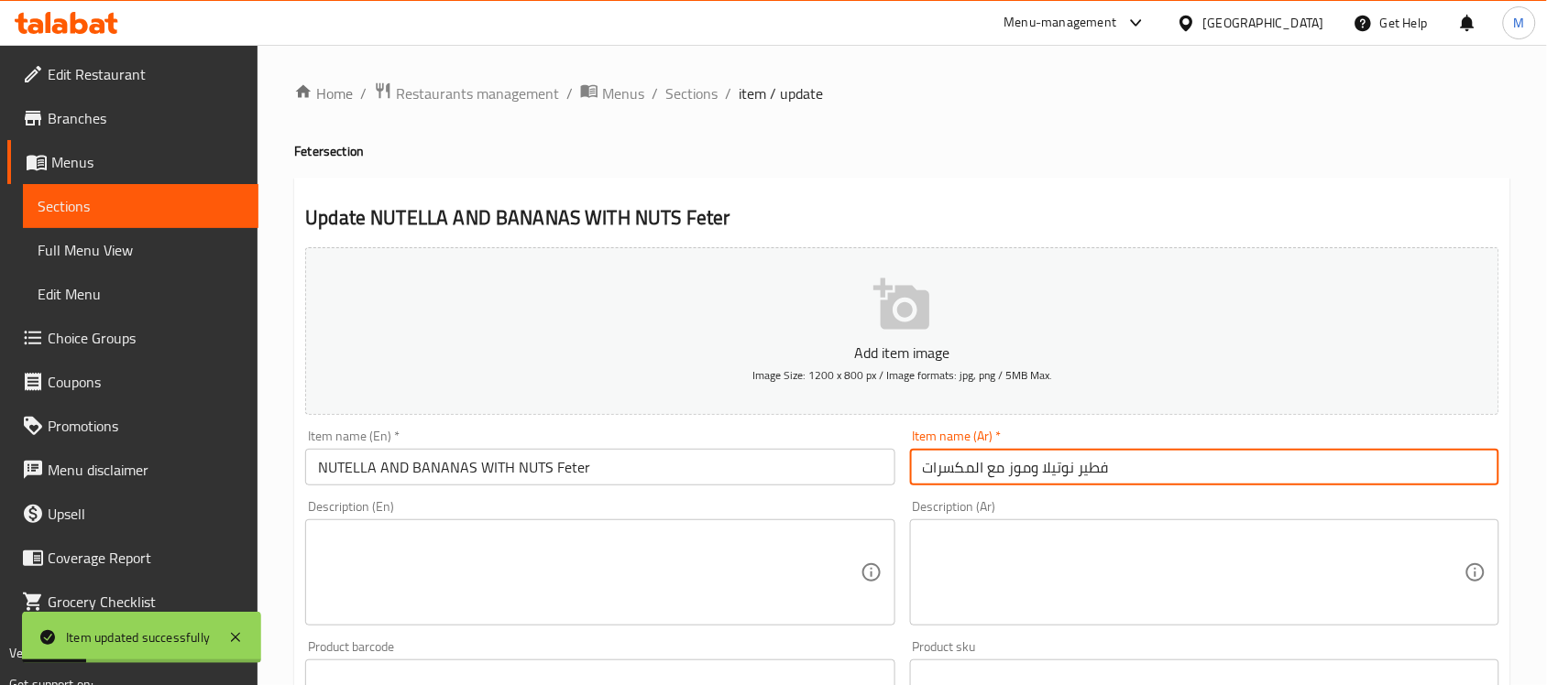
type input "فطير نوتيلا وموز مع المكسرات"
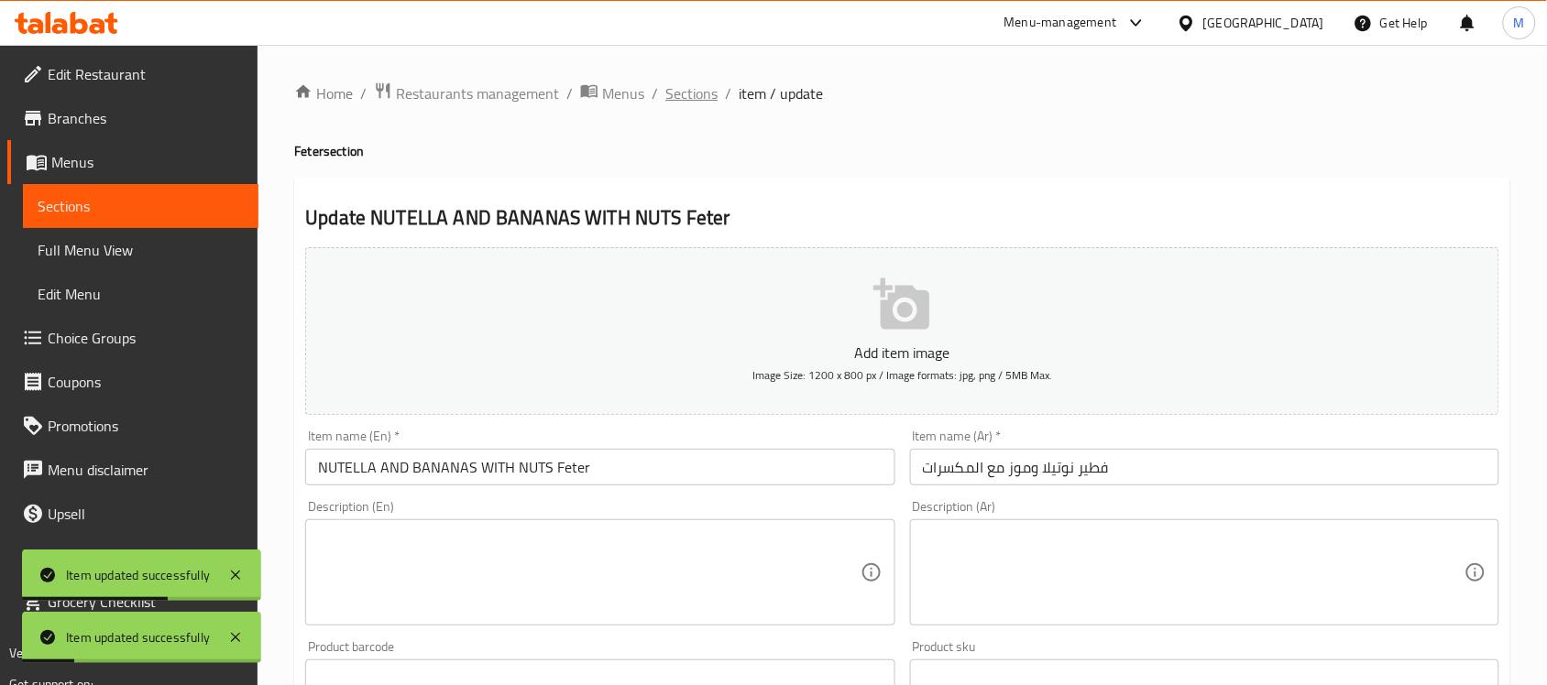
click at [693, 94] on span "Sections" at bounding box center [691, 93] width 52 height 22
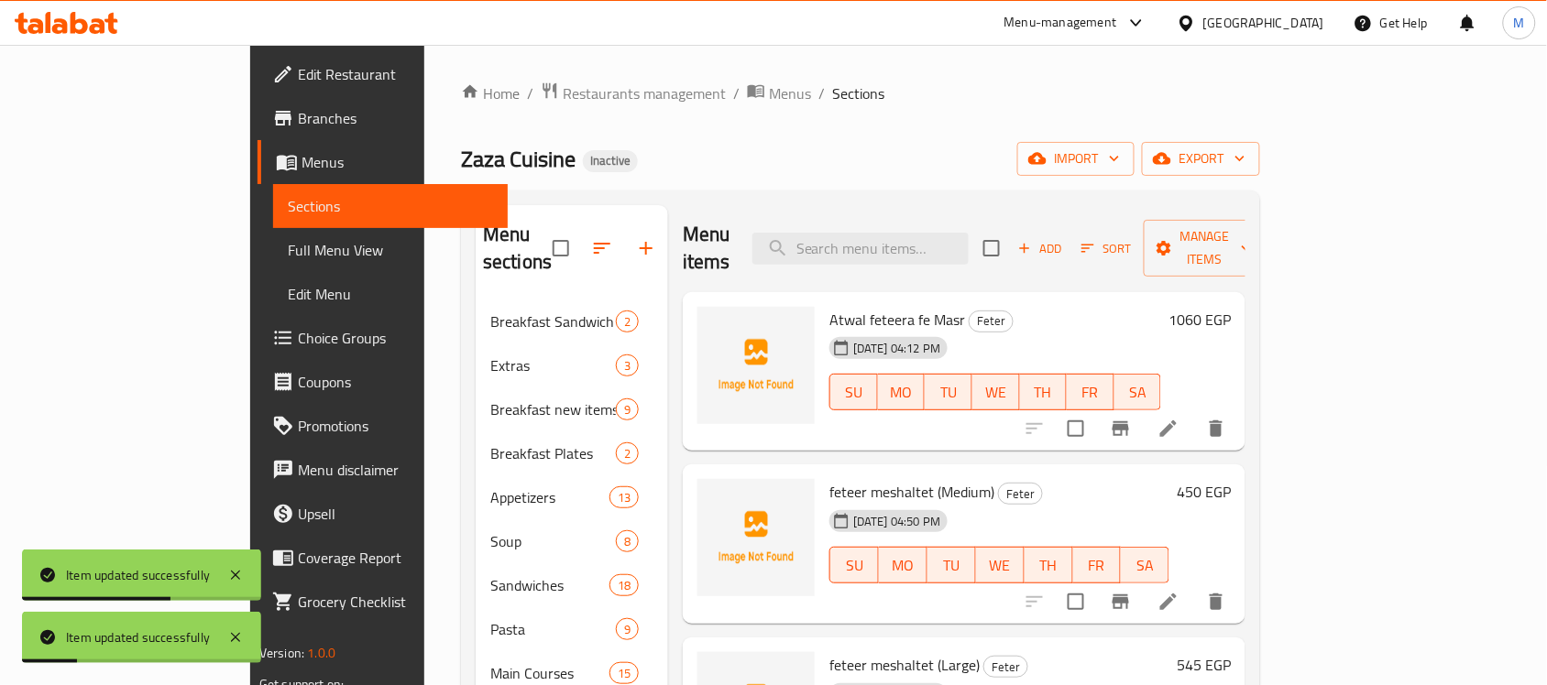
click at [950, 153] on div "Zaza Cuisine Inactive import export" at bounding box center [860, 159] width 799 height 34
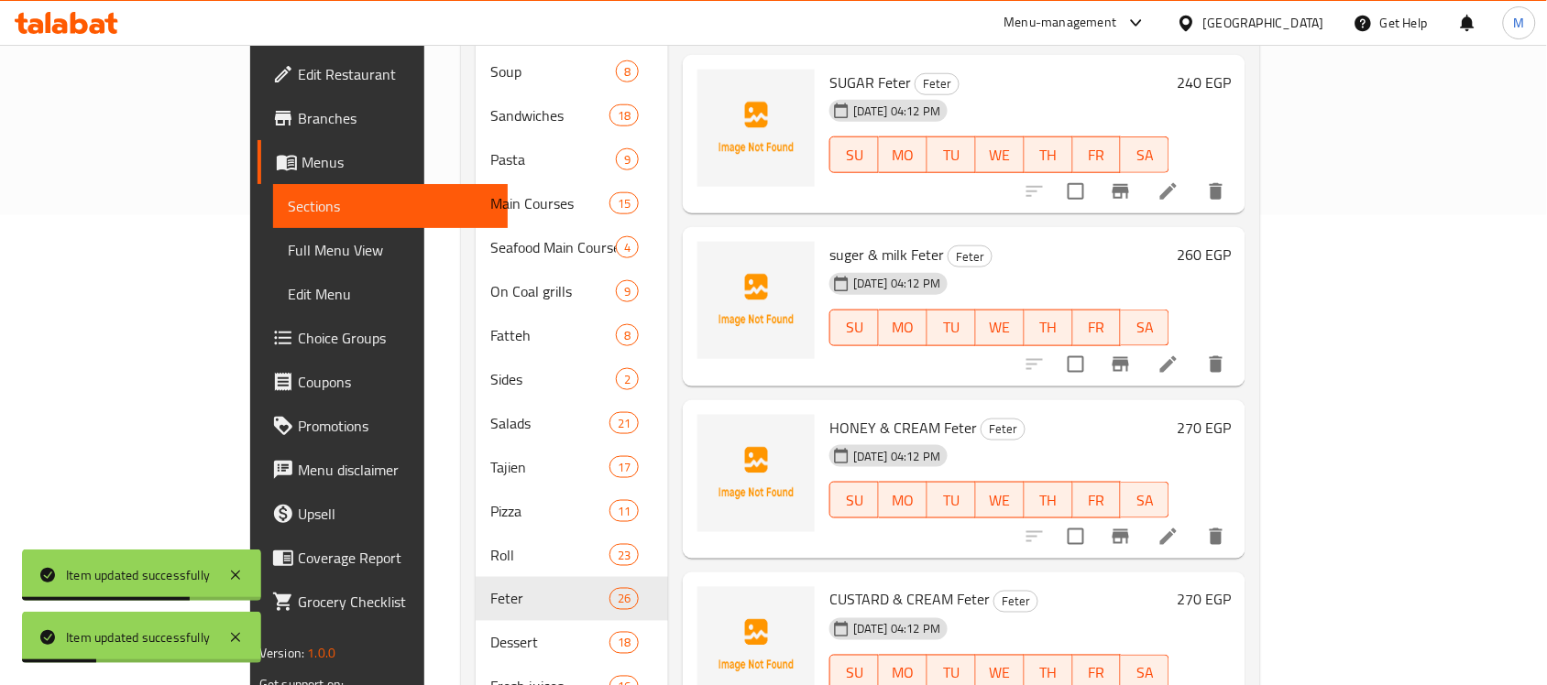
scroll to position [2989, 0]
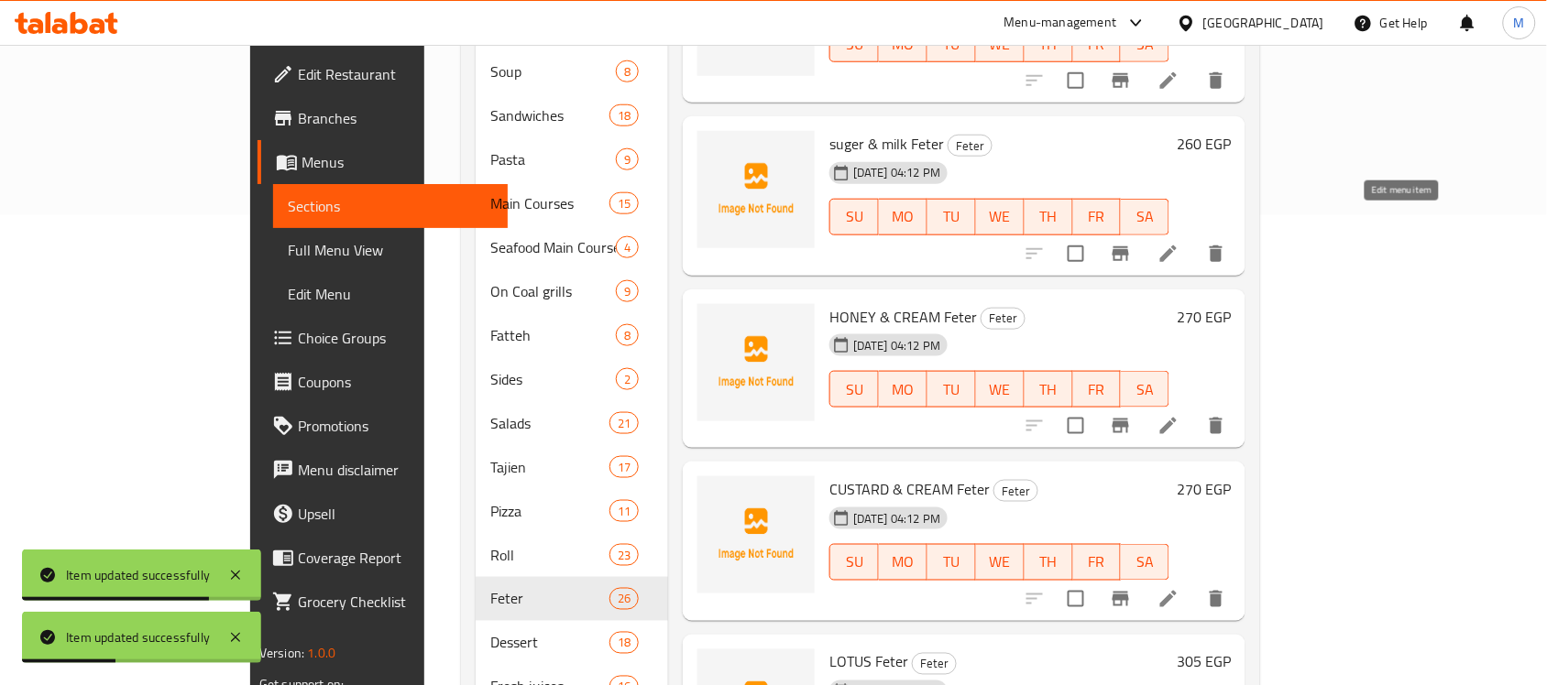
click at [1179, 243] on icon at bounding box center [1168, 254] width 22 height 22
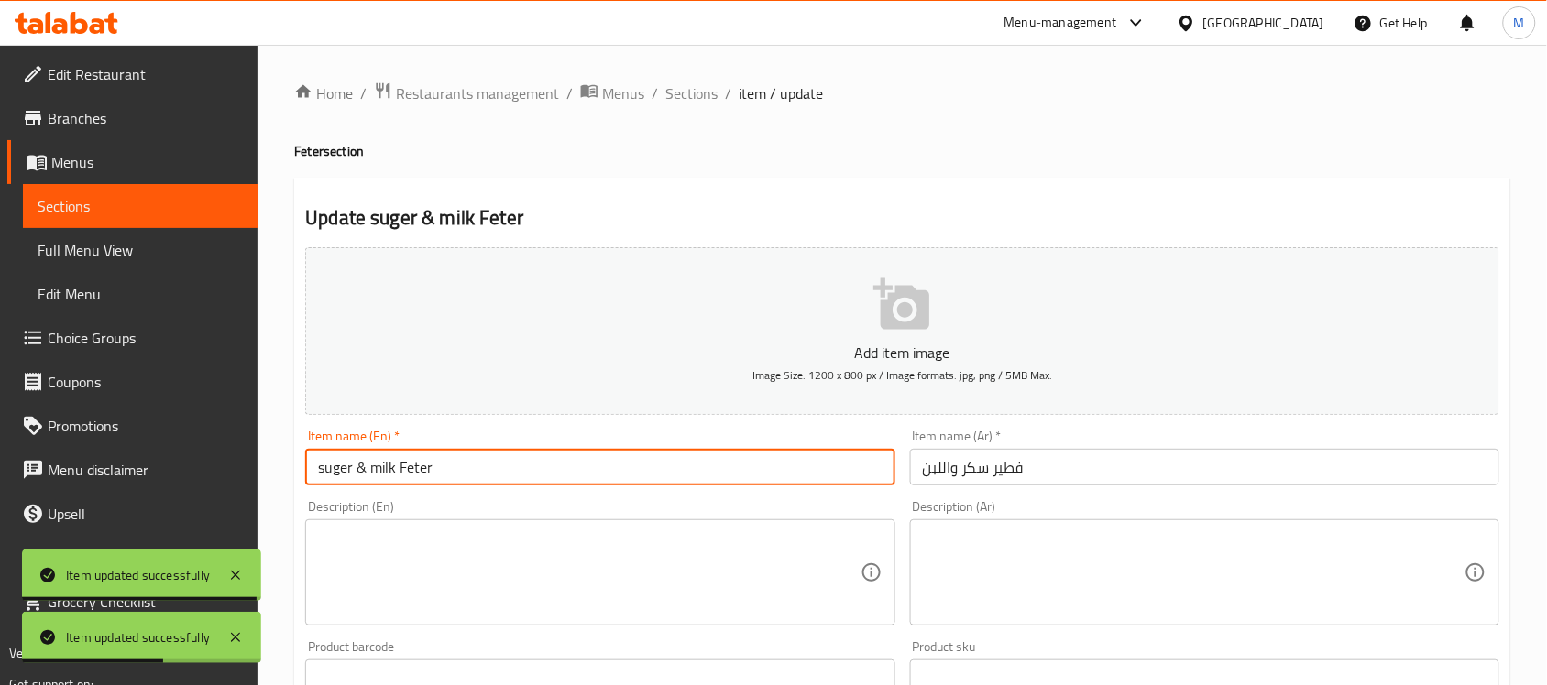
drag, startPoint x: 323, startPoint y: 467, endPoint x: 312, endPoint y: 467, distance: 11.9
click at [312, 467] on input "suger & milk Feter" at bounding box center [599, 467] width 589 height 37
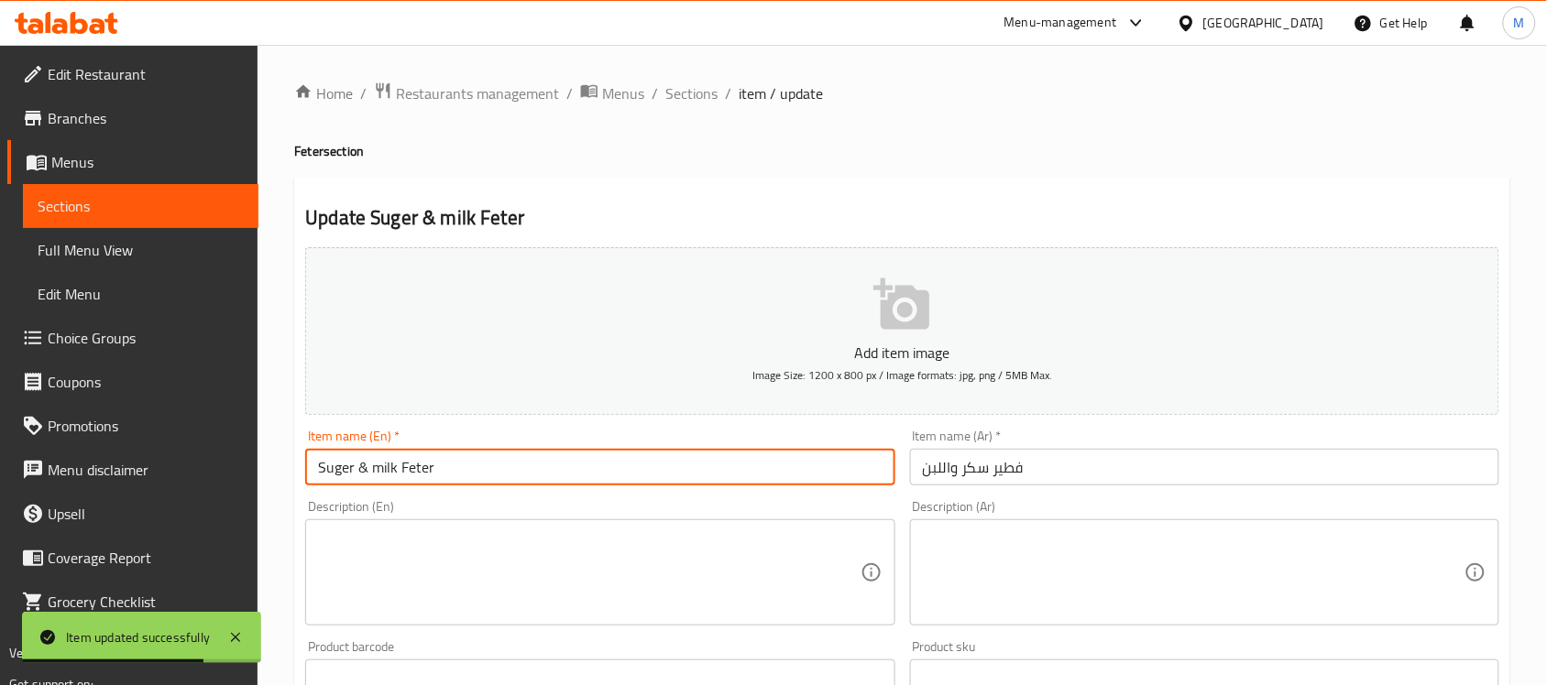
click at [358, 465] on input "Suger & milk Feter" at bounding box center [599, 467] width 589 height 37
type input "Suger And milk Feter"
click at [944, 474] on input "فطير سكر واللبن" at bounding box center [1204, 467] width 589 height 37
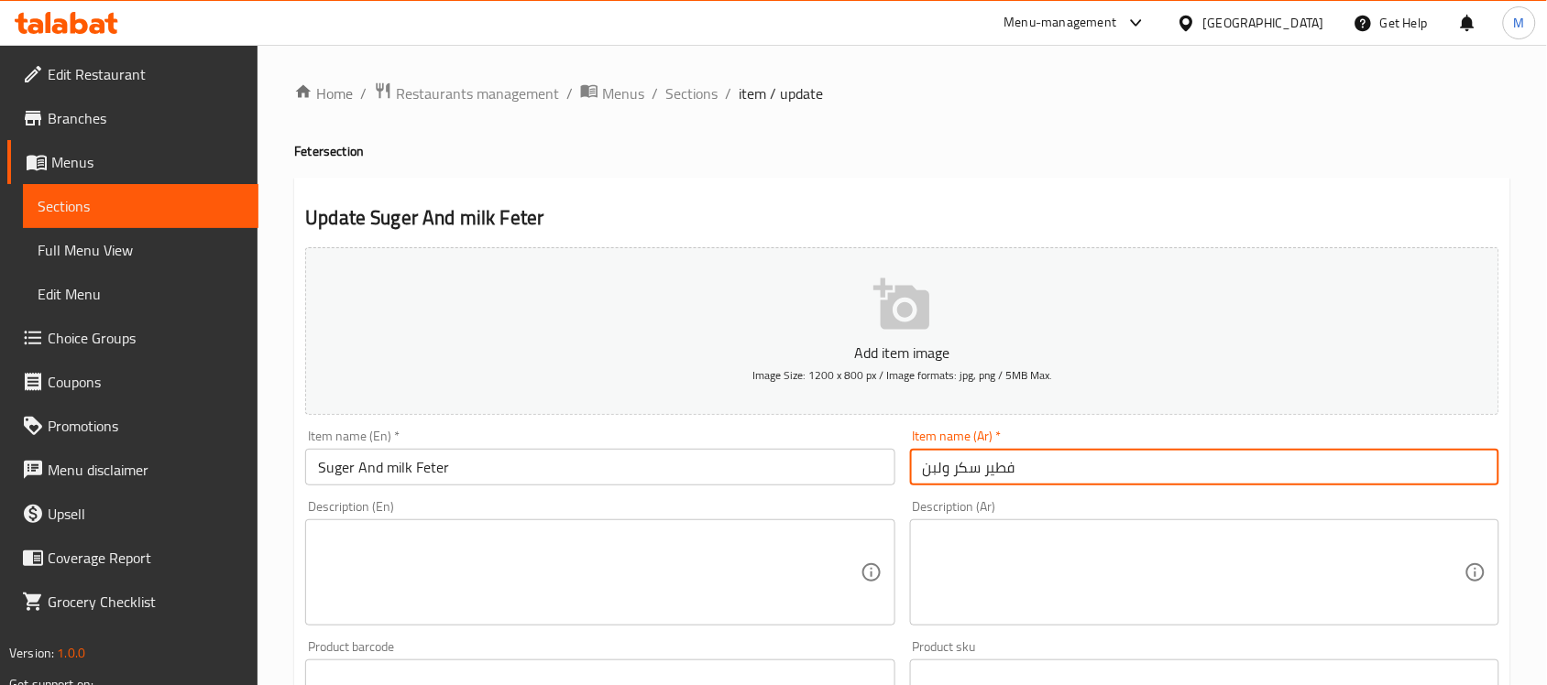
type input "فطير سكر ولبن"
click at [688, 89] on span "Sections" at bounding box center [691, 93] width 52 height 22
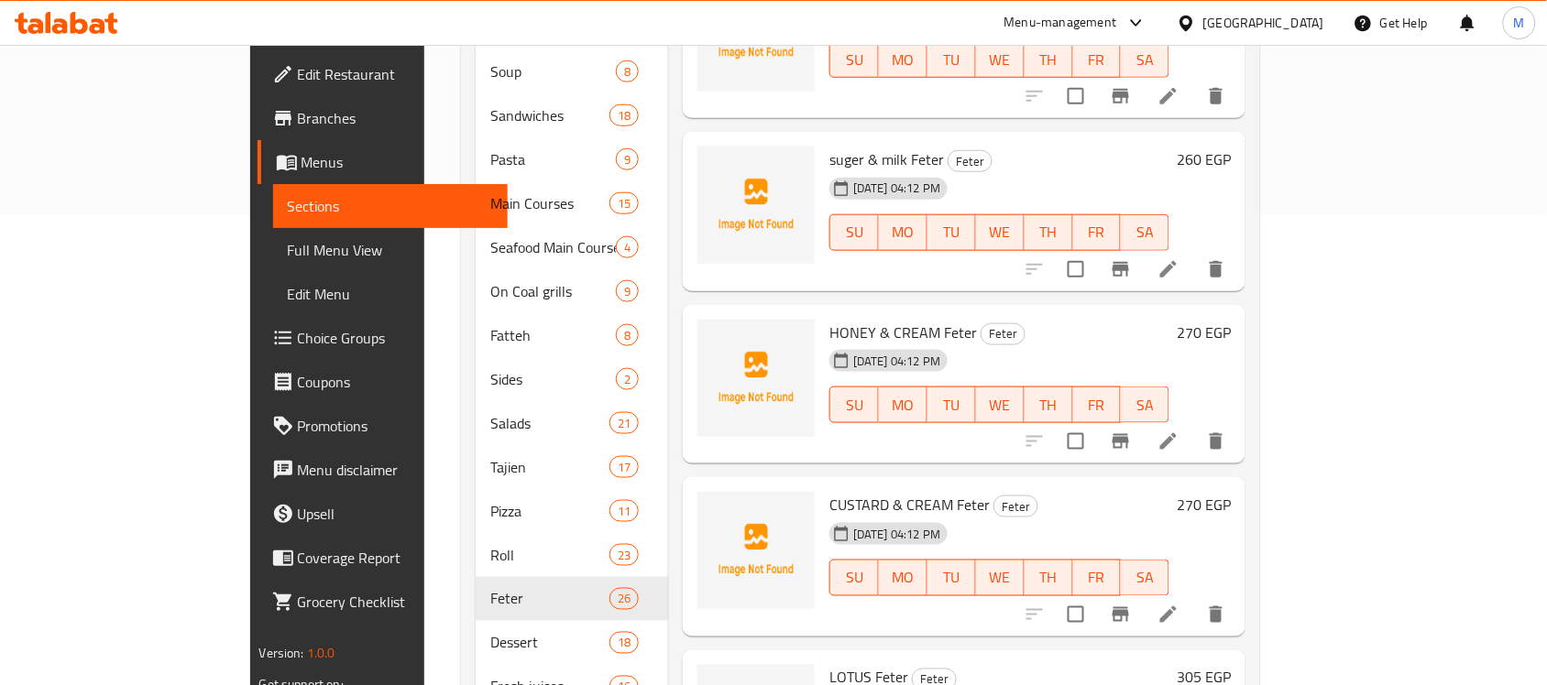
scroll to position [2989, 0]
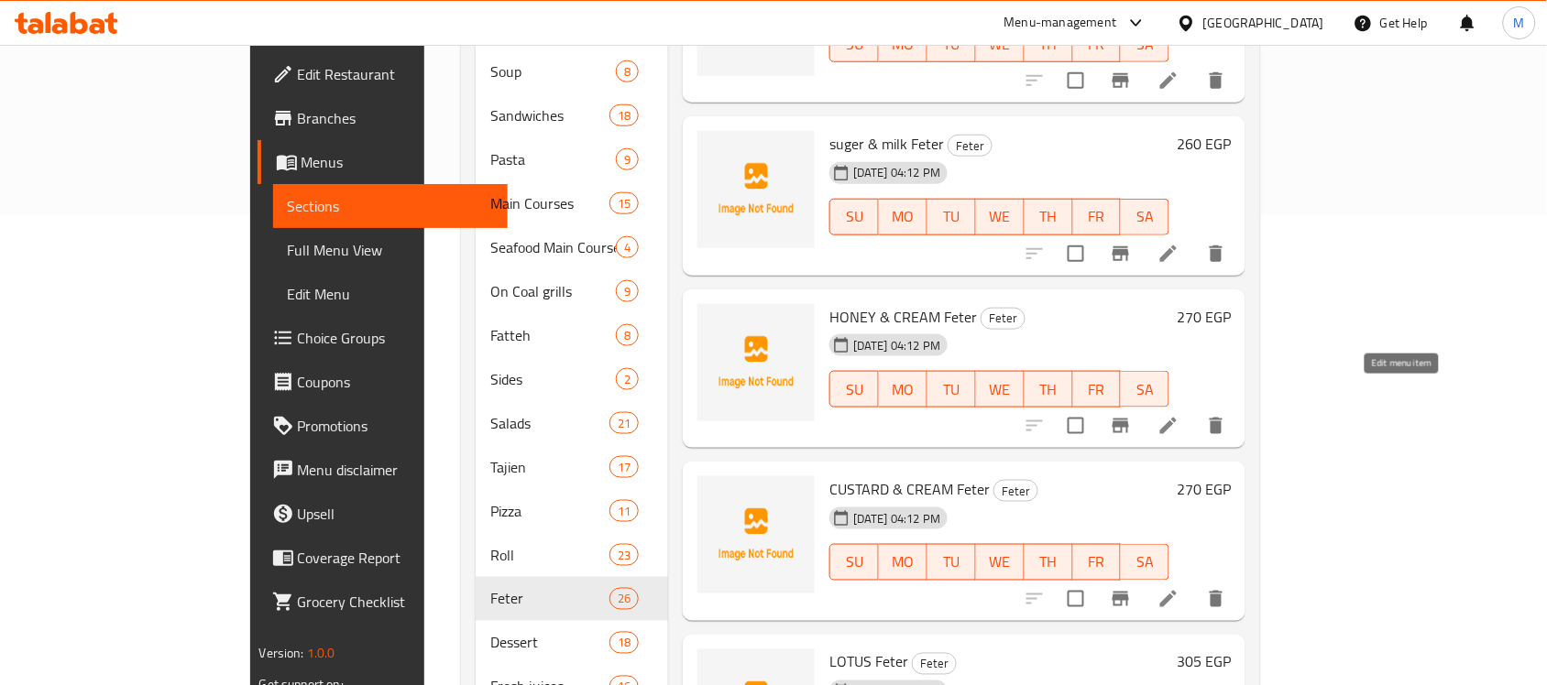
click at [1179, 415] on icon at bounding box center [1168, 426] width 22 height 22
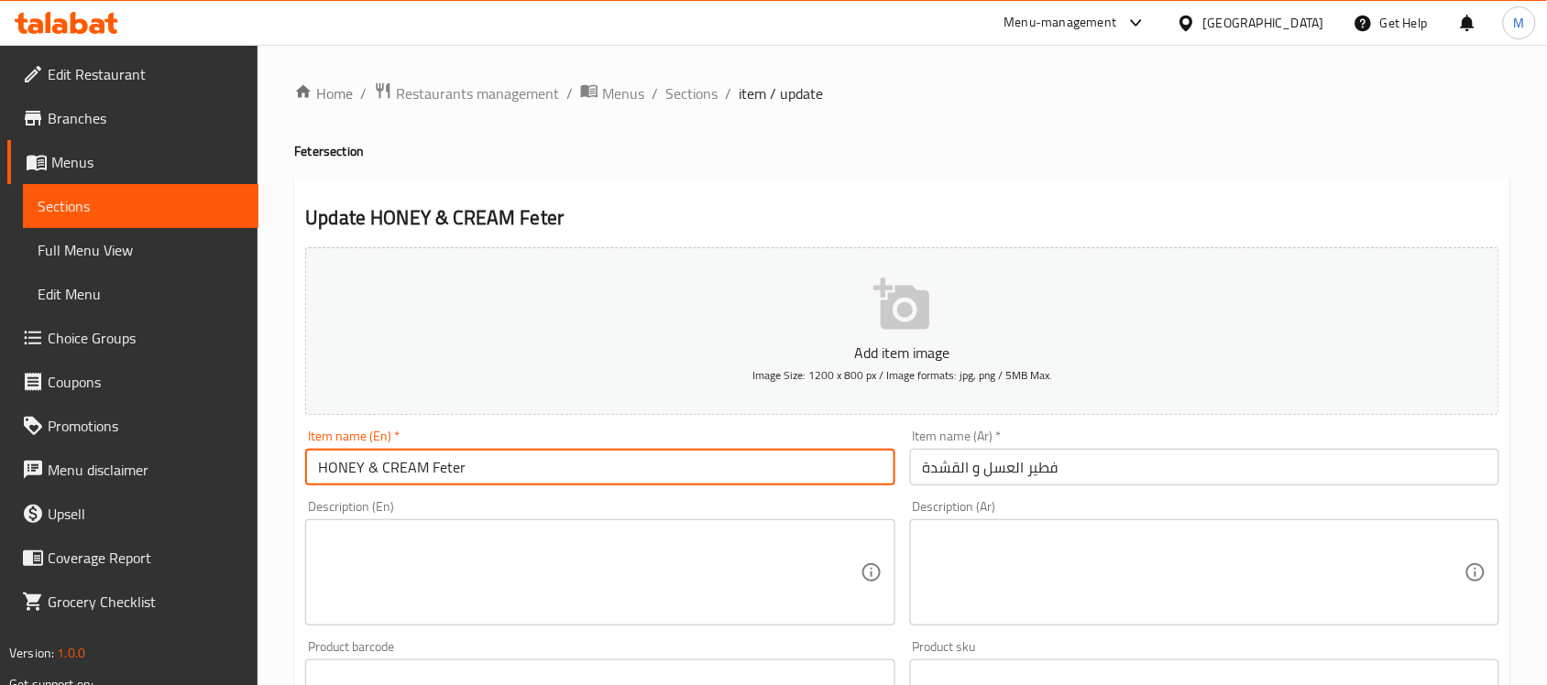
click at [368, 465] on input "HONEY & CREAM Feter" at bounding box center [599, 467] width 589 height 37
type input "HONEY AND CREAM Feter"
click at [1013, 469] on input "فطير العسل و القشدة" at bounding box center [1204, 467] width 589 height 37
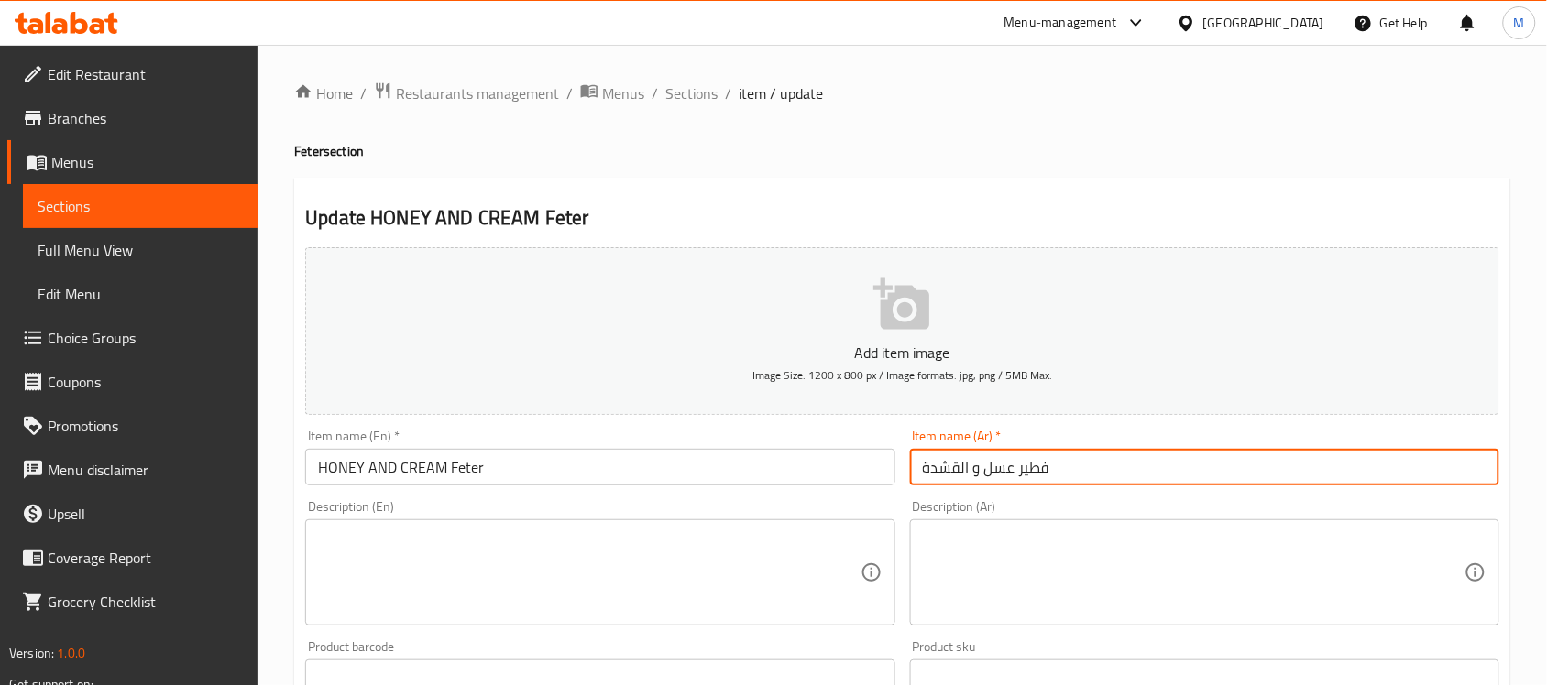
click at [967, 467] on input "فطير عسل و القشدة" at bounding box center [1204, 467] width 589 height 37
drag, startPoint x: 967, startPoint y: 467, endPoint x: 907, endPoint y: 461, distance: 59.9
click at [907, 461] on div "Item name (Ar)   * فطير عسل والقشدة Item name (Ar) *" at bounding box center [1205, 457] width 604 height 71
type input "فطير عسل وكريمة"
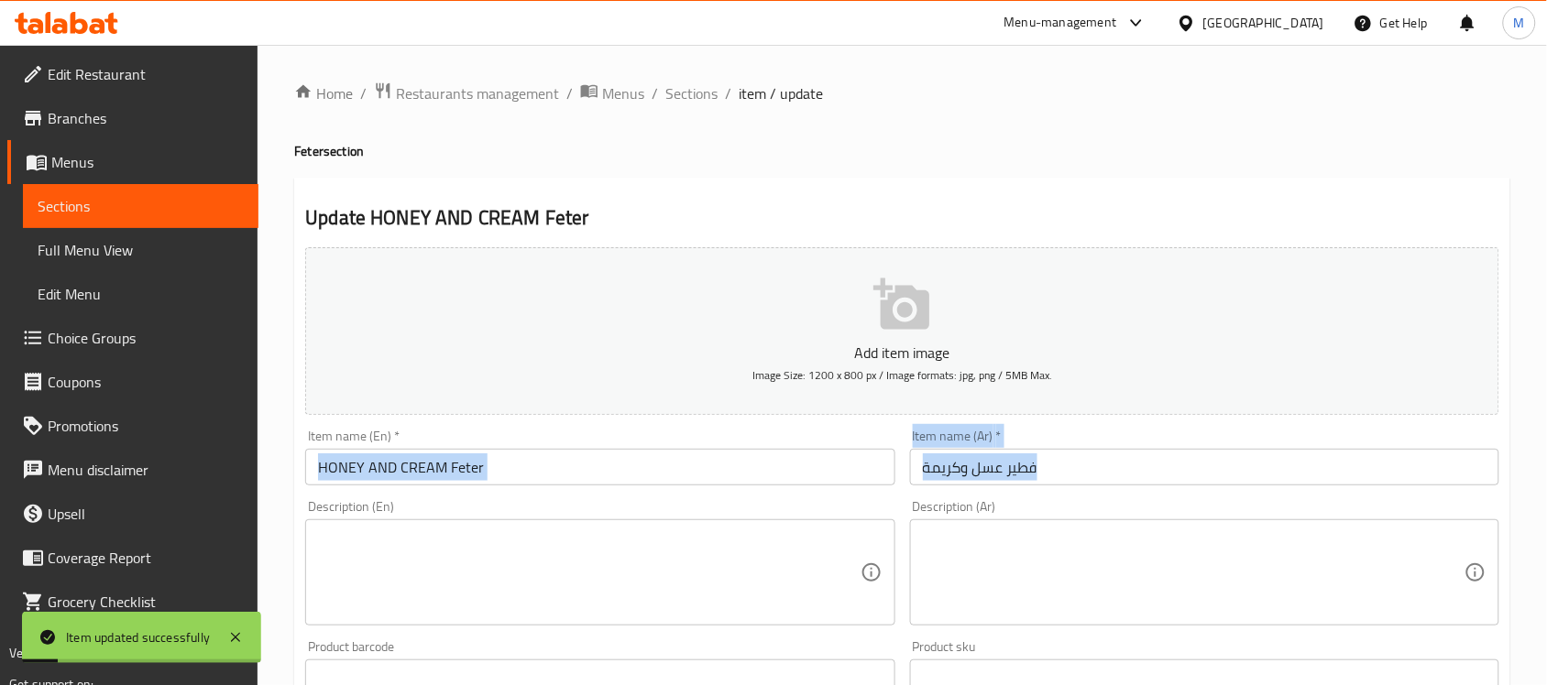
click at [541, 492] on div "Add item image Image Size: 1200 x 800 px / Image formats: jpg, png / 5MB Max. I…" at bounding box center [902, 635] width 1209 height 790
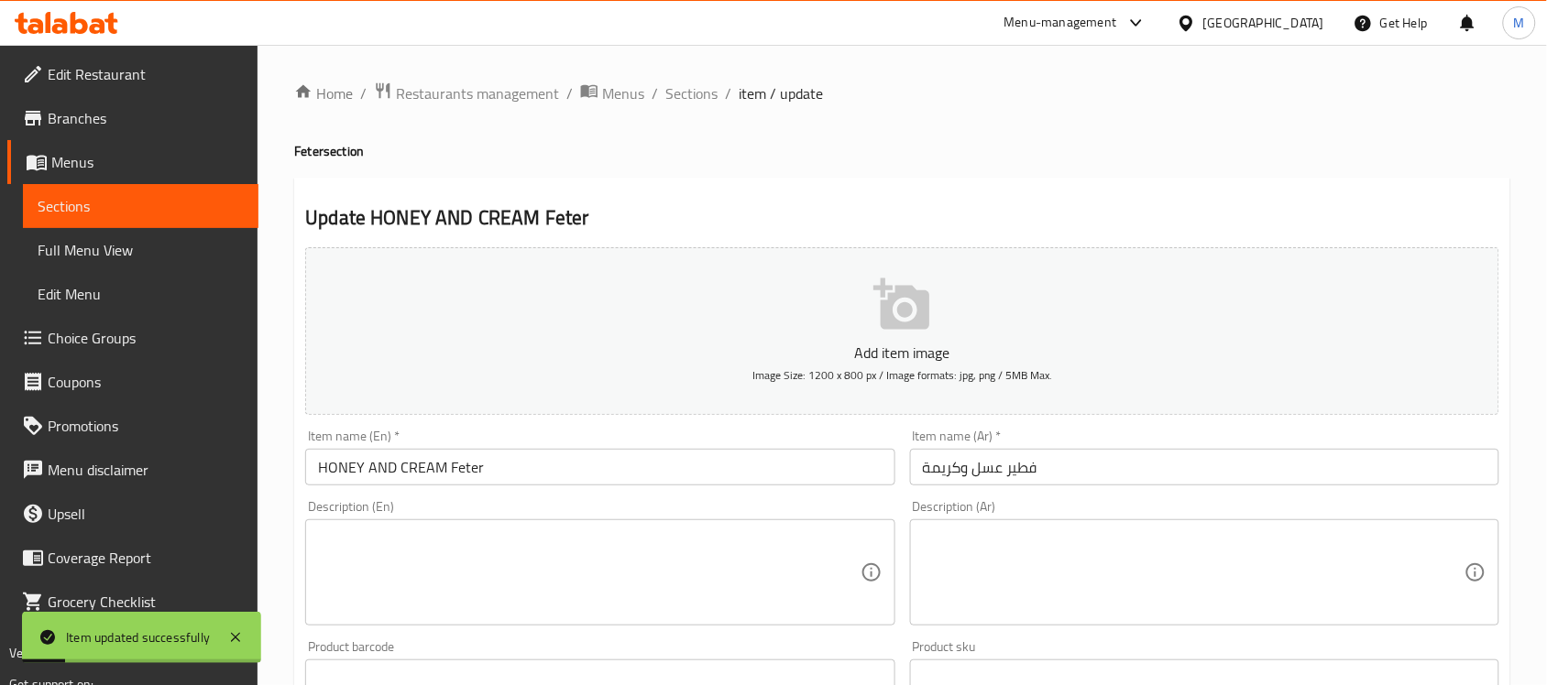
click at [543, 477] on input "HONEY AND CREAM Feter" at bounding box center [599, 467] width 589 height 37
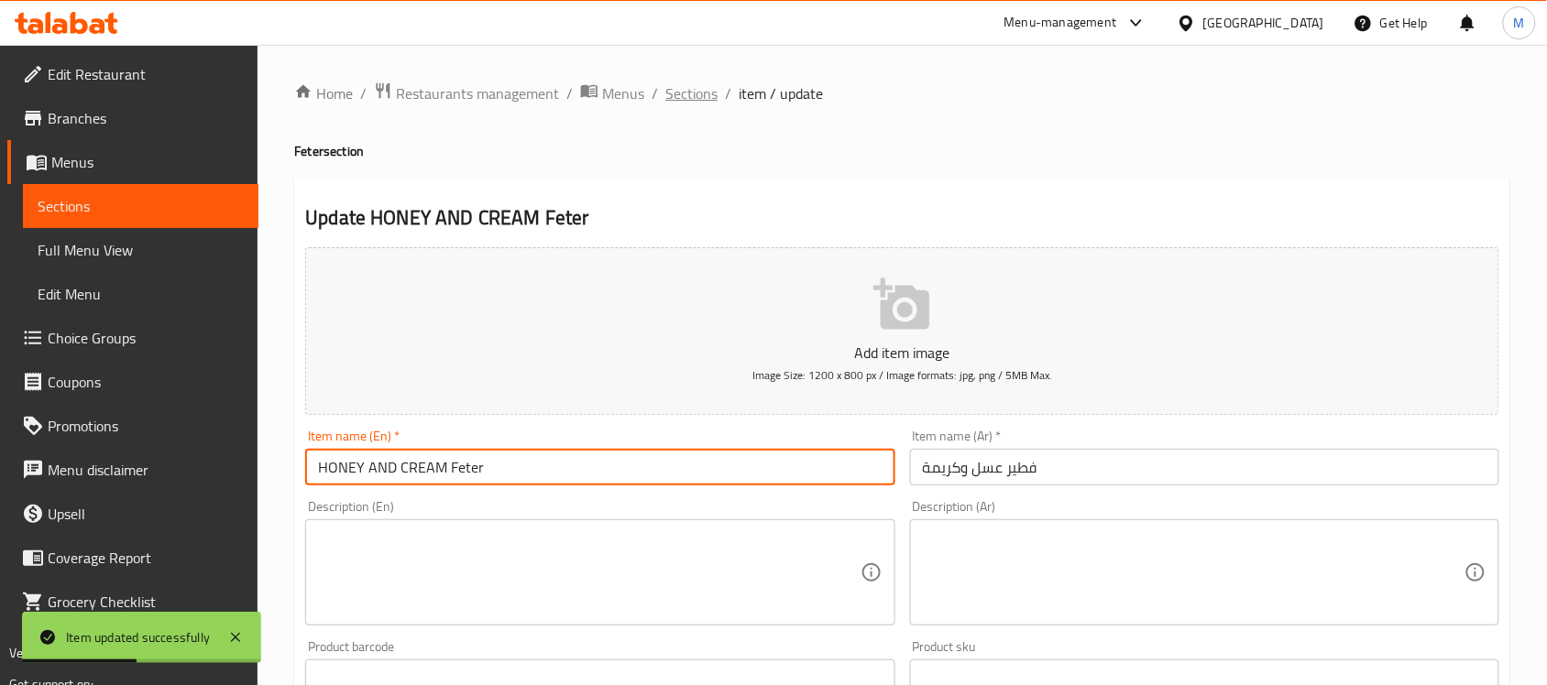
click at [690, 89] on span "Sections" at bounding box center [691, 93] width 52 height 22
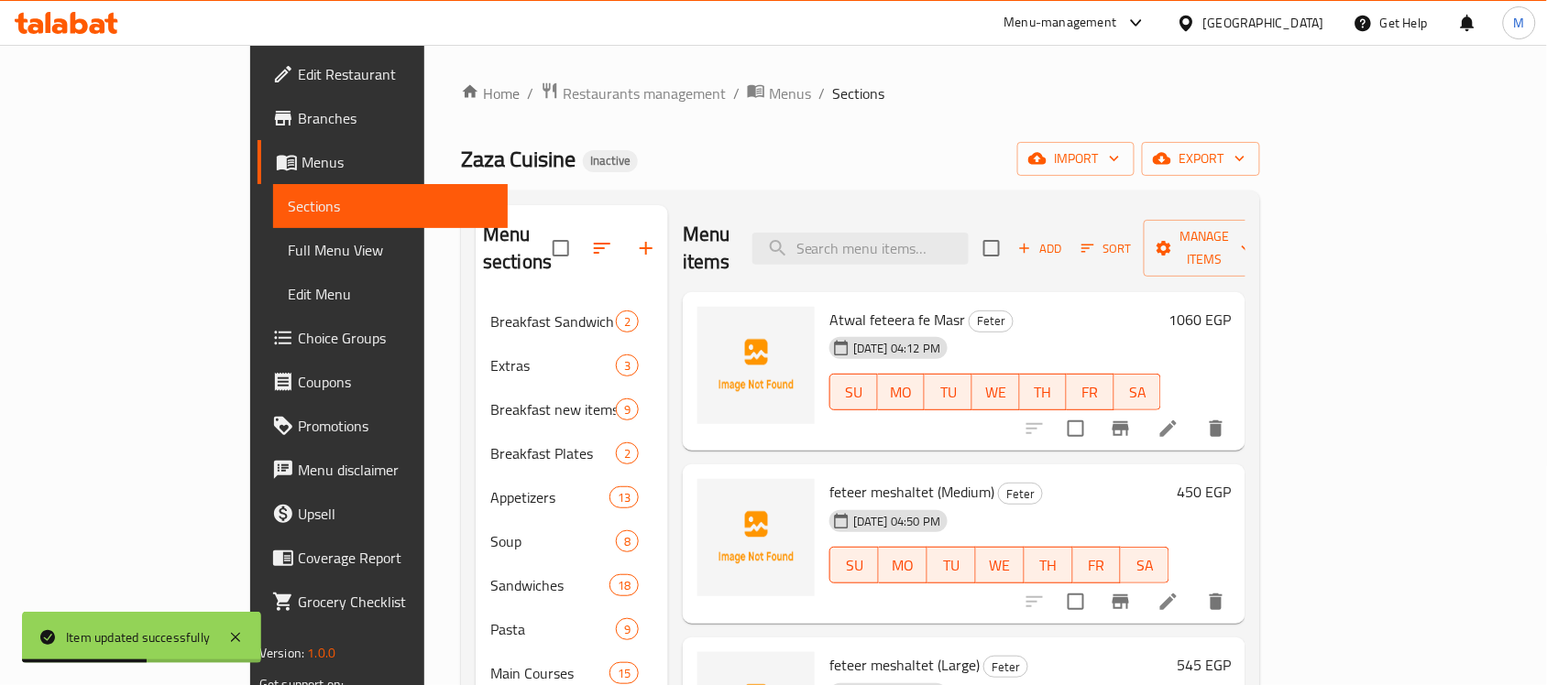
click at [849, 154] on div "Zaza Cuisine Inactive import export" at bounding box center [860, 159] width 799 height 34
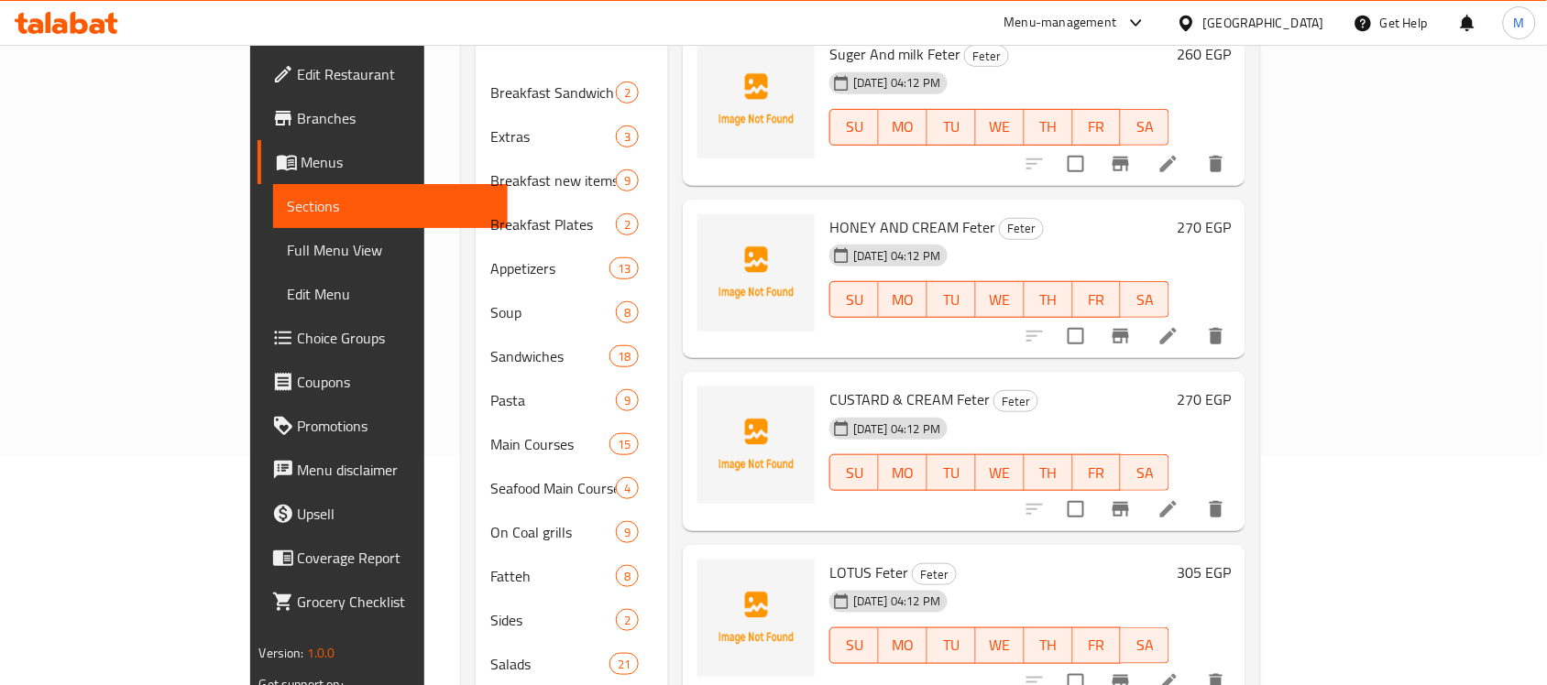
scroll to position [344, 0]
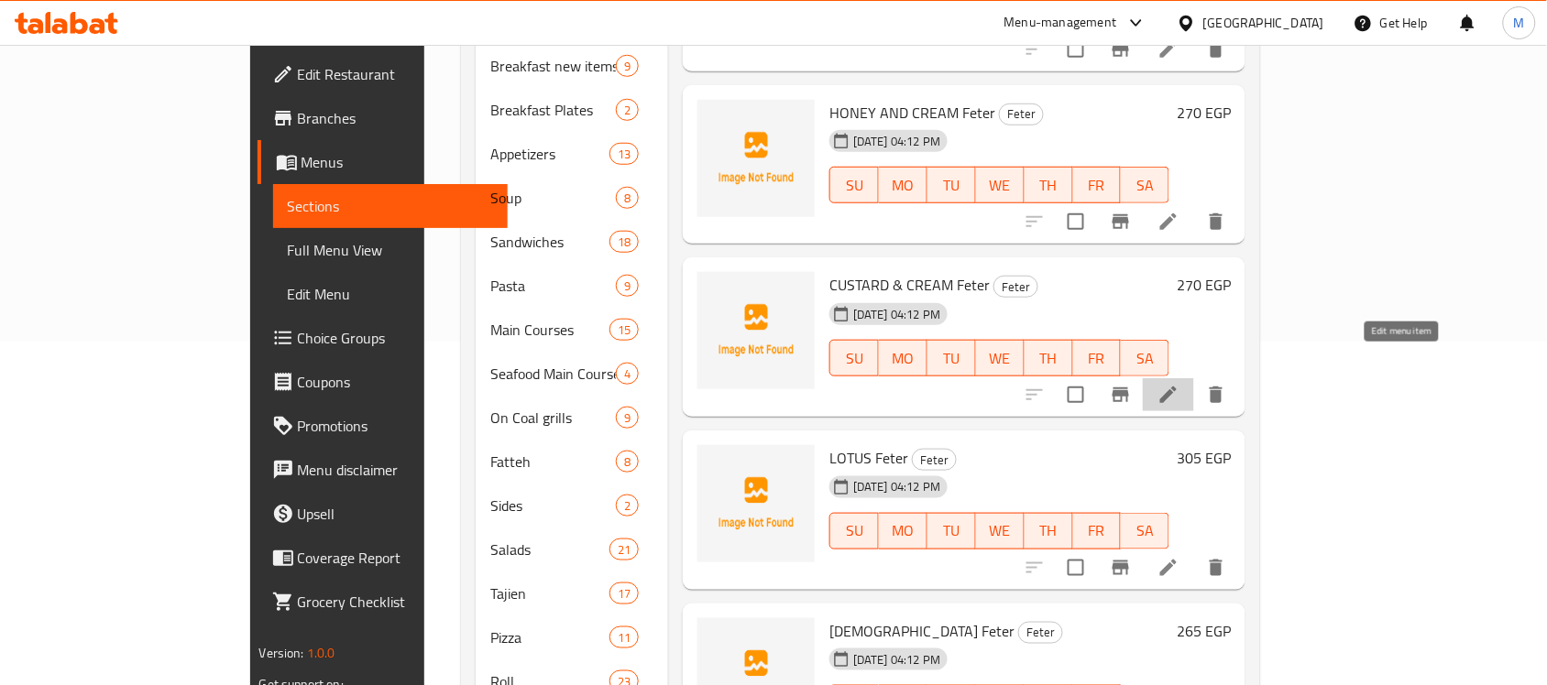
click at [1177, 387] on icon at bounding box center [1168, 395] width 16 height 16
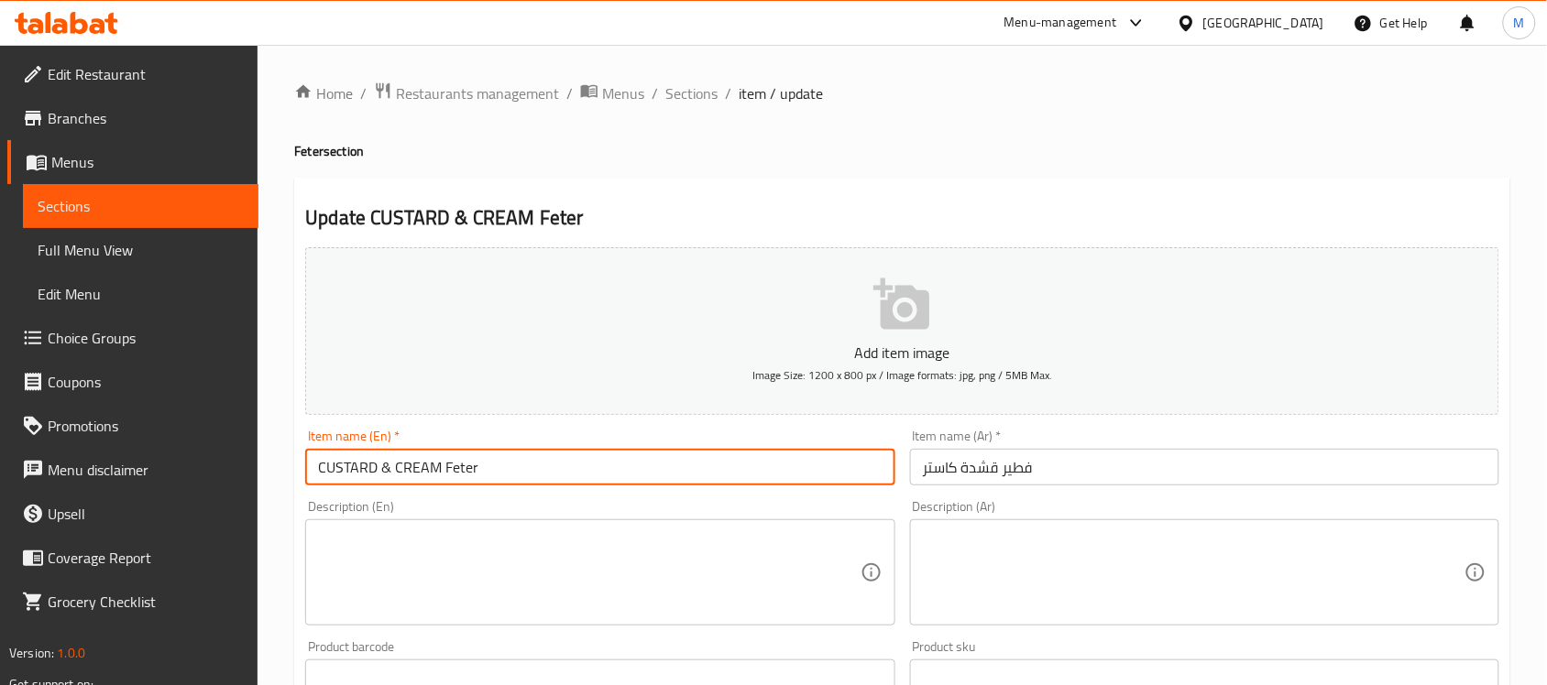
click at [381, 469] on input "CUSTARD & CREAM Feter" at bounding box center [599, 467] width 589 height 37
type input "CUSTARD AND CREAM Feter"
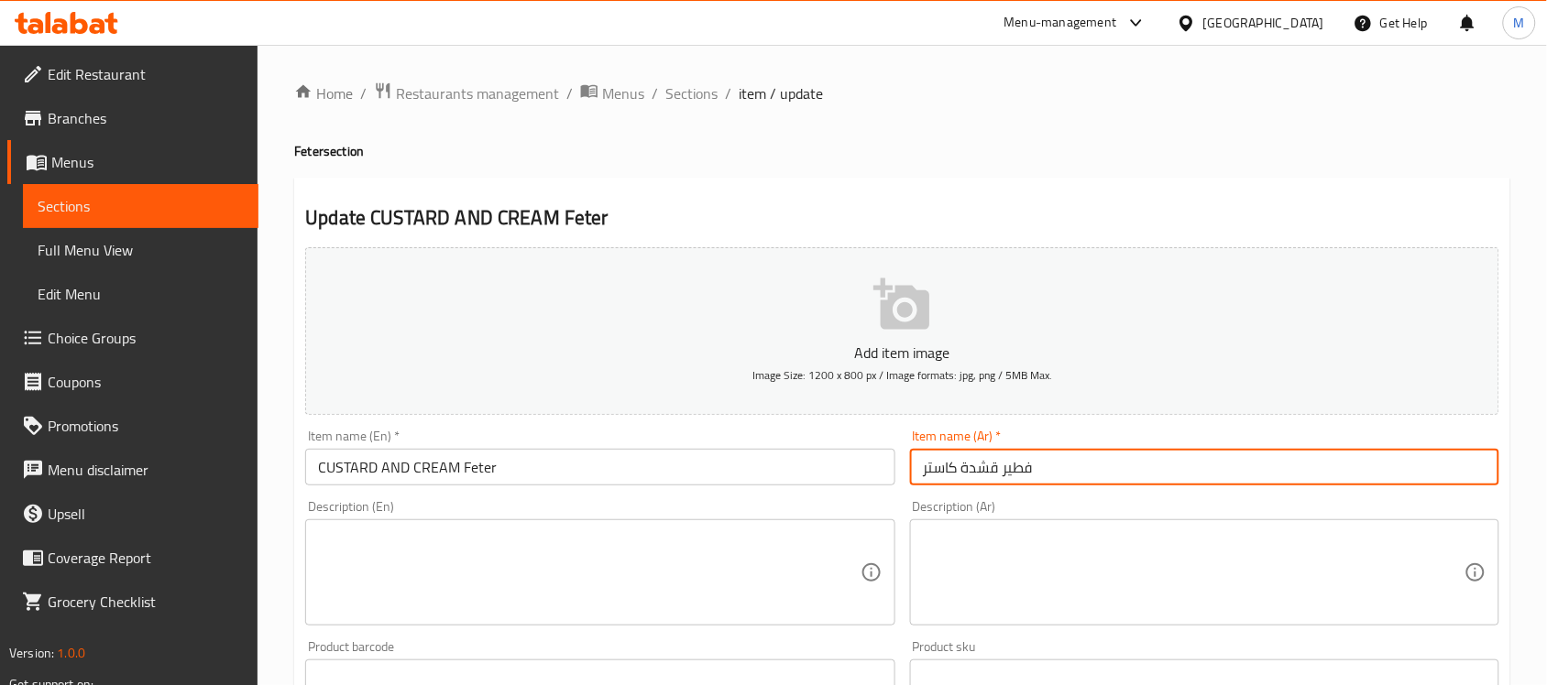
drag, startPoint x: 999, startPoint y: 470, endPoint x: 898, endPoint y: 469, distance: 100.8
click at [898, 469] on div "Add item image Image Size: 1200 x 800 px / Image formats: jpg, png / 5MB Max. I…" at bounding box center [902, 635] width 1209 height 790
type input "فطير كاسترد وكريمة"
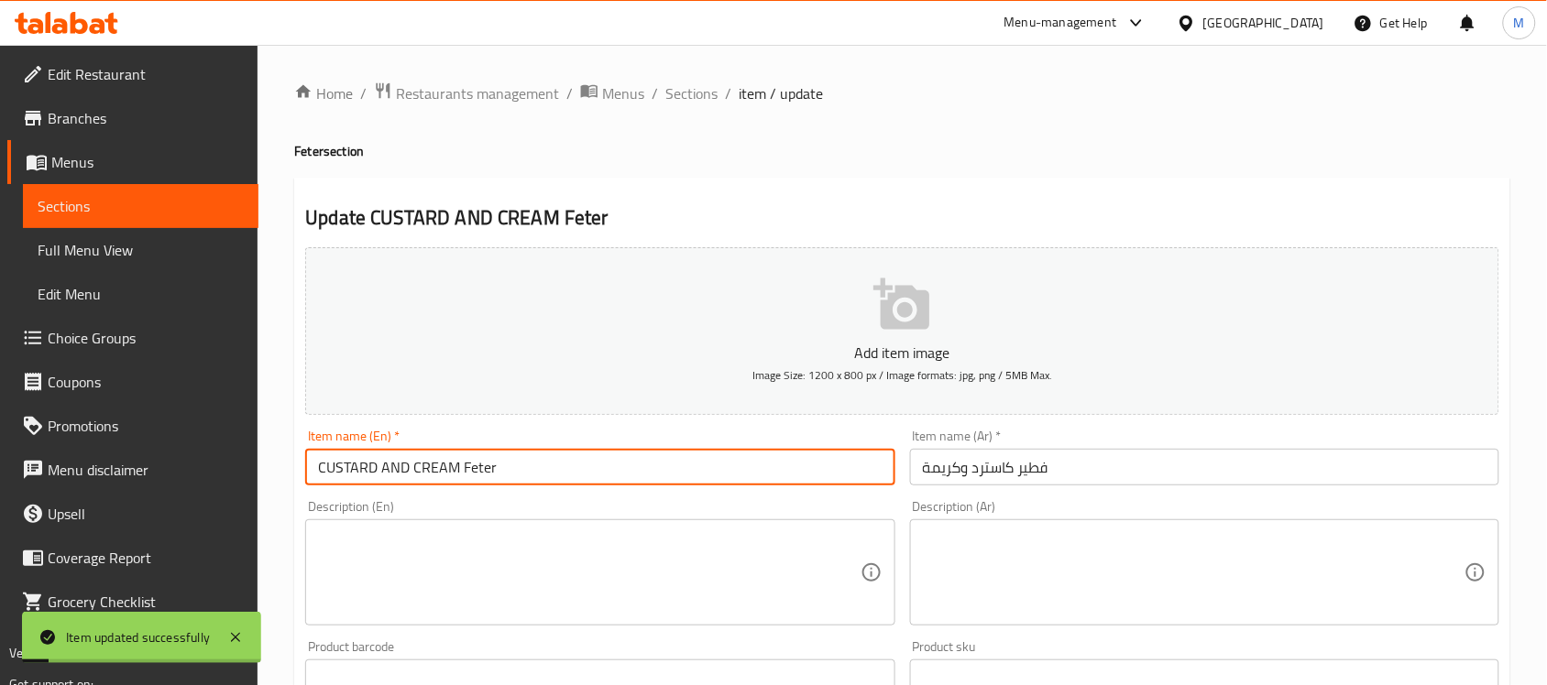
click at [683, 456] on input "CUSTARD AND CREAM Feter" at bounding box center [599, 467] width 589 height 37
click at [695, 111] on div "Home / Restaurants management / Menus / Sections / item / update Feter section …" at bounding box center [902, 670] width 1216 height 1177
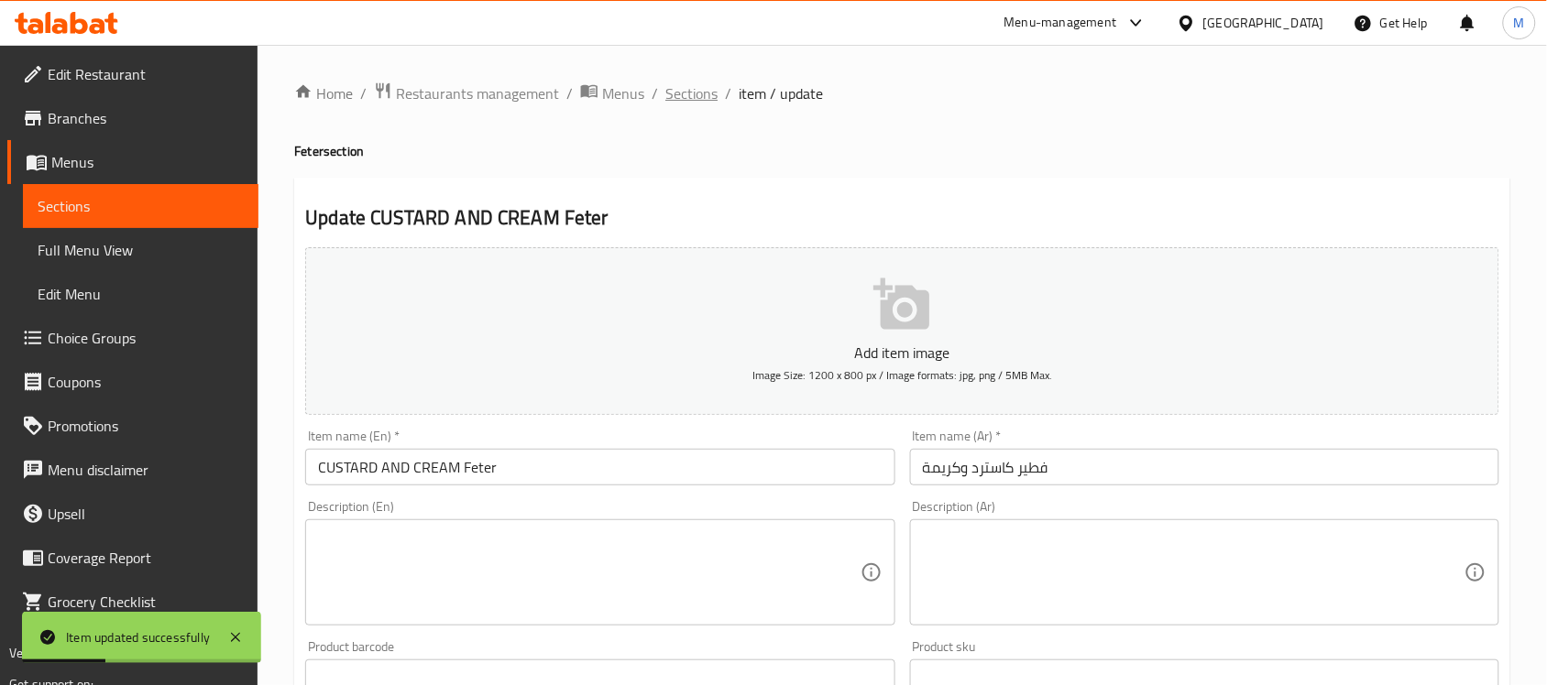
click at [694, 103] on span "Sections" at bounding box center [691, 93] width 52 height 22
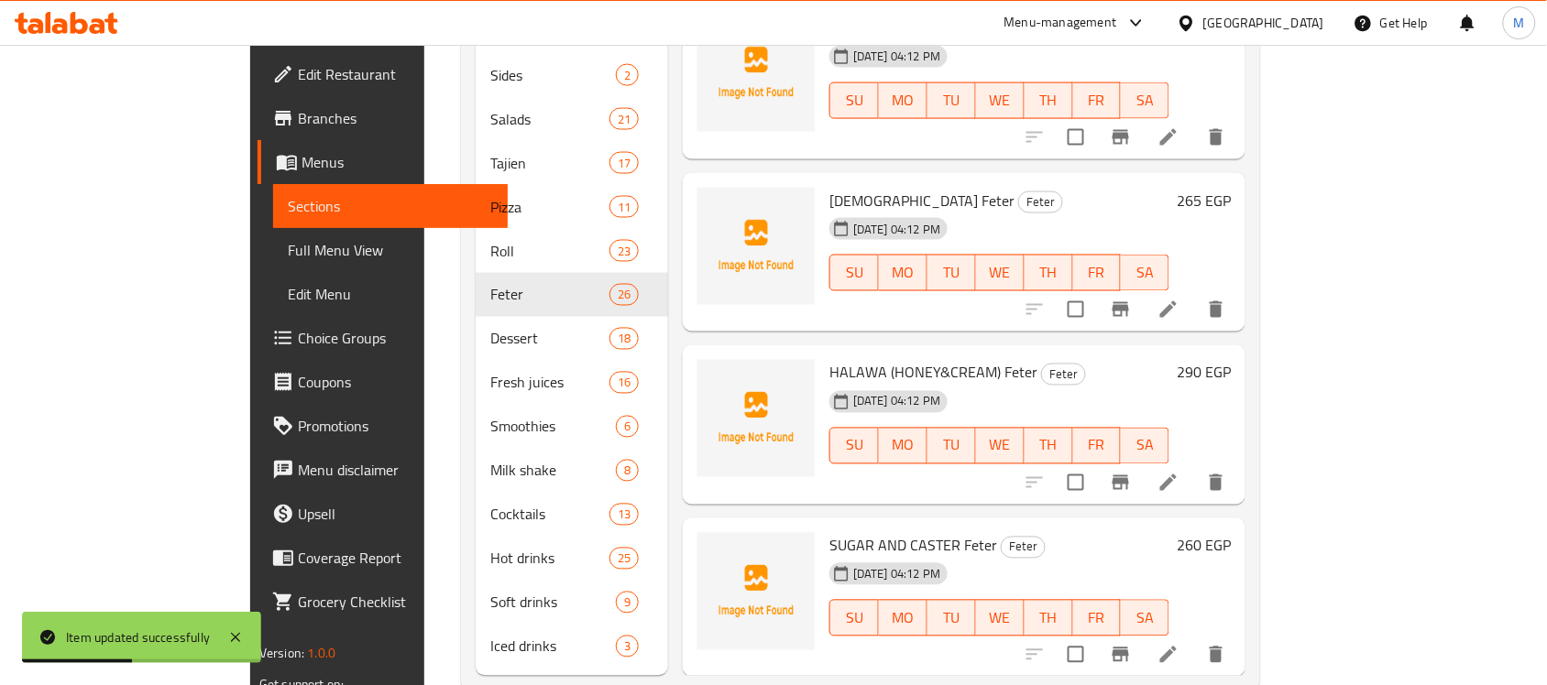
scroll to position [786, 0]
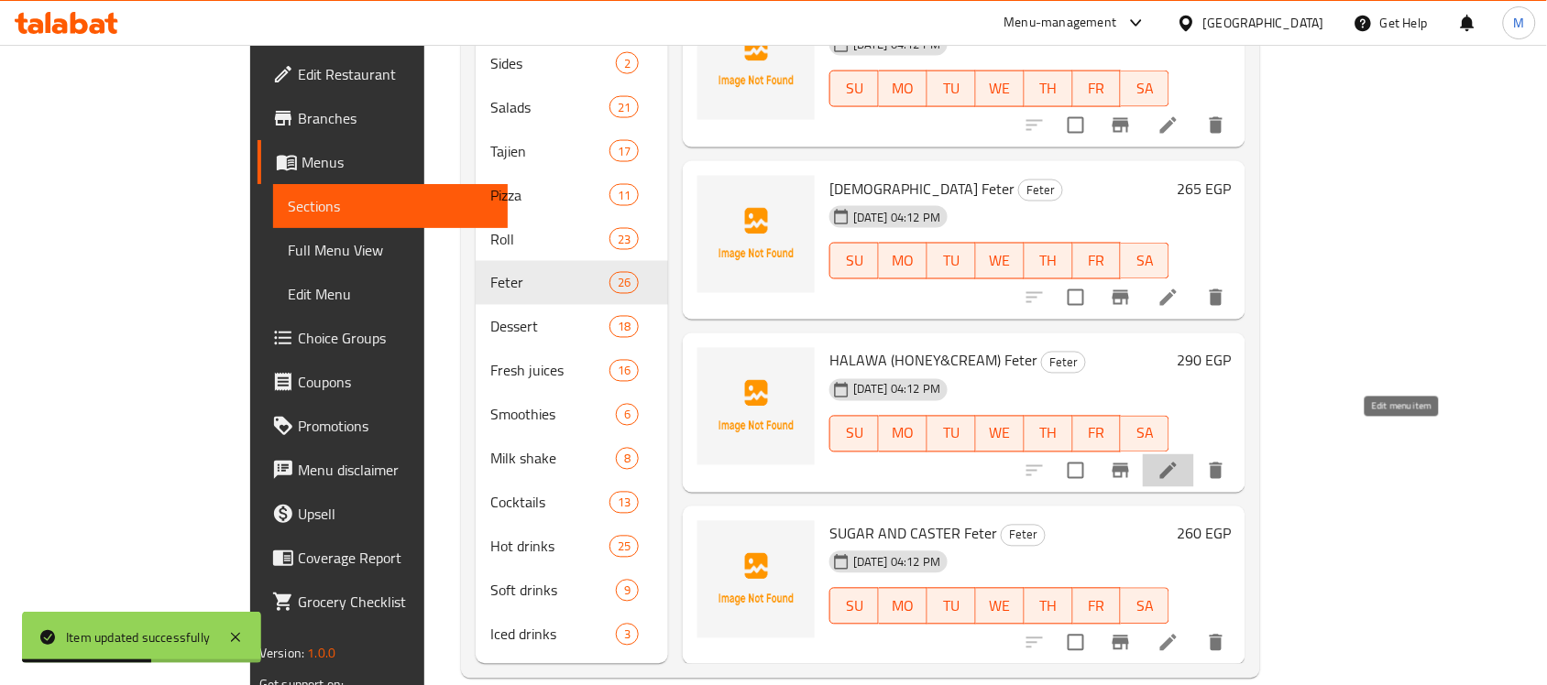
click at [1179, 460] on icon at bounding box center [1168, 471] width 22 height 22
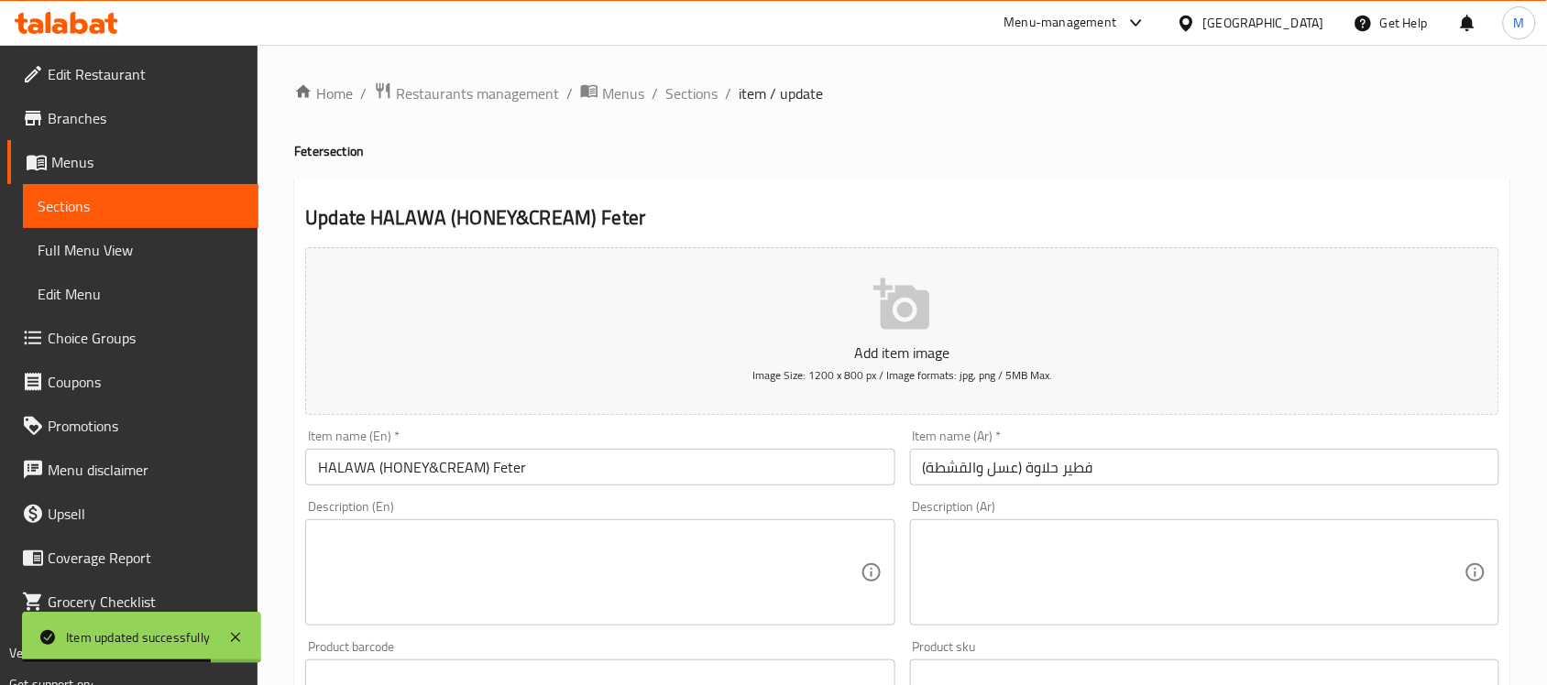
click at [433, 464] on input "HALAWA (HONEY&CREAM) Feter" at bounding box center [599, 467] width 589 height 37
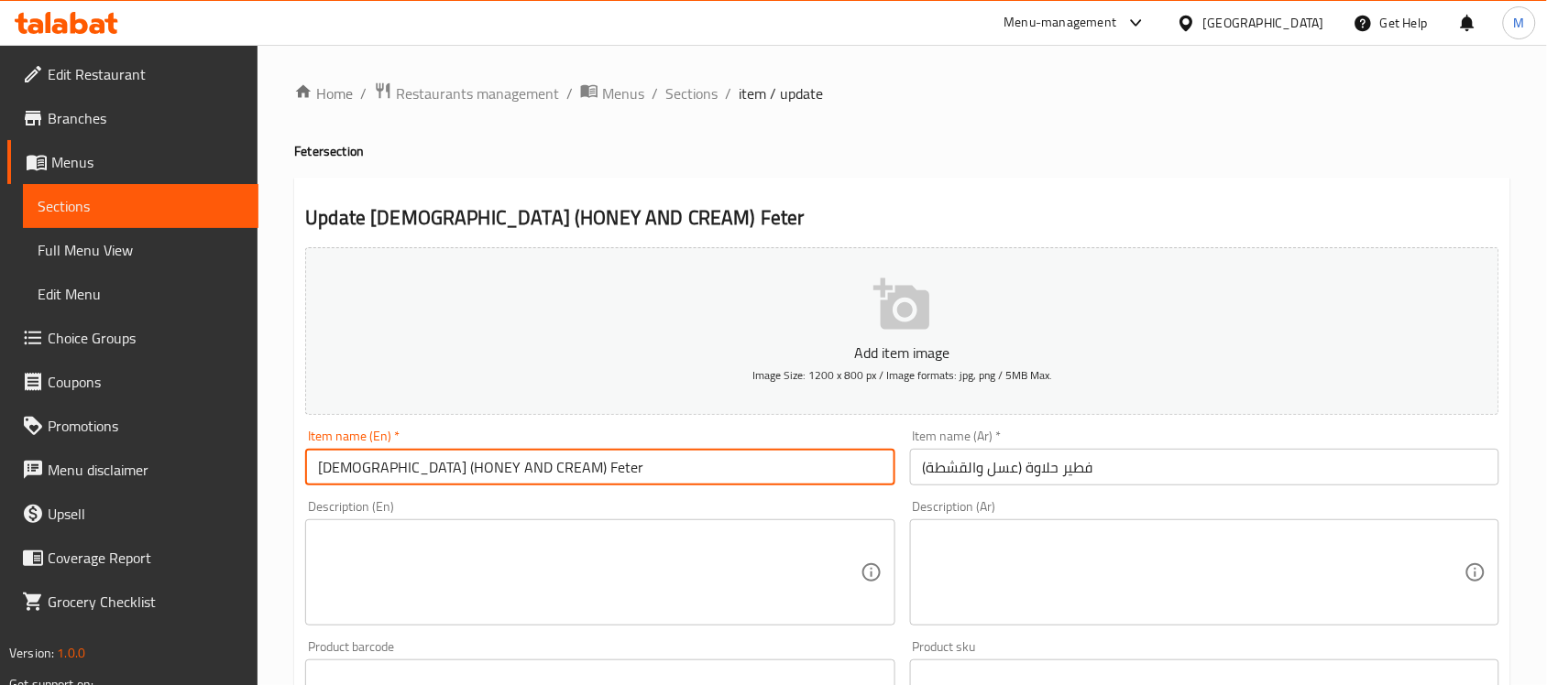
type input "HALAWA (HONEY AND CREAM) Feter"
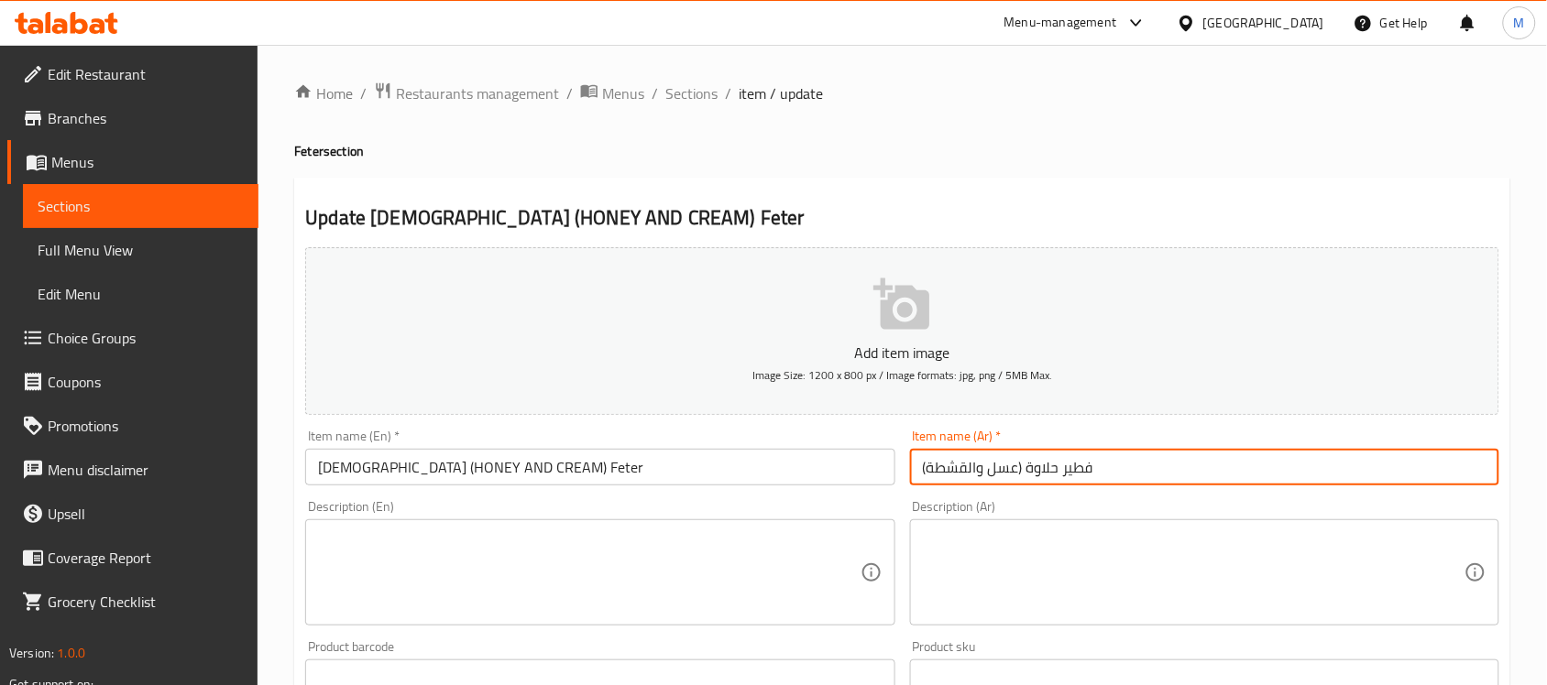
drag, startPoint x: 978, startPoint y: 467, endPoint x: 898, endPoint y: 469, distance: 79.7
click at [898, 469] on div "Add item image Image Size: 1200 x 800 px / Image formats: jpg, png / 5MB Max. I…" at bounding box center [902, 635] width 1209 height 790
click at [1002, 464] on input "فطير حلاوة (عسل وكريمة" at bounding box center [1204, 467] width 589 height 37
type input "فطير حلاوة عسل وكريمة"
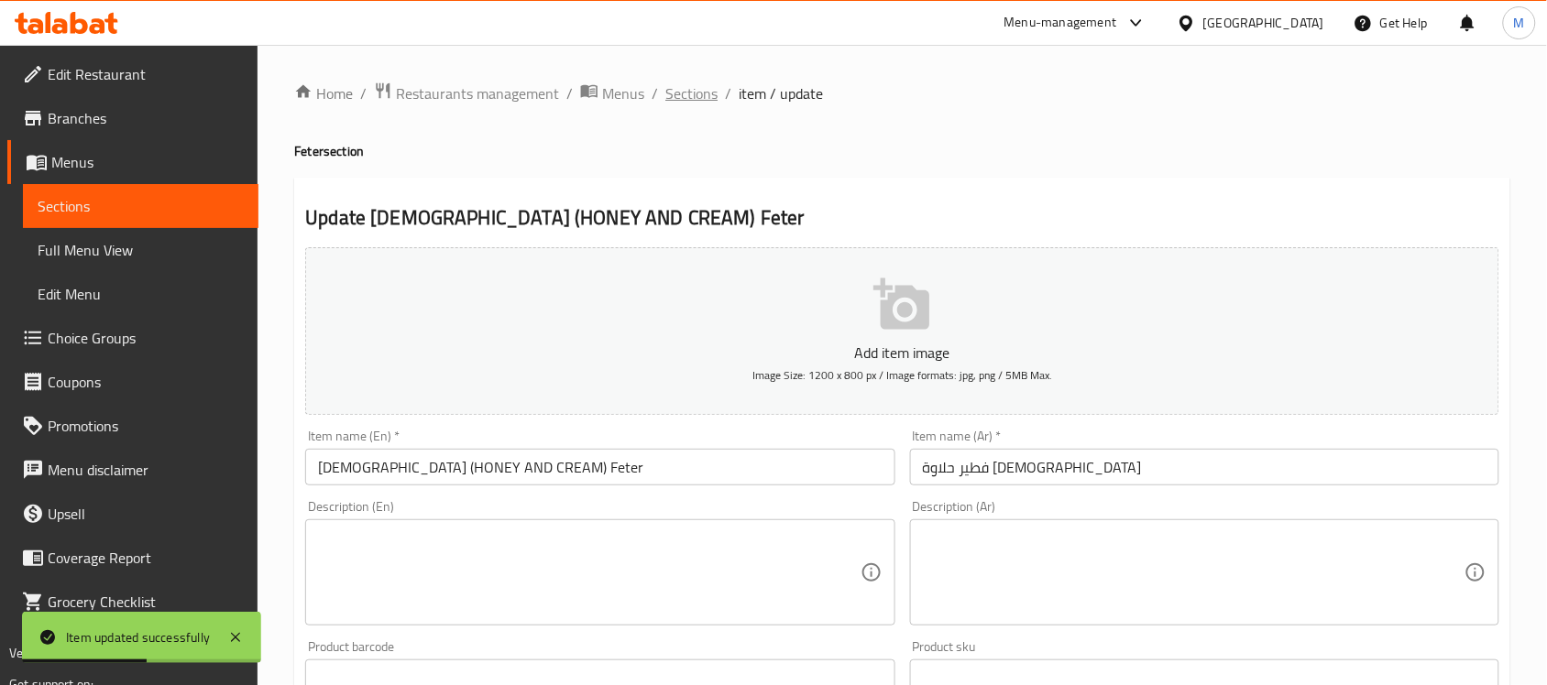
drag, startPoint x: 694, startPoint y: 75, endPoint x: 698, endPoint y: 85, distance: 11.1
click at [694, 75] on div "Home / Restaurants management / Menus / Sections / item / update Feter section …" at bounding box center [901, 670] width 1289 height 1250
click at [698, 88] on span "Sections" at bounding box center [691, 93] width 52 height 22
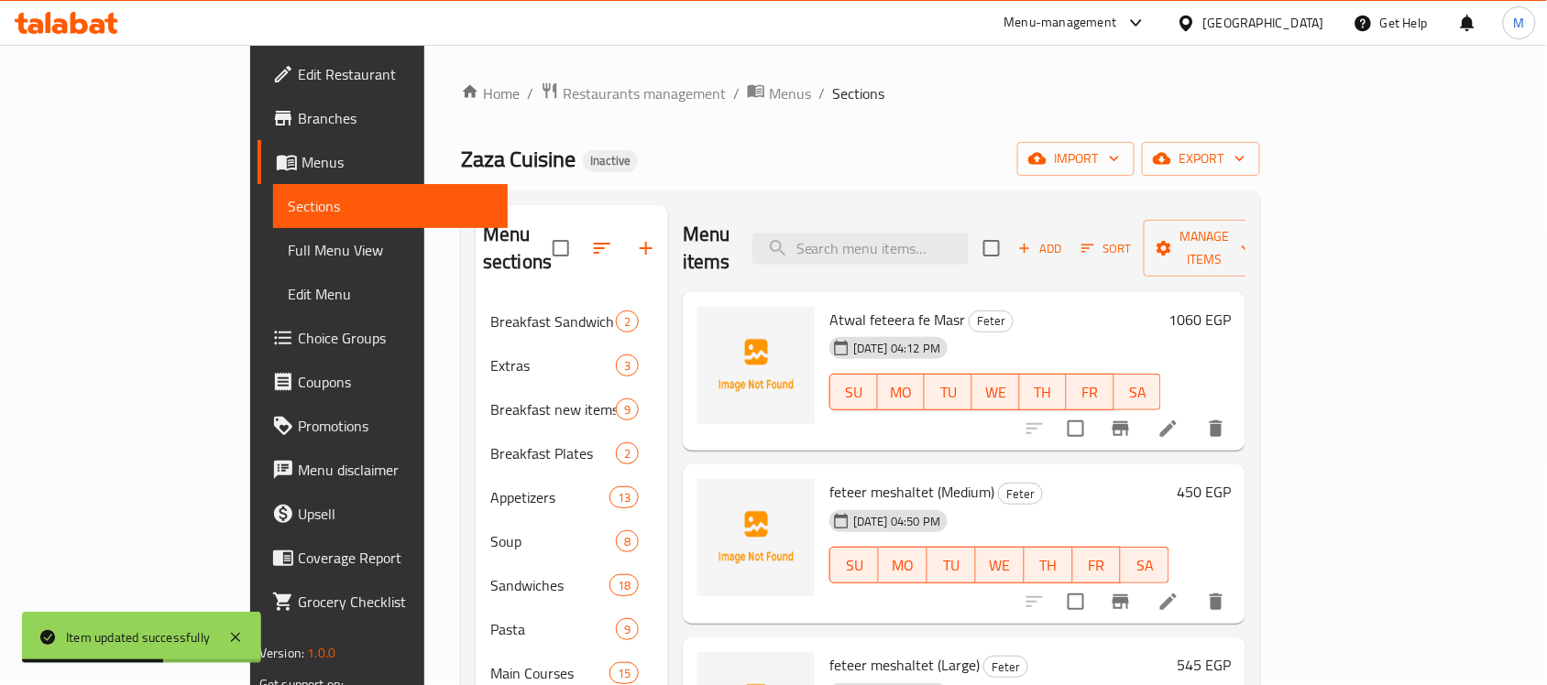
click at [964, 161] on div "Zaza Cuisine Inactive import export" at bounding box center [860, 159] width 799 height 34
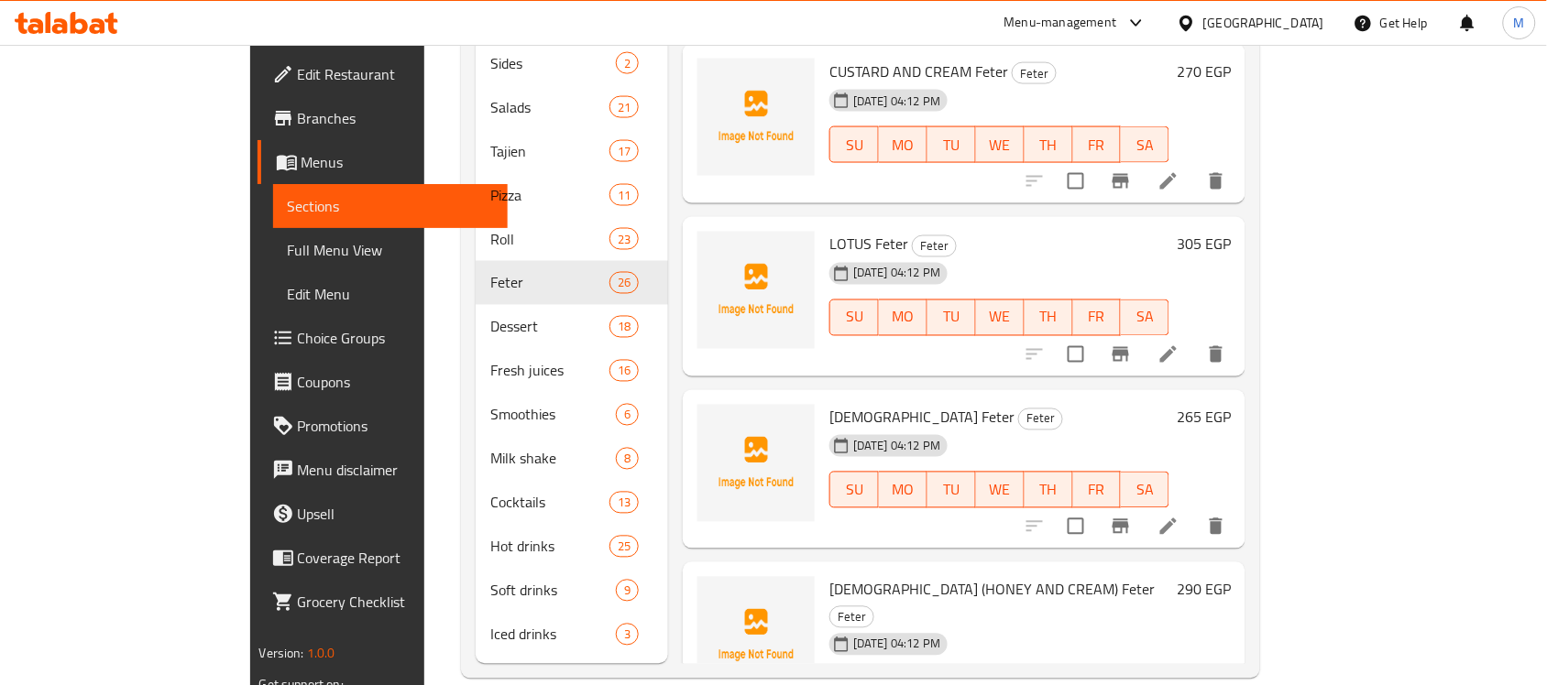
scroll to position [2976, 0]
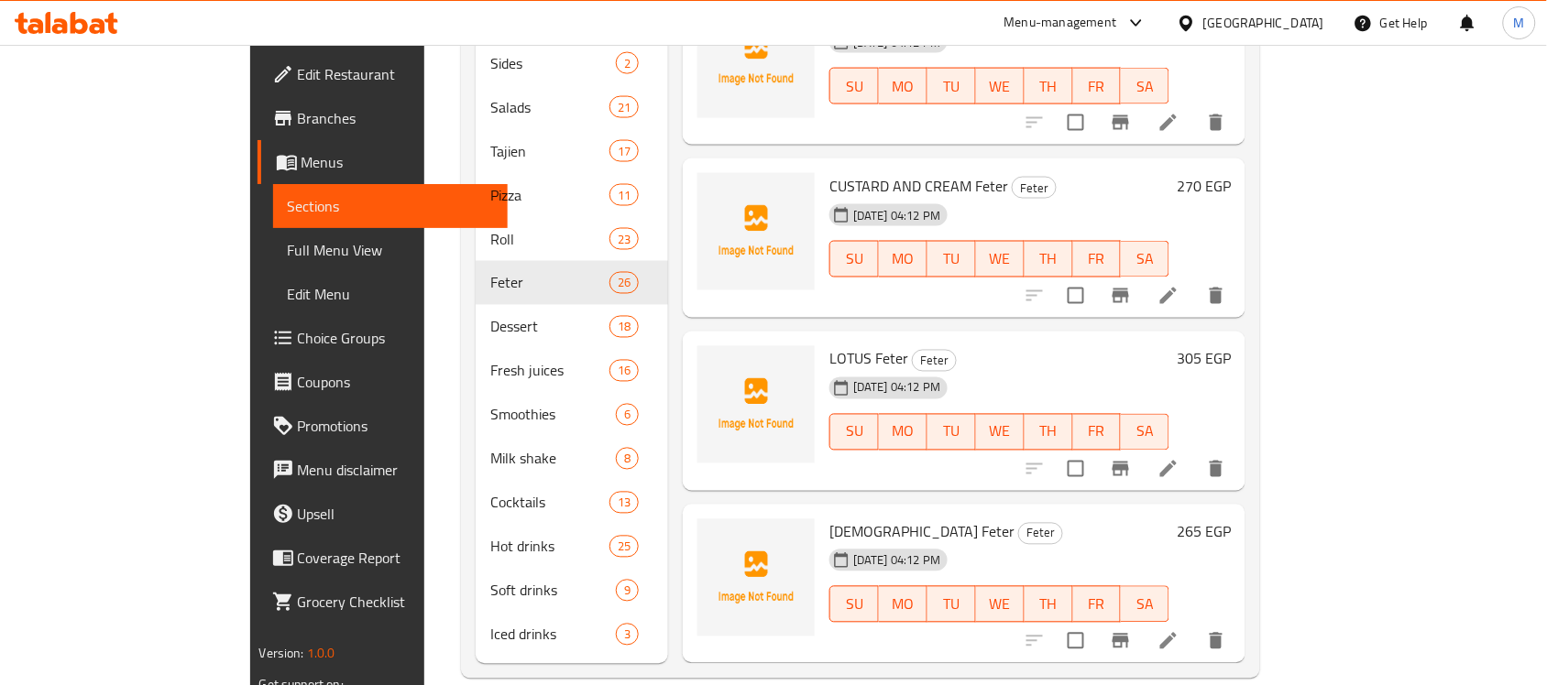
click at [829, 172] on span "CUSTARD AND CREAM Feter" at bounding box center [918, 185] width 179 height 27
copy span "CUSTARD"
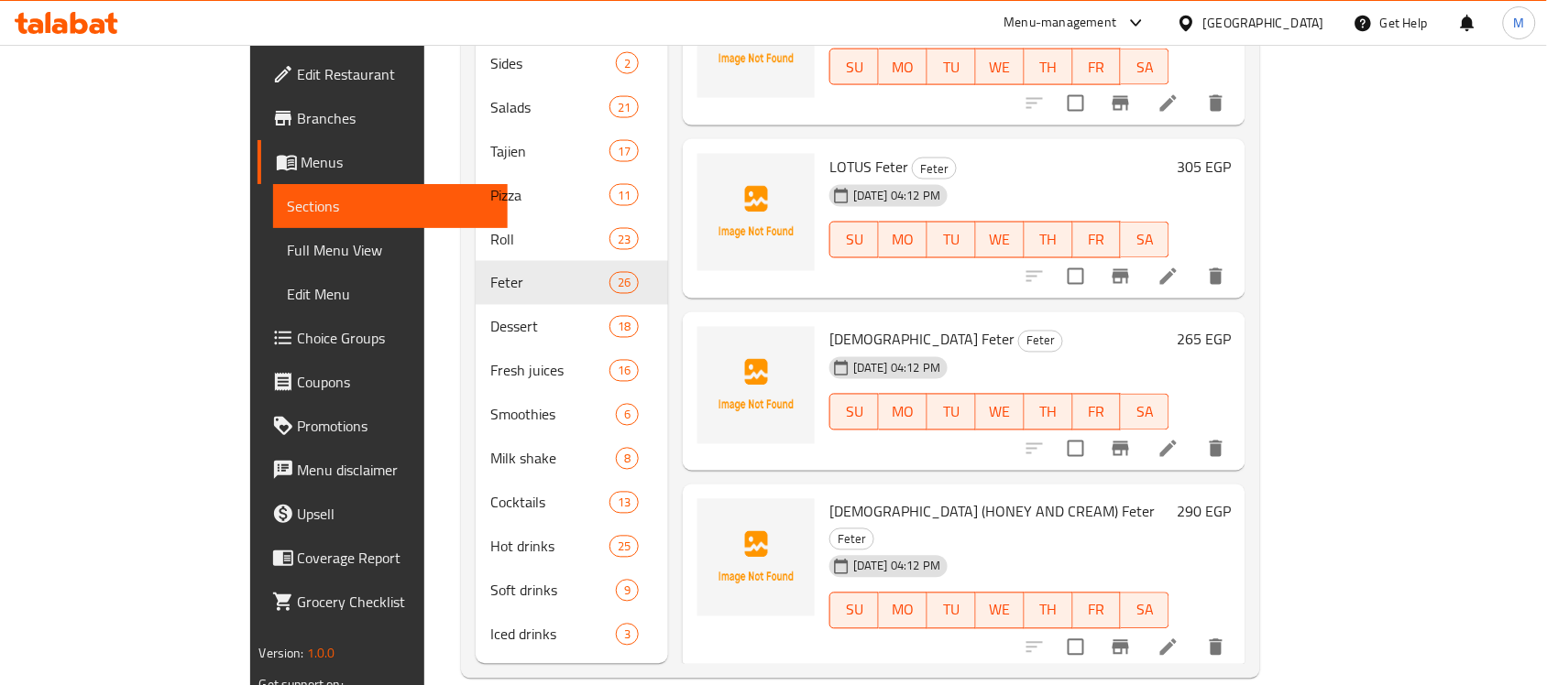
scroll to position [3320, 0]
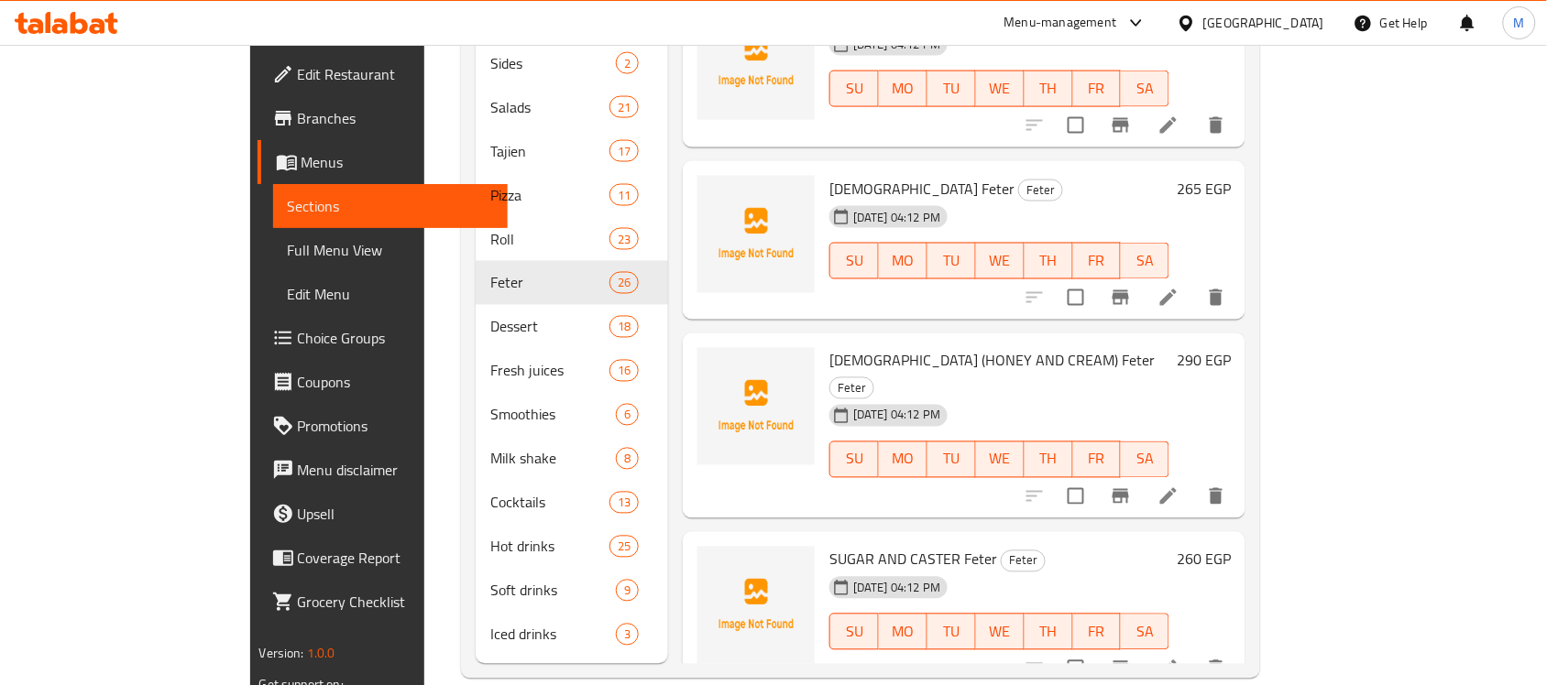
click at [1177, 661] on icon at bounding box center [1168, 669] width 16 height 16
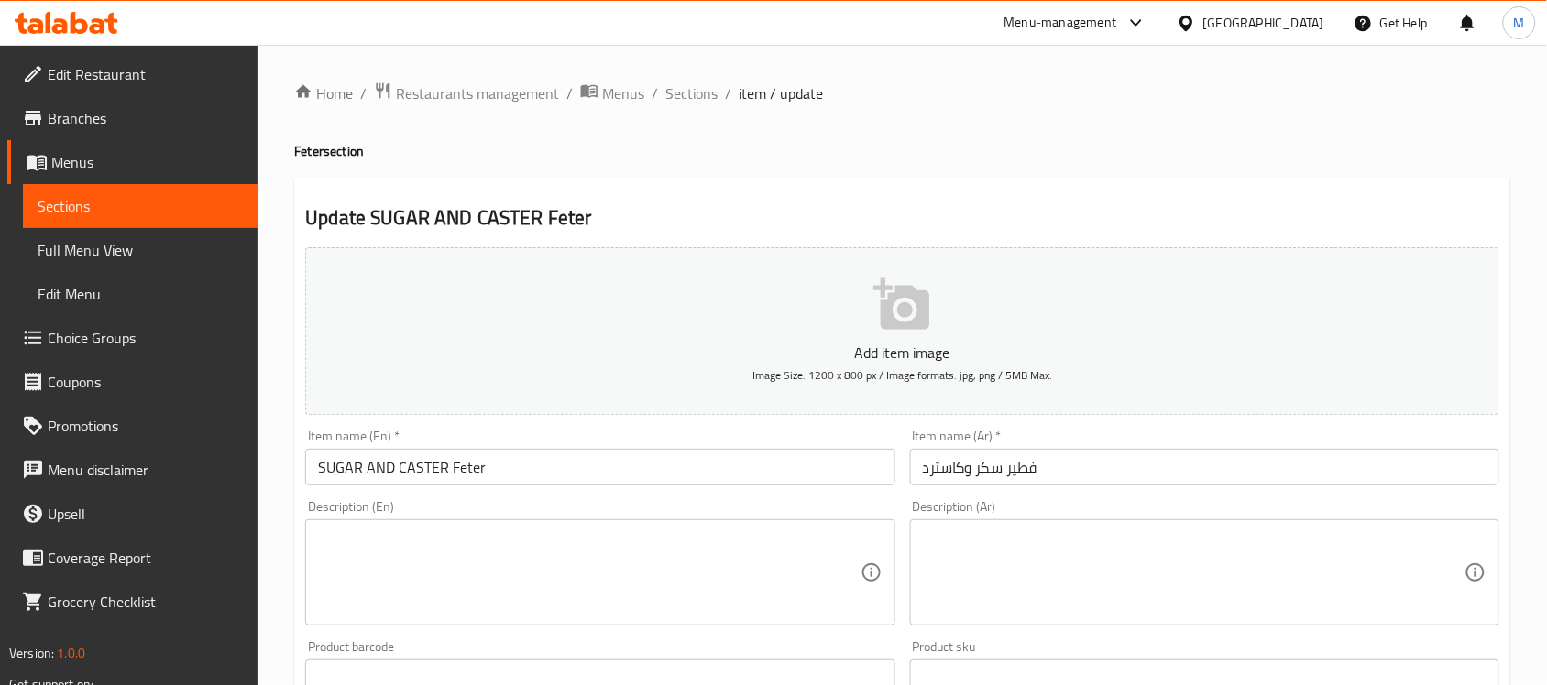
click at [432, 467] on input "SUGAR AND CASTER Feter" at bounding box center [599, 467] width 589 height 37
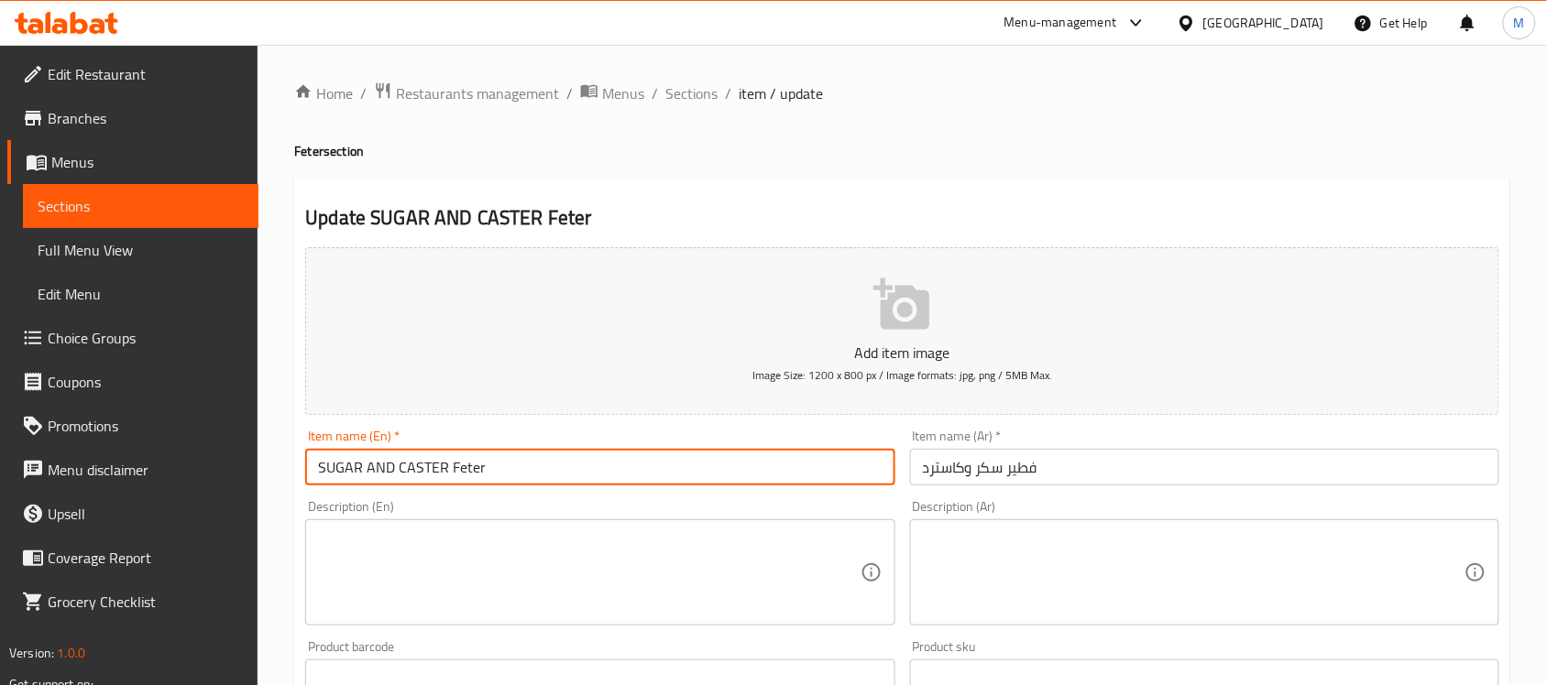
click at [432, 467] on input "SUGAR AND CASTER Feter" at bounding box center [599, 467] width 589 height 37
paste input "USTARD"
type input "SUGAR AND CUSTARD Feter"
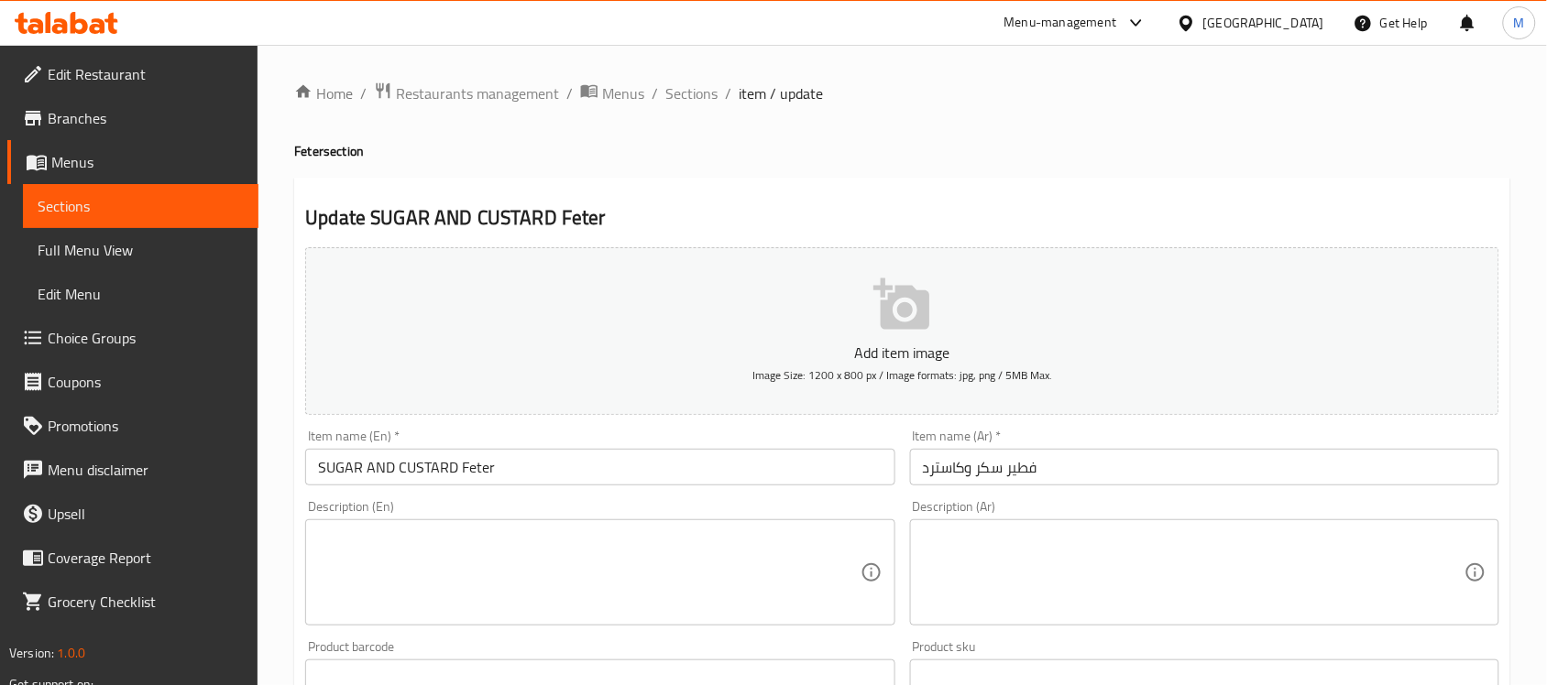
click at [624, 452] on input "SUGAR AND CUSTARD Feter" at bounding box center [599, 467] width 589 height 37
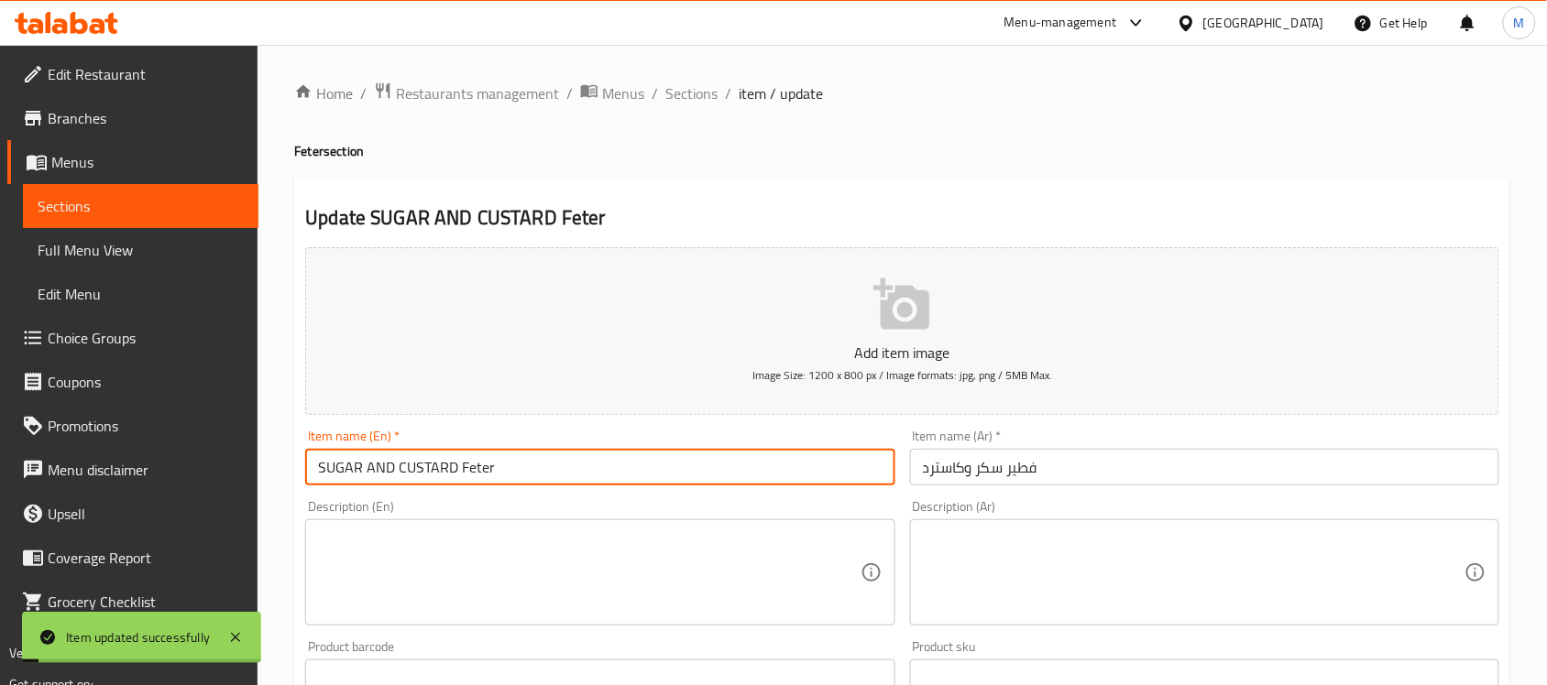
drag, startPoint x: 694, startPoint y: 96, endPoint x: 724, endPoint y: 110, distance: 33.2
click at [694, 96] on span "Sections" at bounding box center [691, 93] width 52 height 22
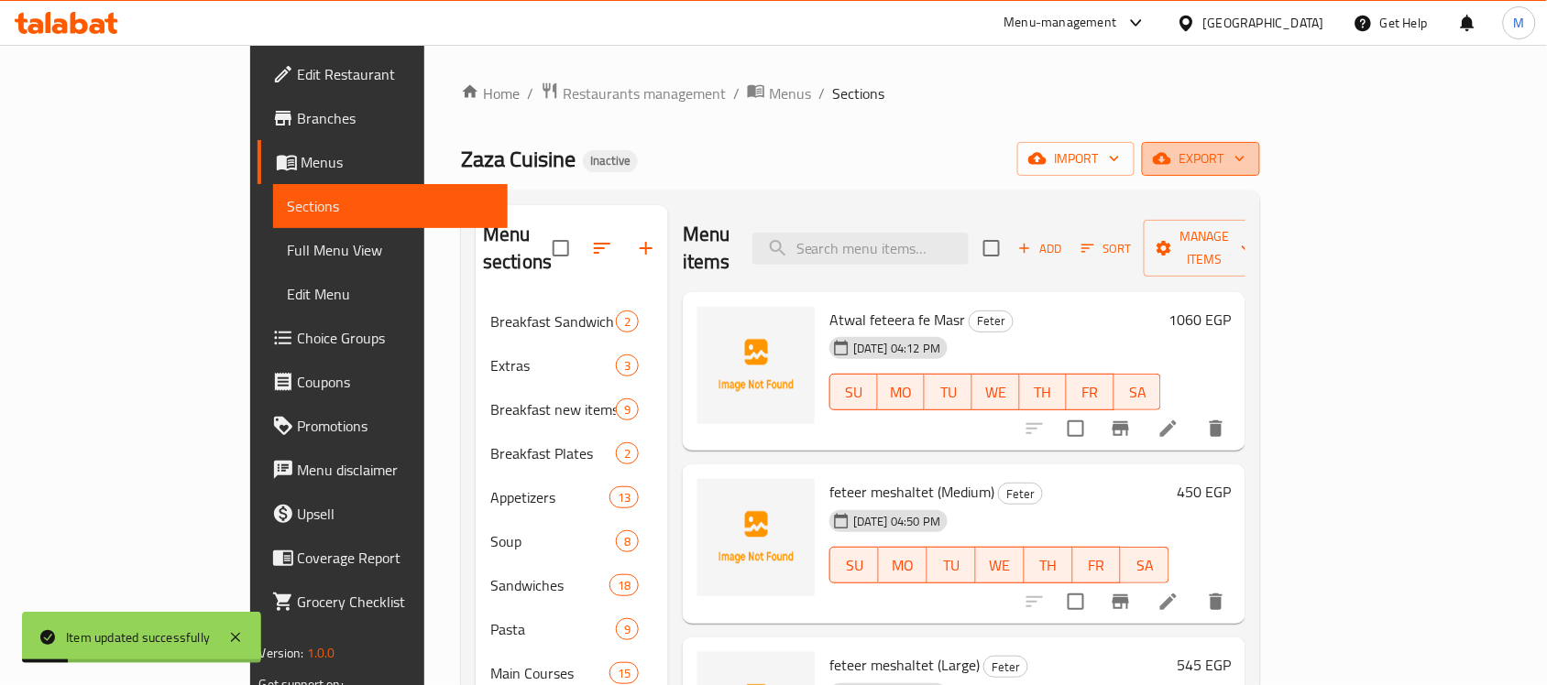
click at [1245, 162] on span "export" at bounding box center [1200, 159] width 89 height 23
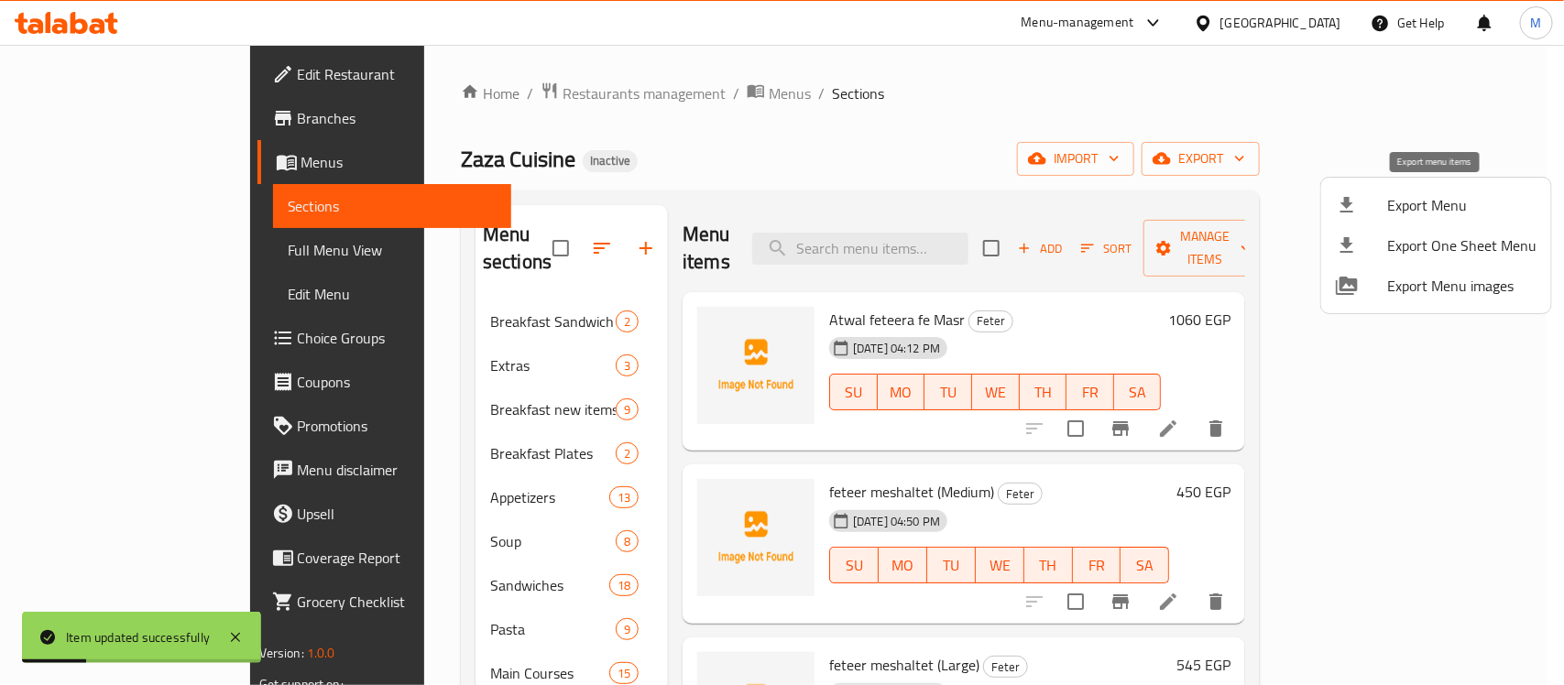
click at [1382, 198] on div at bounding box center [1361, 205] width 51 height 22
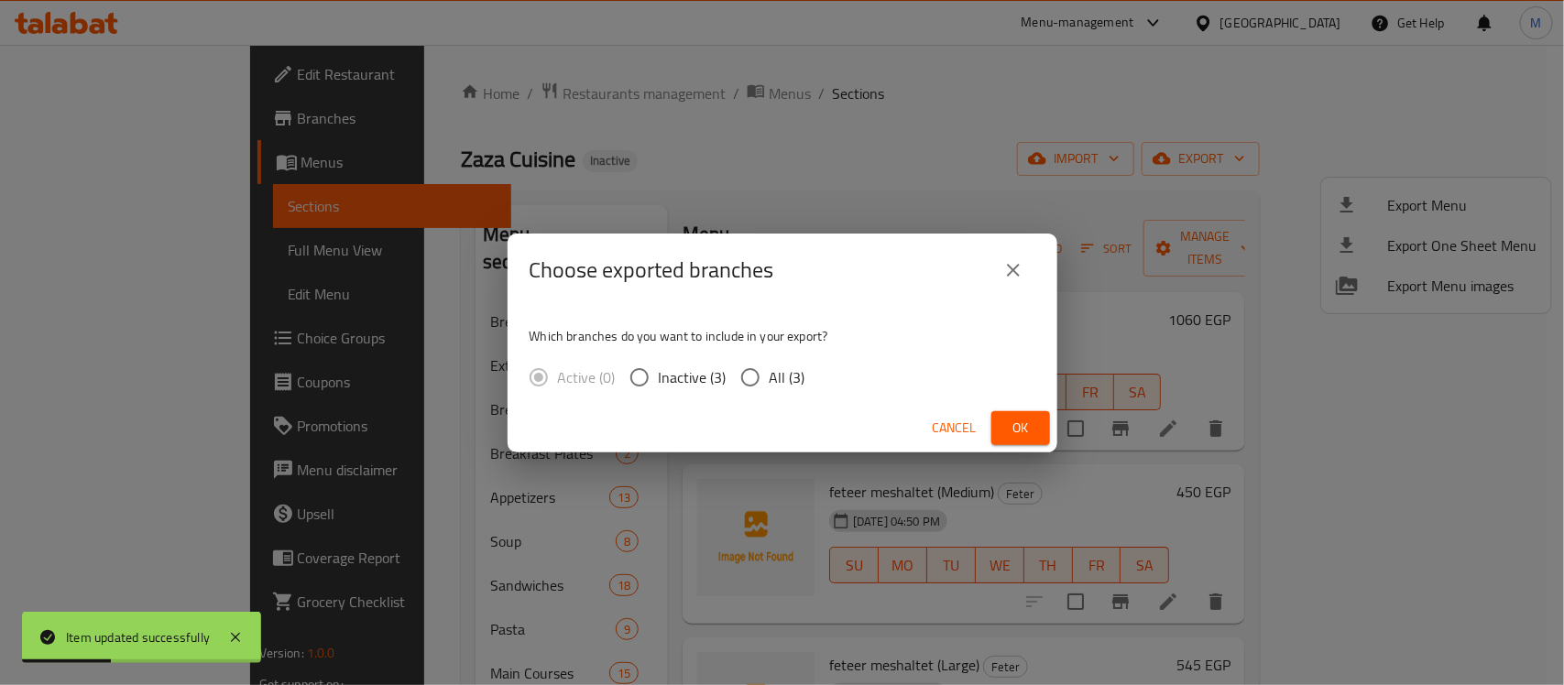
click at [761, 376] on input "All (3)" at bounding box center [750, 377] width 38 height 38
radio input "true"
click at [1033, 429] on span "Ok" at bounding box center [1020, 428] width 29 height 23
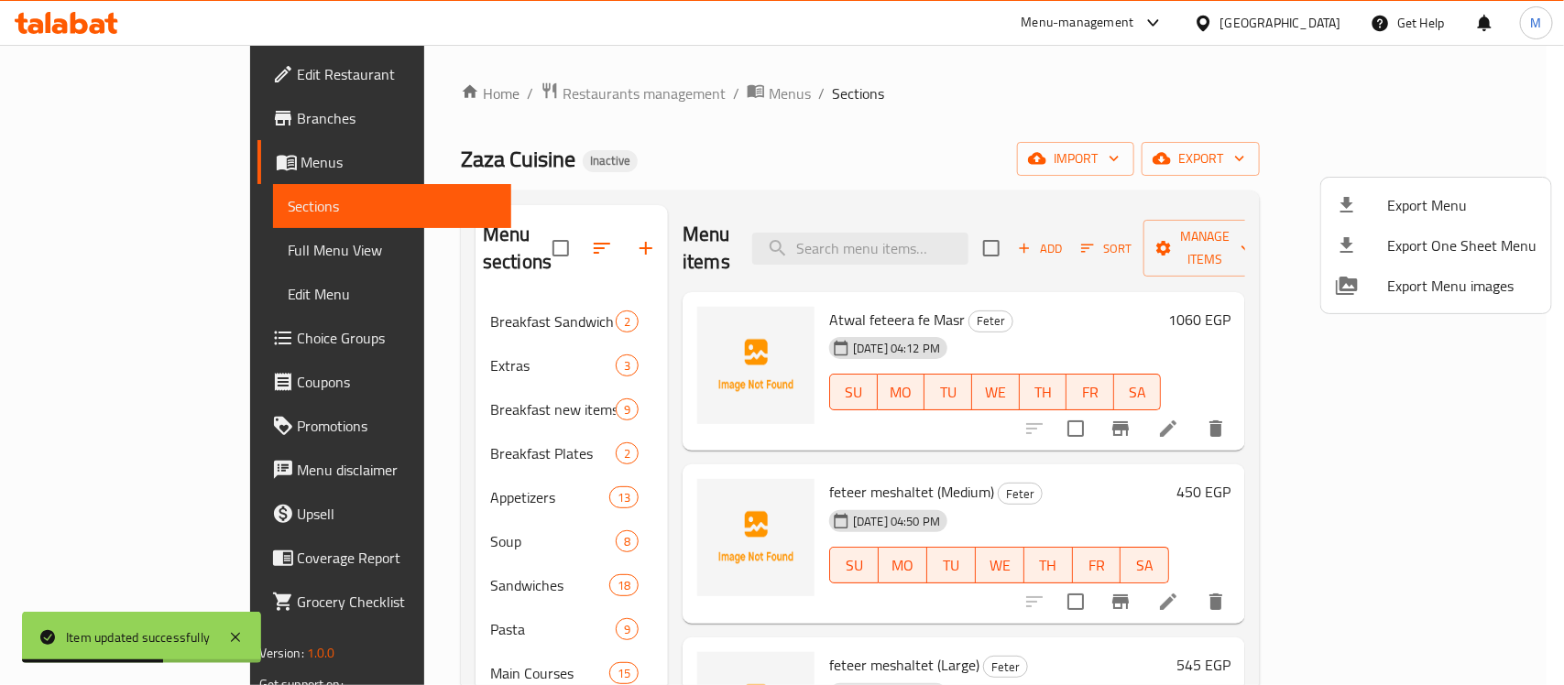
click at [827, 115] on div at bounding box center [782, 342] width 1564 height 685
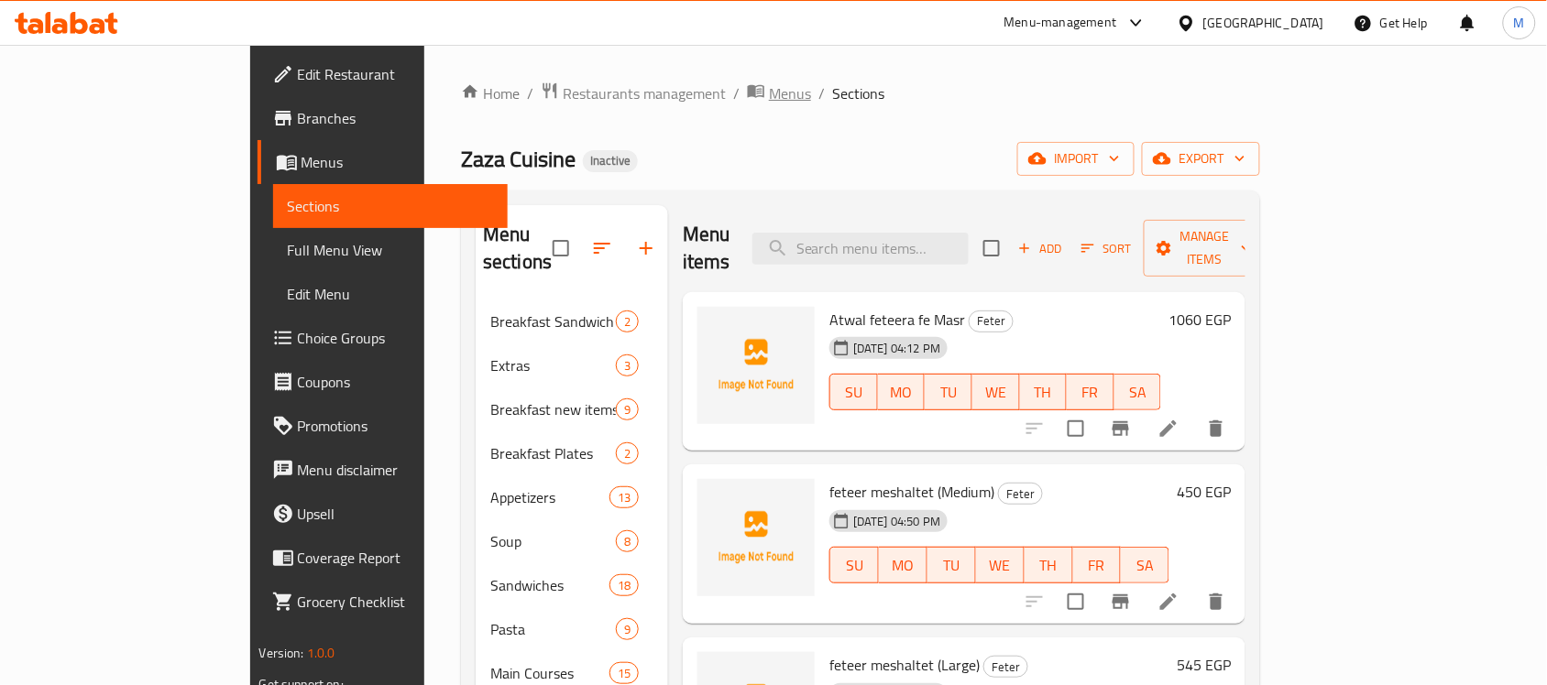
click at [769, 89] on span "Menus" at bounding box center [790, 93] width 42 height 22
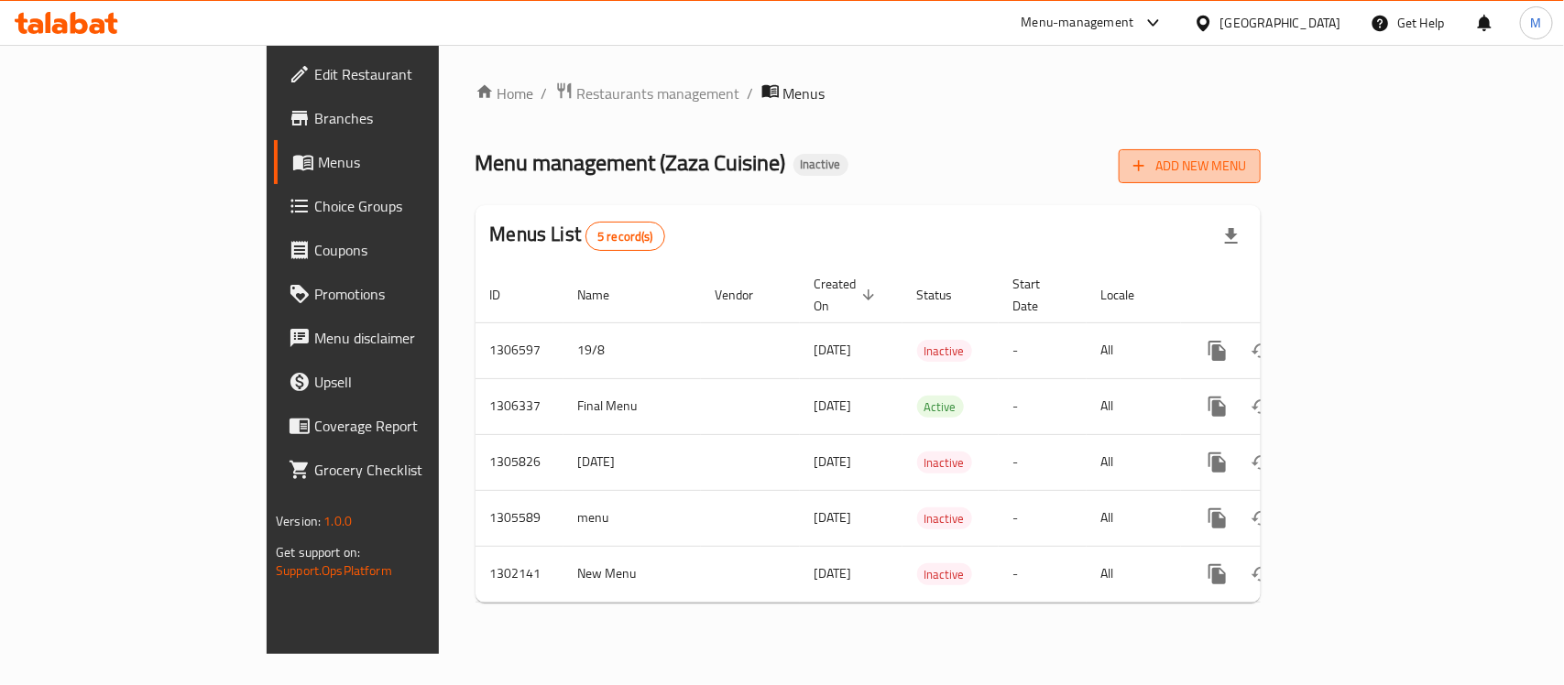
click at [1246, 170] on span "Add New Menu" at bounding box center [1189, 166] width 113 height 23
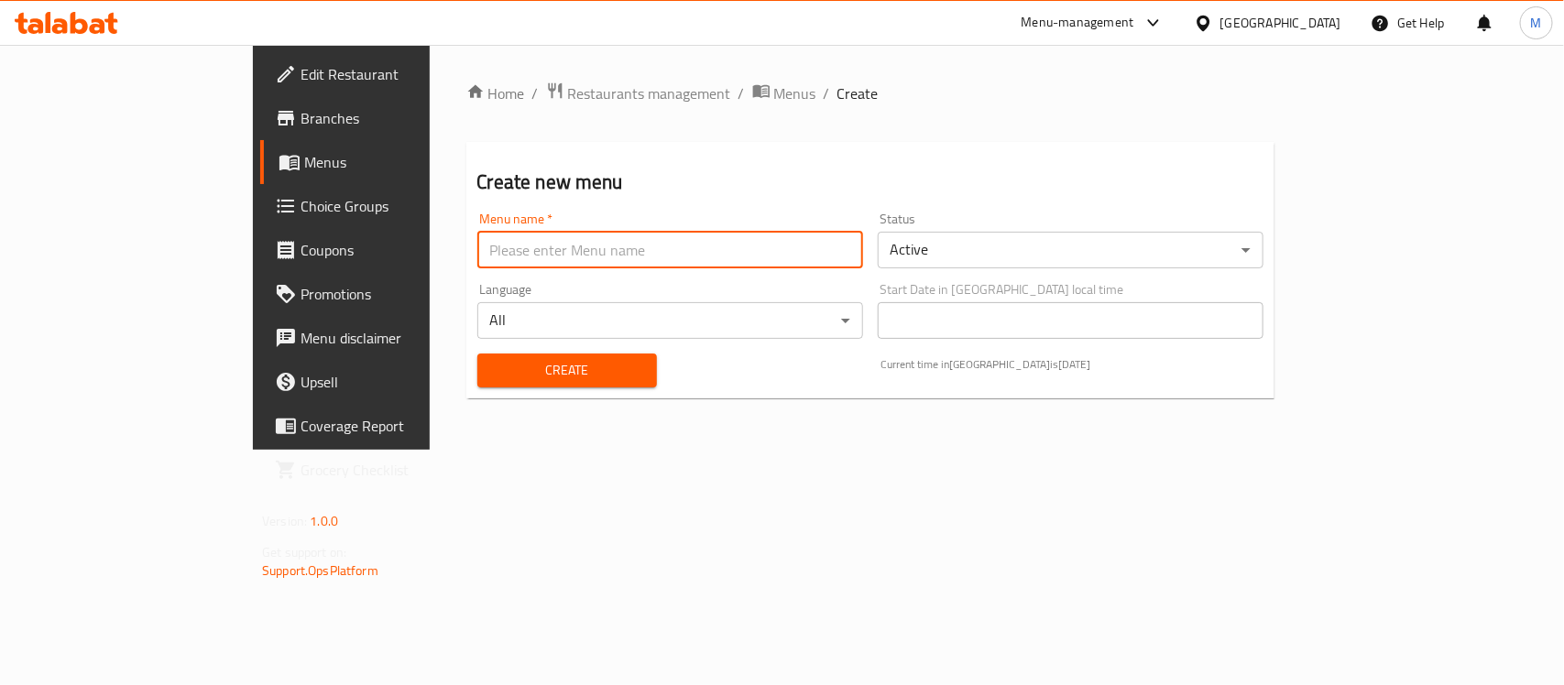
click at [548, 261] on input "text" at bounding box center [670, 250] width 386 height 37
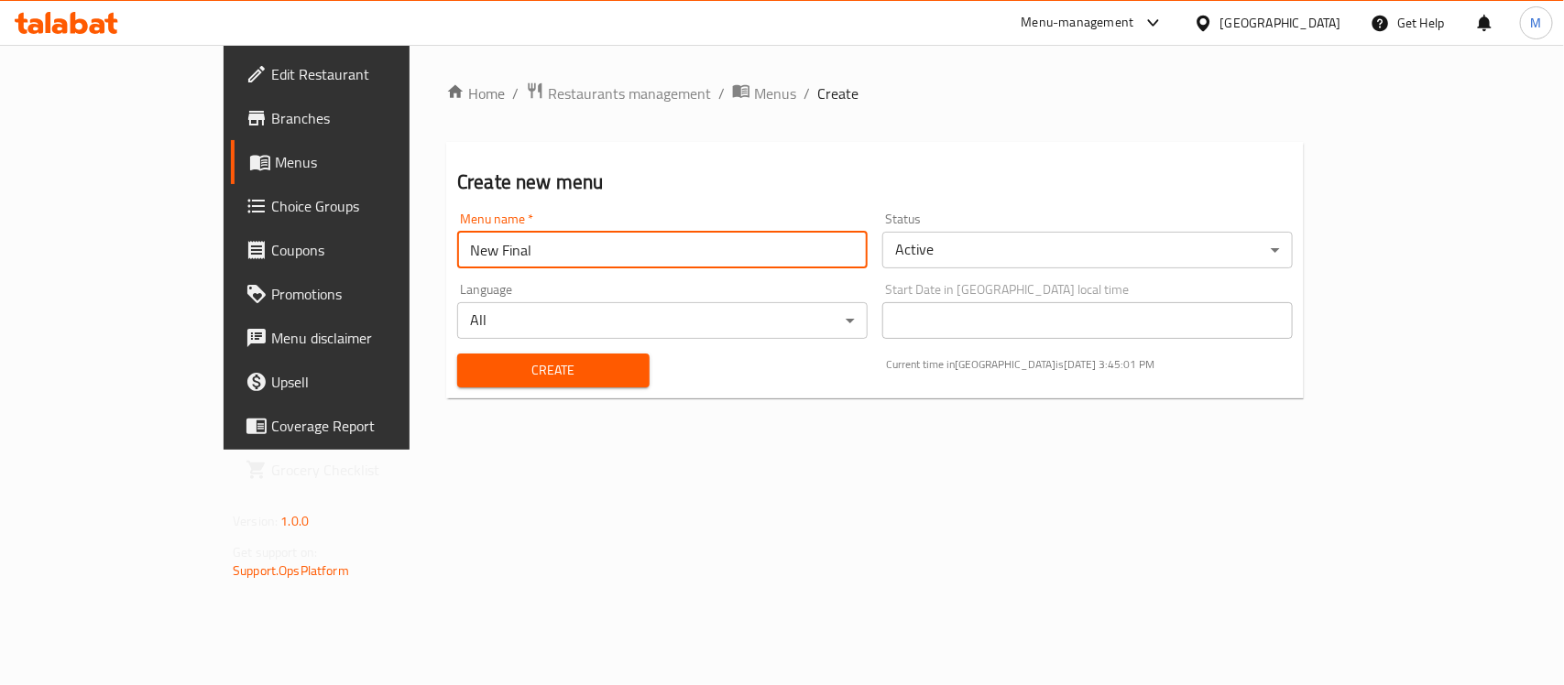
type input "New Final"
click at [457, 354] on button "Create" at bounding box center [553, 371] width 192 height 34
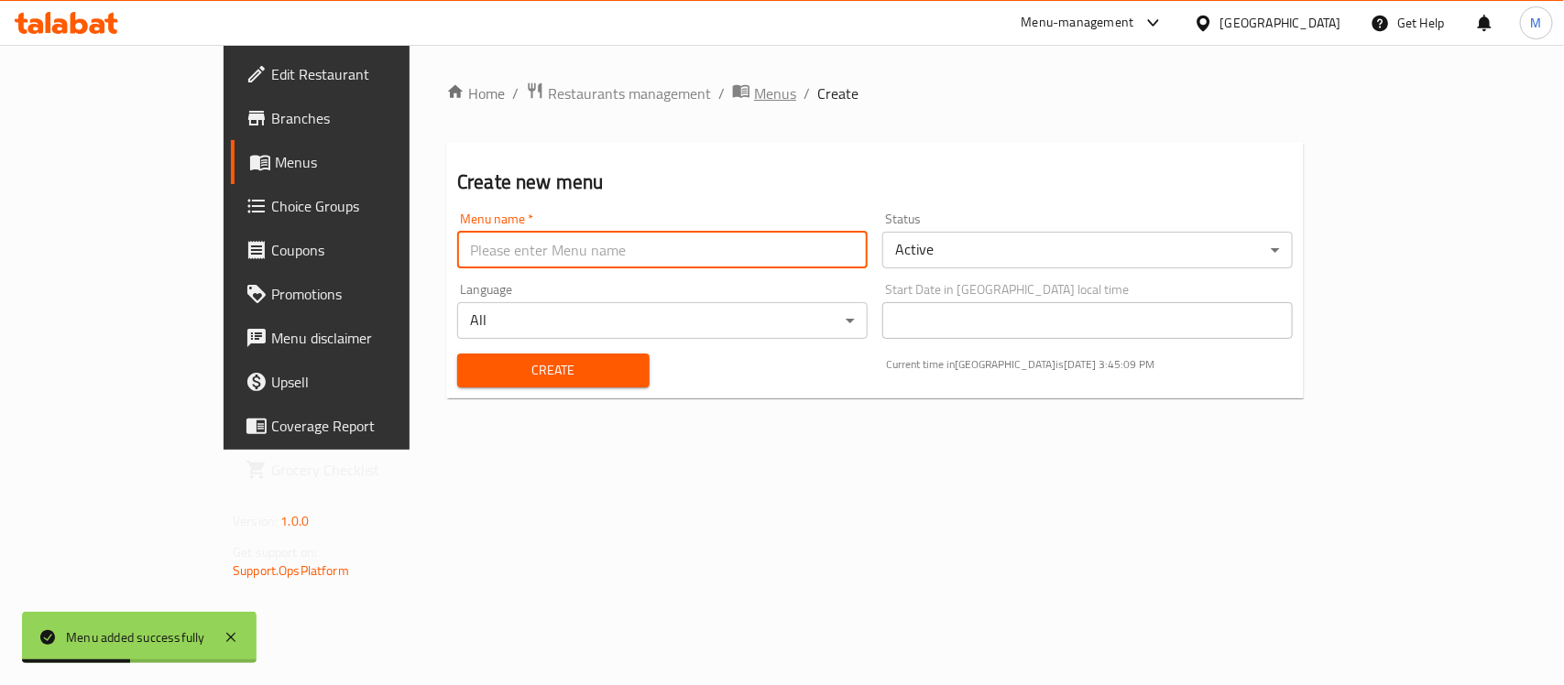
click at [754, 88] on span "Menus" at bounding box center [775, 93] width 42 height 22
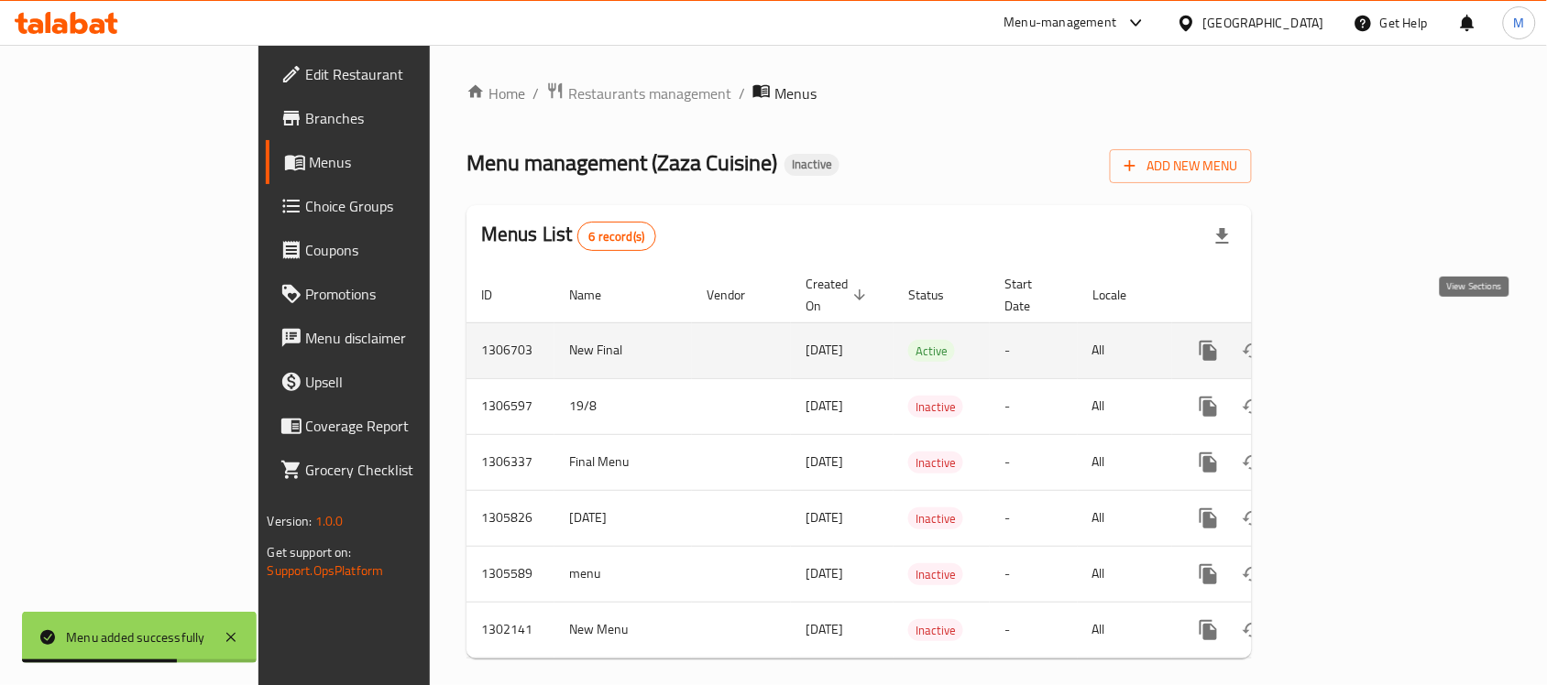
click at [1352, 340] on icon "enhanced table" at bounding box center [1341, 351] width 22 height 22
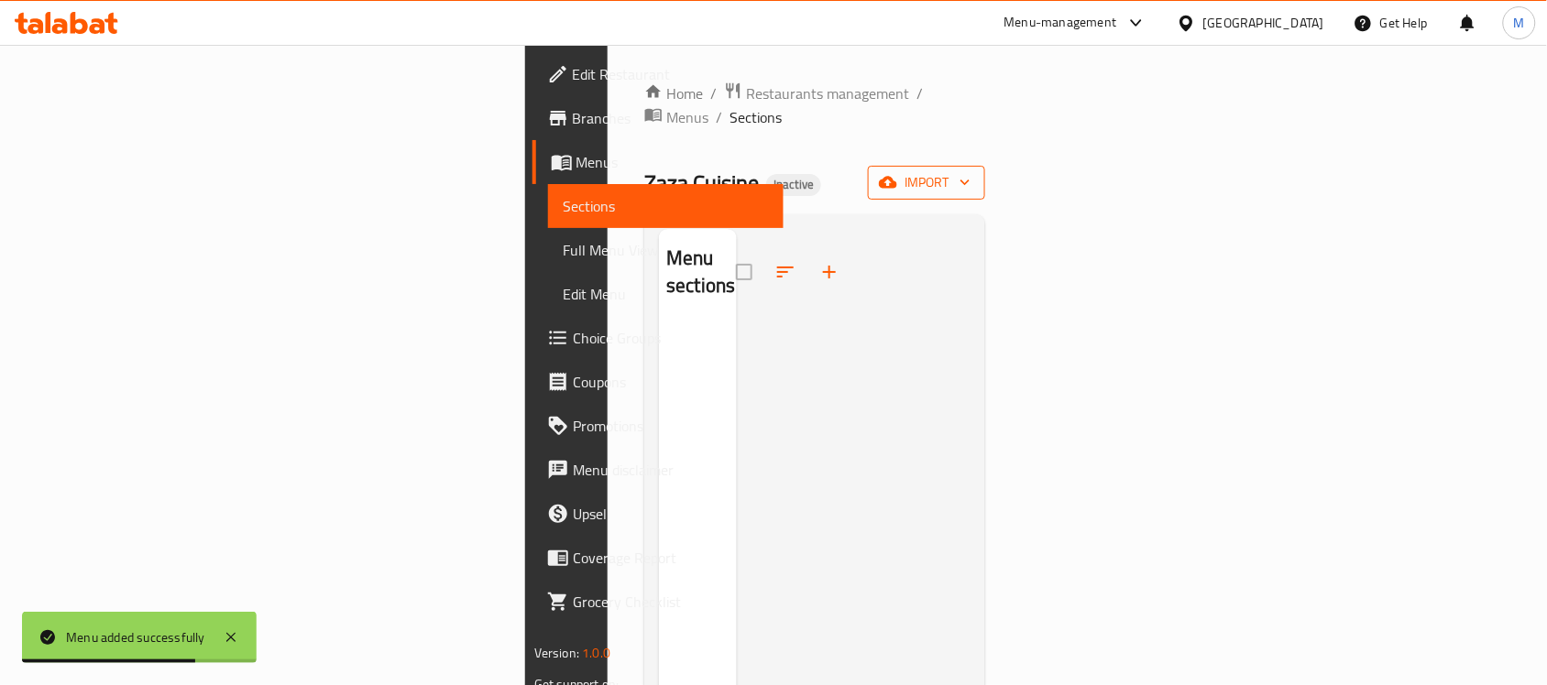
click at [970, 171] on span "import" at bounding box center [926, 182] width 88 height 23
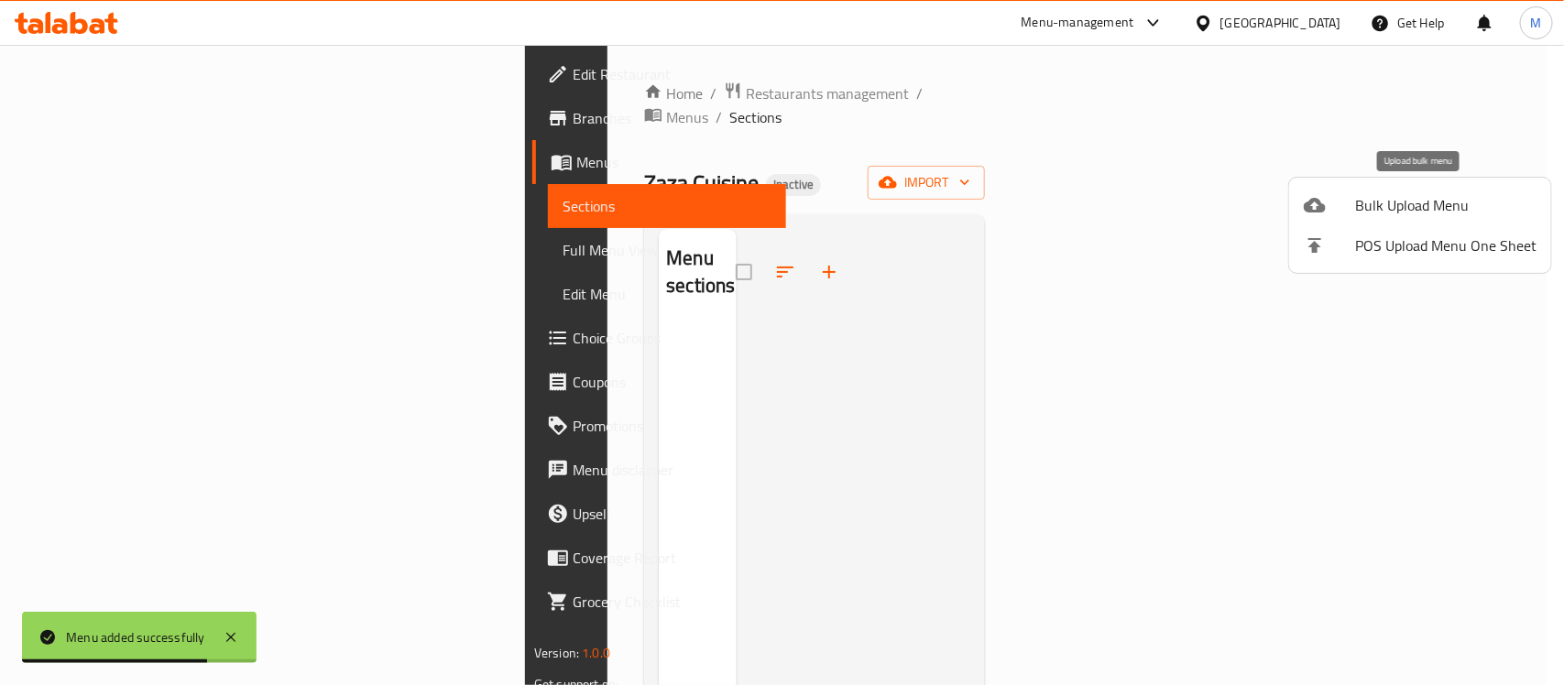
click at [1452, 197] on span "Bulk Upload Menu" at bounding box center [1445, 205] width 181 height 22
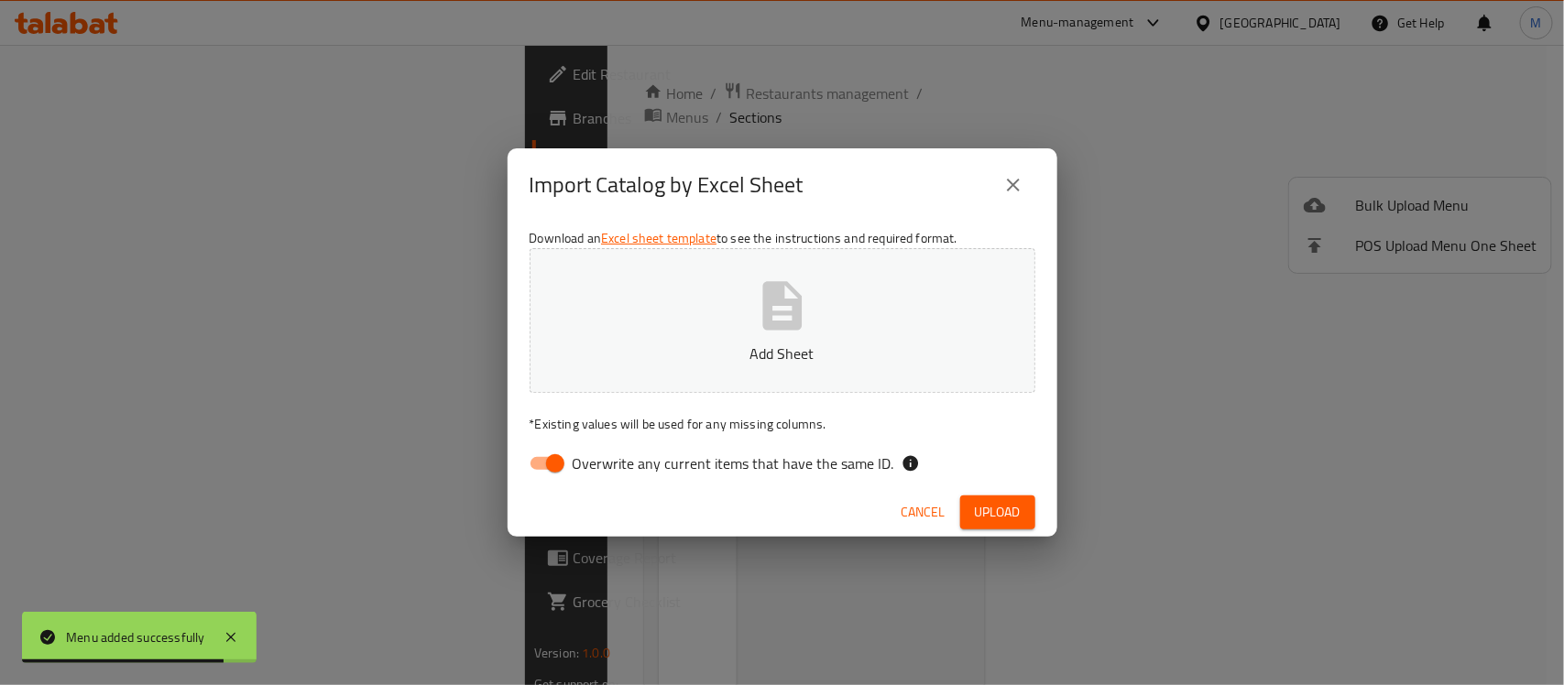
click at [551, 465] on input "Overwrite any current items that have the same ID." at bounding box center [555, 463] width 104 height 35
checkbox input "false"
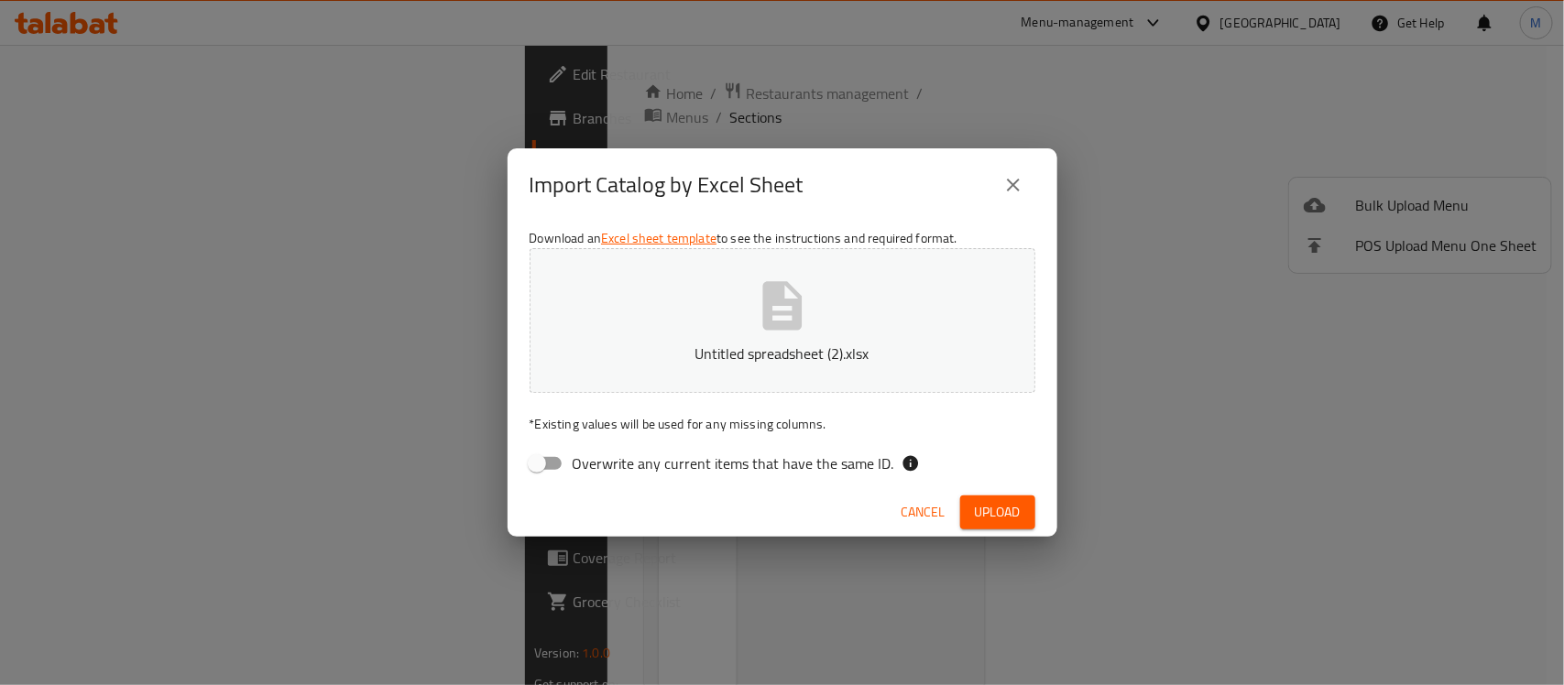
click at [913, 203] on div "Import Catalog by Excel Sheet" at bounding box center [783, 185] width 506 height 44
click at [1011, 520] on span "Upload" at bounding box center [998, 512] width 46 height 23
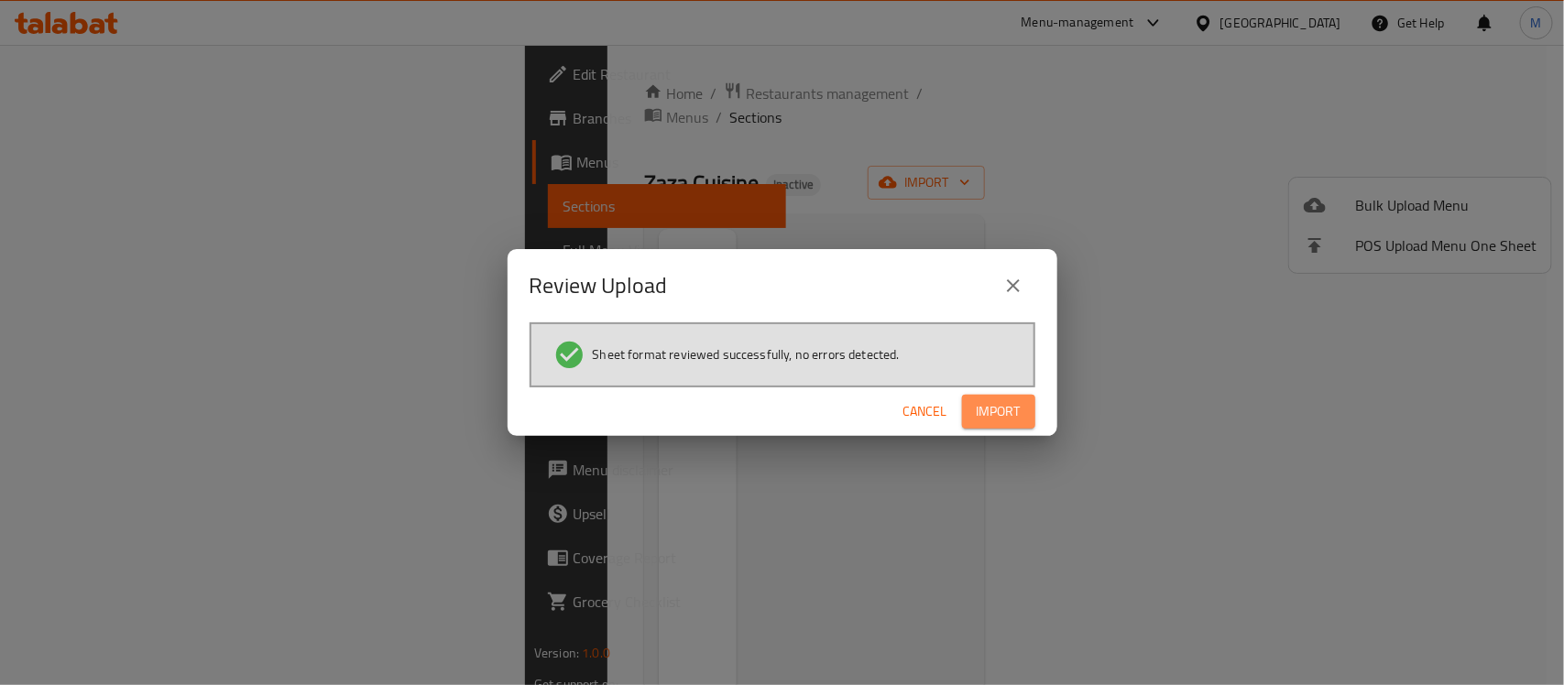
click at [996, 414] on span "Import" at bounding box center [999, 411] width 44 height 23
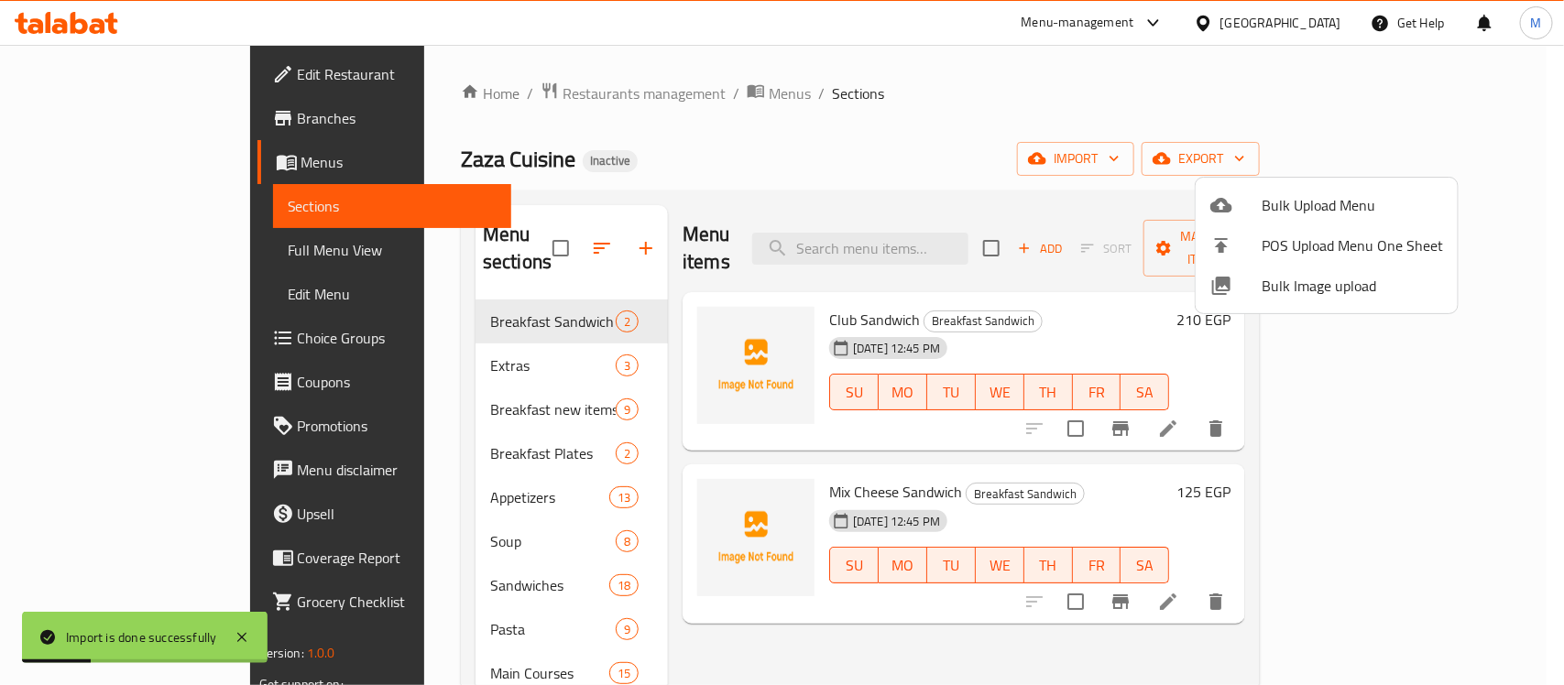
click at [919, 153] on div at bounding box center [782, 342] width 1564 height 685
